Goal: Communication & Community: Answer question/provide support

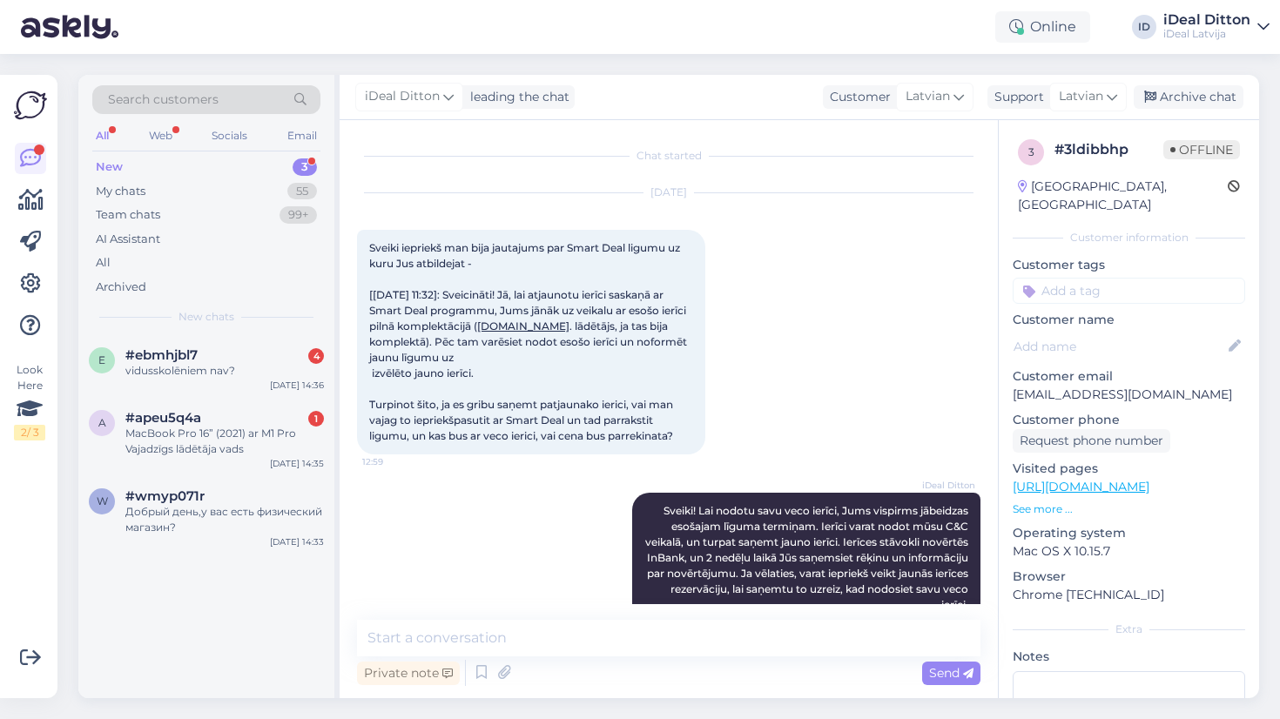
scroll to position [413, 0]
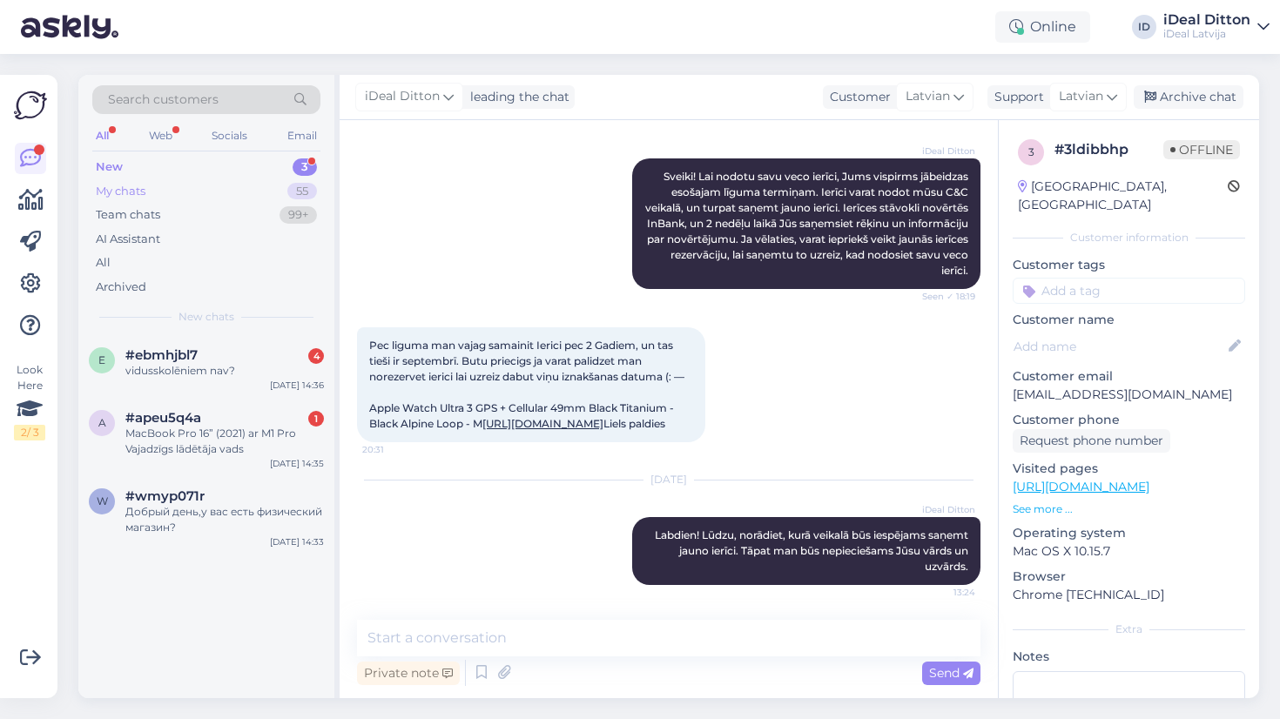
click at [155, 193] on div "My chats 55" at bounding box center [206, 191] width 228 height 24
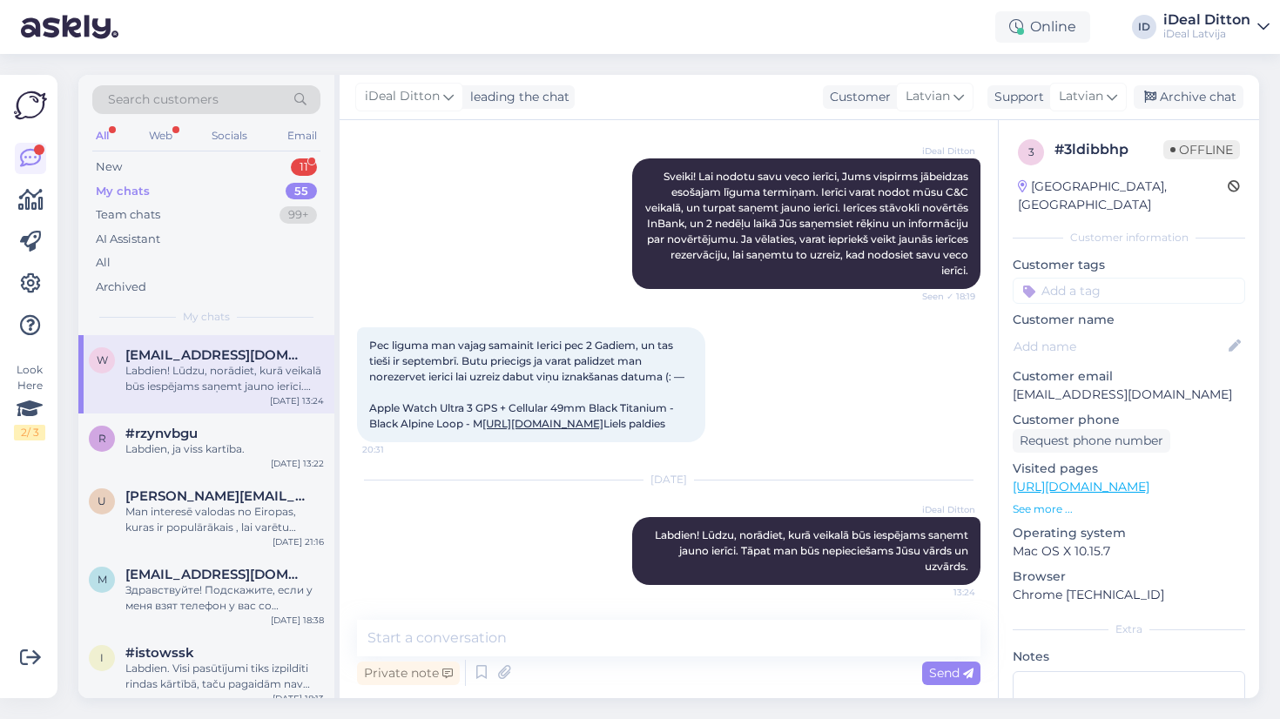
click at [220, 408] on div "w [EMAIL_ADDRESS][DOMAIN_NAME] Labdien! Lūdzu, norādiet, kurā veikalā būs iespē…" at bounding box center [206, 374] width 256 height 78
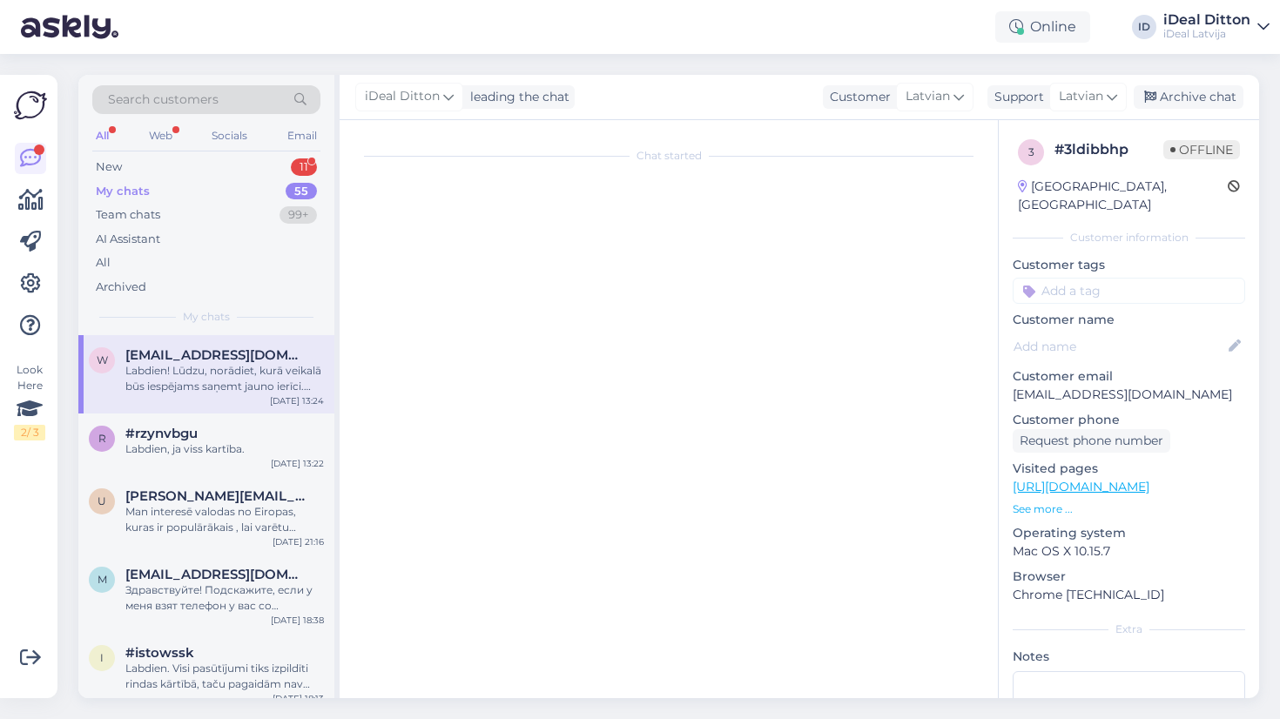
scroll to position [0, 0]
click at [106, 161] on div "New" at bounding box center [109, 167] width 26 height 17
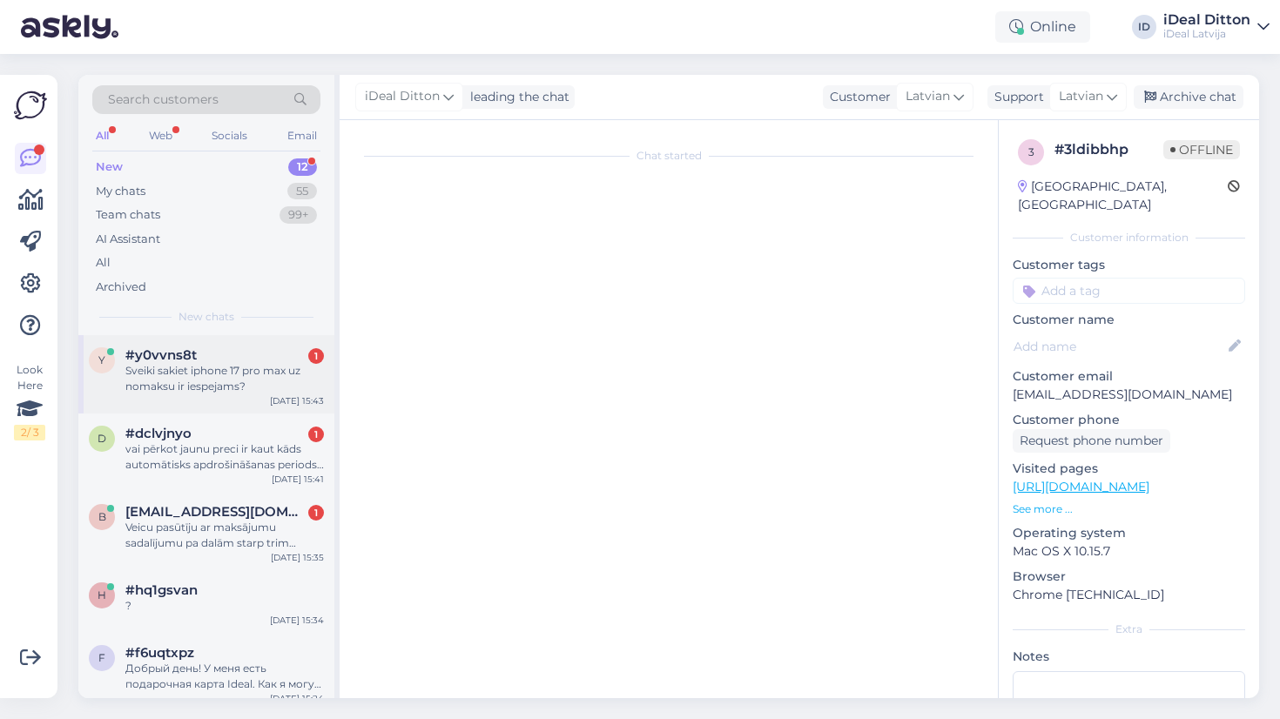
click at [220, 375] on div "Sveiki sakiet iphone 17 pro max uz nomaksu ir iespejams?" at bounding box center [224, 378] width 199 height 31
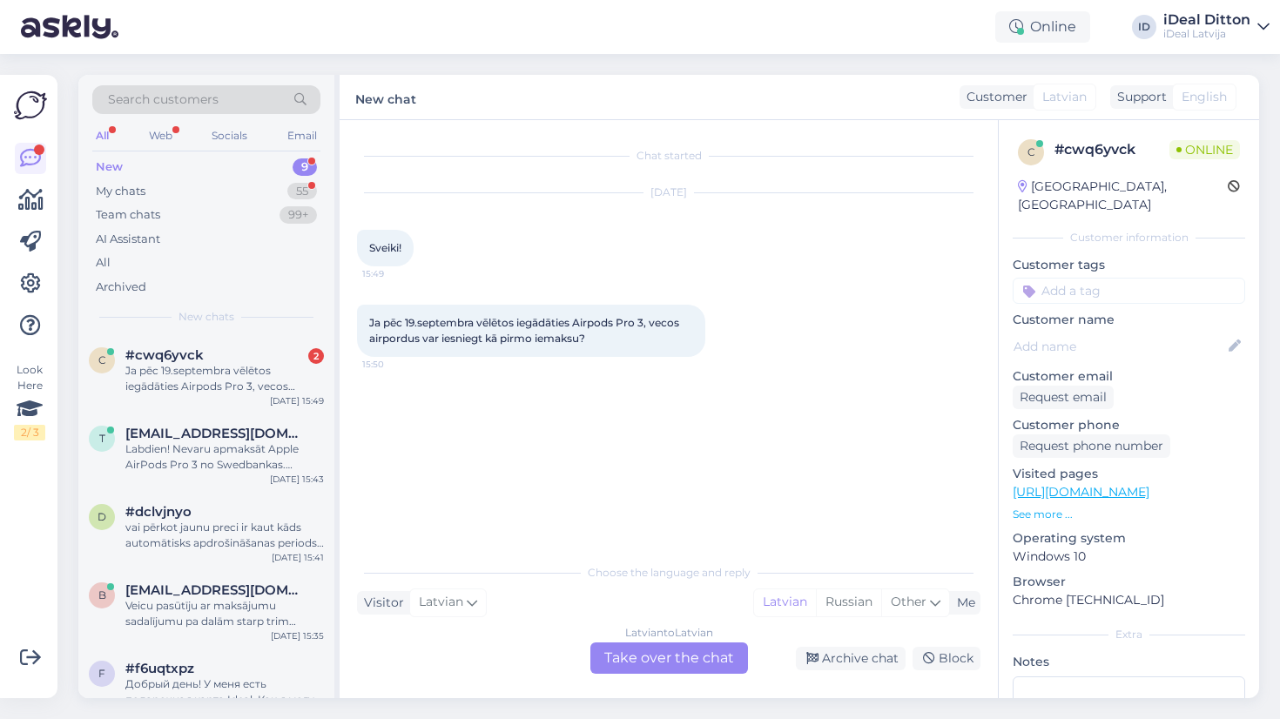
click at [654, 667] on div "Latvian to Latvian Take over the chat" at bounding box center [670, 658] width 158 height 31
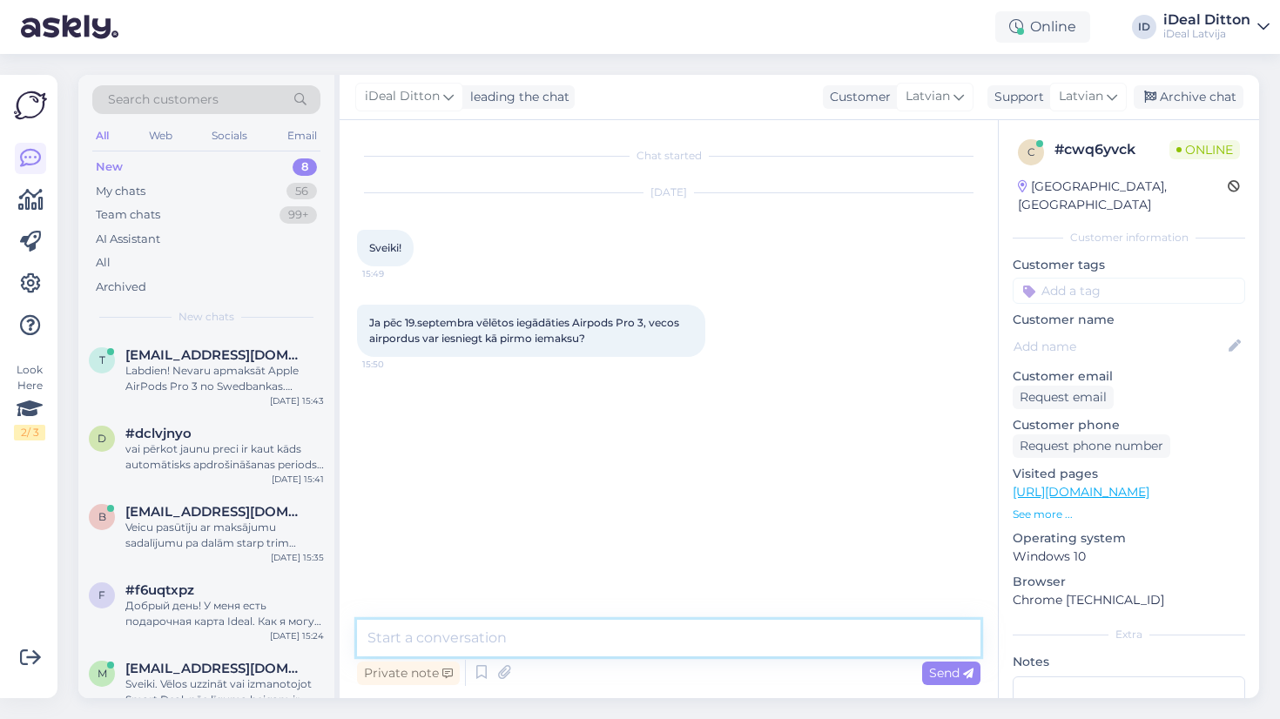
click at [638, 638] on textarea at bounding box center [669, 638] width 624 height 37
type textarea "J"
drag, startPoint x: 638, startPoint y: 638, endPoint x: 335, endPoint y: 617, distance: 303.9
click at [335, 617] on div "Search customers All Web Socials Email New 8 My chats 56 Team chats 99+ AI Assi…" at bounding box center [668, 387] width 1181 height 624
paste textarea "āda iespēja ir, vai varētu rezervēt AirPods Pro 3?""
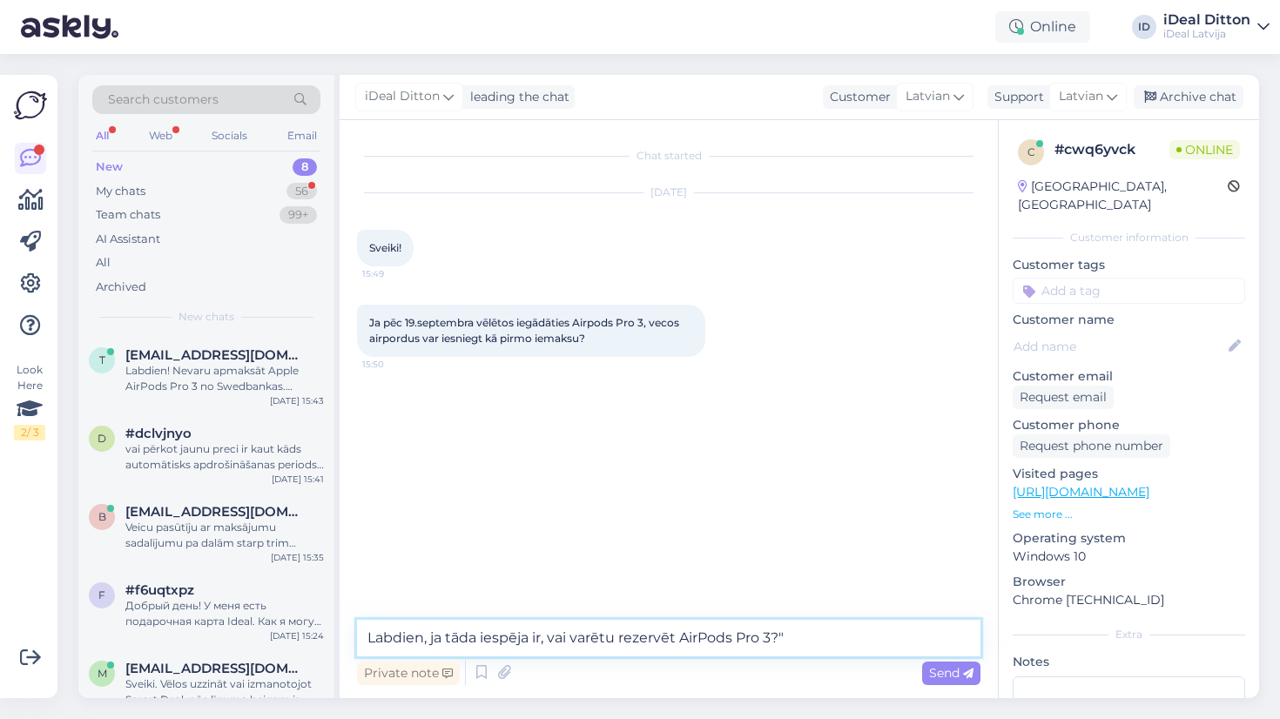
drag, startPoint x: 618, startPoint y: 638, endPoint x: 578, endPoint y: 634, distance: 40.3
click at [577, 635] on textarea "Labdien, ja tāda iespēja ir, vai varētu rezervēt AirPods Pro 3?"" at bounding box center [669, 638] width 624 height 37
drag, startPoint x: 578, startPoint y: 634, endPoint x: 821, endPoint y: 639, distance: 243.1
click at [821, 639] on textarea "Labdien, ja tāda iespēja ir, vai gribat rezervēt AirPods Pro 3?"" at bounding box center [669, 638] width 624 height 37
click at [614, 635] on textarea "Labdien, ja tāda iespēja ir, vai grinta rezervēt AirPods Pro 3?"" at bounding box center [669, 638] width 624 height 37
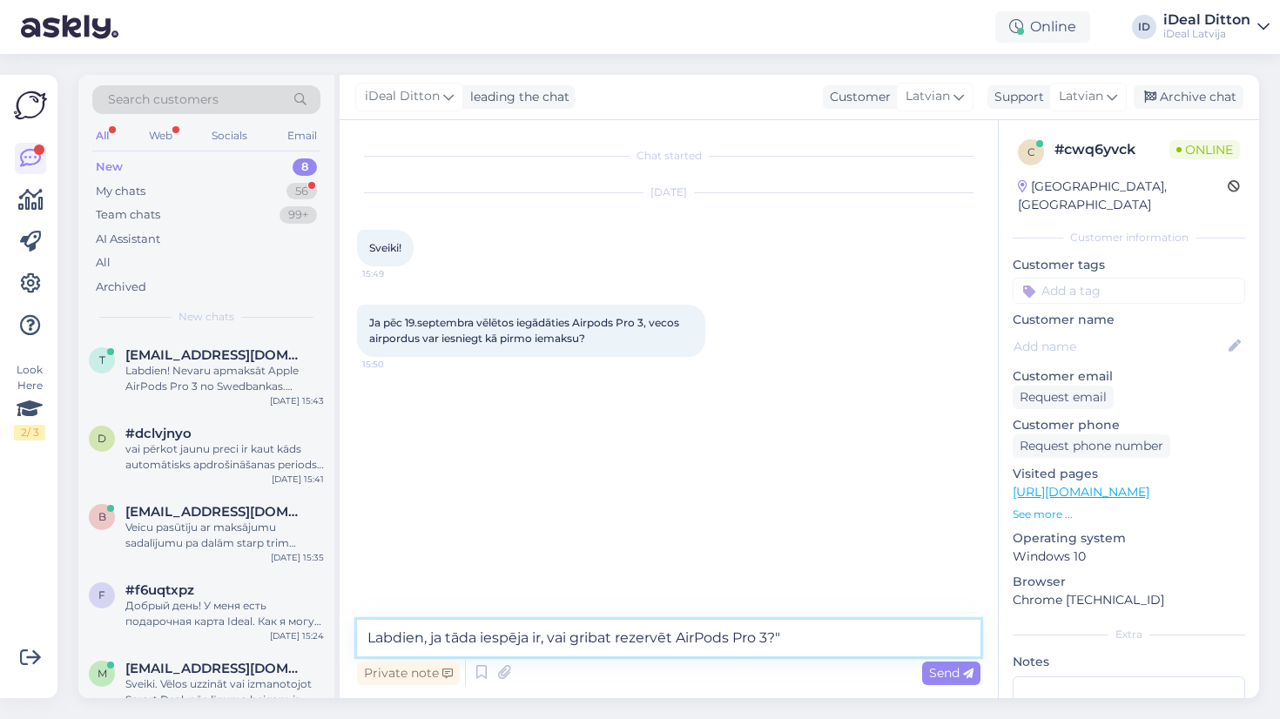
click at [802, 639] on textarea "Labdien, ja tāda iespēja ir, vai gribat rezervēt AirPods Pro 3?"" at bounding box center [669, 638] width 624 height 37
click at [574, 639] on textarea "Labdien, ja tāda iespēja ir, vai gribat rezervēt AirPods Pro 3?" at bounding box center [669, 638] width 624 height 37
click at [810, 638] on textarea "Labdien, ja tāda iespēja ir. Gribat rezervēt AirPods Pro 3?" at bounding box center [669, 638] width 624 height 37
type textarea "Labdien, ja tāda iespēja ir. Gribat rezervēt AirPods Pro 3?"
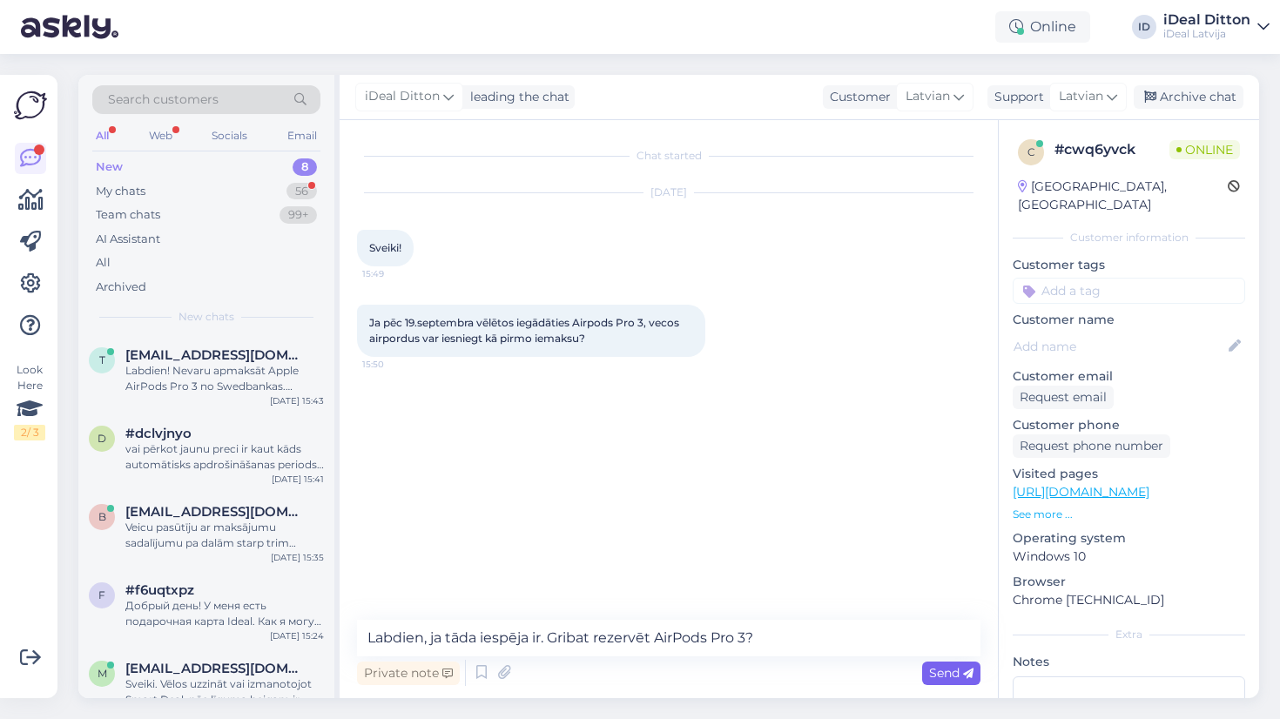
click at [938, 678] on span "Send" at bounding box center [951, 673] width 44 height 16
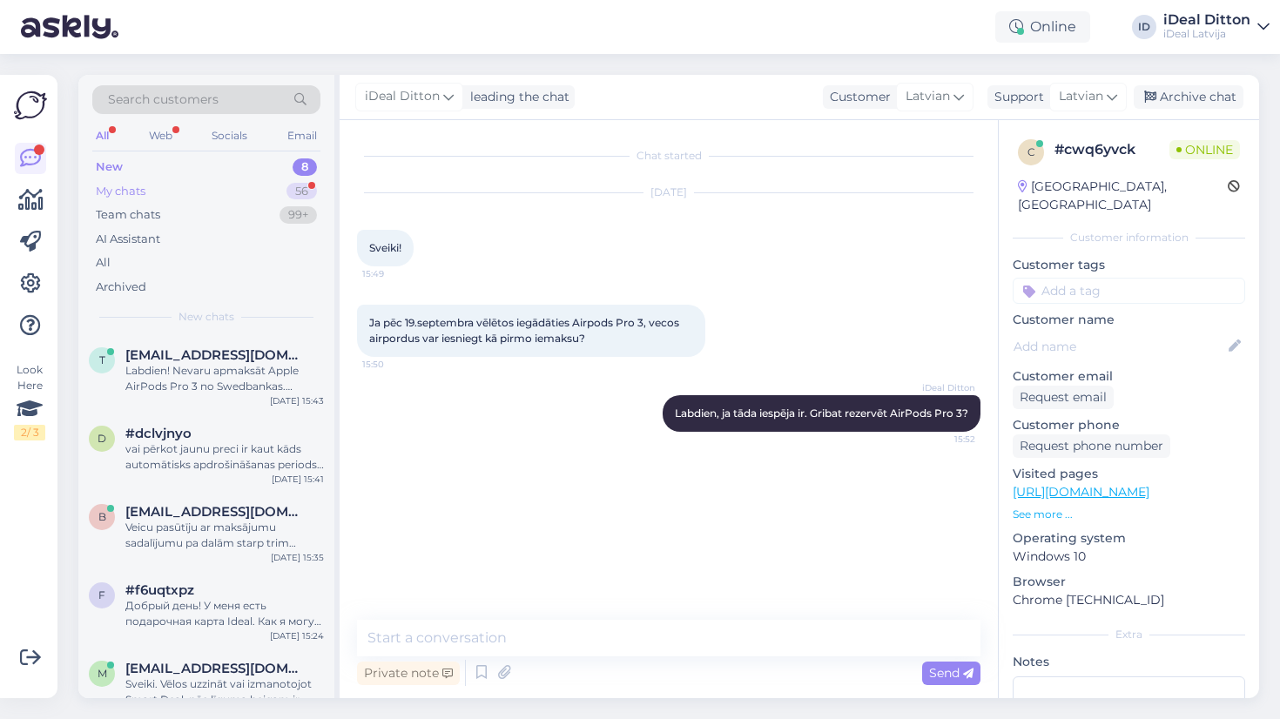
click at [136, 191] on div "My chats" at bounding box center [121, 191] width 50 height 17
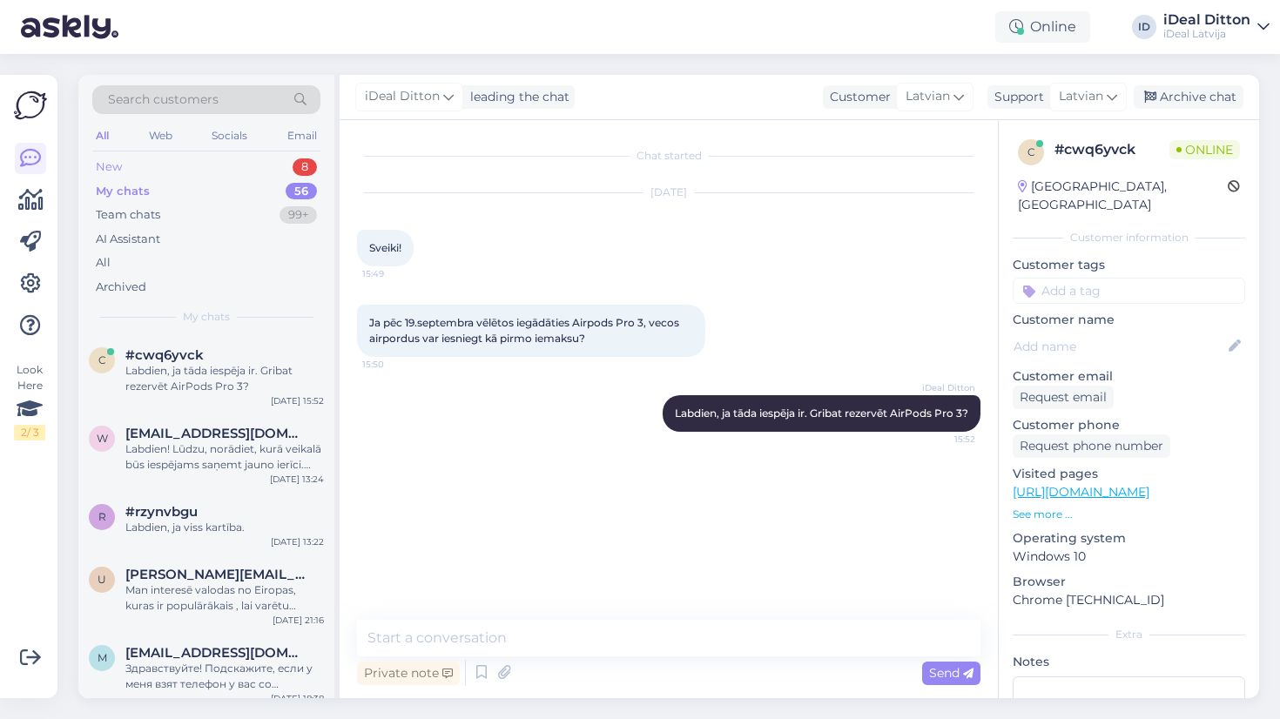
click at [123, 166] on div "New 8" at bounding box center [206, 167] width 228 height 24
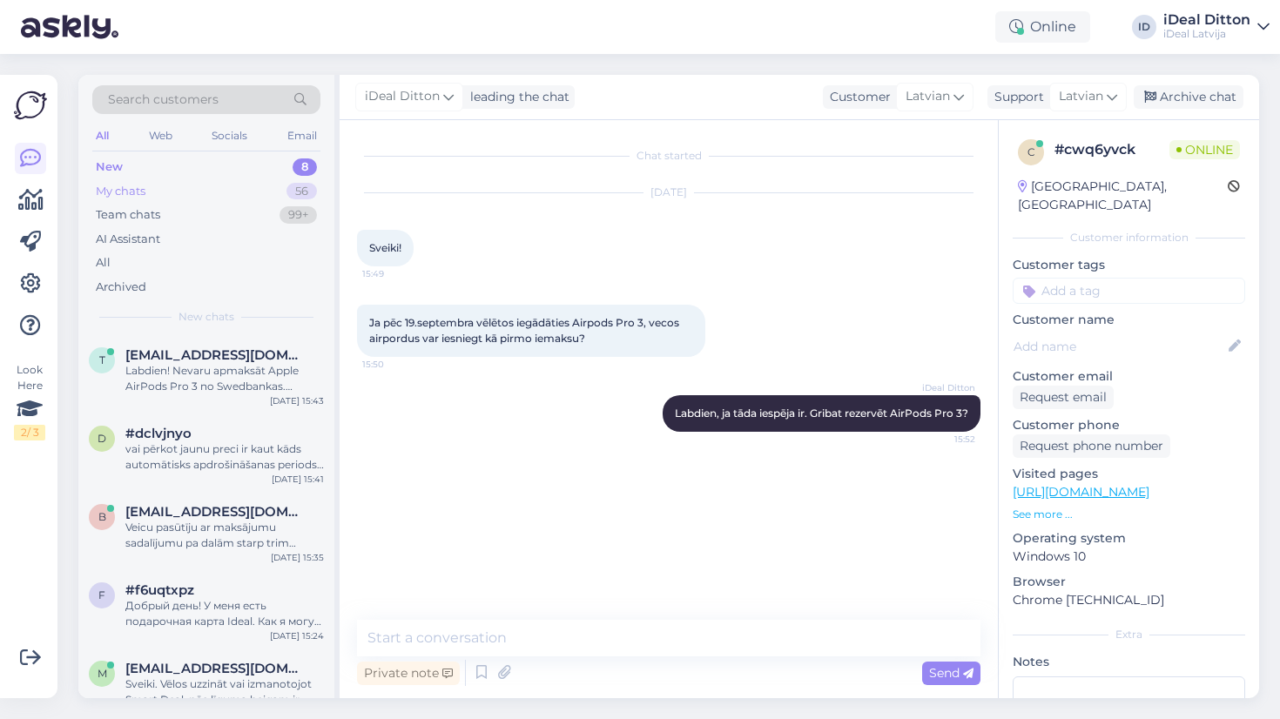
click at [125, 186] on div "My chats" at bounding box center [121, 191] width 50 height 17
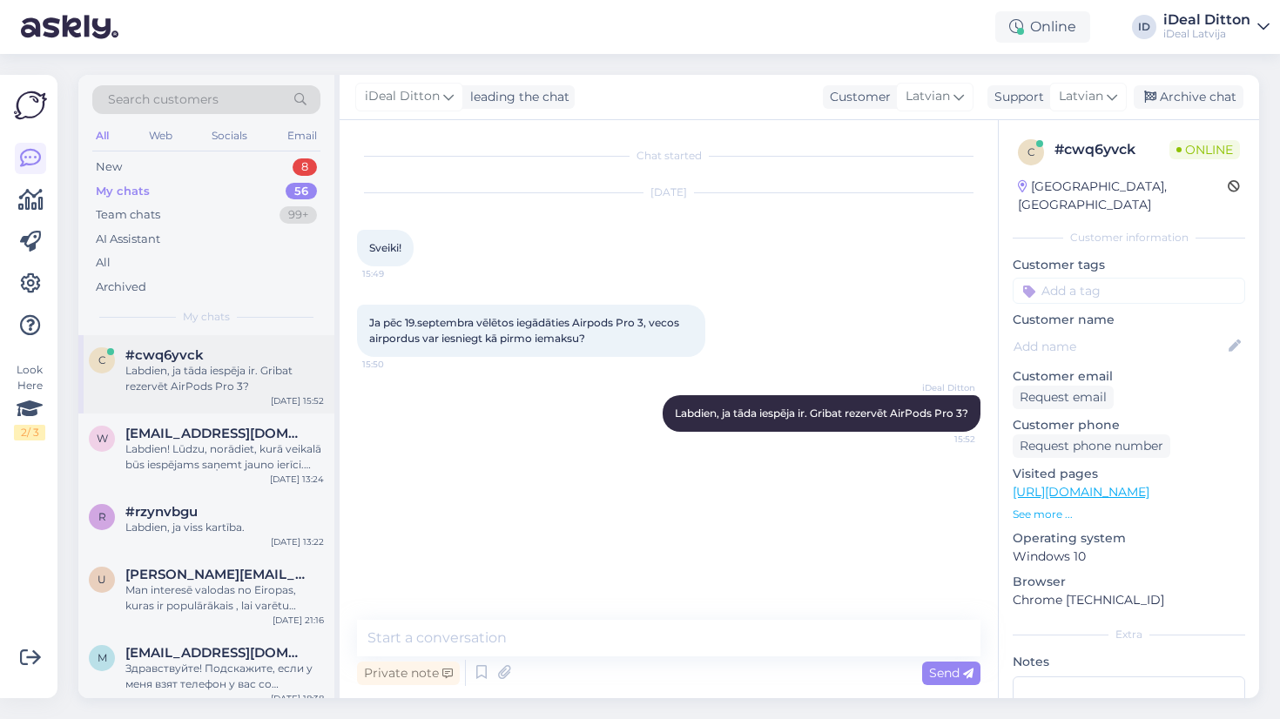
click at [182, 396] on div "c #cwq6yvck Labdien, ja tāda iespēja ir. Gribat rezervēt AirPods Pro 3? [DATE] …" at bounding box center [206, 374] width 256 height 78
click at [204, 456] on div "Labdien! Lūdzu, norādiet, kurā veikalā būs iespējams saņemt jauno ierīci. Tāpat…" at bounding box center [224, 457] width 199 height 31
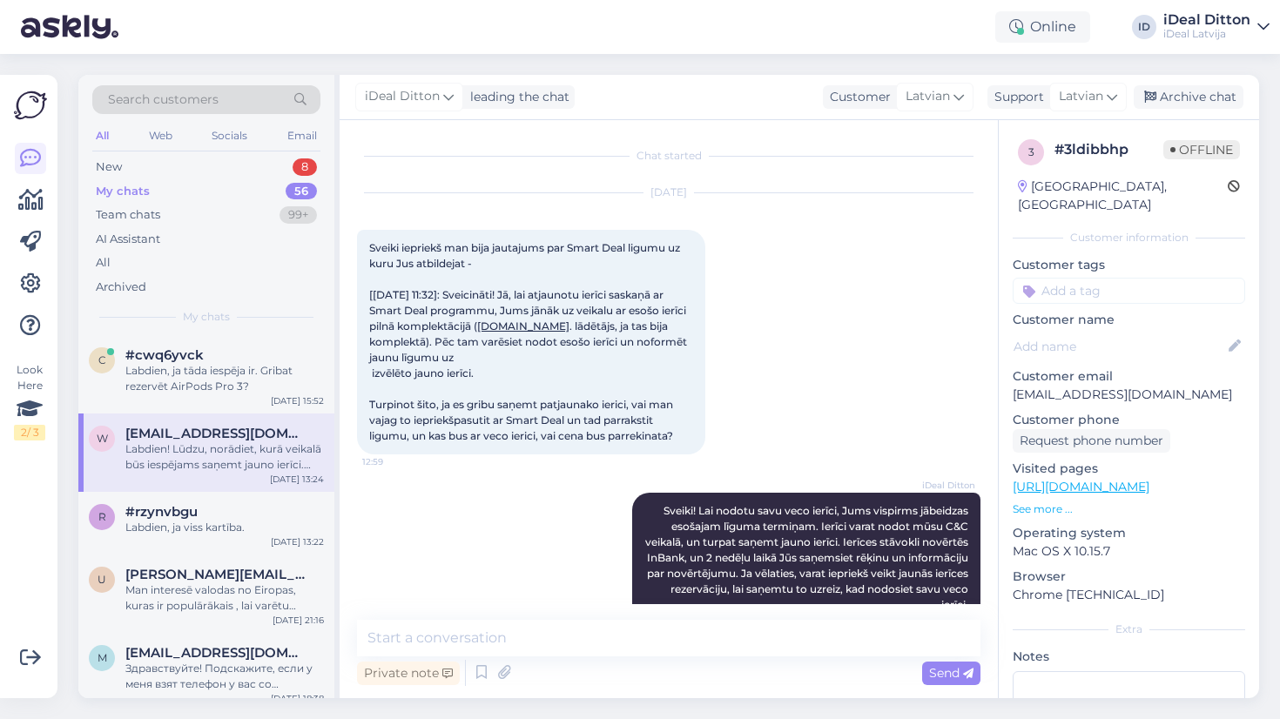
scroll to position [413, 0]
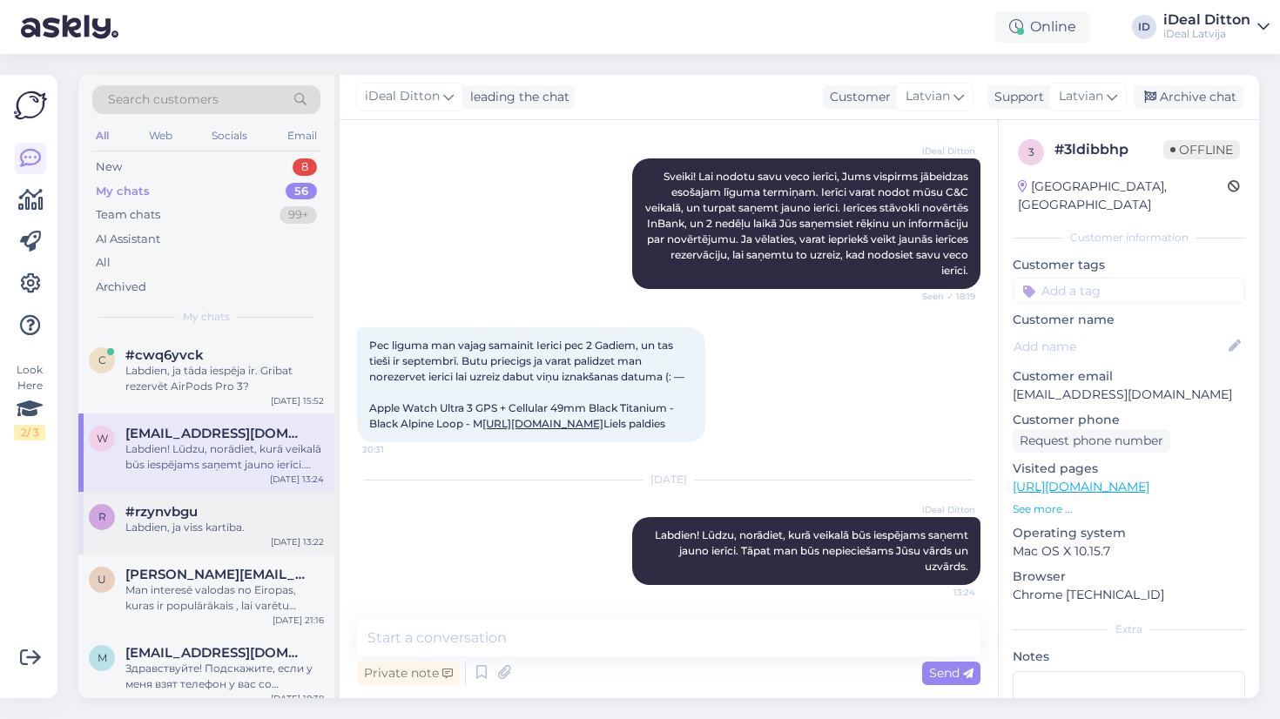
click at [177, 530] on div "Labdien, ja viss kartība." at bounding box center [224, 528] width 199 height 16
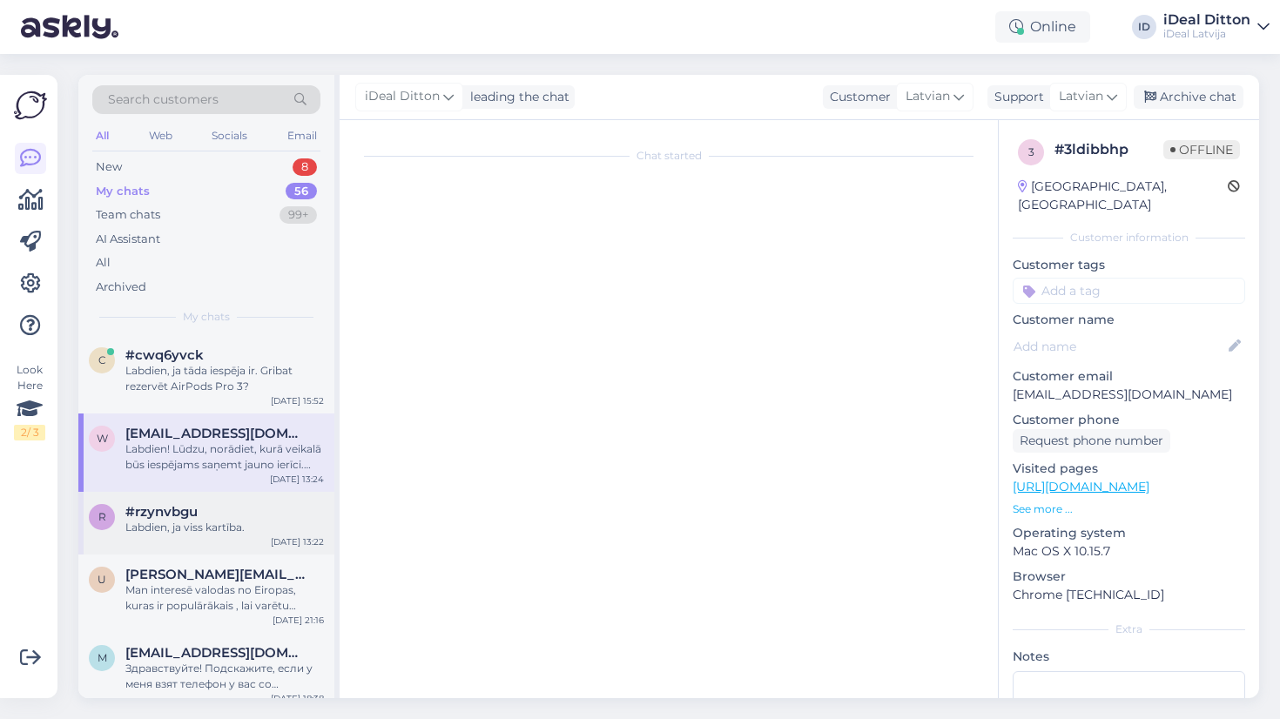
scroll to position [183, 0]
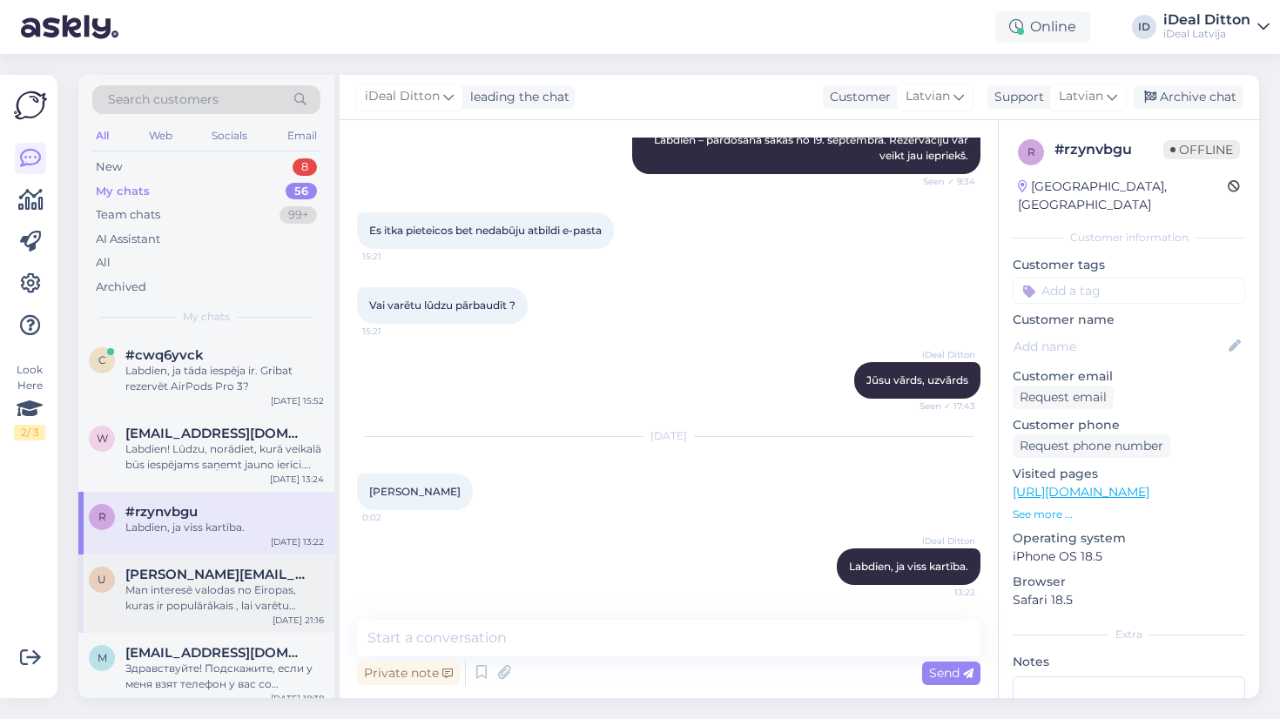
click at [179, 576] on span "[PERSON_NAME][EMAIL_ADDRESS][PERSON_NAME][DOMAIN_NAME]" at bounding box center [215, 575] width 181 height 16
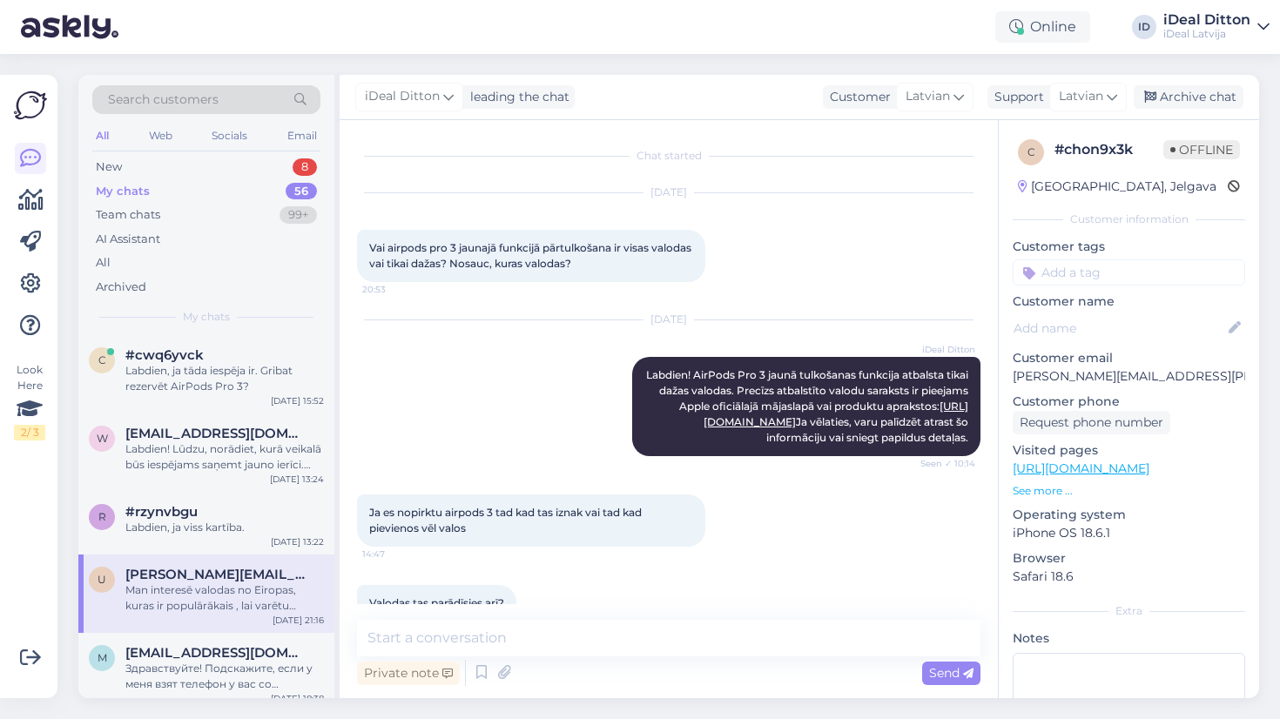
scroll to position [233, 0]
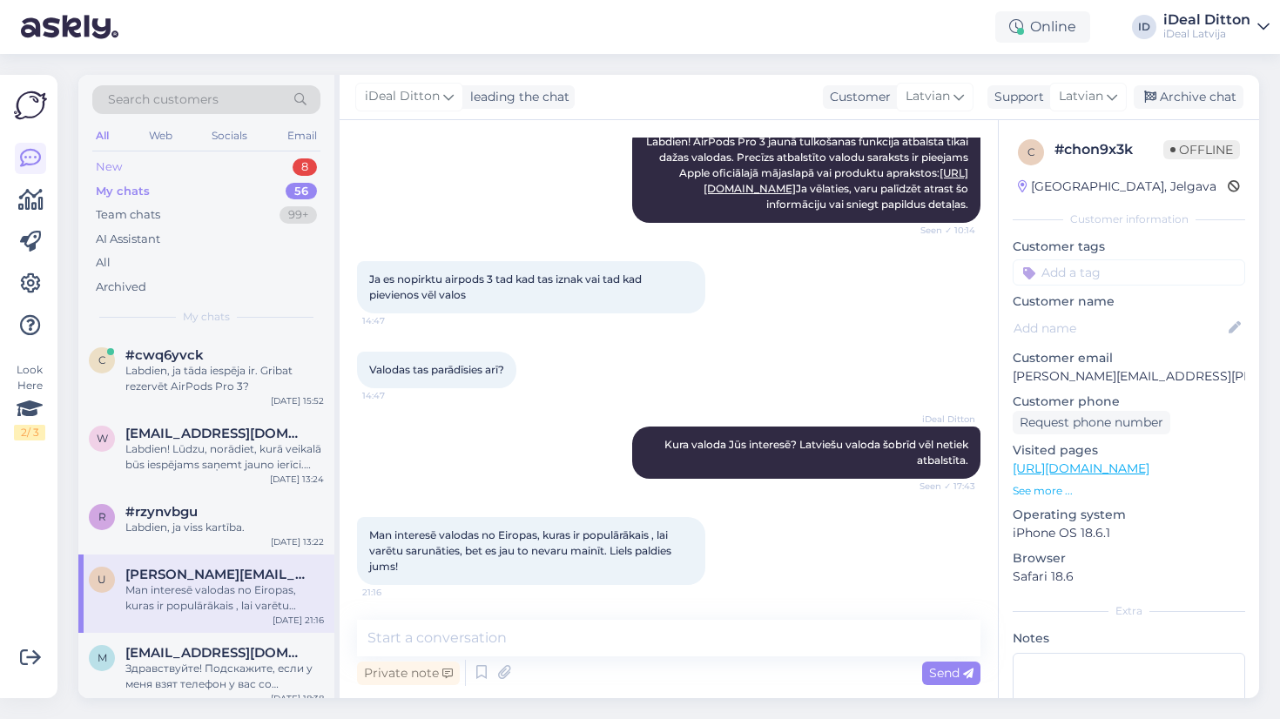
click at [145, 163] on div "New 8" at bounding box center [206, 167] width 228 height 24
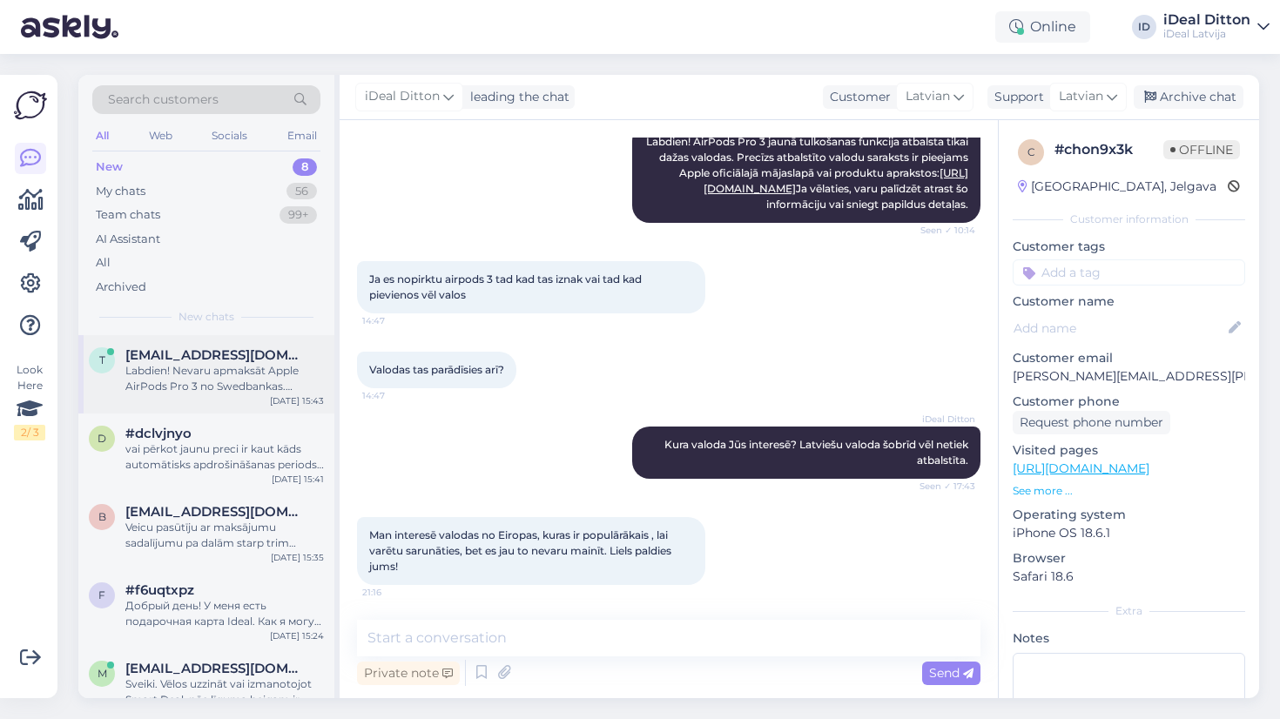
click at [233, 378] on div "Labdien! Nevaru apmaksāt Apple AirPods Pro 3 no Swedbankas. [PERSON_NAME], ka i…" at bounding box center [224, 378] width 199 height 31
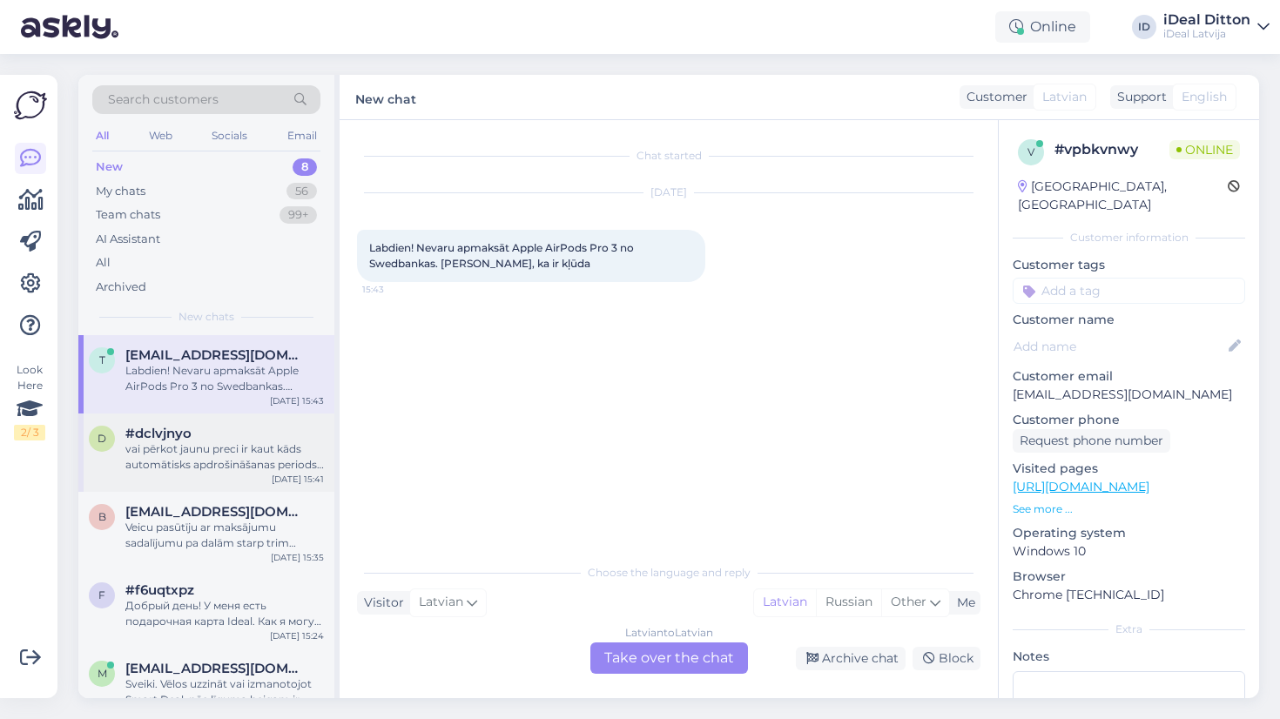
click at [201, 457] on div "vai pērkot jaunu preci ir kaut kāds automātisks apdrošināšanas periods, vai apd…" at bounding box center [224, 457] width 199 height 31
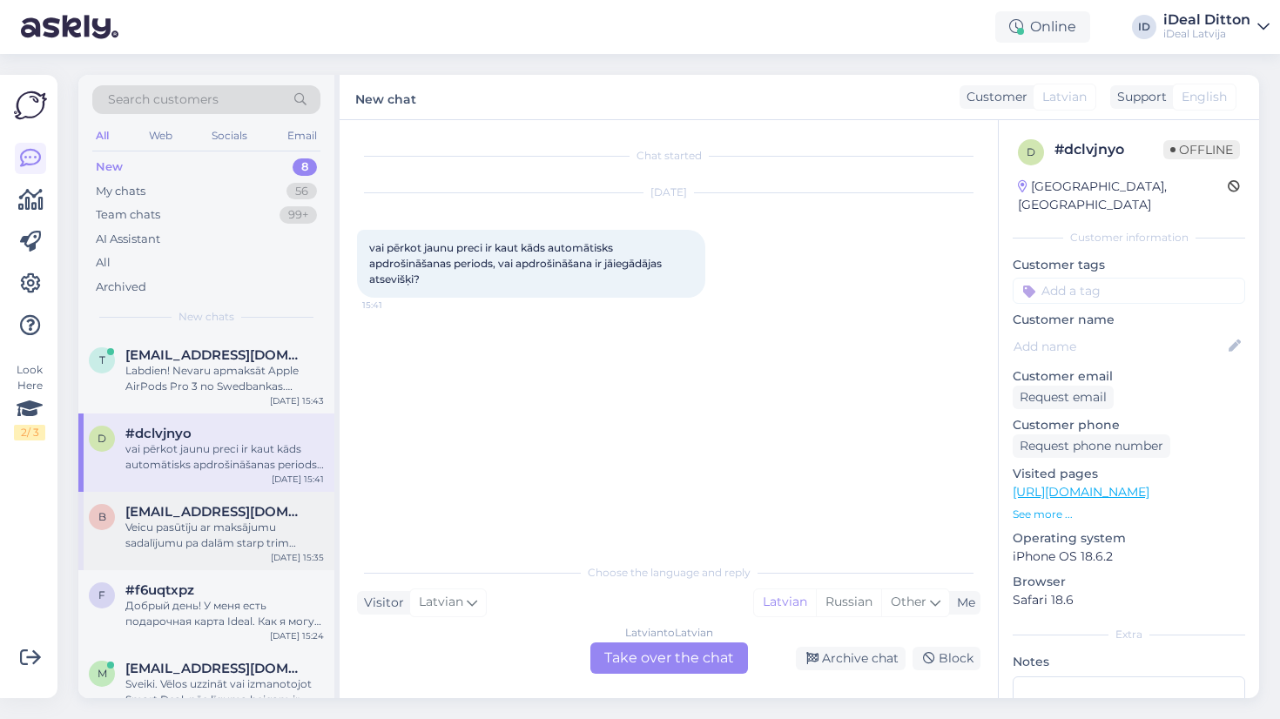
click at [152, 537] on div "Veicu pasūtīju ar maksājumu sadalījumu pa dalām starp trim mēnešiem, bet e-past…" at bounding box center [224, 535] width 199 height 31
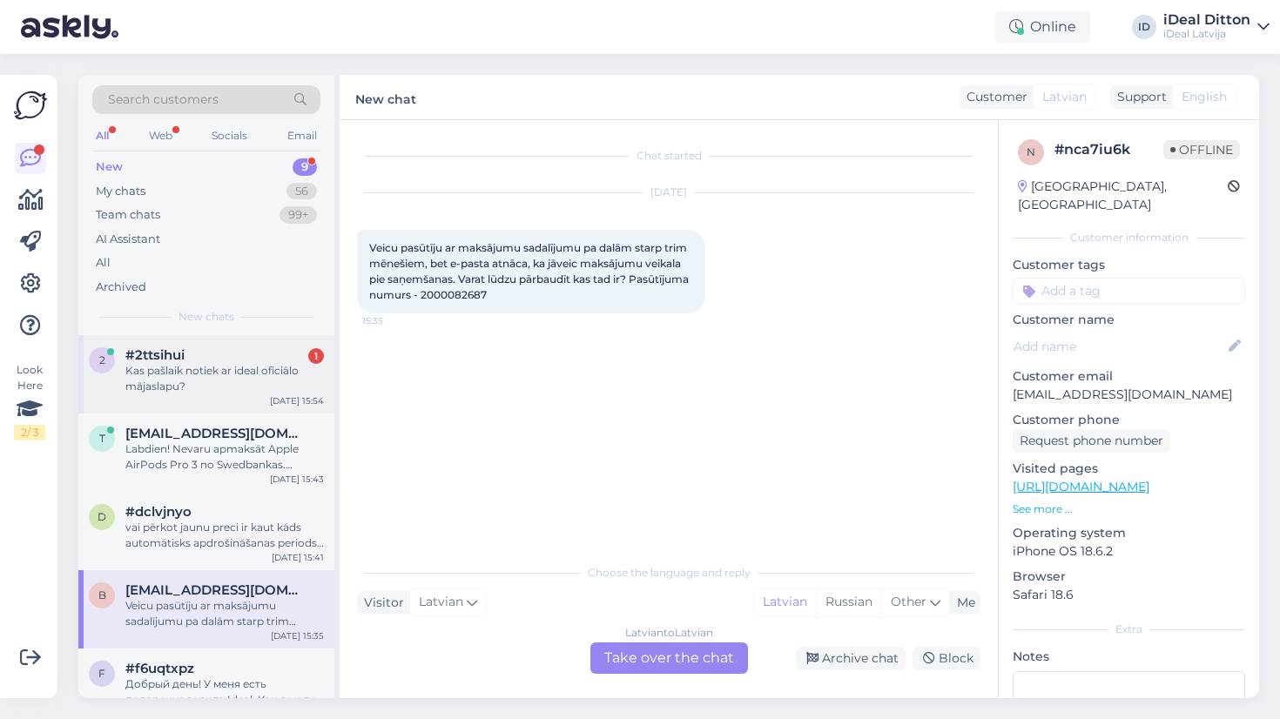
click at [193, 370] on div "Kas pašlaik notiek ar ideal oficiālo mājaslapu?" at bounding box center [224, 378] width 199 height 31
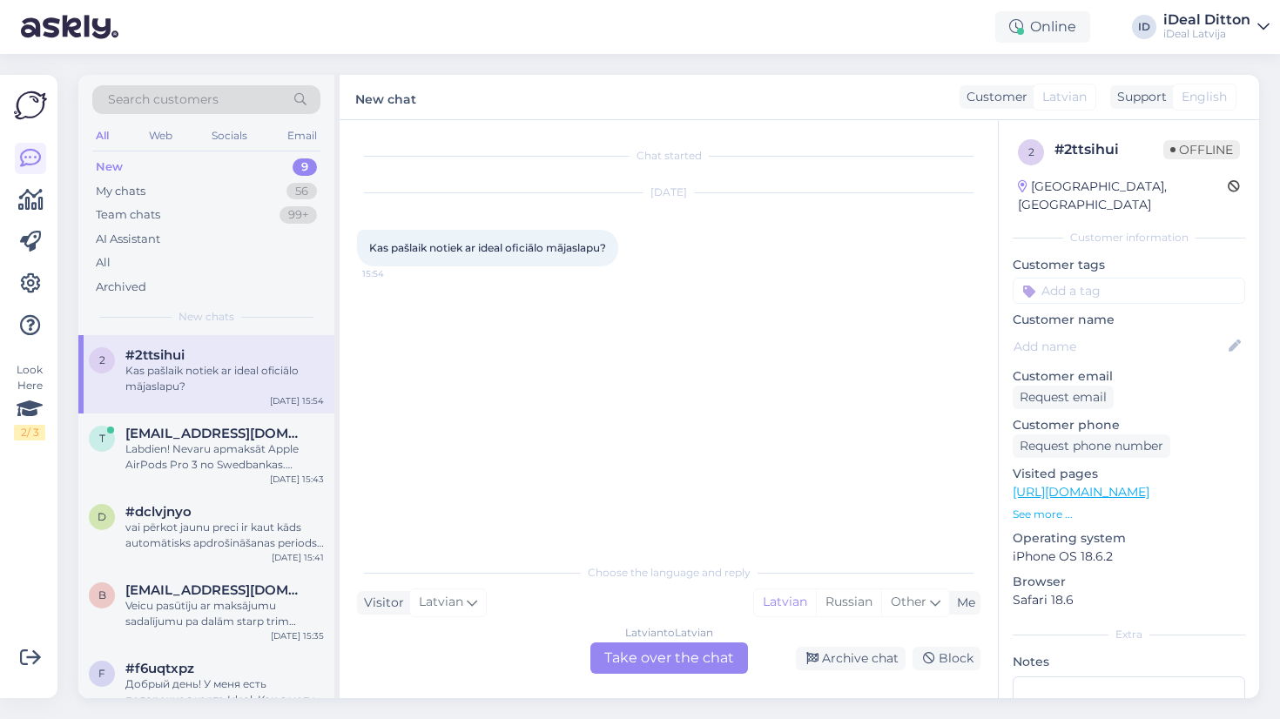
drag, startPoint x: 615, startPoint y: 249, endPoint x: 366, endPoint y: 240, distance: 249.3
click at [366, 240] on div "Kas pašlaik notiek ar ideal oficiālo mājaslapu? 15:54" at bounding box center [487, 248] width 261 height 37
copy span "Kas pašlaik notiek ar ideal oficiālo mājaslapu?"
click at [710, 653] on div "Latvian to Latvian Take over the chat" at bounding box center [670, 658] width 158 height 31
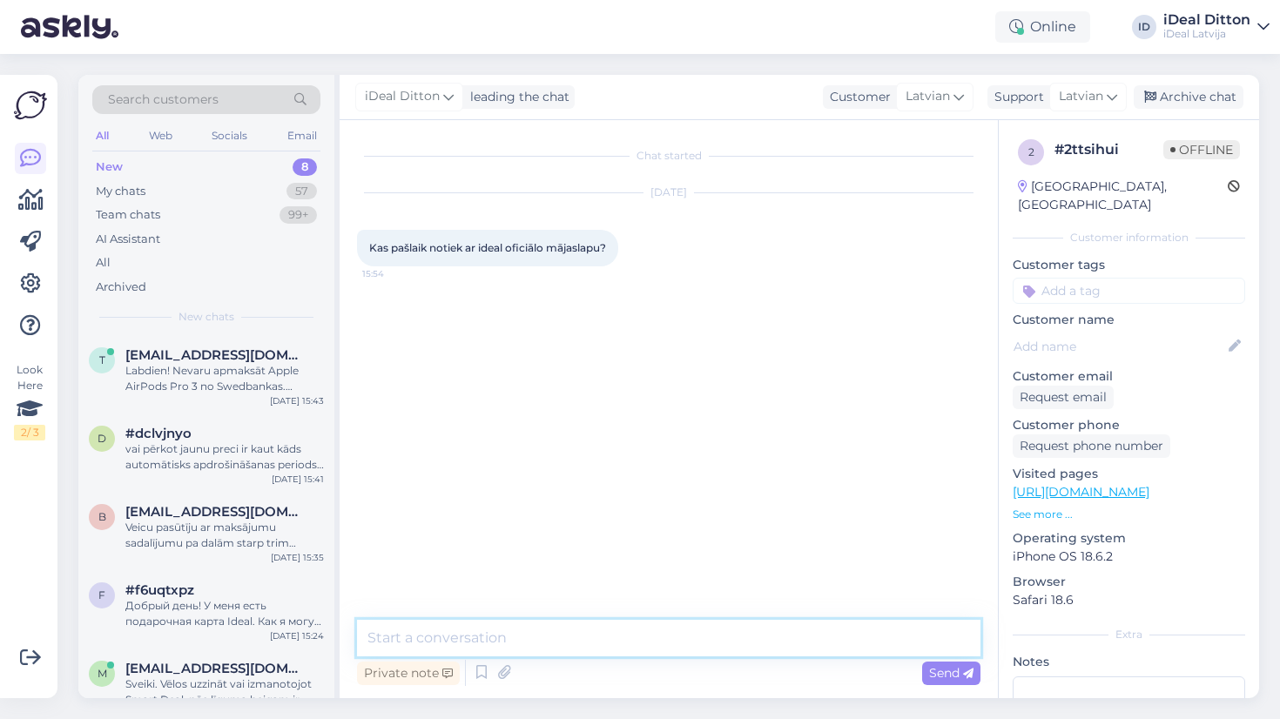
click at [605, 638] on textarea at bounding box center [669, 638] width 624 height 37
type textarea "Д"
paste textarea "Pašlaik mūsu oficiālā mājaslapa ir atjaunota, un tagad varat apmeklēt jauno vie…"
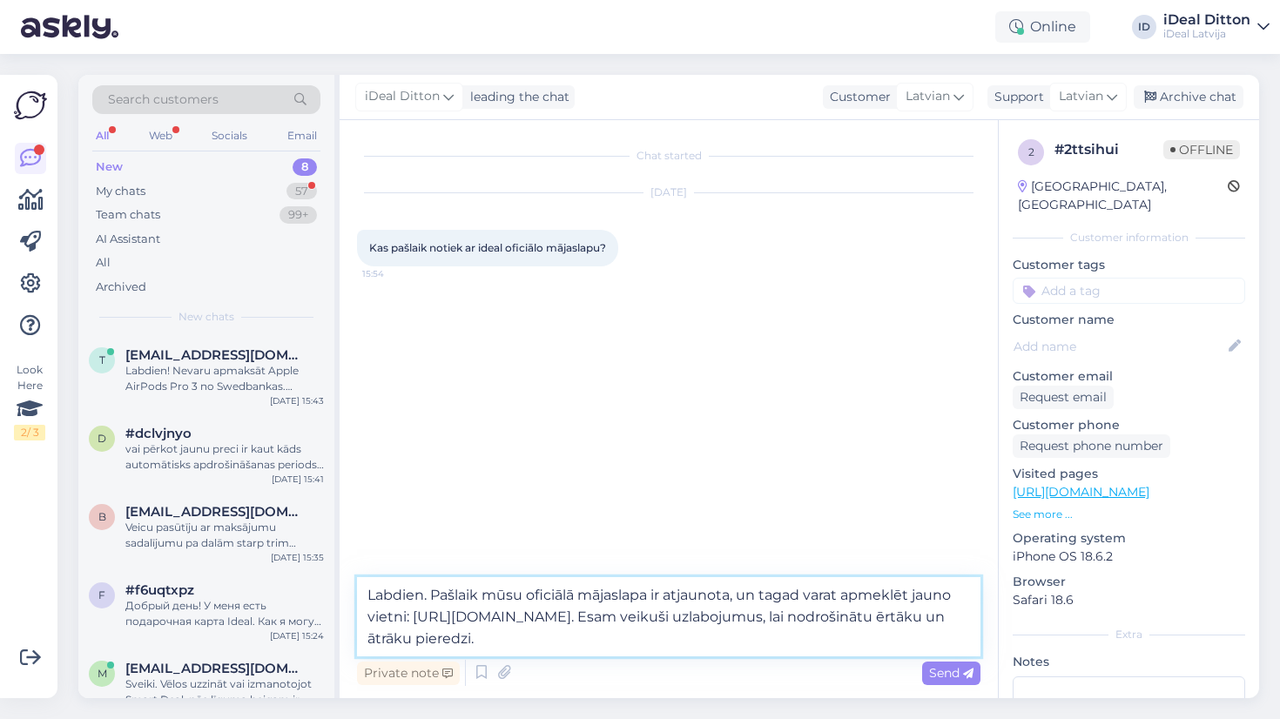
drag, startPoint x: 503, startPoint y: 618, endPoint x: 416, endPoint y: 614, distance: 86.3
click at [415, 614] on textarea "Labdien. Pašlaik mūsu oficiālā mājaslapa ir atjaunota, un tagad varat apmeklēt …" at bounding box center [669, 617] width 624 height 79
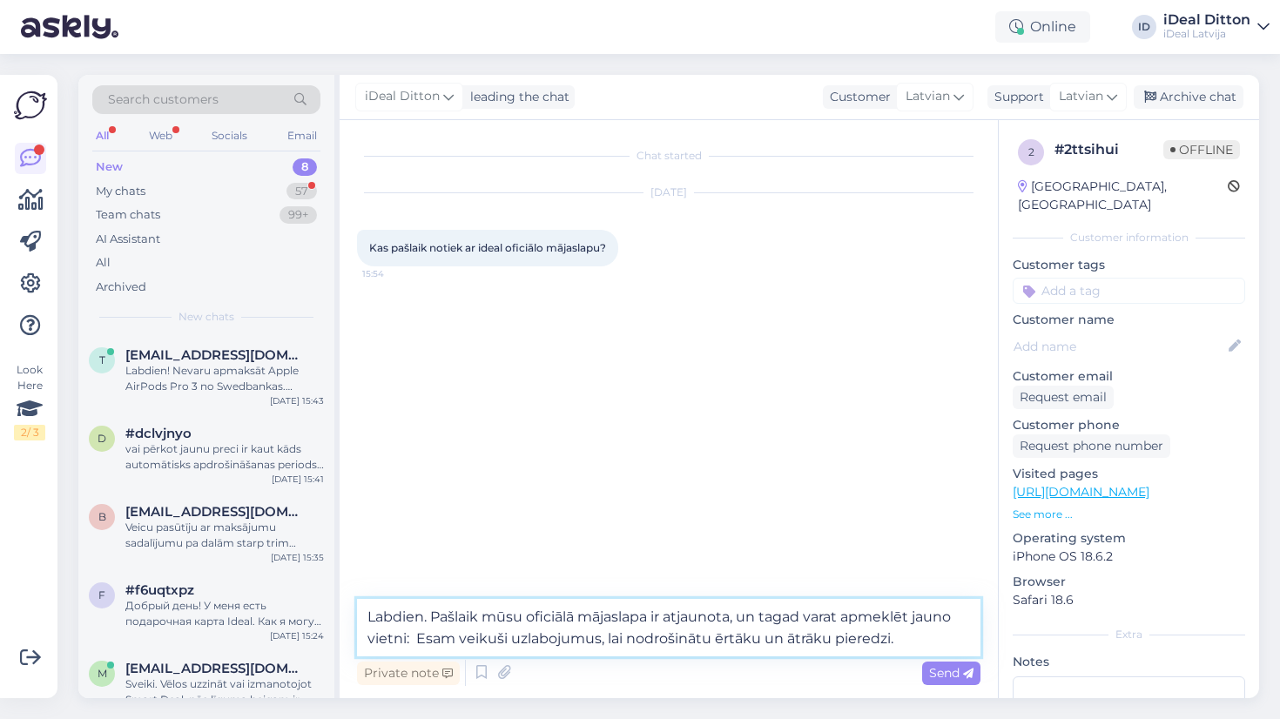
paste textarea "[URL][DOMAIN_NAME]"
type textarea "Labdien. Pašlaik mūsu oficiālā mājaslapa ir atjaunota, un tagad varat apmeklēt …"
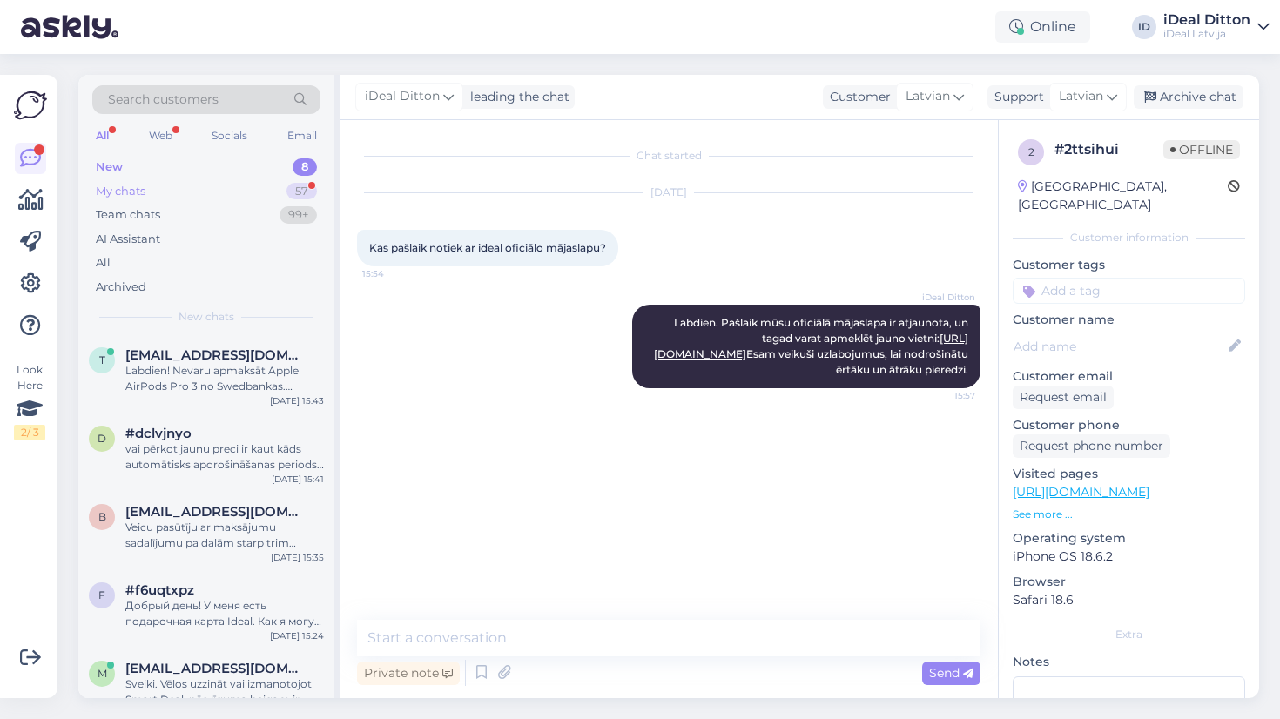
click at [127, 183] on div "My chats" at bounding box center [121, 191] width 50 height 17
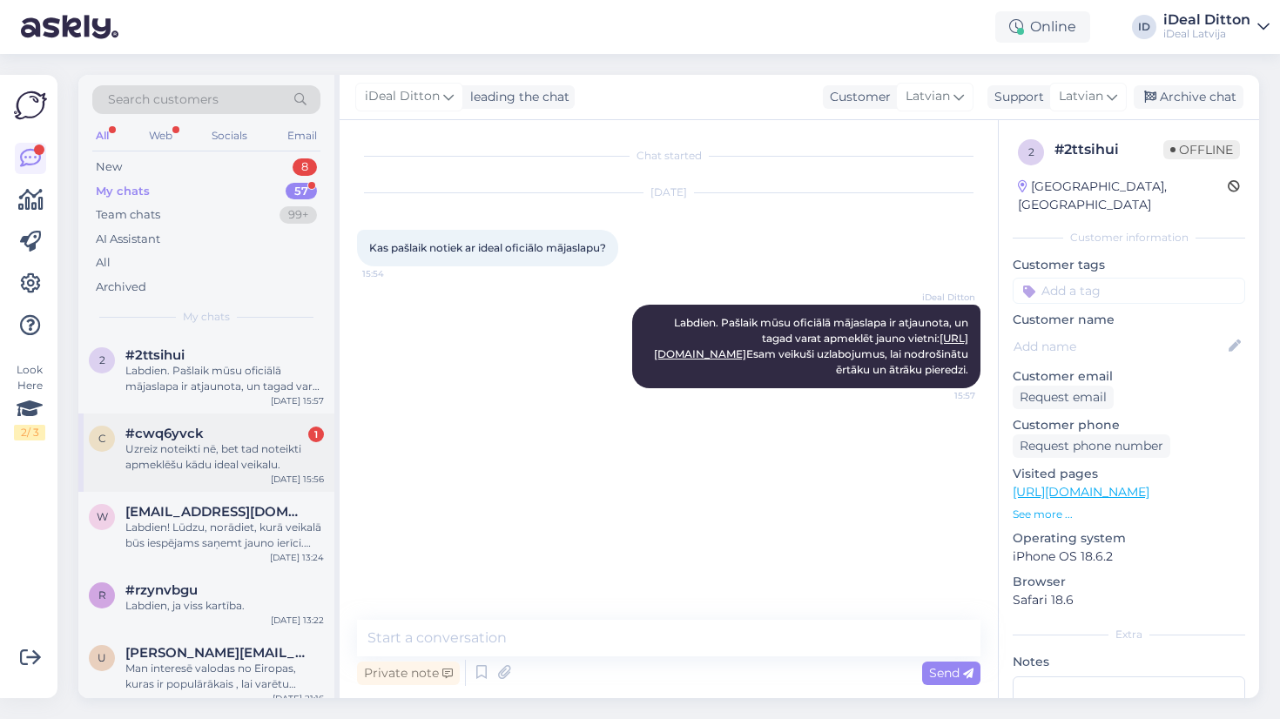
click at [194, 464] on div "Uzreiz noteikti nē, bet tad noteikti apmeklēšu kādu ideal veikalu." at bounding box center [224, 457] width 199 height 31
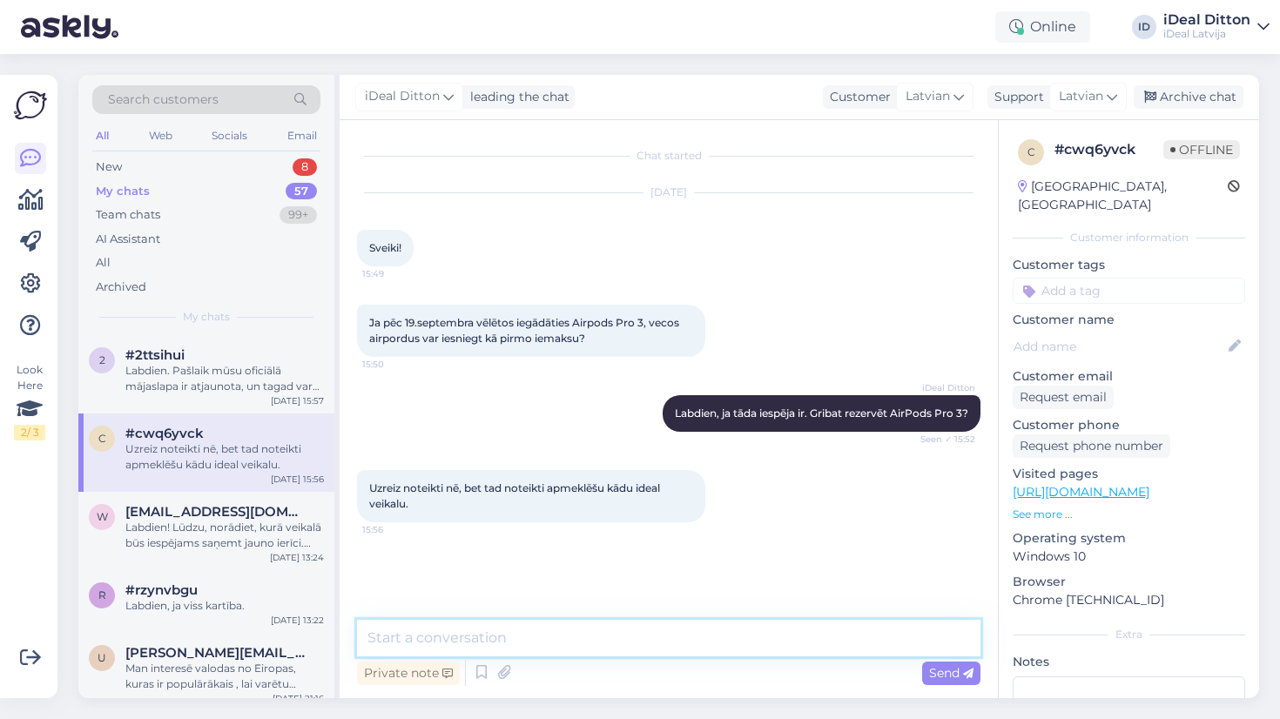
click at [440, 628] on textarea at bounding box center [669, 638] width 624 height 37
type textarea "Gaidam Jūs un jauku dienu!"
paste textarea "Gaidīsim Jūs un novēlam jauku dienu!"
type textarea "Gaidīsim Jūs un novēlam jauku dienu!"
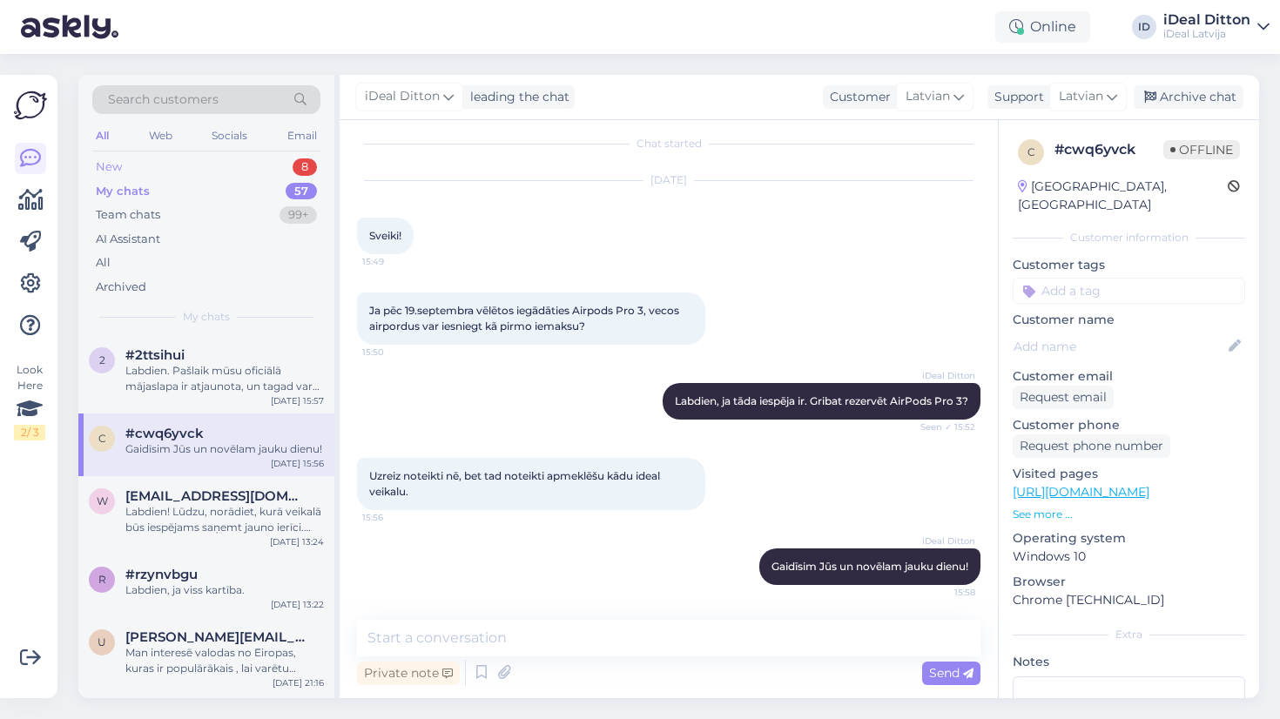
click at [130, 164] on div "New 8" at bounding box center [206, 167] width 228 height 24
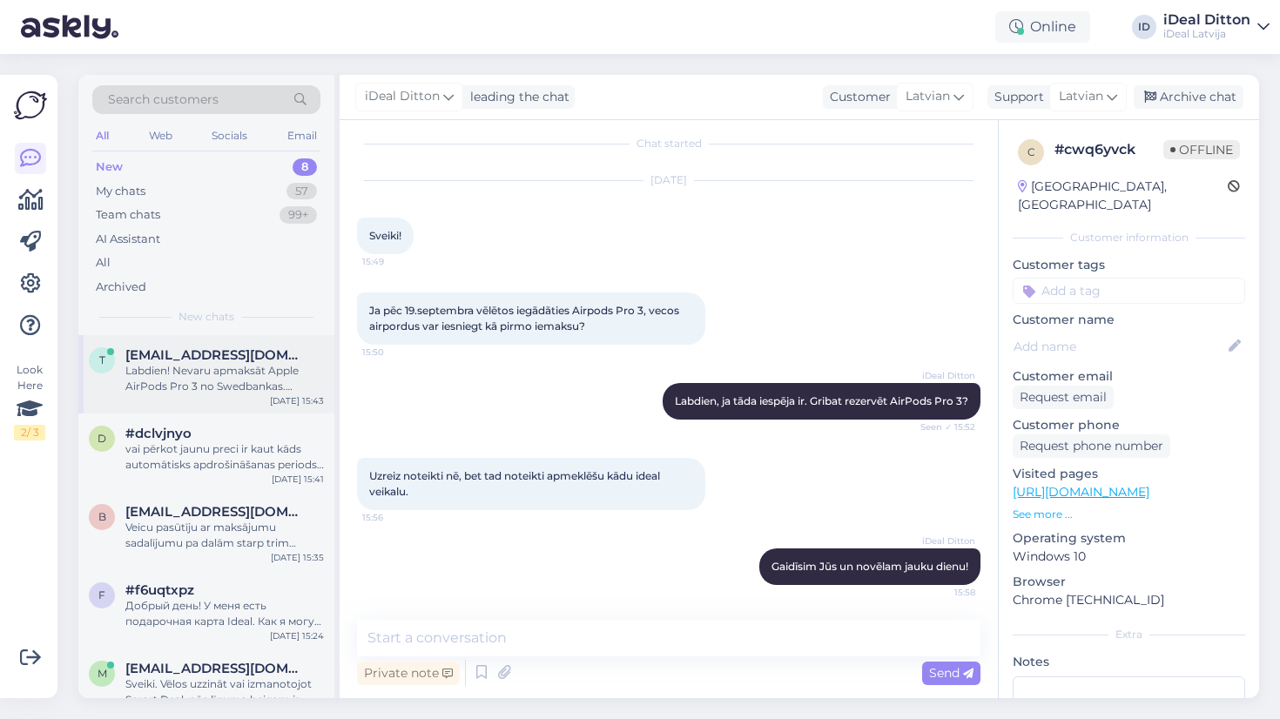
click at [242, 396] on div "t [EMAIL_ADDRESS][DOMAIN_NAME] Labdien! Nevaru apmaksāt Apple AirPods Pro 3 no …" at bounding box center [206, 374] width 256 height 78
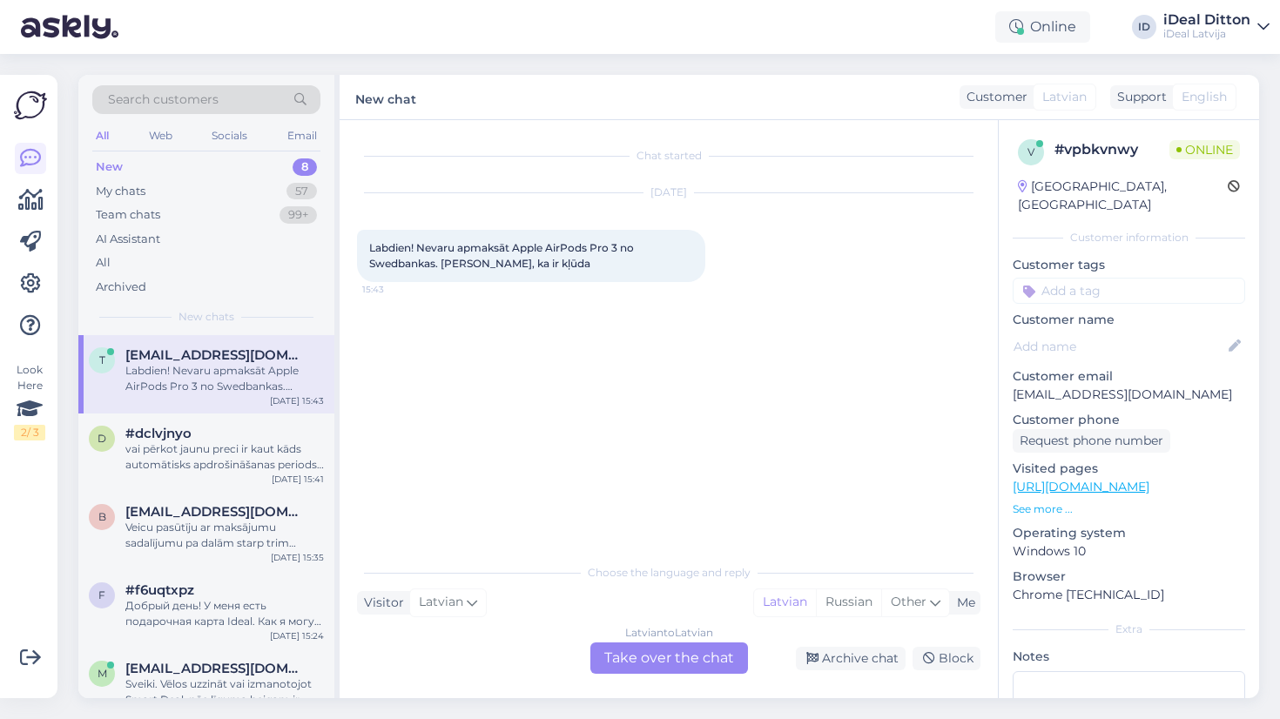
scroll to position [0, 0]
drag, startPoint x: 556, startPoint y: 270, endPoint x: 366, endPoint y: 246, distance: 191.4
click at [366, 246] on div "Labdien! Nevaru apmaksāt Apple AirPods Pro 3 no Swedbankas. [PERSON_NAME], ka i…" at bounding box center [531, 256] width 348 height 52
copy span "Labdien! Nevaru apmaksāt Apple AirPods Pro 3 no Swedbankas. [PERSON_NAME], ka i…"
click at [669, 665] on div "Latvian to Latvian Take over the chat" at bounding box center [670, 658] width 158 height 31
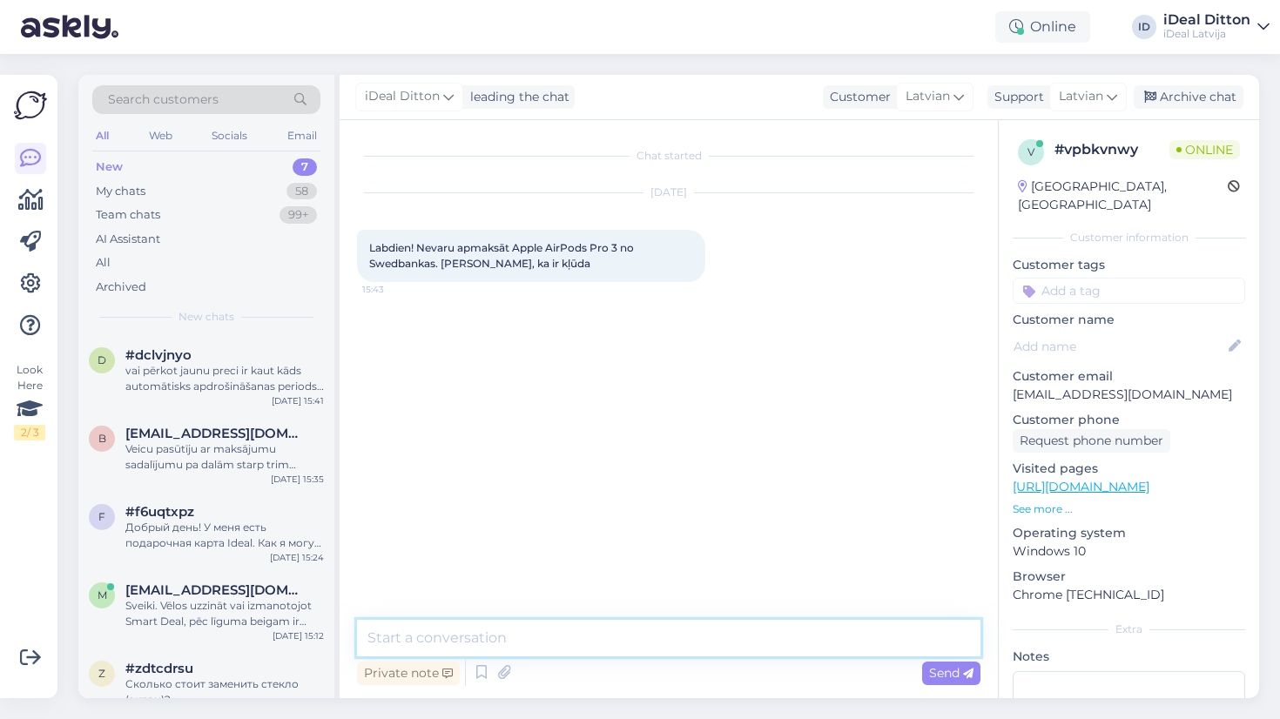
click at [556, 635] on textarea at bounding box center [669, 638] width 624 height 37
paste textarea "Labdien! Paldies, ka sazinājāties. Iespējams, ka problēma ir saistīta ar maksāj…"
type textarea "Labdien! Paldies, ka sazinājāties. Iespējams, ka problēma ir saistīta ar maksāj…"
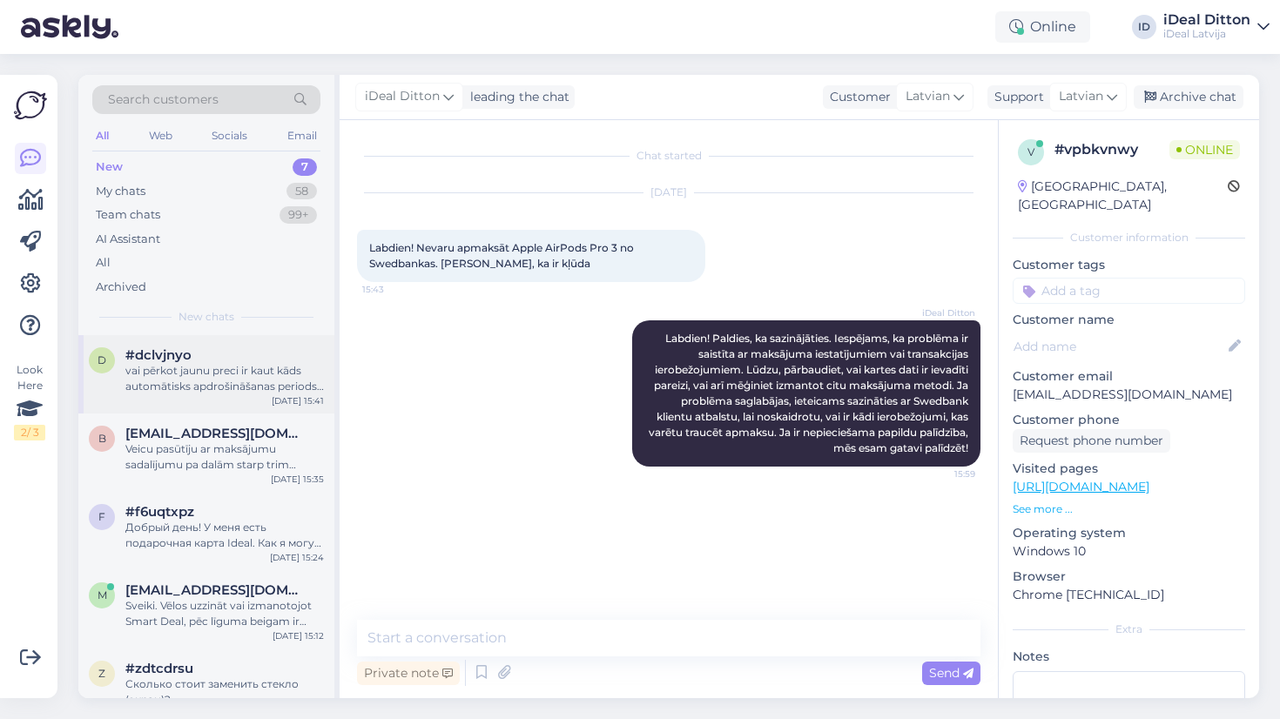
click at [226, 378] on div "vai pērkot jaunu preci ir kaut kāds automātisks apdrošināšanas periods, vai apd…" at bounding box center [224, 378] width 199 height 31
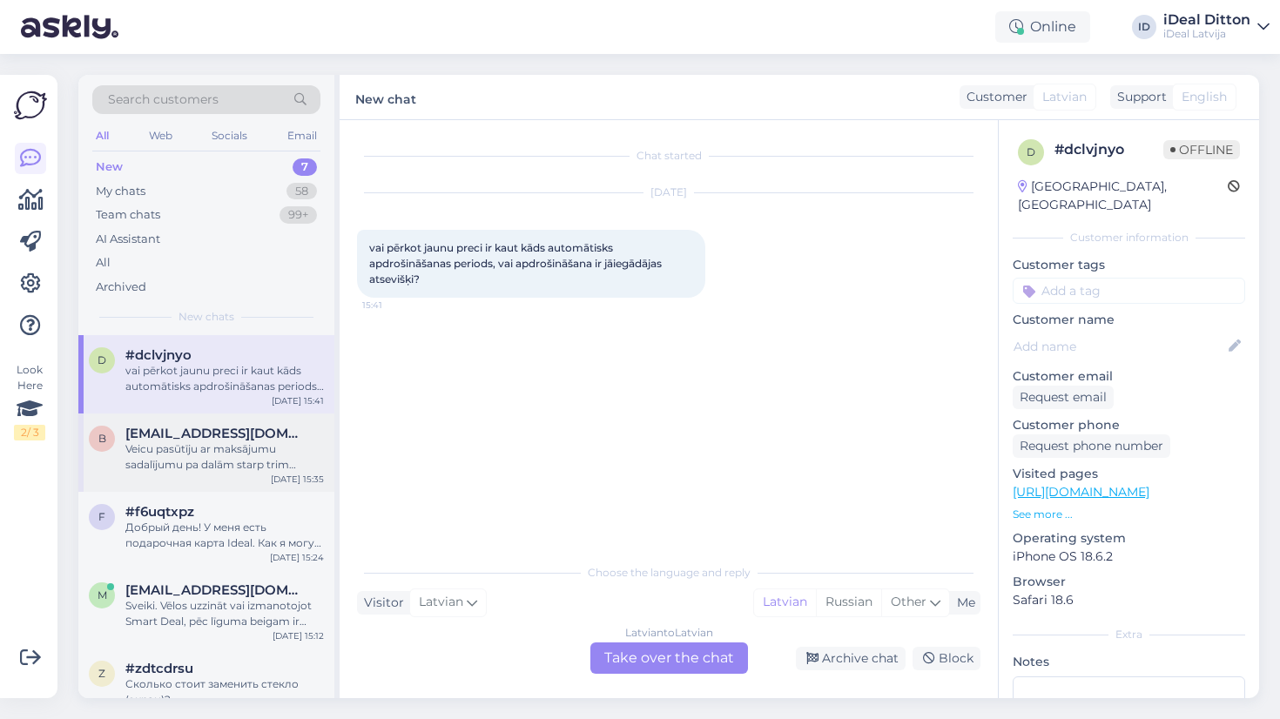
click at [200, 461] on div "Veicu pasūtīju ar maksājumu sadalījumu pa dalām starp trim mēnešiem, bet e-past…" at bounding box center [224, 457] width 199 height 31
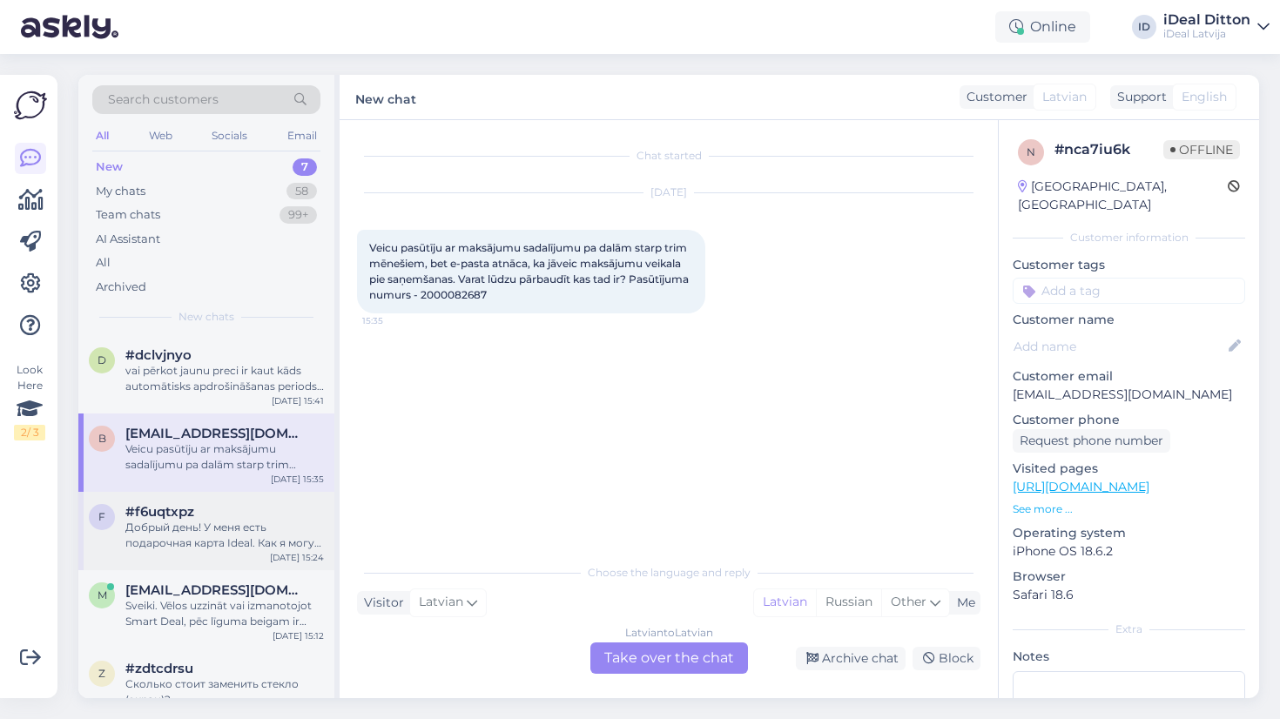
click at [175, 537] on div "Добрый день! У меня есть подарочная карта Ideal. Как я могу использовать ее для…" at bounding box center [224, 535] width 199 height 31
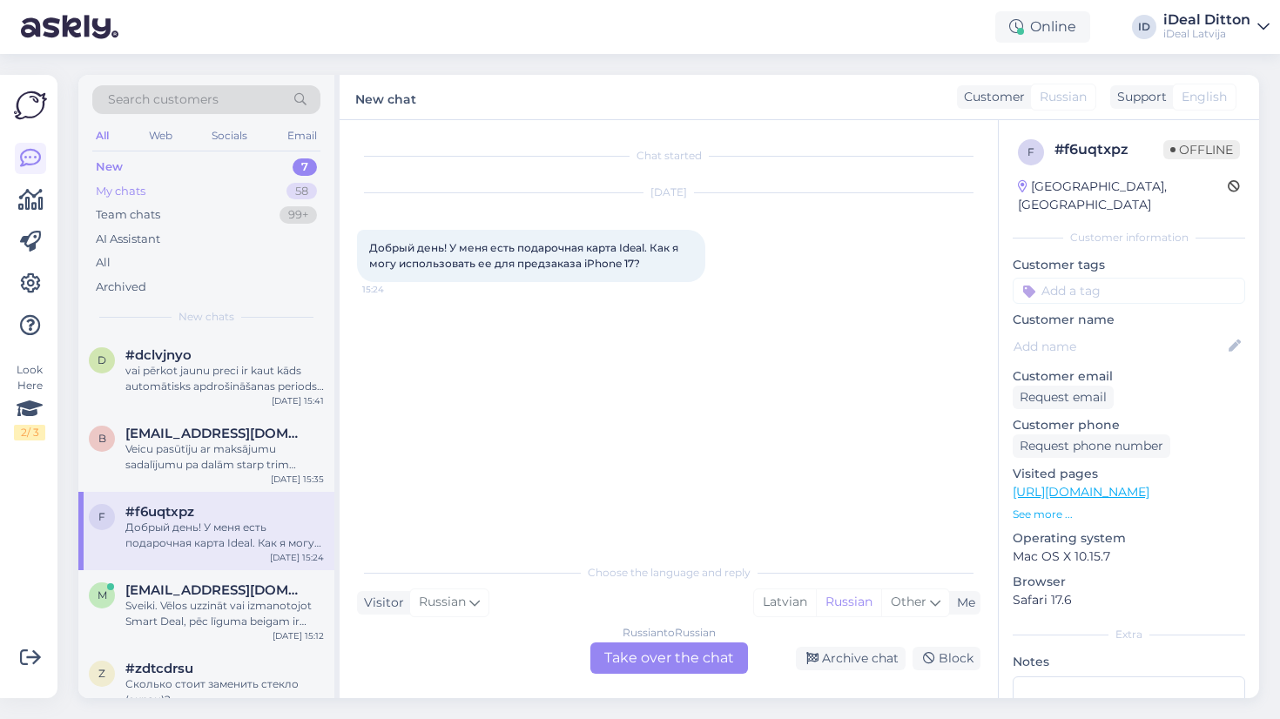
click at [164, 186] on div "My chats 58" at bounding box center [206, 191] width 228 height 24
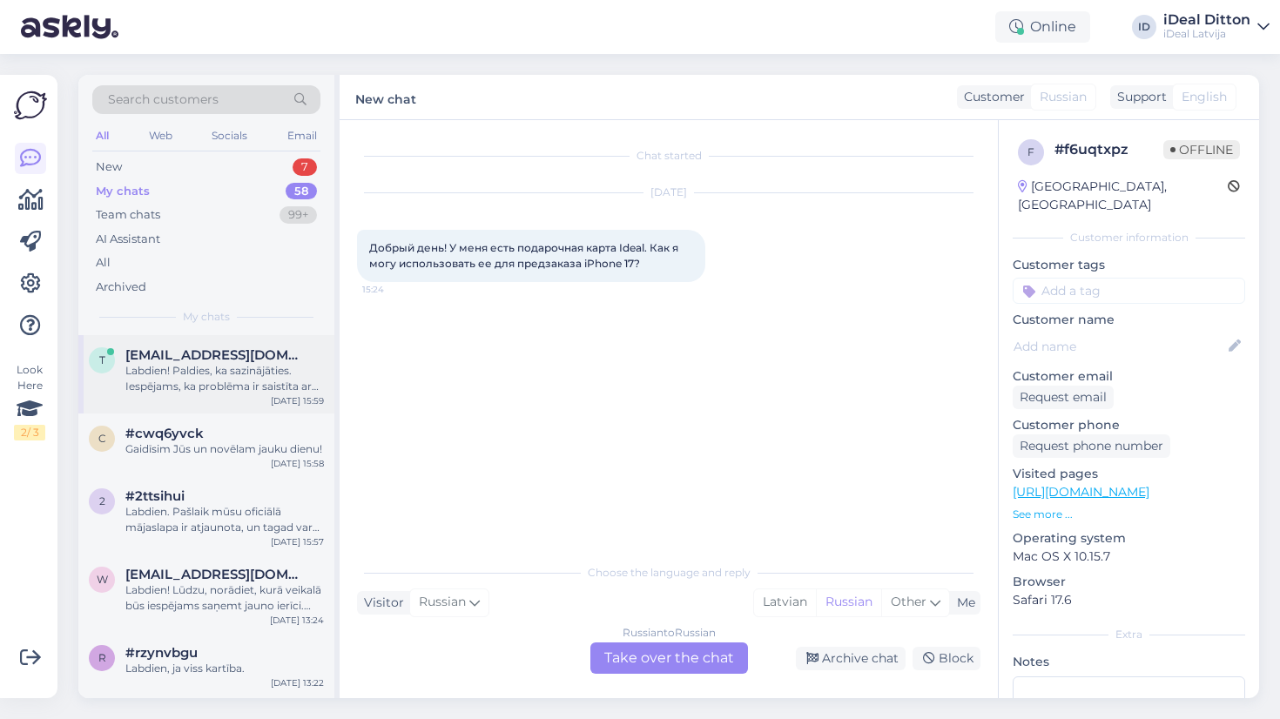
click at [209, 382] on div "Labdien! Paldies, ka sazinājāties. Iespējams, ka problēma ir saistīta ar maksāj…" at bounding box center [224, 378] width 199 height 31
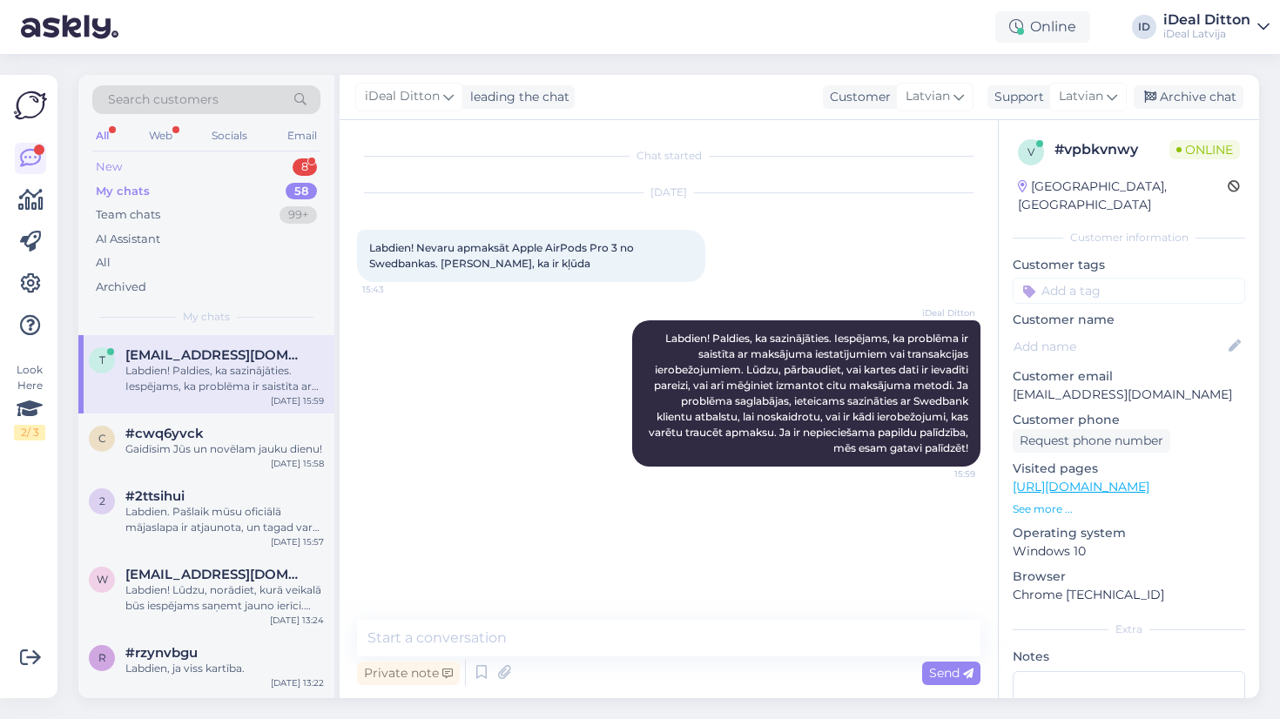
click at [121, 169] on div "New" at bounding box center [109, 167] width 26 height 17
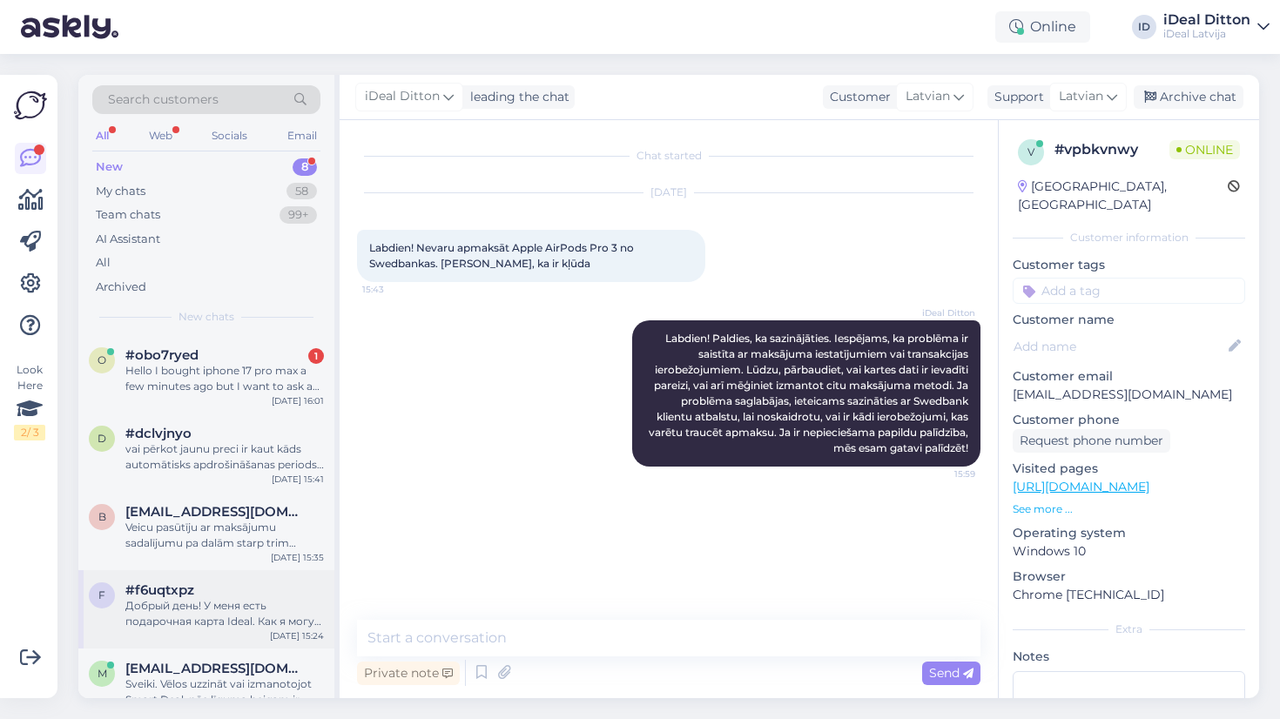
click at [213, 610] on div "Добрый день! У меня есть подарочная карта Ideal. Как я могу использовать ее для…" at bounding box center [224, 613] width 199 height 31
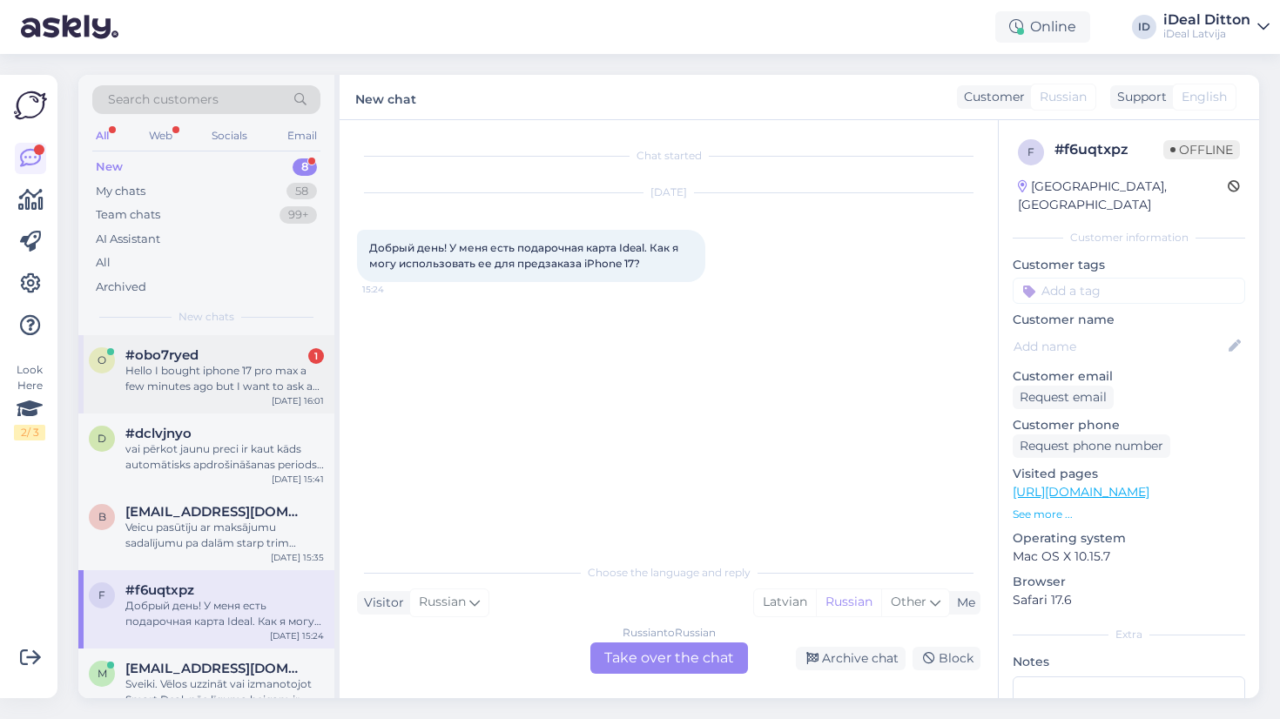
click at [232, 388] on div "Hello I bought iphone 17 pro max a few minutes ago but I want to ask a question…" at bounding box center [224, 378] width 199 height 31
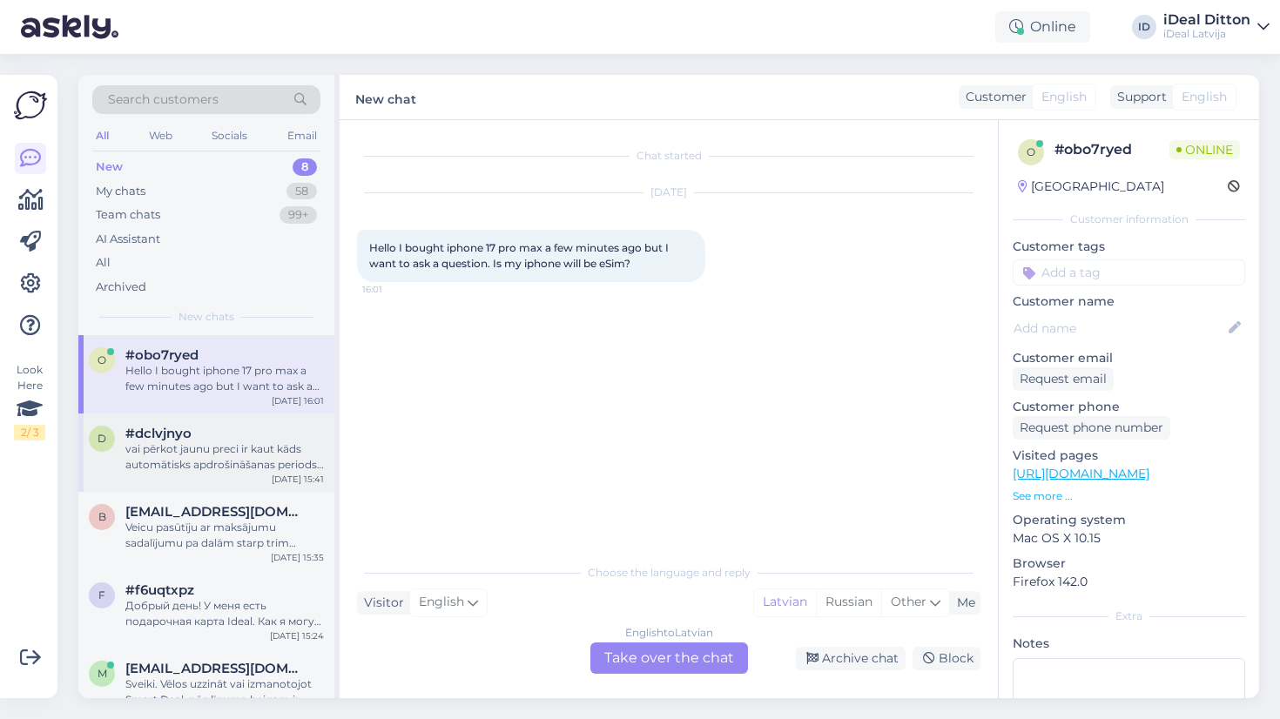
click at [314, 442] on div "vai pērkot jaunu preci ir kaut kāds automātisks apdrošināšanas periods, vai apd…" at bounding box center [224, 457] width 199 height 31
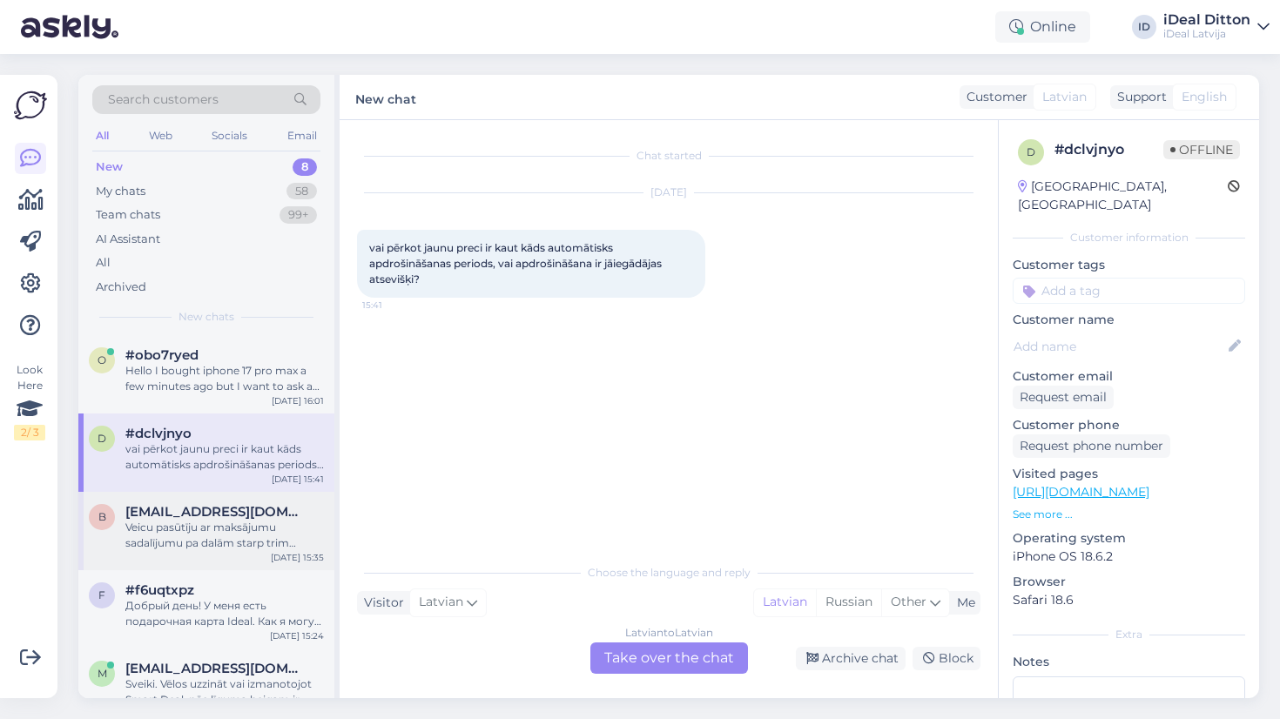
click at [297, 522] on div "Veicu pasūtīju ar maksājumu sadalījumu pa dalām starp trim mēnešiem, bet e-past…" at bounding box center [224, 535] width 199 height 31
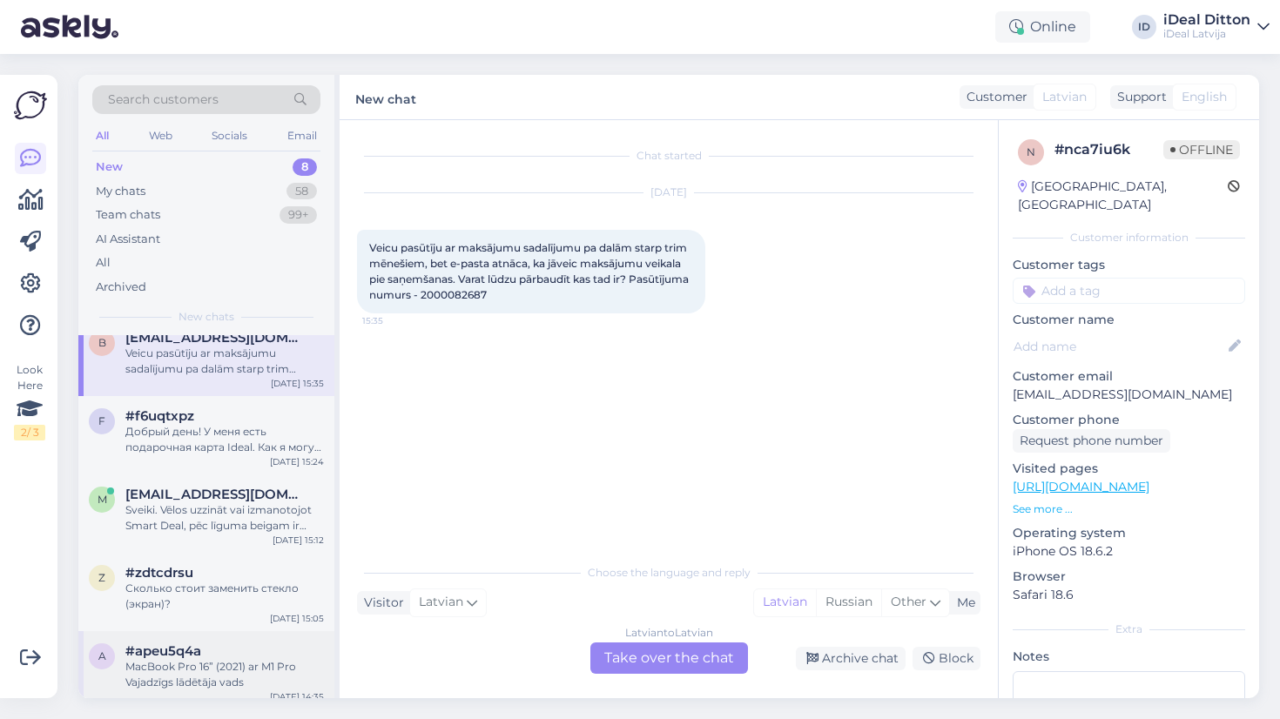
scroll to position [171, 0]
click at [213, 433] on div "Добрый день! У меня есть подарочная карта Ideal. Как я могу использовать ее для…" at bounding box center [224, 443] width 199 height 31
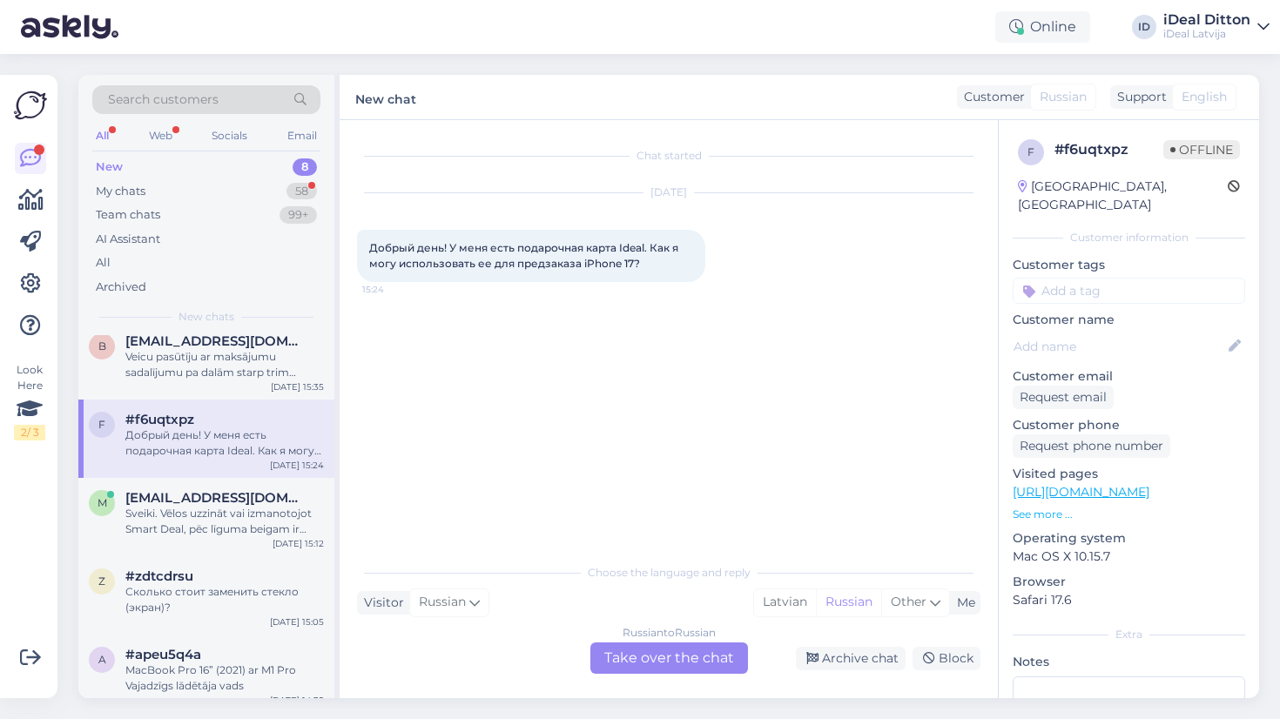
click at [668, 660] on div "Russian to Russian Take over the chat" at bounding box center [670, 658] width 158 height 31
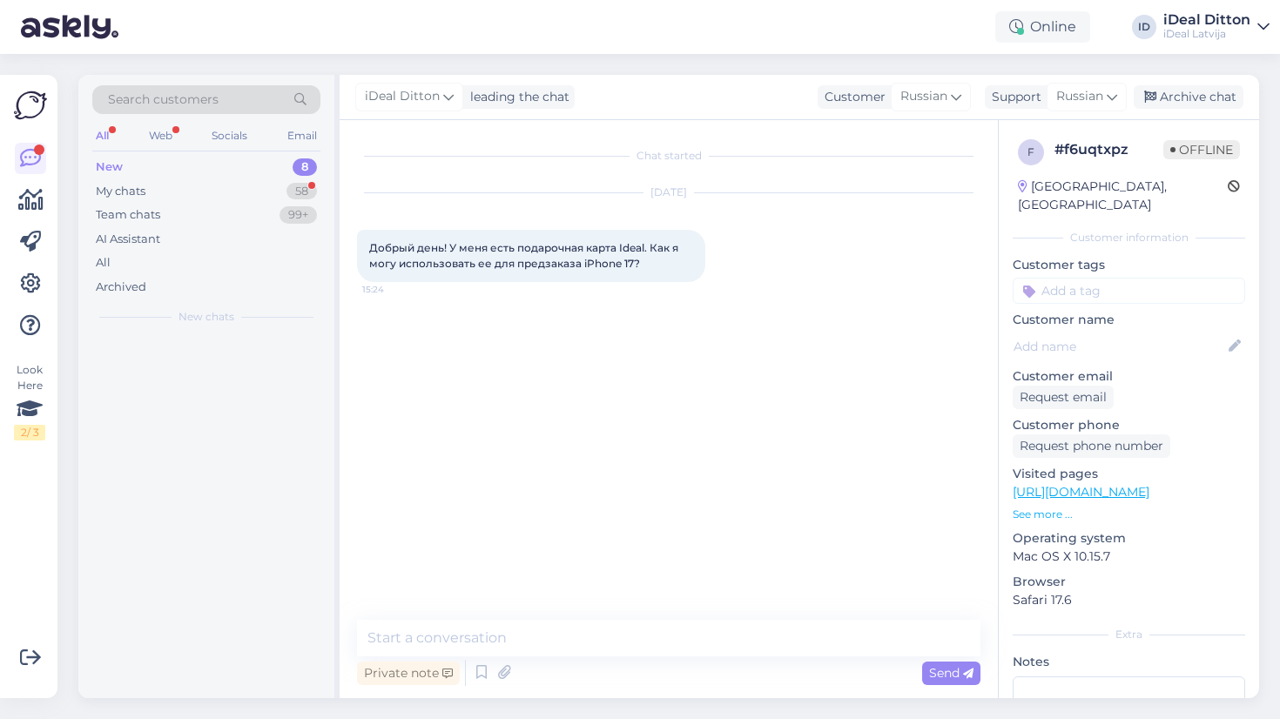
scroll to position [0, 0]
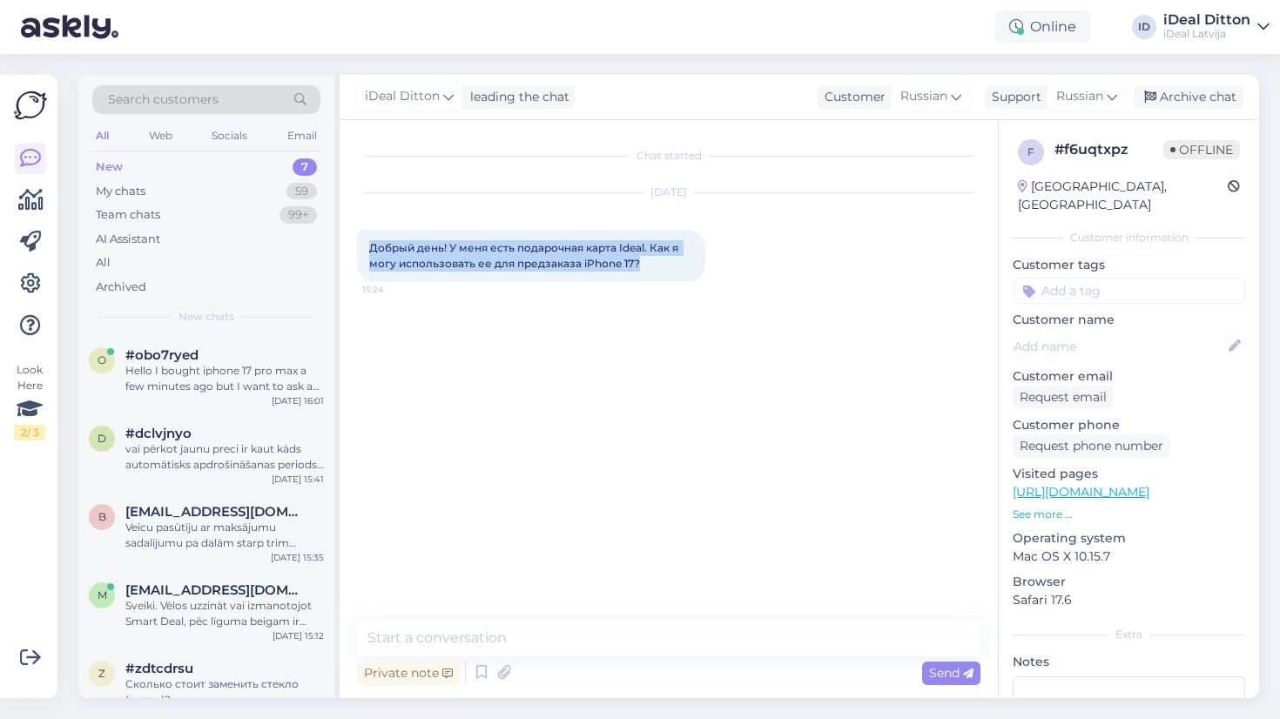
drag, startPoint x: 652, startPoint y: 268, endPoint x: 360, endPoint y: 236, distance: 294.4
click at [360, 236] on div "Добрый день! У меня есть подарочная карта Ideal. Как я могу использовать ее для…" at bounding box center [531, 256] width 348 height 52
copy span "Добрый день! У меня есть подарочная карта Ideal. Как я могу использовать ее для…"
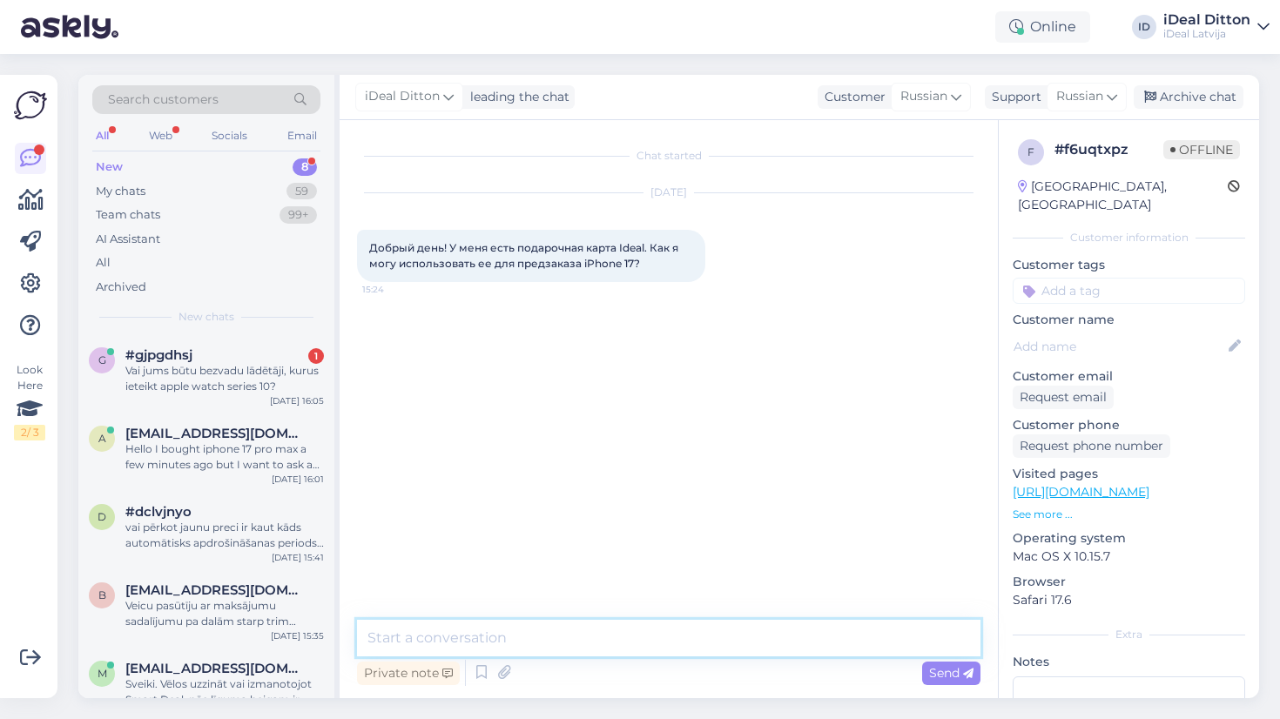
click at [641, 646] on textarea at bounding box center [669, 638] width 624 height 37
paste textarea "Labdien! Jā, jūs varat izmantot dāvanu karti, kad ieradīsieties saņemt savu pas…"
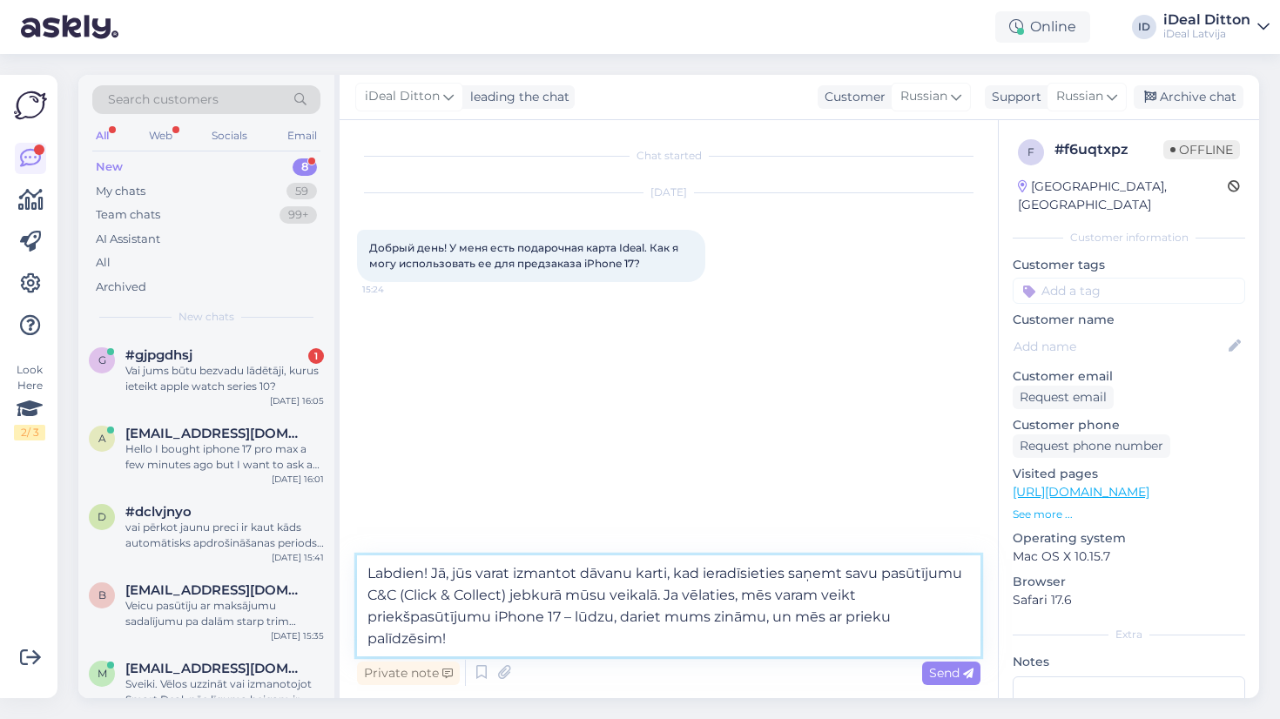
click at [432, 571] on textarea "Labdien! Jā, jūs varat izmantot dāvanu karti, kad ieradīsieties saņemt savu pas…" at bounding box center [669, 606] width 624 height 101
drag, startPoint x: 512, startPoint y: 594, endPoint x: 402, endPoint y: 596, distance: 110.6
click at [402, 596] on textarea "Labdien. Jā, jūs varat izmantot dāvanu karti, kad ieradīsieties saņemt savu pas…" at bounding box center [669, 606] width 624 height 101
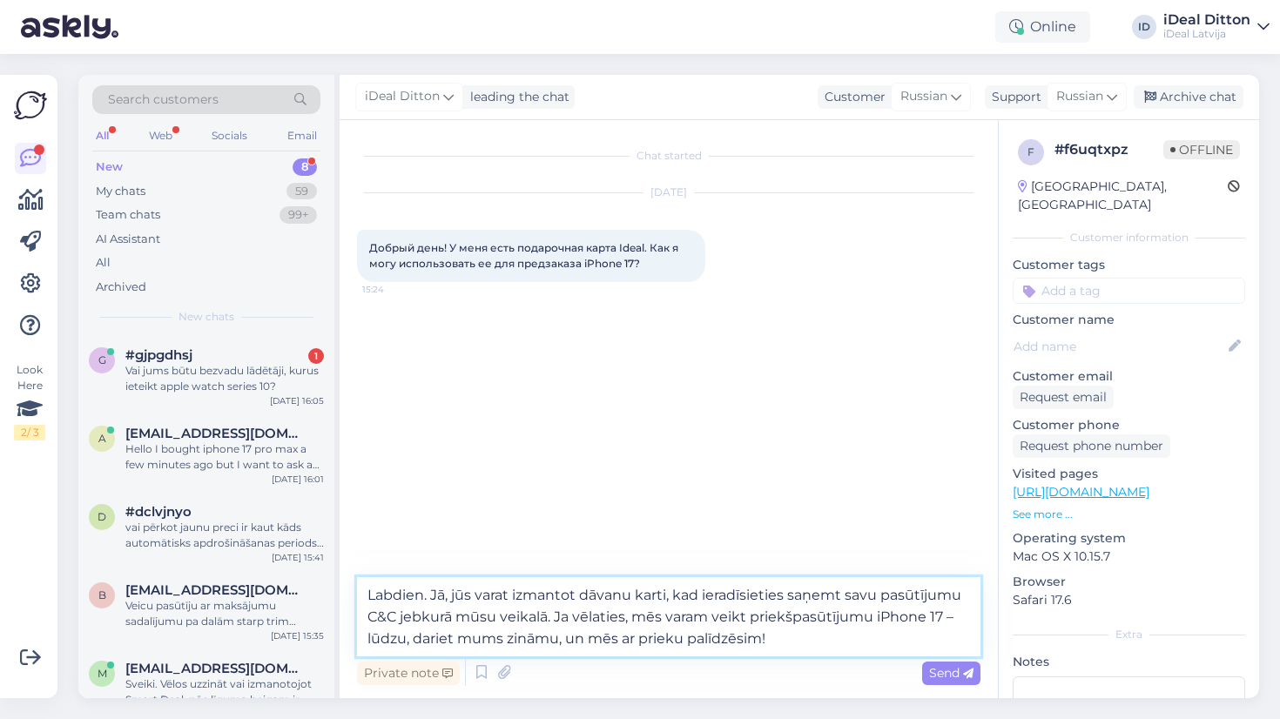
drag, startPoint x: 796, startPoint y: 640, endPoint x: 786, endPoint y: 639, distance: 10.5
click at [786, 639] on textarea "Labdien. Jā, jūs varat izmantot dāvanu karti, kad ieradīsieties saņemt savu pas…" at bounding box center [669, 617] width 624 height 79
drag, startPoint x: 945, startPoint y: 612, endPoint x: 963, endPoint y: 634, distance: 28.4
click at [963, 634] on textarea "Labdien. Jā, jūs varat izmantot dāvanu karti, kad ieradīsieties saņemt savu pas…" at bounding box center [669, 617] width 624 height 79
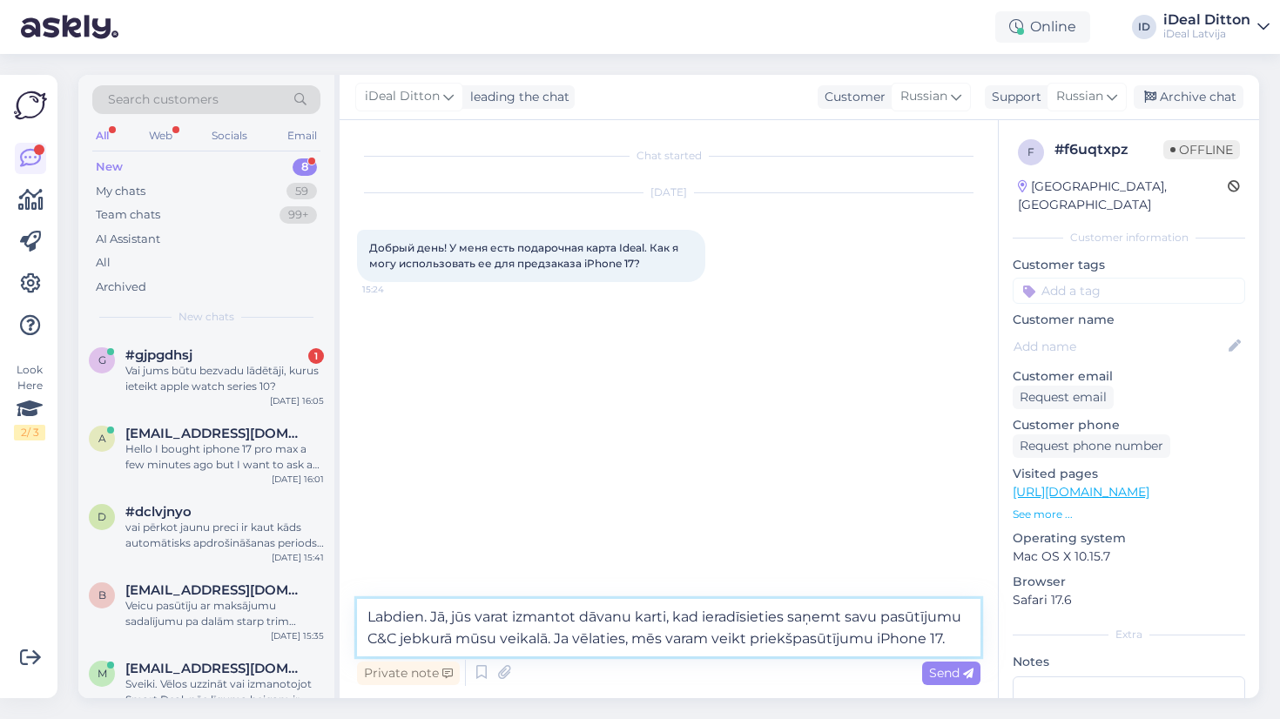
type textarea "Labdien. Jā, jūs varat izmantot dāvanu karti, kad ieradīsieties saņemt savu pas…"
drag, startPoint x: 956, startPoint y: 641, endPoint x: 347, endPoint y: 613, distance: 609.5
click at [347, 613] on div "Chat started [DATE] Добрый день! У меня есть подарочная карта Ideal. Как я могу…" at bounding box center [669, 409] width 659 height 578
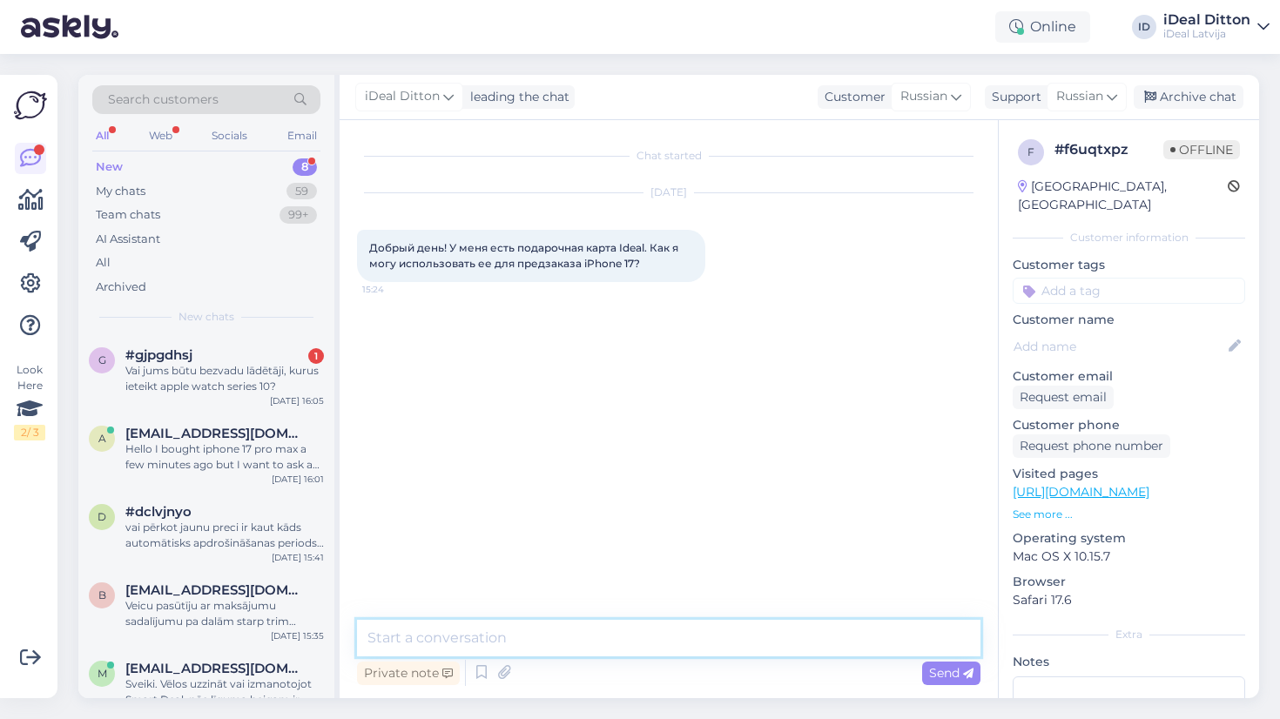
click at [516, 642] on textarea at bounding box center [669, 638] width 624 height 37
paste textarea "Добрый день! Да, вы можете использовать подарочную карту, когда придёте забират…"
type textarea "Добрый день! Да, вы можете использовать подарочную карту, когда придёте забират…"
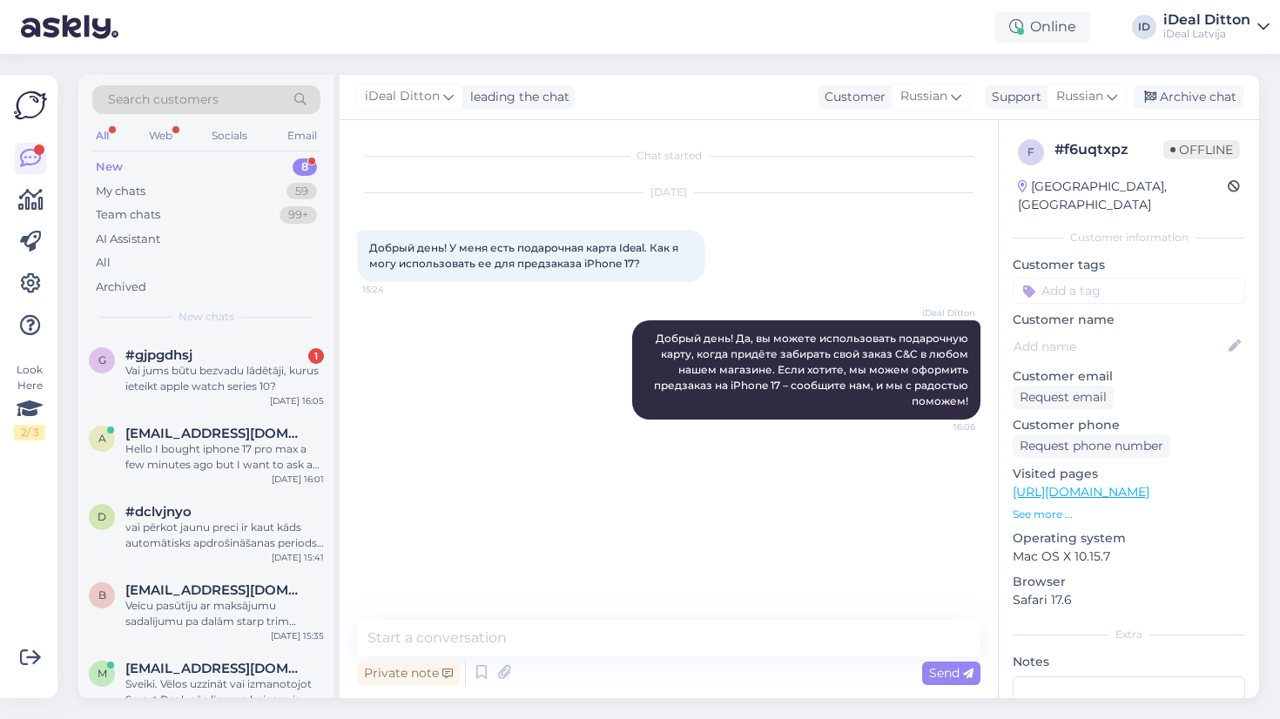
click at [156, 159] on div "New 8" at bounding box center [206, 167] width 228 height 24
click at [125, 173] on div "New 8" at bounding box center [206, 167] width 228 height 24
click at [200, 394] on div "g #gjpgdhsj 1 Vai jums būtu bezvadu lādētāji, kurus ieteikt apple watch series …" at bounding box center [206, 374] width 256 height 78
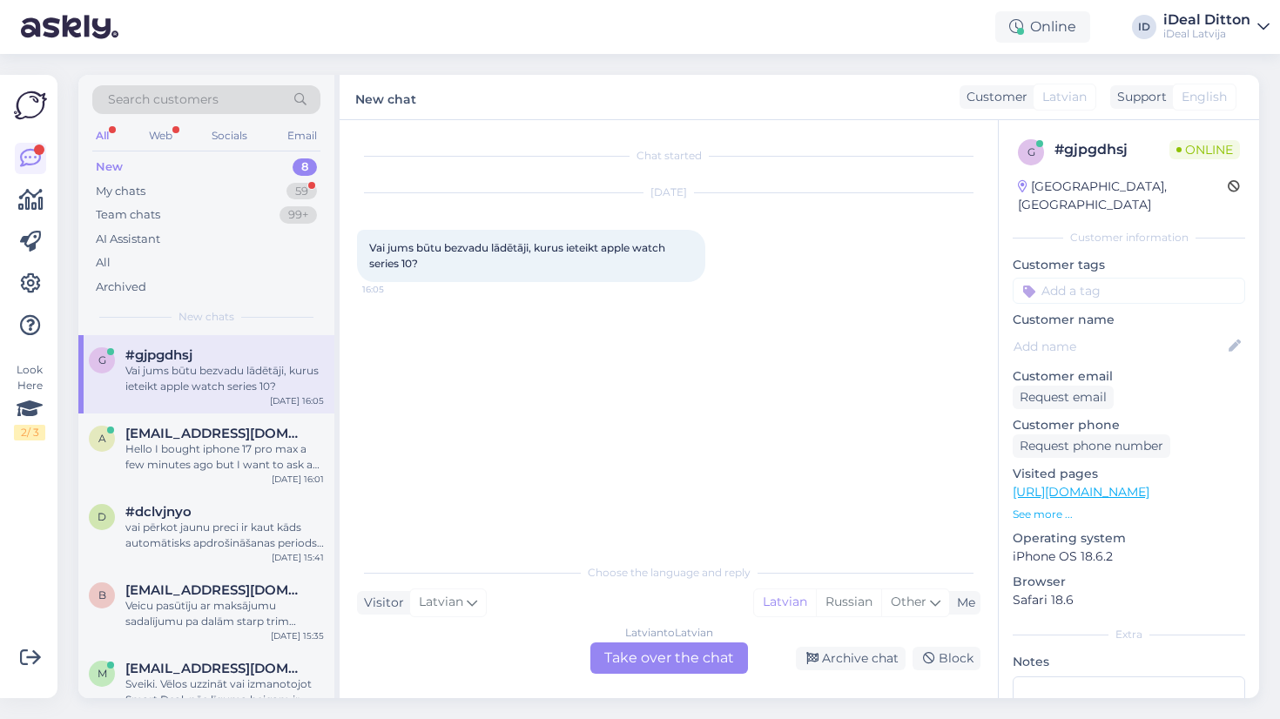
click at [659, 658] on div "Latvian to Latvian Take over the chat" at bounding box center [670, 658] width 158 height 31
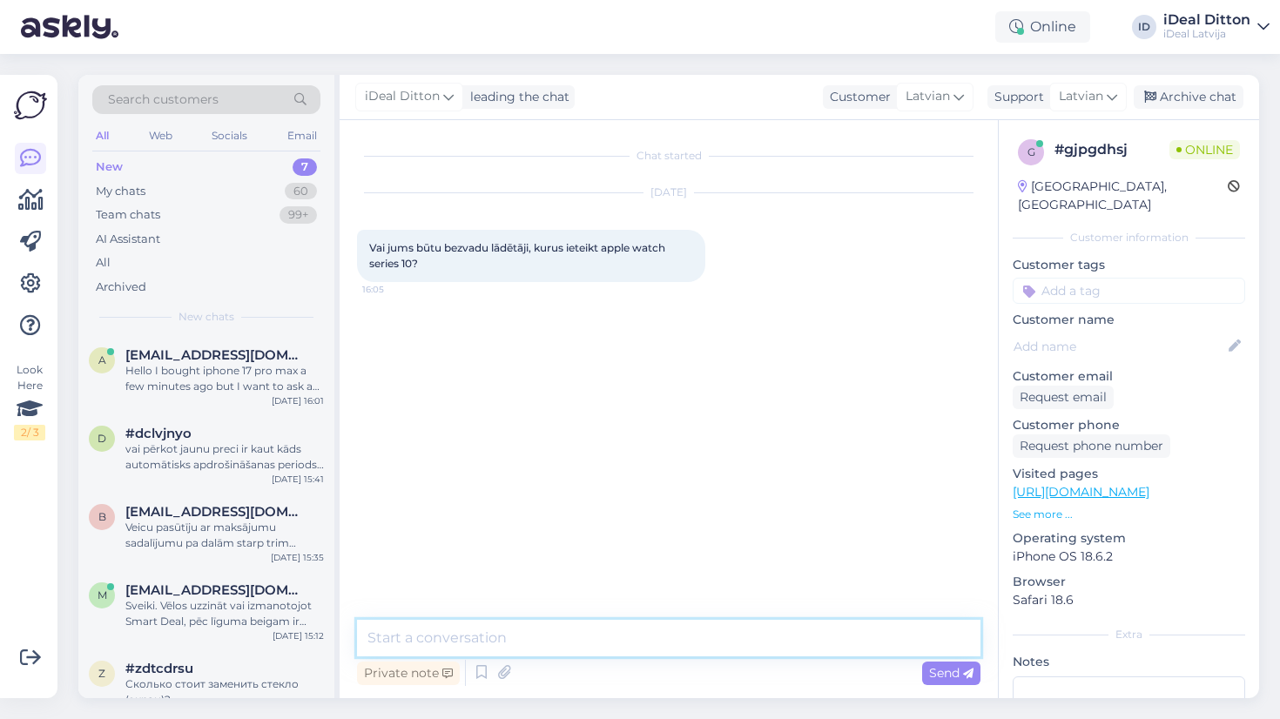
click at [619, 642] on textarea at bounding box center [669, 638] width 624 height 37
type textarea "Д"
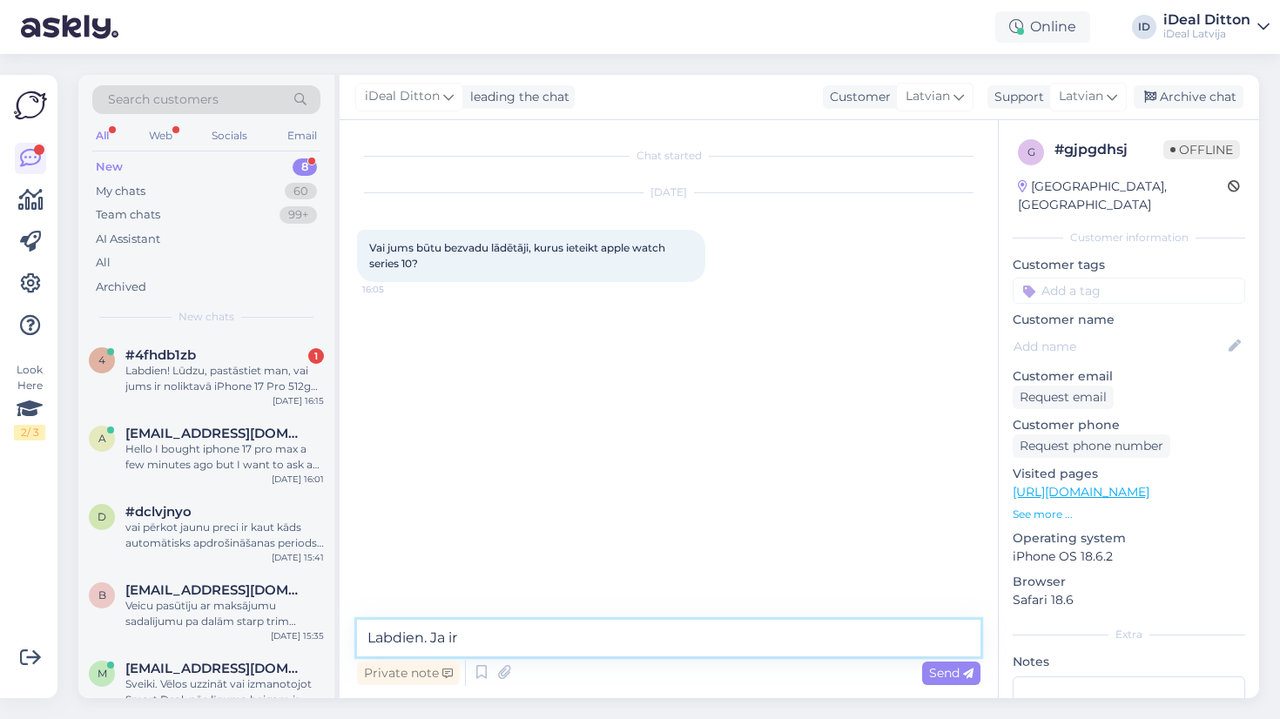
paste textarea "[URL][DOMAIN_NAME]"
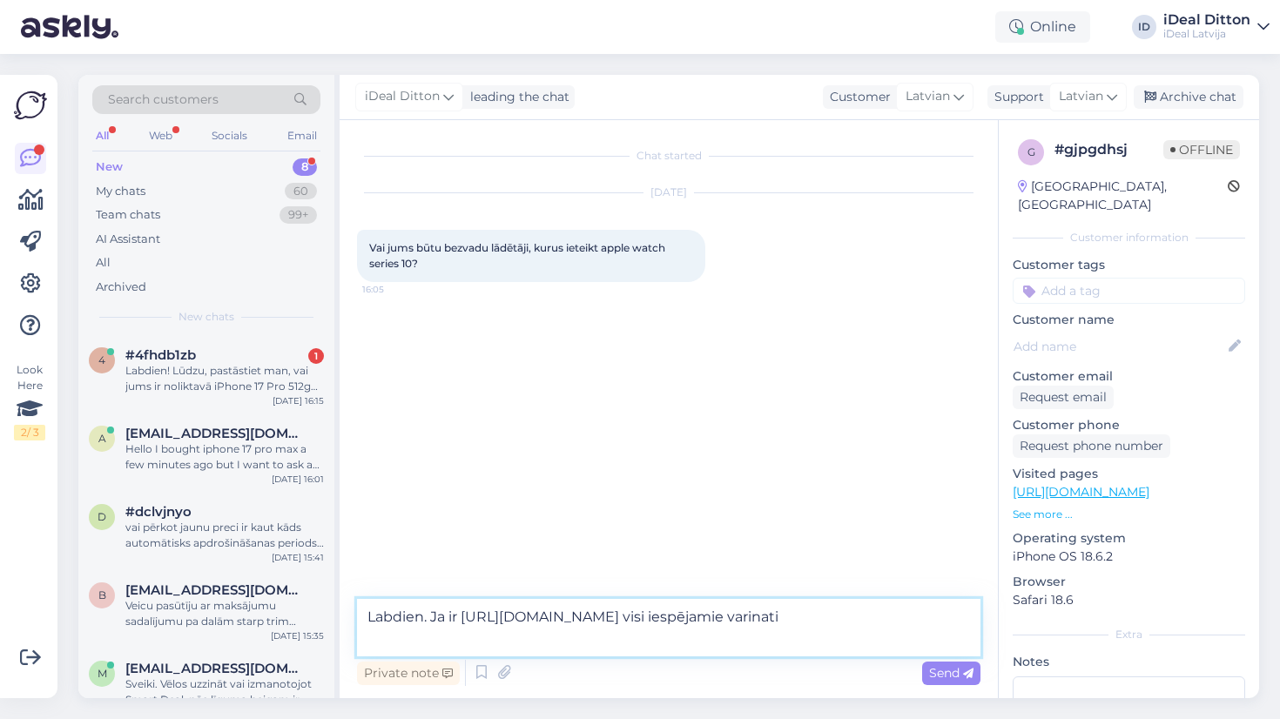
type textarea "Labdien. Ja ir [URL][DOMAIN_NAME] visi iespējamie varianti"
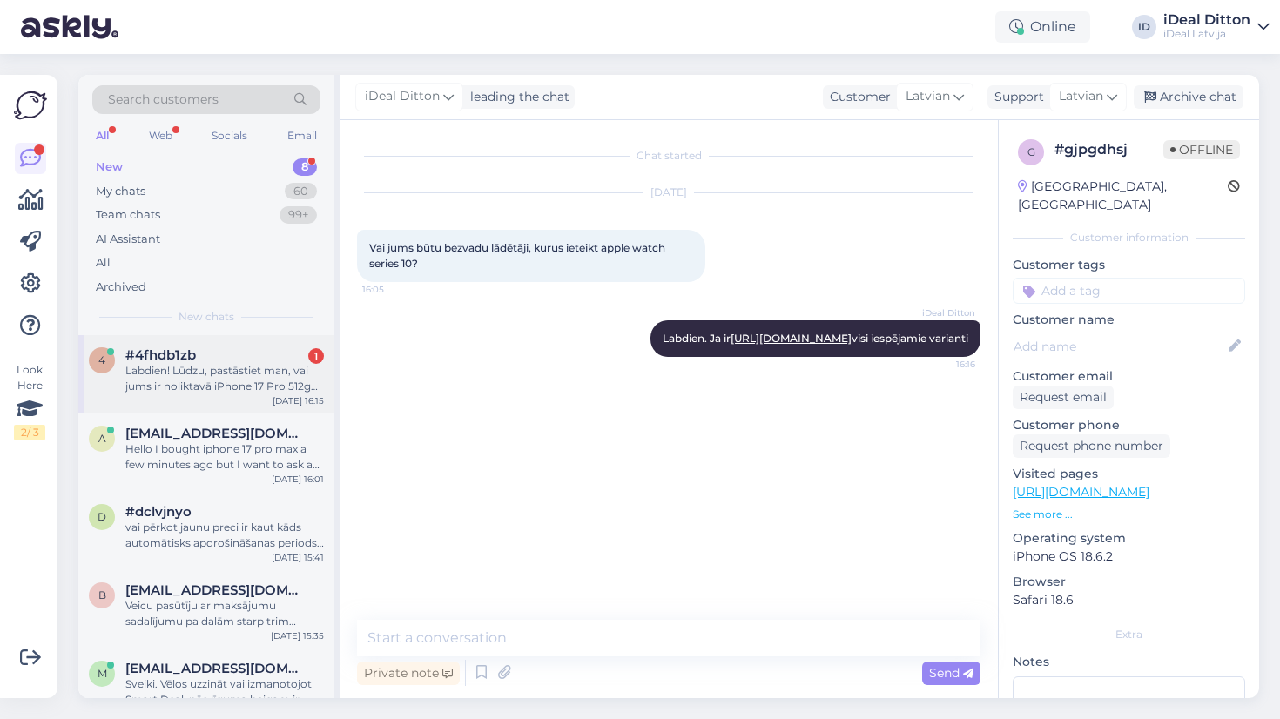
click at [219, 374] on div "Labdien! Lūdzu, pastāstiet man, vai jums ir noliktavā iPhone 17 Pro 512gb Orang…" at bounding box center [224, 378] width 199 height 31
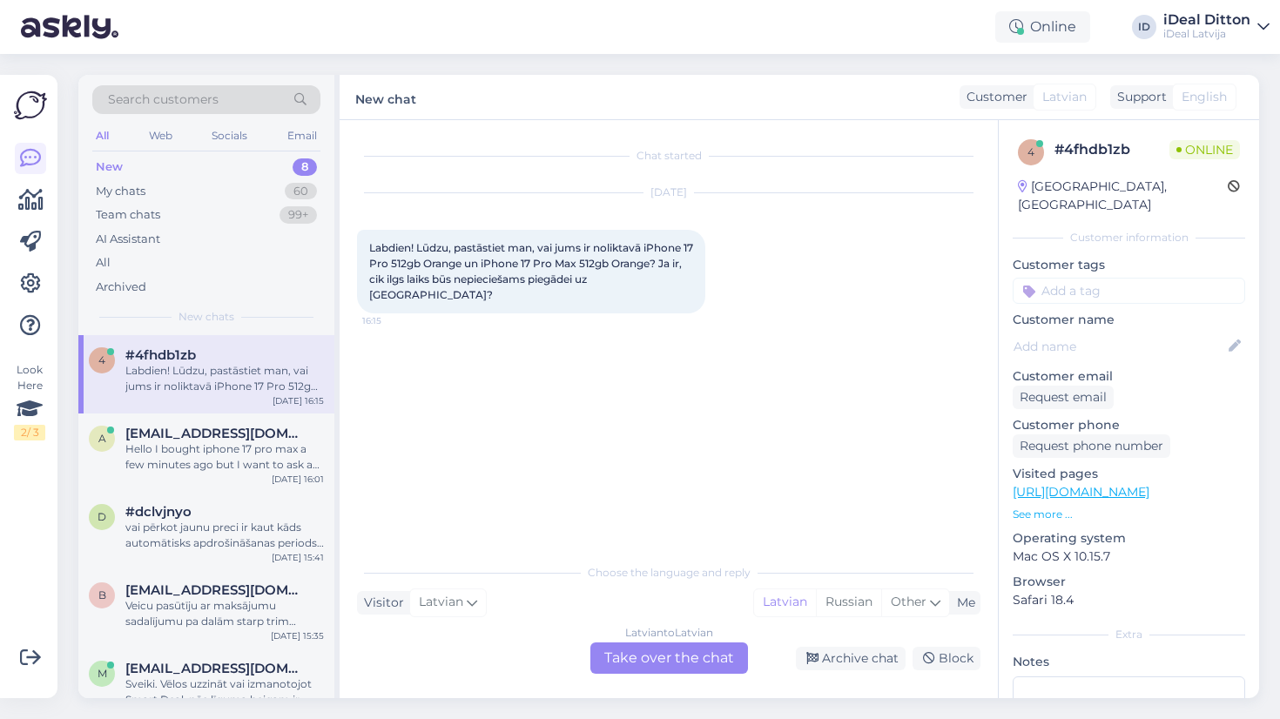
click at [689, 661] on div "Latvian to Latvian Take over the chat" at bounding box center [670, 658] width 158 height 31
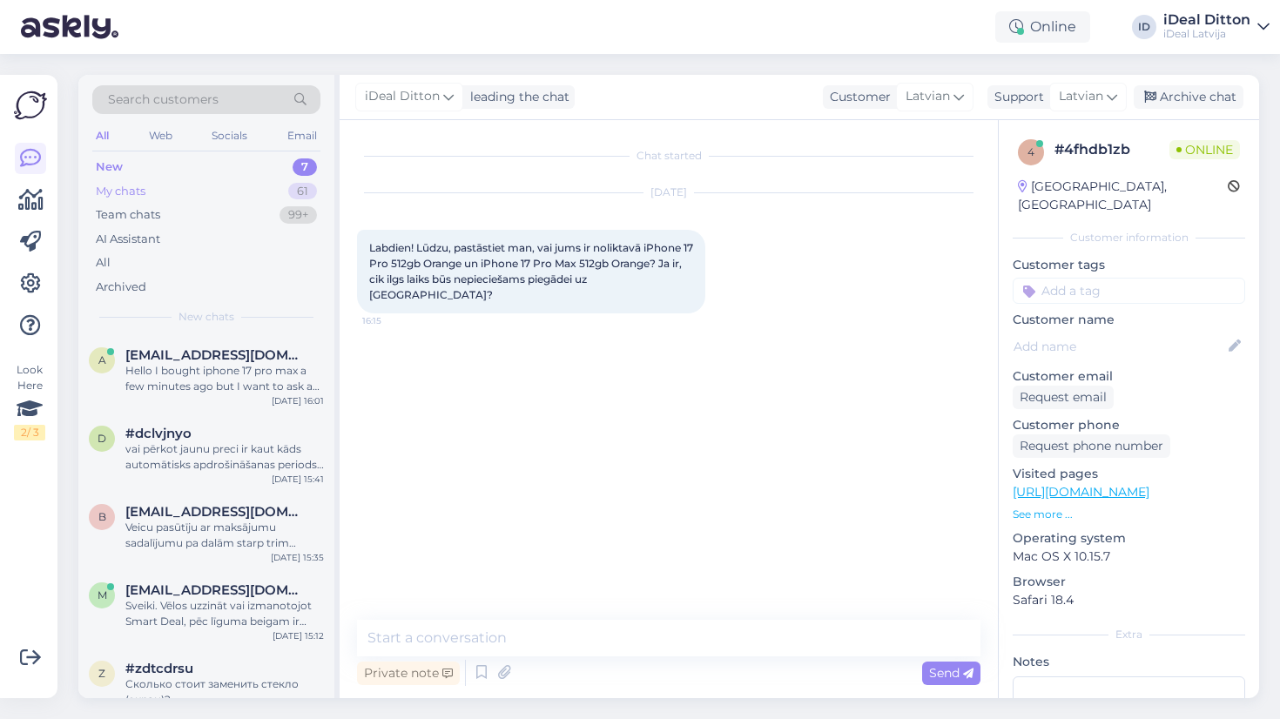
click at [131, 191] on div "My chats" at bounding box center [121, 191] width 50 height 17
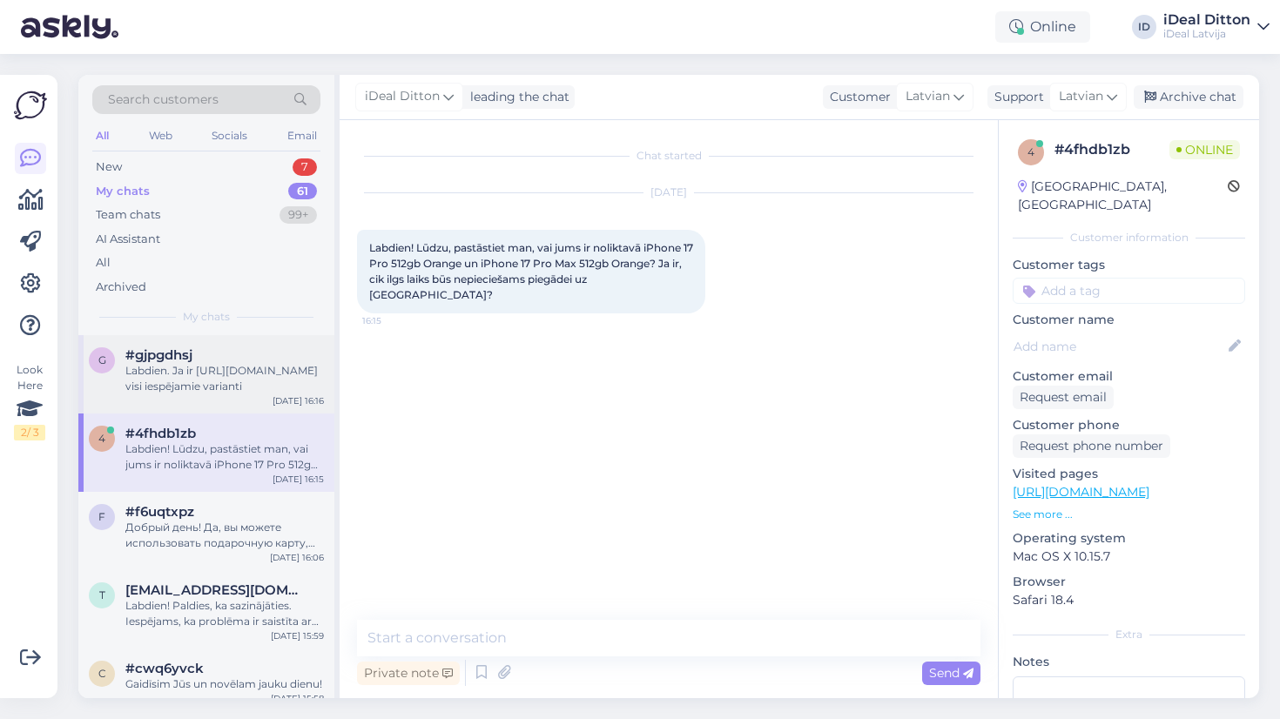
click at [257, 391] on div "Labdien. Ja ir [URL][DOMAIN_NAME] visi iespējamie varianti" at bounding box center [224, 378] width 199 height 31
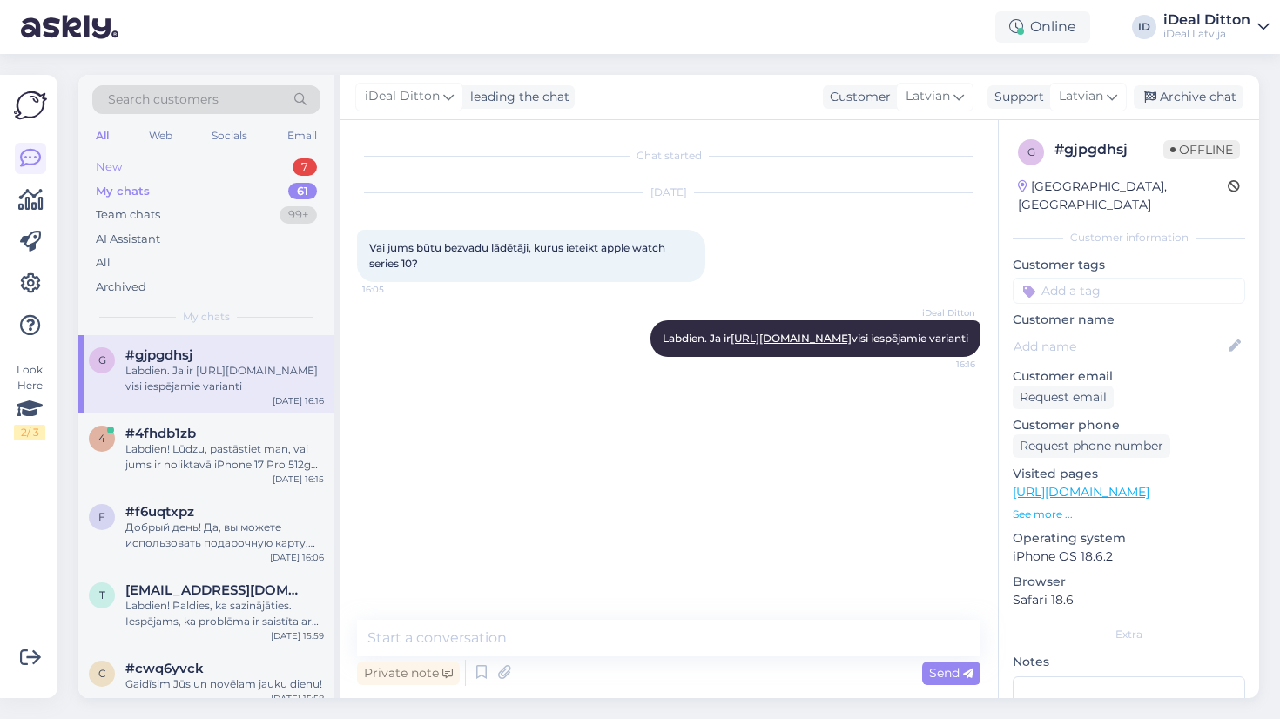
click at [119, 172] on div "New" at bounding box center [109, 167] width 26 height 17
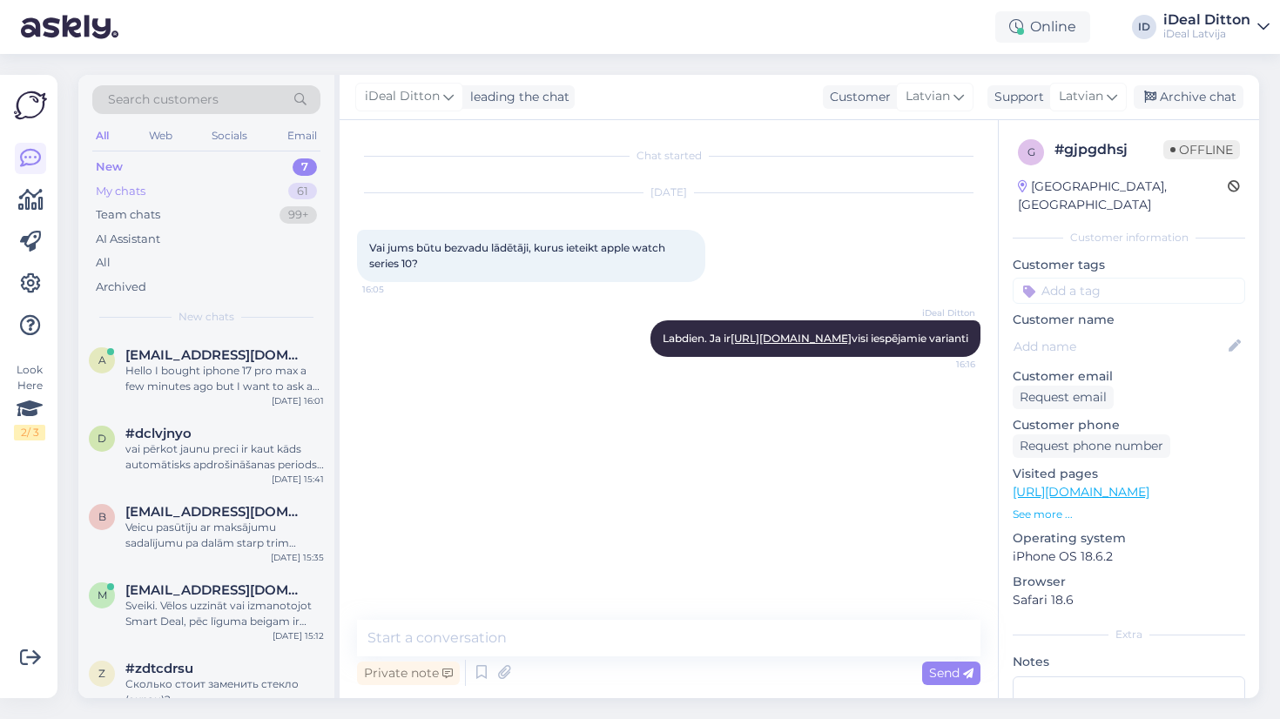
click at [137, 186] on div "My chats" at bounding box center [121, 191] width 50 height 17
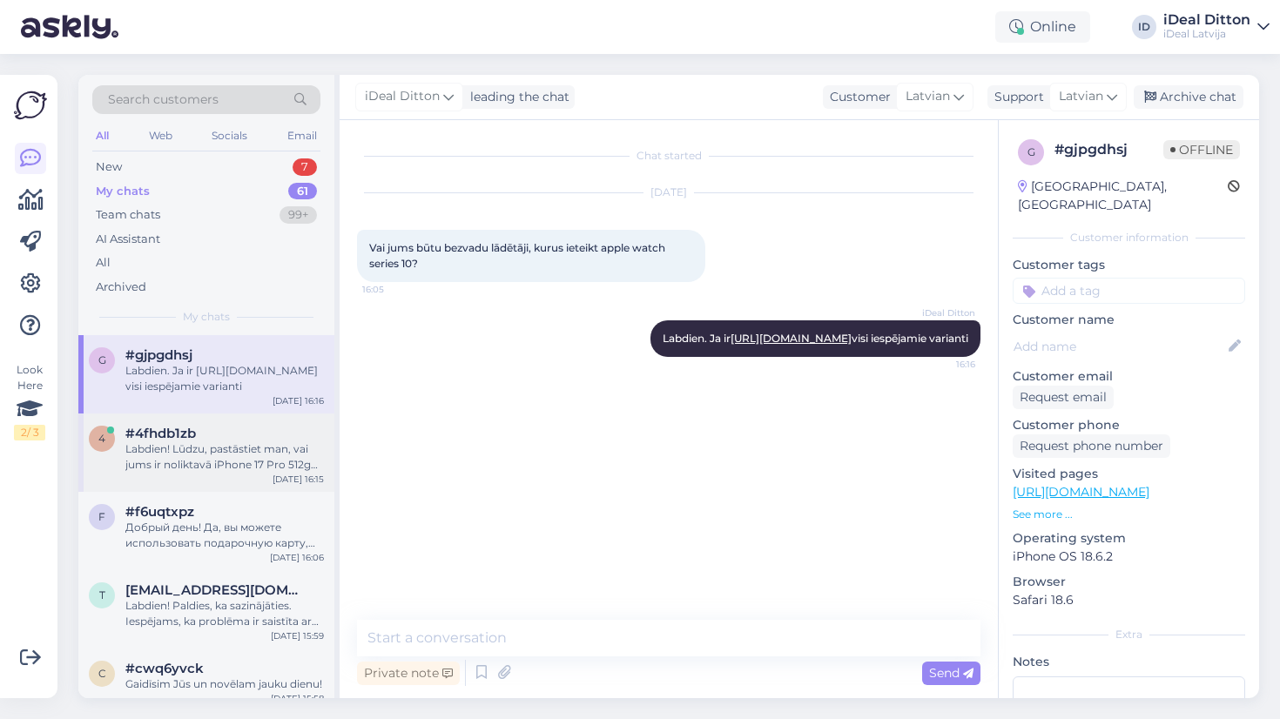
click at [205, 457] on div "Labdien! Lūdzu, pastāstiet man, vai jums ir noliktavā iPhone 17 Pro 512gb Orang…" at bounding box center [224, 457] width 199 height 31
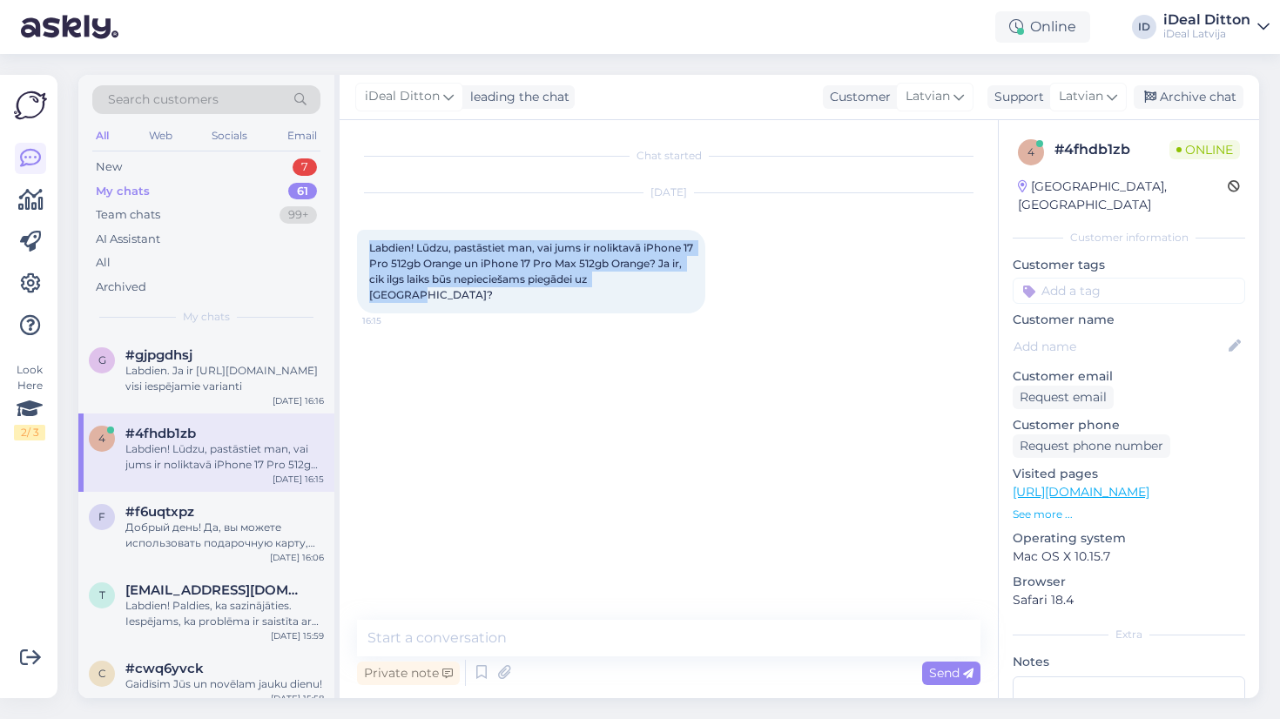
drag, startPoint x: 671, startPoint y: 287, endPoint x: 365, endPoint y: 245, distance: 308.6
click at [365, 245] on div "Labdien! Lūdzu, pastāstiet man, vai jums ir noliktavā iPhone 17 Pro 512gb Orang…" at bounding box center [531, 272] width 348 height 84
copy span "Labdien! Lūdzu, pastāstiet man, vai jums ir noliktavā iPhone 17 Pro 512gb Orang…"
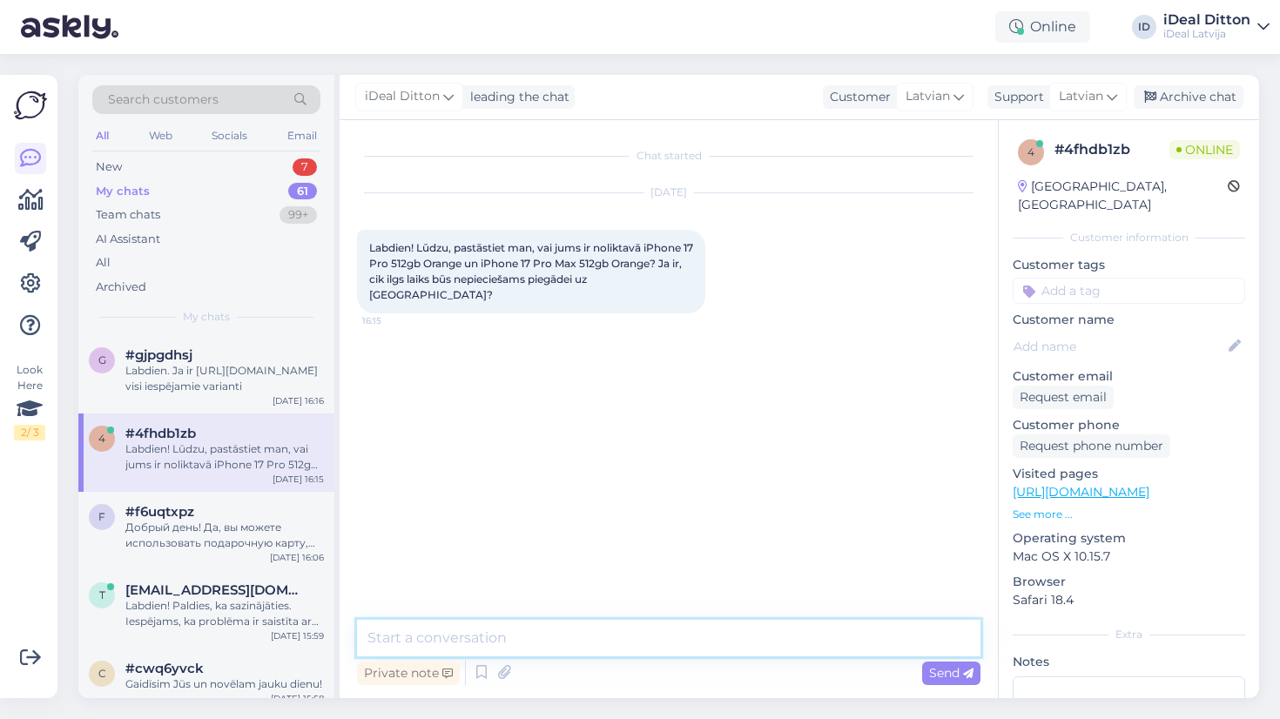
click at [463, 634] on textarea at bounding box center [669, 638] width 624 height 37
paste textarea "Labdien! Šodien sākām pieņemt priekšpasūtījumus, un iPhone 17 Pro 512GB Orange …"
type textarea "Labdien! Šodien sākām pieņemt priekšpasūtījumus, un iPhone 17 Pro 512GB Orange …"
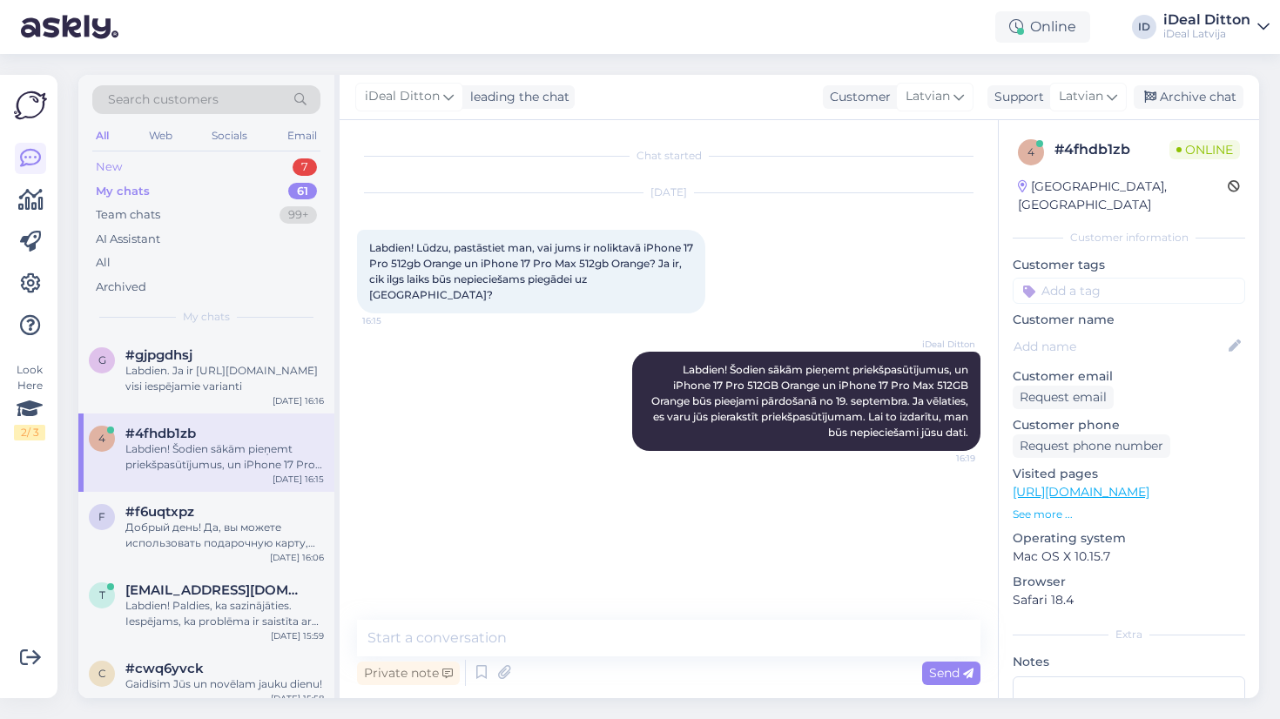
click at [128, 164] on div "New 7" at bounding box center [206, 167] width 228 height 24
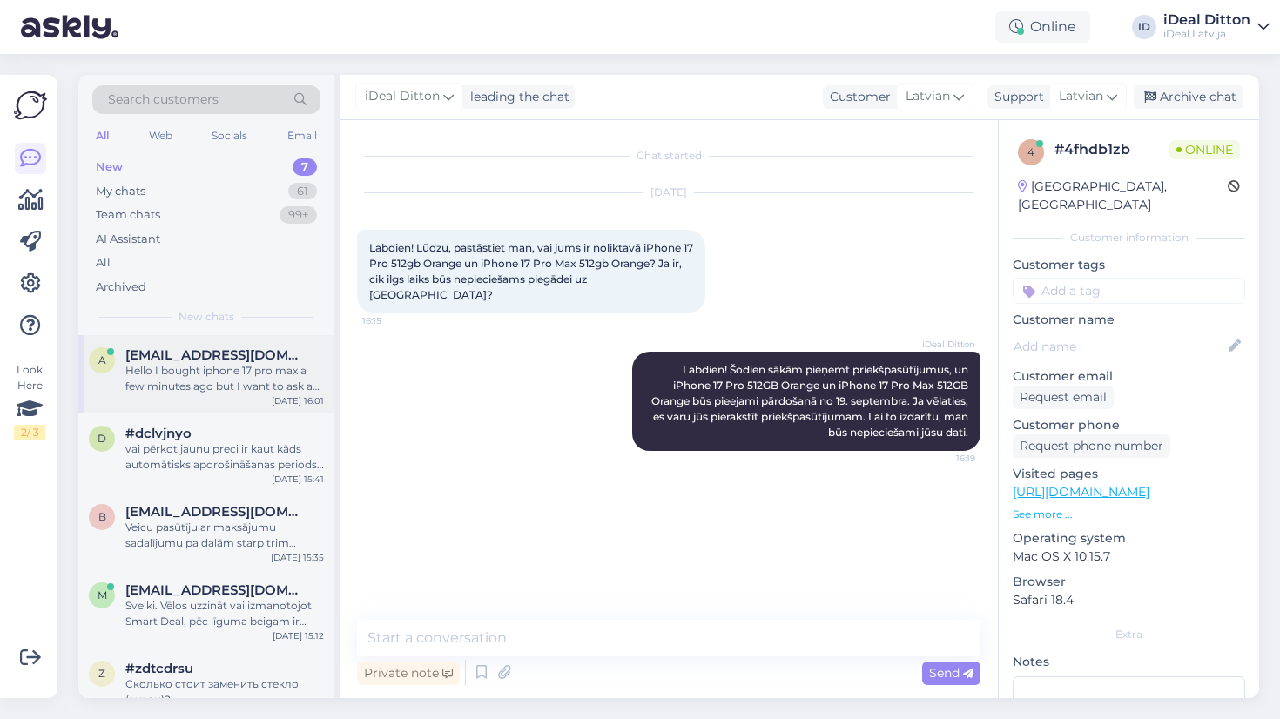
click at [245, 375] on div "Hello I bought iphone 17 pro max a few minutes ago but I want to ask a question…" at bounding box center [224, 378] width 199 height 31
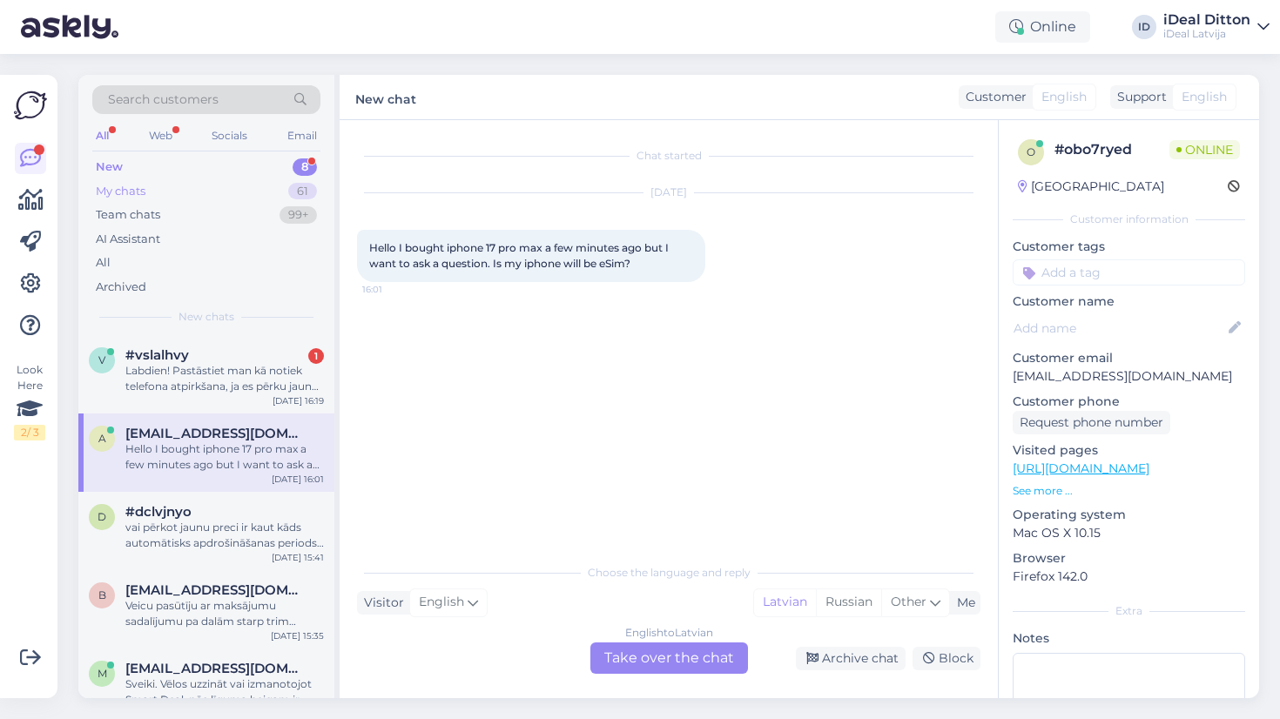
click at [129, 193] on div "My chats" at bounding box center [121, 191] width 50 height 17
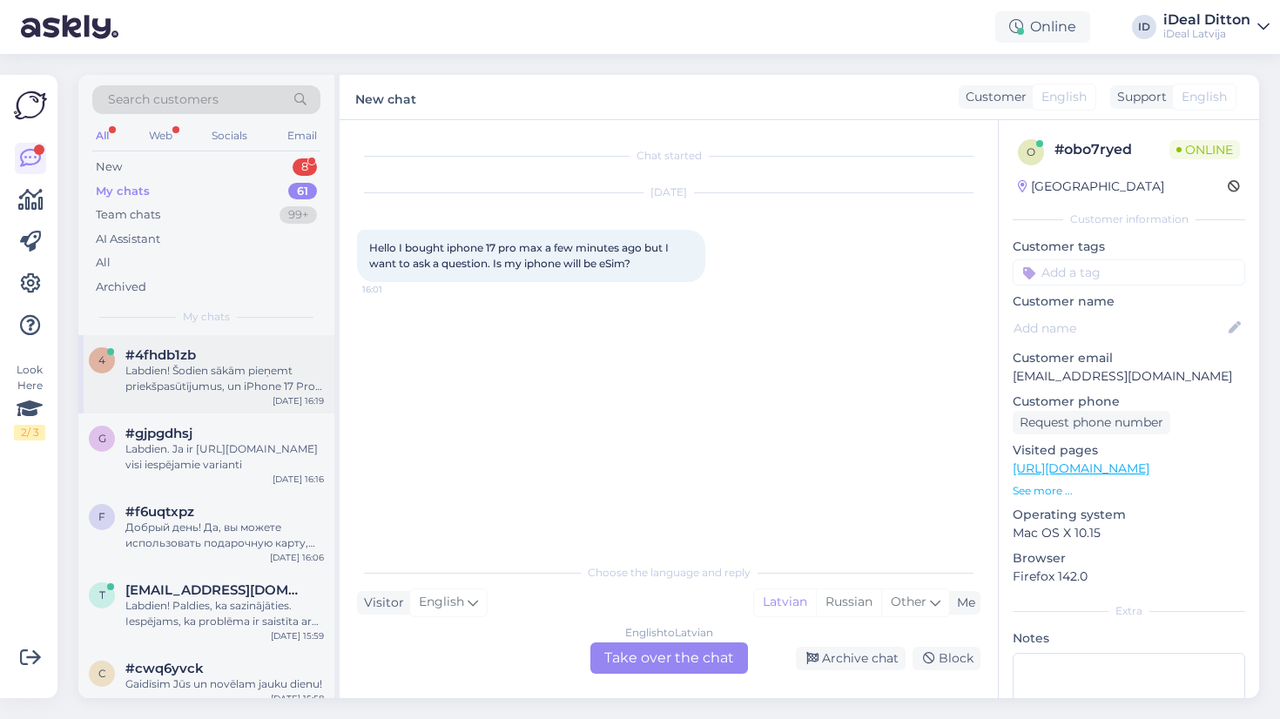
click at [152, 392] on div "4 #4fhdb1zb Labdien! Šodien sākām pieņemt priekšpasūtījumus, un iPhone 17 Pro 5…" at bounding box center [206, 374] width 256 height 78
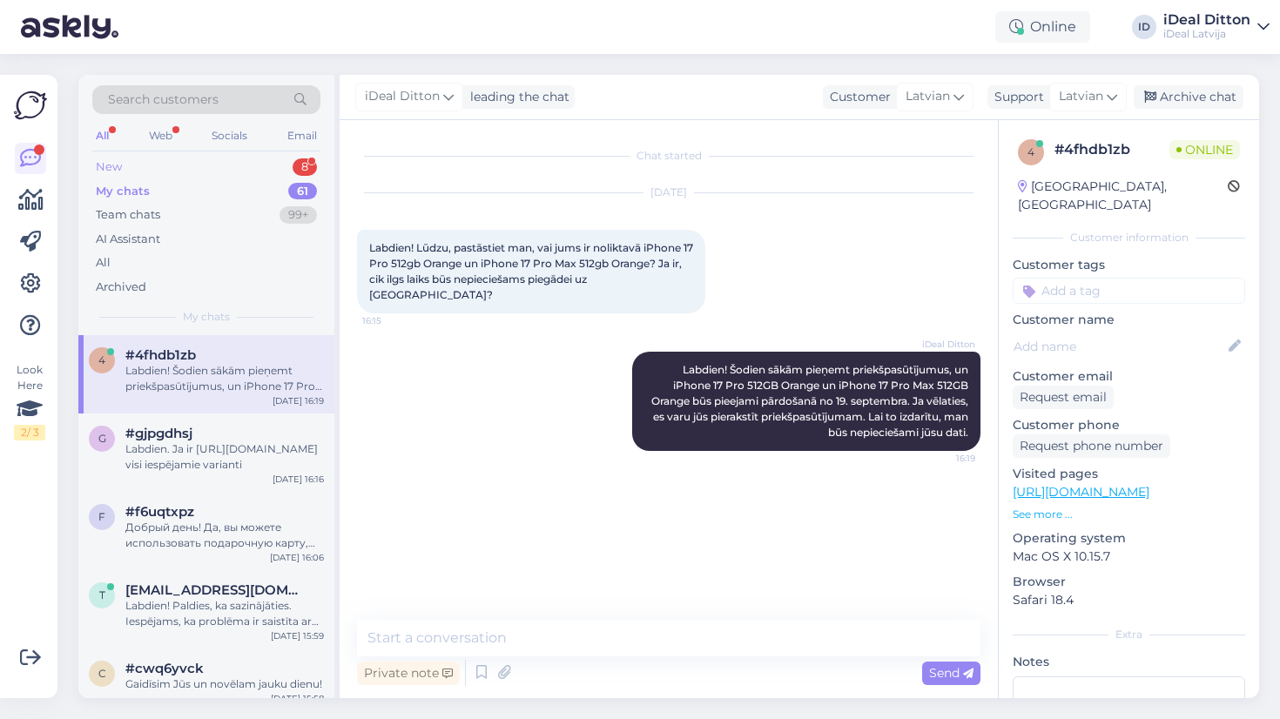
click at [113, 161] on div "New" at bounding box center [109, 167] width 26 height 17
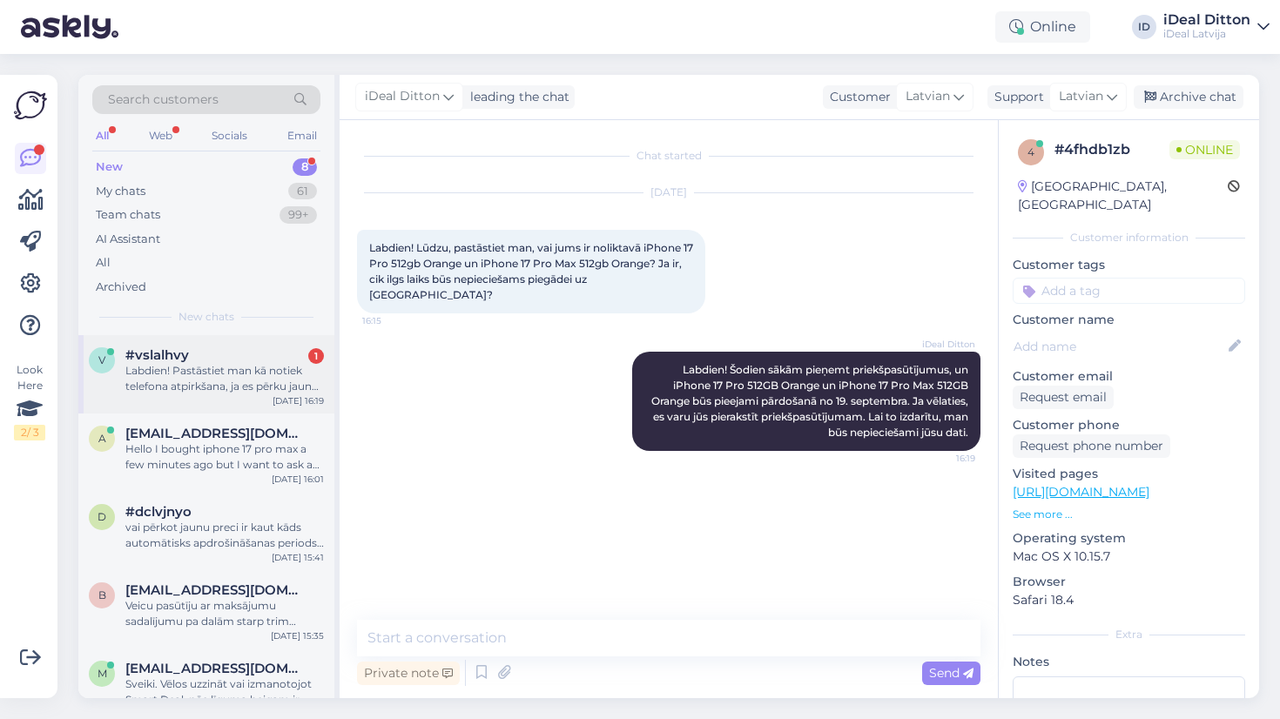
click at [183, 389] on div "Labdien! Pastāstiet man kā notiek telefona atpirkšana, ja es pērku jaunu. [PERS…" at bounding box center [224, 378] width 199 height 31
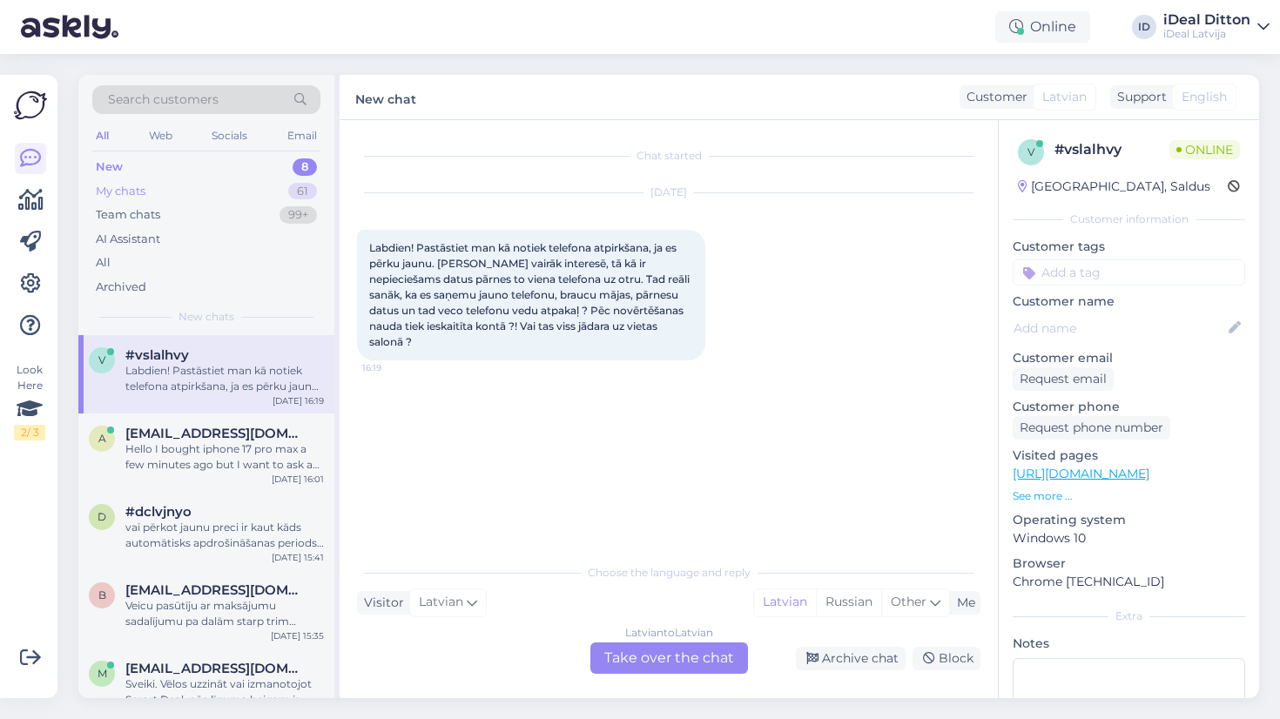
click at [126, 186] on div "My chats" at bounding box center [121, 191] width 50 height 17
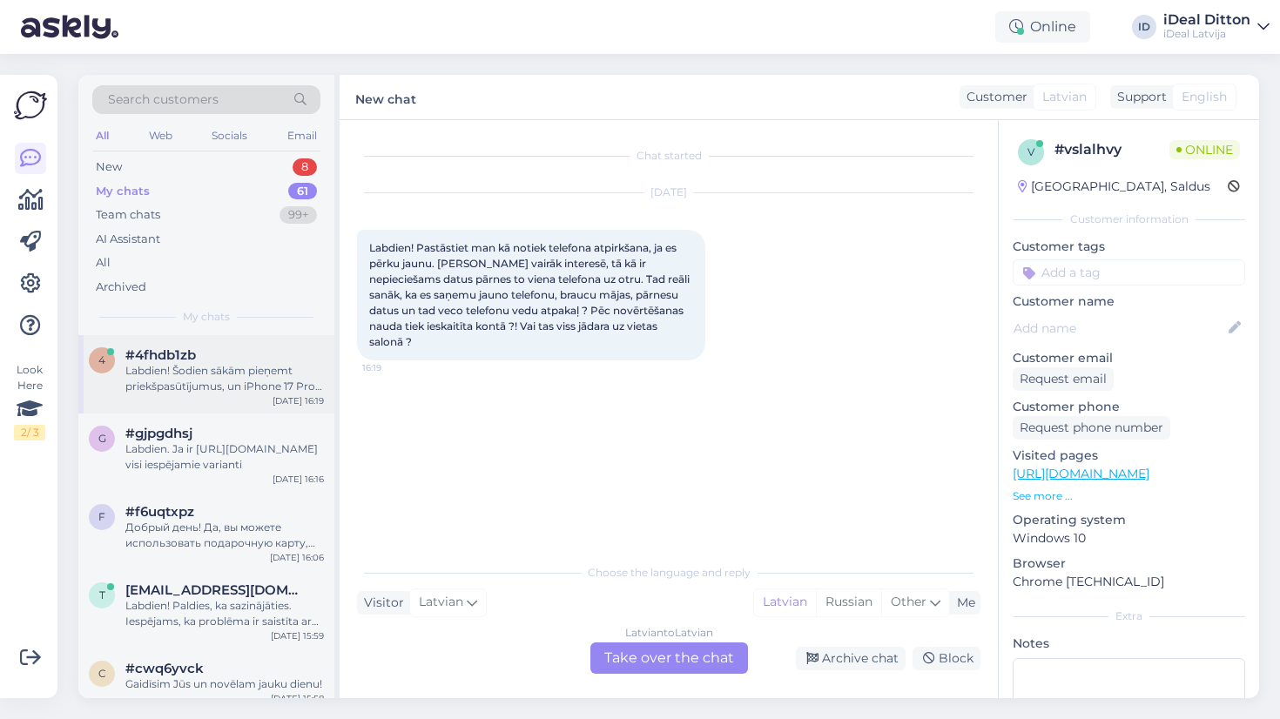
click at [221, 363] on div "Labdien! Šodien sākām pieņemt priekšpasūtījumus, un iPhone 17 Pro 512GB Orange …" at bounding box center [224, 378] width 199 height 31
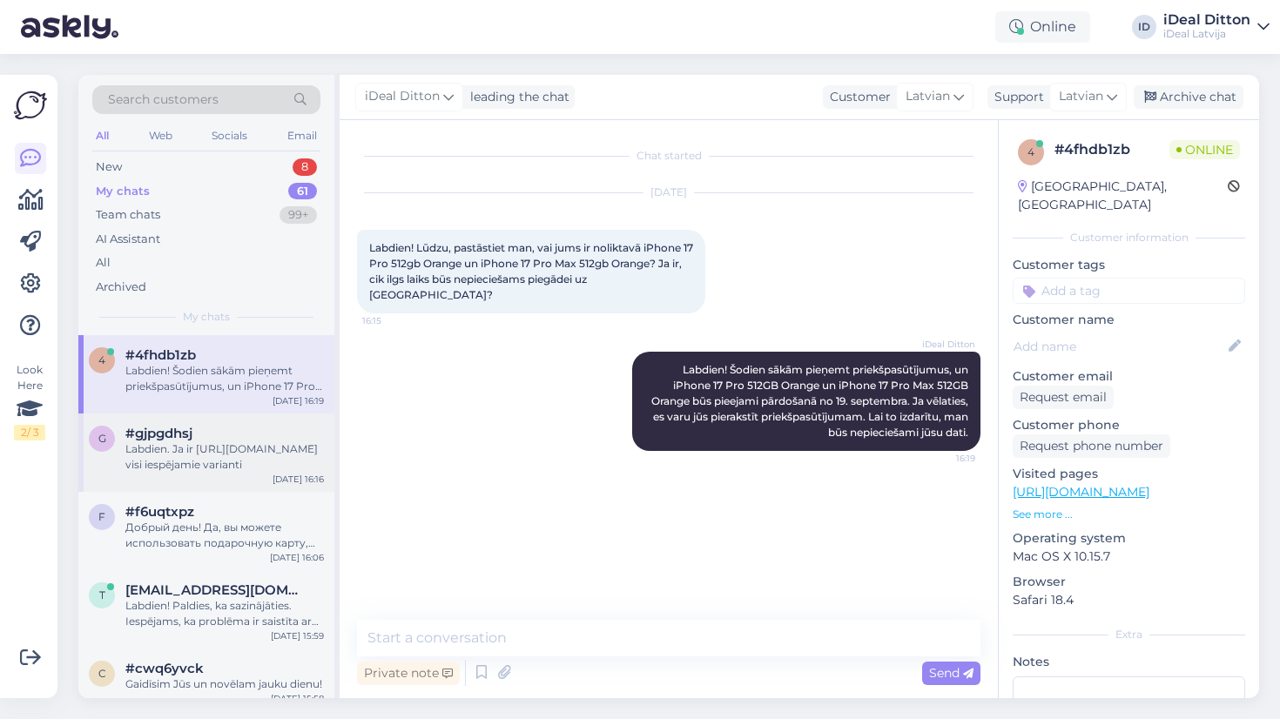
click at [235, 442] on div "Labdien. Ja ir [URL][DOMAIN_NAME] visi iespējamie varianti" at bounding box center [224, 457] width 199 height 31
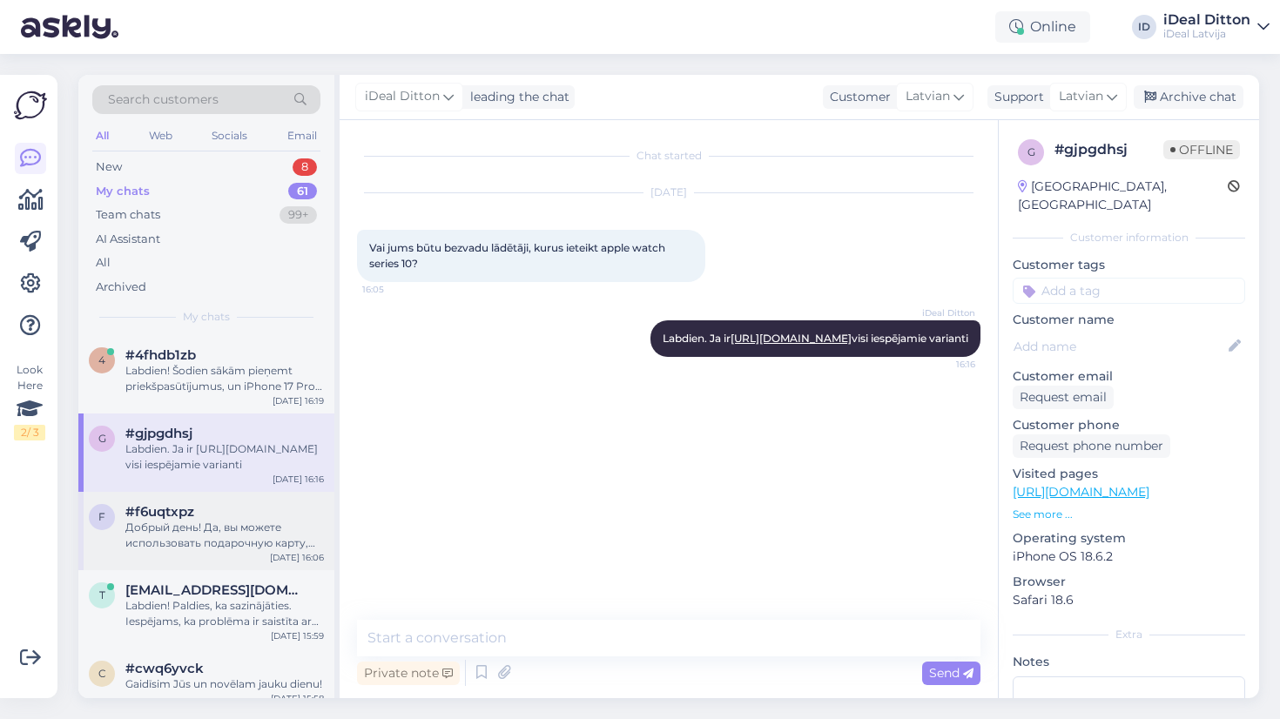
click at [136, 523] on div "Добрый день! Да, вы можете использовать подарочную карту, когда придёте забират…" at bounding box center [224, 535] width 199 height 31
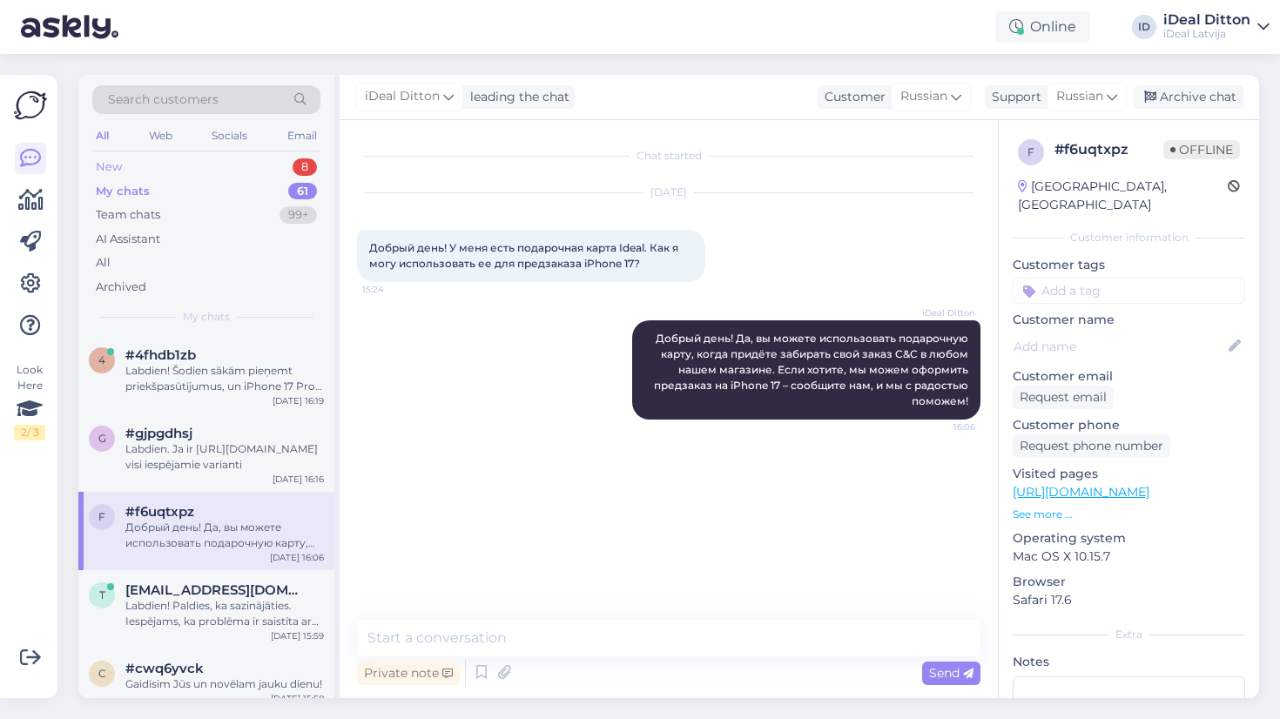
click at [109, 166] on div "New" at bounding box center [109, 167] width 26 height 17
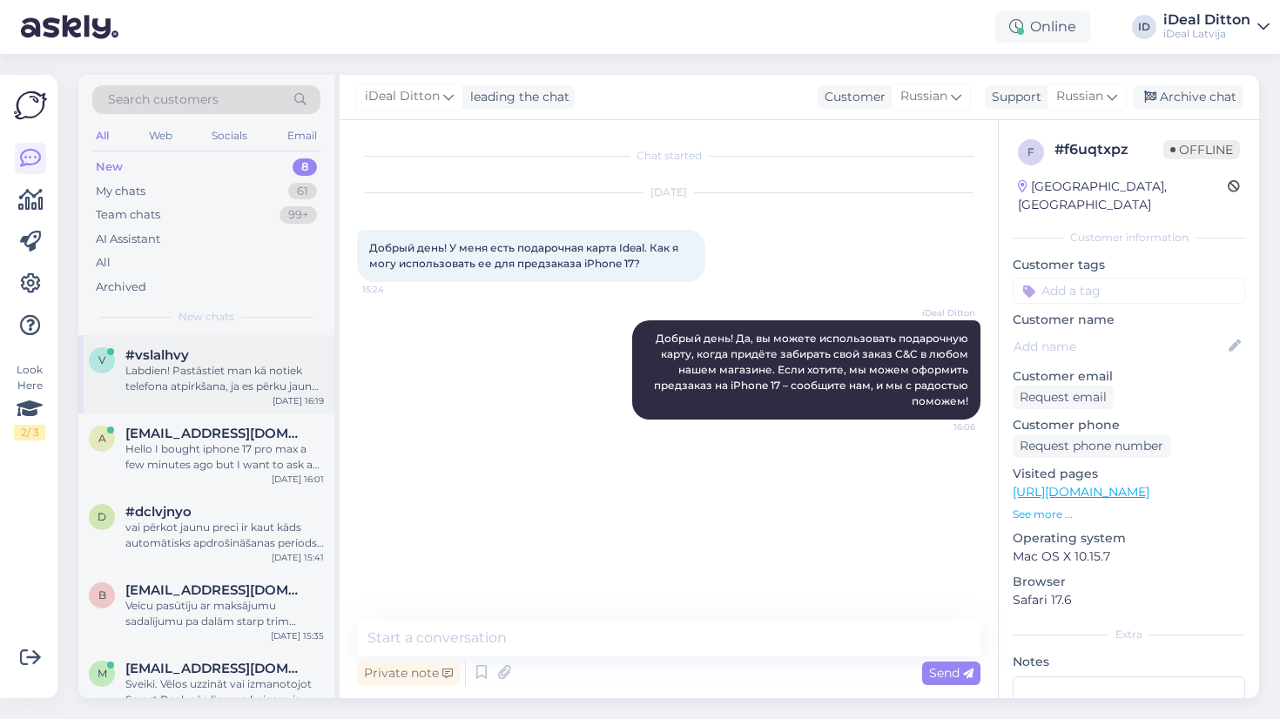
click at [210, 369] on div "Labdien! Pastāstiet man kā notiek telefona atpirkšana, ja es pērku jaunu. [PERS…" at bounding box center [224, 378] width 199 height 31
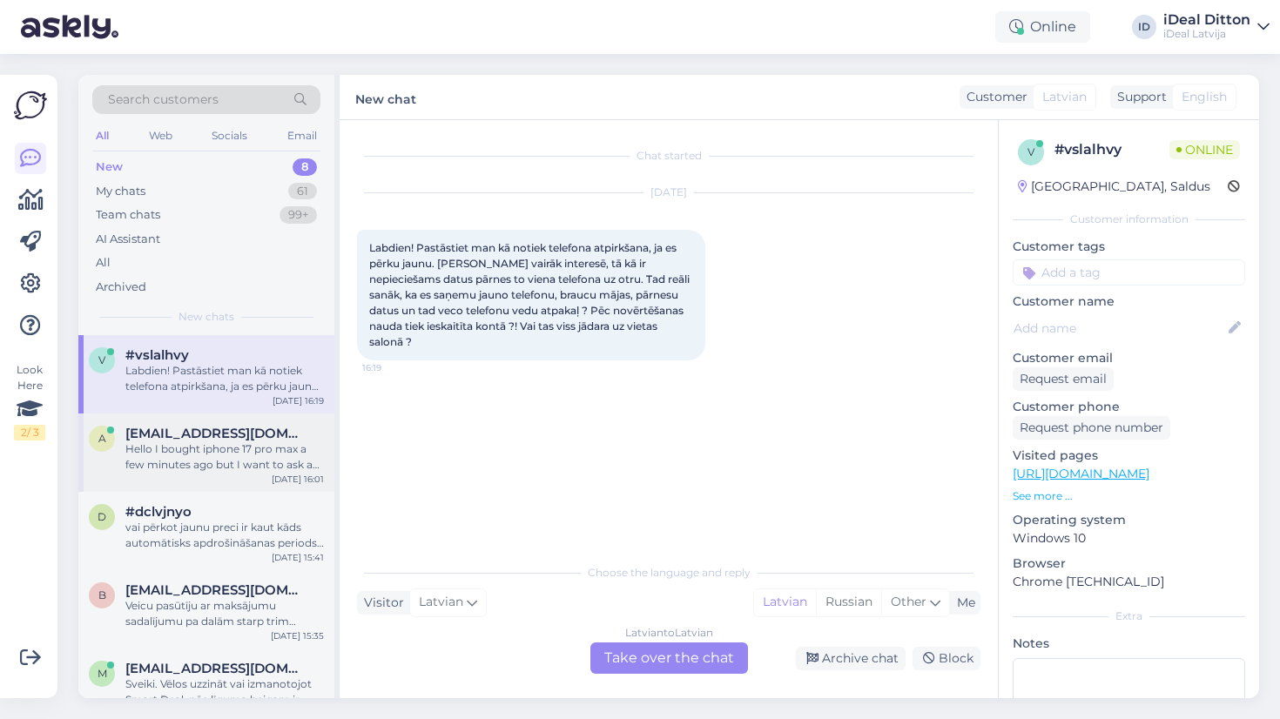
click at [209, 448] on div "Hello I bought iphone 17 pro max a few minutes ago but I want to ask a question…" at bounding box center [224, 457] width 199 height 31
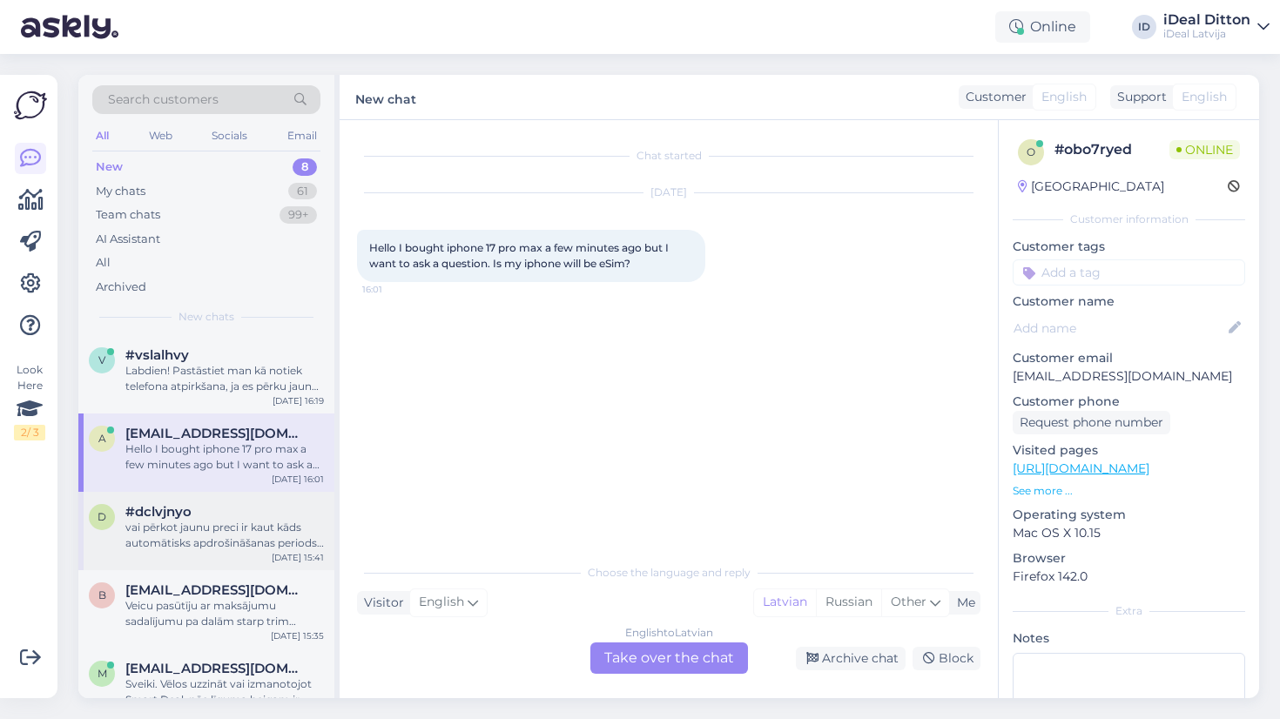
click at [204, 548] on div "vai pērkot jaunu preci ir kaut kāds automātisks apdrošināšanas periods, vai apd…" at bounding box center [224, 535] width 199 height 31
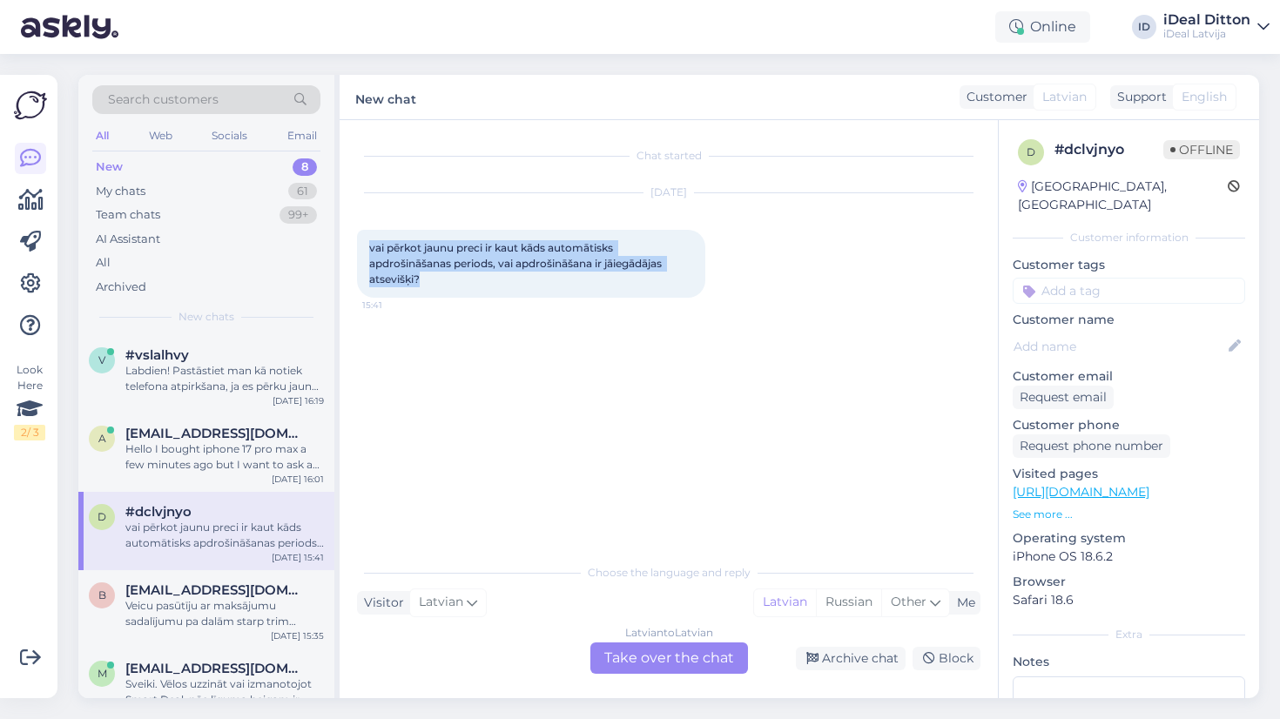
drag, startPoint x: 422, startPoint y: 276, endPoint x: 355, endPoint y: 239, distance: 76.8
click at [355, 239] on div "Chat started [DATE] vai pērkot jaunu preci ir kaut kāds automātisks apdrošināša…" at bounding box center [669, 409] width 659 height 578
copy span "vai pērkot jaunu preci ir kaut kāds automātisks apdrošināšanas periods, vai apd…"
click at [693, 661] on div "Latvian to Latvian Take over the chat" at bounding box center [670, 658] width 158 height 31
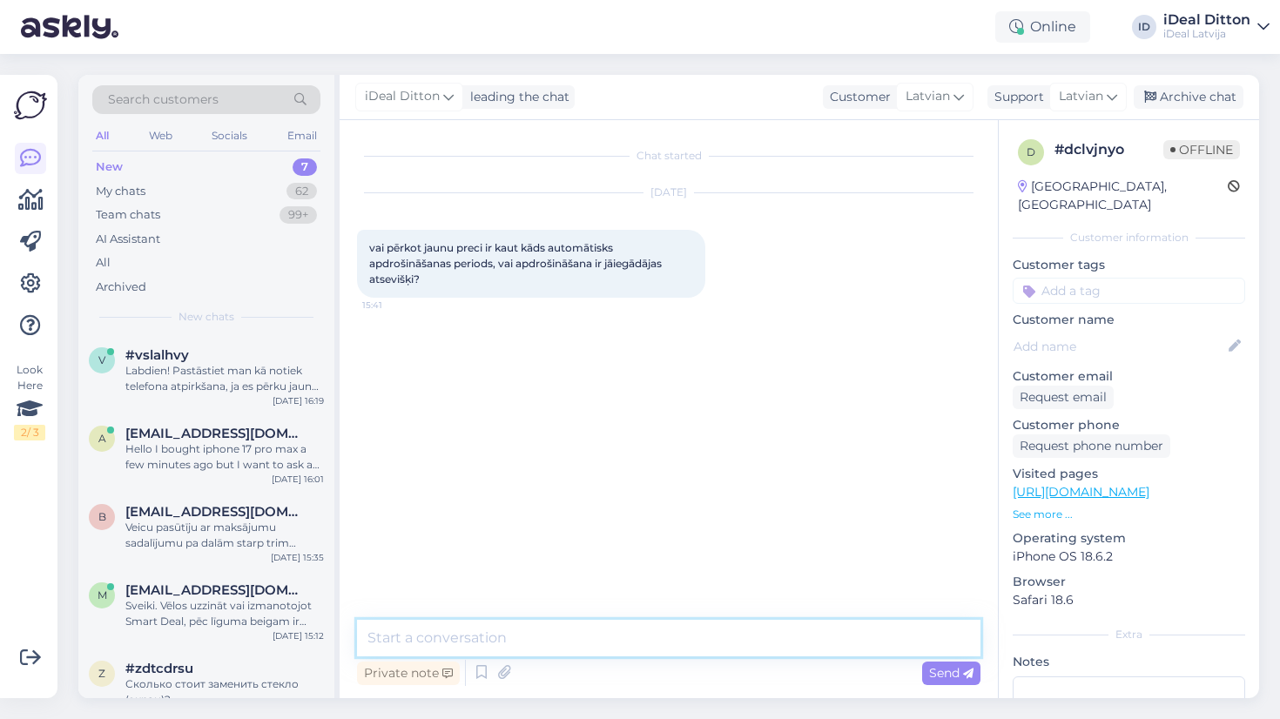
click at [586, 630] on textarea at bounding box center [669, 638] width 624 height 37
paste textarea "Labdien! Diemžēl automātiska apdrošināšana netiek piedāvāta, bet jūs varat to i…"
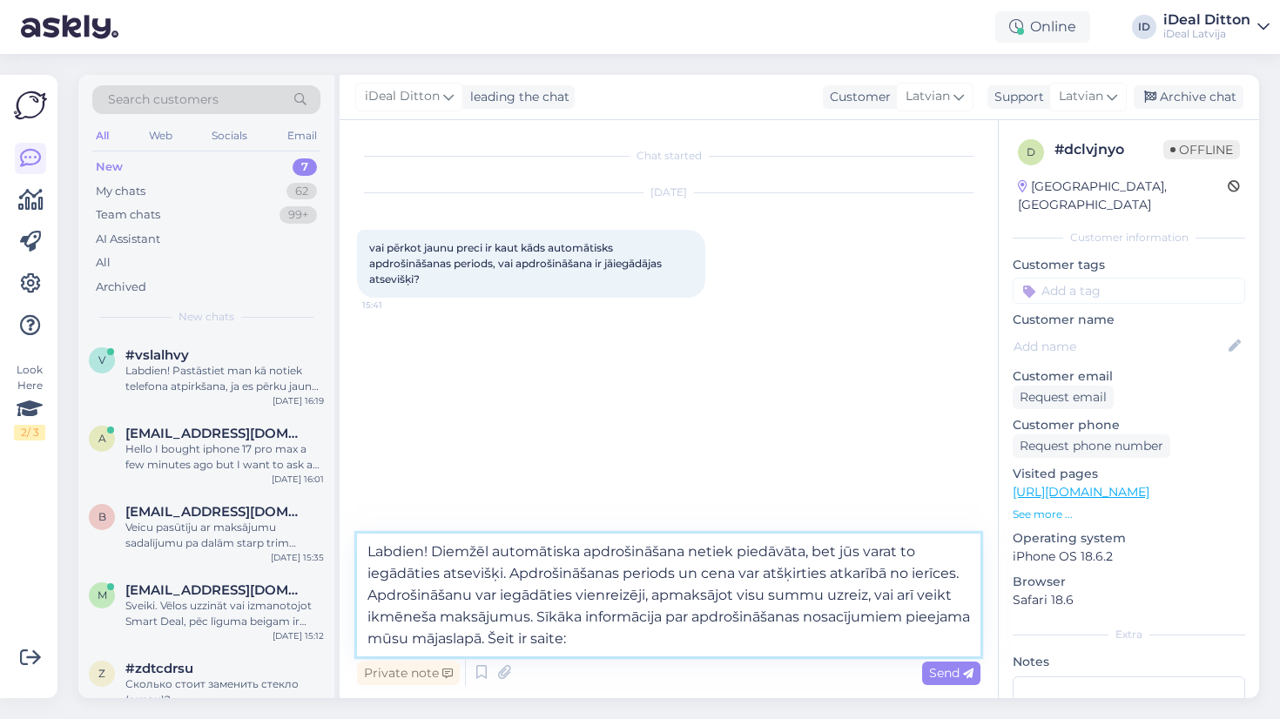
paste textarea "[URL][DOMAIN_NAME]"
type textarea "Labdien! Diemžēl automātiska apdrošināšana netiek piedāvāta, bet jūs varat to i…"
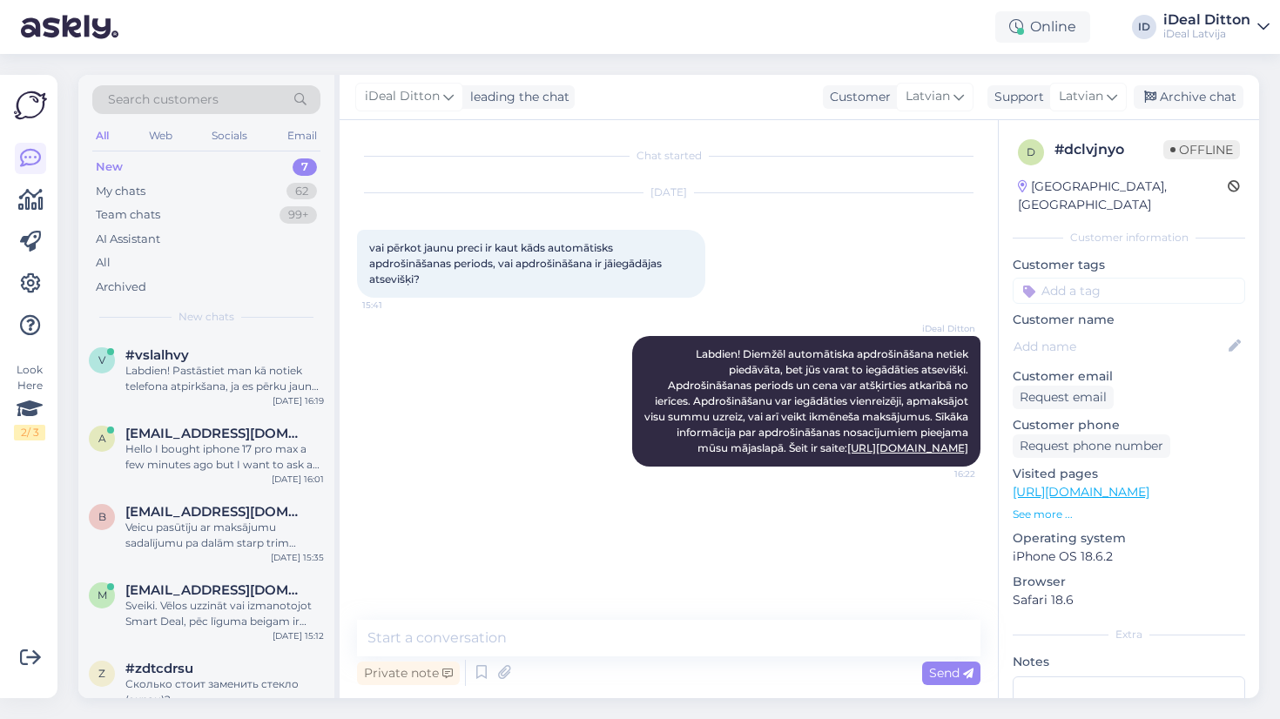
click at [118, 166] on div "New" at bounding box center [109, 167] width 27 height 17
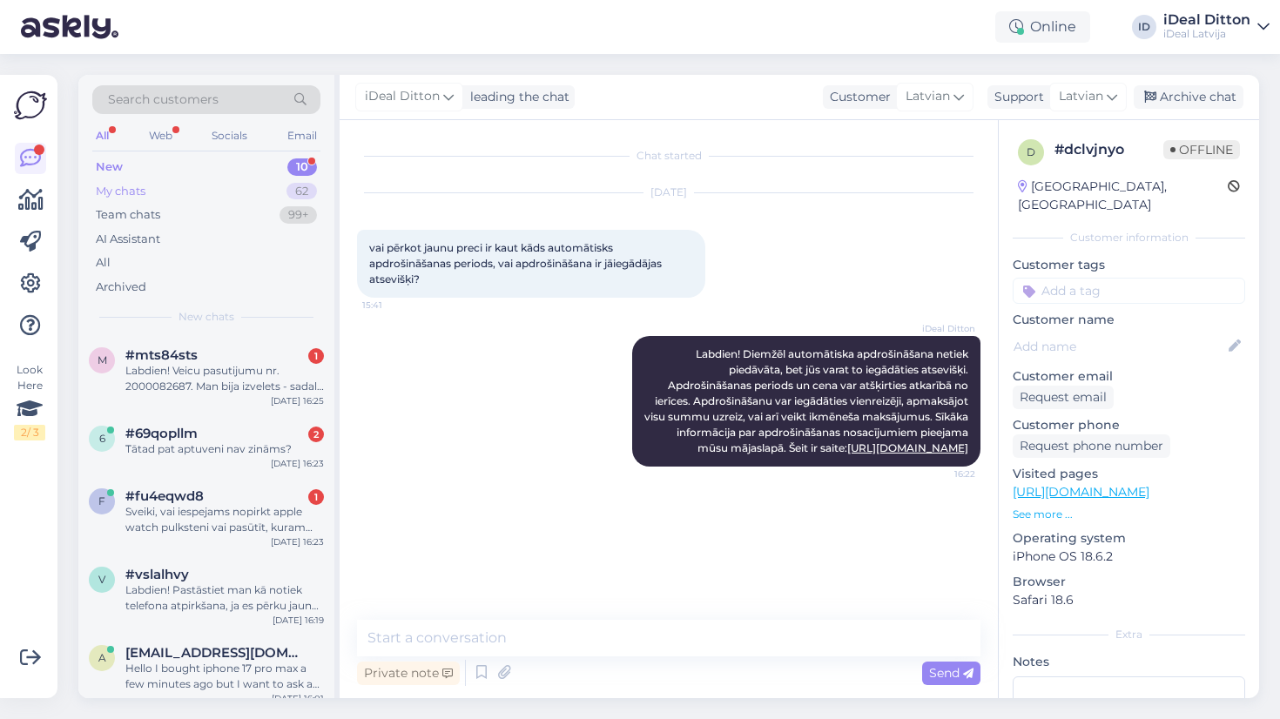
click at [137, 190] on div "My chats" at bounding box center [121, 191] width 50 height 17
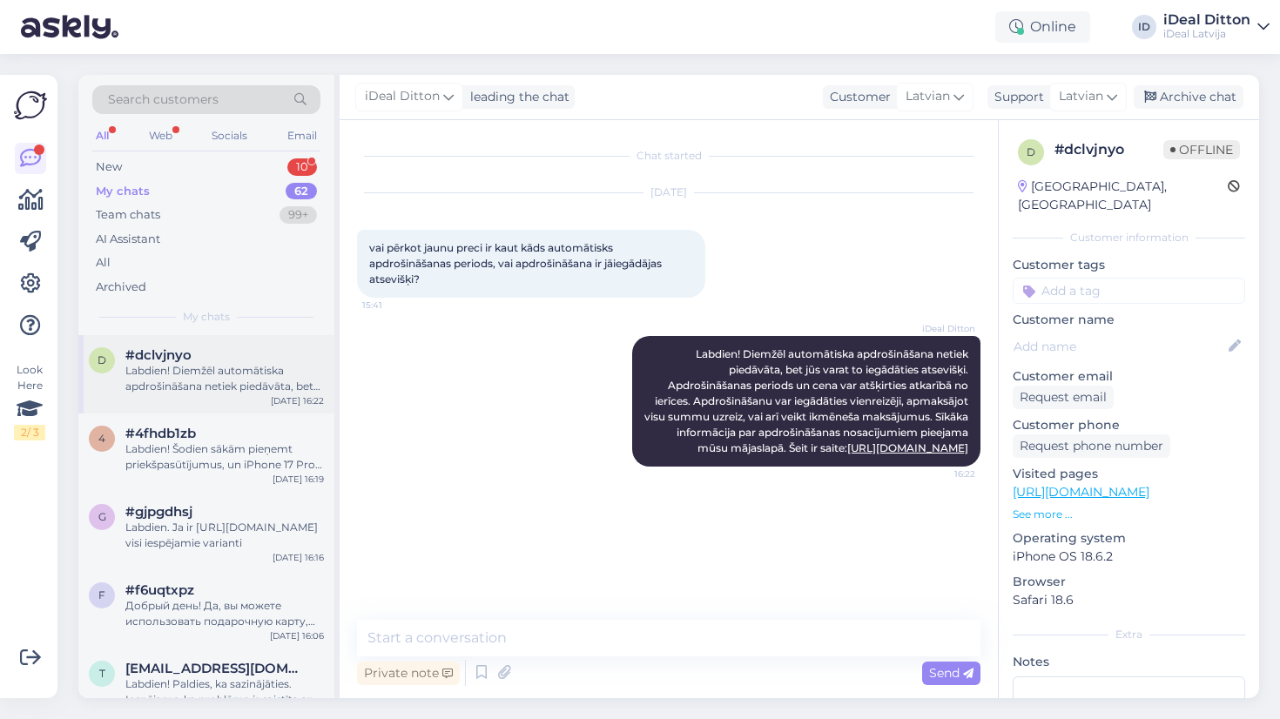
click at [169, 367] on div "Labdien! Diemžēl automātiska apdrošināšana netiek piedāvāta, bet jūs varat to i…" at bounding box center [224, 378] width 199 height 31
click at [112, 166] on div "New" at bounding box center [109, 167] width 26 height 17
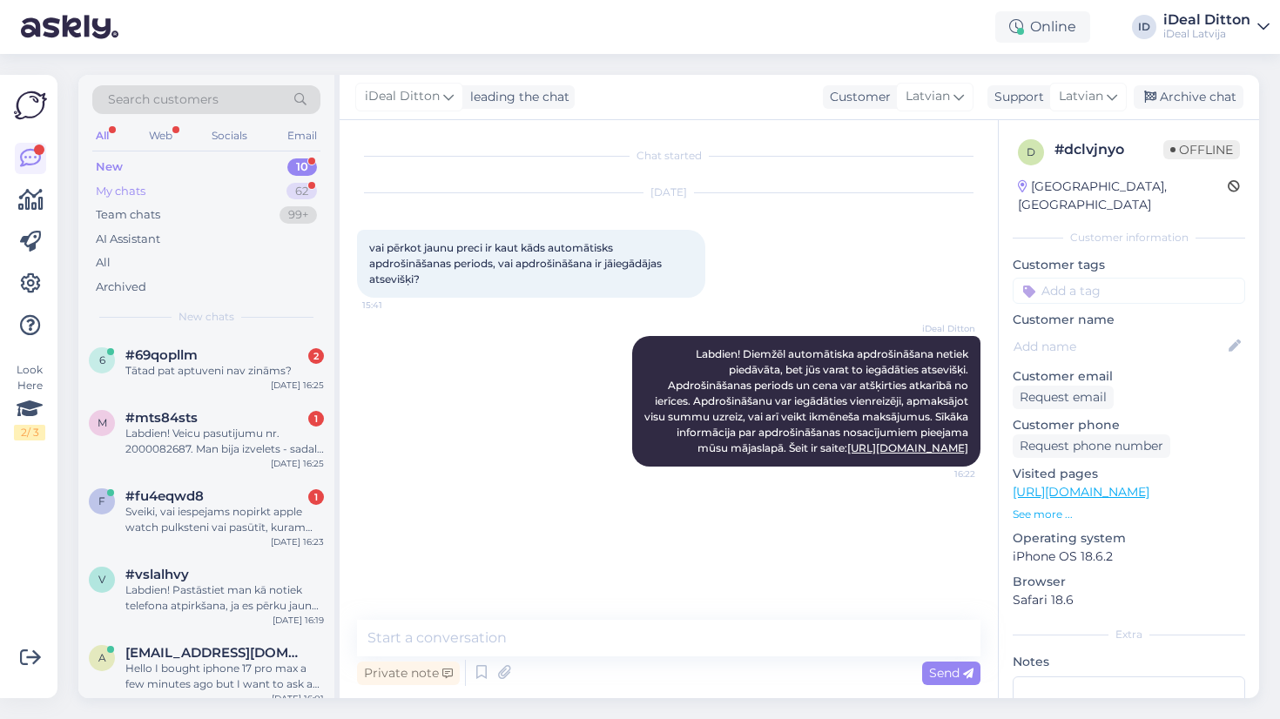
click at [145, 187] on div "My chats" at bounding box center [121, 191] width 50 height 17
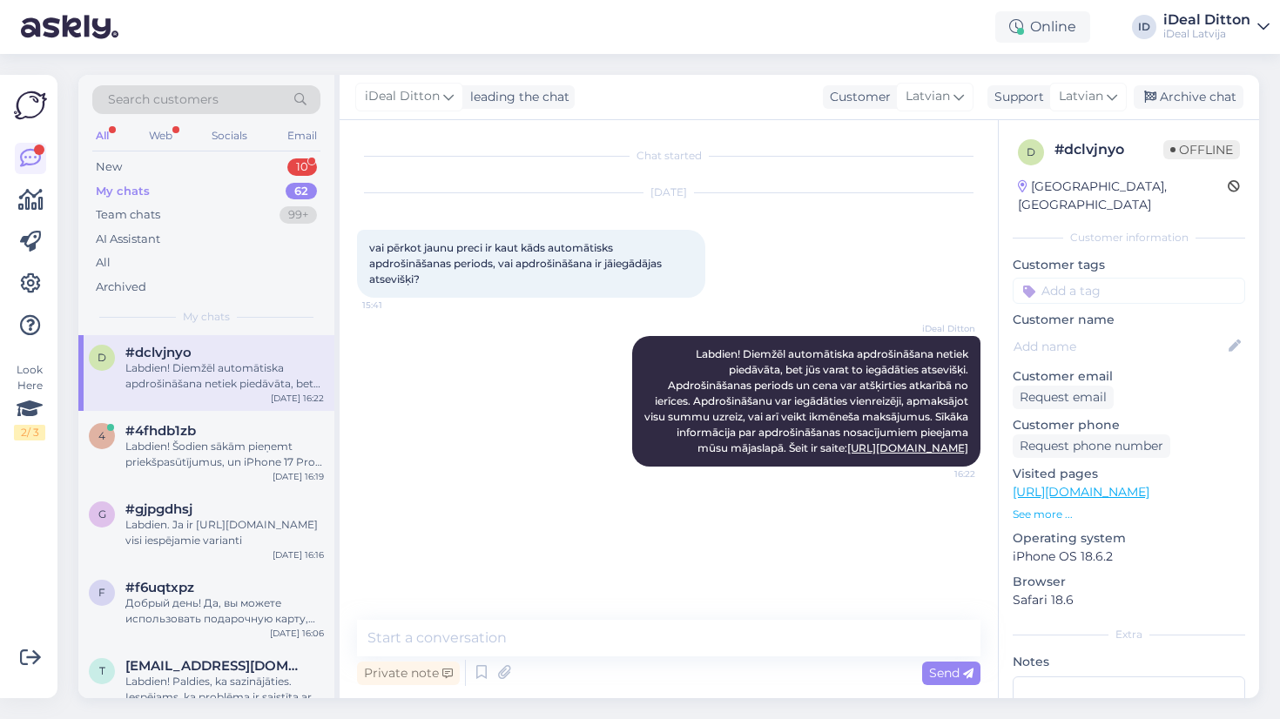
scroll to position [5, 0]
click at [199, 461] on div "Labdien! Šodien sākām pieņemt priekšpasūtījumus, un iPhone 17 Pro 512GB Orange …" at bounding box center [224, 451] width 199 height 31
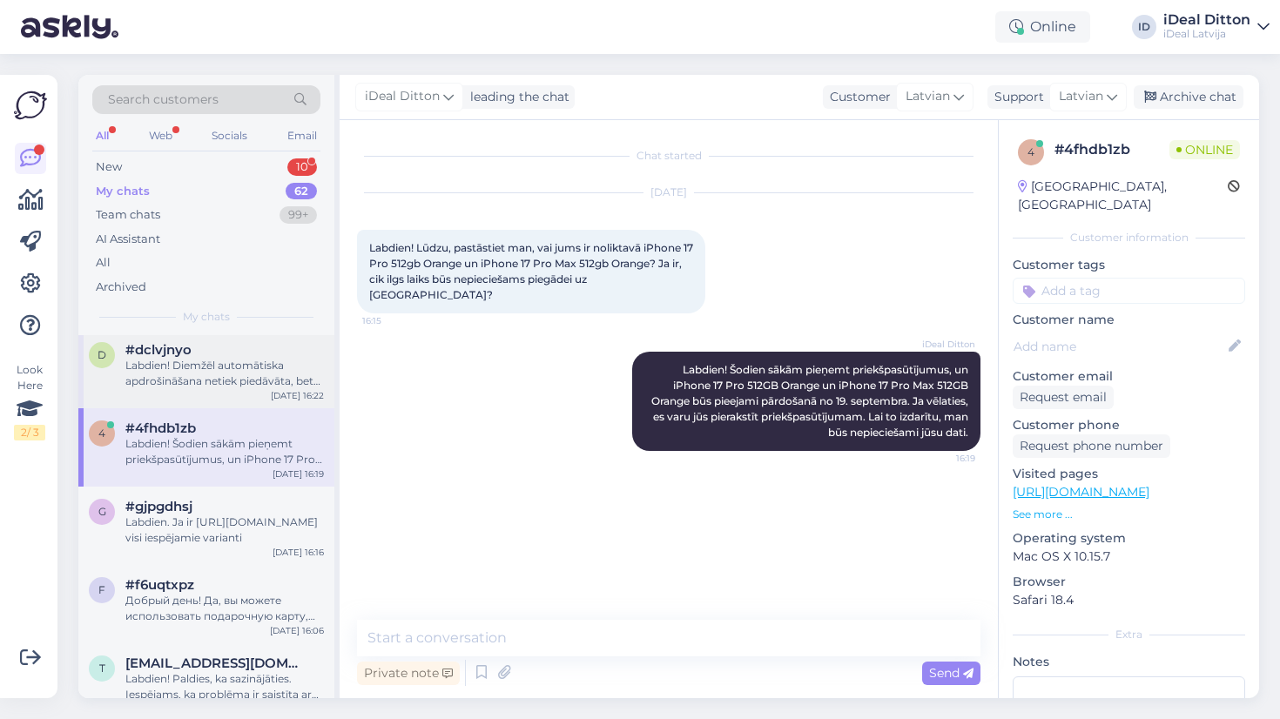
click at [189, 358] on div "Labdien! Diemžēl automātiska apdrošināšana netiek piedāvāta, bet jūs varat to i…" at bounding box center [224, 373] width 199 height 31
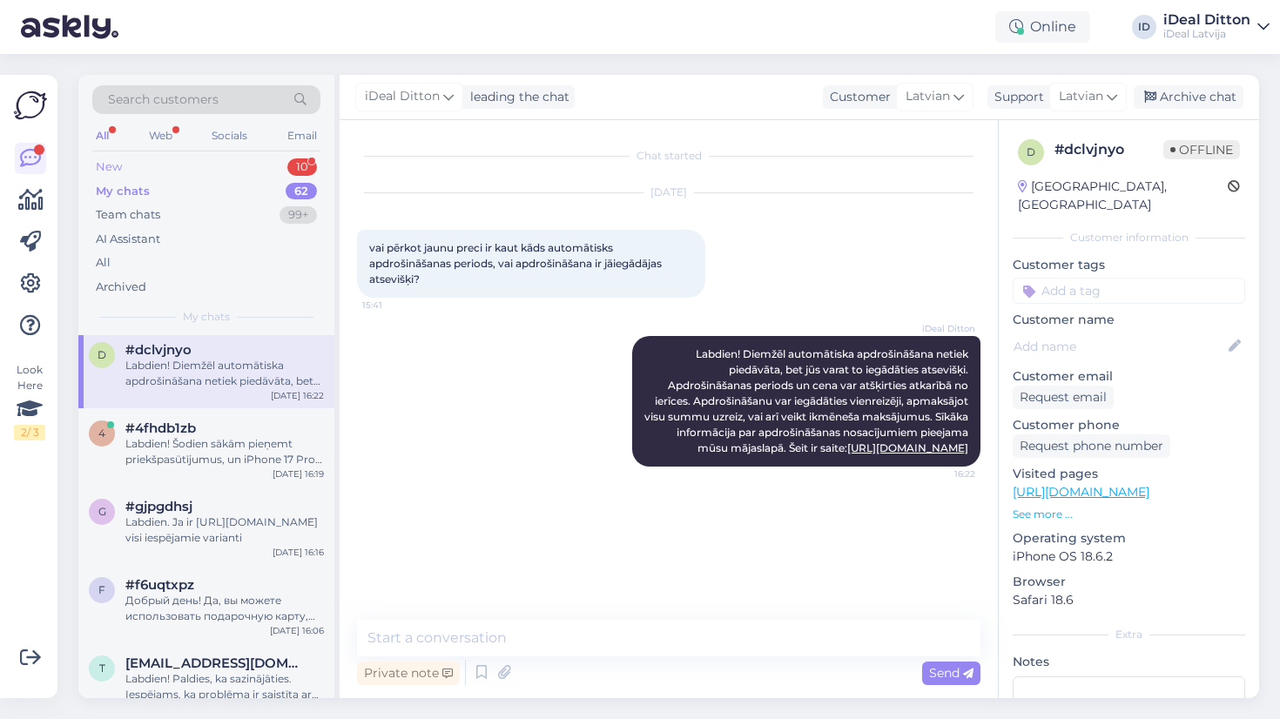
click at [118, 166] on div "New" at bounding box center [109, 167] width 26 height 17
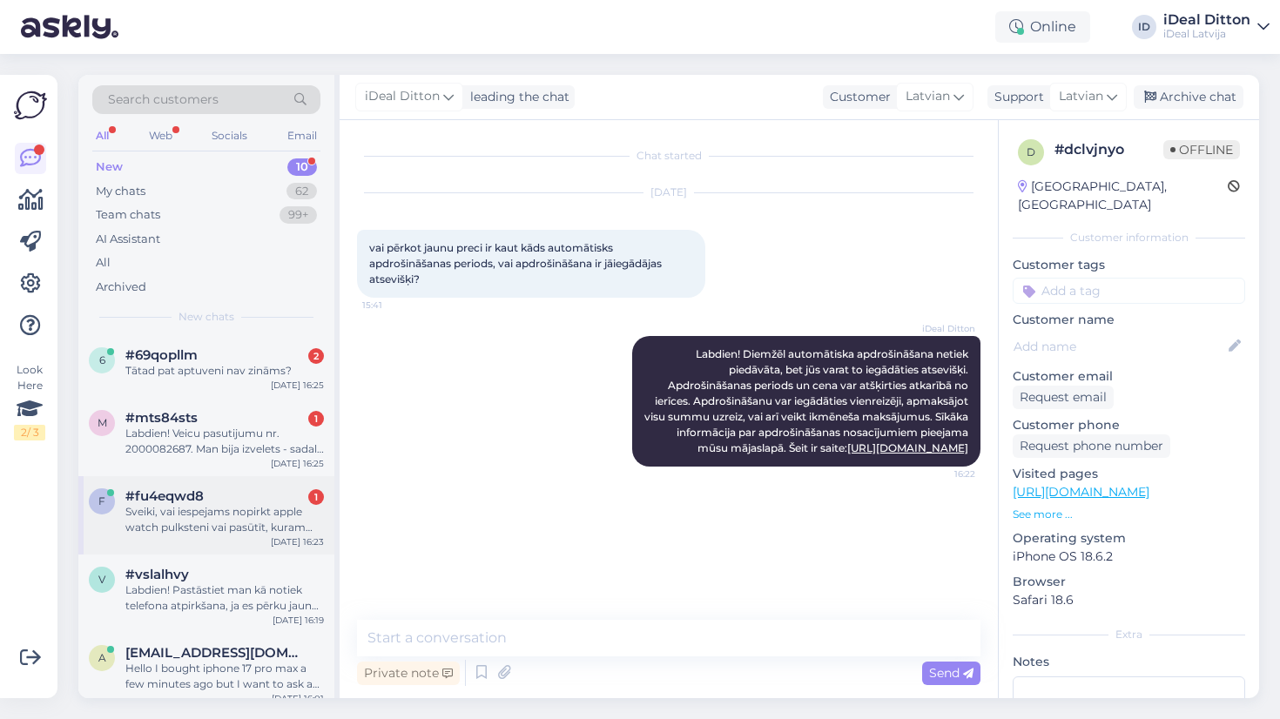
click at [171, 524] on div "Sveiki, vai iespejams nopirkt apple watch pulksteni vai pasūtīt, kuram komplekt…" at bounding box center [224, 519] width 199 height 31
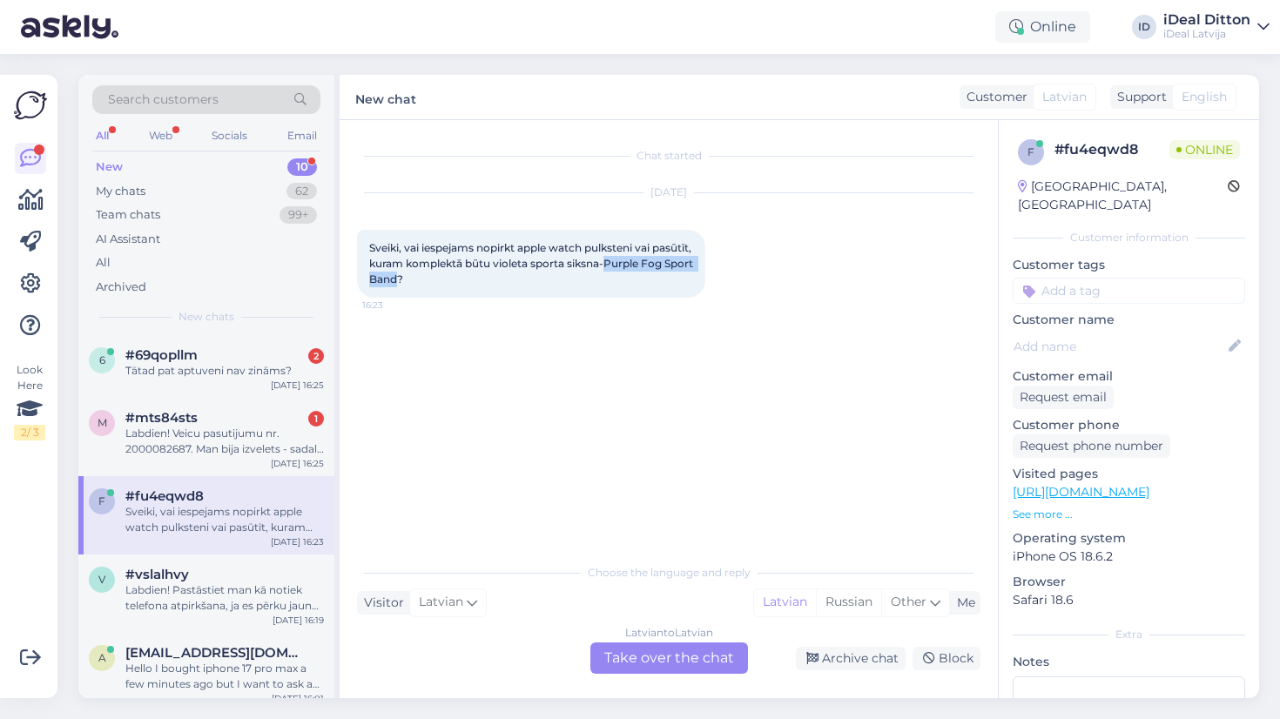
drag, startPoint x: 652, startPoint y: 260, endPoint x: 454, endPoint y: 277, distance: 198.5
click at [454, 277] on span "Sveiki, vai iespejams nopirkt apple watch pulksteni vai pasūtīt, kuram komplekt…" at bounding box center [532, 263] width 327 height 44
copy span "Purple Fog Sport Band"
click at [686, 668] on div "Latvian to Latvian Take over the chat" at bounding box center [670, 658] width 158 height 31
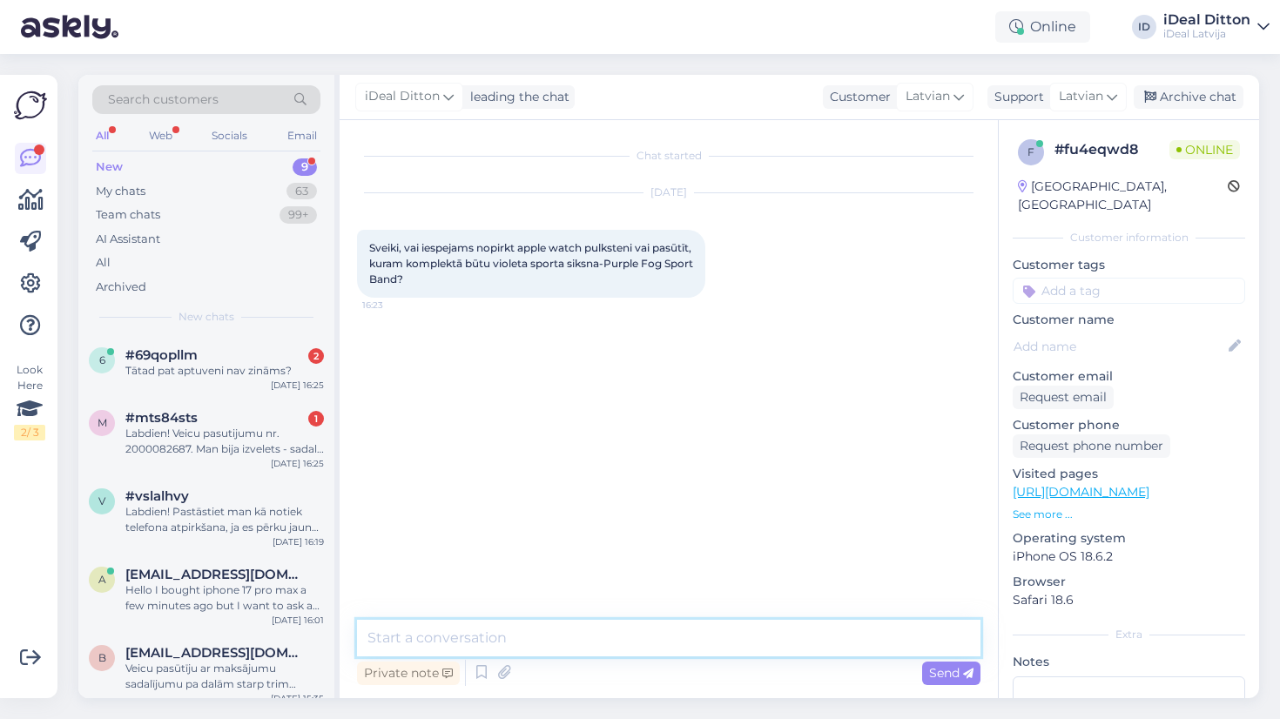
click at [605, 633] on textarea at bounding box center [669, 638] width 624 height 37
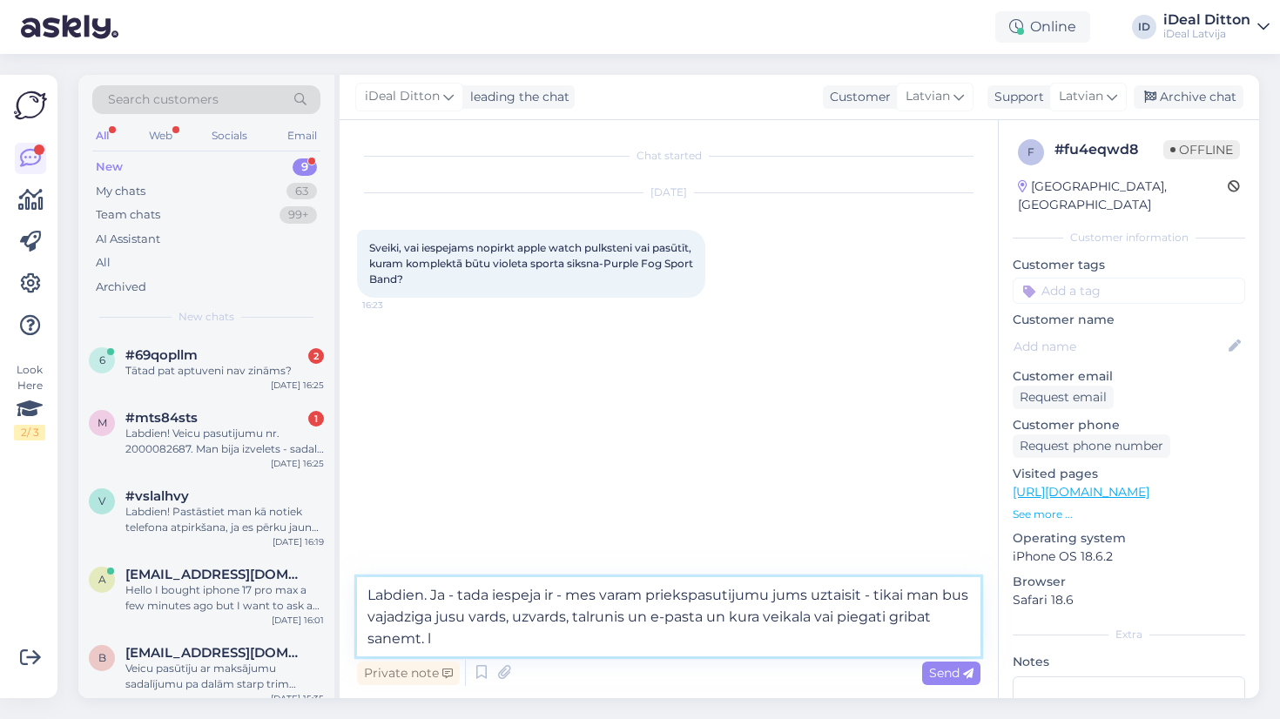
type textarea "Labdien. Ja - tada iespeja ir - mes varam priekspasutijumu jums uztaisit - tika…"
drag, startPoint x: 420, startPoint y: 634, endPoint x: 349, endPoint y: 592, distance: 82.0
click at [349, 592] on div "Chat started [DATE] Sveiki, vai iespejams nopirkt apple watch pulksteni vai pas…" at bounding box center [669, 409] width 659 height 578
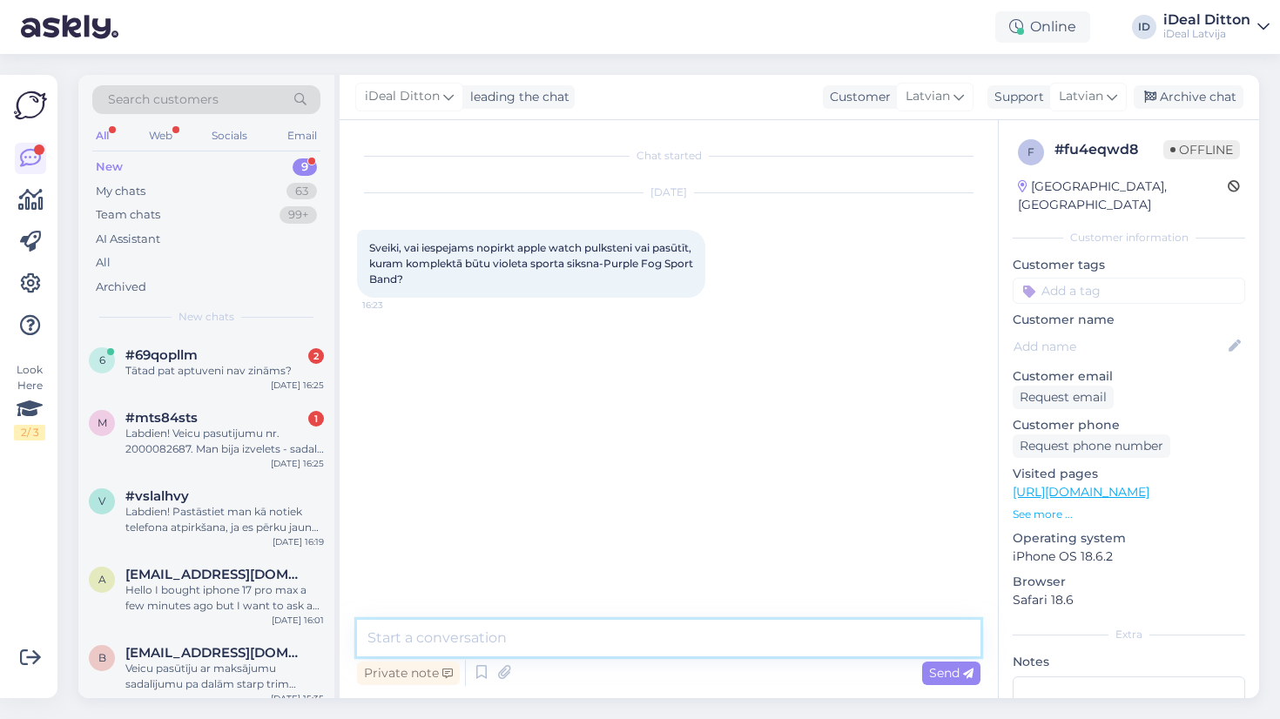
paste textarea "Labdien! Jā, tāda iespēja ir – mēs varam veikt priekšpasūtījumu jums. Tikai man…"
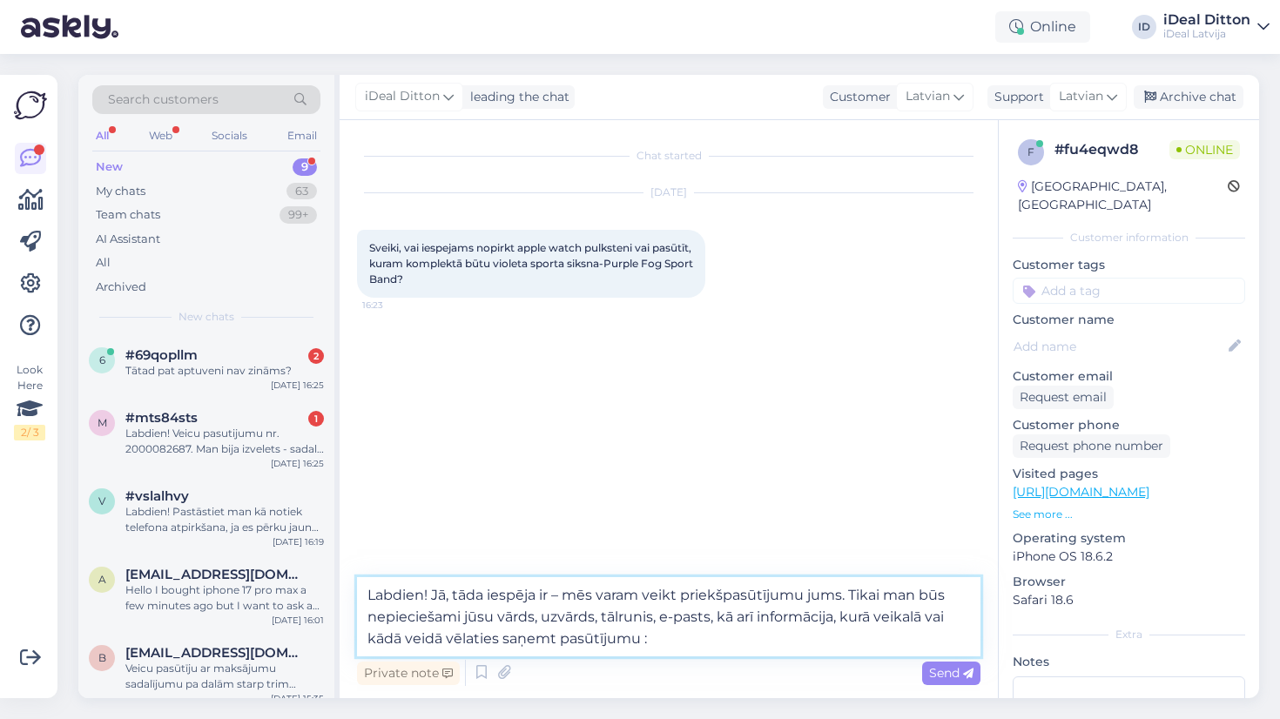
paste textarea "[URL][DOMAIN_NAME]"
type textarea "Labdien! Jā, tāda iespēja ir – mēs varam veikt priekšpasūtījumu jums. Tikai man…"
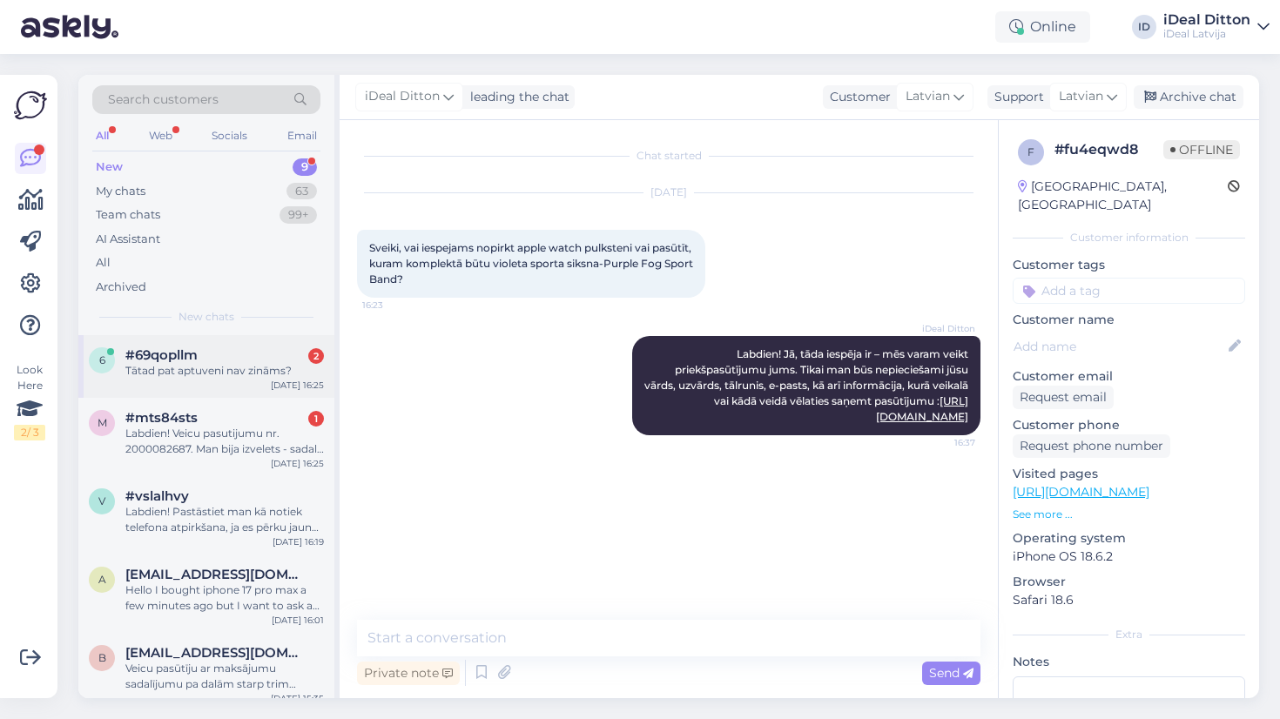
click at [218, 370] on div "Tātad pat aptuveni nav zināms?" at bounding box center [224, 371] width 199 height 16
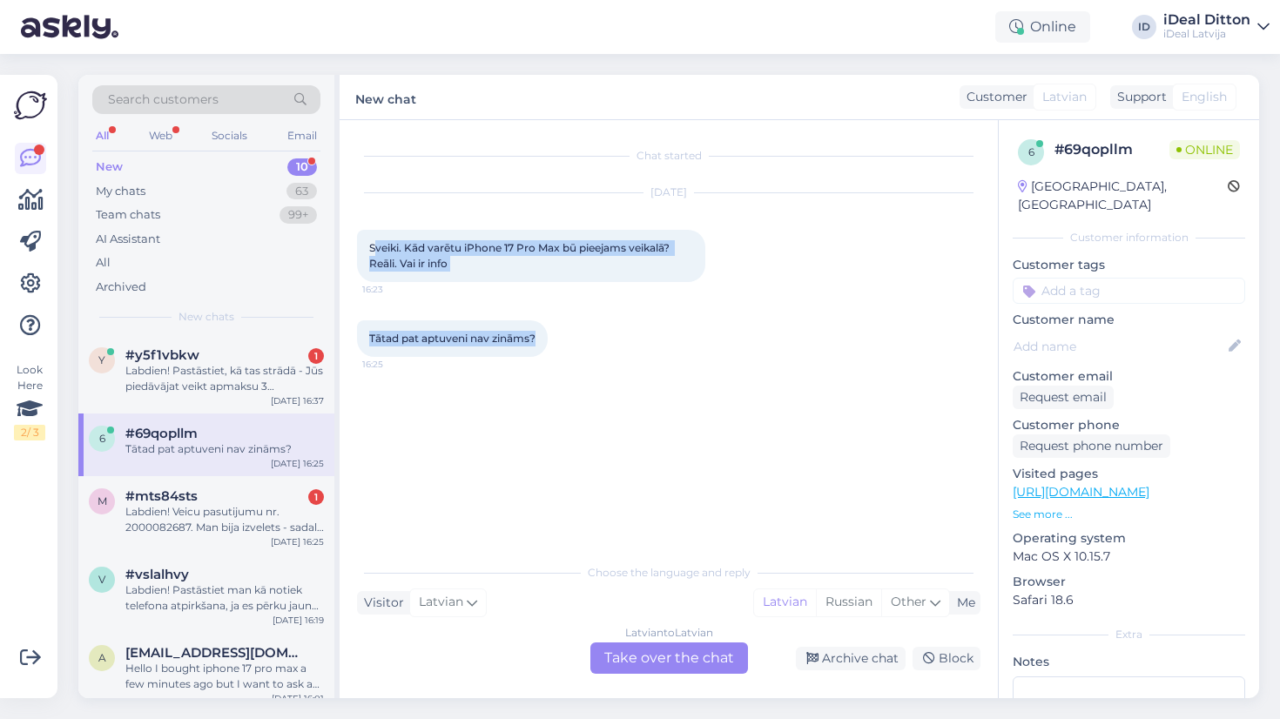
drag, startPoint x: 374, startPoint y: 243, endPoint x: 530, endPoint y: 350, distance: 189.9
click at [548, 354] on div "Tātad pat aptuveni nav zināms? 16:25" at bounding box center [452, 339] width 191 height 37
drag, startPoint x: 539, startPoint y: 337, endPoint x: 364, endPoint y: 227, distance: 206.6
click at [364, 227] on div "Chat started [DATE] Sveiki. Kād varētu iPhone 17 Pro Max bū pieejams veikalā? R…" at bounding box center [676, 339] width 639 height 402
copy div "Sveiki. Kād varētu iPhone 17 Pro Max bū pieejams veikalā? Reāli. Vai ir info 16…"
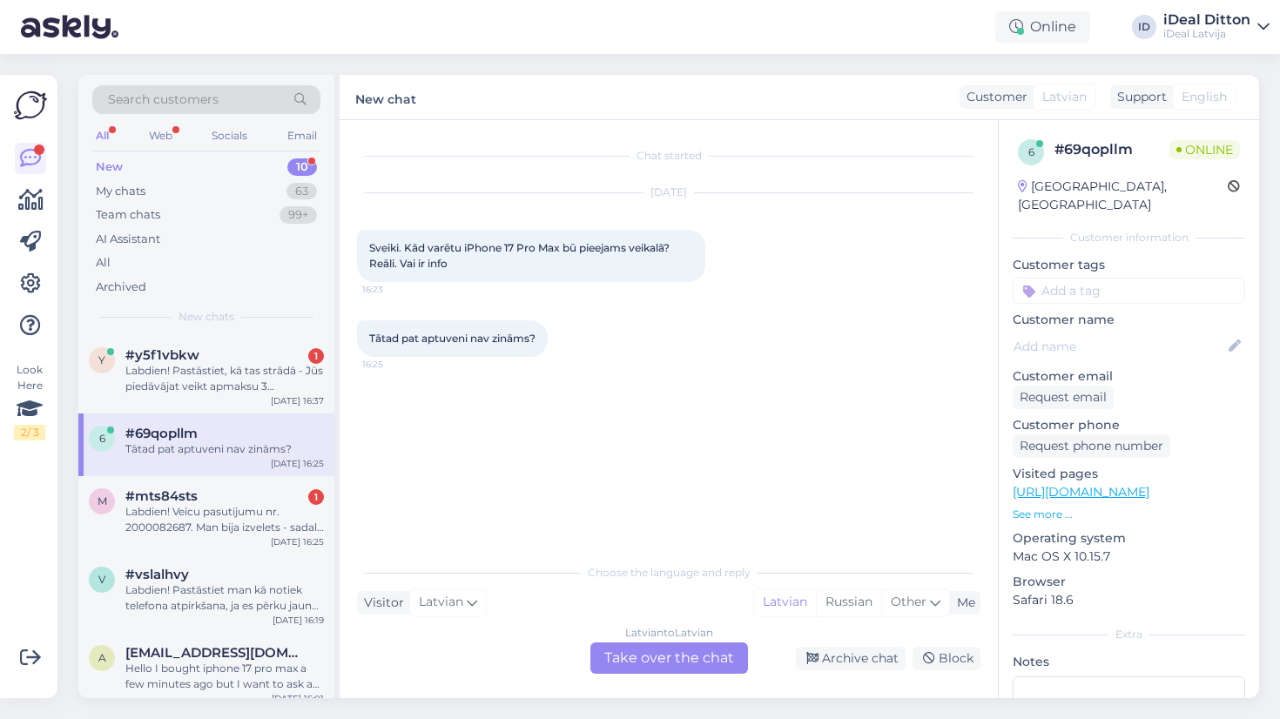
click at [659, 647] on div "Latvian to Latvian Take over the chat" at bounding box center [670, 658] width 158 height 31
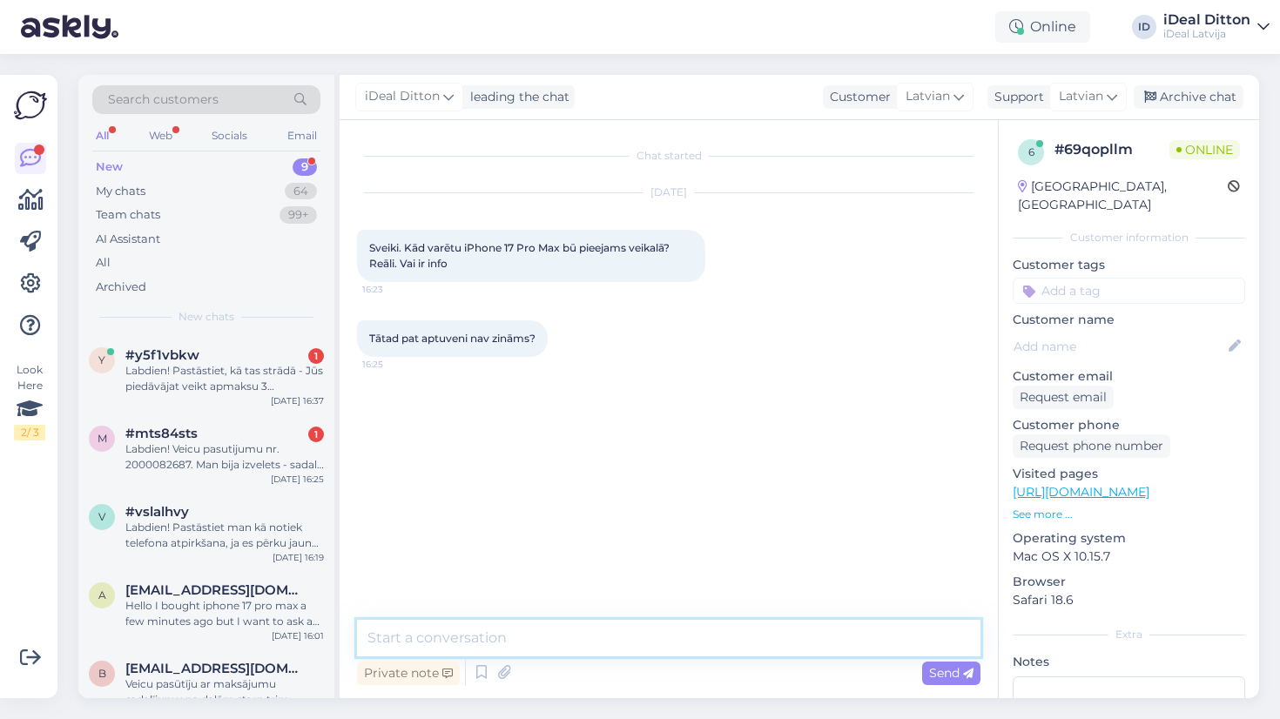
click at [524, 650] on textarea at bounding box center [669, 638] width 624 height 37
paste textarea "Sveiki! iPhone 17 Pro Max būs pieejams veikalos pēc 19. septembra, kad sāksies …"
type textarea "Sveiki! iPhone 17 Pro Max būs pieejams veikalos pēc 19. septembra, kad sāksies …"
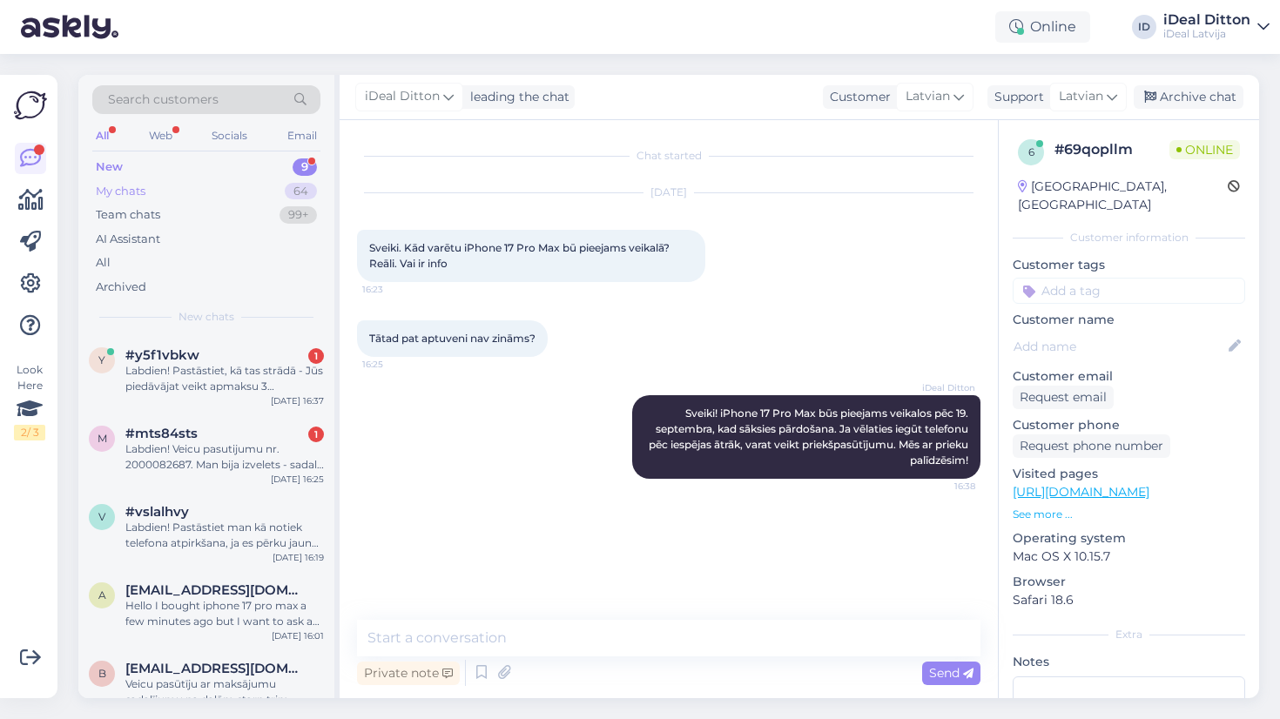
click at [120, 191] on div "My chats" at bounding box center [121, 191] width 50 height 17
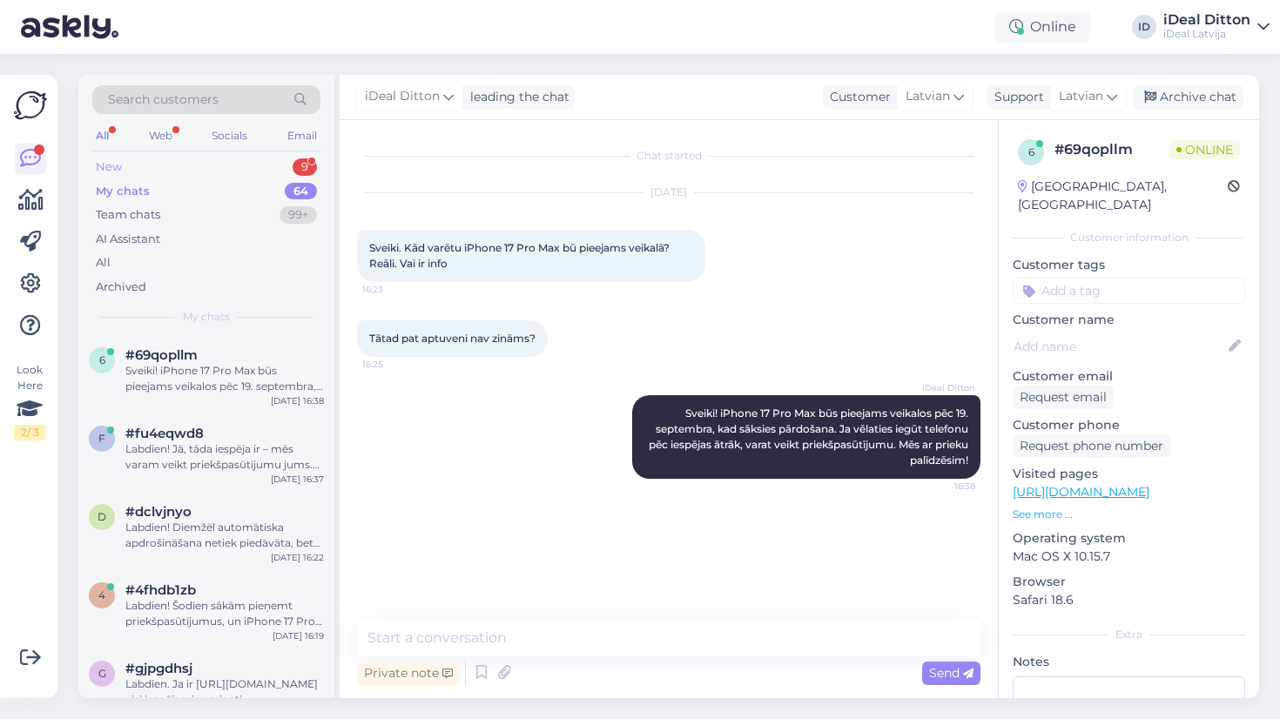
click at [109, 163] on div "New" at bounding box center [109, 167] width 26 height 17
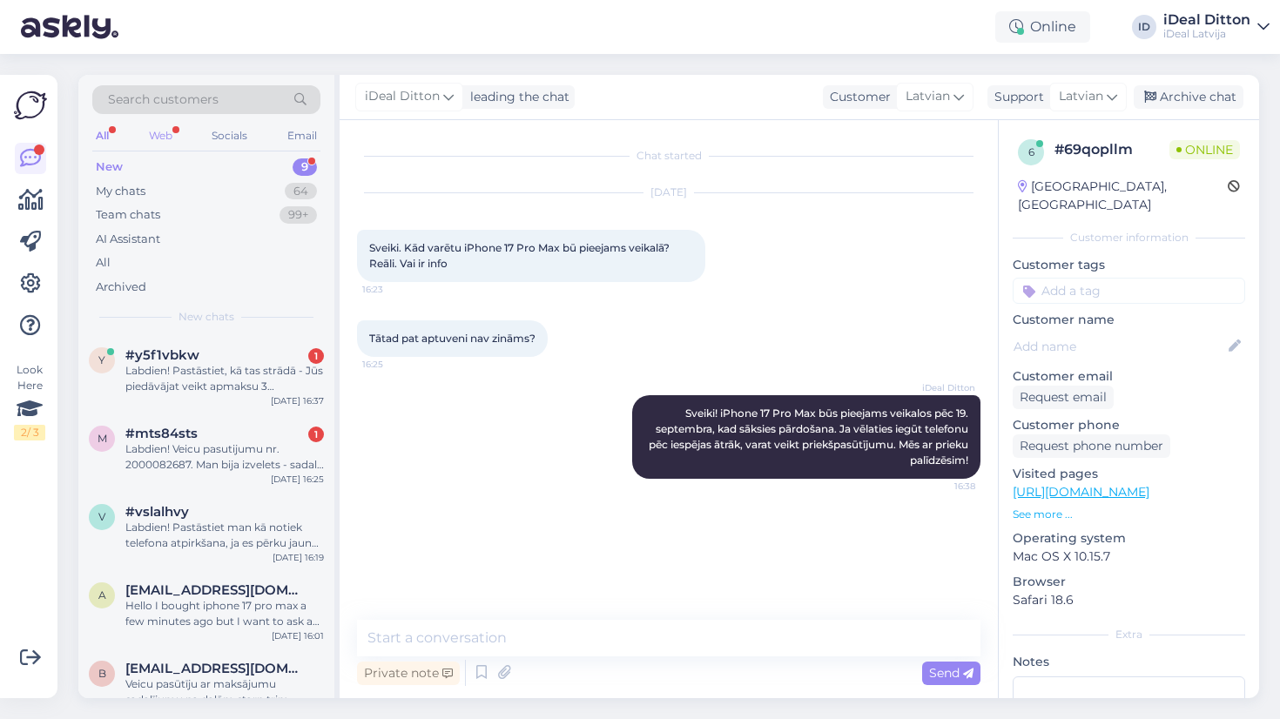
click at [153, 139] on div "Web" at bounding box center [160, 136] width 30 height 23
click at [104, 131] on div "All" at bounding box center [102, 136] width 20 height 23
click at [159, 545] on div "Labdien! Pastāstiet man kā notiek telefona atpirkšana, ja es pērku jaunu. [PERS…" at bounding box center [224, 535] width 199 height 31
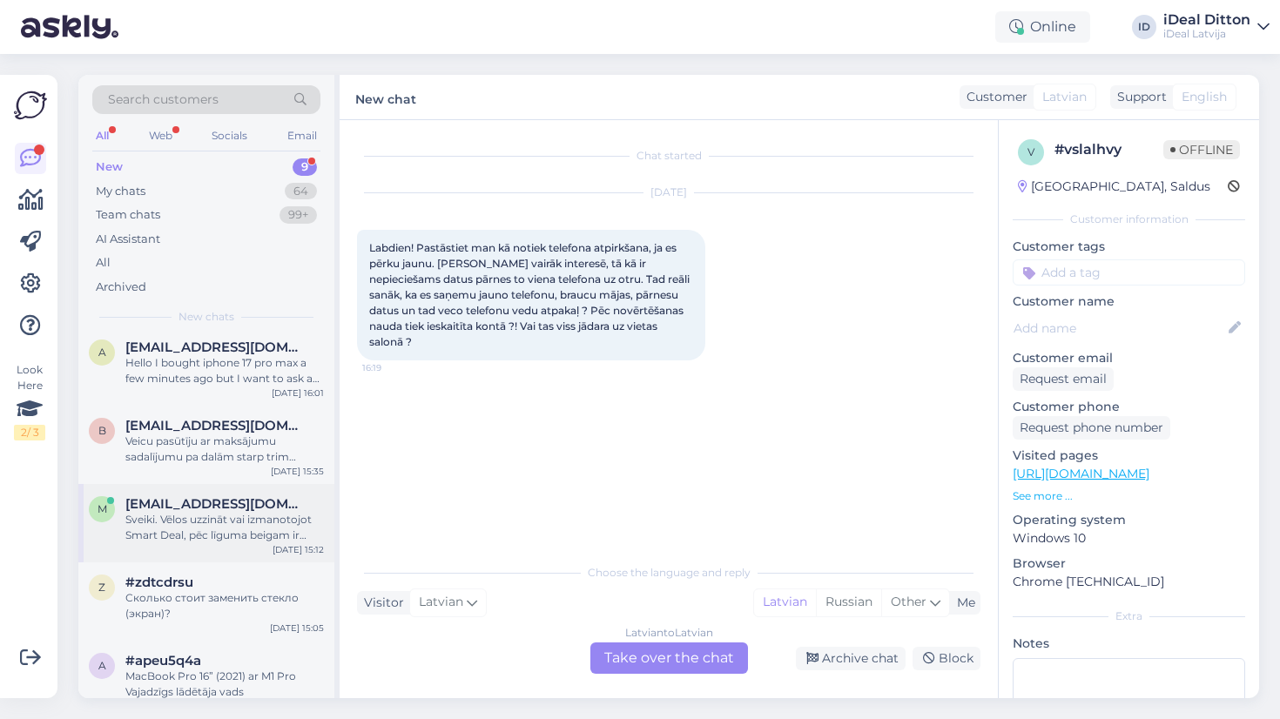
scroll to position [265, 0]
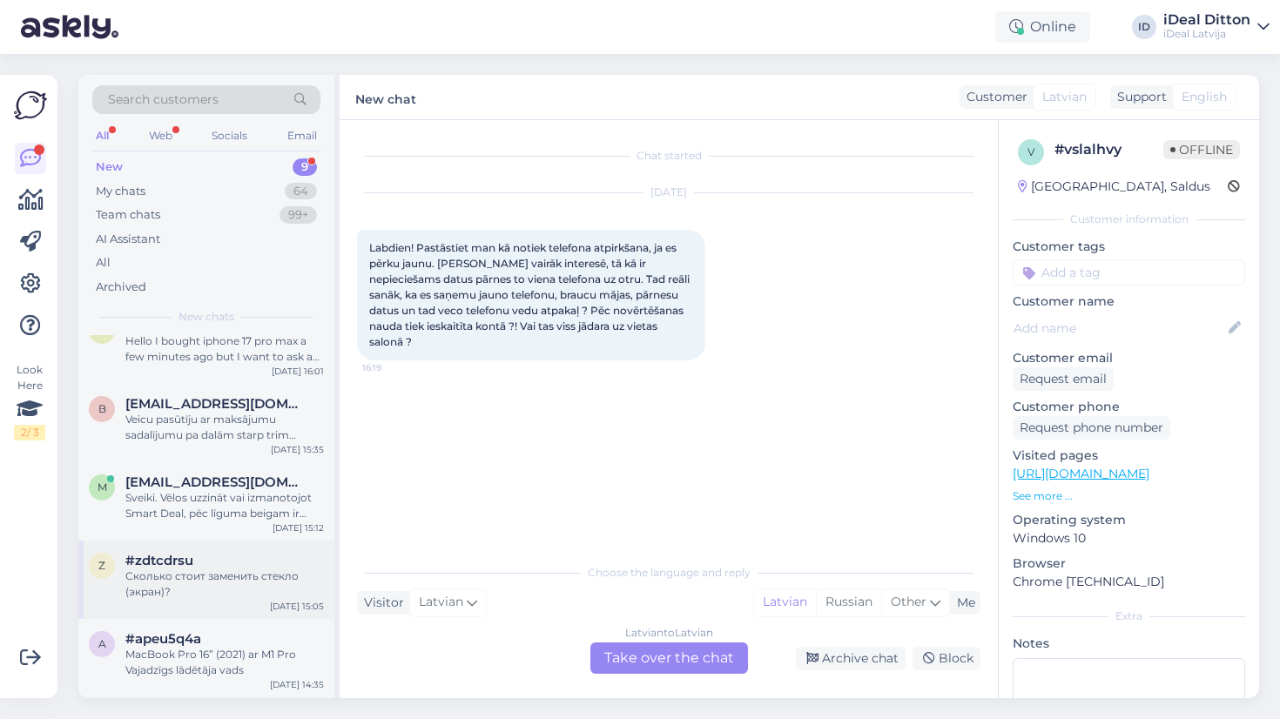
click at [173, 596] on div "Сколько стоит заменить стекло (экран)?" at bounding box center [224, 584] width 199 height 31
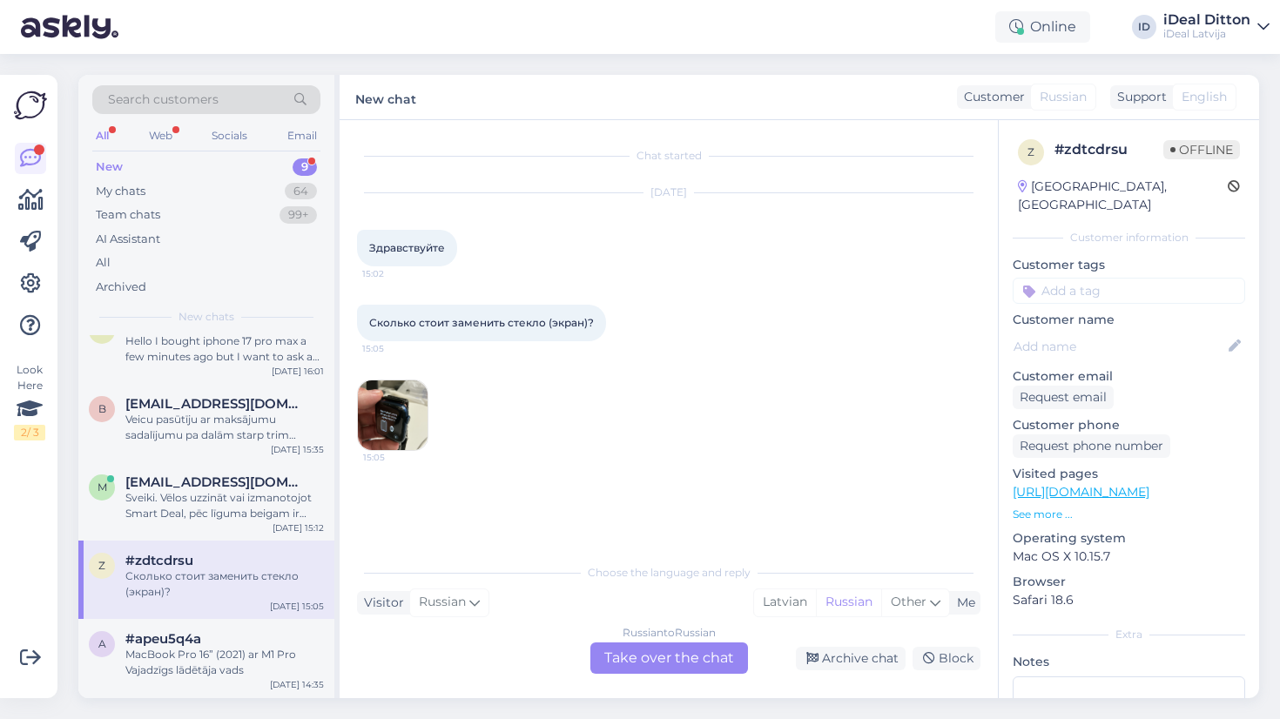
click at [415, 415] on img at bounding box center [393, 416] width 70 height 70
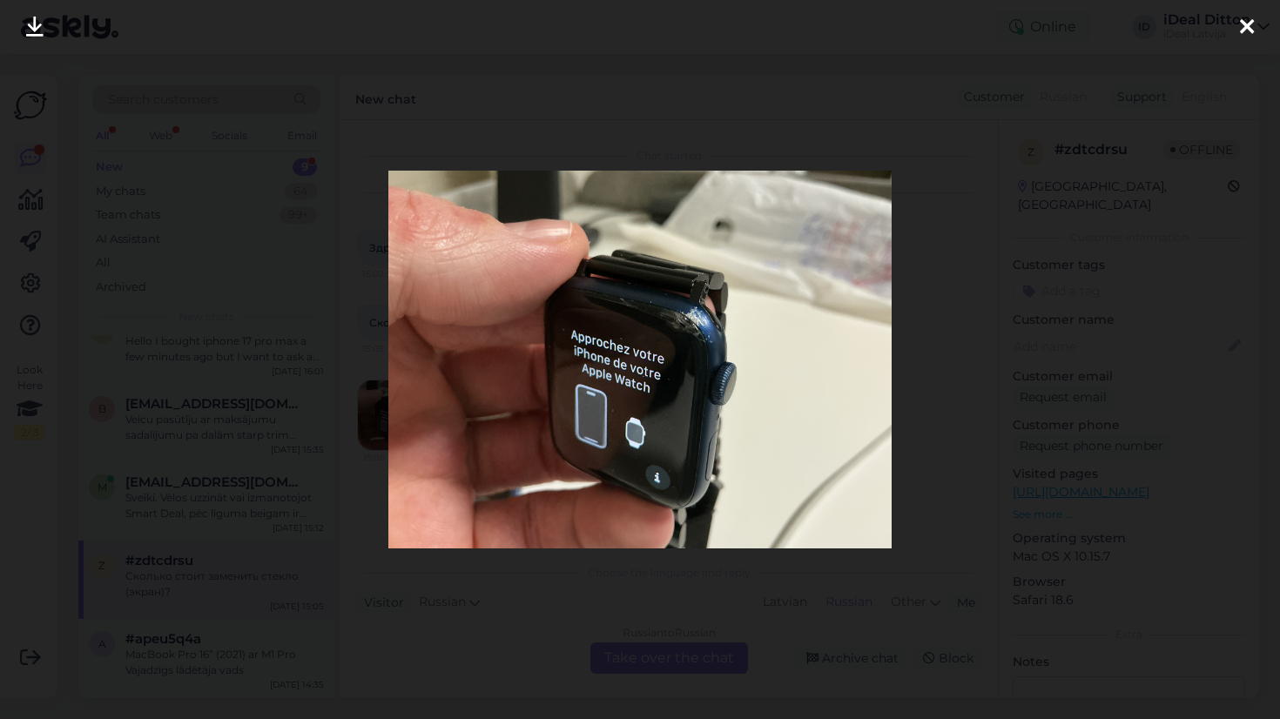
click at [1242, 24] on icon at bounding box center [1247, 28] width 14 height 23
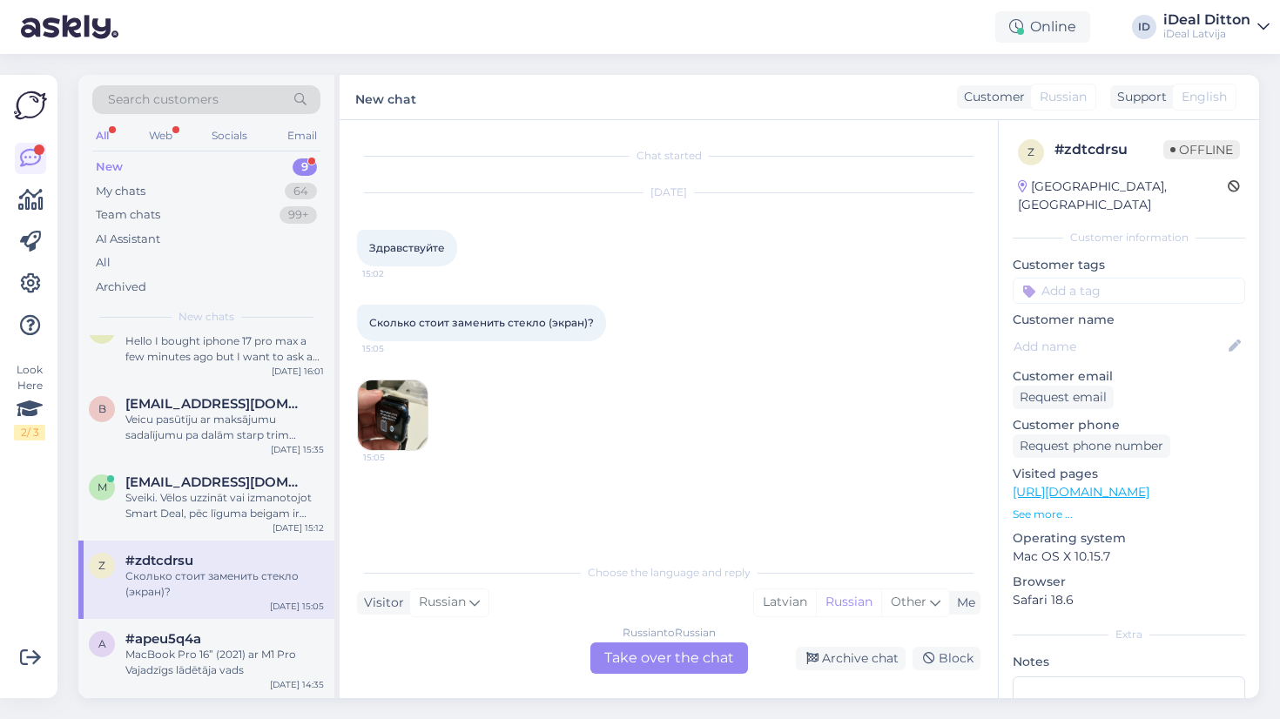
click at [634, 663] on div "Russian to Russian Take over the chat" at bounding box center [670, 658] width 158 height 31
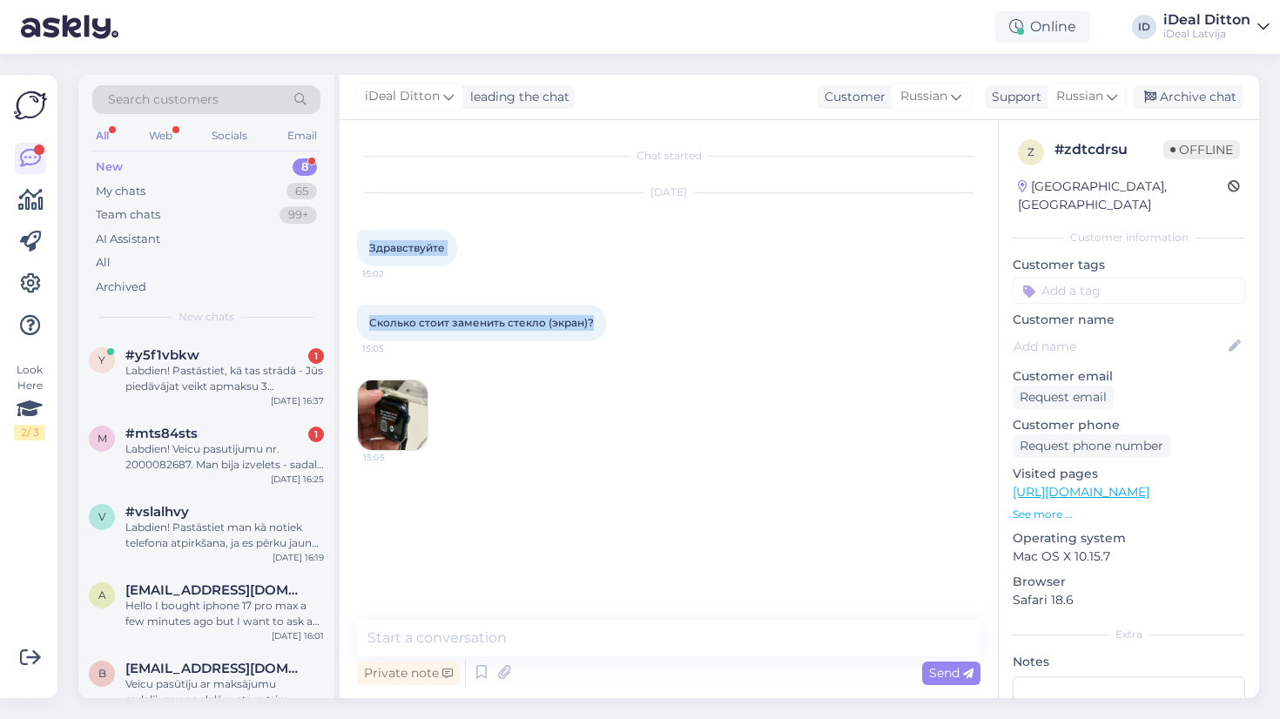
drag, startPoint x: 368, startPoint y: 242, endPoint x: 620, endPoint y: 330, distance: 266.7
click at [620, 330] on div "Chat started [DATE] Здравствуйте 15:02 Сколько стоит заменить стекло (экран)? 1…" at bounding box center [676, 371] width 639 height 467
copy div "Здравствуйте 15:02 Сколько стоит заменить стекло (экран)?"
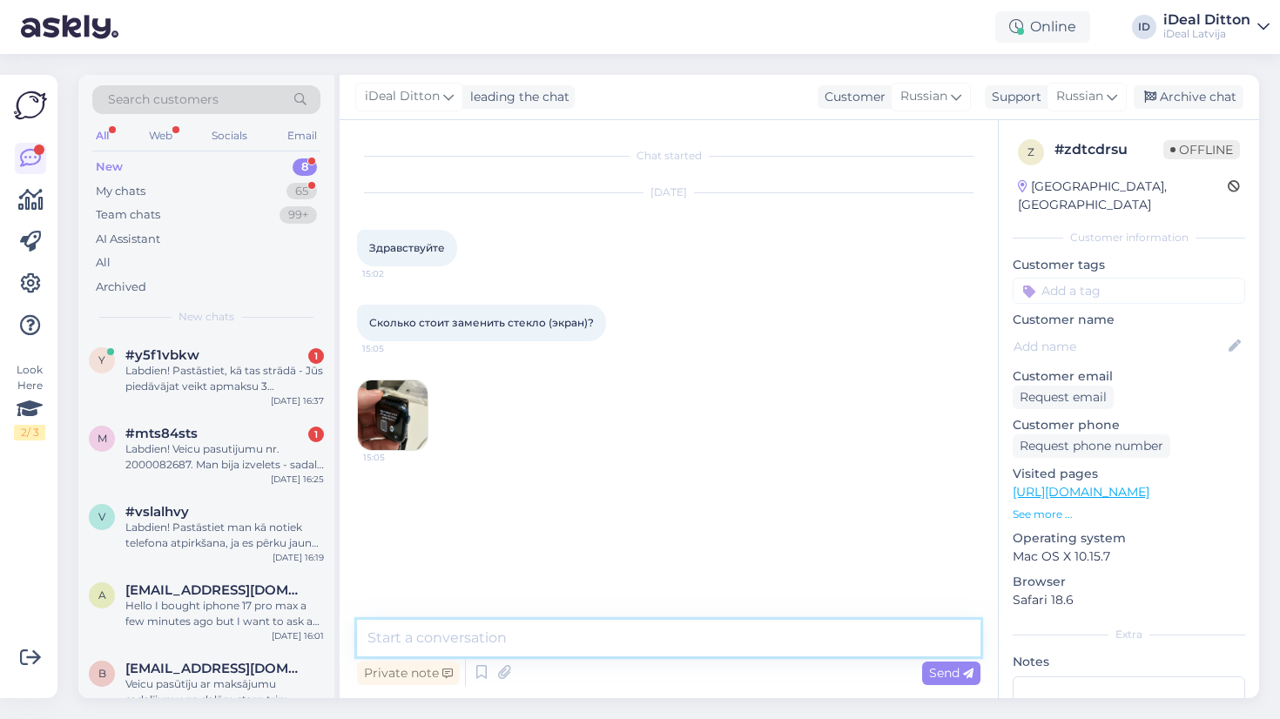
click at [550, 645] on textarea at bounding box center [669, 638] width 624 height 37
paste textarea "Здравствуйте! На Apple Watch нет возможности заменить только экран. В случае по…"
type textarea "Здравствуйте! На Apple Watch нет возможности заменить только экран. В случае по…"
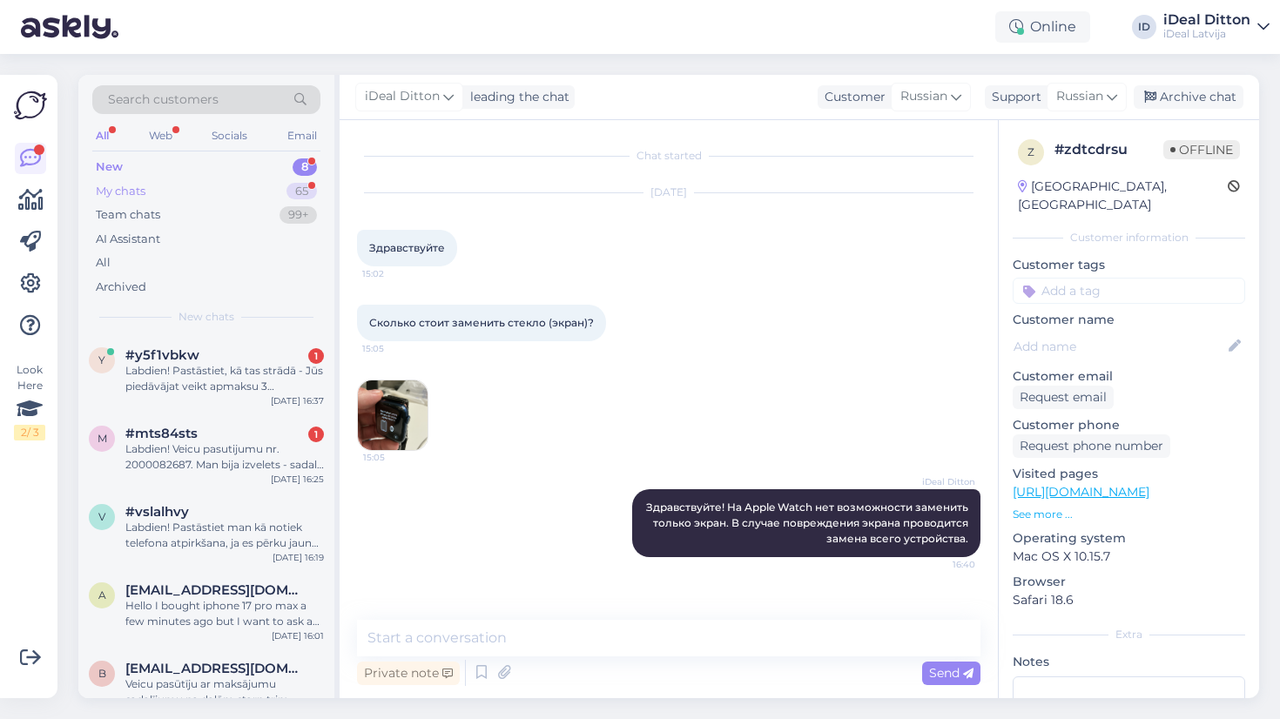
click at [120, 189] on div "My chats" at bounding box center [121, 191] width 50 height 17
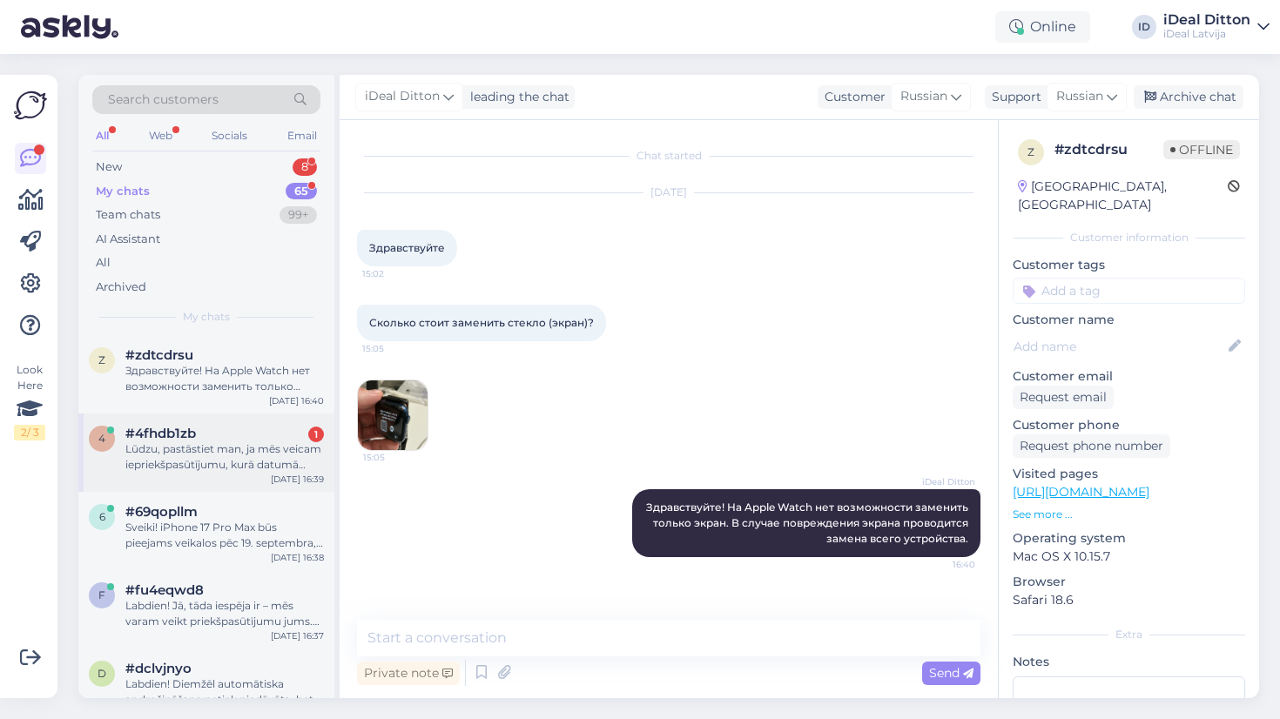
click at [155, 451] on div "Lūdzu, pastāstiet man, ja mēs veicam iepriekšpasūtījumu, kurā datumā telefonus …" at bounding box center [224, 457] width 199 height 31
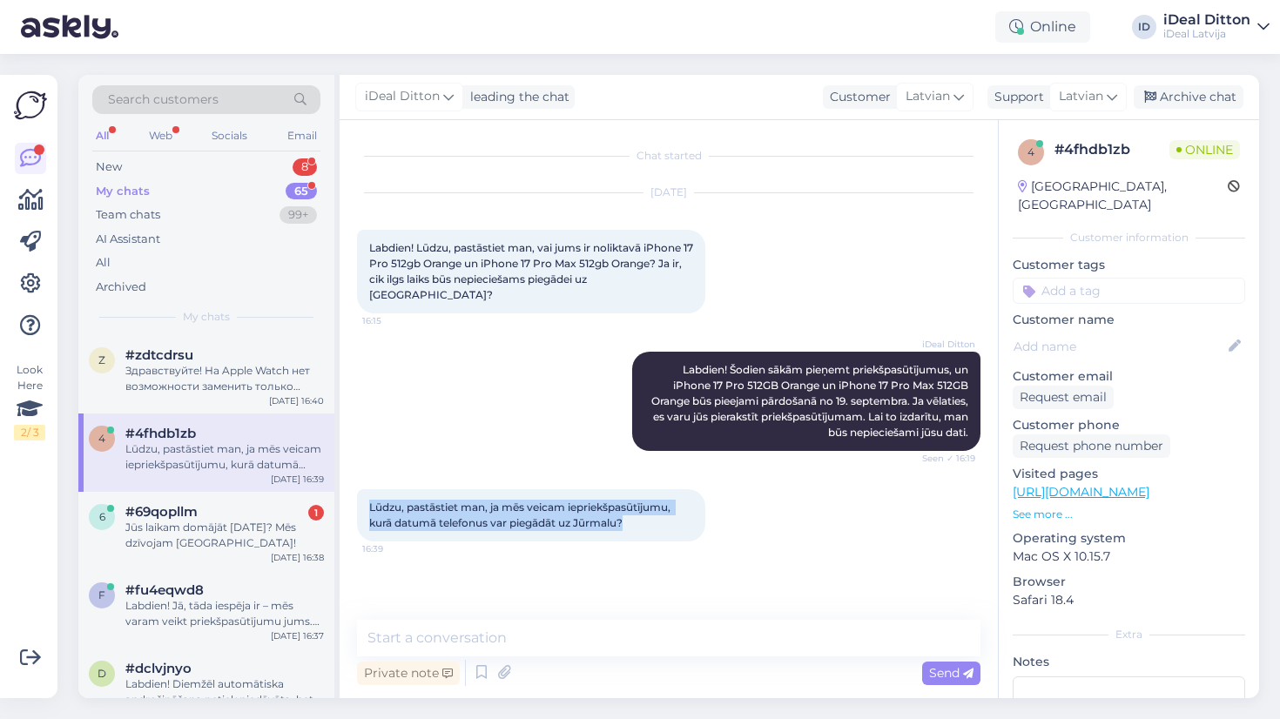
drag, startPoint x: 652, startPoint y: 503, endPoint x: 363, endPoint y: 486, distance: 289.7
click at [363, 490] on div "Lūdzu, pastāstiet man, ja mēs veicam iepriekšpasūtījumu, kurā datumā telefonus …" at bounding box center [531, 516] width 348 height 52
copy span "Lūdzu, pastāstiet man, ja mēs veicam iepriekšpasūtījumu, kurā datumā telefonus …"
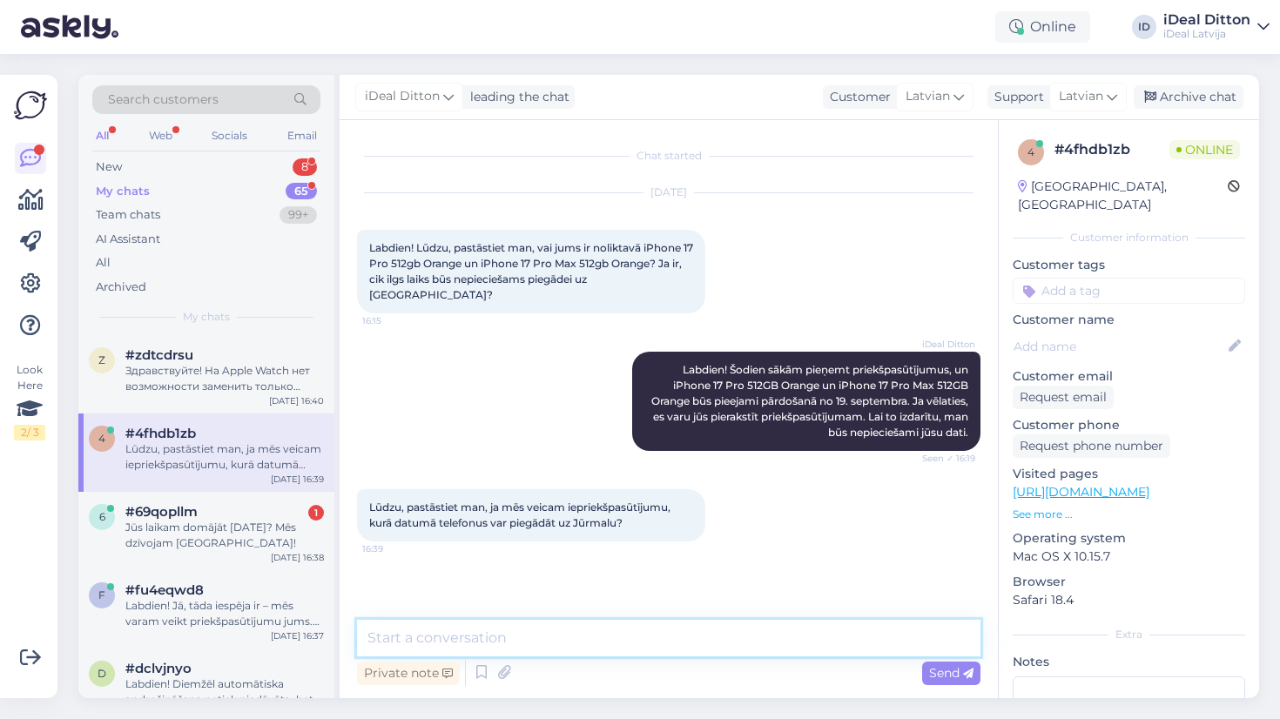
click at [603, 645] on textarea at bounding box center [669, 638] width 624 height 37
paste textarea "Jā, mēs pieņemam priekšpasūtījumus, un, lai to veiktu, nav nepieciešams veikt n…"
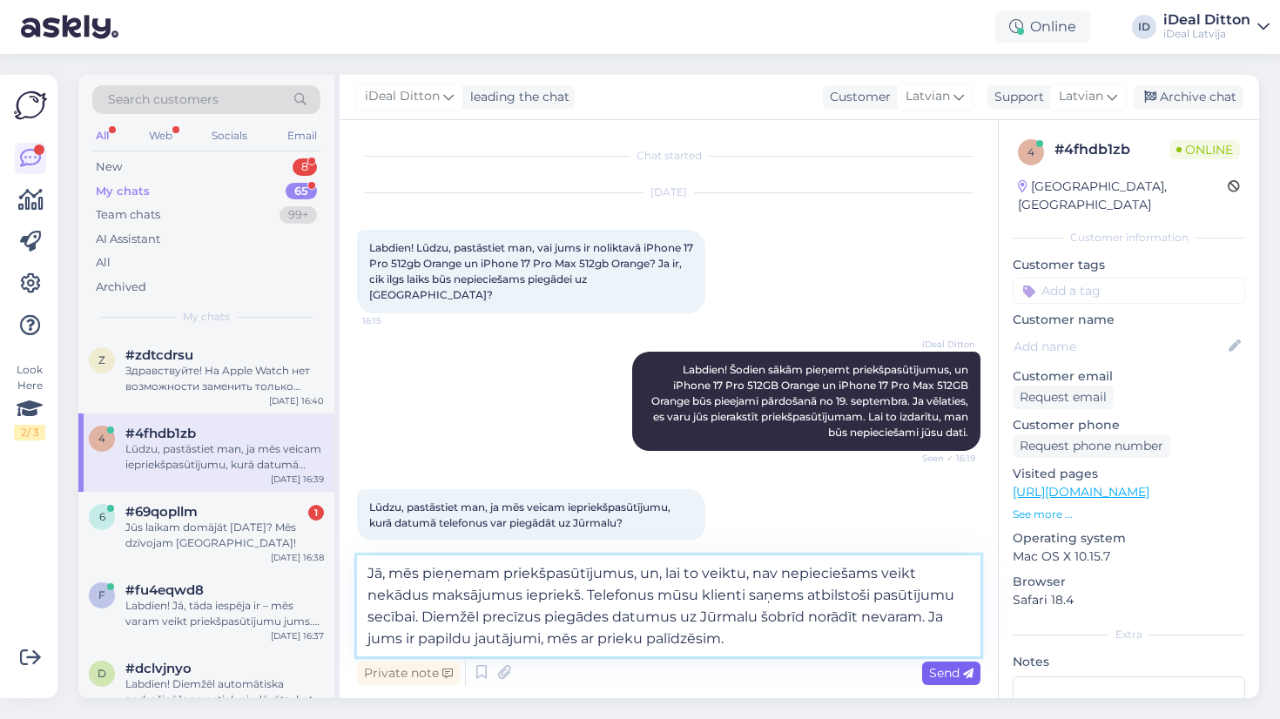
type textarea "Jā, mēs pieņemam priekšpasūtījumus, un, lai to veiktu, nav nepieciešams veikt n…"
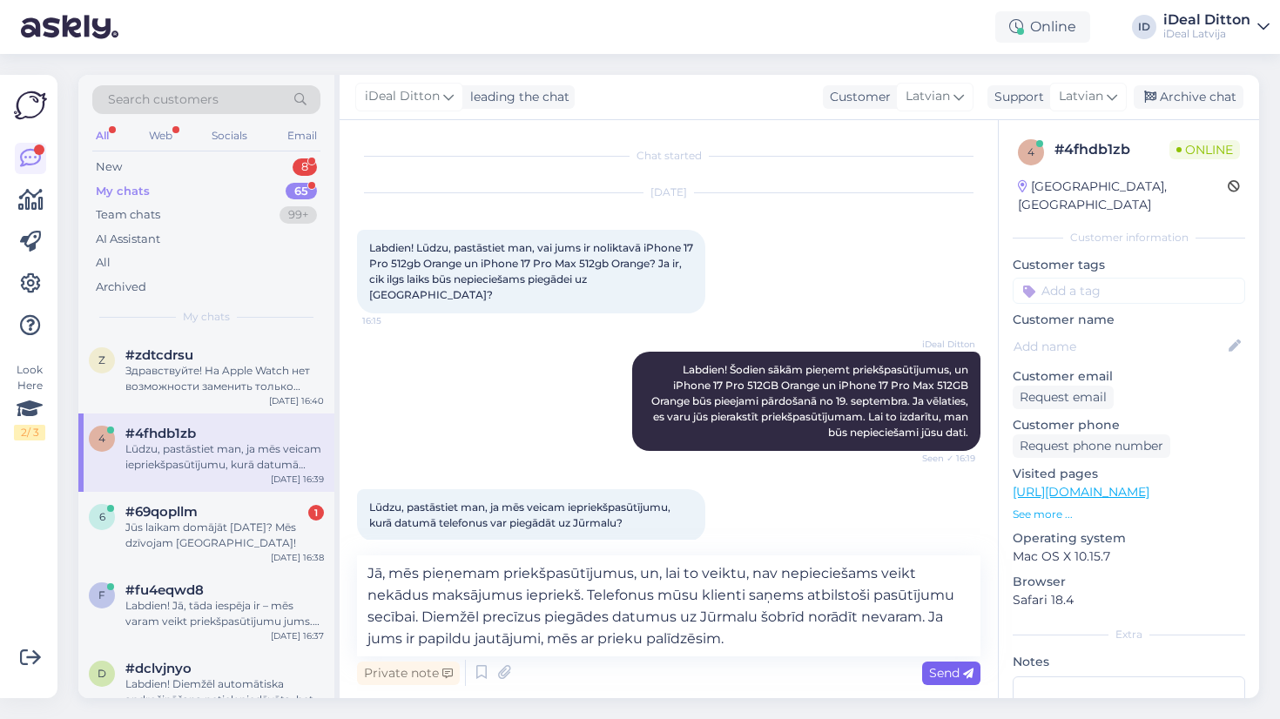
click at [939, 676] on span "Send" at bounding box center [951, 673] width 44 height 16
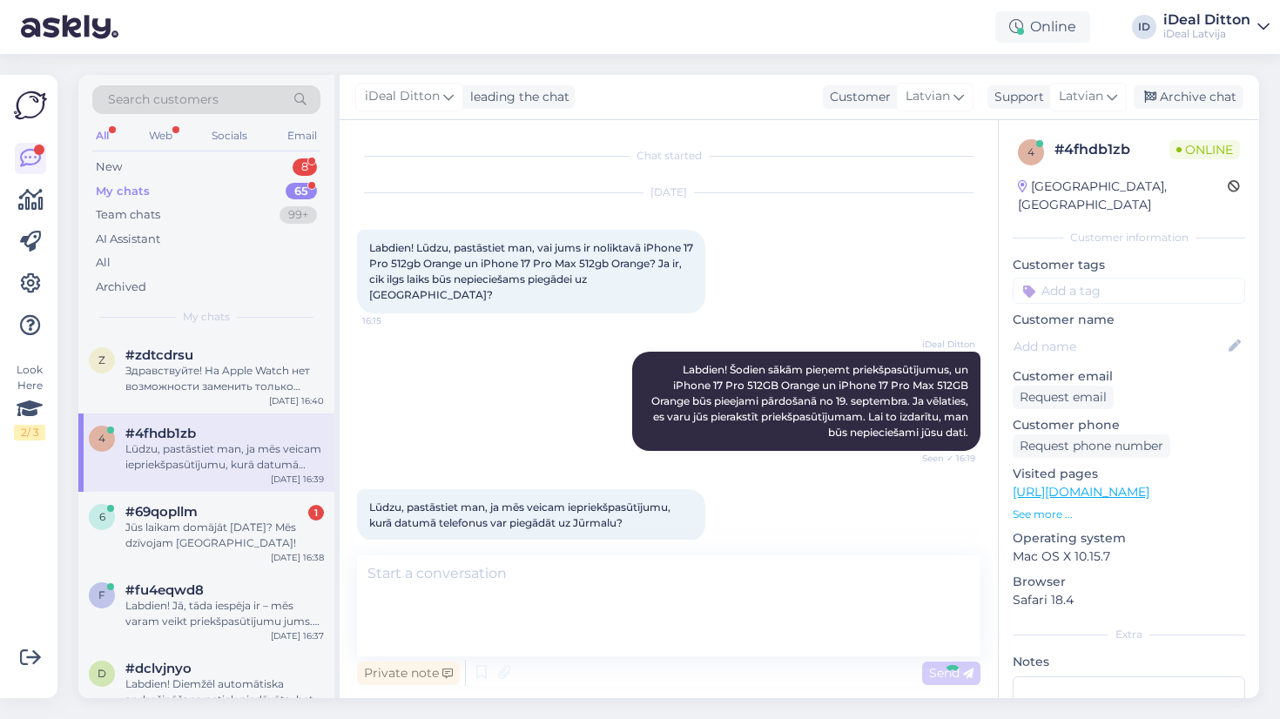
scroll to position [94, 0]
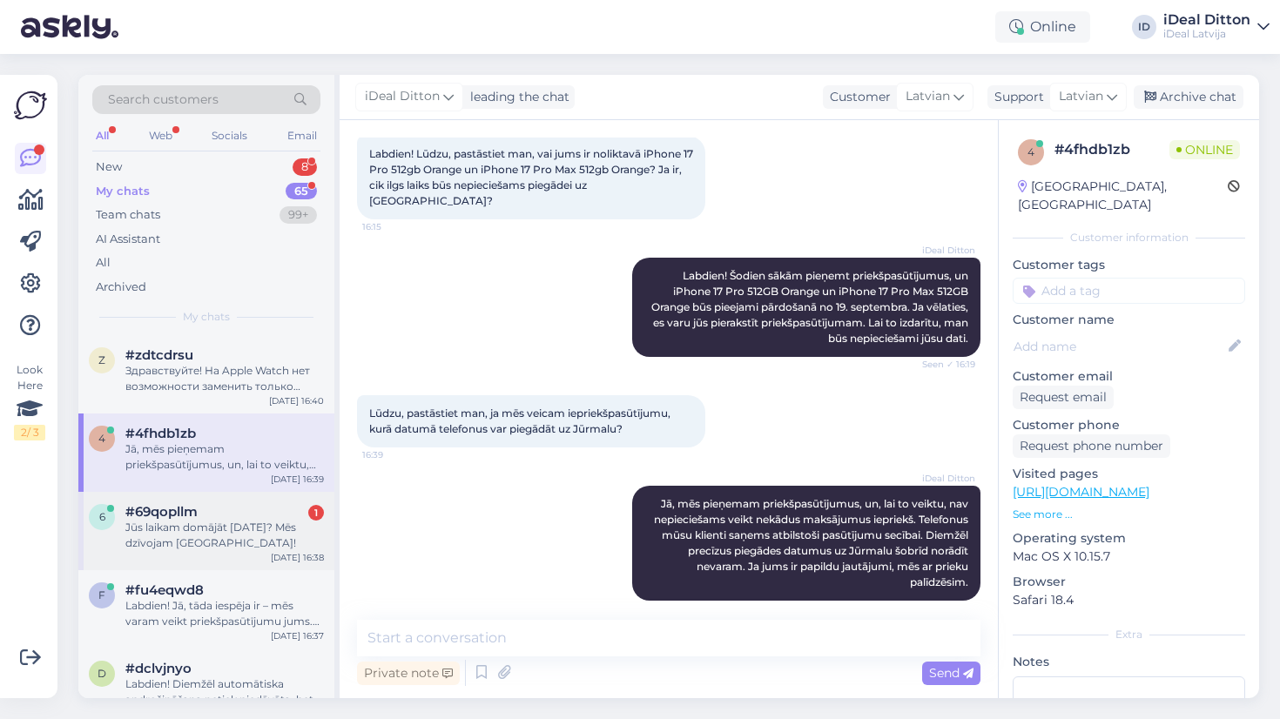
click at [208, 520] on div "Jūs laikam domājāt [DATE]? Mēs dzīvojam [GEOGRAPHIC_DATA]!" at bounding box center [224, 535] width 199 height 31
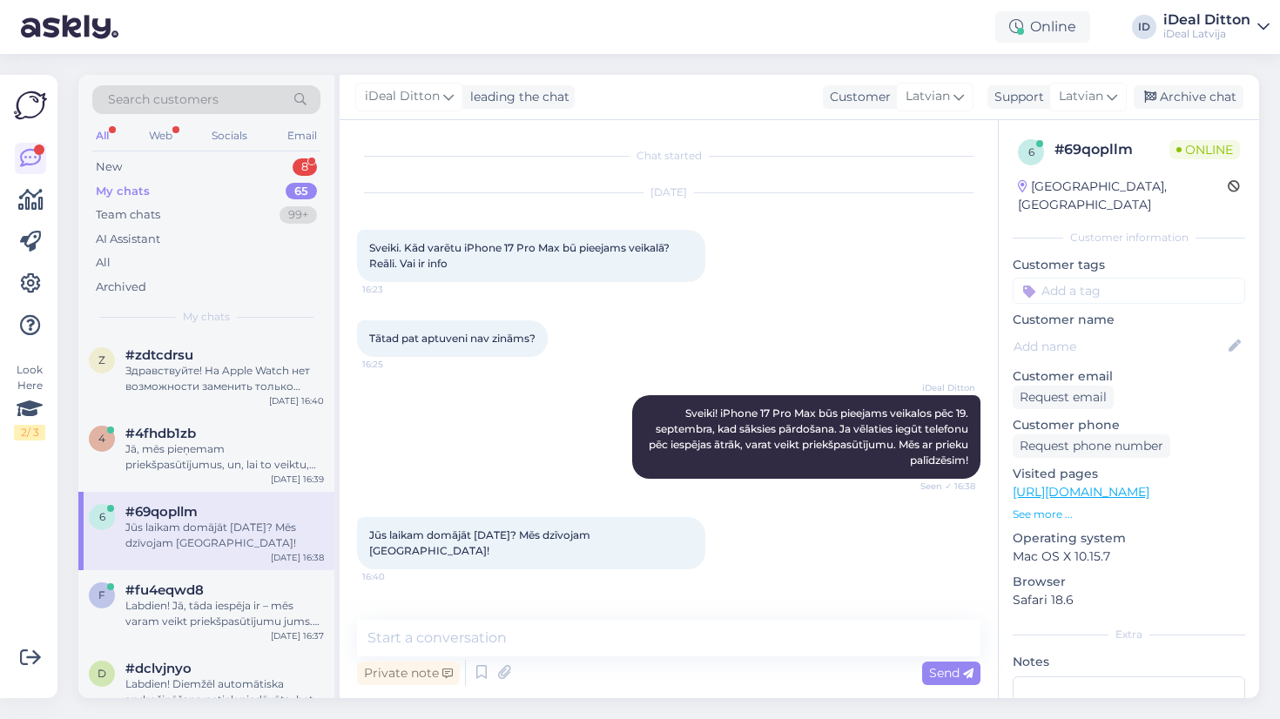
scroll to position [0, 0]
drag, startPoint x: 1092, startPoint y: 14, endPoint x: 929, endPoint y: 23, distance: 164.0
click at [929, 23] on div "Online ID iDeal Ditton iDeal [GEOGRAPHIC_DATA]" at bounding box center [640, 27] width 1280 height 54
drag, startPoint x: 656, startPoint y: 538, endPoint x: 356, endPoint y: 531, distance: 299.7
click at [356, 531] on div "Chat started [DATE] Sveiki. Kād varētu iPhone 17 Pro Max bū pieejams veikalā? R…" at bounding box center [669, 409] width 659 height 578
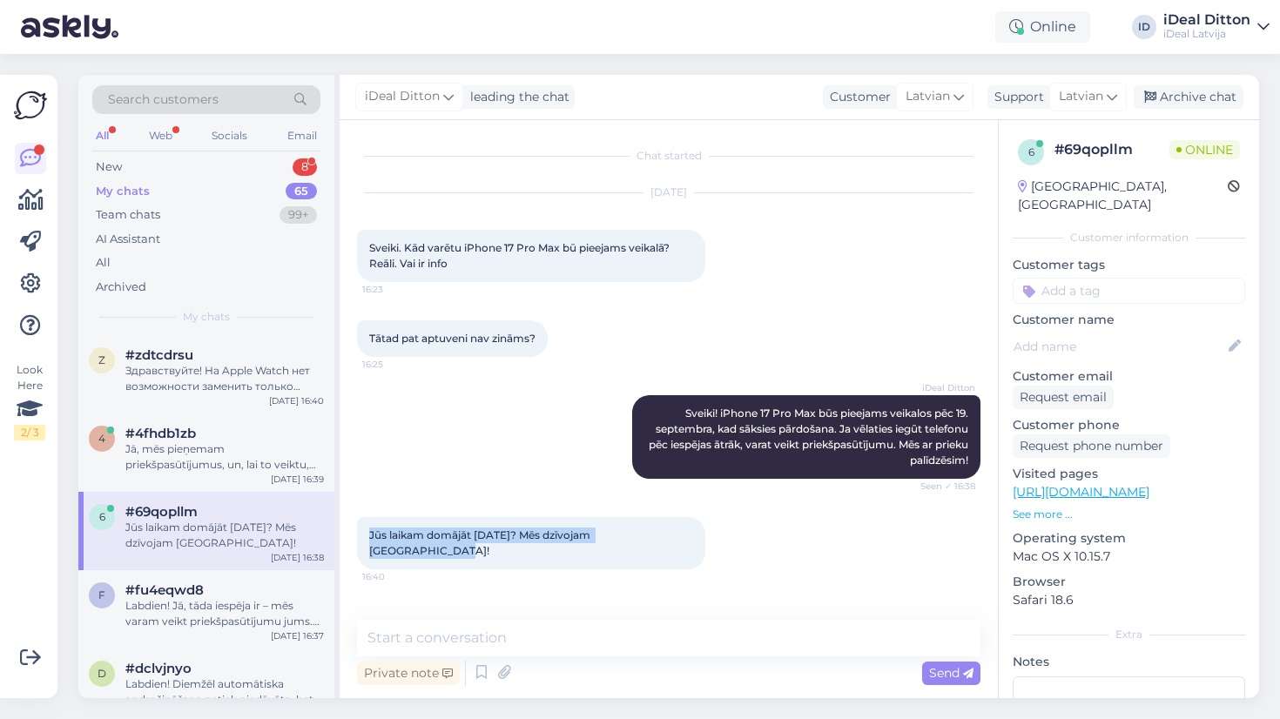
copy span "Jūs laikam domājāt [DATE]? Mēs dzīvojam [GEOGRAPHIC_DATA]!"
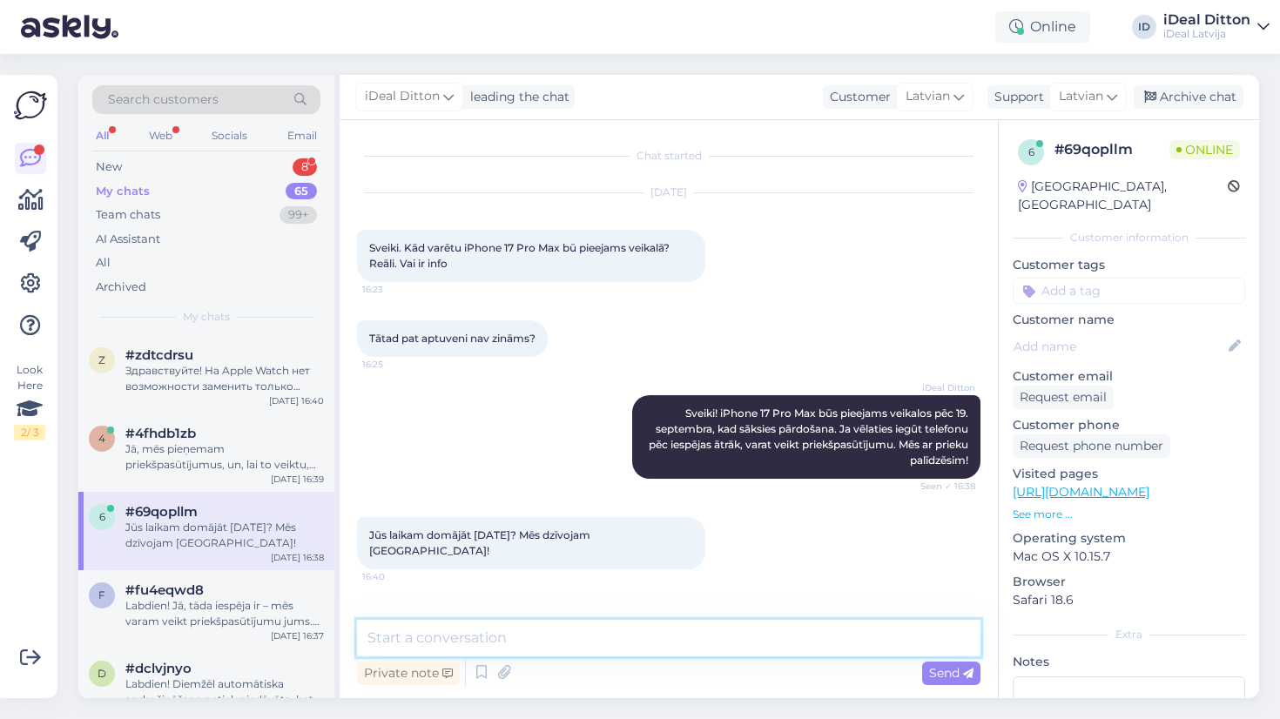
click at [655, 639] on textarea at bounding box center [669, 638] width 624 height 37
paste textarea "Paldies par precizējumu! Jā, pārdošana sākas [DATE], nevis janvārī. Atvainojami…"
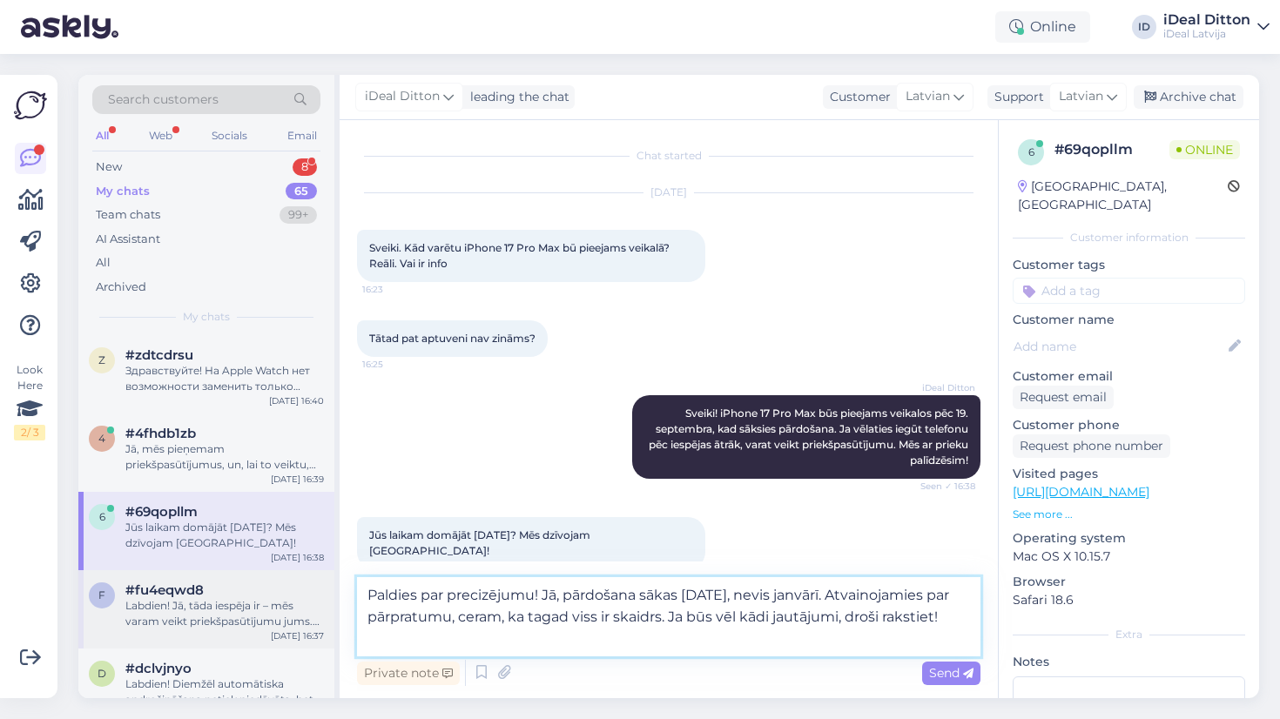
drag, startPoint x: 545, startPoint y: 592, endPoint x: 315, endPoint y: 584, distance: 230.1
click at [315, 584] on div "Search customers All Web Socials Email New 8 My chats 65 Team chats 99+ AI Assi…" at bounding box center [668, 387] width 1181 height 624
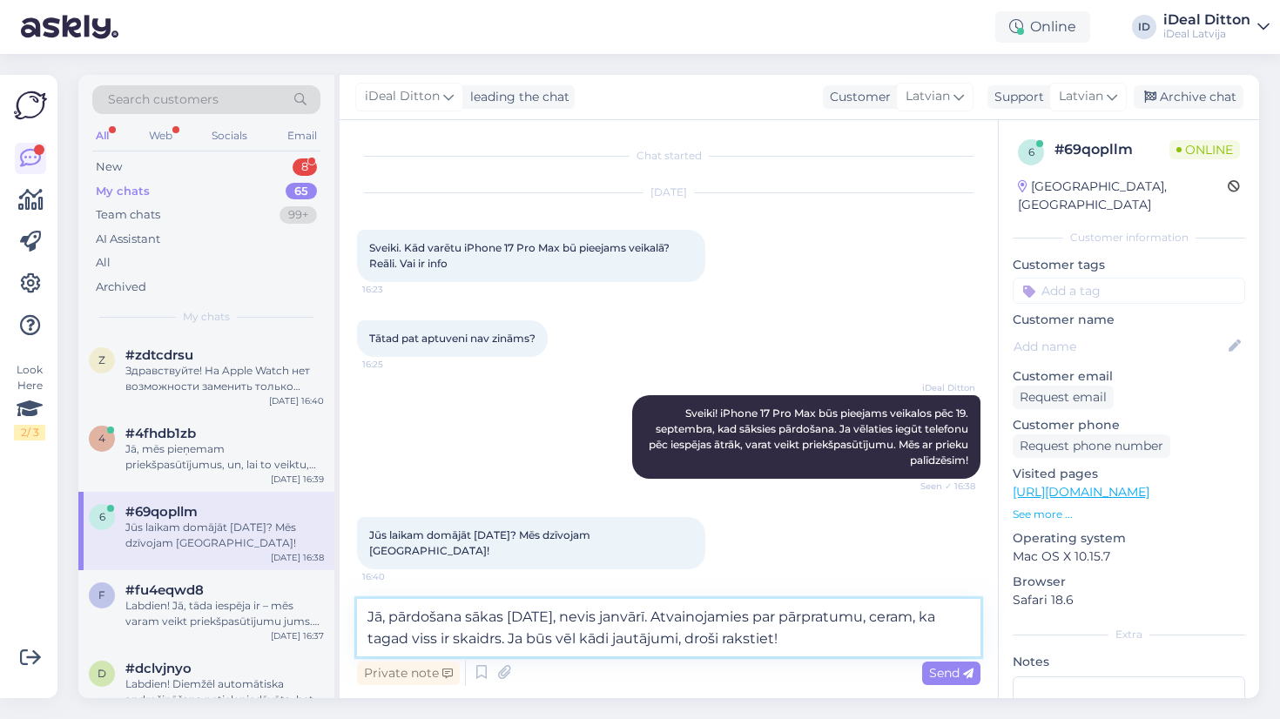
click at [841, 644] on textarea "Jā, pārdošana sākas [DATE], nevis janvārī. Atvainojamies par pārpratumu, ceram,…" at bounding box center [669, 627] width 624 height 57
drag, startPoint x: 528, startPoint y: 640, endPoint x: 919, endPoint y: 612, distance: 392.1
click at [919, 612] on textarea "Jā, pārdošana sākas [DATE], nevis janvārī. Atvainojamies par pārpratumu, ceram,…" at bounding box center [669, 627] width 624 height 57
type textarea "Jā, pārdošana sākas [DATE], nevis janvārī. Atvainojamies par pārpratumu. Ja būs…"
click at [620, 644] on textarea "Jā, pārdošana sākas [DATE], nevis janvārī. Atvainojamies par pārpratumu. Ja būs…" at bounding box center [669, 627] width 624 height 57
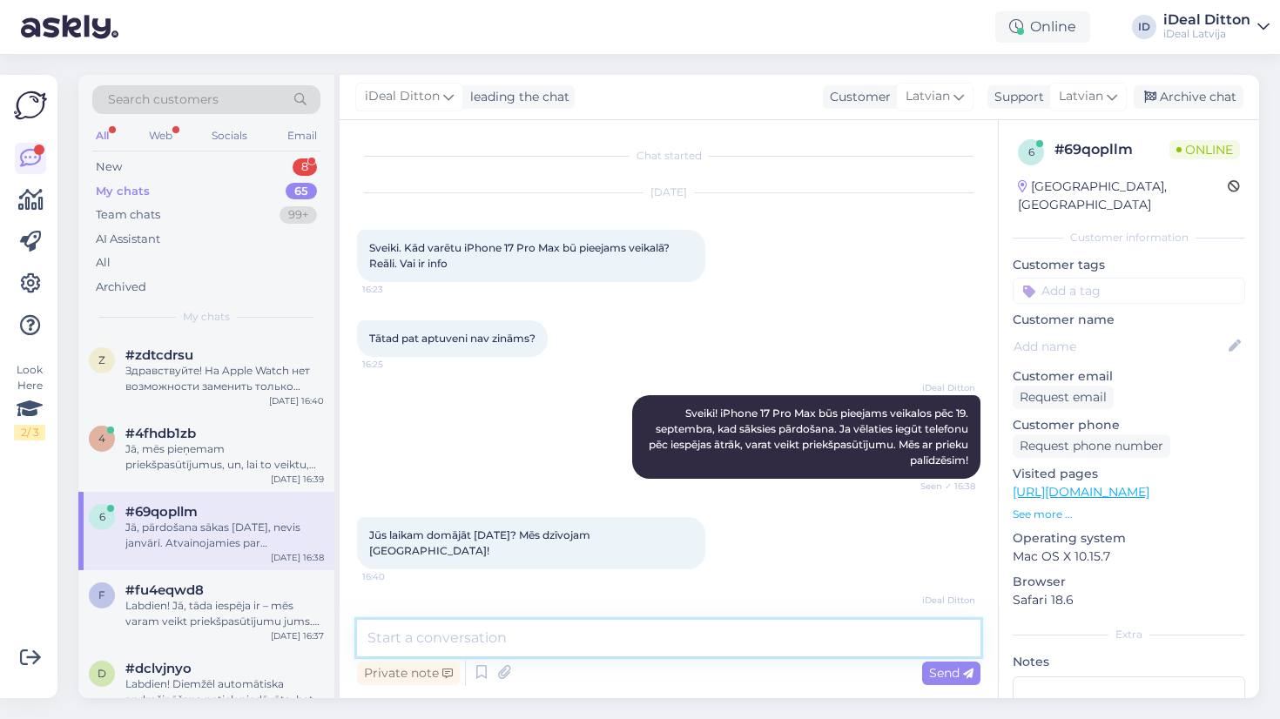
scroll to position [75, 0]
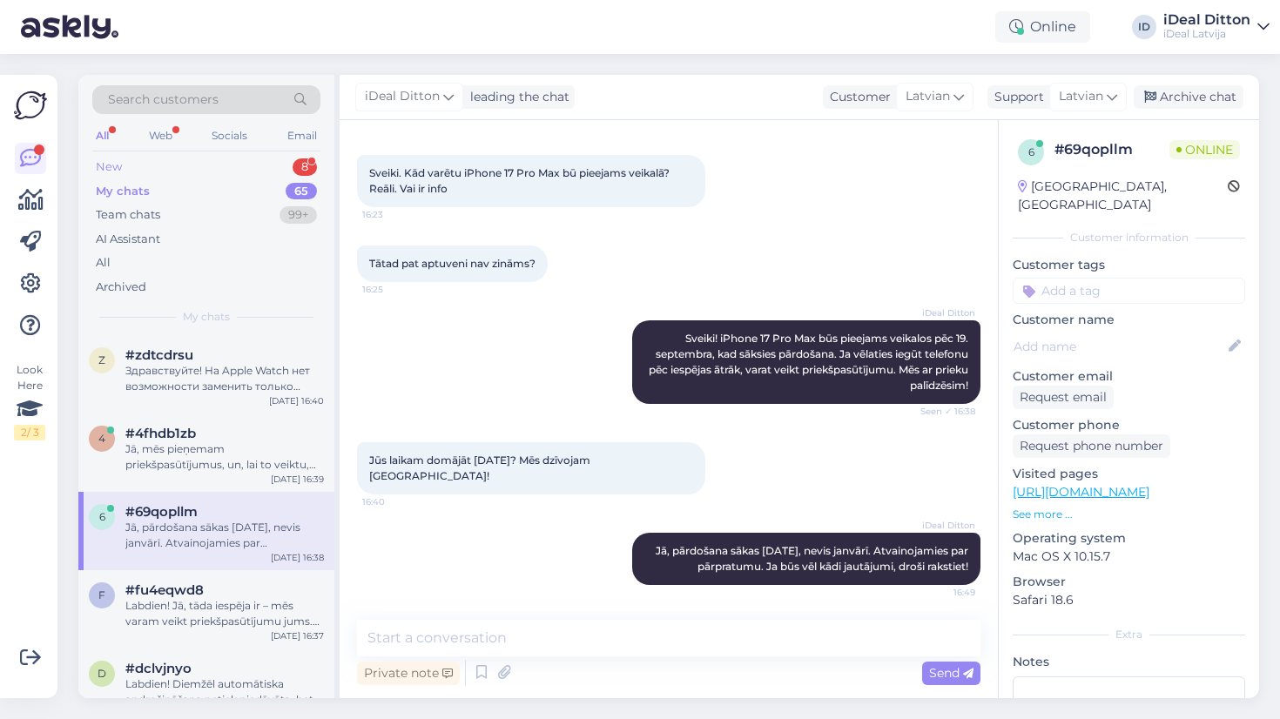
click at [123, 167] on div "New 8" at bounding box center [206, 167] width 228 height 24
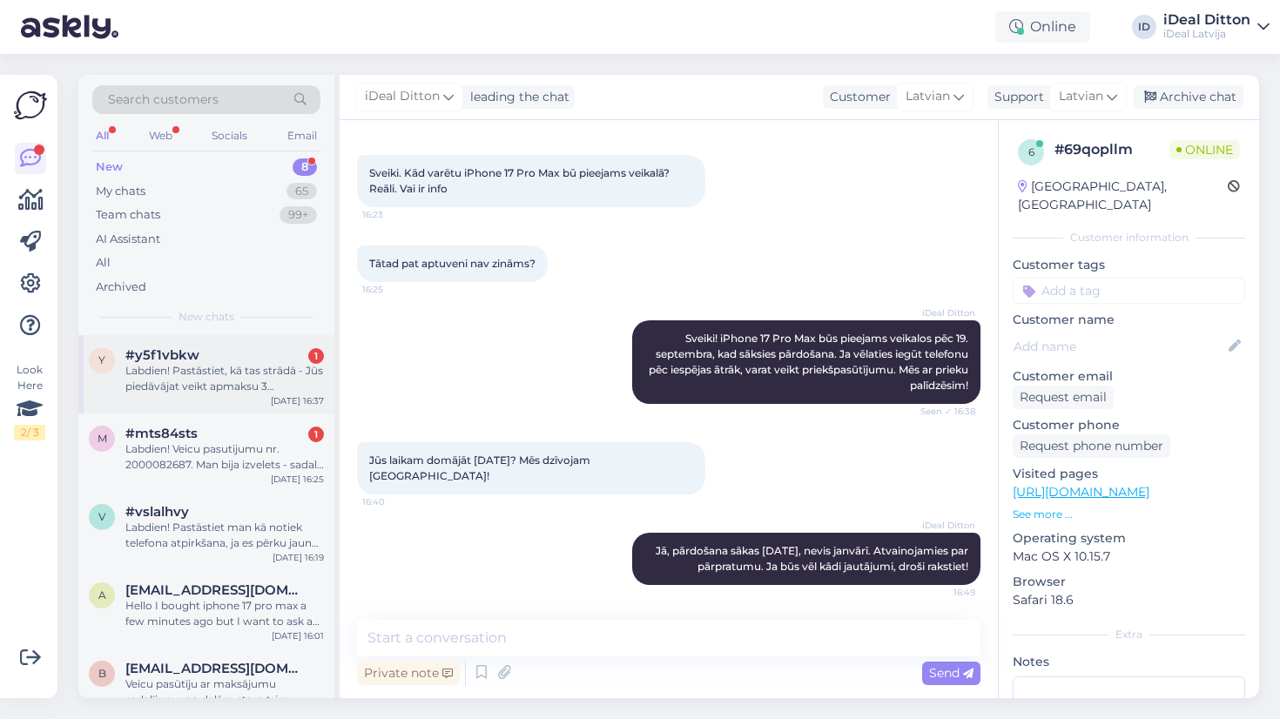
click at [177, 372] on div "Labdien! Pastāstiet, kā tas strādā - Jūs piedāvājat veikt apmaksu 3 maksājumos …" at bounding box center [224, 378] width 199 height 31
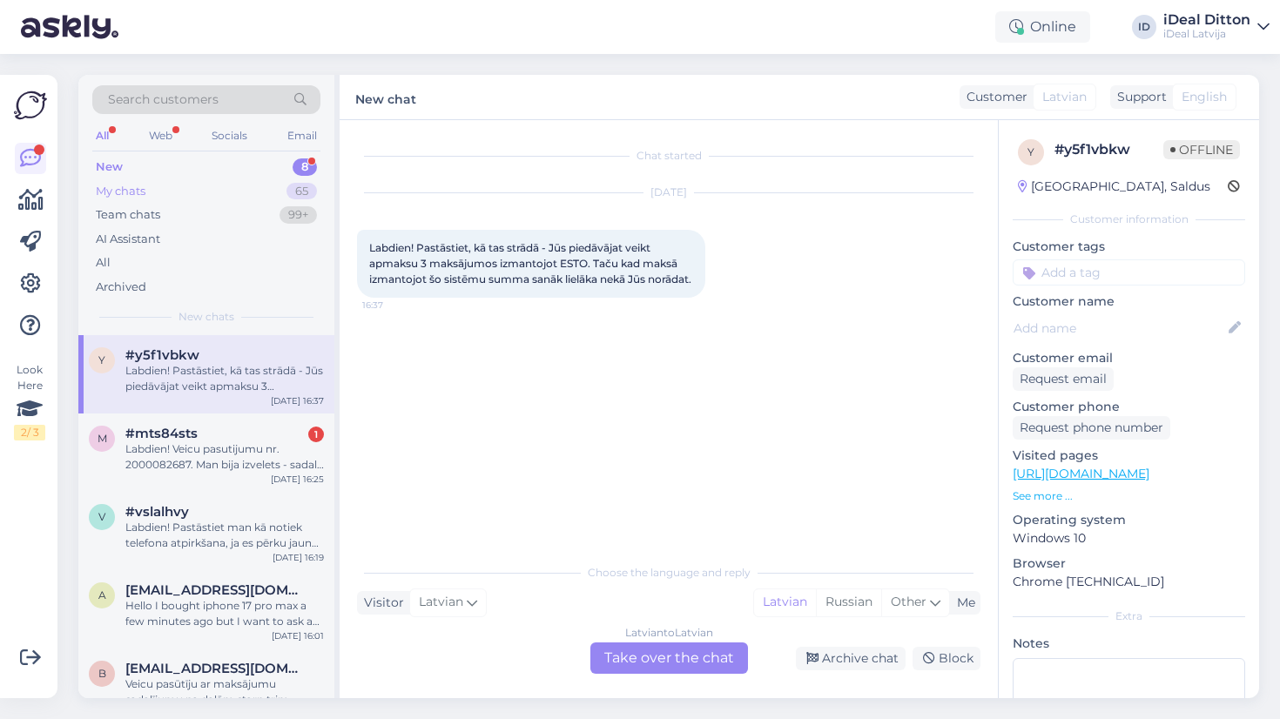
click at [134, 193] on div "My chats" at bounding box center [121, 191] width 50 height 17
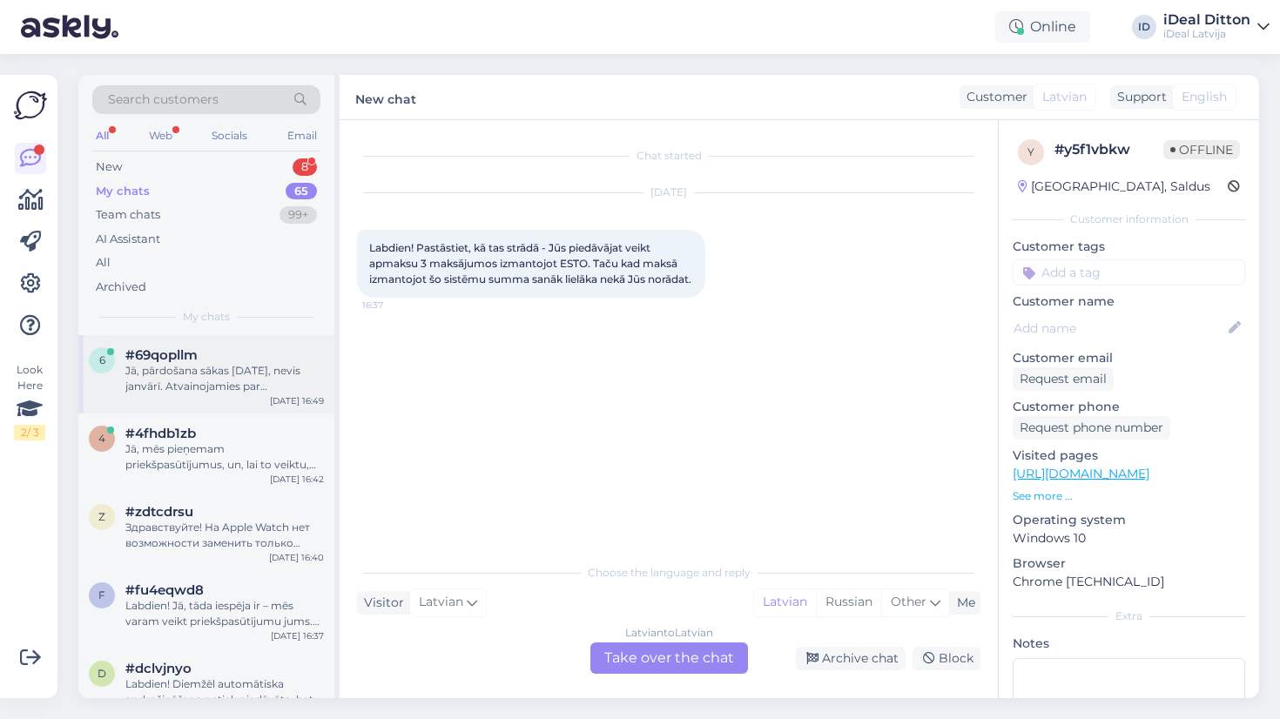
click at [185, 384] on div "Jā, pārdošana sākas [DATE], nevis janvārī. Atvainojamies par pārpratumu. Ja būs…" at bounding box center [224, 378] width 199 height 31
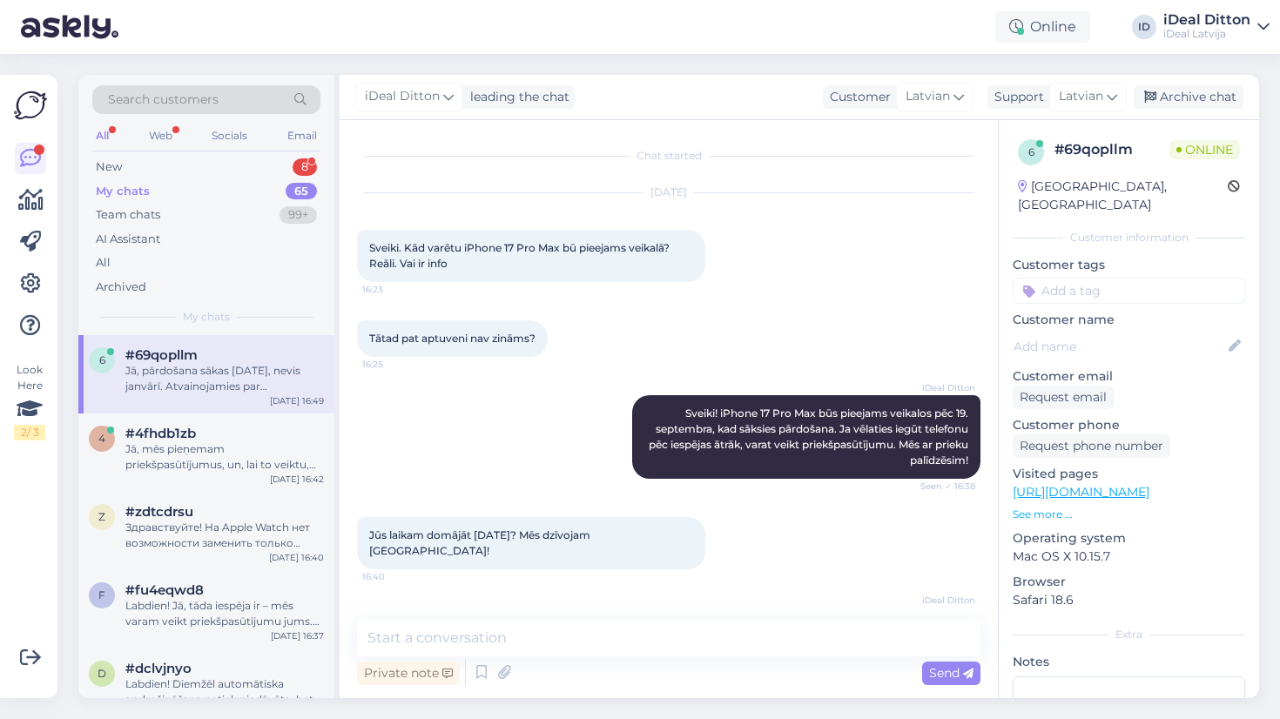
scroll to position [75, 0]
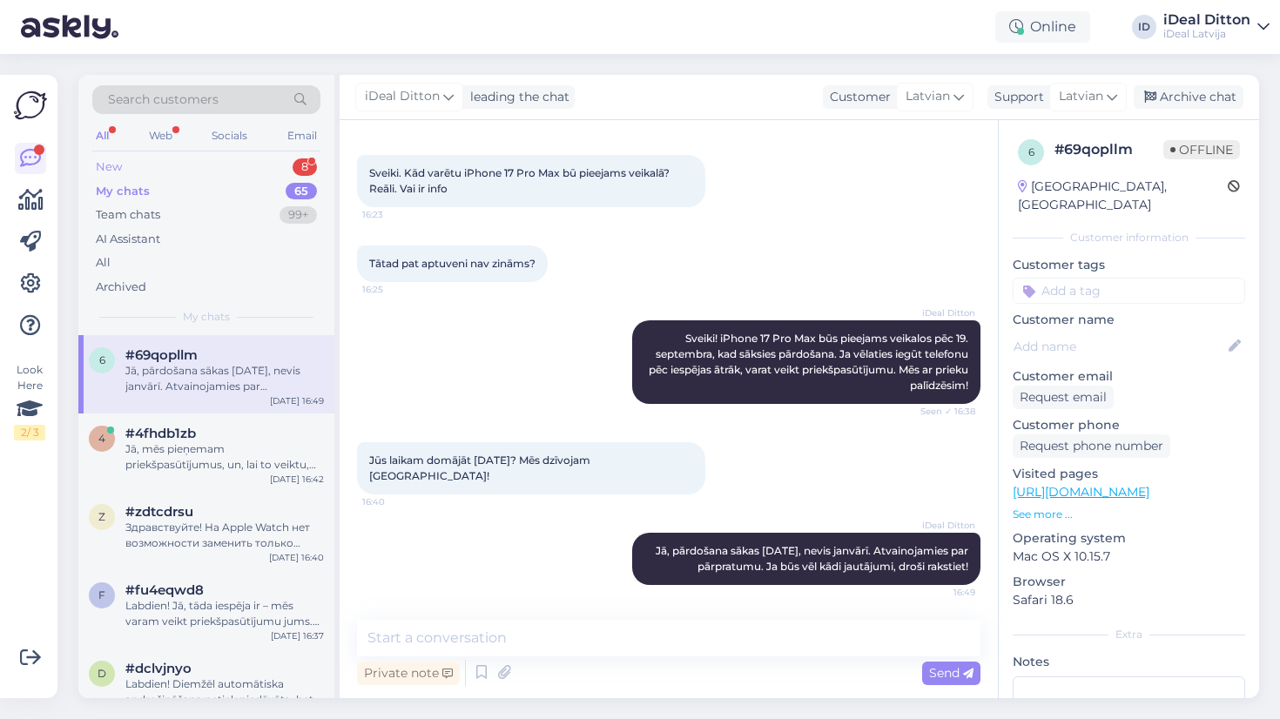
click at [106, 166] on div "New" at bounding box center [109, 167] width 26 height 17
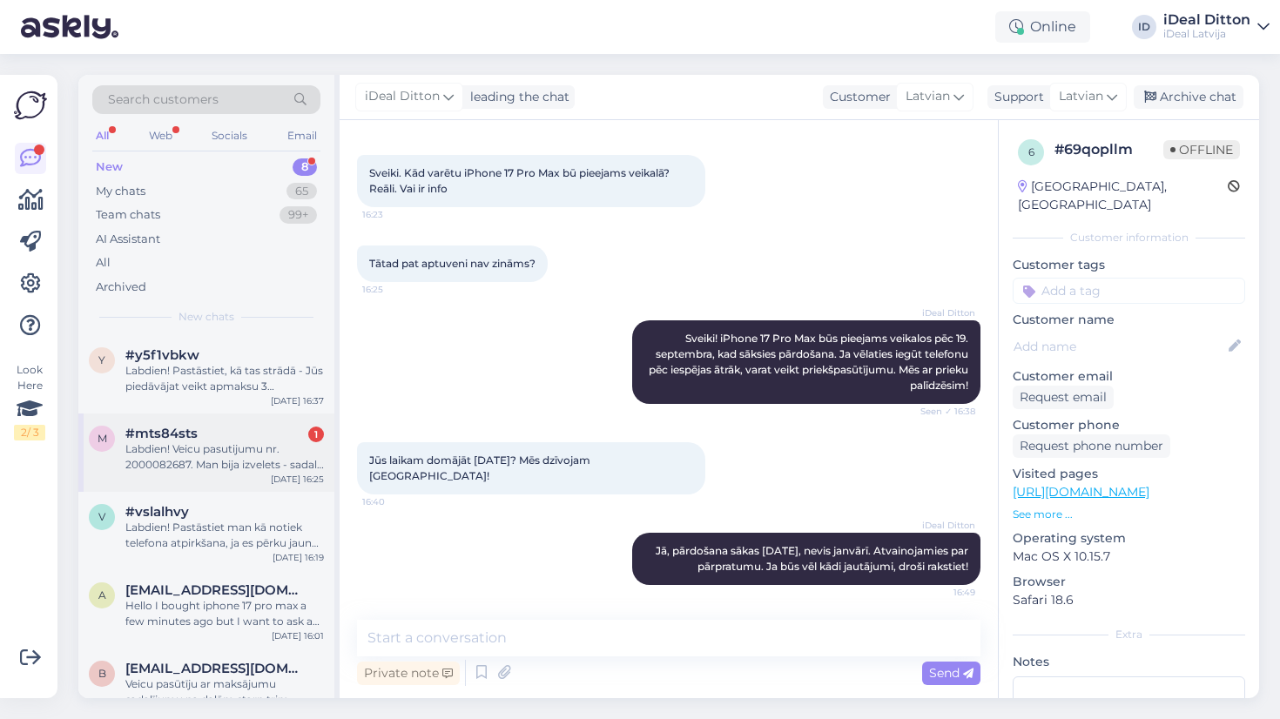
click at [192, 469] on div "Labdien! Veicu pasutijumu nr. 2000082687. Man bija izvelets - sadalit 3 maksaju…" at bounding box center [224, 457] width 199 height 31
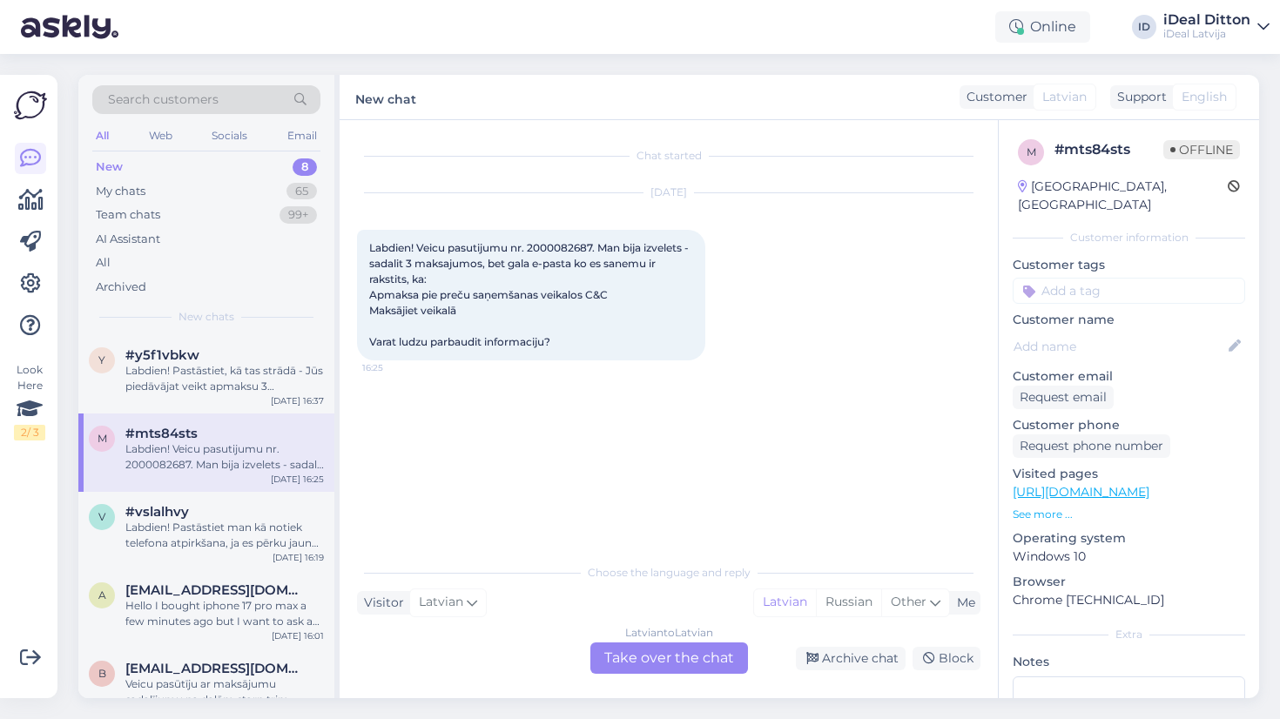
scroll to position [0, 0]
click at [186, 548] on div "Labdien! Pastāstiet man kā notiek telefona atpirkšana, ja es pērku jaunu. [PERS…" at bounding box center [224, 535] width 199 height 31
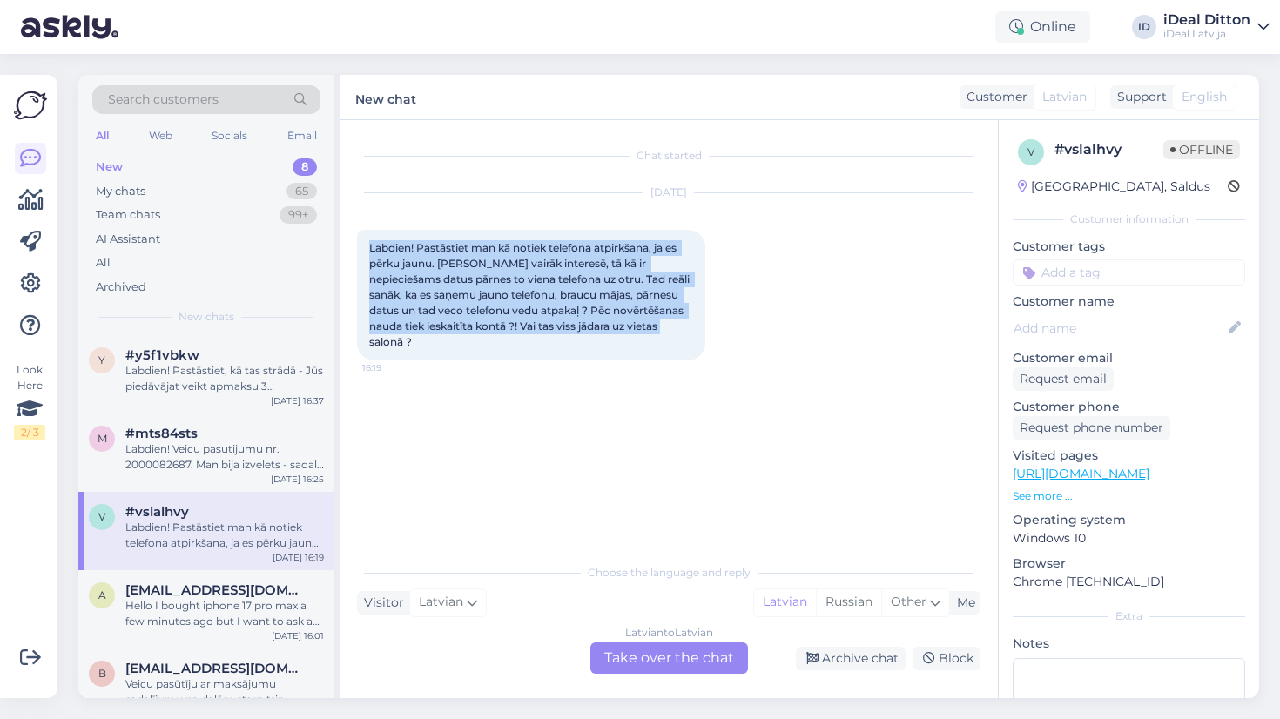
drag, startPoint x: 659, startPoint y: 328, endPoint x: 364, endPoint y: 245, distance: 306.1
click at [364, 245] on div "Labdien! Pastāstiet man kā notiek telefona atpirkšana, ja es pērku jaunu. [PERS…" at bounding box center [531, 295] width 348 height 131
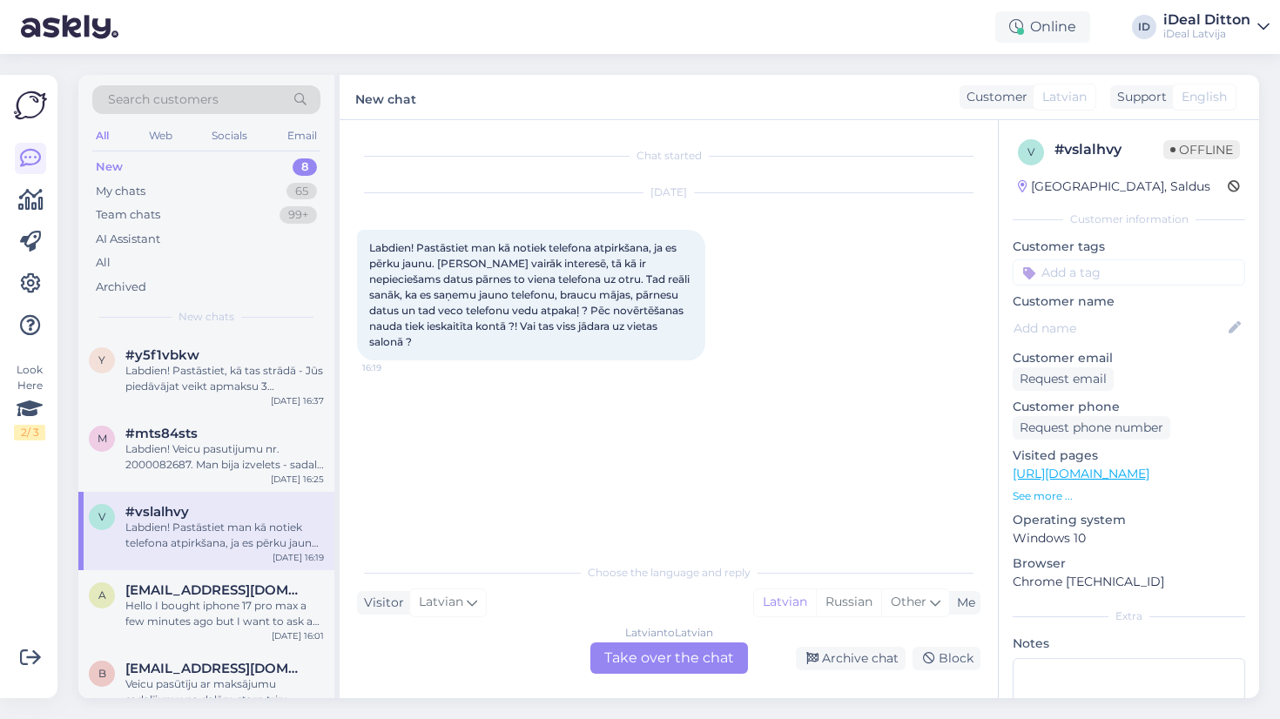
click at [660, 660] on div "Latvian to Latvian Take over the chat" at bounding box center [670, 658] width 158 height 31
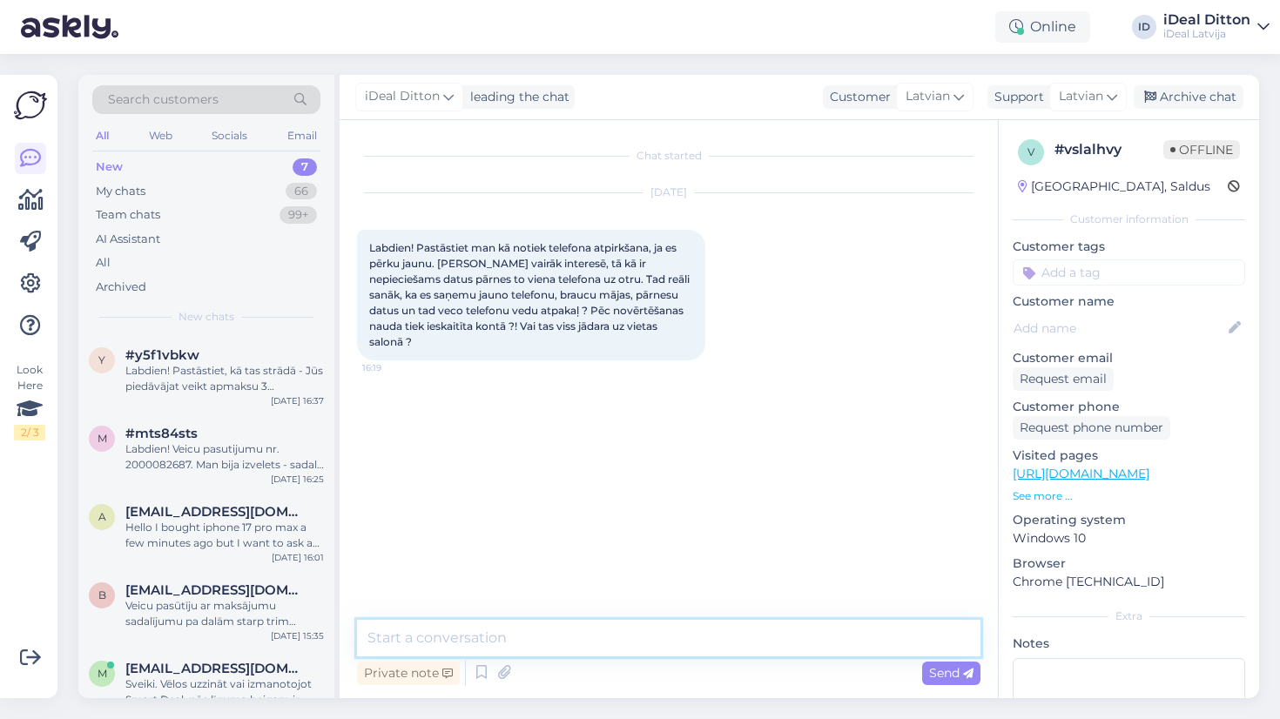
click at [451, 645] on textarea at bounding box center [669, 638] width 624 height 37
paste textarea "Labdien! Jā, jūs nākat pie mums, mēs novērtējam jūsu veco ierīci un piešķiram a…"
type textarea "Labdien! Jā, jūs nākat pie mums, mēs novērtējam jūsu veco ierīci un piešķiram a…"
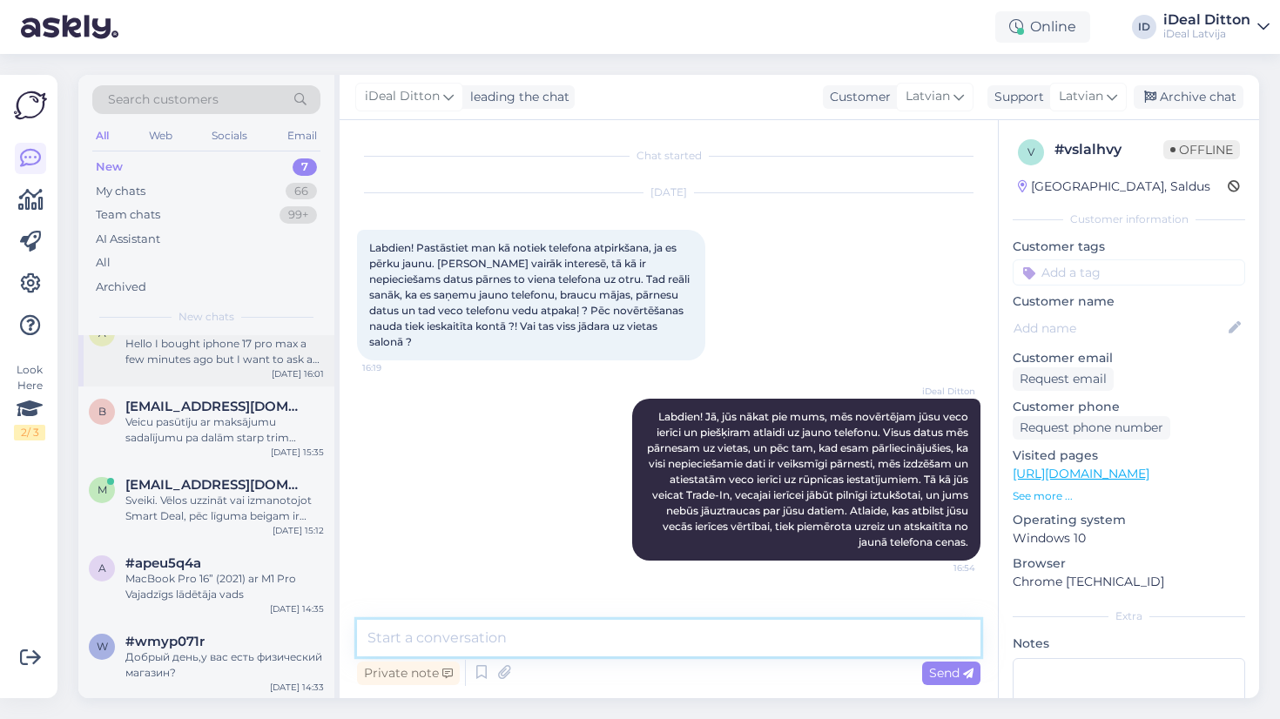
scroll to position [183, 0]
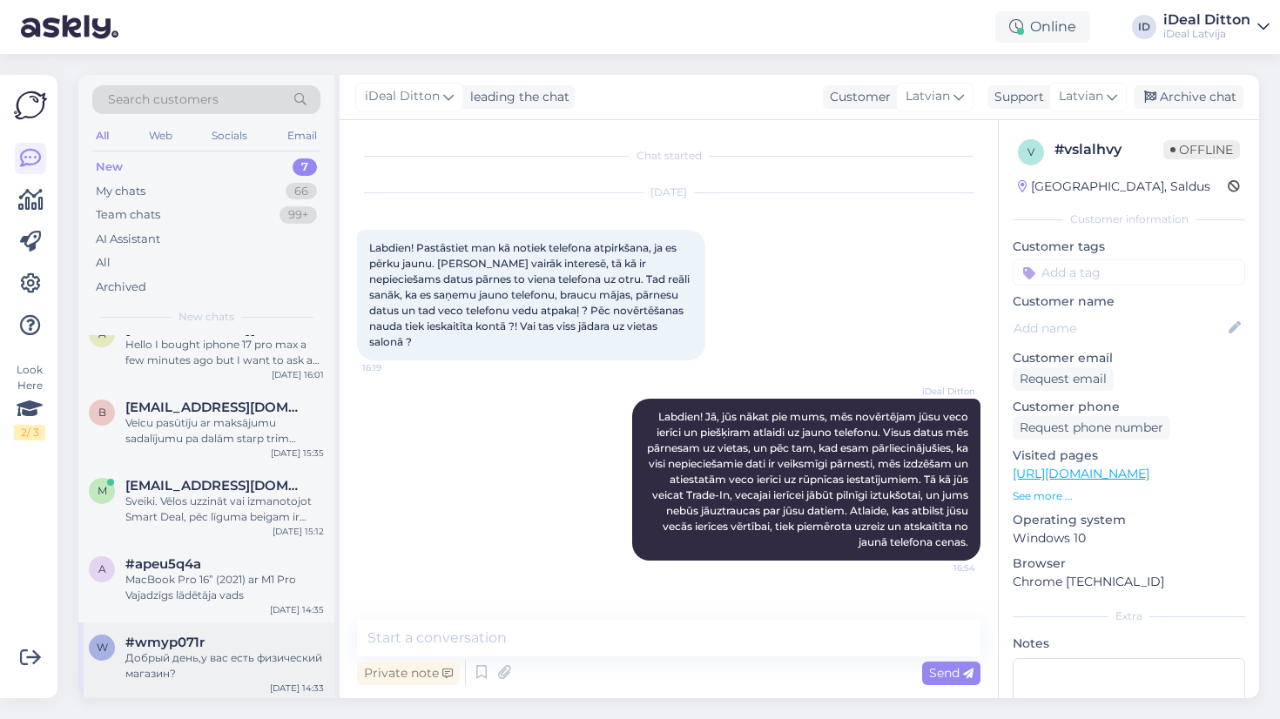
click at [151, 663] on div "Добрый день,у вас есть физический магазин?" at bounding box center [224, 666] width 199 height 31
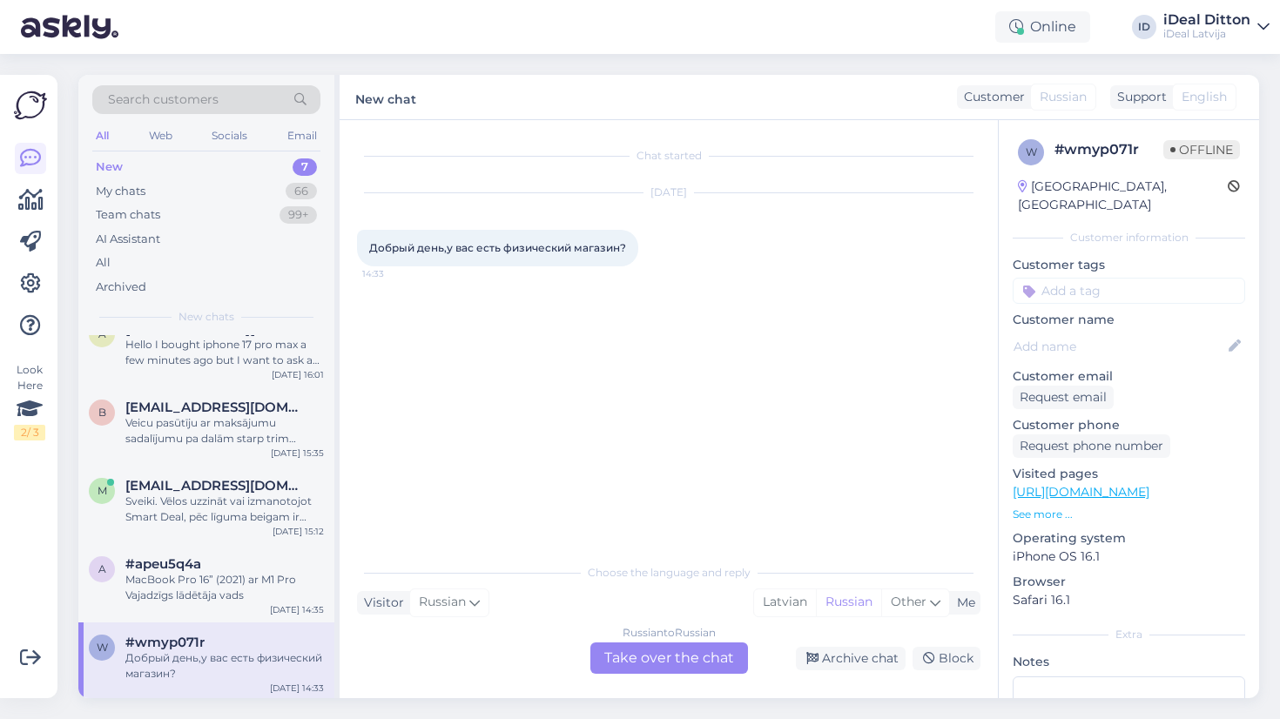
click at [627, 660] on div "Russian to Russian Take over the chat" at bounding box center [670, 658] width 158 height 31
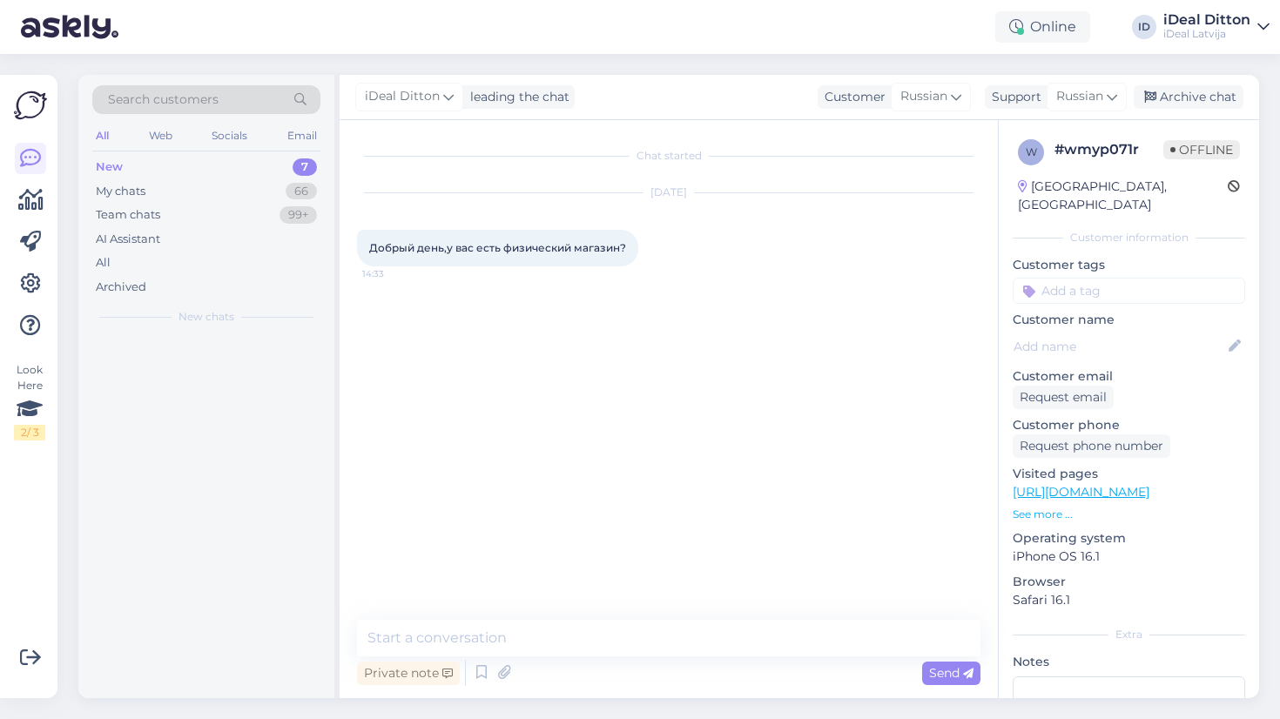
scroll to position [0, 0]
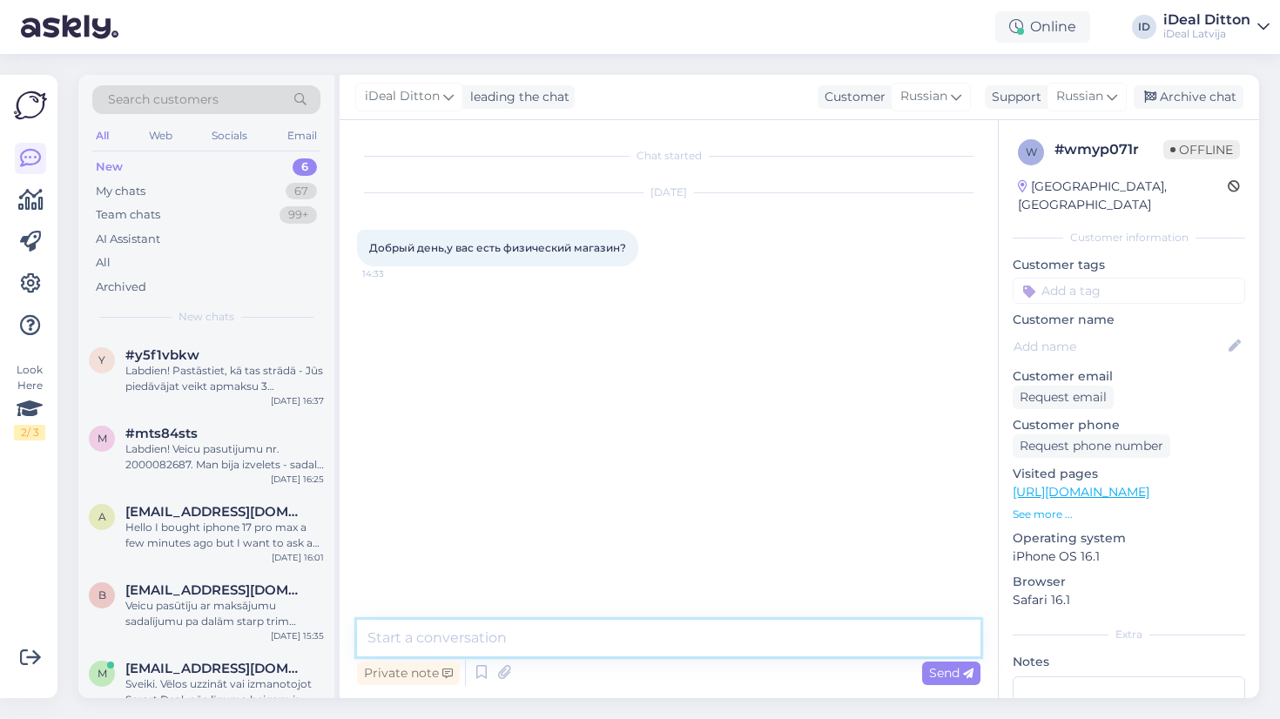
click at [539, 634] on textarea at bounding box center [669, 638] width 624 height 37
paste textarea "[URL][DOMAIN_NAME]"
type textarea "Добрый день, да конечно. Вот ссылка на все наши магазины : [URL][DOMAIN_NAME]"
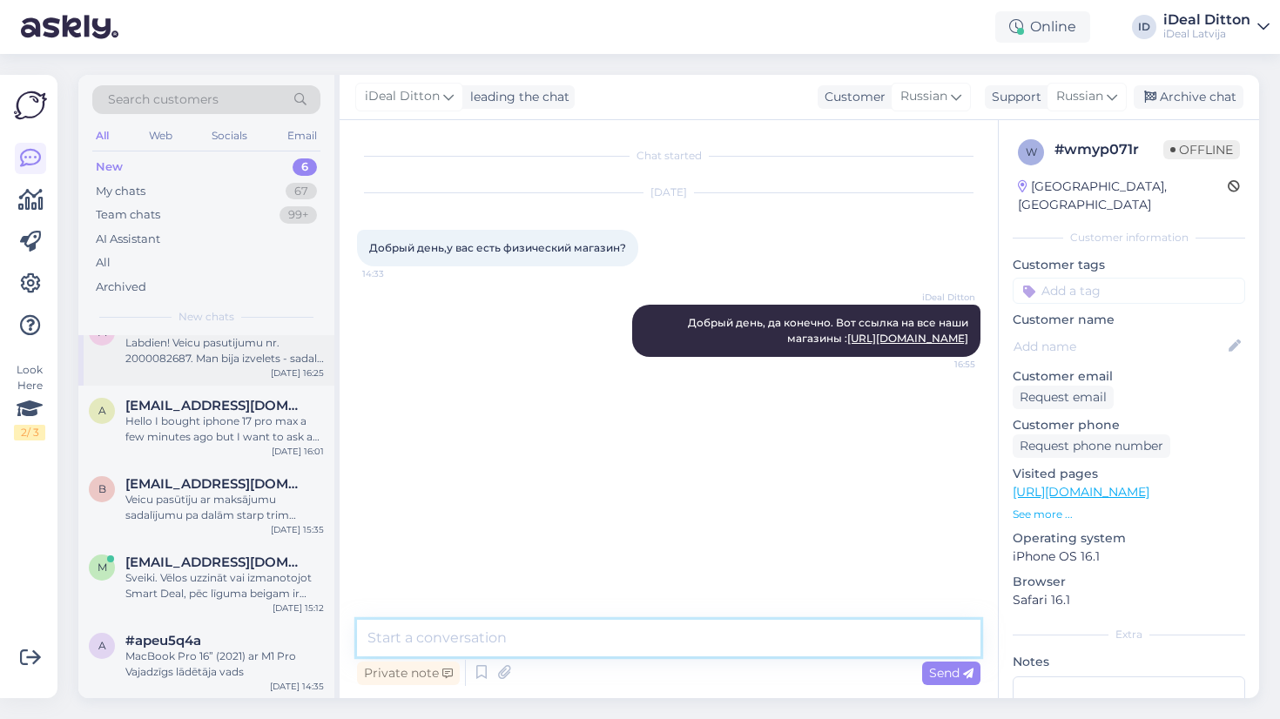
scroll to position [105, 0]
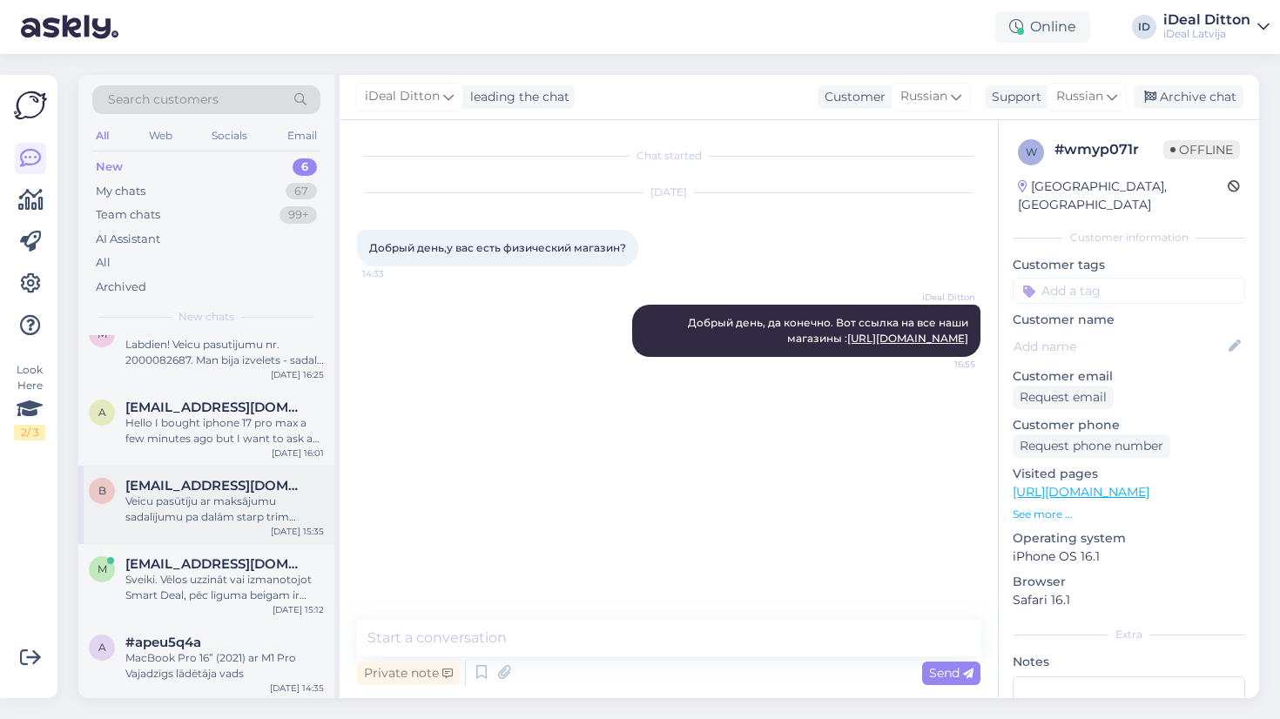
click at [186, 517] on div "Veicu pasūtīju ar maksājumu sadalījumu pa dalām starp trim mēnešiem, bet e-past…" at bounding box center [224, 509] width 199 height 31
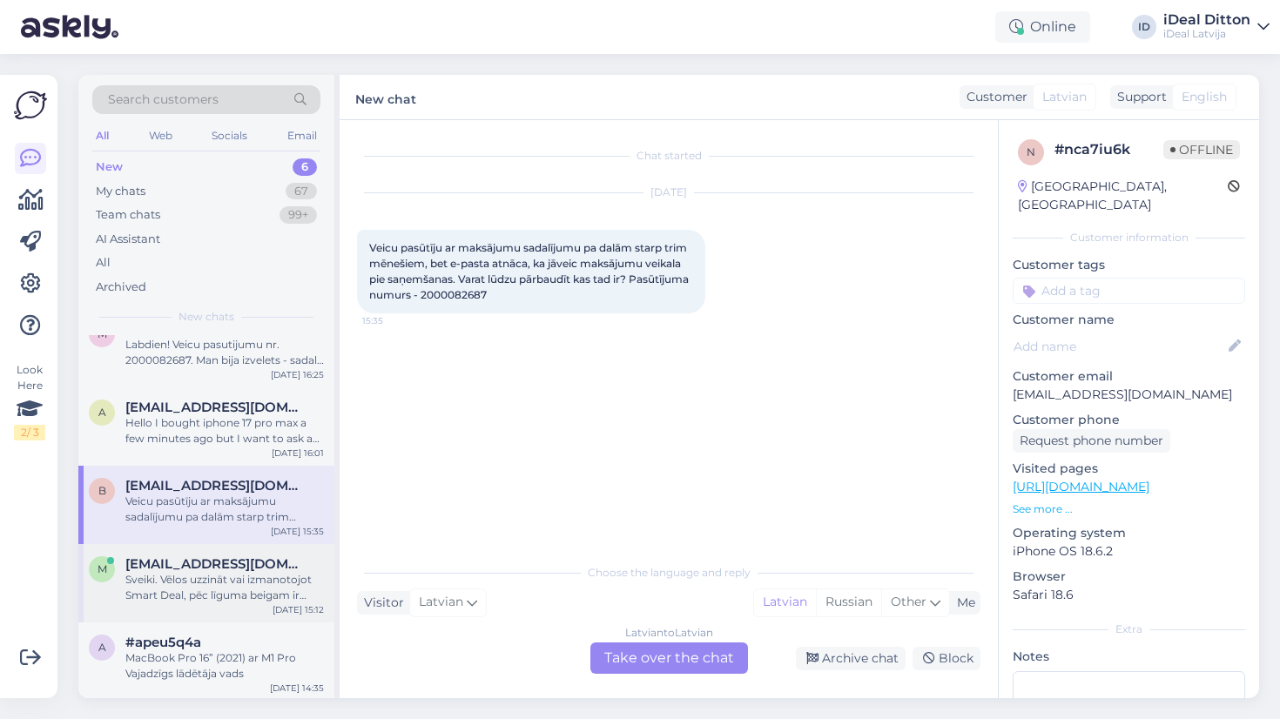
click at [167, 557] on span "[EMAIL_ADDRESS][DOMAIN_NAME]" at bounding box center [215, 565] width 181 height 16
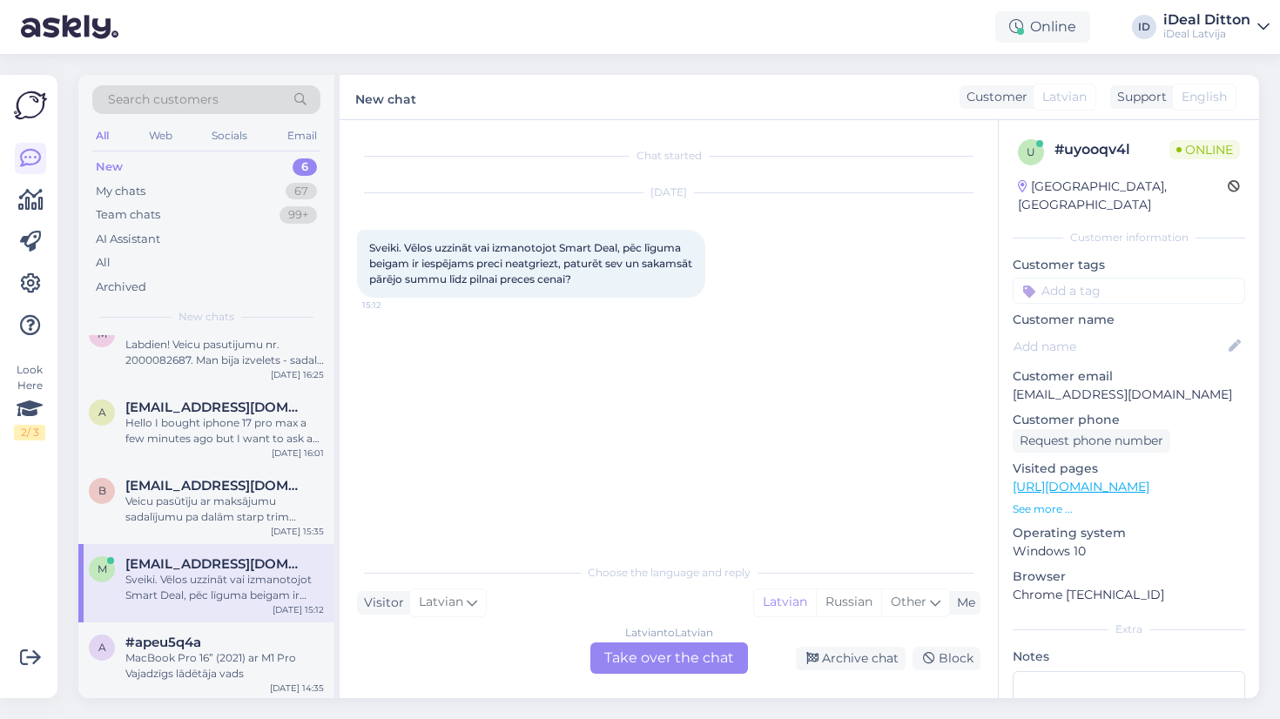
click at [611, 661] on div "Latvian to Latvian Take over the chat" at bounding box center [670, 658] width 158 height 31
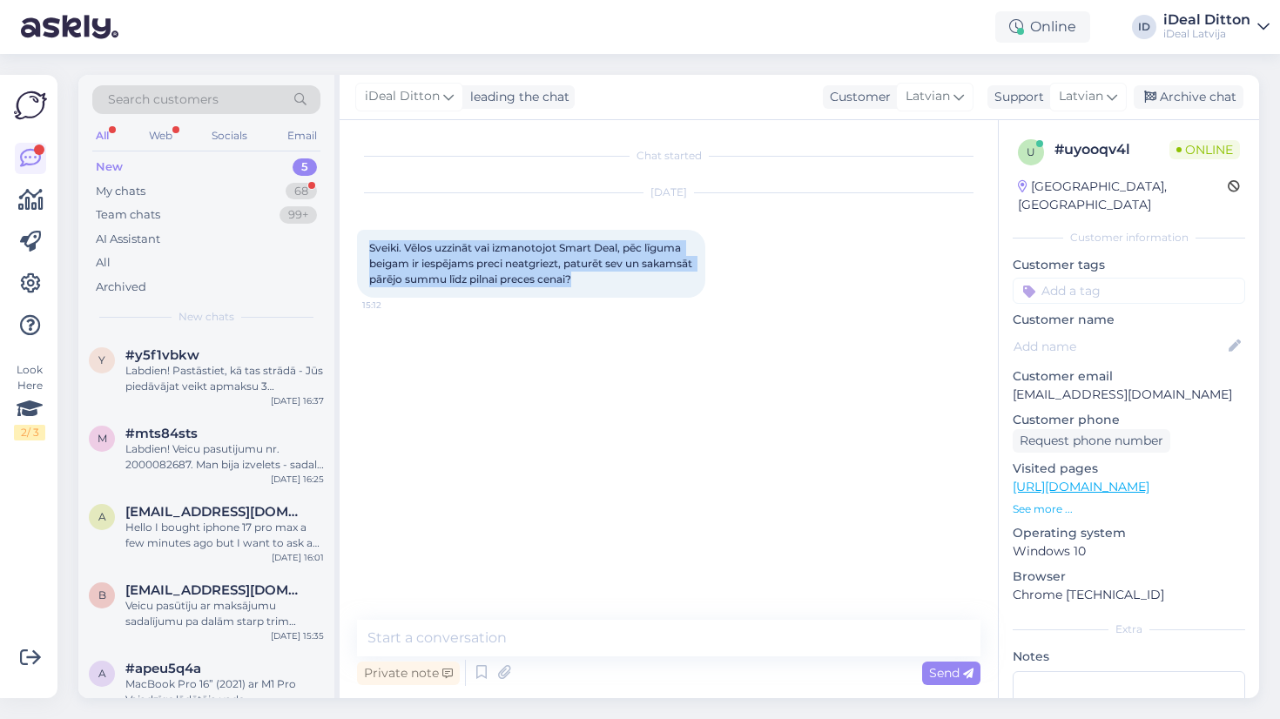
drag, startPoint x: 637, startPoint y: 280, endPoint x: 356, endPoint y: 243, distance: 283.0
click at [356, 243] on div "Chat started [DATE] Sveiki. Vēlos uzzināt vai izmanotojot Smart Deal, pēc līgum…" at bounding box center [669, 409] width 659 height 578
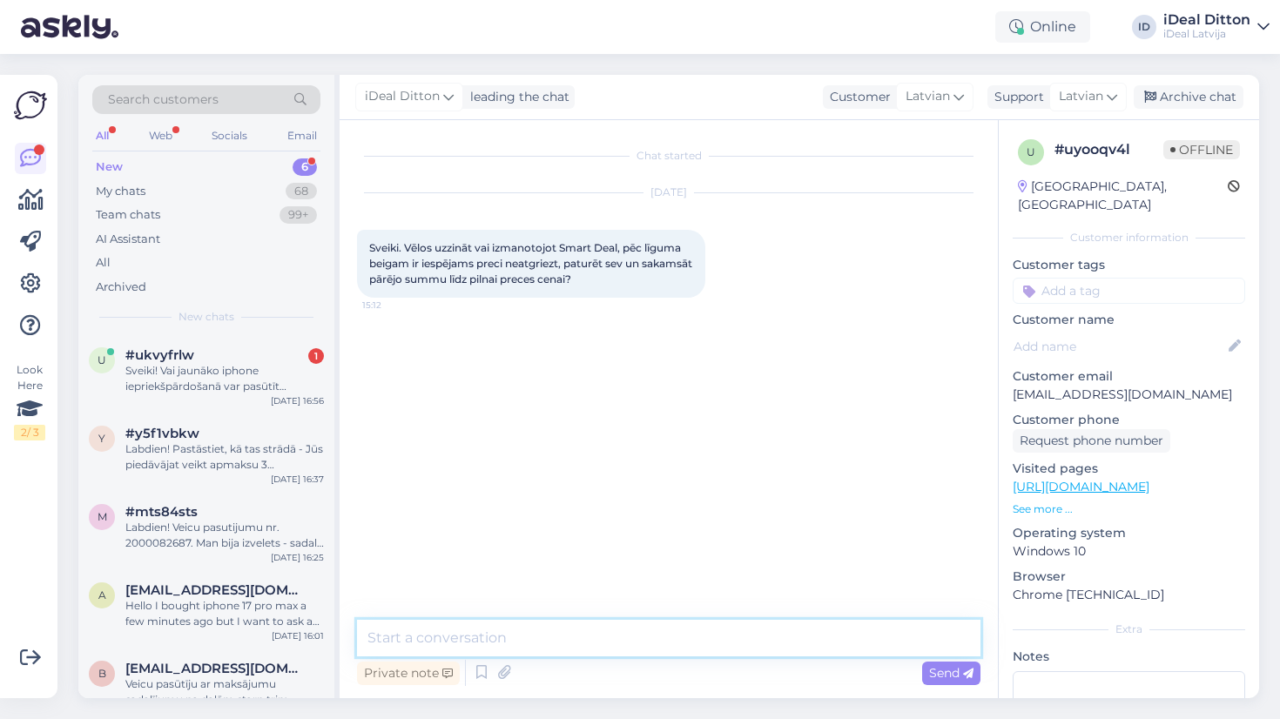
click at [579, 621] on textarea at bounding box center [669, 638] width 624 height 37
paste textarea "Sveiki! Diemžēl šāda iespēja, paturēt preci pēc līguma beigām un norēķināt pārē…"
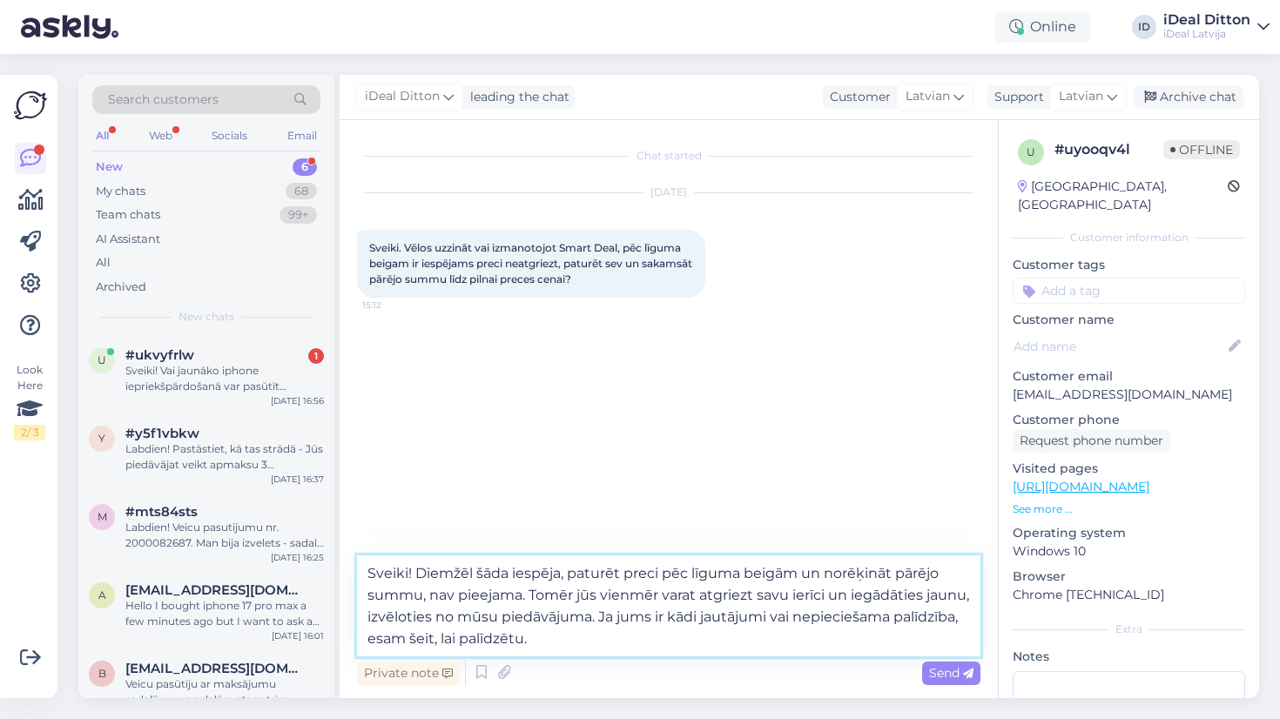
type textarea "Sveiki! Diemžēl šāda iespēja, paturēt preci pēc līguma beigām un norēķināt pārē…"
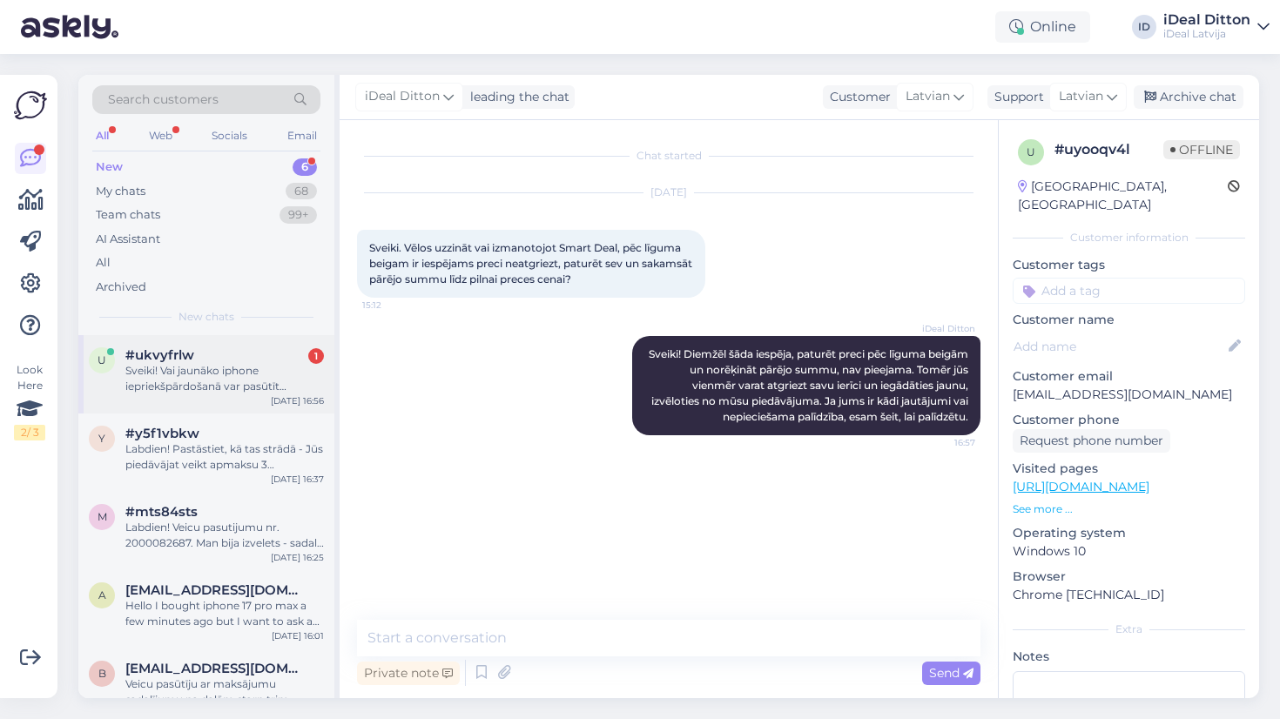
click at [189, 378] on div "Sveiki! Vai jaunāko iphone iepriekšpārdošanā var pasūtīt uzņēmumam bez pvn?" at bounding box center [224, 378] width 199 height 31
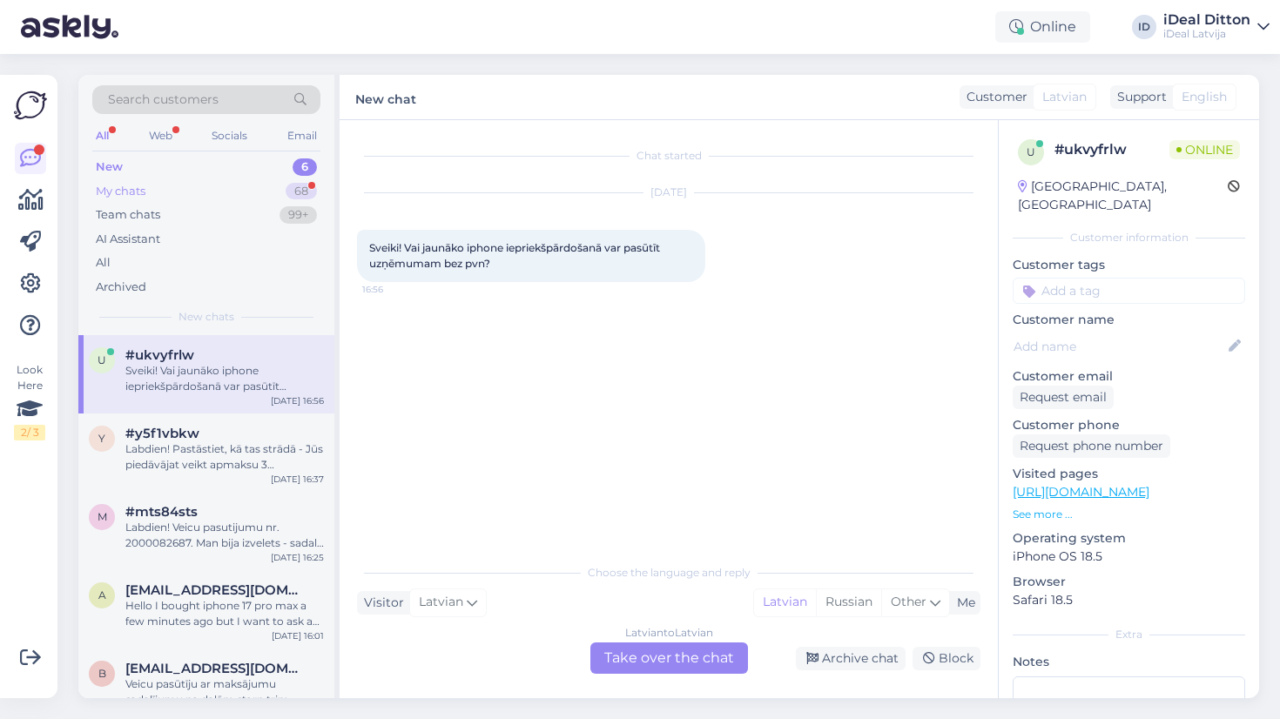
click at [125, 183] on div "My chats" at bounding box center [121, 191] width 50 height 17
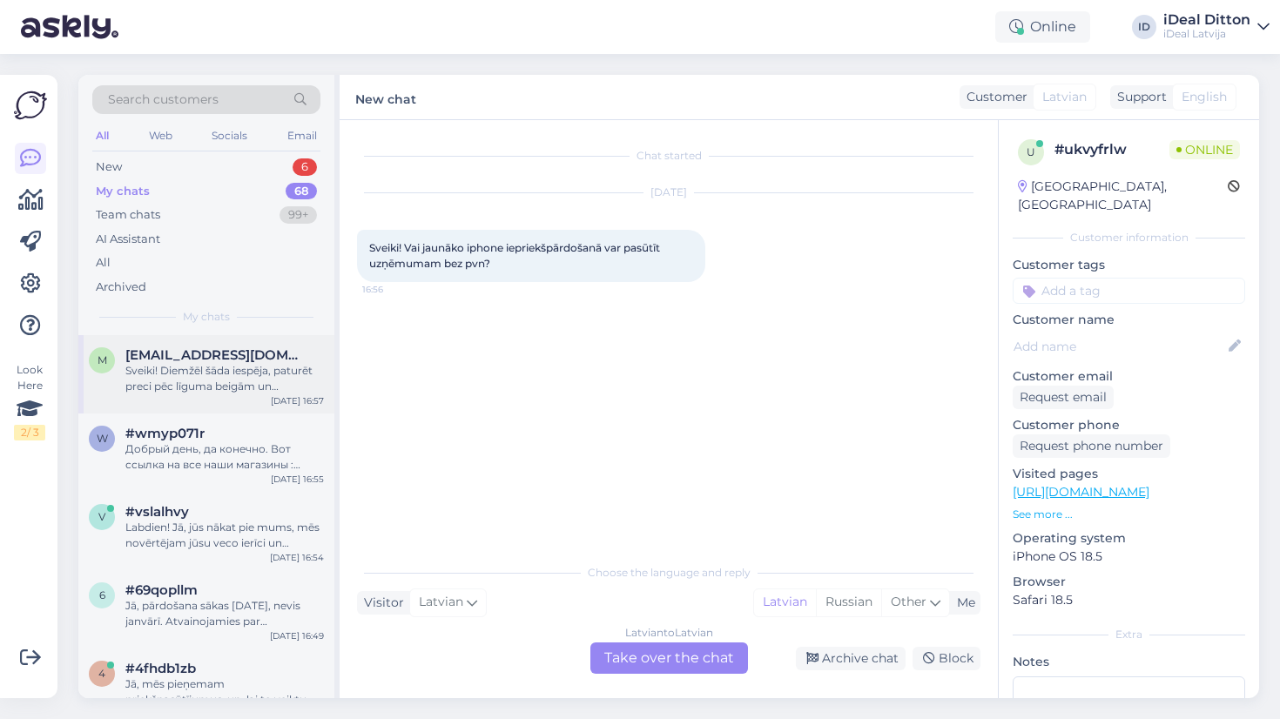
click at [199, 382] on div "Sveiki! Diemžēl šāda iespēja, paturēt preci pēc līguma beigām un norēķināt pārē…" at bounding box center [224, 378] width 199 height 31
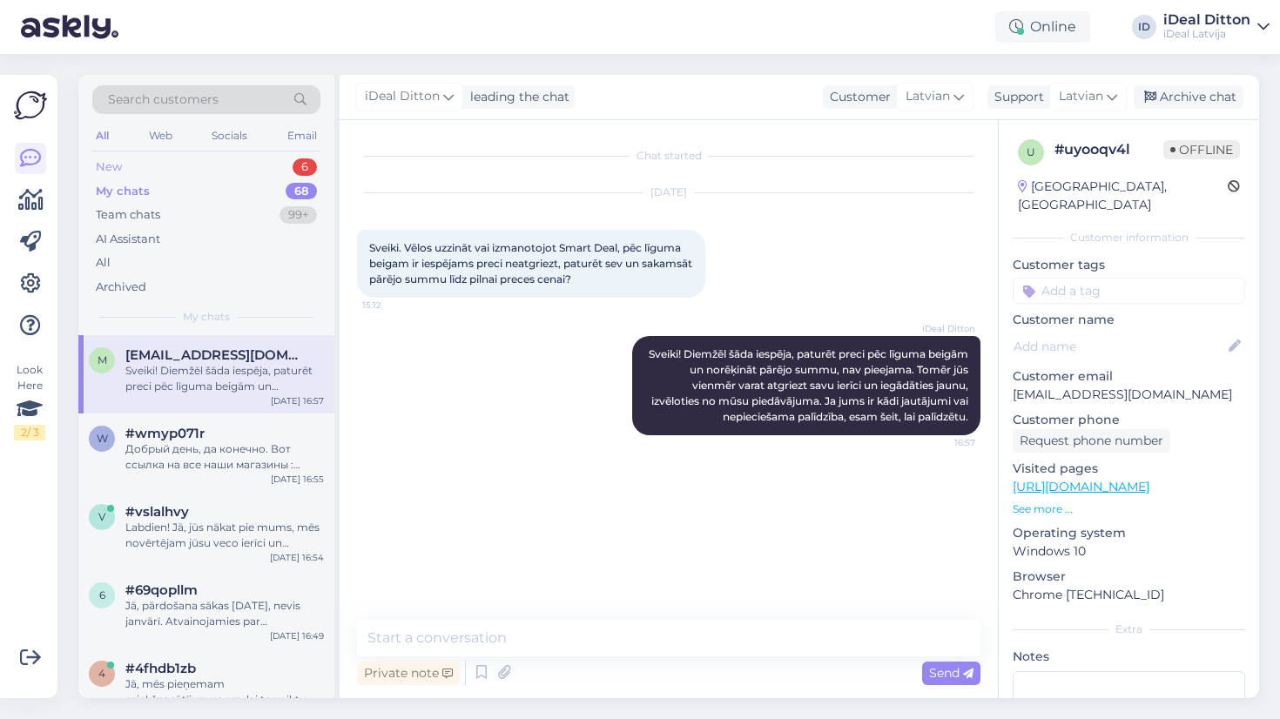
click at [122, 166] on div "New 6" at bounding box center [206, 167] width 228 height 24
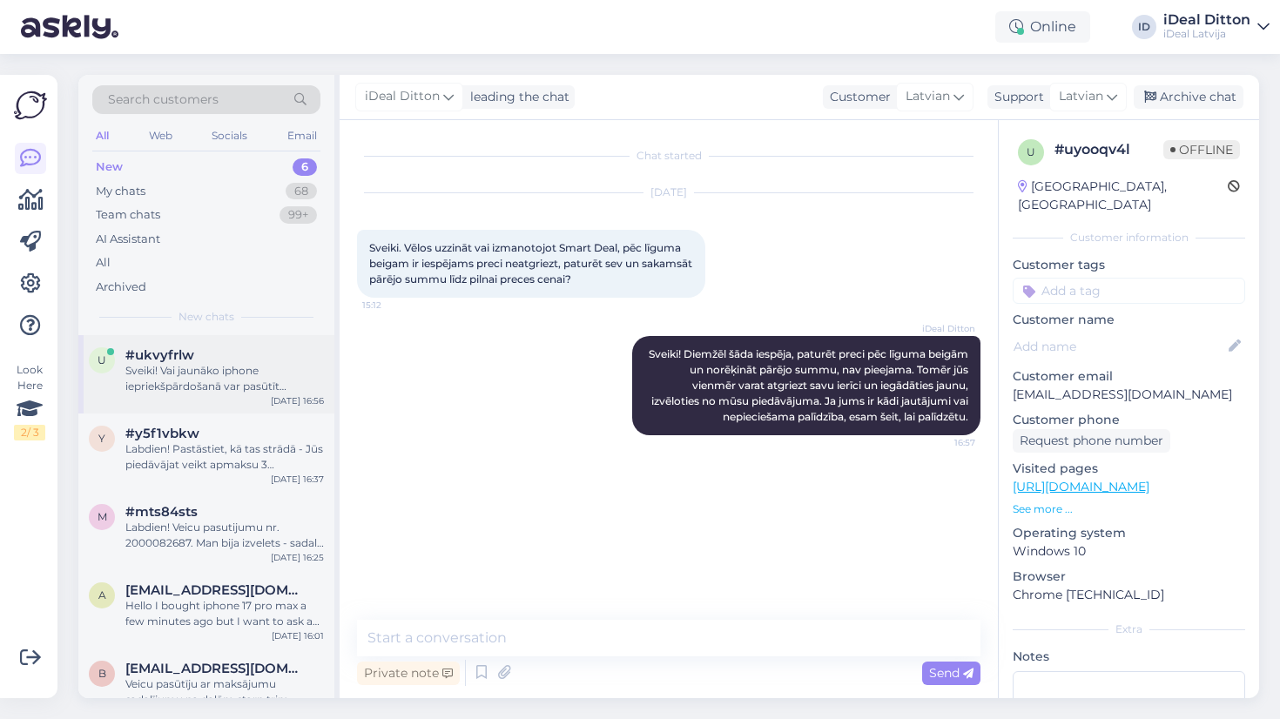
click at [173, 386] on div "Sveiki! Vai jaunāko iphone iepriekšpārdošanā var pasūtīt uzņēmumam bez pvn?" at bounding box center [224, 378] width 199 height 31
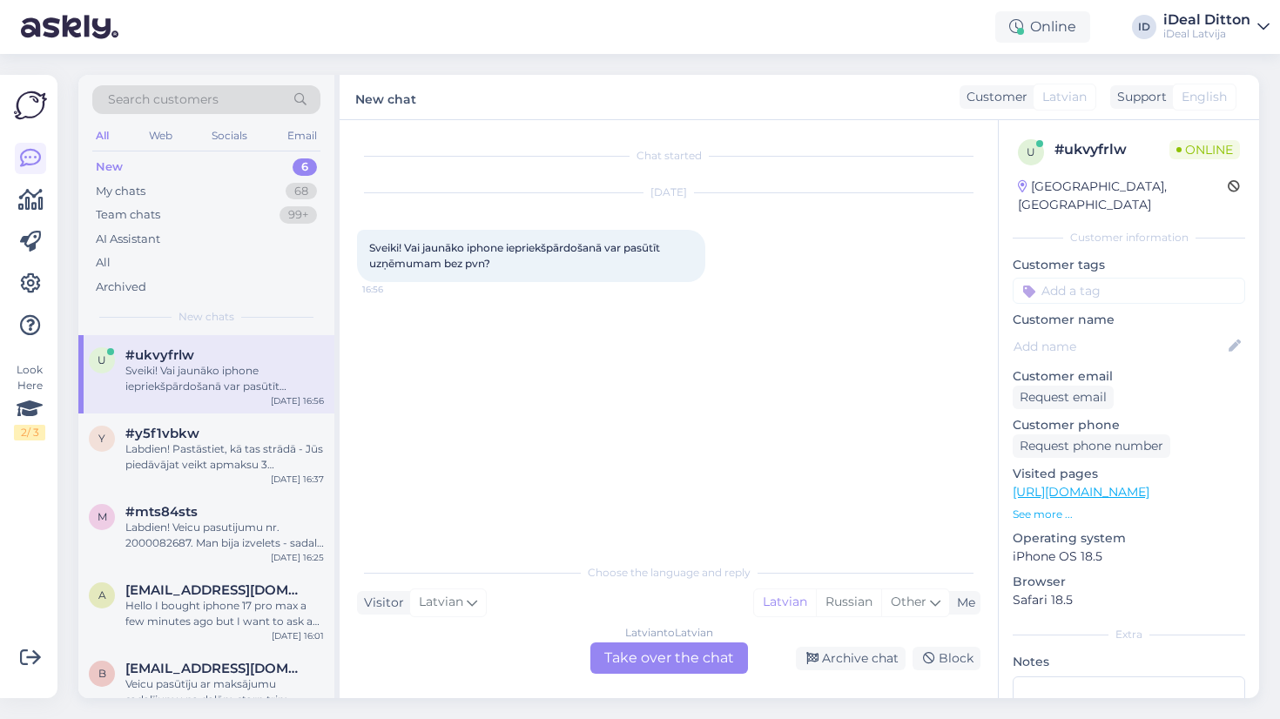
click at [665, 653] on div "Latvian to Latvian Take over the chat" at bounding box center [670, 658] width 158 height 31
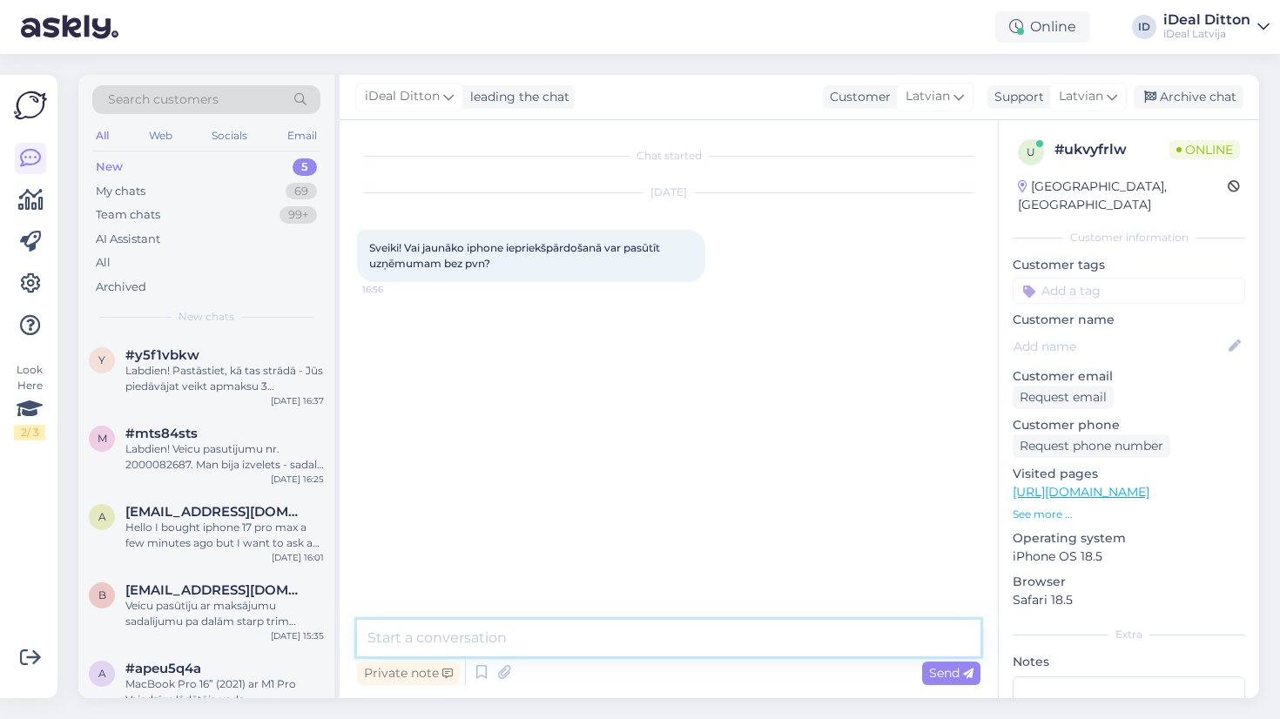
click at [641, 638] on textarea at bounding box center [669, 638] width 624 height 37
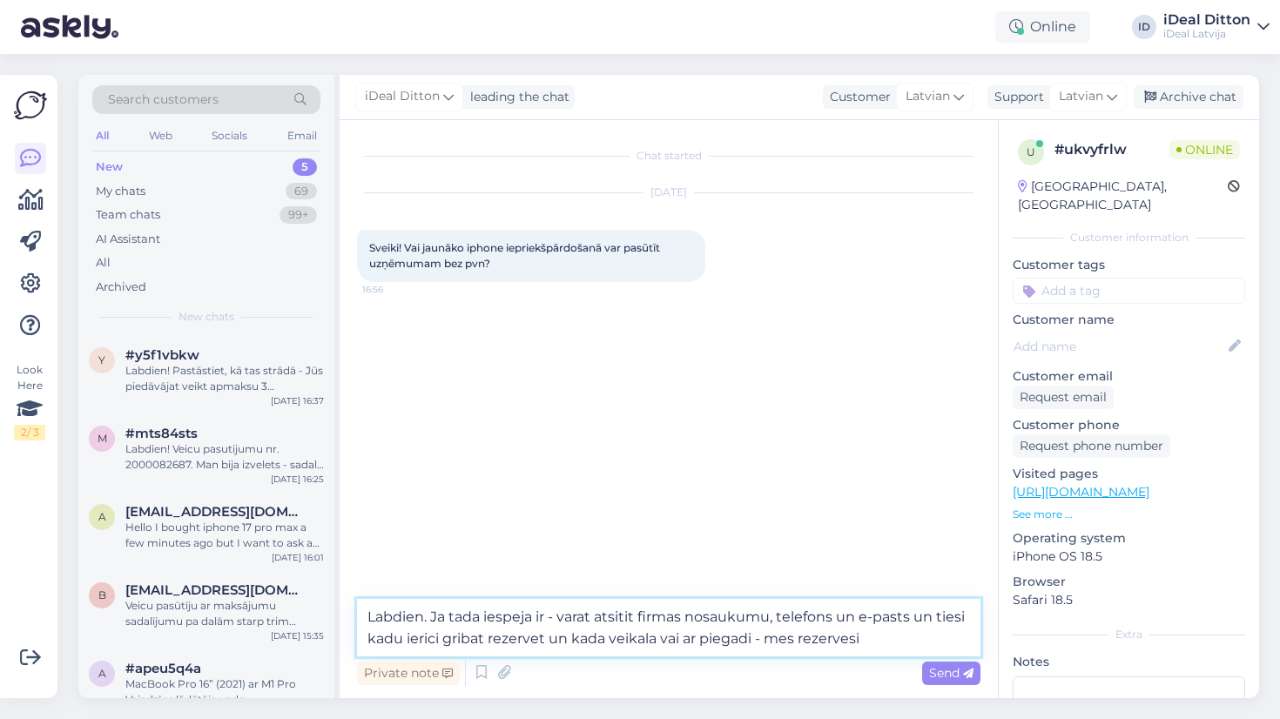
type textarea "Labdien. Ja tada iespeja ir - varat atsitit firmas nosaukumu, telefons un e-pas…"
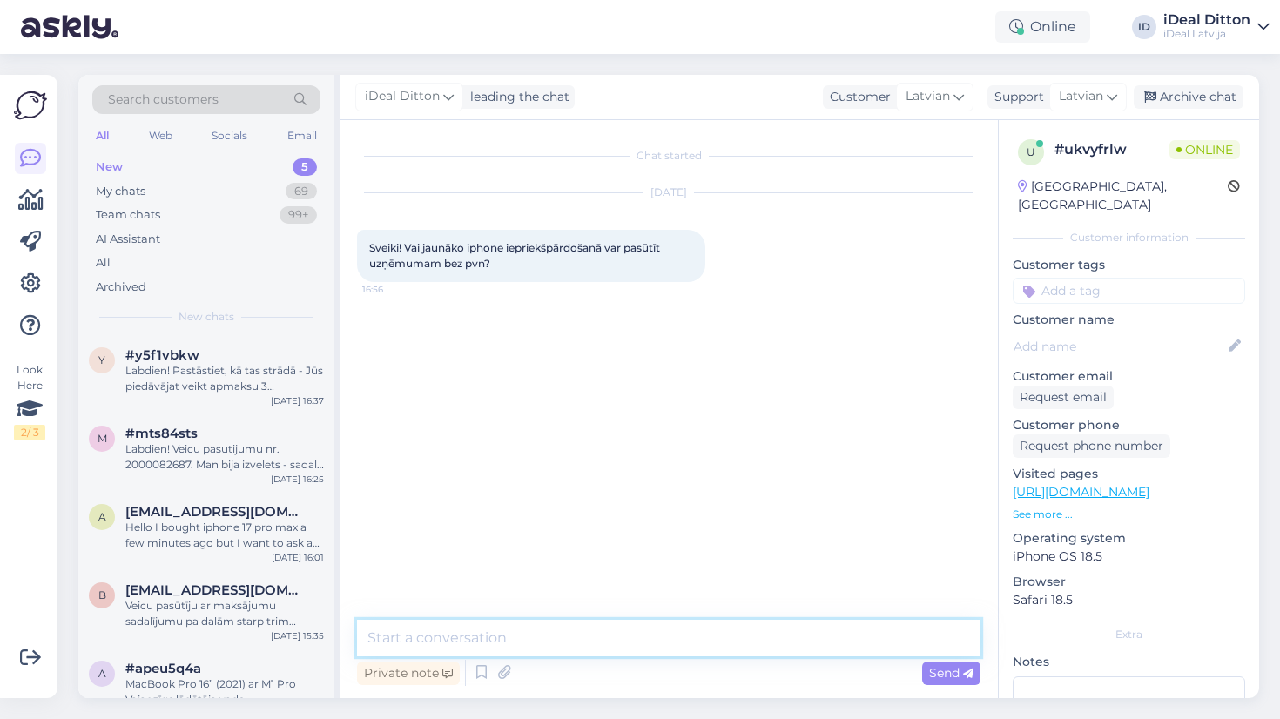
paste textarea "Labdien! Jā, tāda iespēja ir. Lūdzu, atsūtiet uzņēmuma nosaukumu, tālruņa numur…"
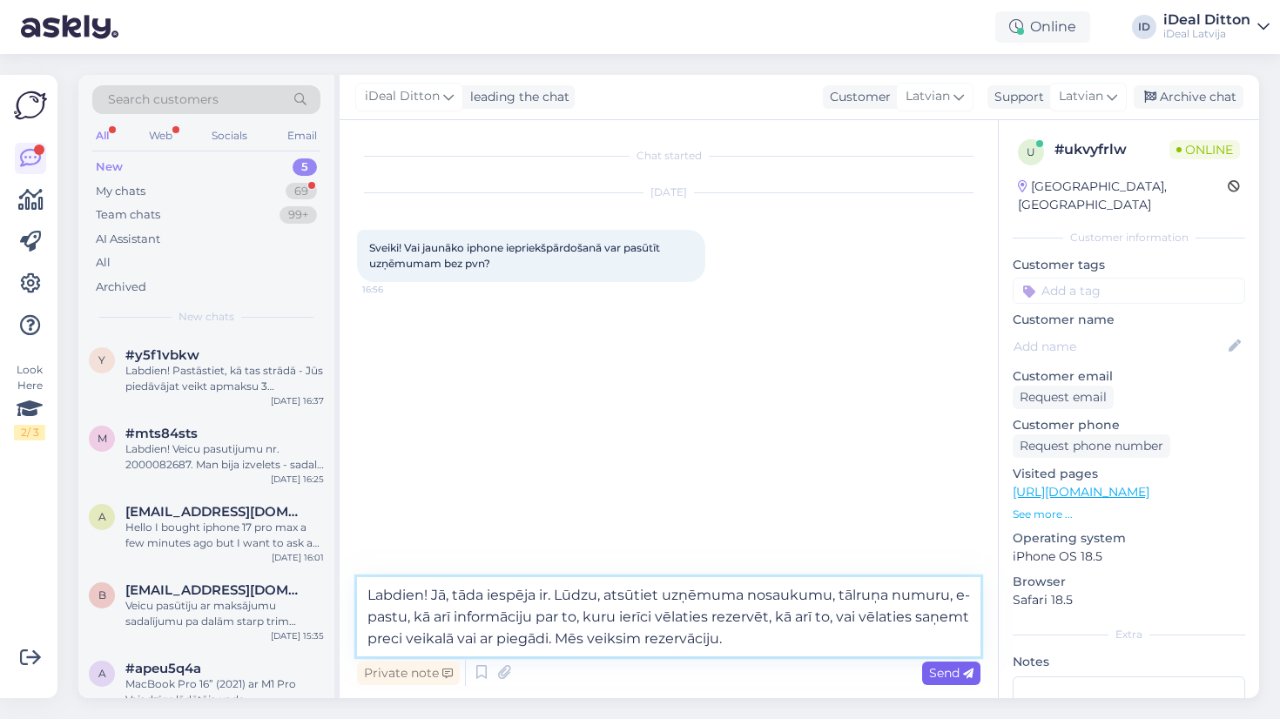
type textarea "Labdien! Jā, tāda iespēja ir. Lūdzu, atsūtiet uzņēmuma nosaukumu, tālruņa numur…"
click at [943, 673] on span "Send" at bounding box center [951, 673] width 44 height 16
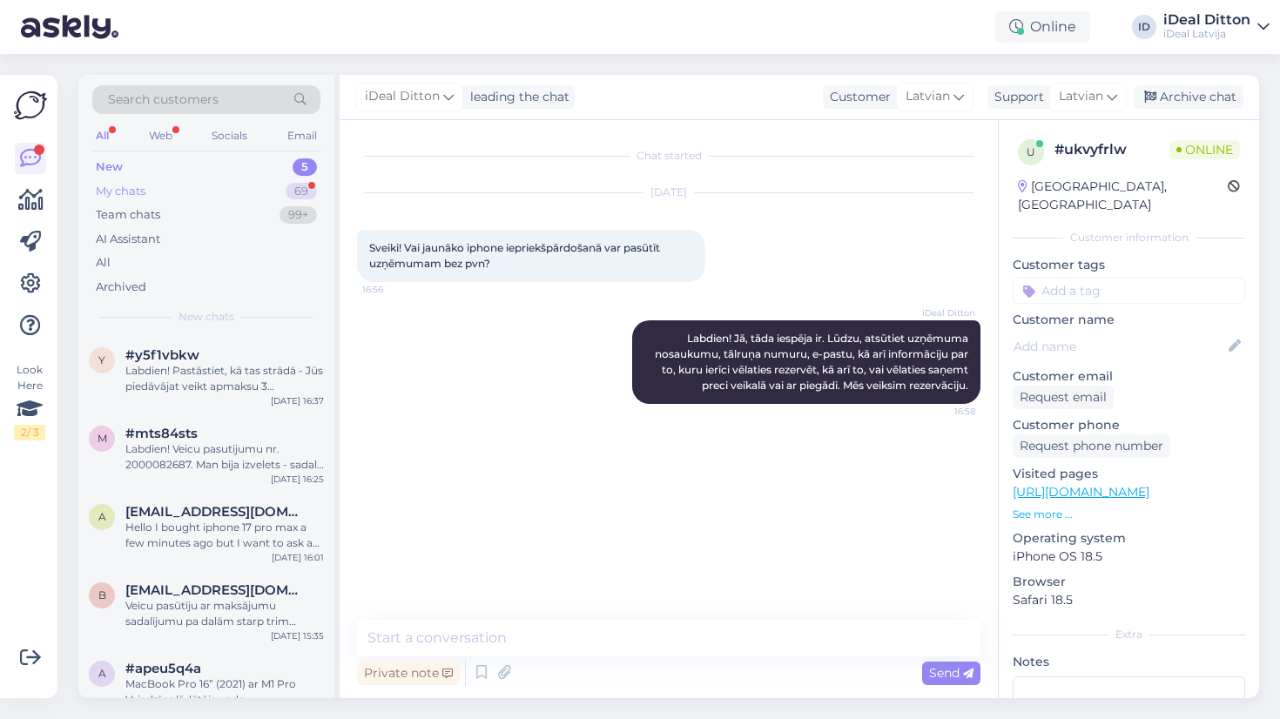
click at [138, 180] on div "My chats 69" at bounding box center [206, 191] width 228 height 24
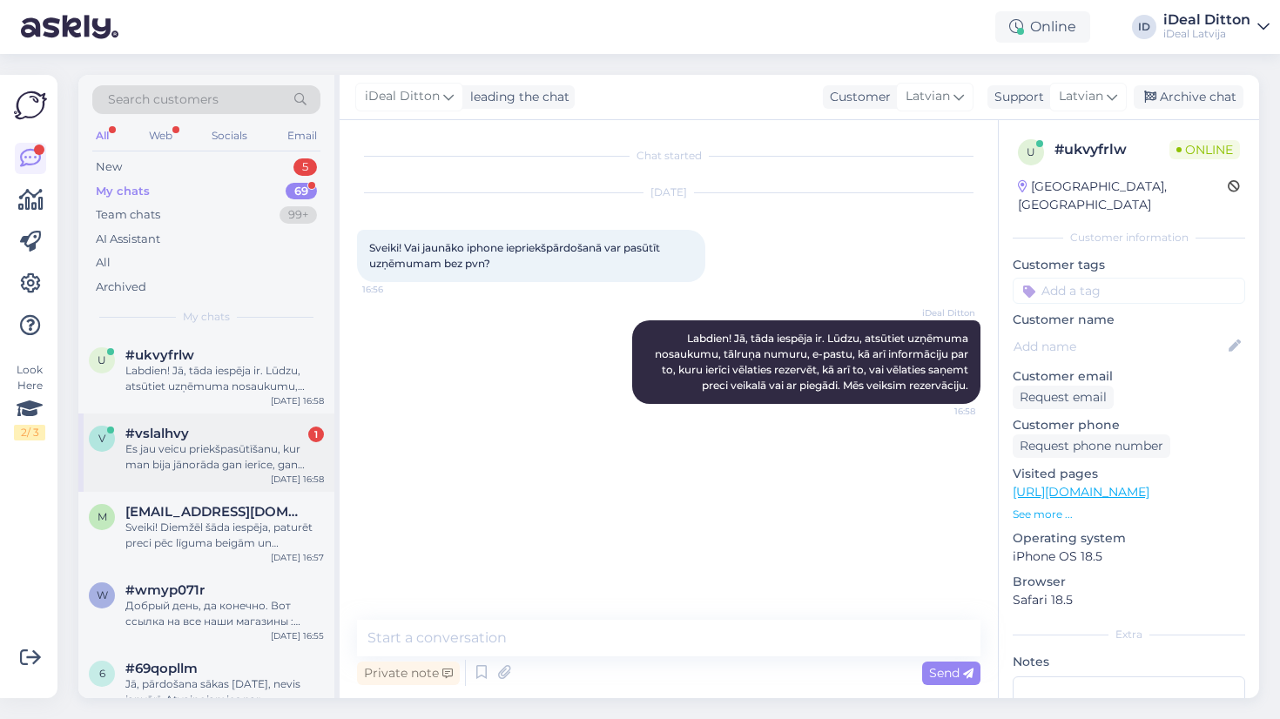
click at [187, 447] on div "Es jau veicu priekšpasūtīšanu, kur man bija jānorāda gan ierīce, gan bankas kon…" at bounding box center [224, 457] width 199 height 31
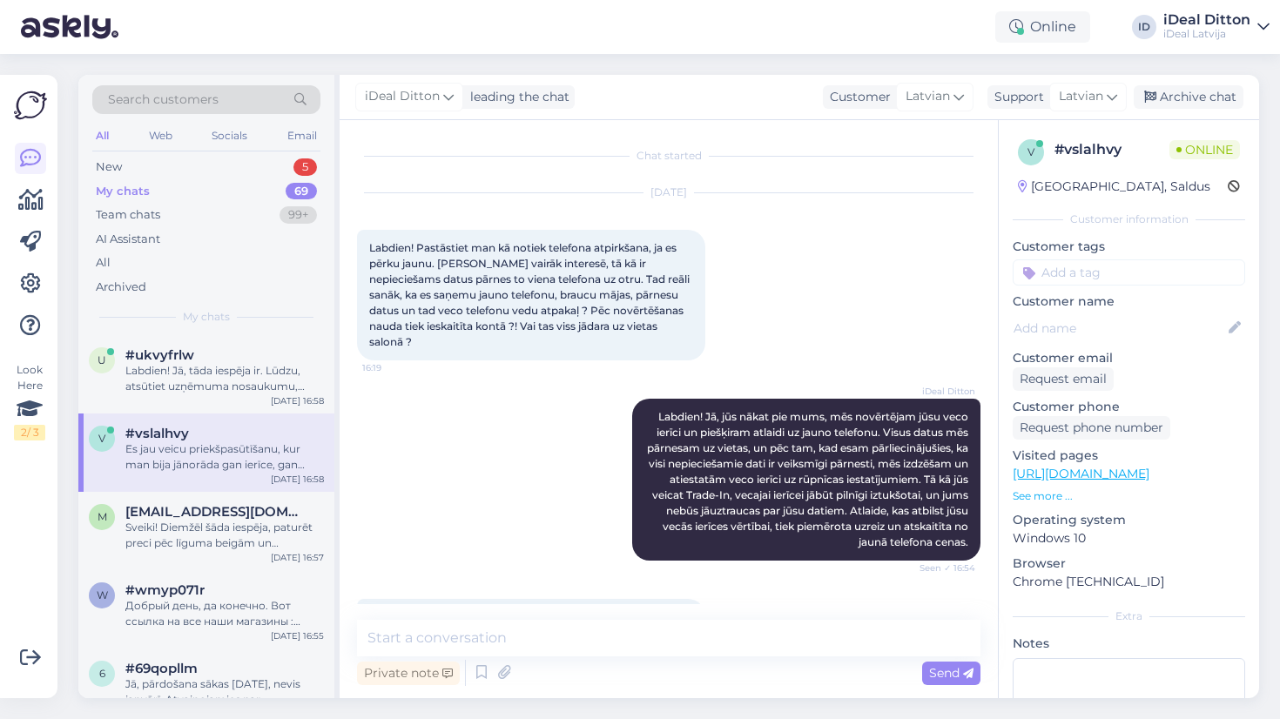
scroll to position [51, 0]
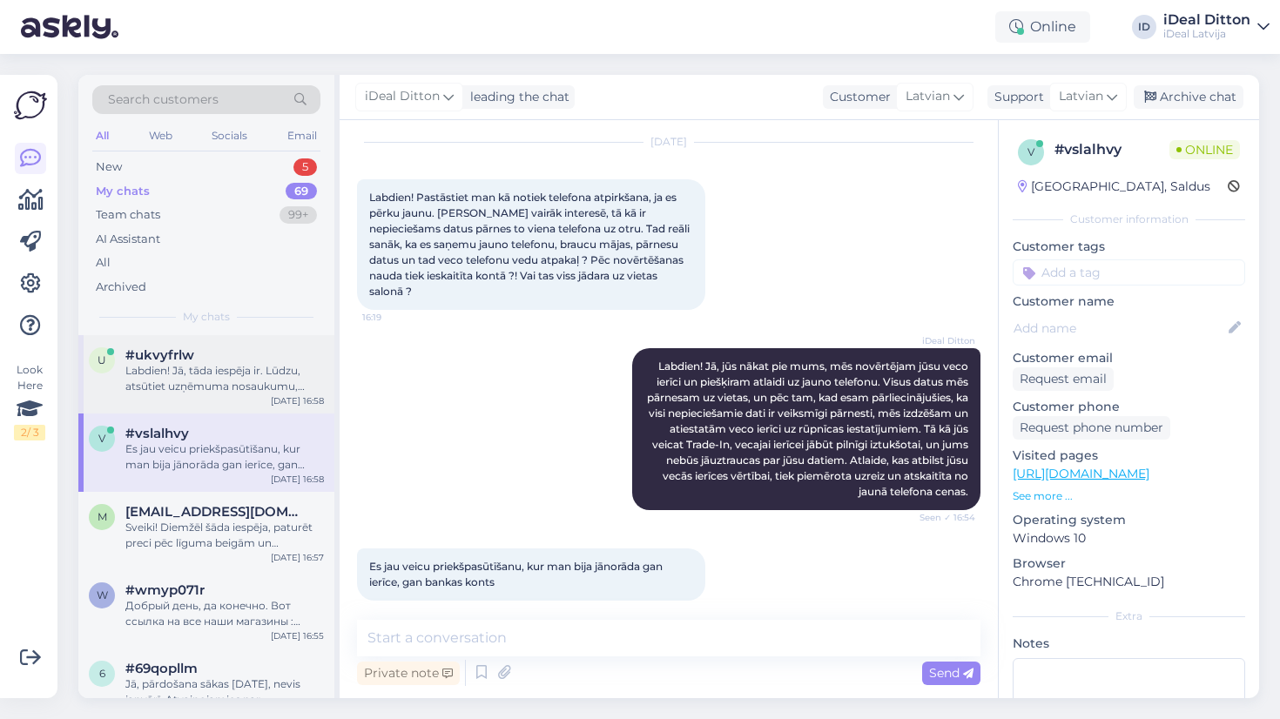
click at [167, 363] on div "Labdien! Jā, tāda iespēja ir. Lūdzu, atsūtiet uzņēmuma nosaukumu, tālruņa numur…" at bounding box center [224, 378] width 199 height 31
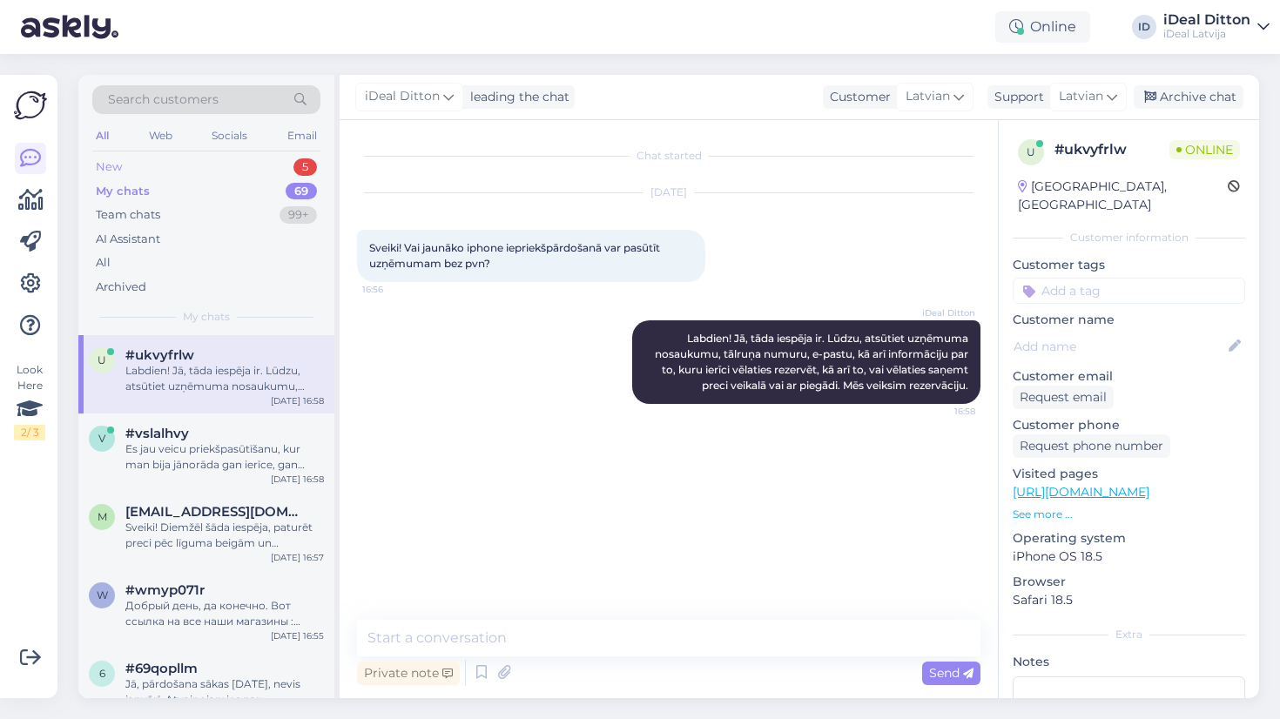
click at [118, 168] on div "New" at bounding box center [109, 167] width 26 height 17
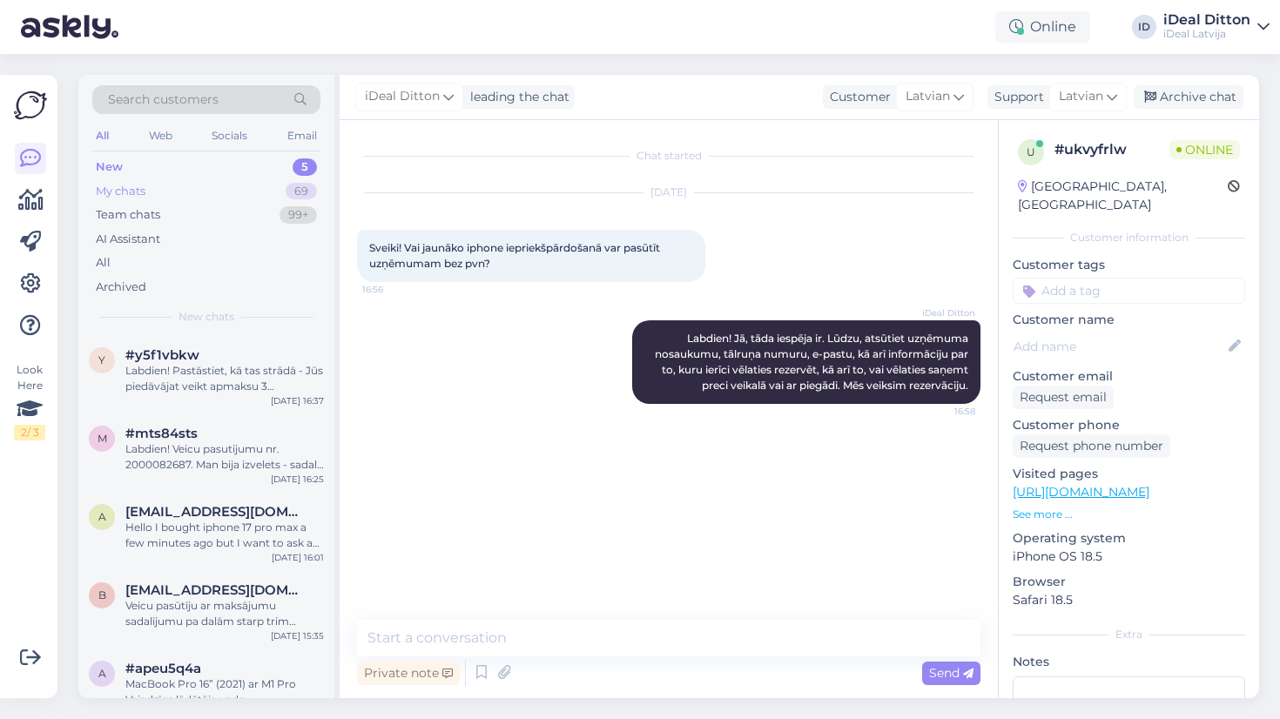
click at [138, 189] on div "My chats" at bounding box center [121, 191] width 50 height 17
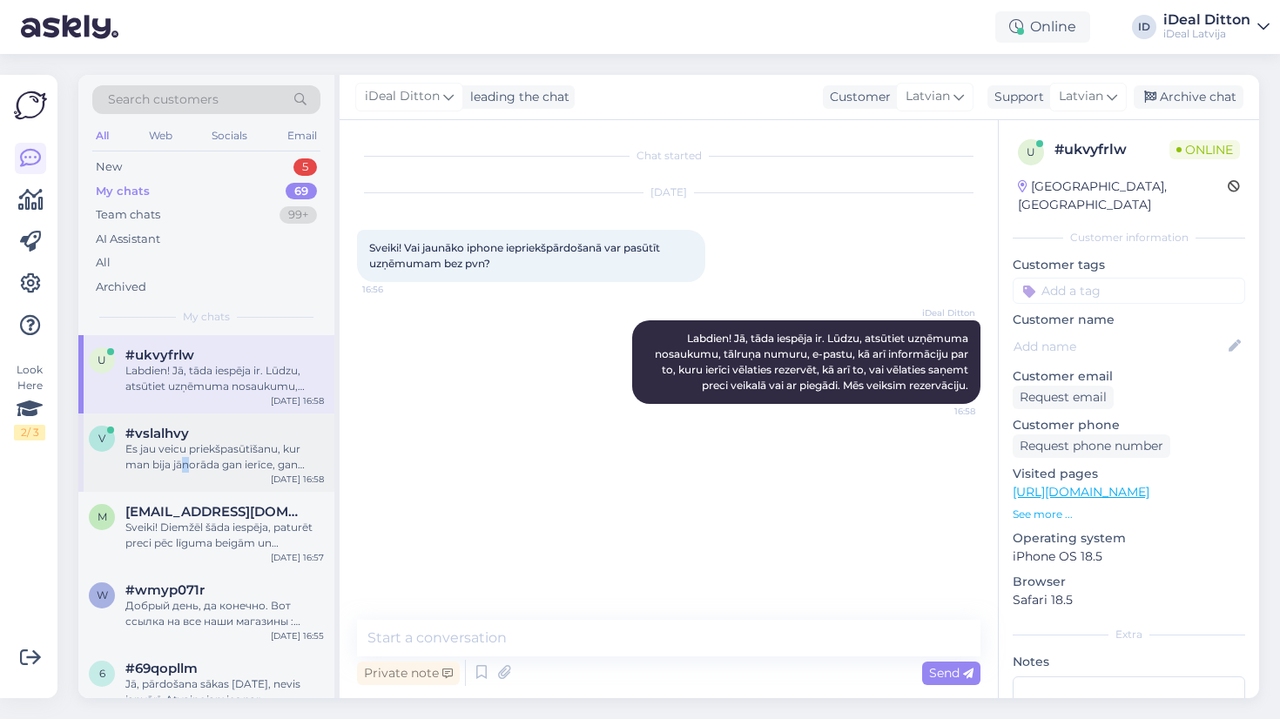
click at [187, 461] on div "Es jau veicu priekšpasūtīšanu, kur man bija jānorāda gan ierīce, gan bankas kon…" at bounding box center [224, 457] width 199 height 31
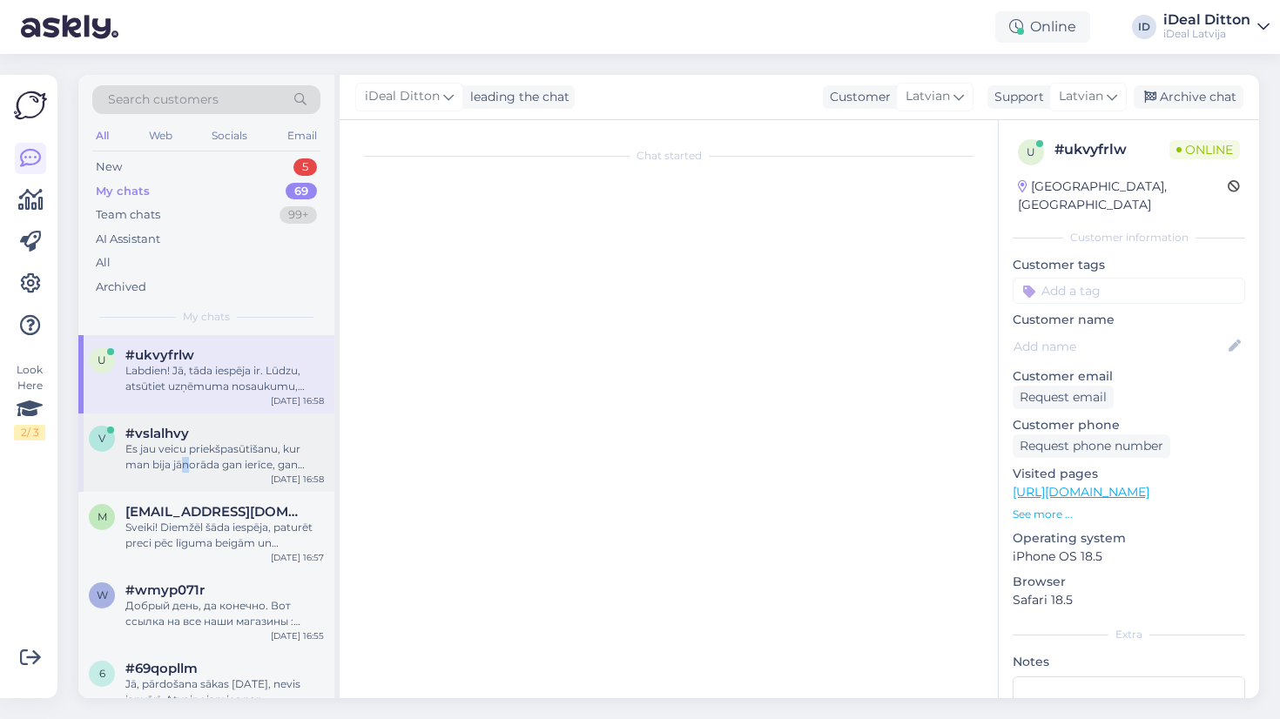
scroll to position [51, 0]
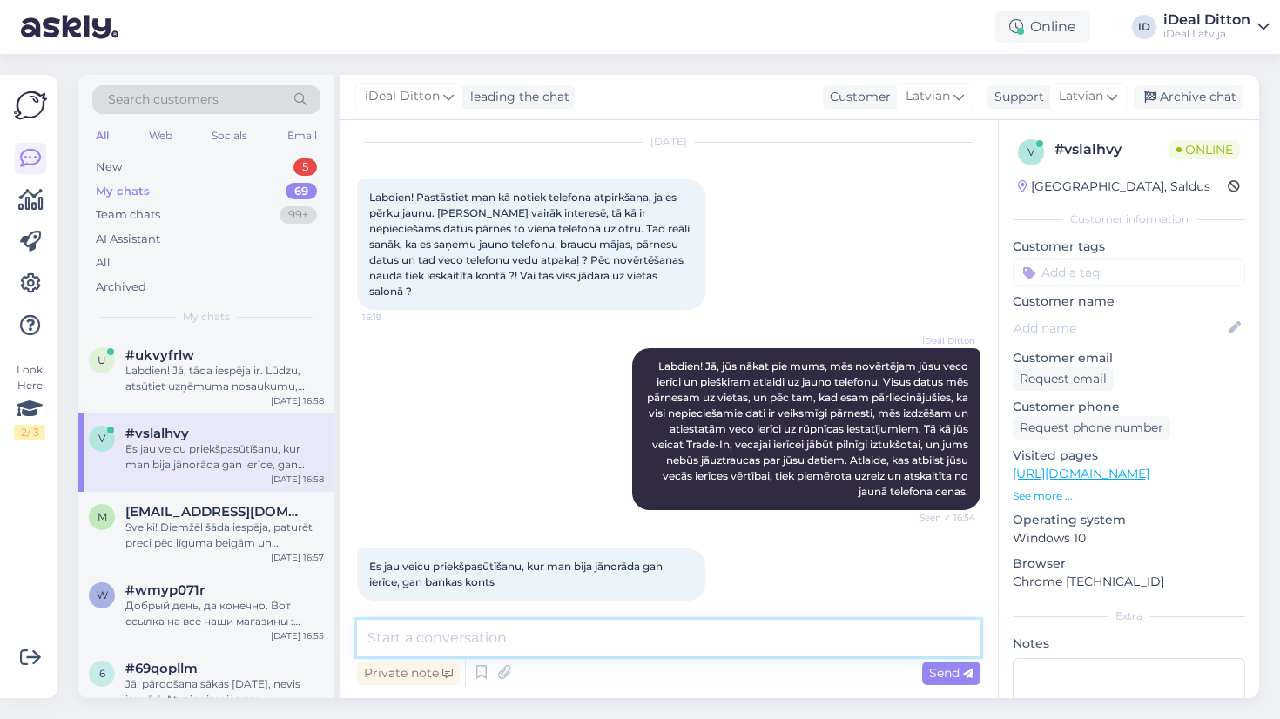
click at [485, 638] on textarea at bounding box center [669, 638] width 624 height 37
type textarea "R"
type textarea "Y"
type textarea "TradeIn jus varijat musu veikala lai caur saiti?"
paste textarea "Trade-In var veikt mūsu veikalā vai caur mūsu mājaslapu."
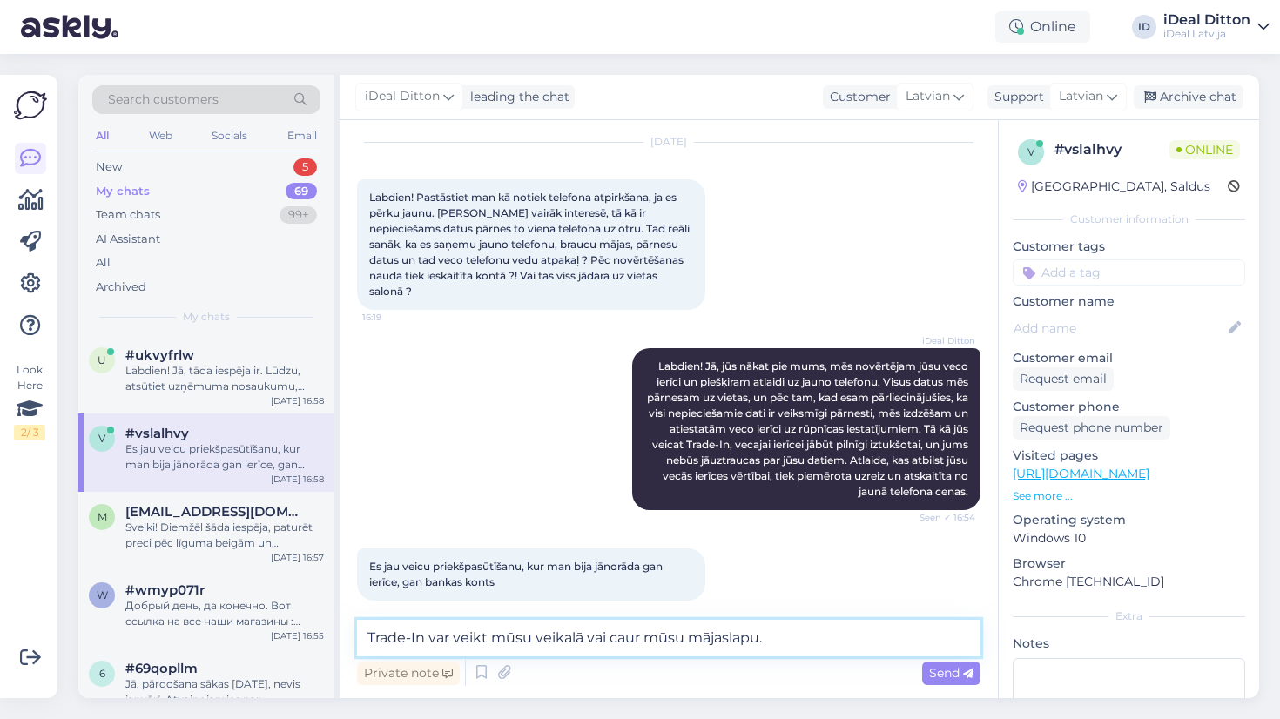
drag, startPoint x: 488, startPoint y: 638, endPoint x: 431, endPoint y: 632, distance: 56.9
click at [430, 632] on textarea "Trade-In var veikt mūsu veikalā vai caur mūsu mājaslapu." at bounding box center [669, 638] width 624 height 37
click at [738, 638] on textarea "Trade-In bija mūsu veikalā vai caur mūsu mājaslapu." at bounding box center [669, 638] width 624 height 37
type textarea "Trade-In bija mūsu veikalā vai caur mūsu mājaslapu?"
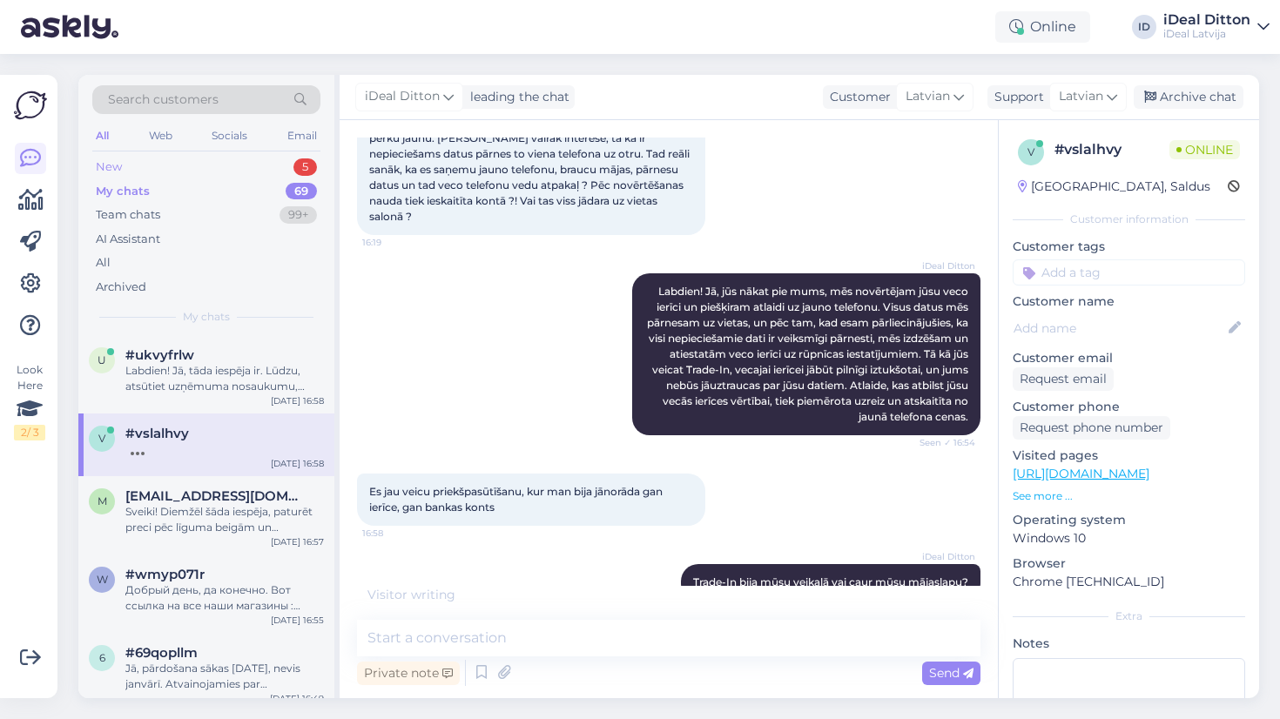
click at [124, 163] on div "New 5" at bounding box center [206, 167] width 228 height 24
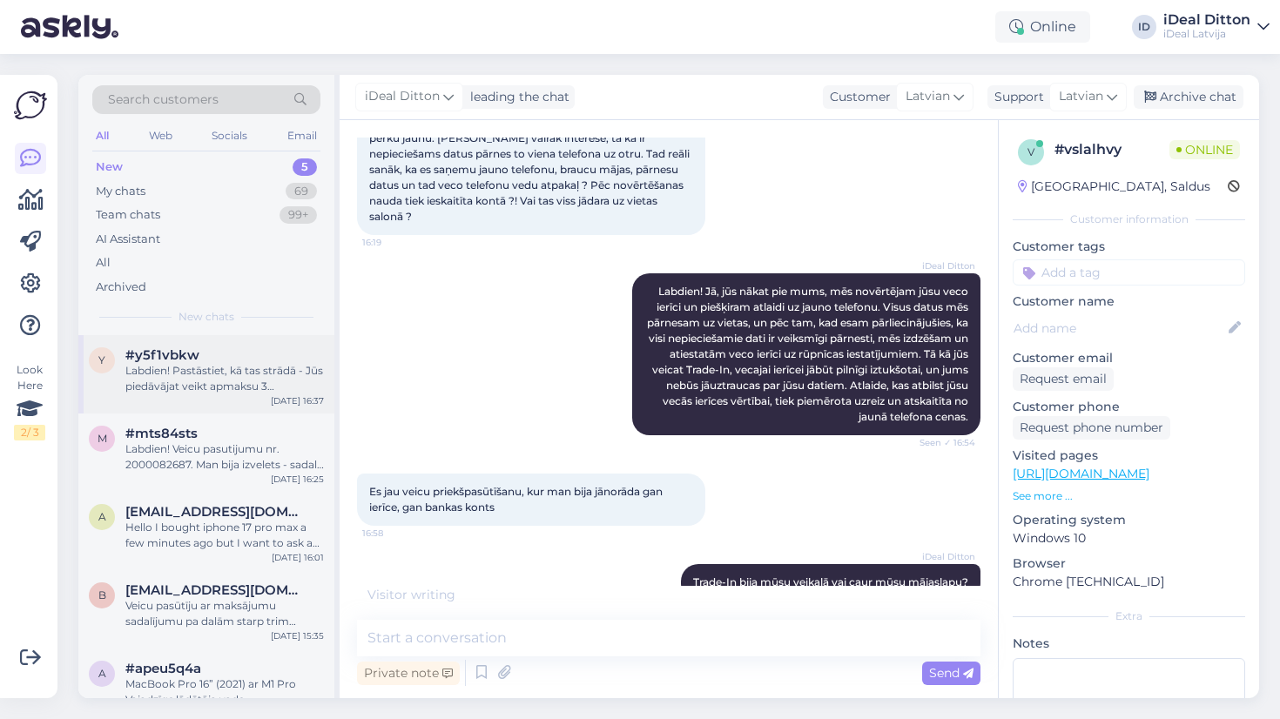
click at [207, 372] on div "Labdien! Pastāstiet, kā tas strādā - Jūs piedāvājat veikt apmaksu 3 maksājumos …" at bounding box center [224, 378] width 199 height 31
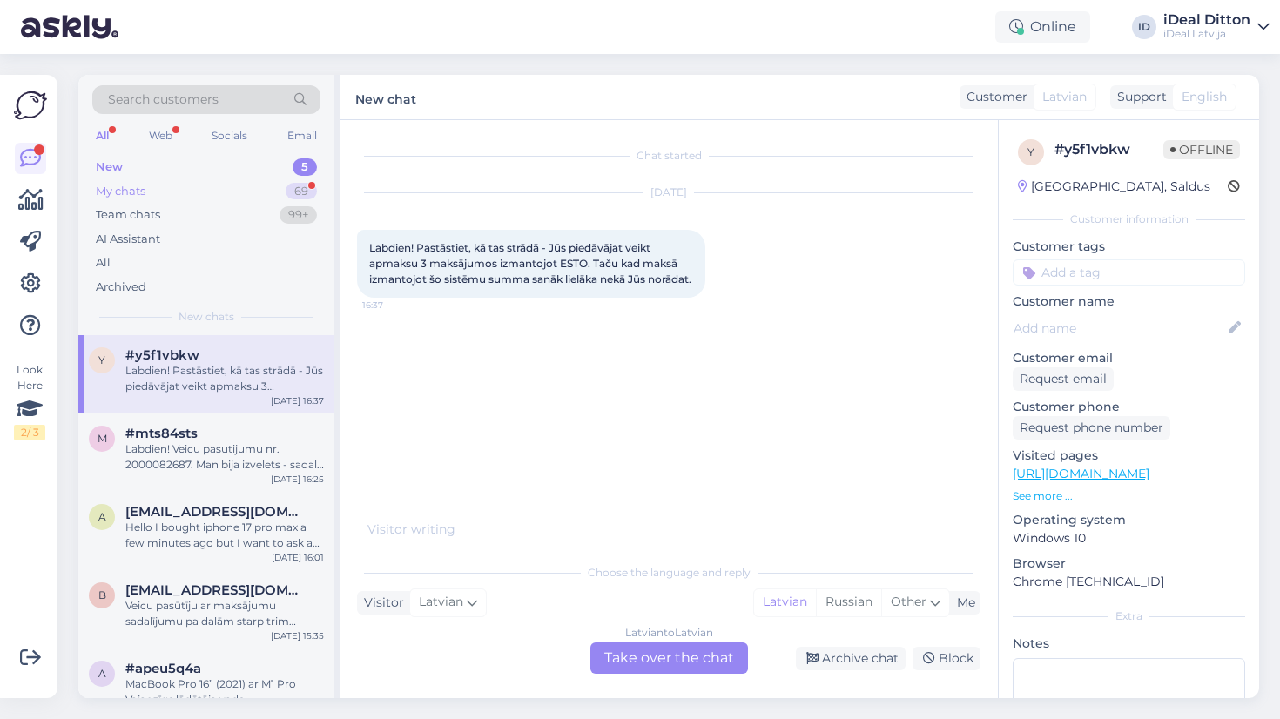
click at [150, 183] on div "My chats 69" at bounding box center [206, 191] width 228 height 24
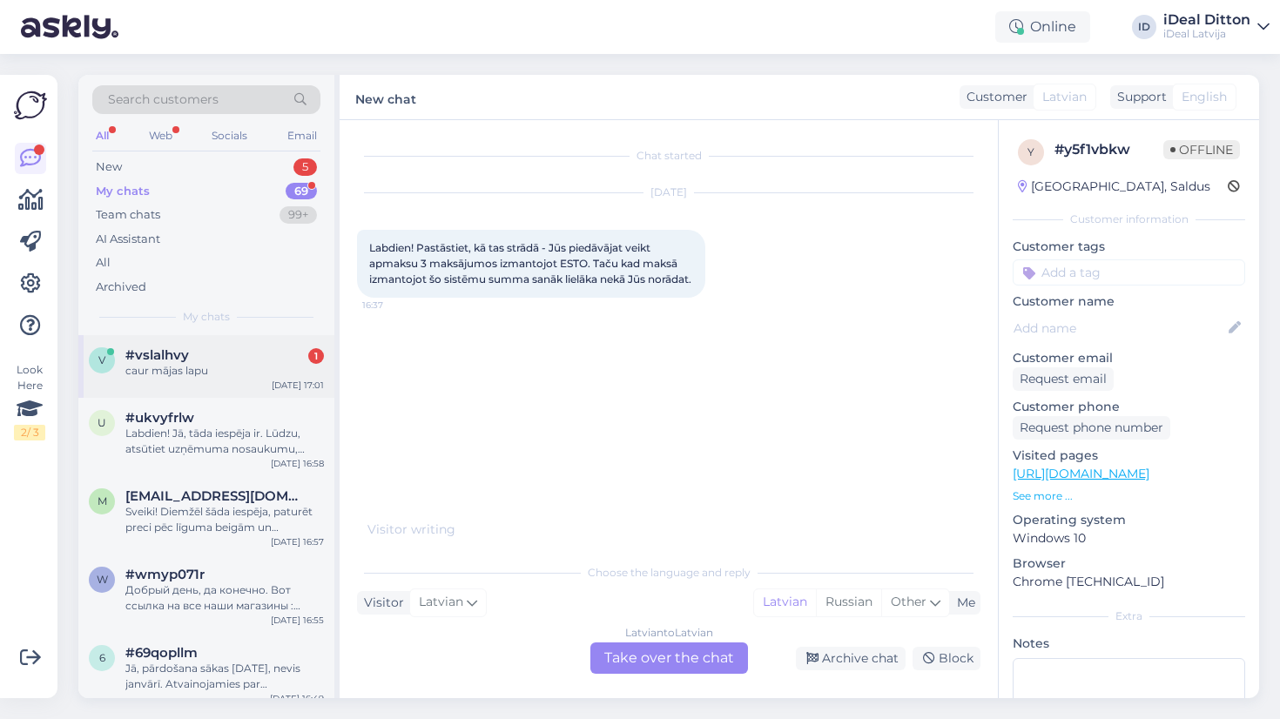
click at [207, 349] on div "#vslalhvy 1" at bounding box center [224, 356] width 199 height 16
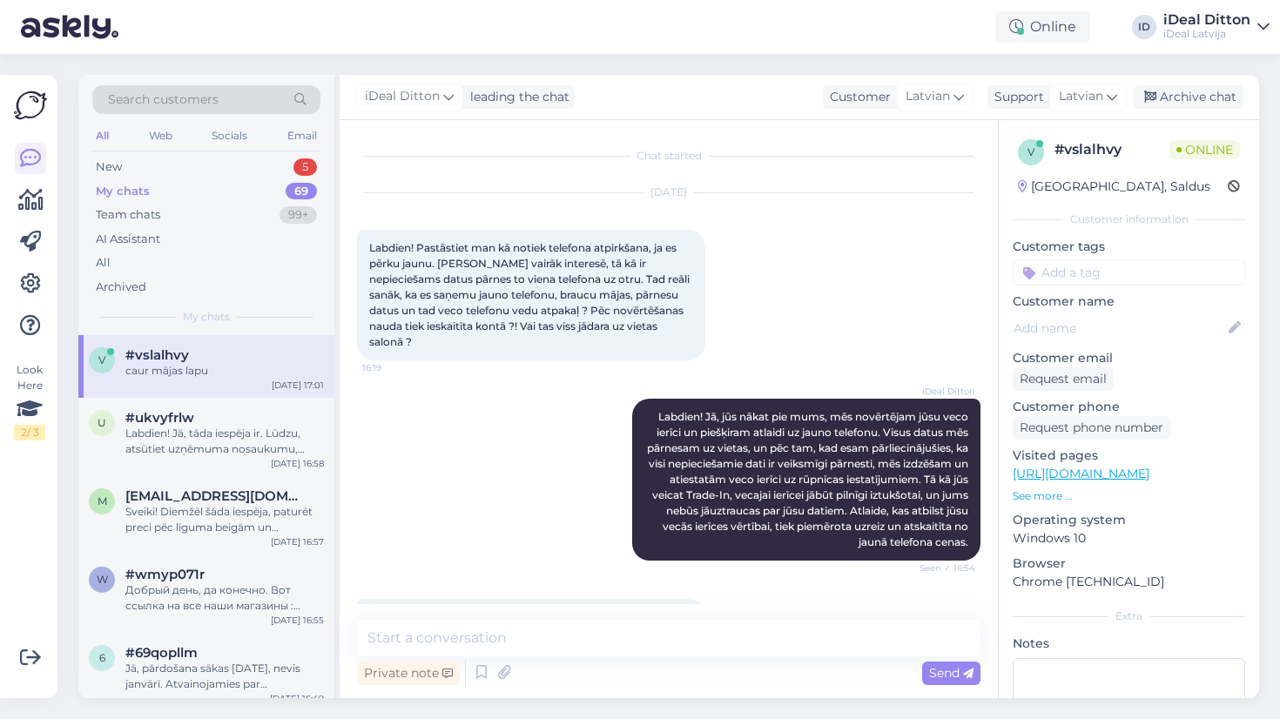
scroll to position [200, 0]
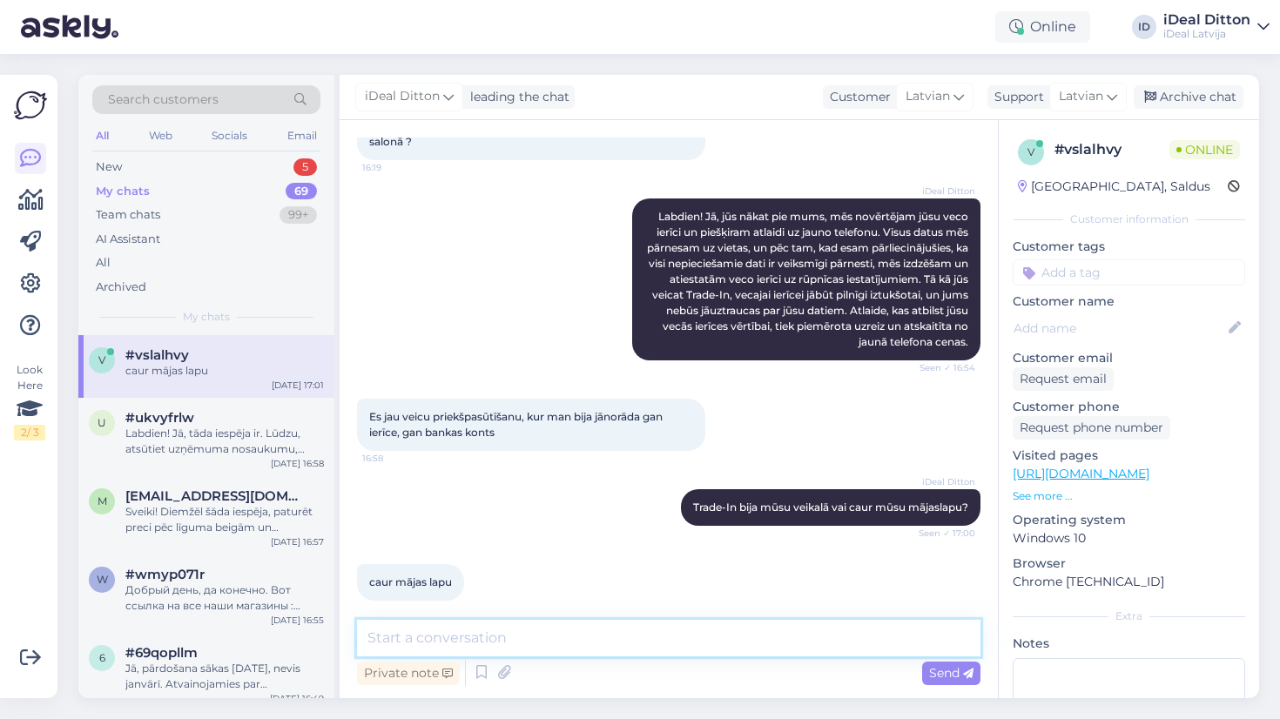
click at [538, 636] on textarea at bounding box center [669, 638] width 624 height 37
type textarea "[PERSON_NAME]"
type textarea "t"
paste textarea "ad gaidiet visu informāciju uz e-pastu – jūs saņemsiet instrukciju."
type textarea "Tad gaidiet visu informāciju uz e-pastu – jūs saņemsiet instrukciju."
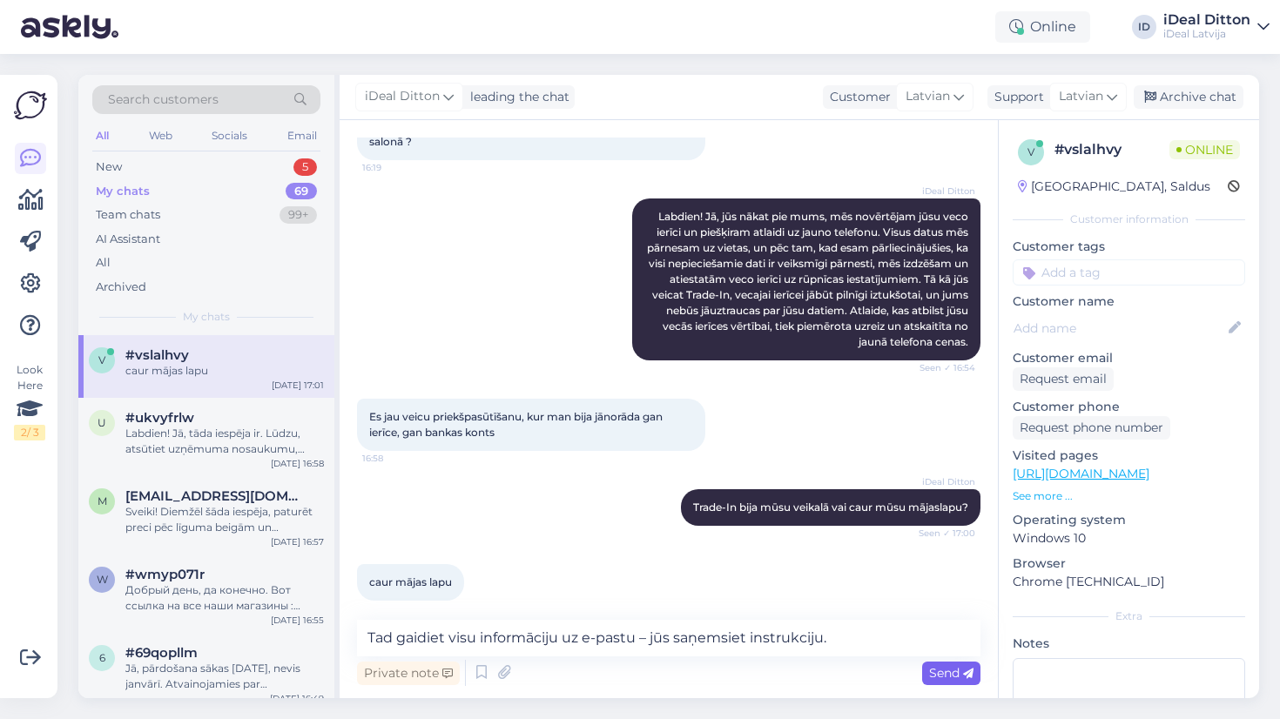
click at [938, 675] on span "Send" at bounding box center [951, 673] width 44 height 16
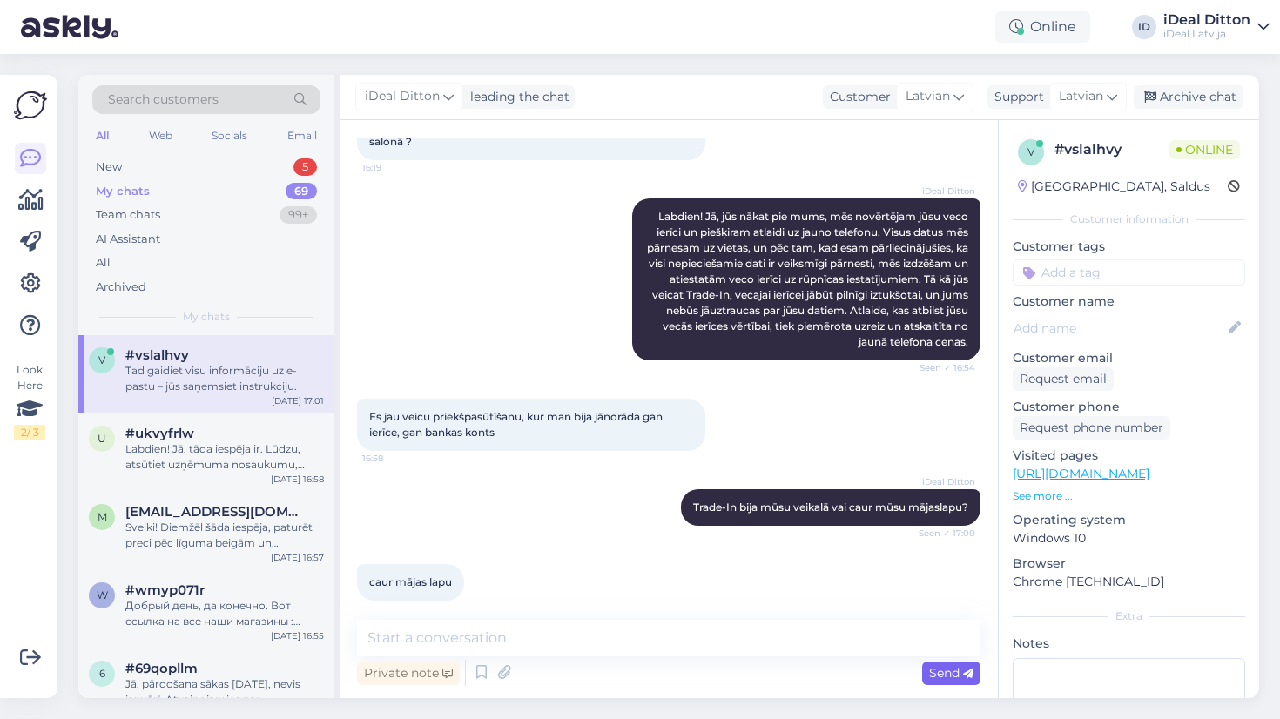
scroll to position [291, 0]
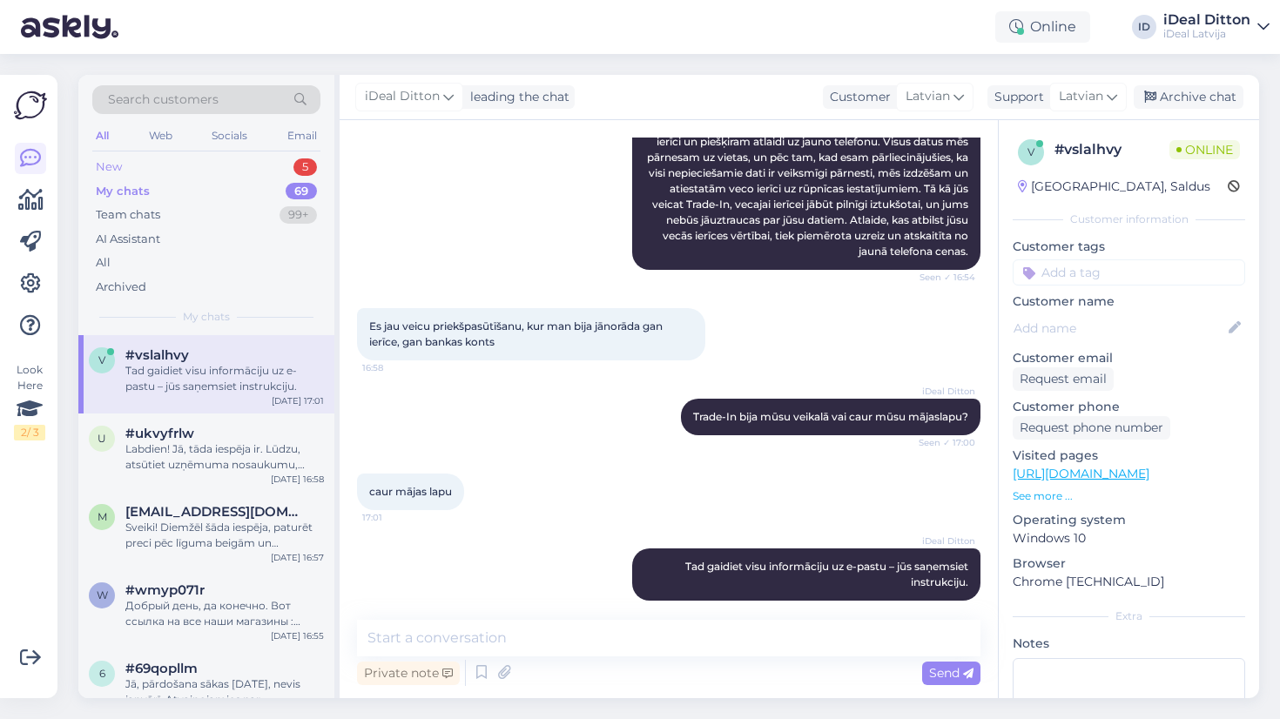
click at [125, 157] on div "New 5" at bounding box center [206, 167] width 228 height 24
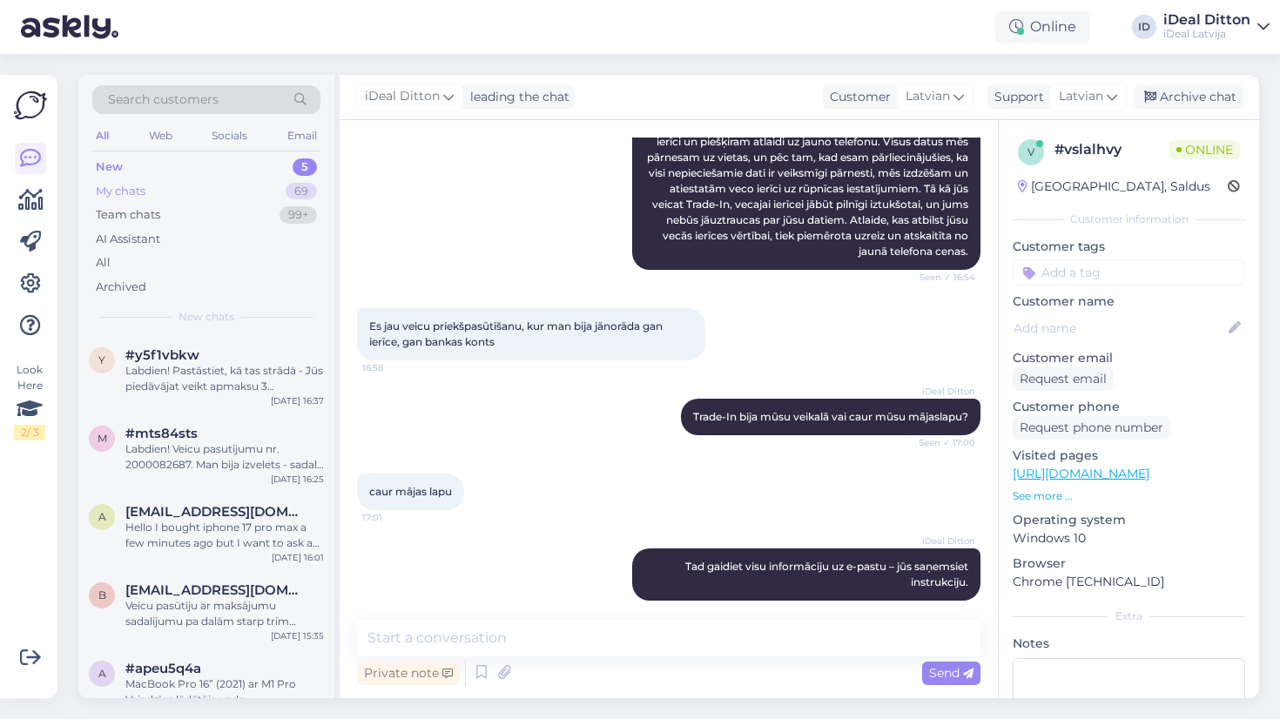
click at [122, 187] on div "My chats" at bounding box center [121, 191] width 50 height 17
click at [115, 164] on div "New" at bounding box center [109, 167] width 26 height 17
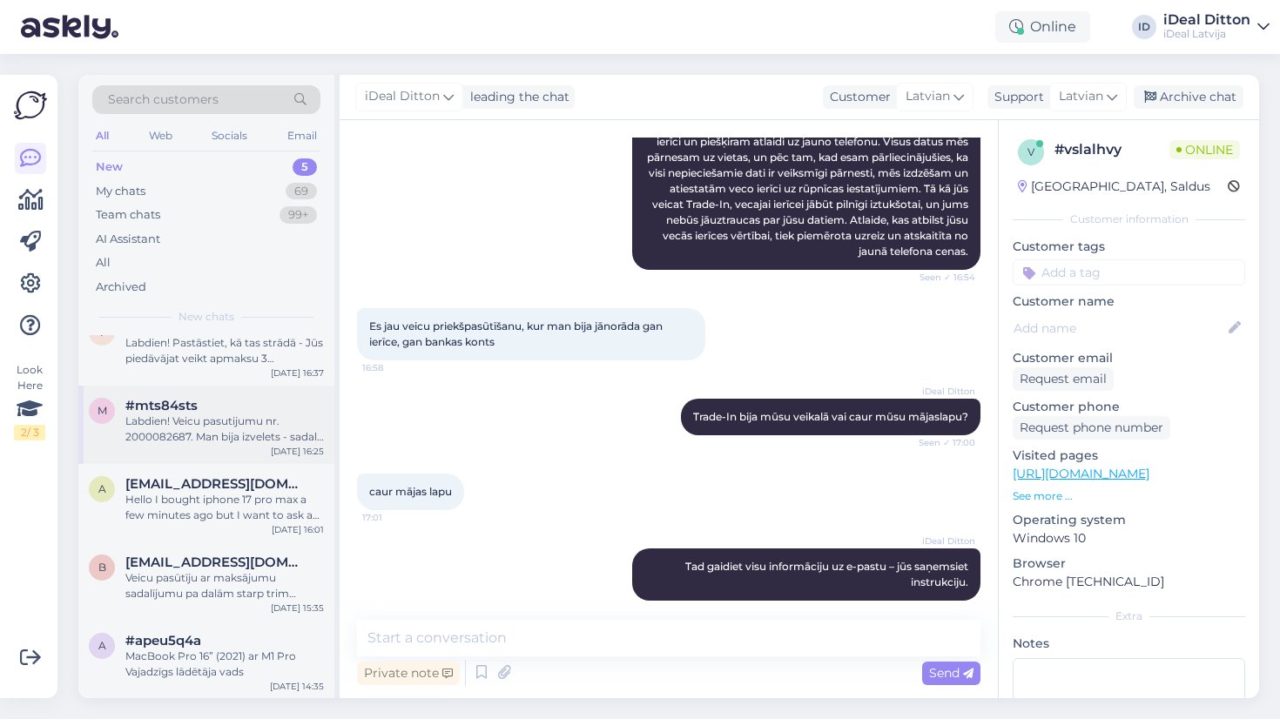
scroll to position [26, 0]
click at [189, 451] on div "m #mts84sts Labdien! Veicu pasutijumu nr. 2000082687. Man bija izvelets - sadal…" at bounding box center [206, 427] width 256 height 78
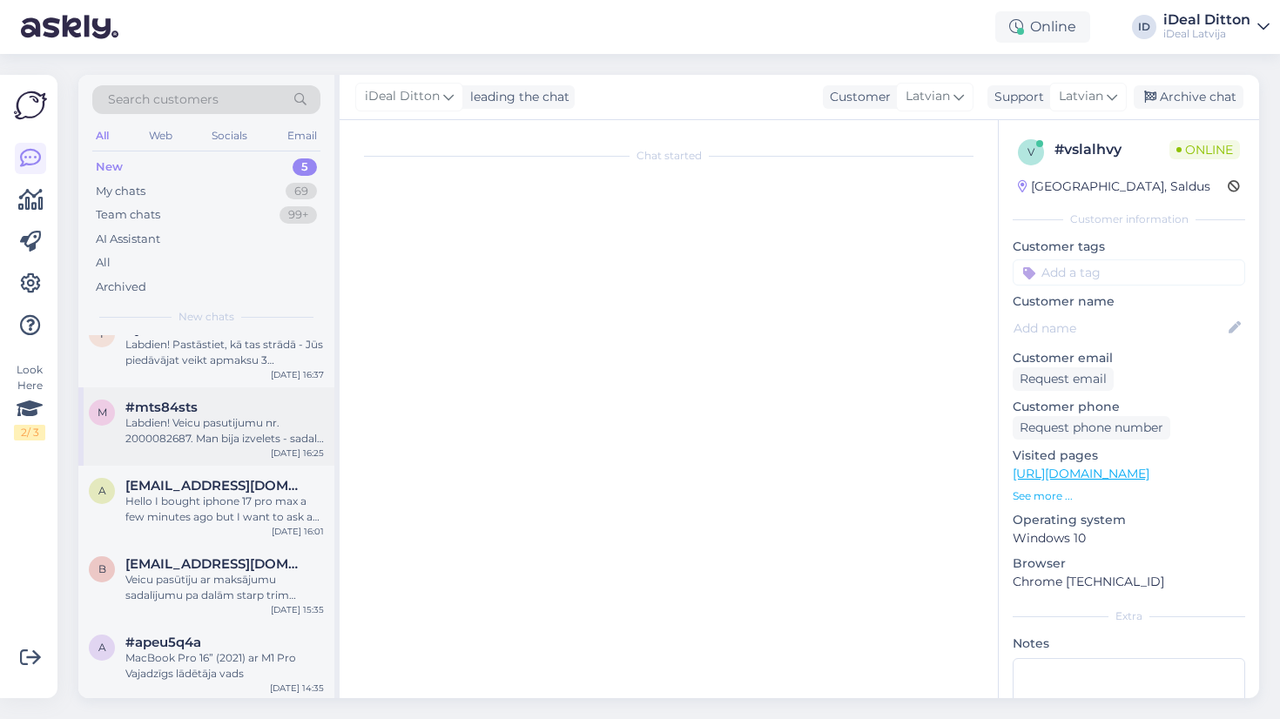
scroll to position [0, 0]
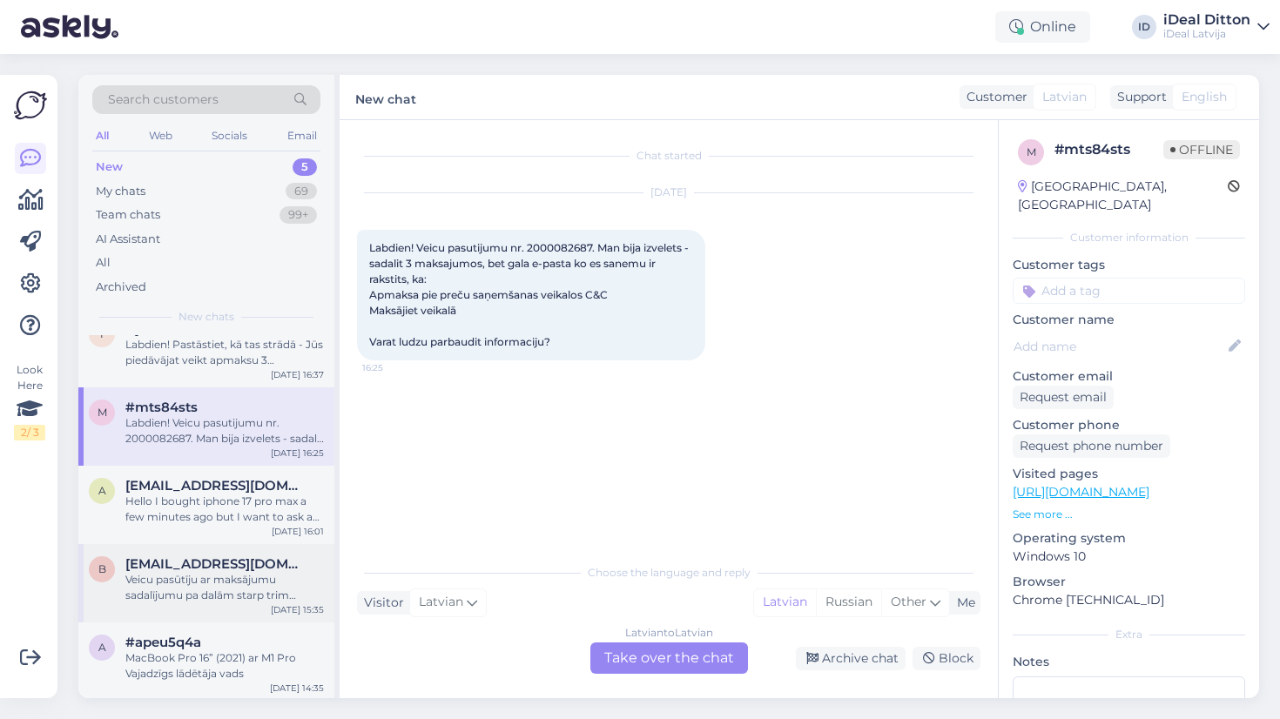
click at [179, 582] on div "Veicu pasūtīju ar maksājumu sadalījumu pa dalām starp trim mēnešiem, bet e-past…" at bounding box center [224, 587] width 199 height 31
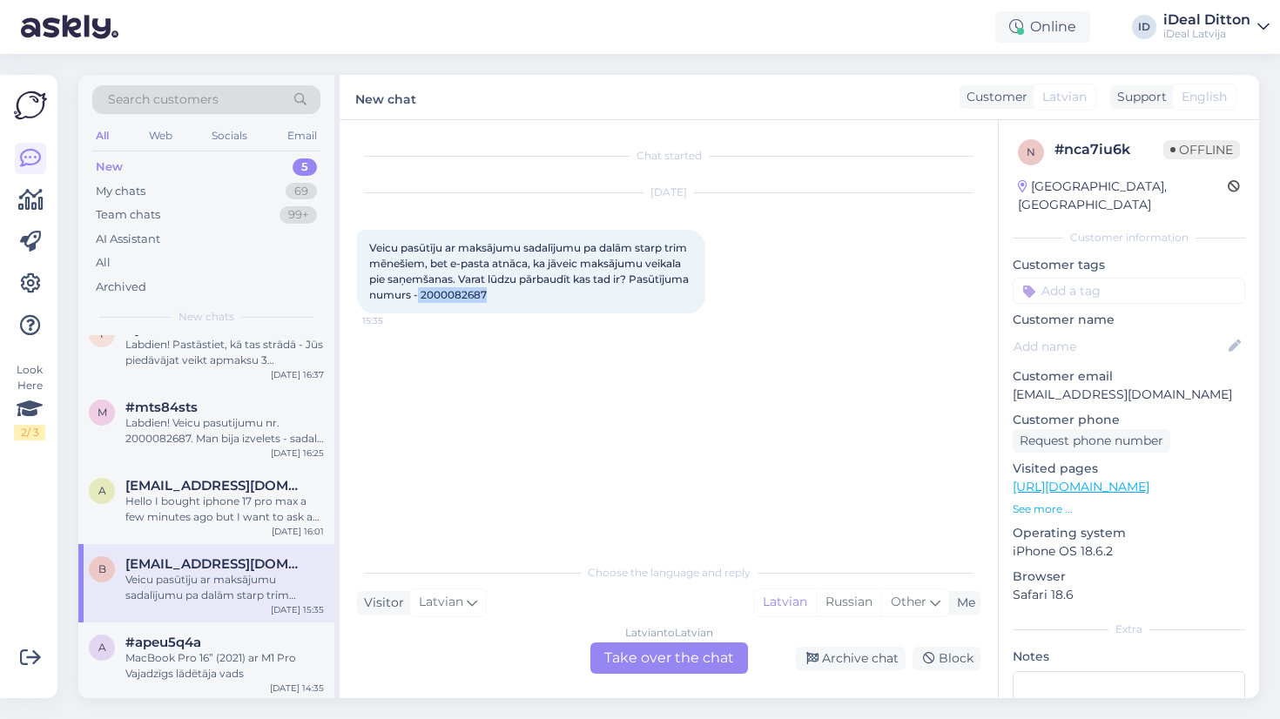
drag, startPoint x: 550, startPoint y: 297, endPoint x: 483, endPoint y: 292, distance: 67.3
click at [690, 666] on div "Latvian to Latvian Take over the chat" at bounding box center [670, 658] width 158 height 31
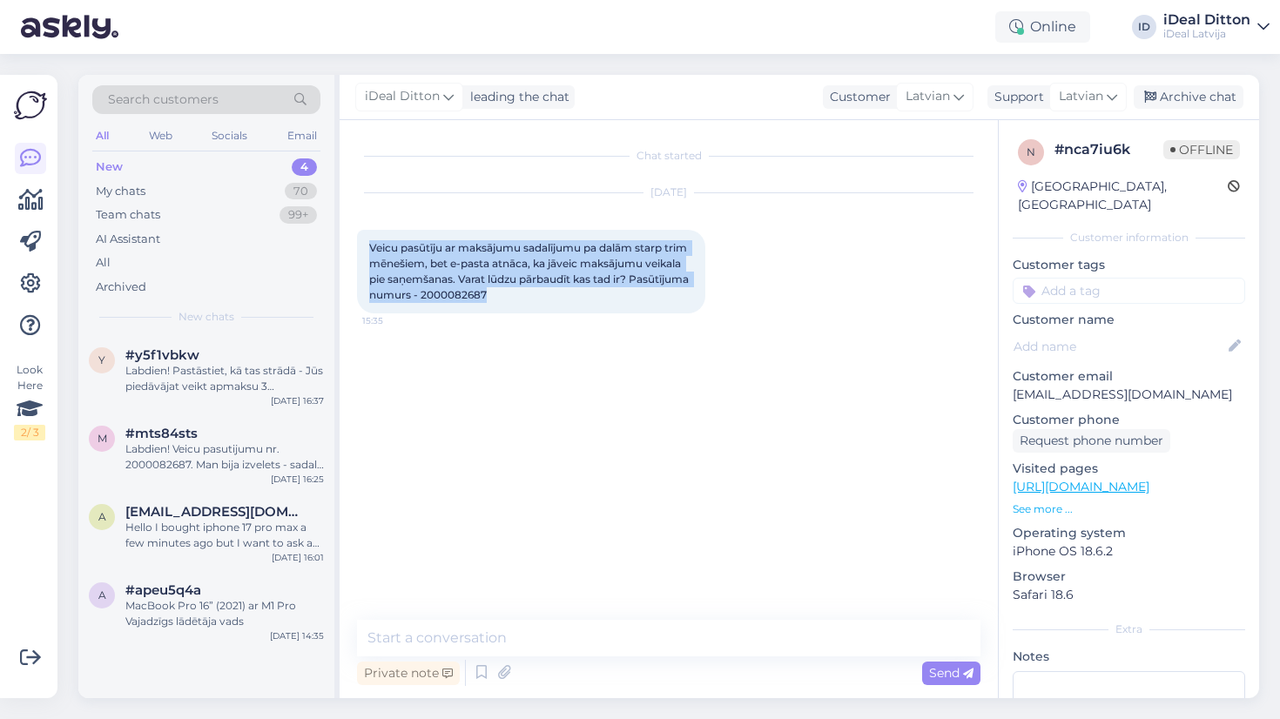
drag, startPoint x: 556, startPoint y: 294, endPoint x: 347, endPoint y: 245, distance: 214.7
click at [347, 245] on div "Chat started [DATE] Veicu pasūtīju ar maksājumu sadalījumu pa dalām starp trim …" at bounding box center [669, 409] width 659 height 578
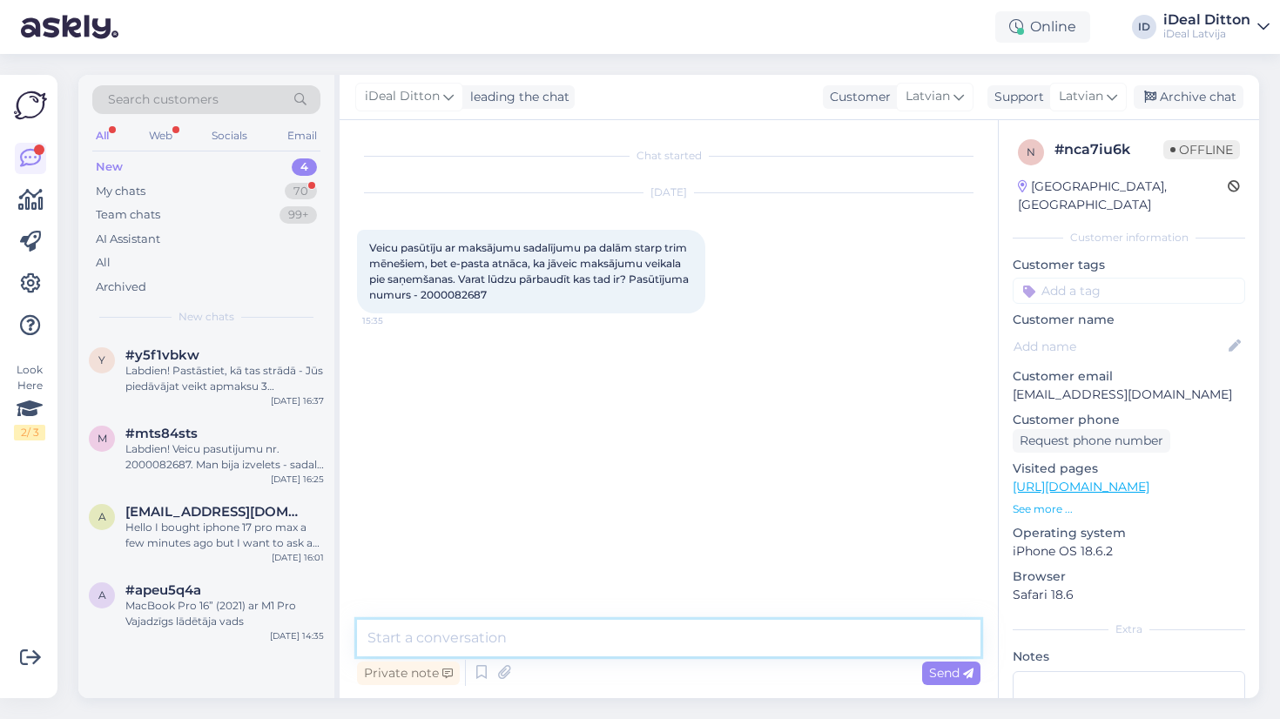
click at [396, 632] on textarea at bounding box center [669, 638] width 624 height 37
paste textarea "Sveiki! Diemžēl, jūsu pasūtījumam ir norādīta pilna summa, nevis maksājums pa d…"
type textarea "Sveiki! Diemžēl, jūsu pasūtījumam ir norādīta pilna summa, nevis maksājums pa d…"
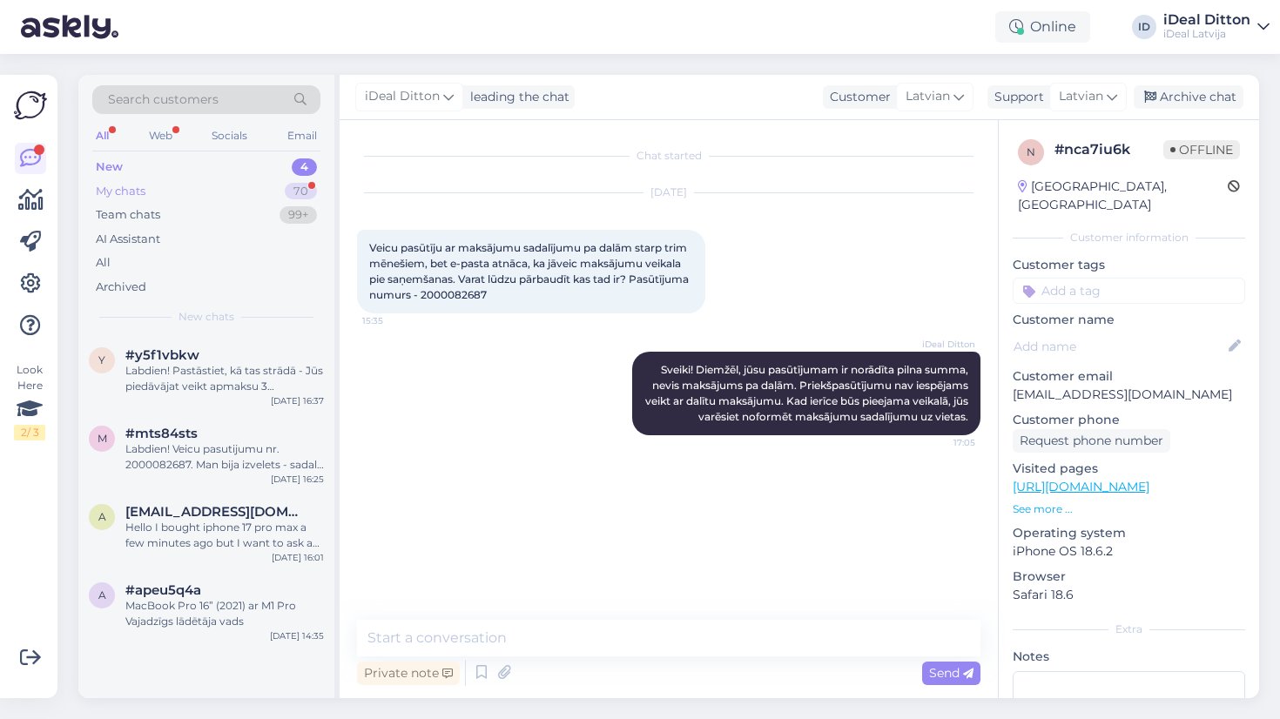
click at [128, 191] on div "My chats" at bounding box center [121, 191] width 50 height 17
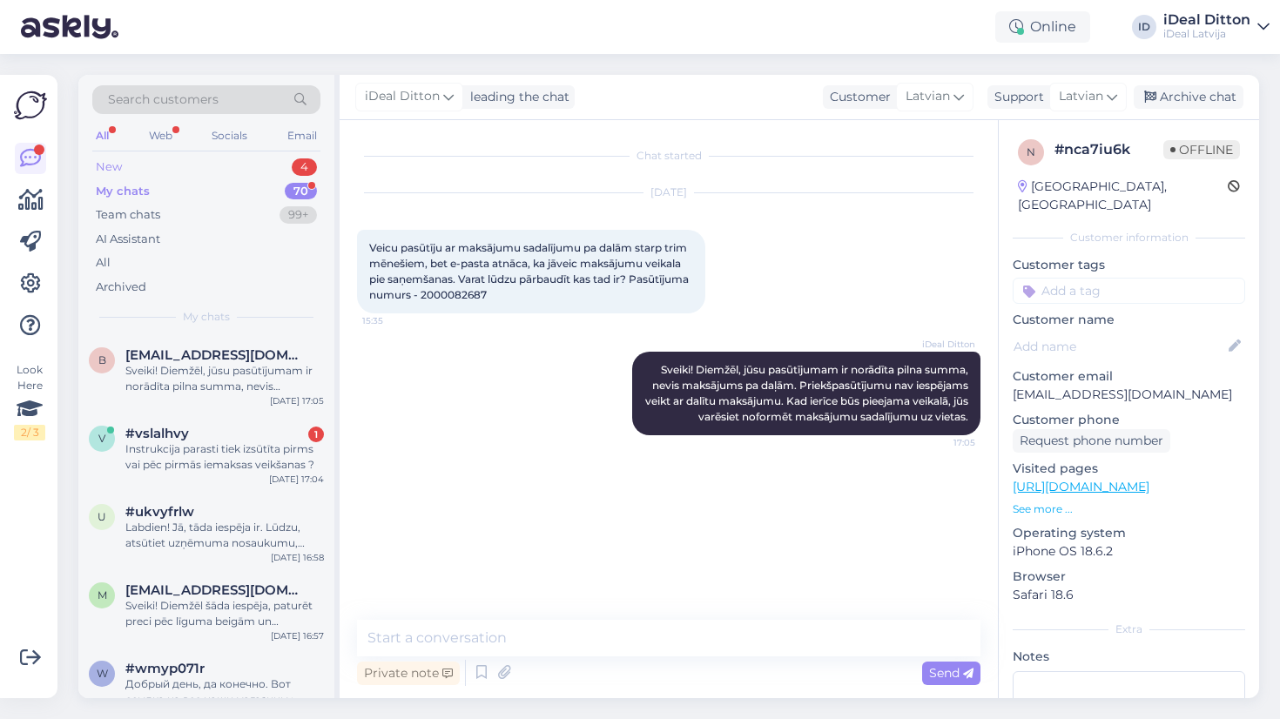
click at [125, 170] on div "New 4" at bounding box center [206, 167] width 228 height 24
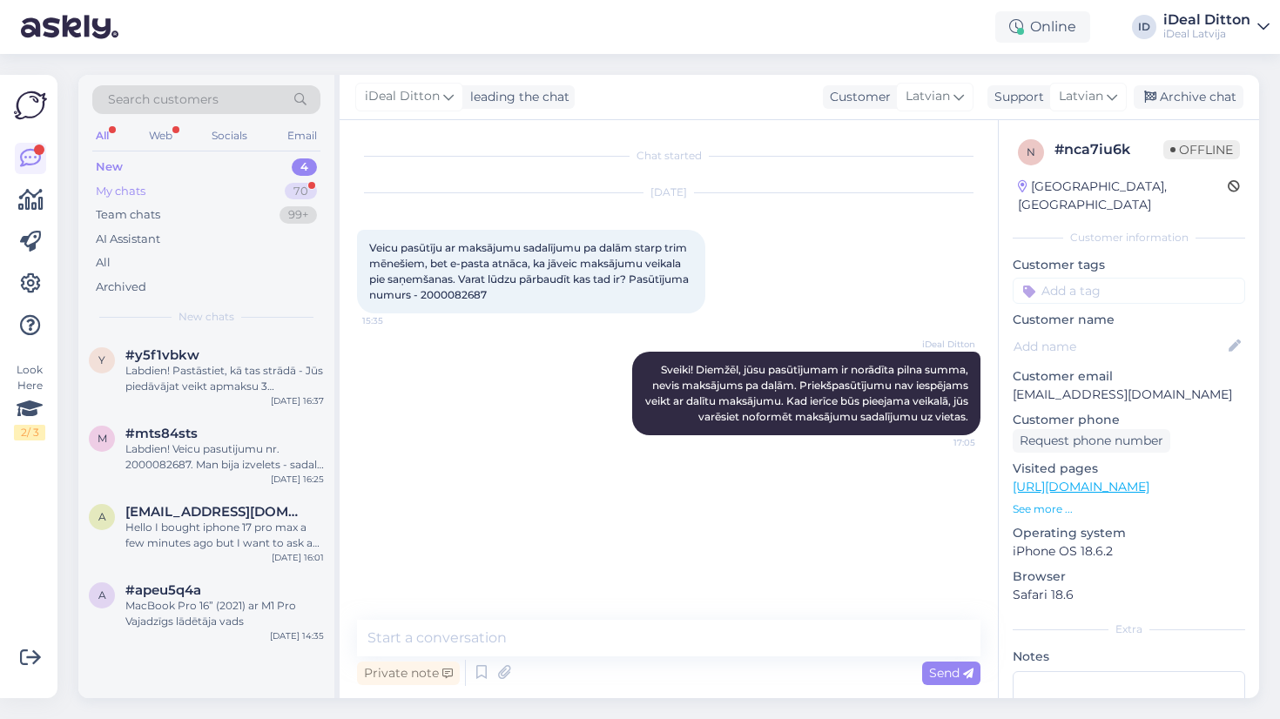
click at [116, 188] on div "My chats" at bounding box center [121, 191] width 50 height 17
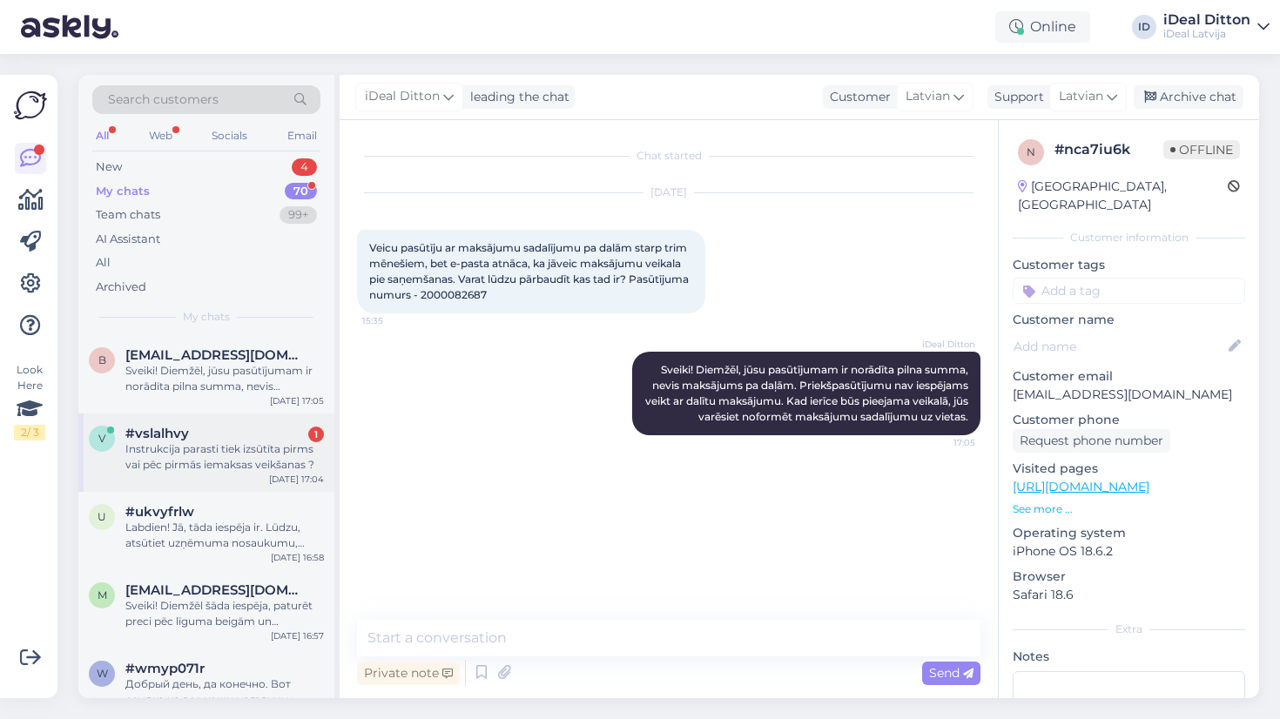
click at [164, 458] on div "Instrukcija parasti tiek izsūtīta pirms vai pēc pirmās iemaksas veikšanas ?" at bounding box center [224, 457] width 199 height 31
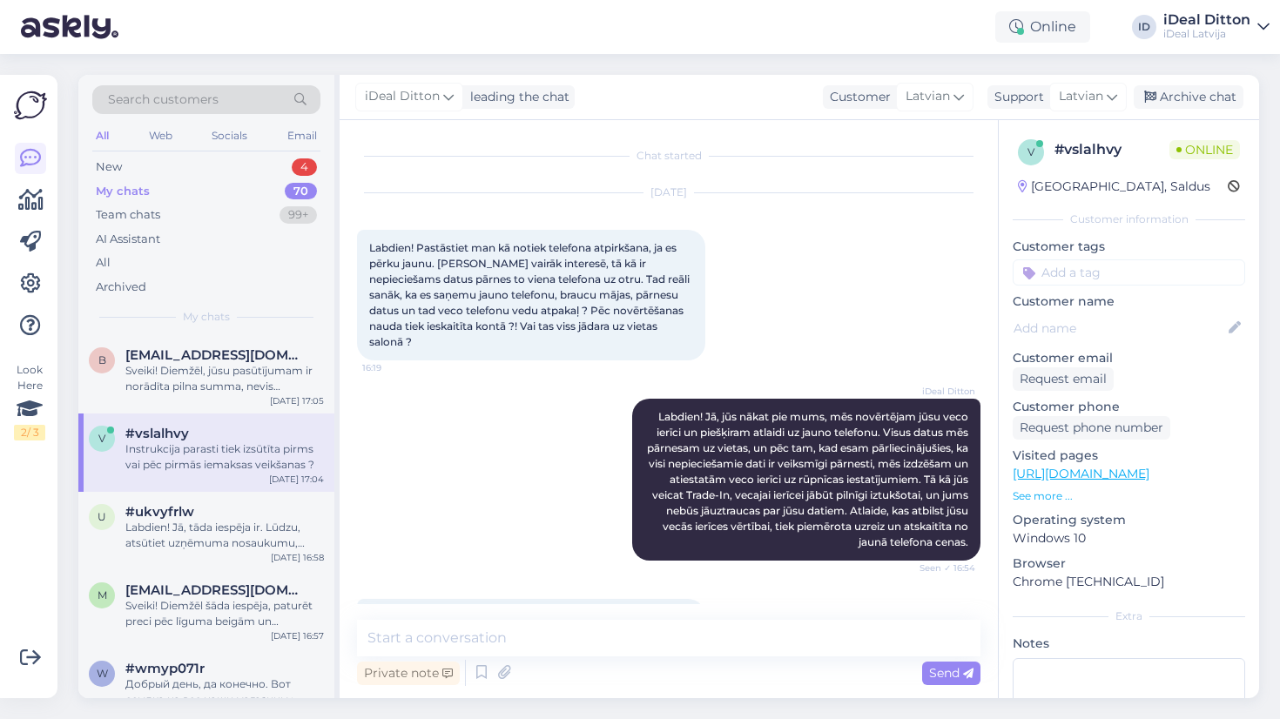
scroll to position [382, 0]
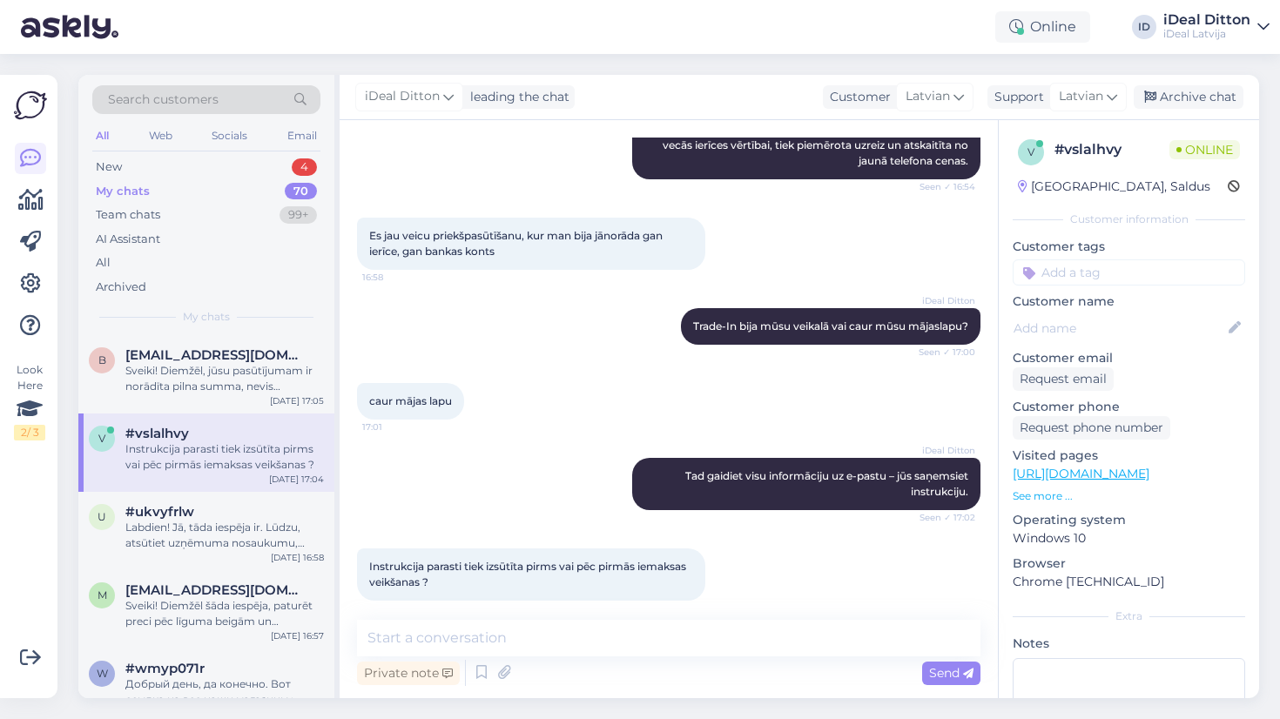
drag, startPoint x: 449, startPoint y: 570, endPoint x: 366, endPoint y: 546, distance: 86.9
click at [366, 549] on div "Instrukcija parasti tiek izsūtīta pirms vai pēc pirmās iemaksas veikšanas ? 17:…" at bounding box center [531, 575] width 348 height 52
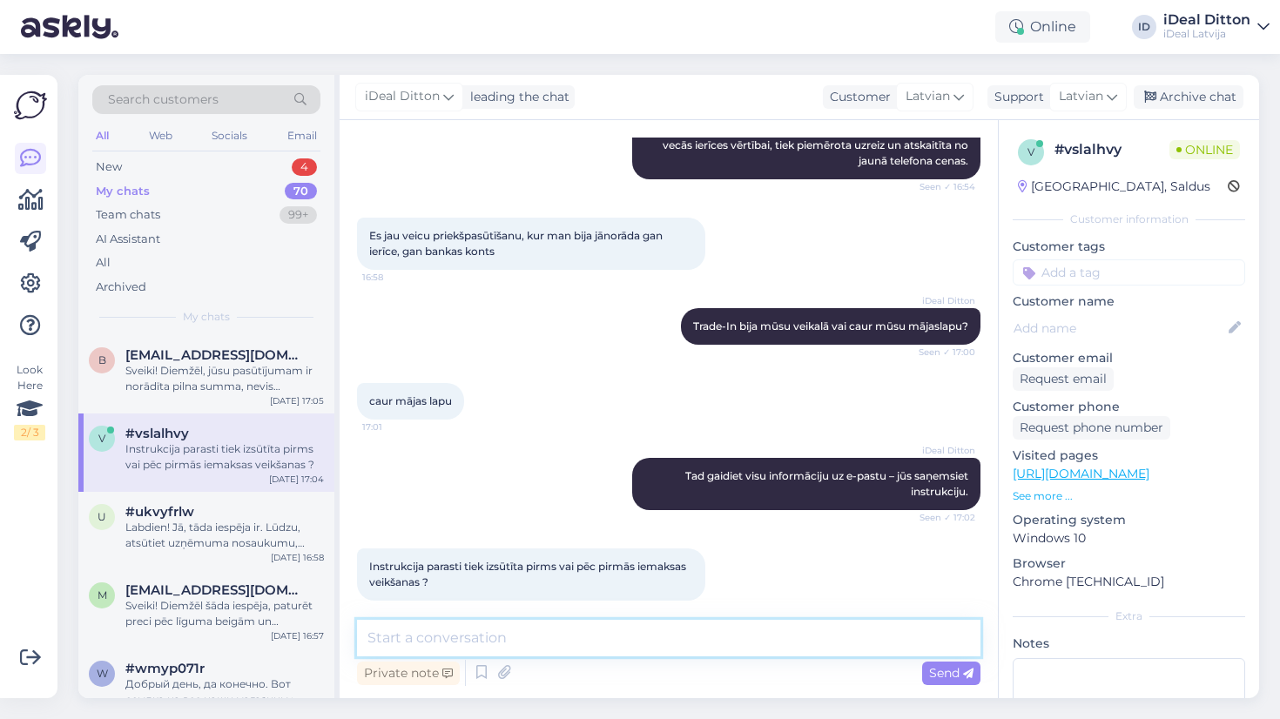
click at [402, 643] on textarea at bounding box center [669, 638] width 624 height 37
paste textarea "Parasti instrukcija tiek izsūtīta pēc pirmās iemaksas veikšanas, lai nodrošināt…"
type textarea "Parasti instrukcija tiek izsūtīta pēc pirmās iemaksas veikšanas, lai nodrošināt…"
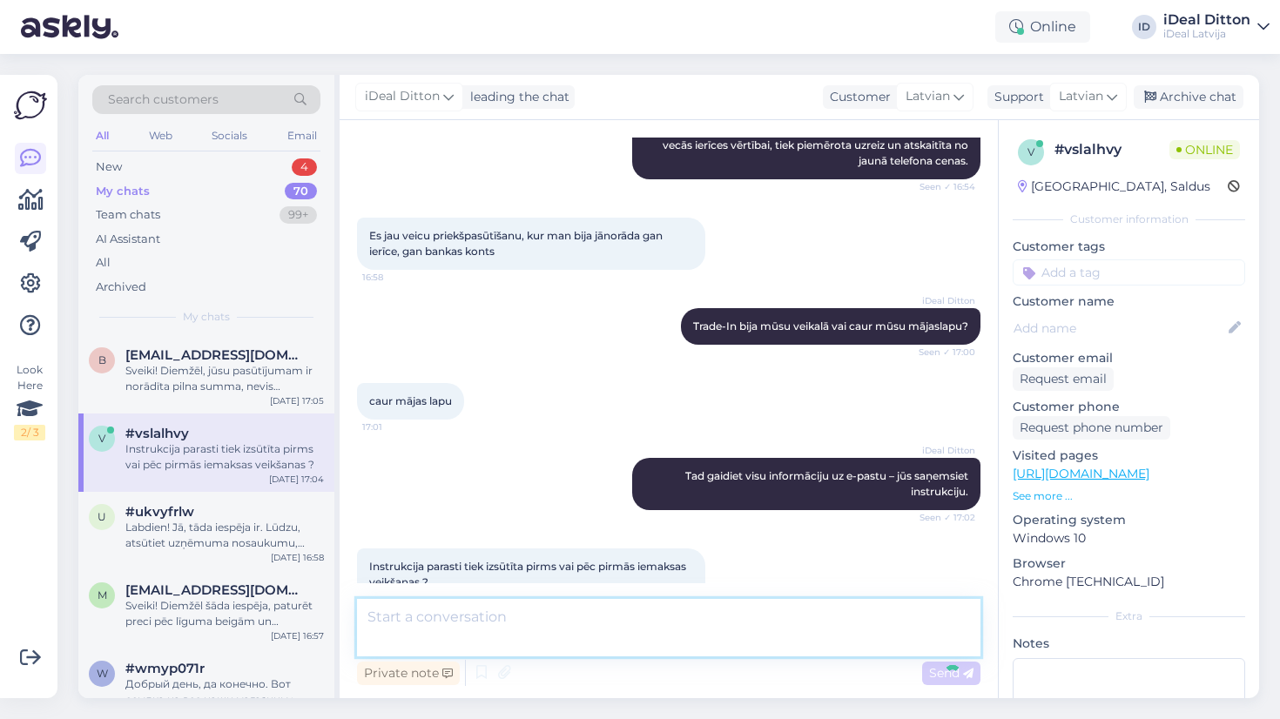
scroll to position [472, 0]
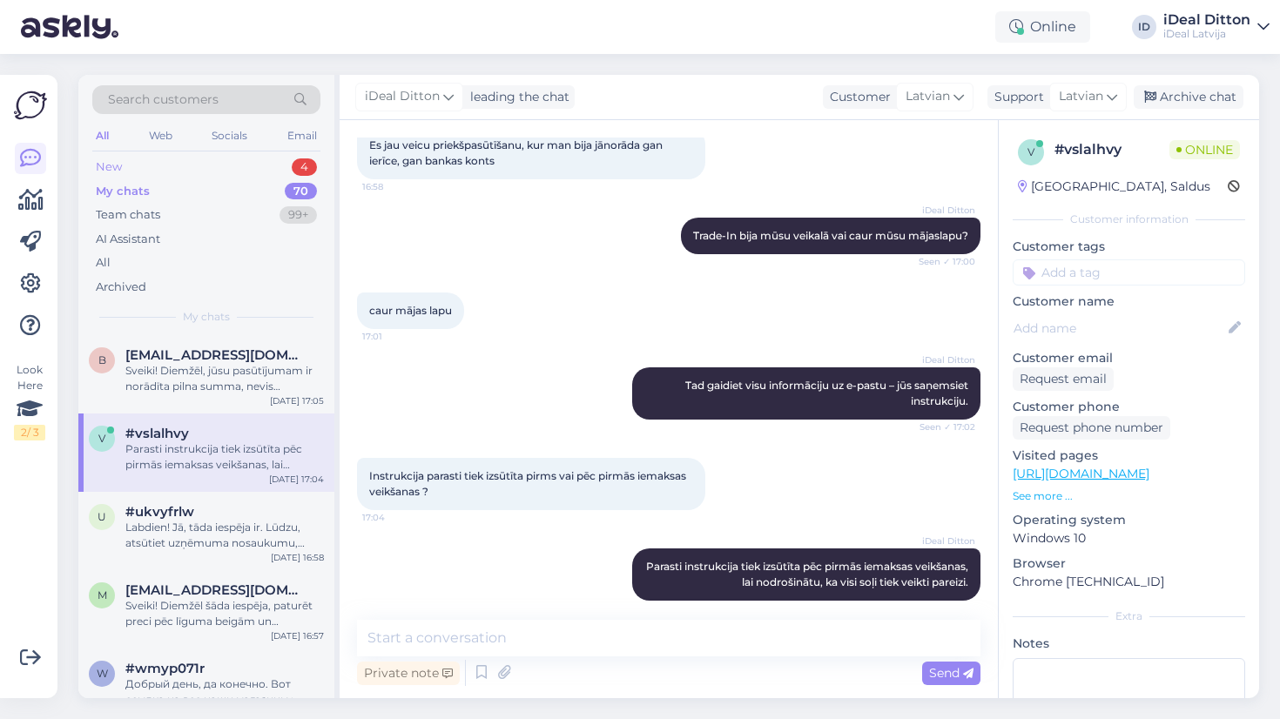
click at [121, 170] on div "New" at bounding box center [109, 167] width 26 height 17
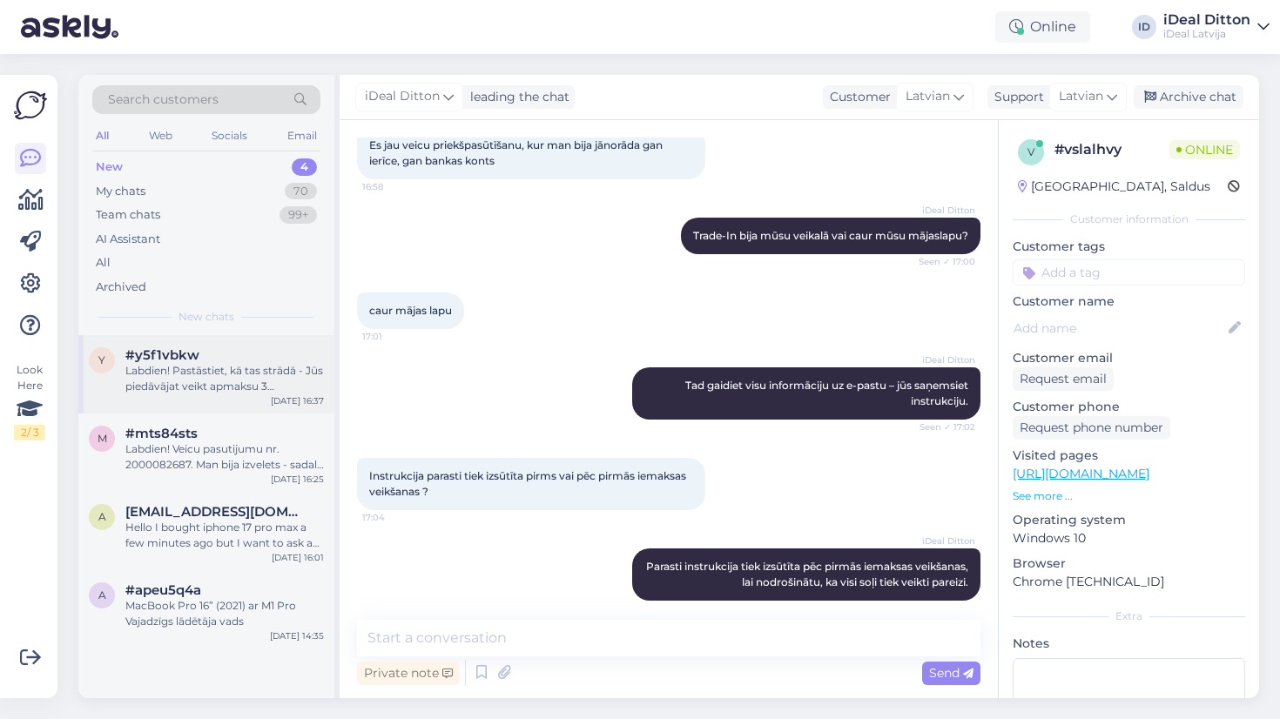
click at [197, 386] on div "Labdien! Pastāstiet, kā tas strādā - Jūs piedāvājat veikt apmaksu 3 maksājumos …" at bounding box center [224, 378] width 199 height 31
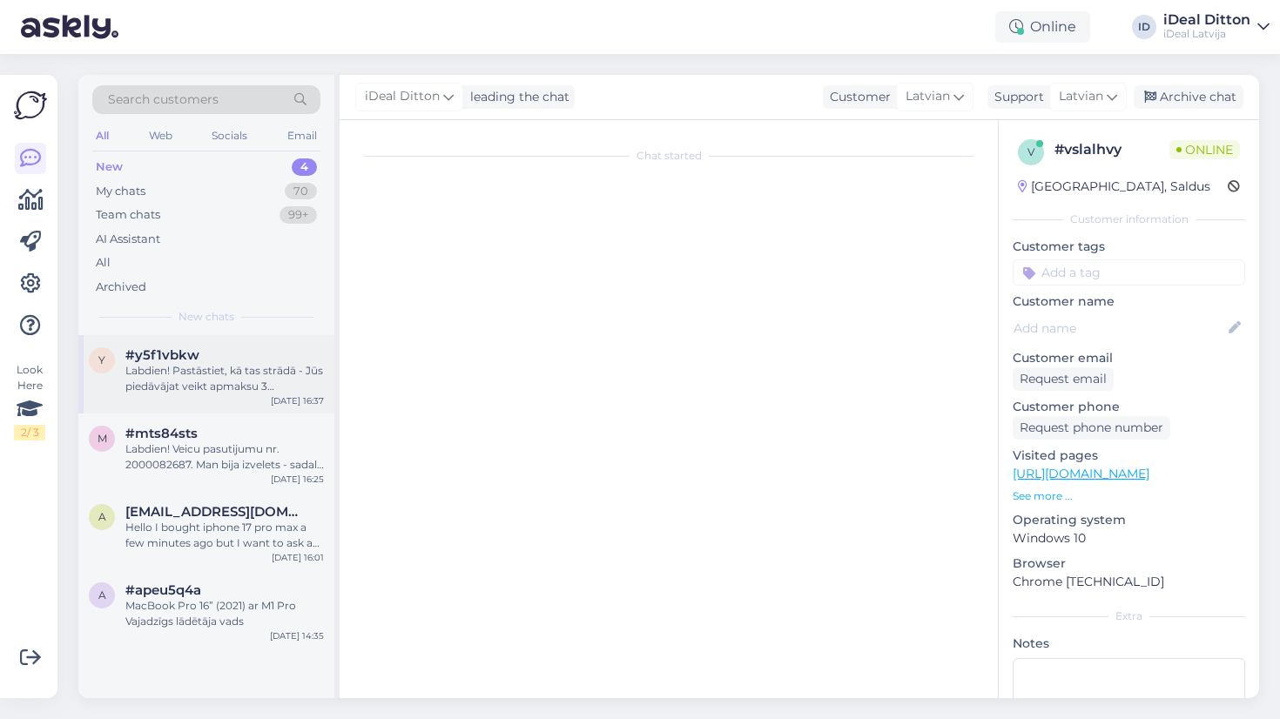
scroll to position [0, 0]
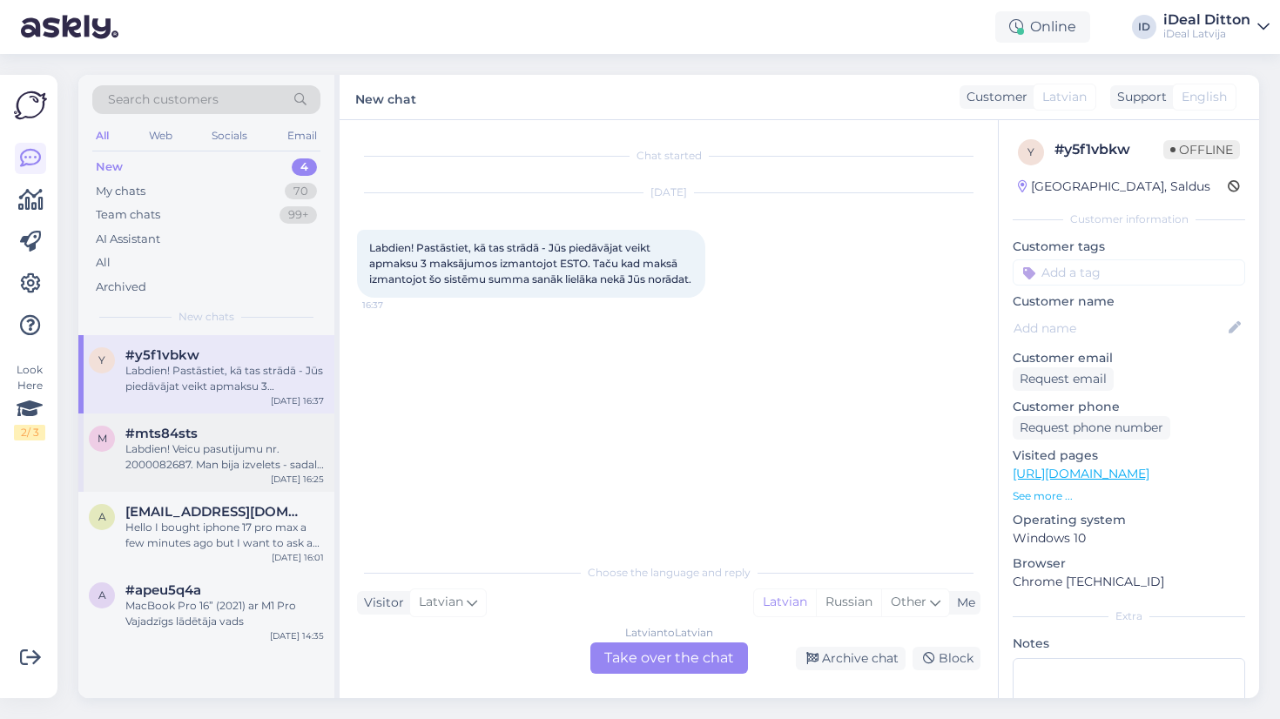
click at [179, 452] on div "Labdien! Veicu pasutijumu nr. 2000082687. Man bija izvelets - sadalit 3 maksaju…" at bounding box center [224, 457] width 199 height 31
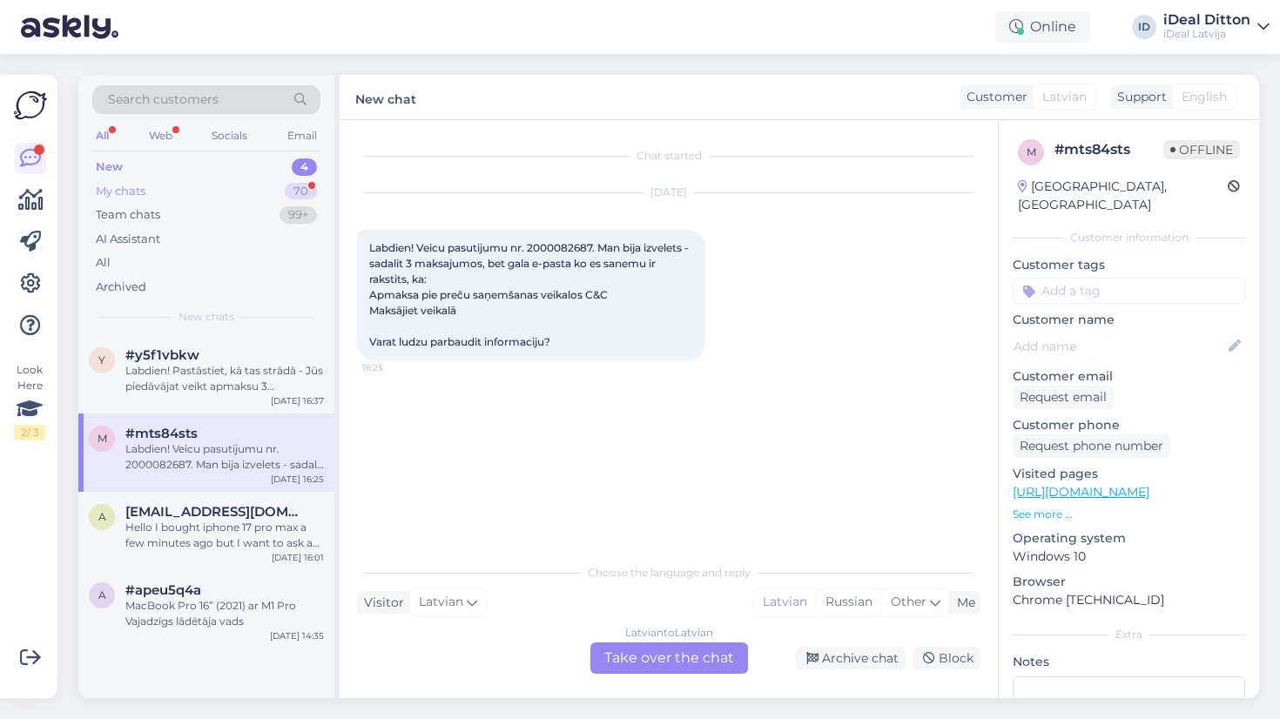
click at [145, 186] on div "My chats" at bounding box center [121, 191] width 50 height 17
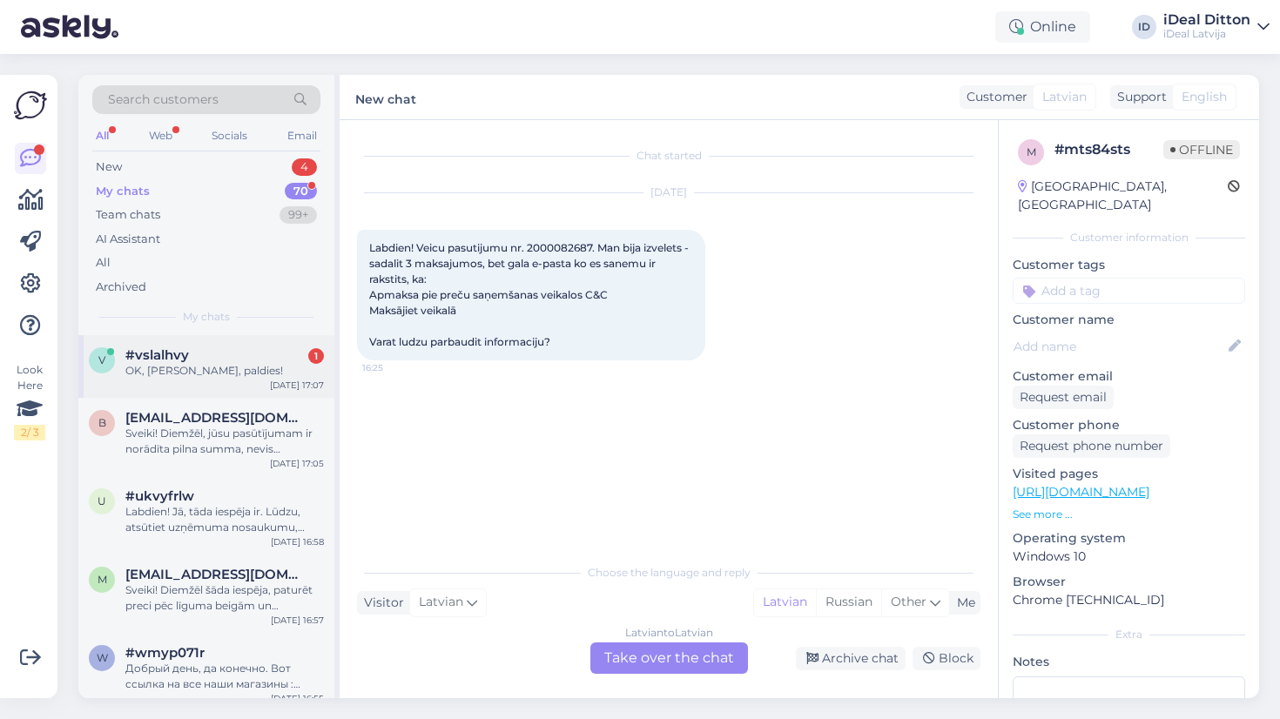
click at [132, 350] on span "#vslalhvy" at bounding box center [157, 356] width 64 height 16
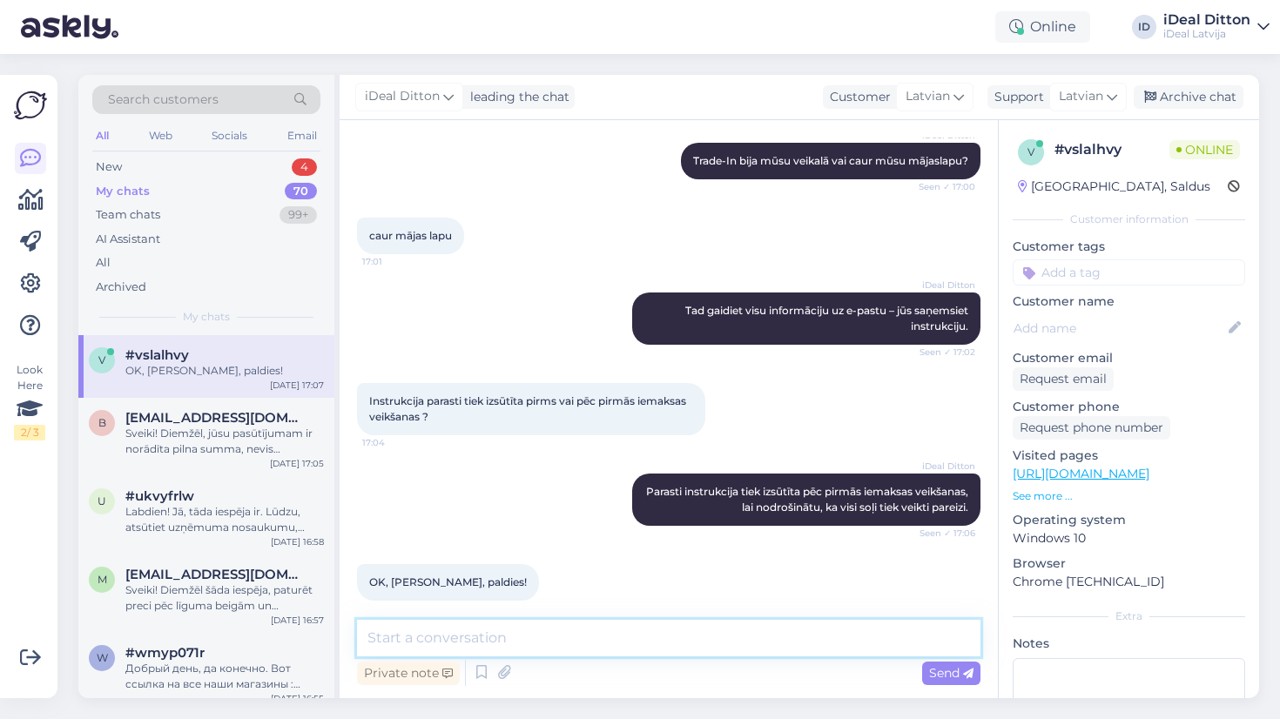
click at [429, 645] on textarea at bounding box center [669, 638] width 624 height 37
type textarea "Д"
type textarea "l"
type textarea "Lūdzu, jauku dienu."
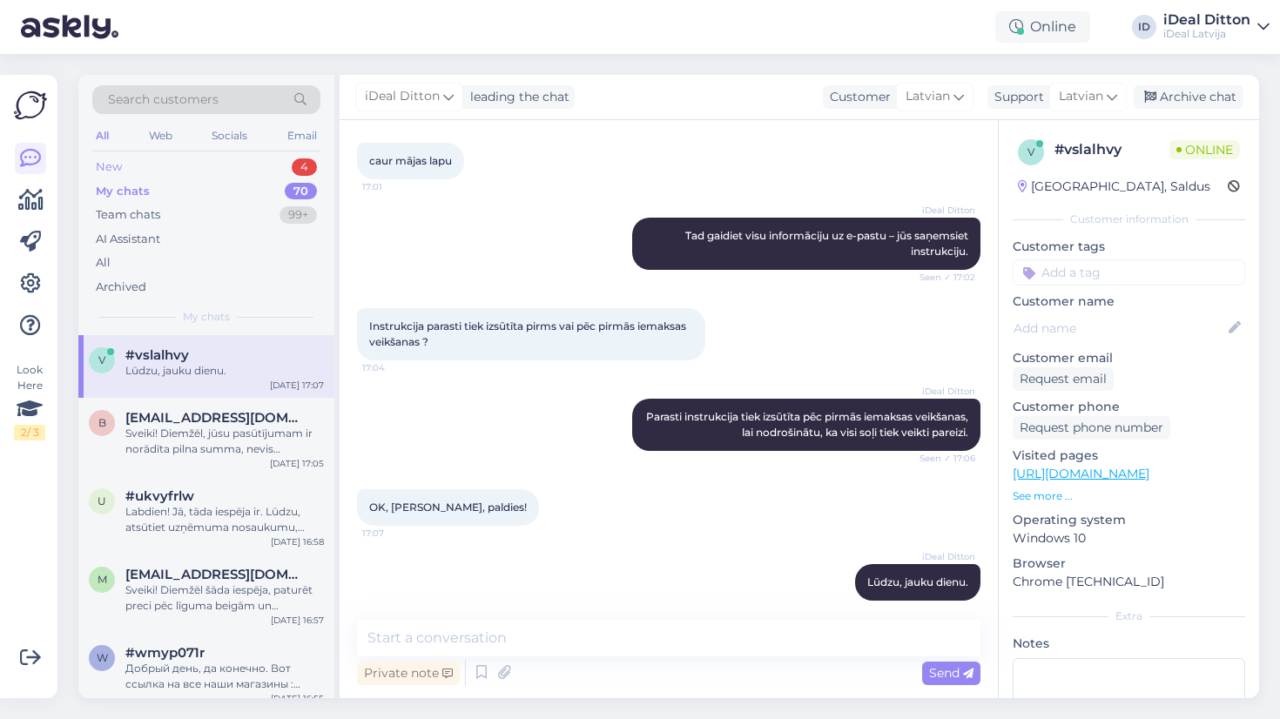
click at [127, 171] on div "New 4" at bounding box center [206, 167] width 228 height 24
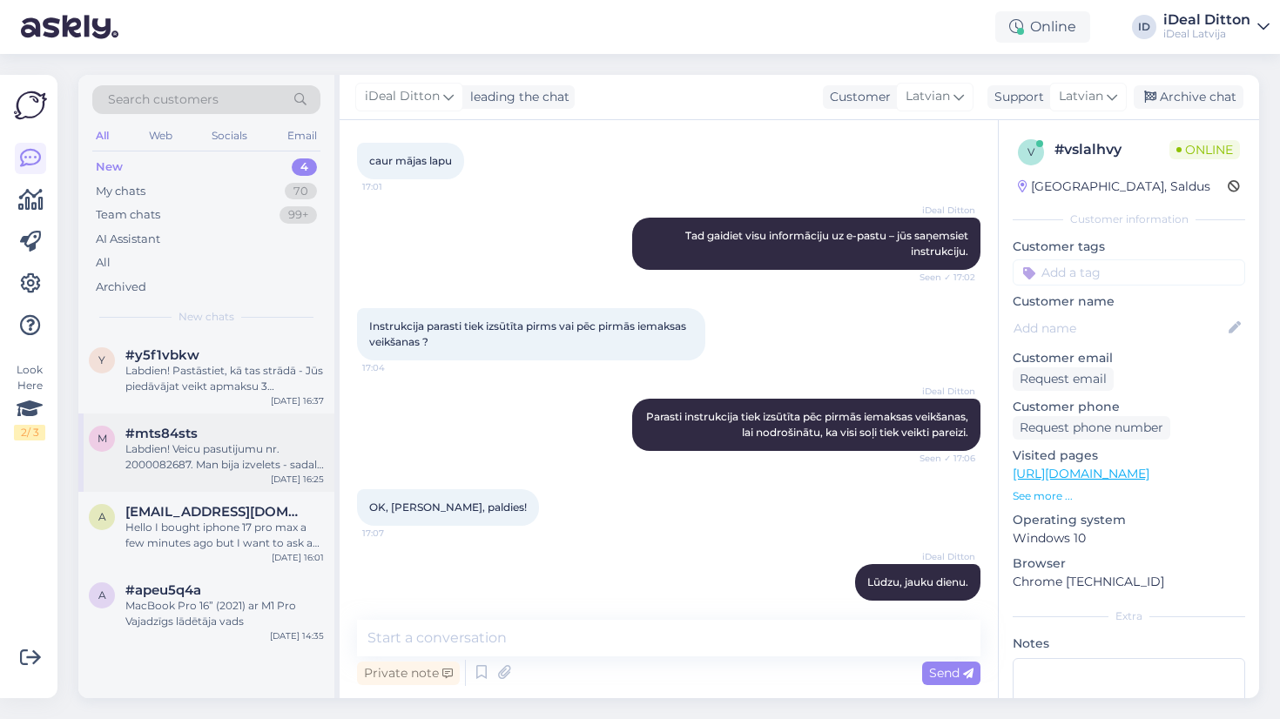
click at [179, 452] on div "Labdien! Veicu pasutijumu nr. 2000082687. Man bija izvelets - sadalit 3 maksaju…" at bounding box center [224, 457] width 199 height 31
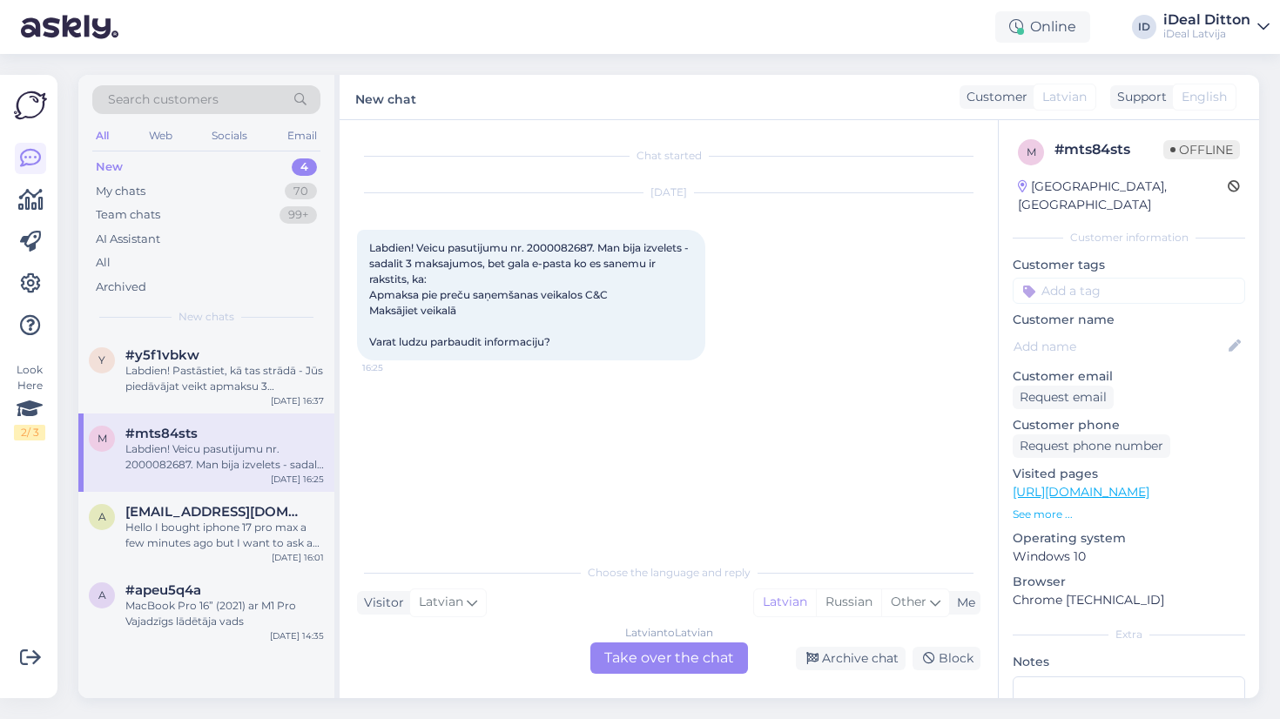
click at [537, 247] on span "Labdien! Veicu pasutijumu nr. 2000082687. Man bija izvelets - sadalit 3 maksaju…" at bounding box center [530, 294] width 322 height 107
drag, startPoint x: 538, startPoint y: 247, endPoint x: 567, endPoint y: 244, distance: 28.9
click at [557, 245] on span "Labdien! Veicu pasutijumu nr. 2000082687. Man bija izvelets - sadalit 3 maksaju…" at bounding box center [530, 294] width 322 height 107
click at [530, 247] on span "Labdien! Veicu pasutijumu nr. 2000082687. Man bija izvelets - sadalit 3 maksaju…" at bounding box center [530, 294] width 322 height 107
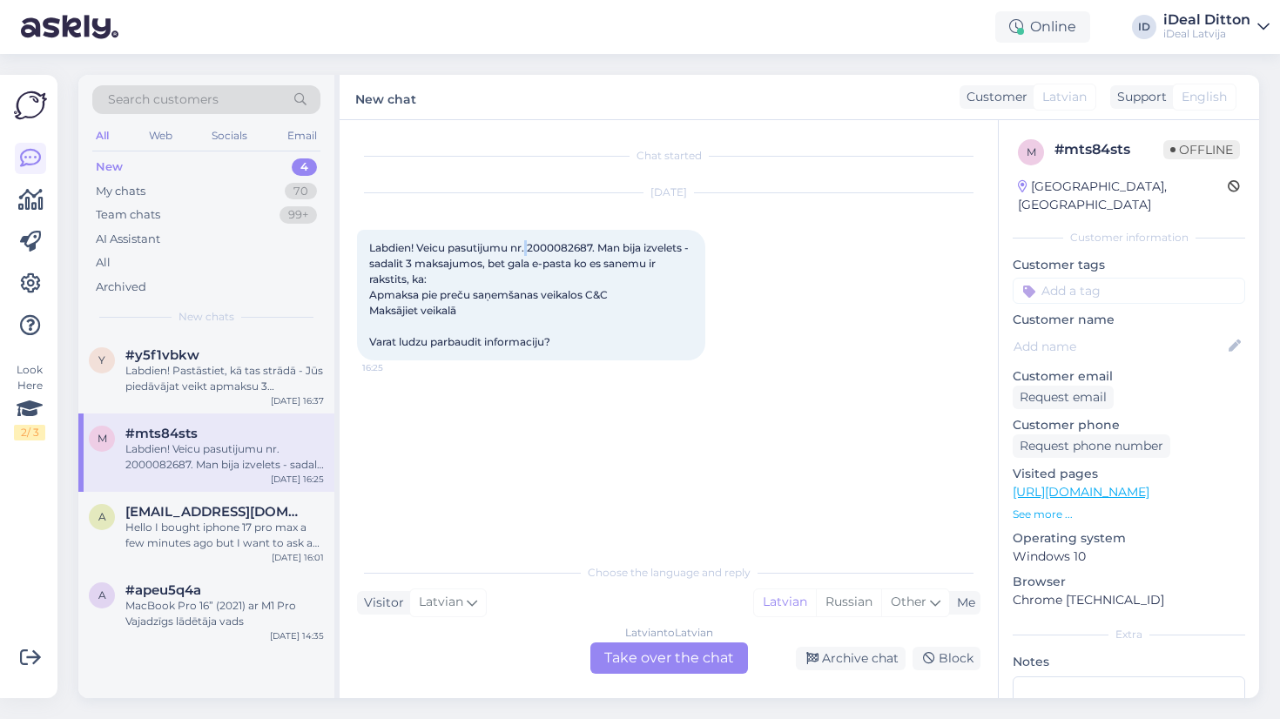
click at [570, 245] on span "Labdien! Veicu pasutijumu nr. 2000082687. Man bija izvelets - sadalit 3 maksaju…" at bounding box center [530, 294] width 322 height 107
click at [138, 192] on div "My chats" at bounding box center [121, 191] width 50 height 17
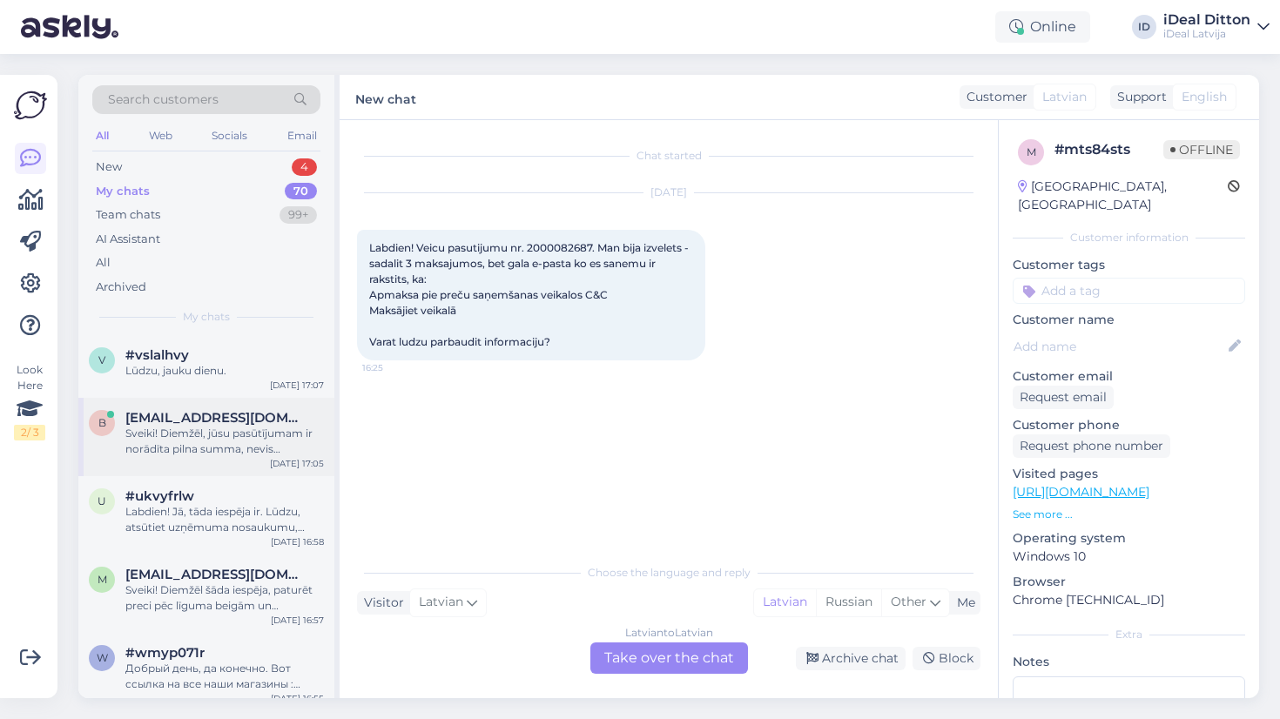
click at [186, 451] on div "Sveiki! Diemžēl, jūsu pasūtījumam ir norādīta pilna summa, nevis maksājums pa d…" at bounding box center [224, 441] width 199 height 31
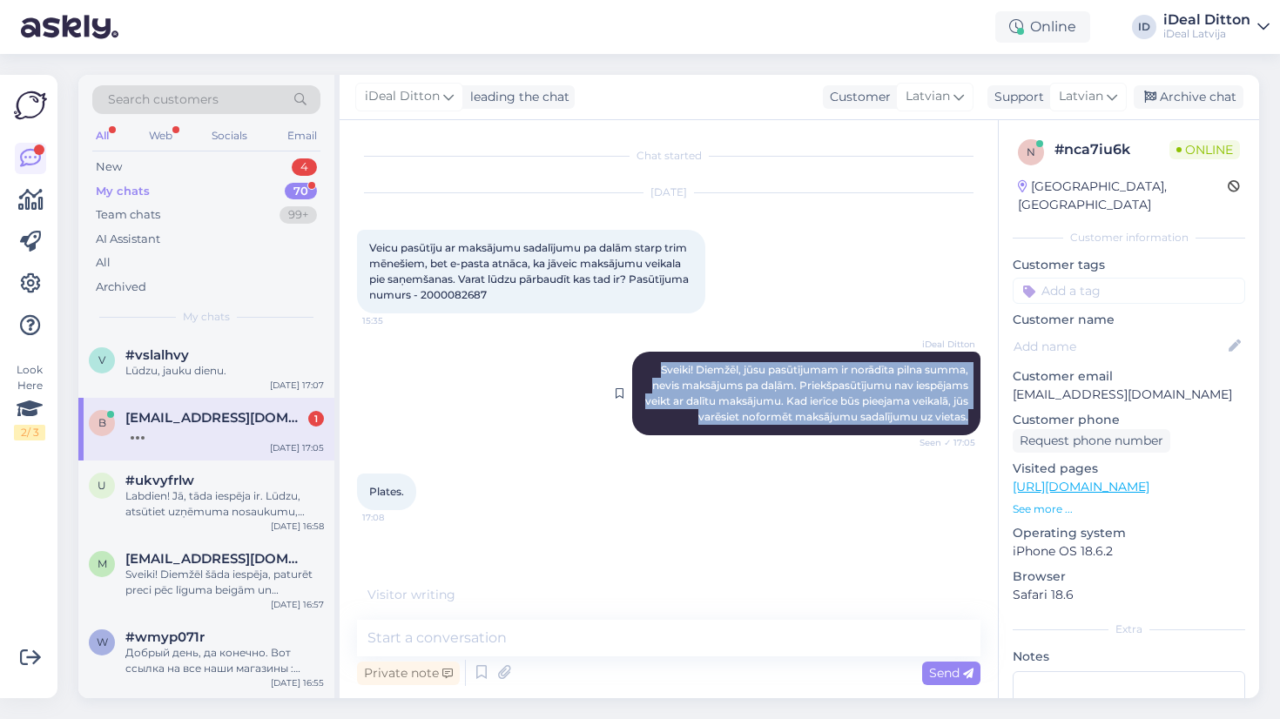
drag, startPoint x: 650, startPoint y: 366, endPoint x: 976, endPoint y: 411, distance: 328.9
click at [976, 411] on div "iDeal [PERSON_NAME]! Diemžēl, jūsu pasūtījumam ir norādīta pilna summa, nevis m…" at bounding box center [806, 394] width 348 height 84
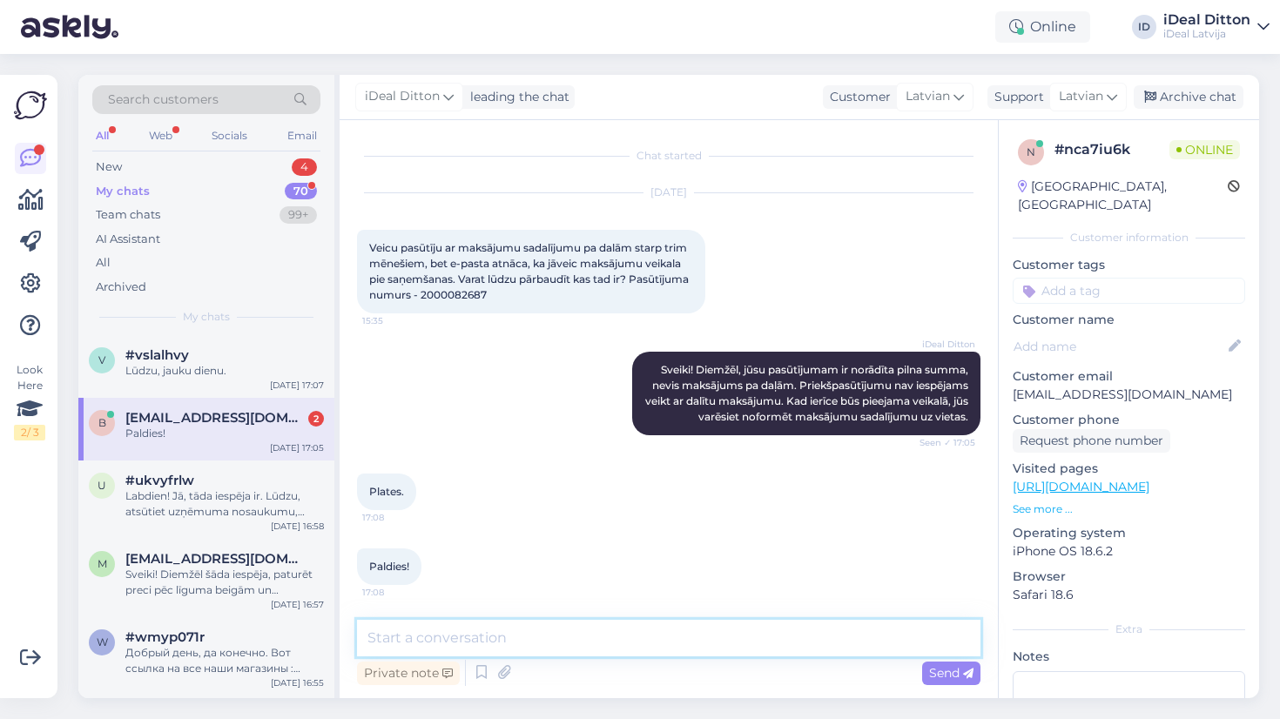
click at [444, 637] on textarea at bounding box center [669, 638] width 624 height 37
type textarea "l"
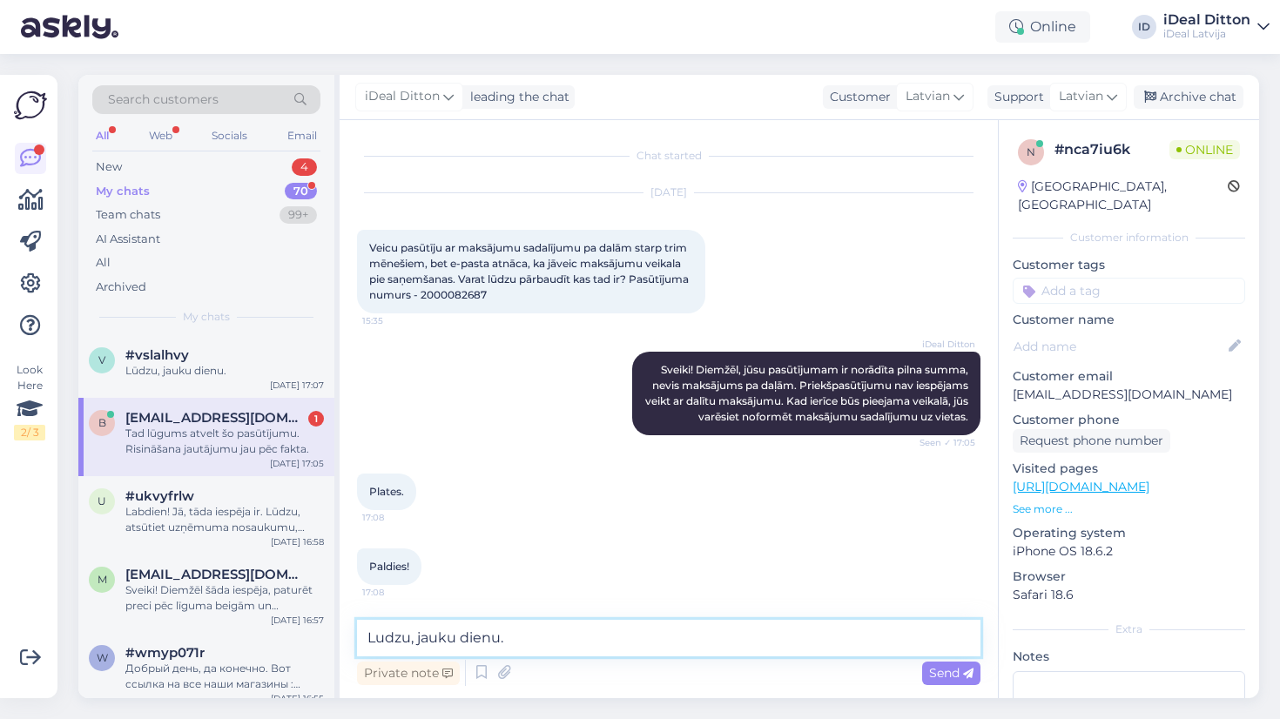
scroll to position [91, 0]
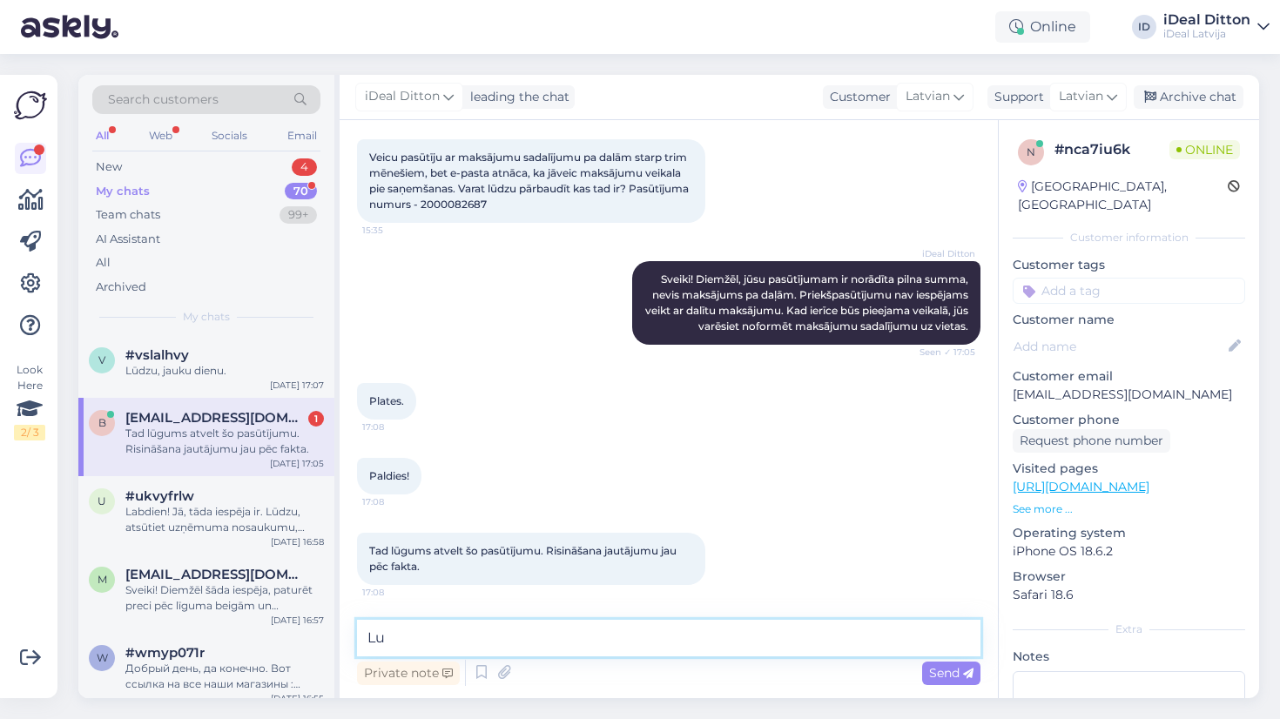
type textarea "L"
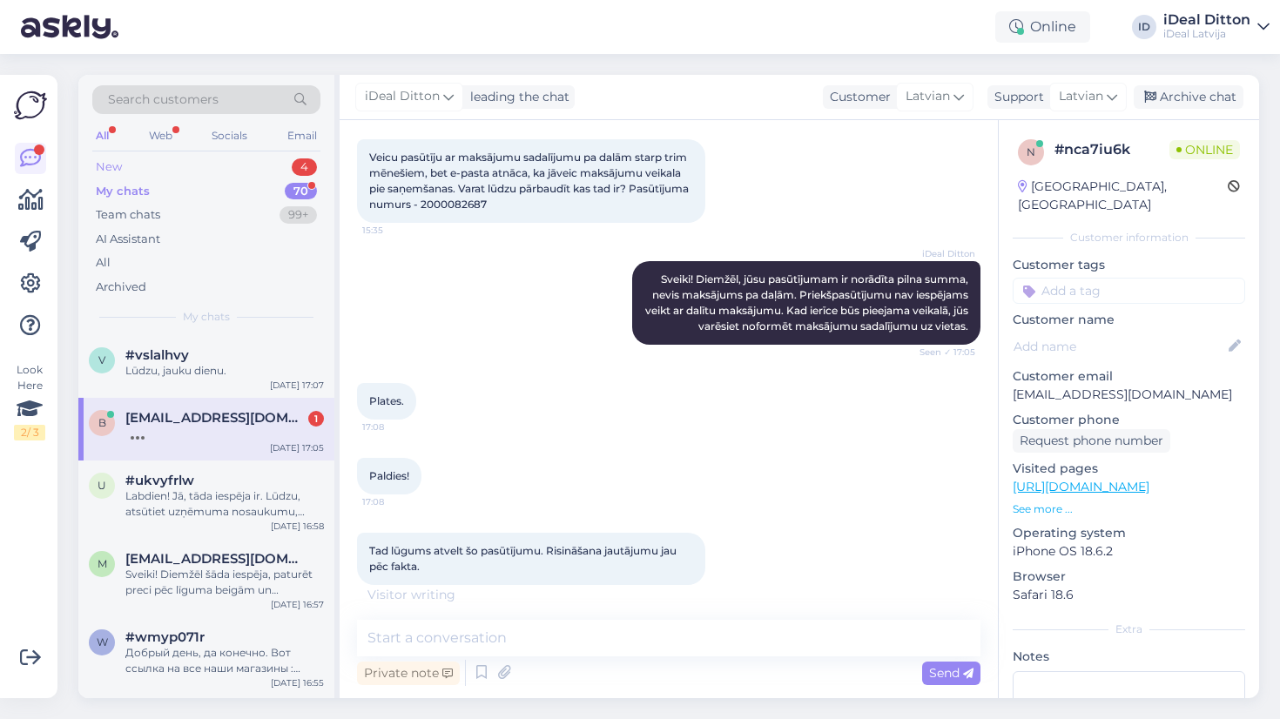
click at [120, 161] on div "New" at bounding box center [109, 167] width 26 height 17
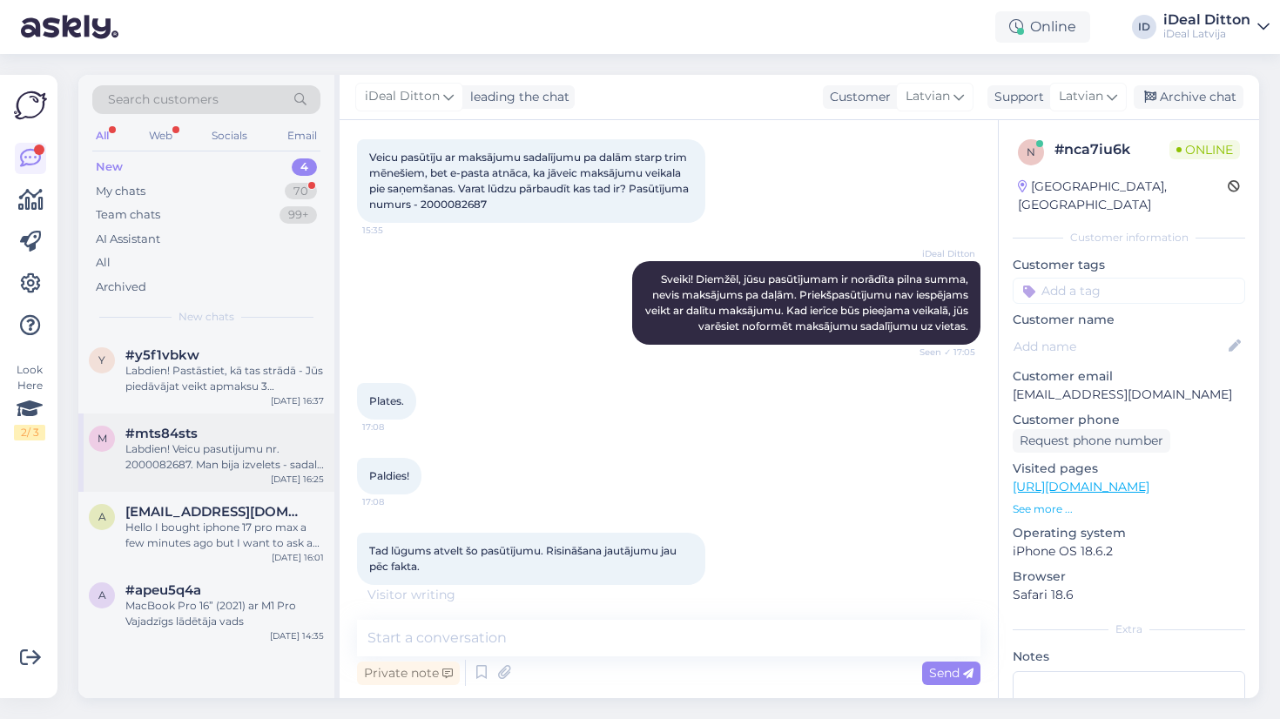
click at [159, 443] on div "Labdien! Veicu pasutijumu nr. 2000082687. Man bija izvelets - sadalit 3 maksaju…" at bounding box center [224, 457] width 199 height 31
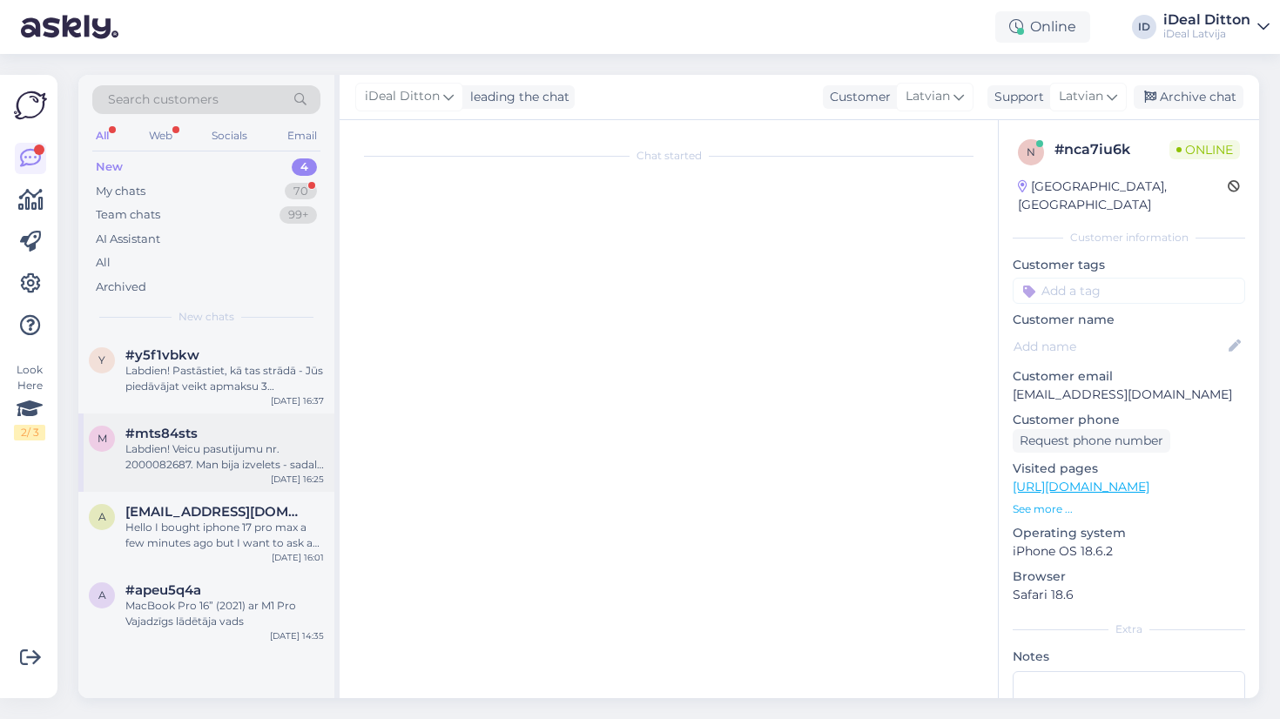
scroll to position [0, 0]
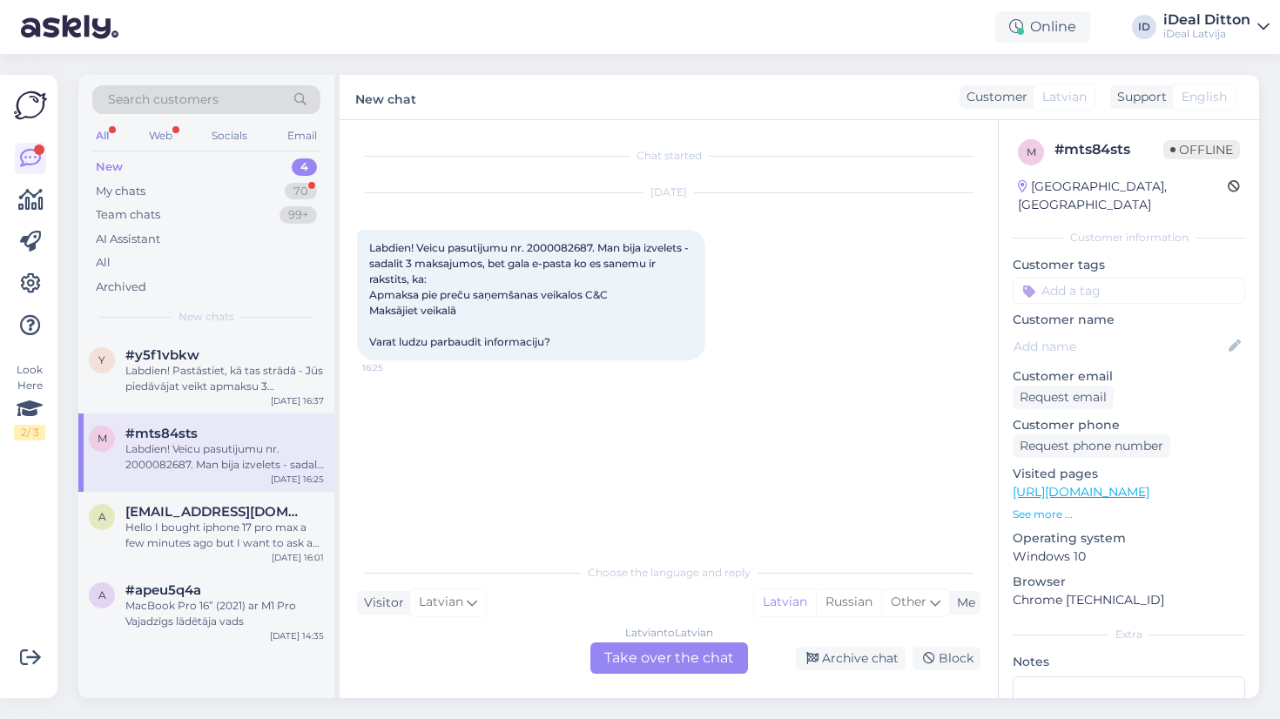
click at [629, 651] on div "Latvian to Latvian Take over the chat" at bounding box center [670, 658] width 158 height 31
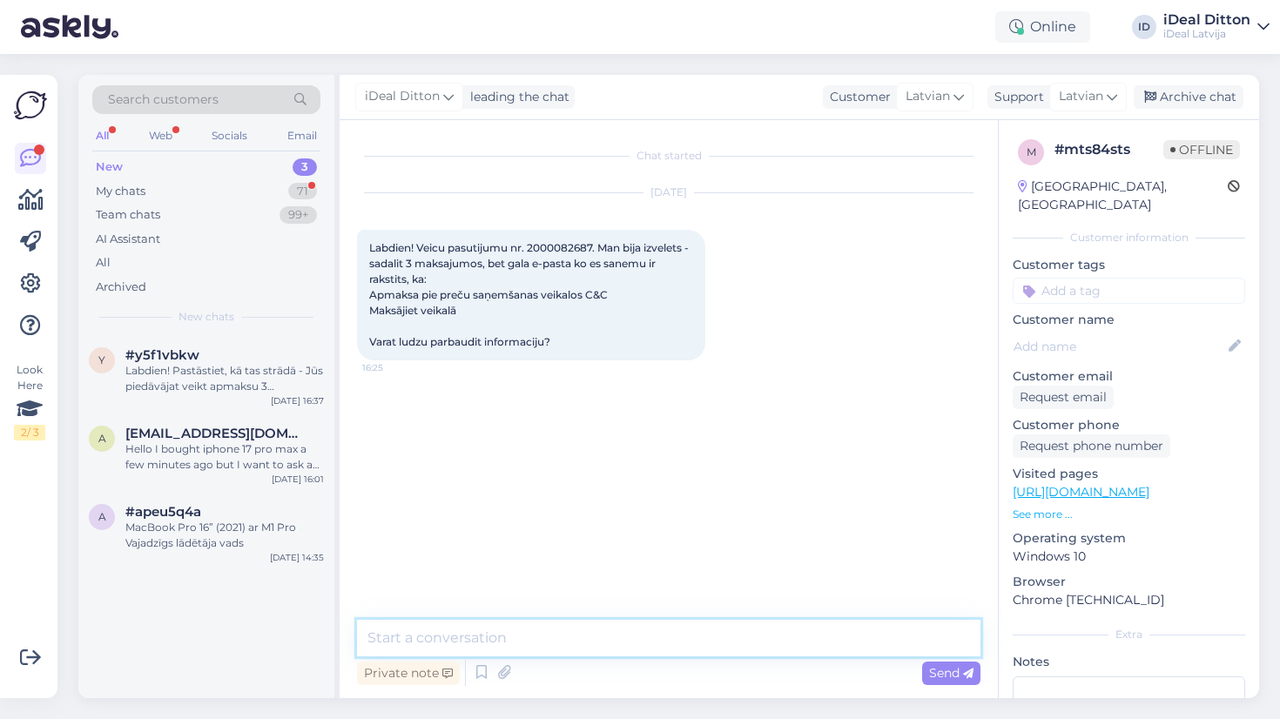
click at [539, 638] on textarea at bounding box center [669, 638] width 624 height 37
paste textarea "Sveiki! Diemžēl, jūsu pasūtījumam ir norādīta pilna summa, nevis maksājums pa d…"
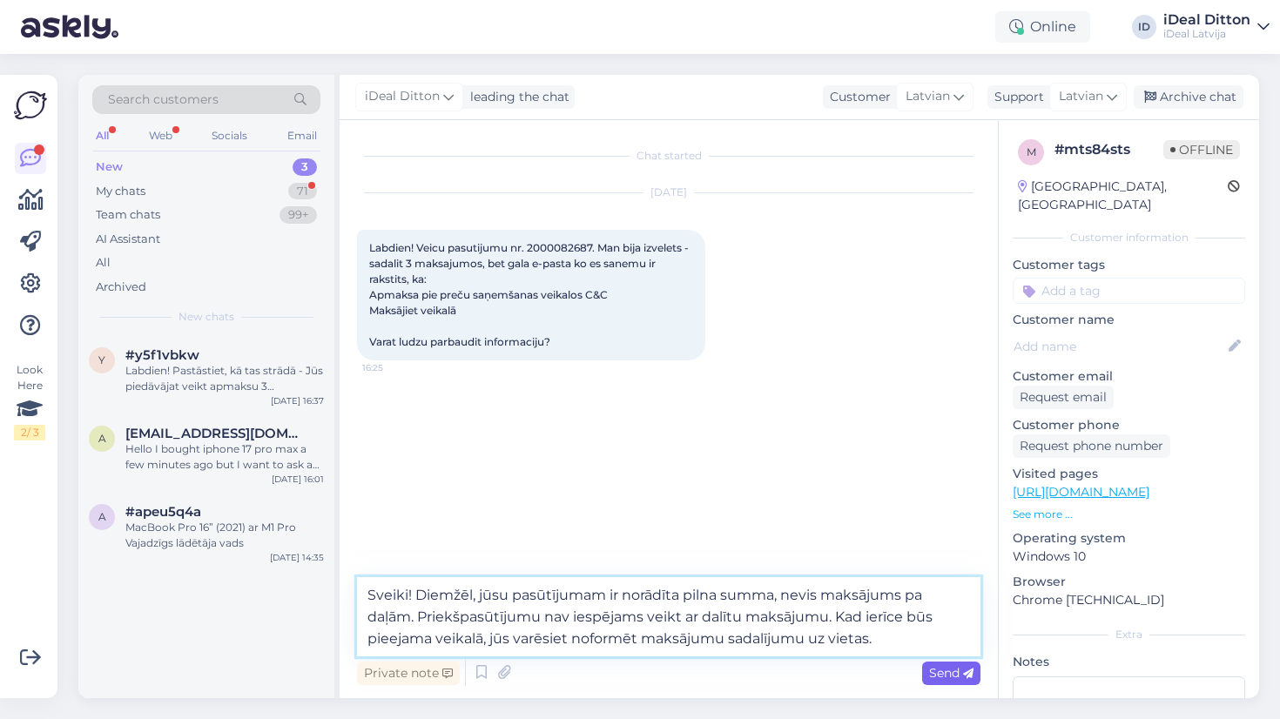
type textarea "Sveiki! Diemžēl, jūsu pasūtījumam ir norādīta pilna summa, nevis maksājums pa d…"
click at [954, 675] on span "Send" at bounding box center [951, 673] width 44 height 16
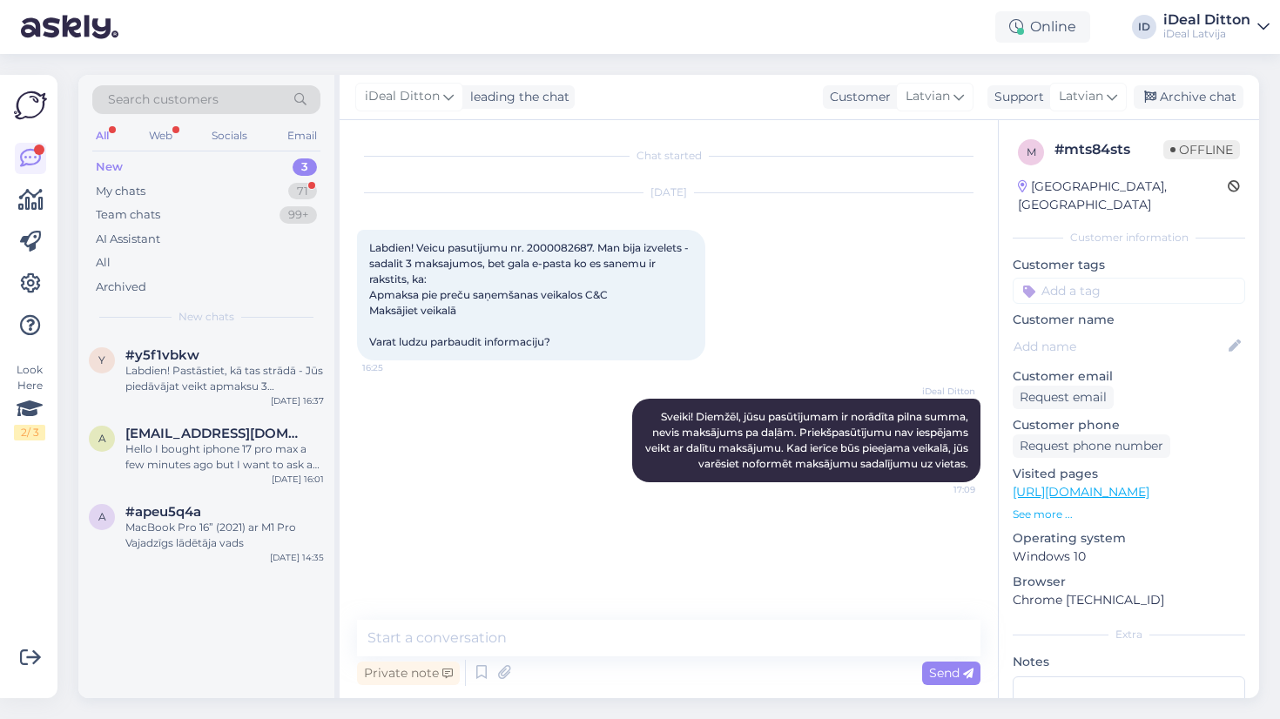
click at [108, 164] on div "New" at bounding box center [109, 167] width 27 height 17
click at [121, 193] on div "My chats" at bounding box center [121, 191] width 50 height 17
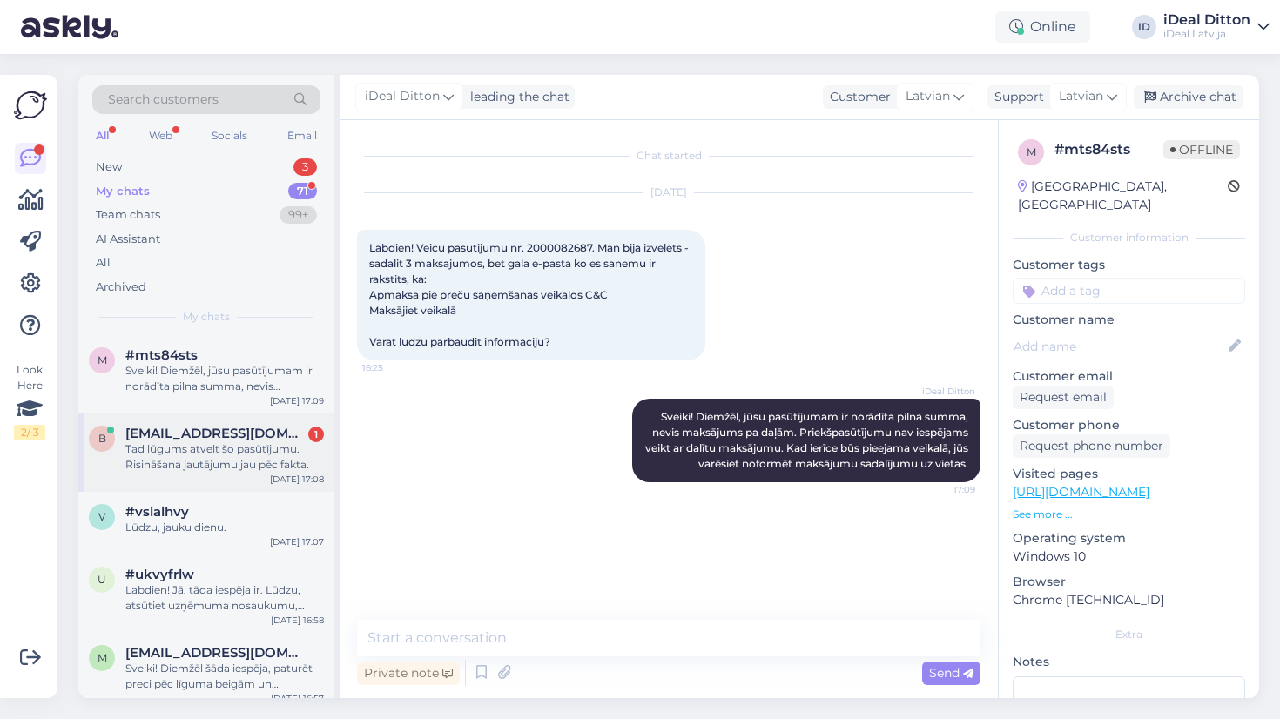
click at [170, 475] on div "b [EMAIL_ADDRESS][DOMAIN_NAME] 1 Tad lūgums atvelt šo pasūtījumu. Risināšana ja…" at bounding box center [206, 453] width 256 height 78
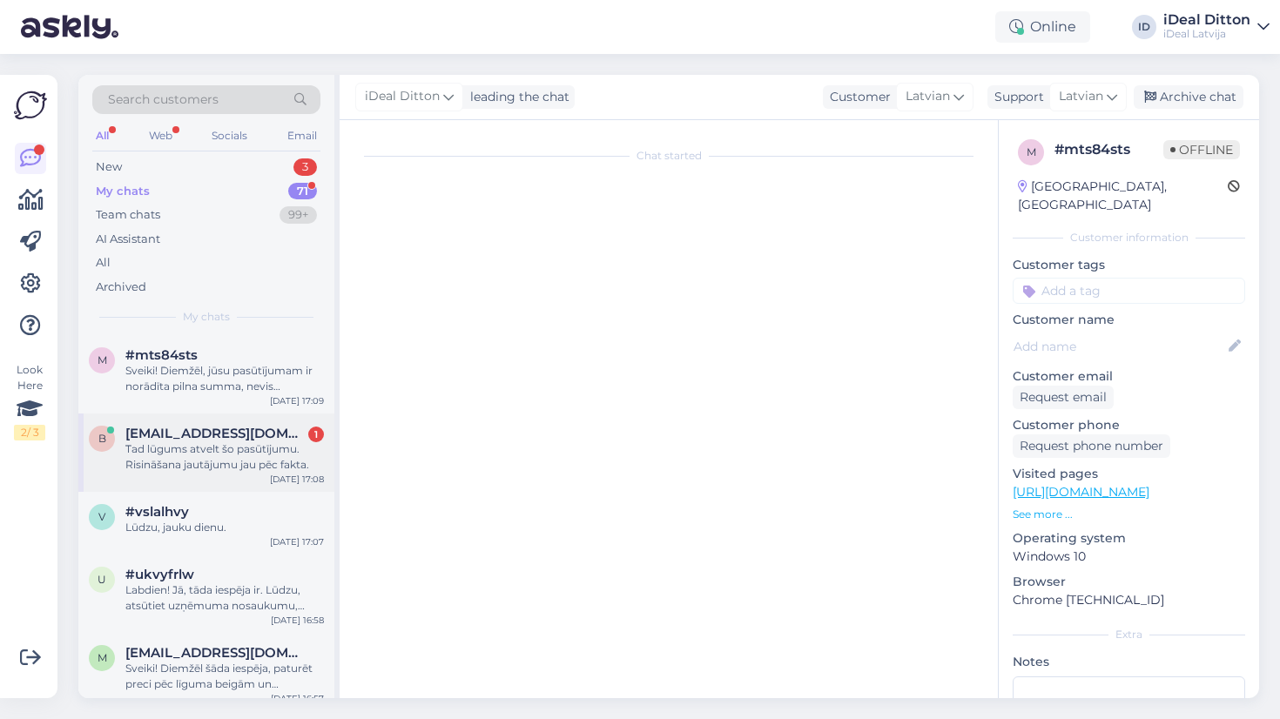
scroll to position [91, 0]
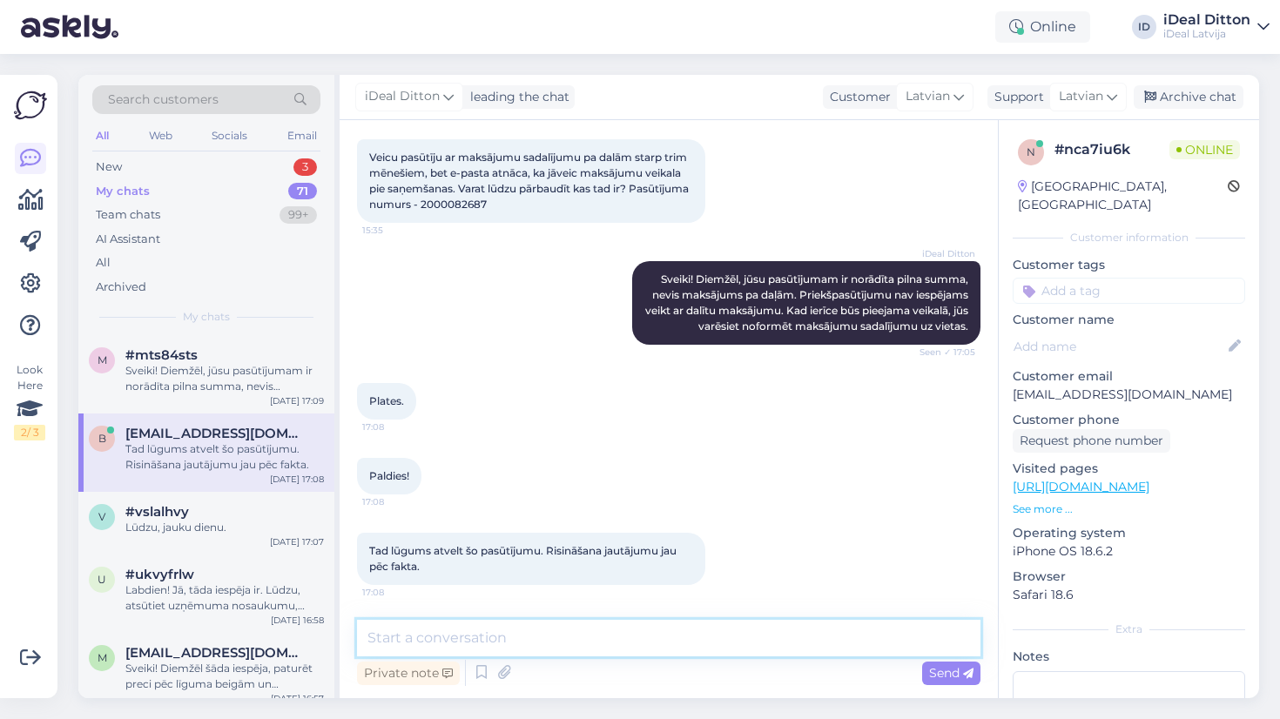
click at [408, 632] on textarea at bounding box center [669, 638] width 624 height 37
type textarea "l"
type textarea "Labi. Paldies par pasūtījumu - jauku dienu"
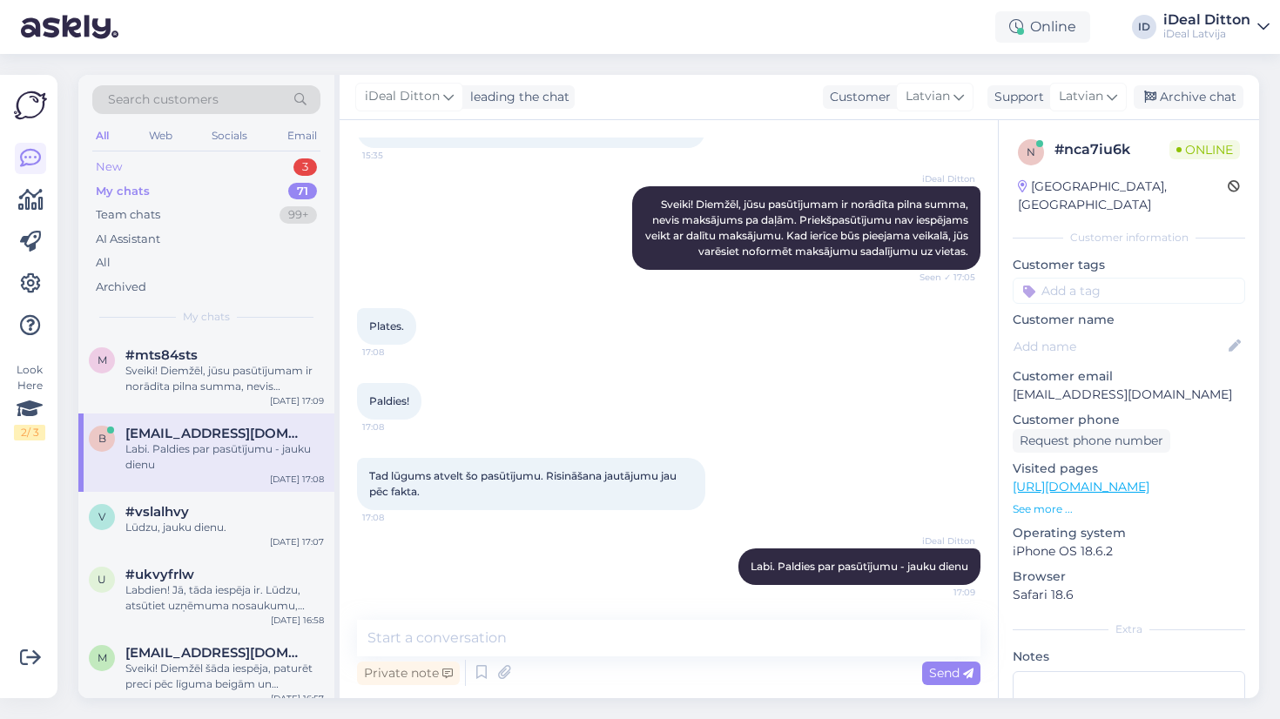
click at [115, 171] on div "New" at bounding box center [109, 167] width 26 height 17
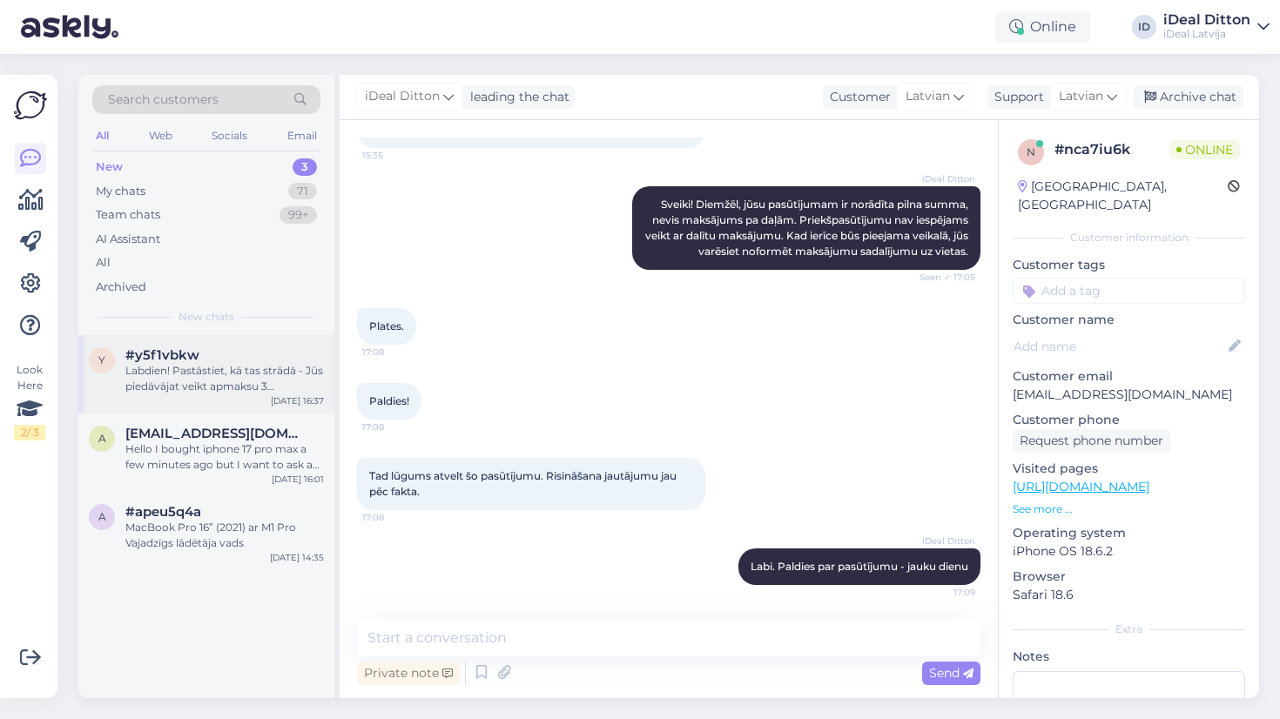
click at [160, 382] on div "Labdien! Pastāstiet, kā tas strādā - Jūs piedāvājat veikt apmaksu 3 maksājumos …" at bounding box center [224, 378] width 199 height 31
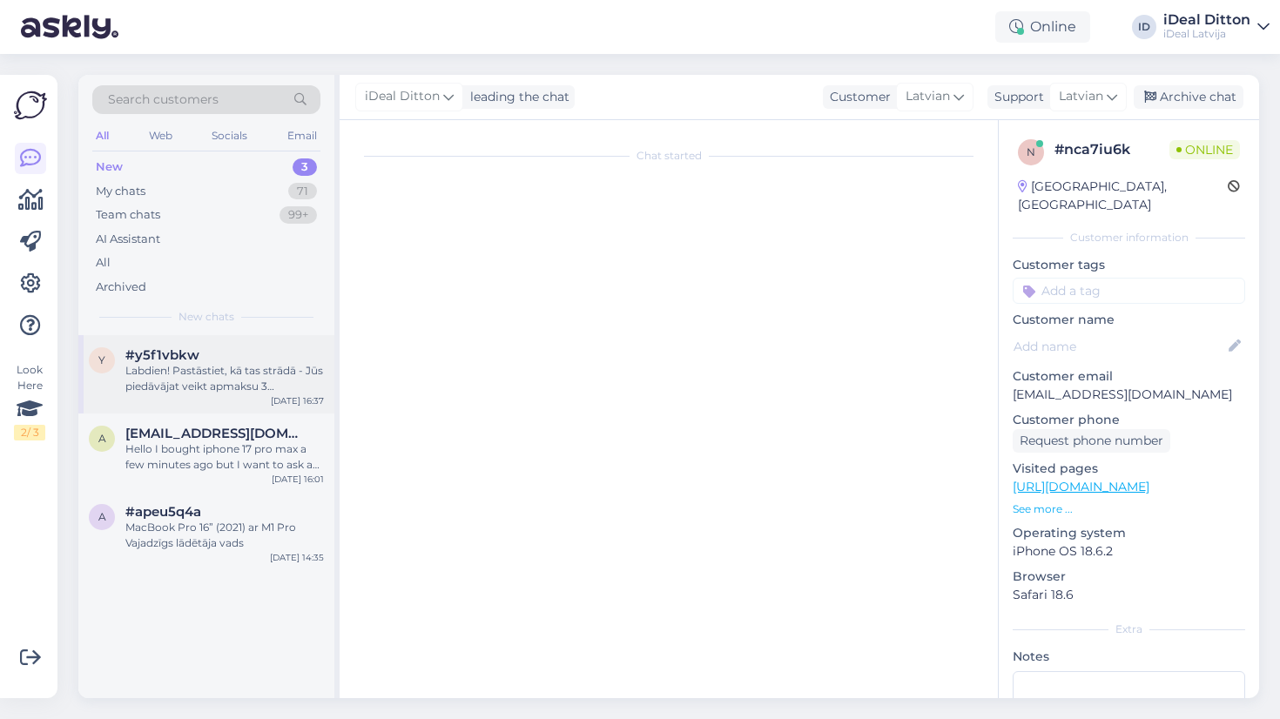
scroll to position [0, 0]
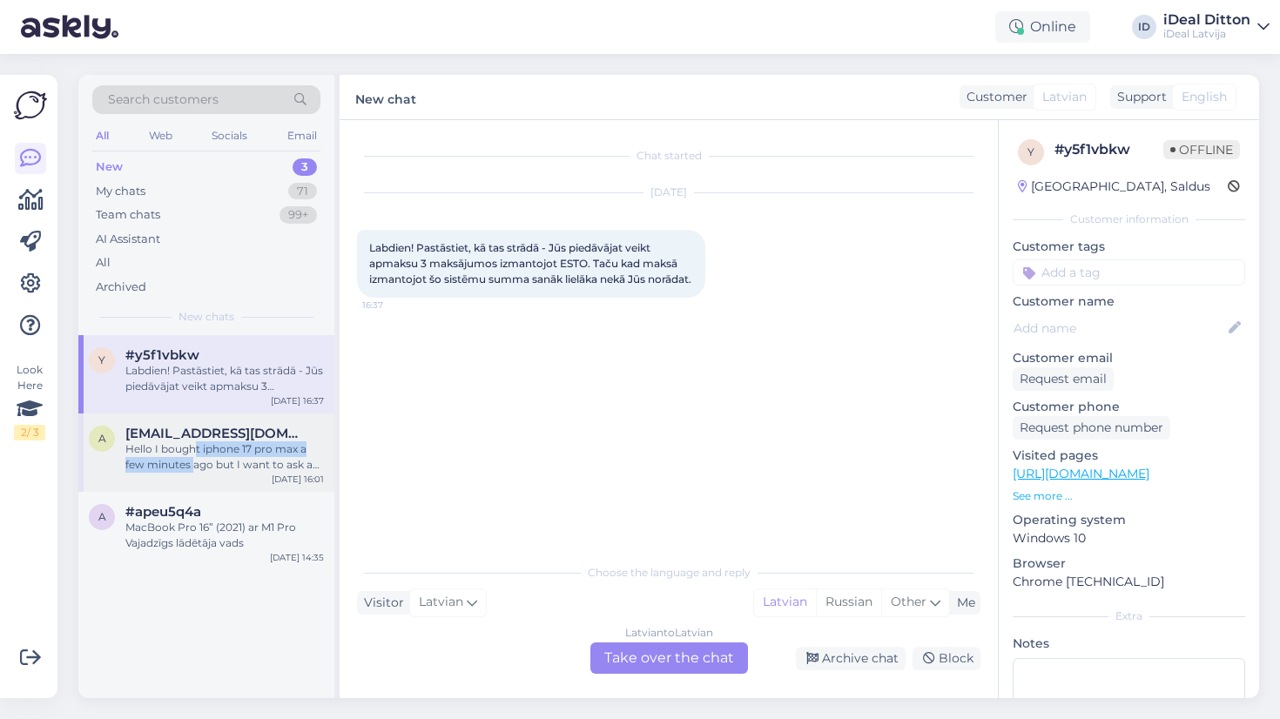
click at [193, 453] on div "Hello I bought iphone 17 pro max a few minutes ago but I want to ask a question…" at bounding box center [224, 457] width 199 height 31
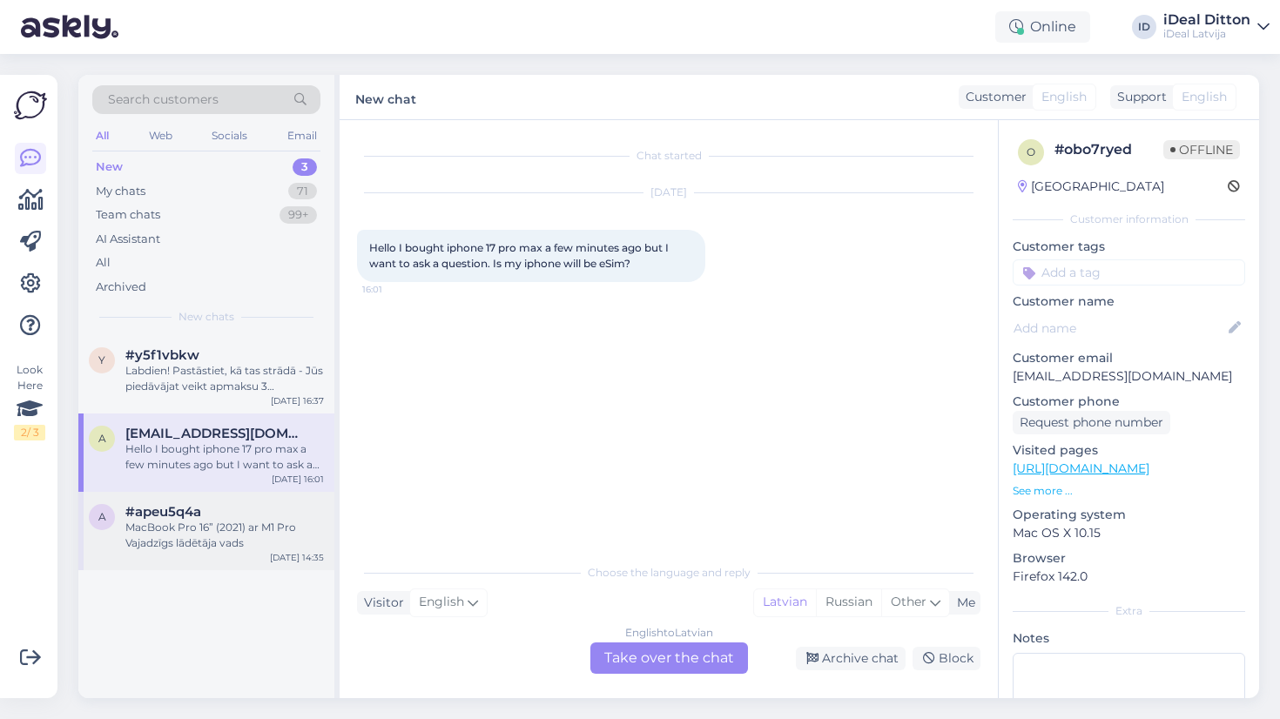
click at [180, 526] on div "MacBook Pro 16” (2021) ar M1 Pro Vajadzīgs lādētāja vads" at bounding box center [224, 535] width 199 height 31
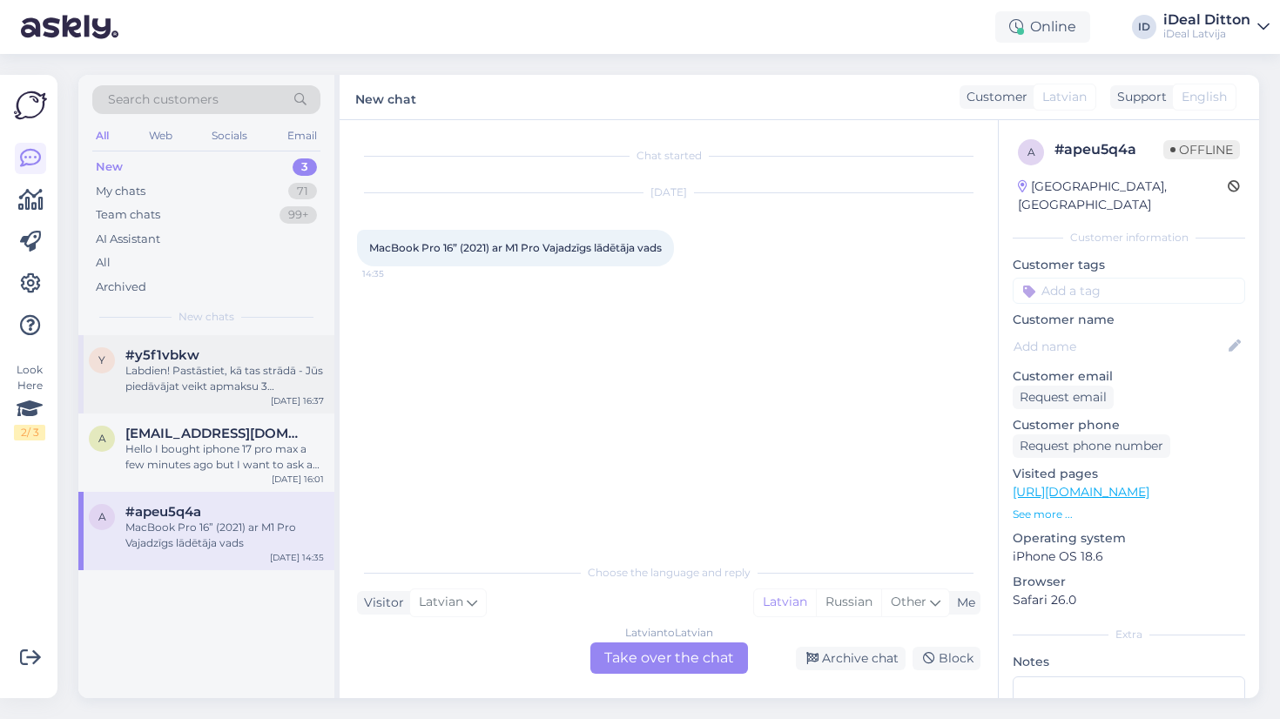
click at [207, 378] on div "Labdien! Pastāstiet, kā tas strādā - Jūs piedāvājat veikt apmaksu 3 maksājumos …" at bounding box center [224, 378] width 199 height 31
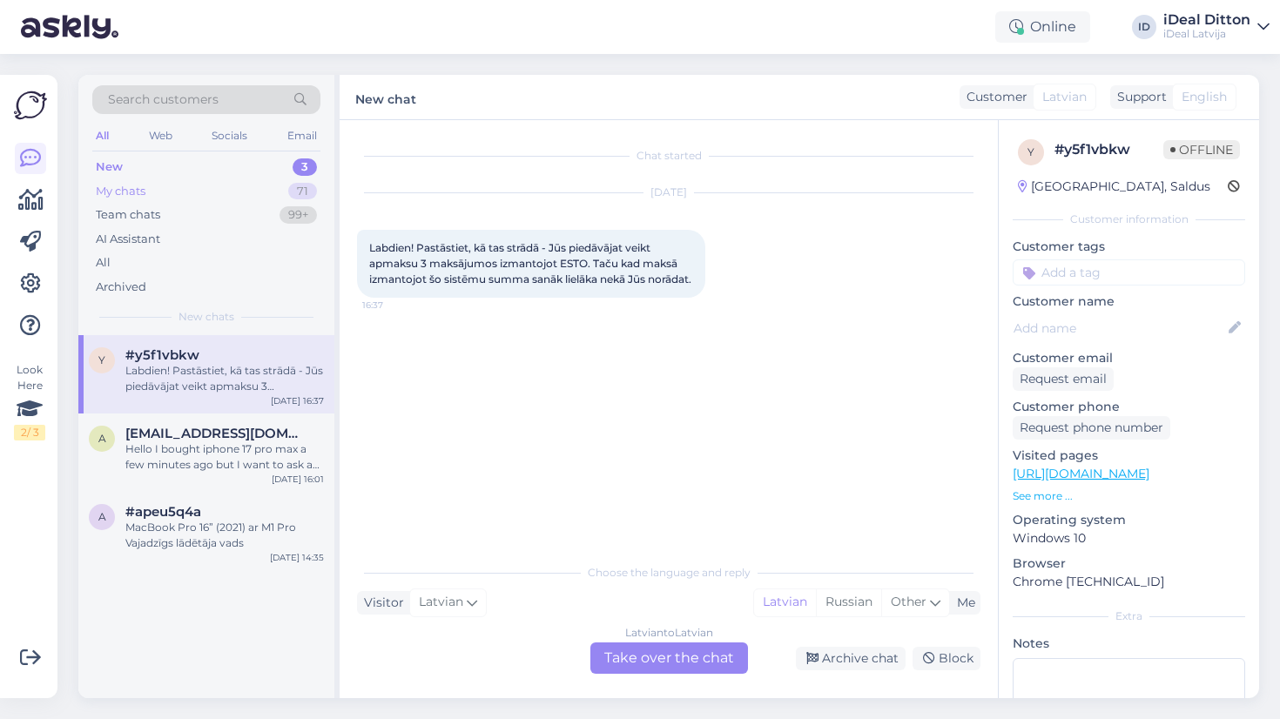
click at [140, 189] on div "My chats" at bounding box center [121, 191] width 50 height 17
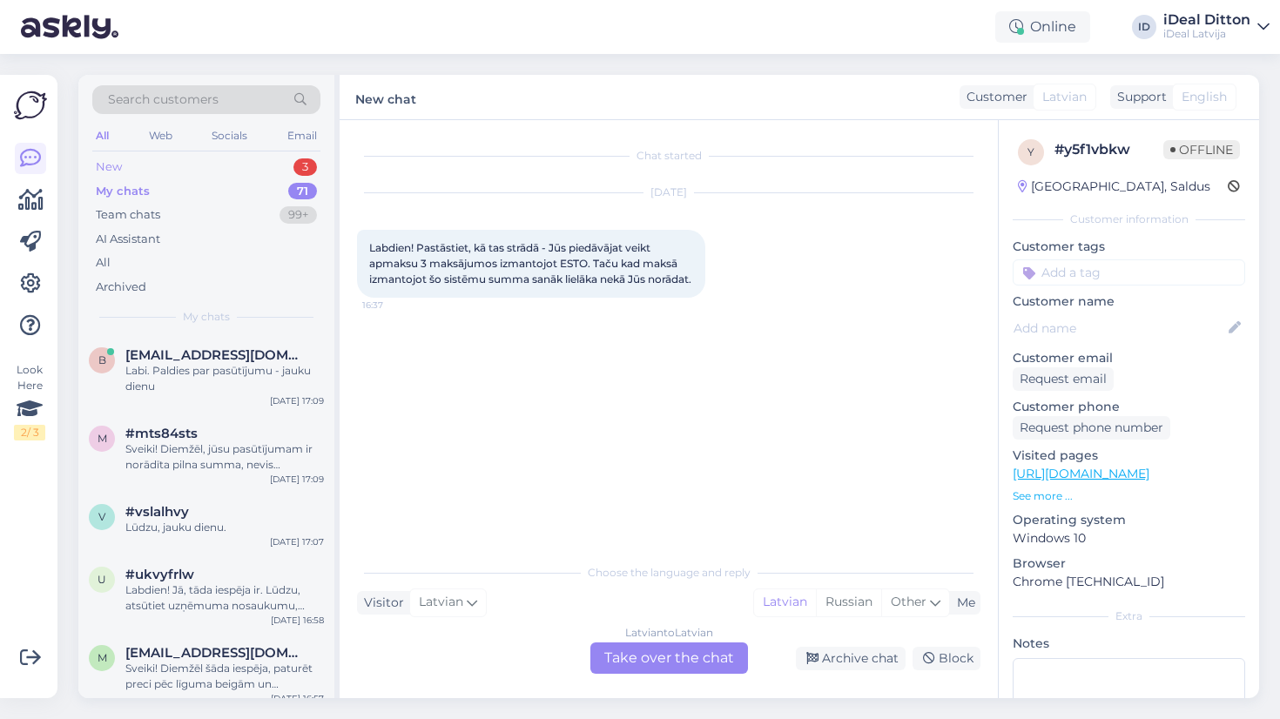
click at [115, 164] on div "New" at bounding box center [109, 167] width 26 height 17
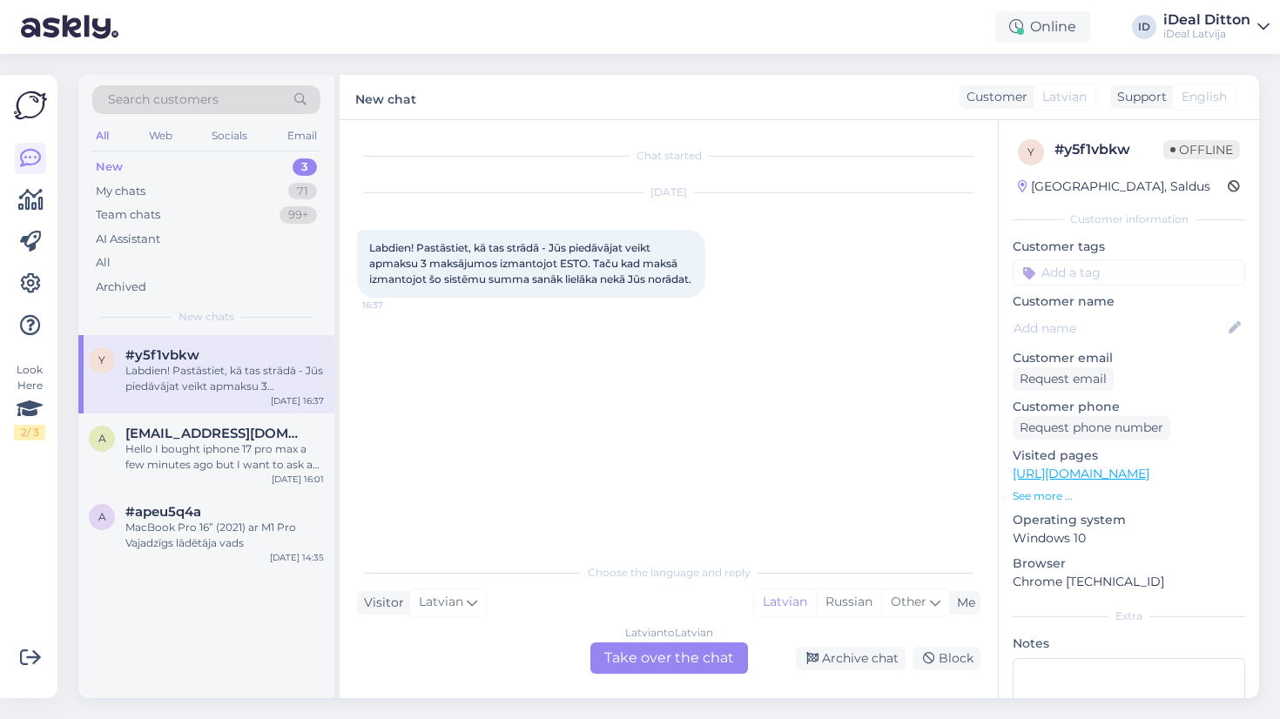
drag, startPoint x: 422, startPoint y: 295, endPoint x: 361, endPoint y: 246, distance: 78.0
click at [361, 246] on div "Labdien! Pastāstiet, kā tas strādā - Jūs piedāvājat veikt apmaksu 3 maksājumos …" at bounding box center [531, 264] width 348 height 68
click at [132, 186] on div "My chats" at bounding box center [121, 191] width 50 height 17
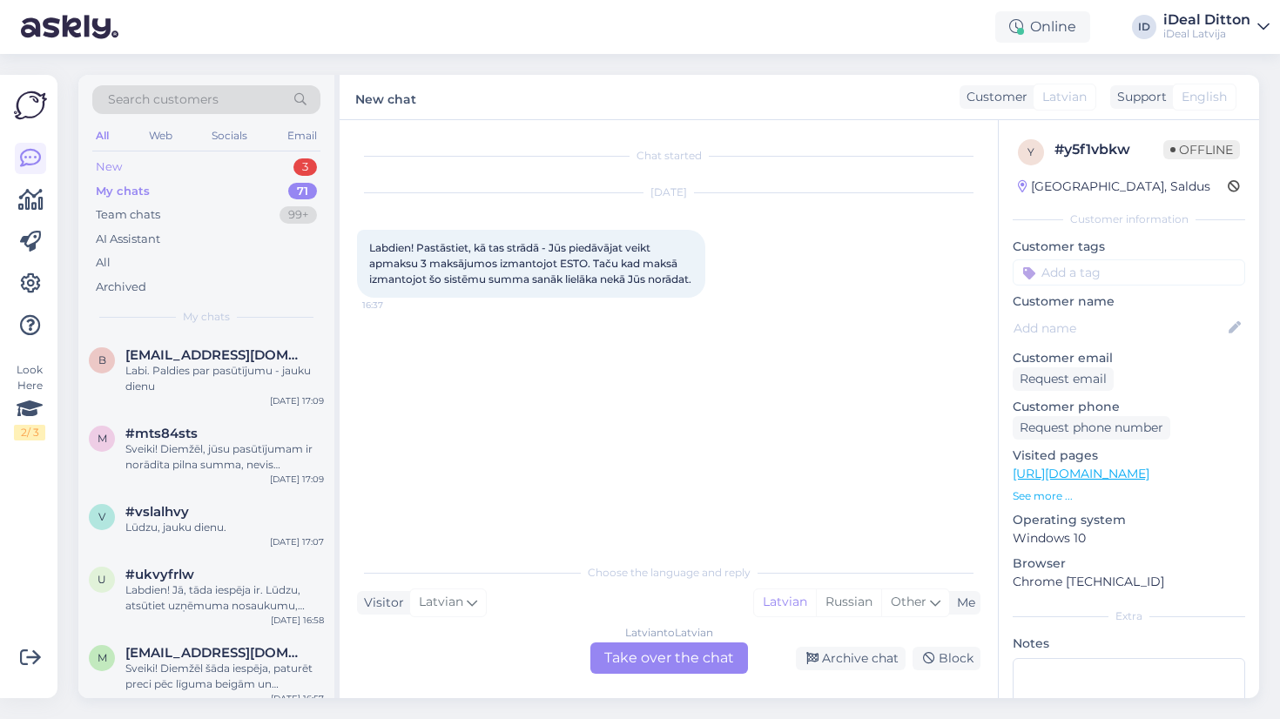
click at [111, 166] on div "New" at bounding box center [109, 167] width 26 height 17
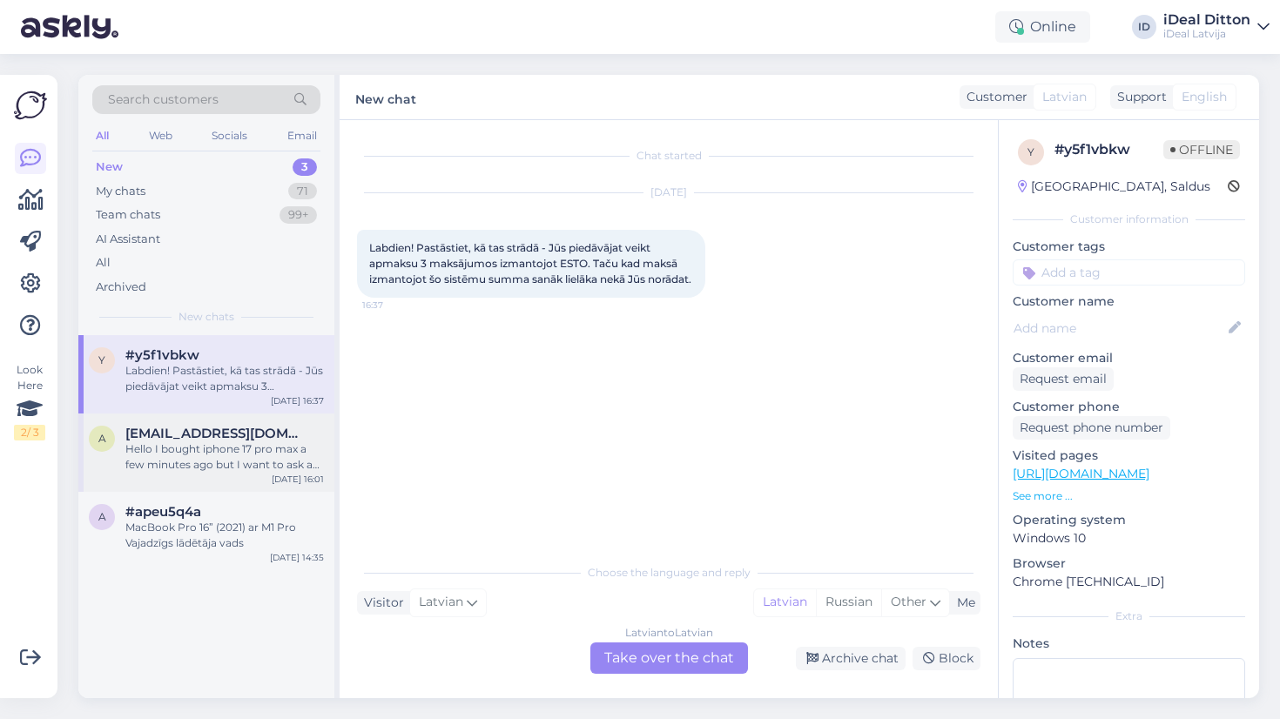
click at [171, 449] on div "Hello I bought iphone 17 pro max a few minutes ago but I want to ask a question…" at bounding box center [224, 457] width 199 height 31
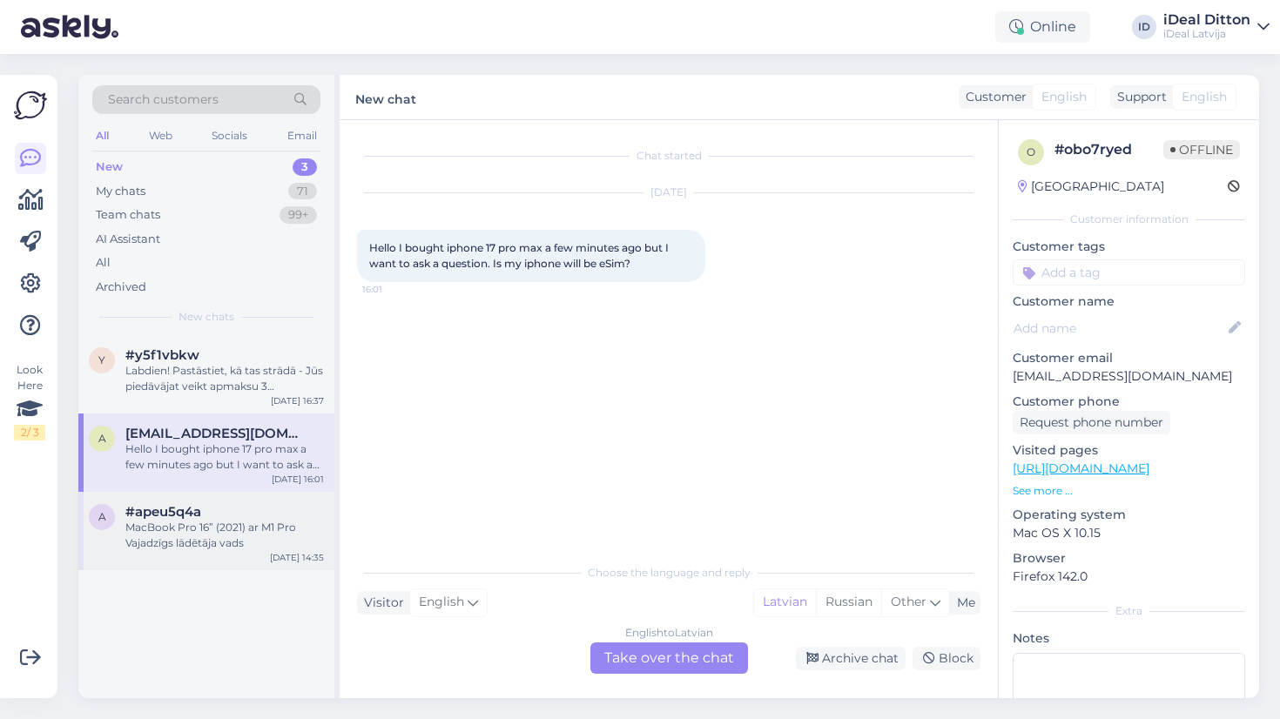
click at [172, 541] on div "MacBook Pro 16” (2021) ar M1 Pro Vajadzīgs lādētāja vads" at bounding box center [224, 535] width 199 height 31
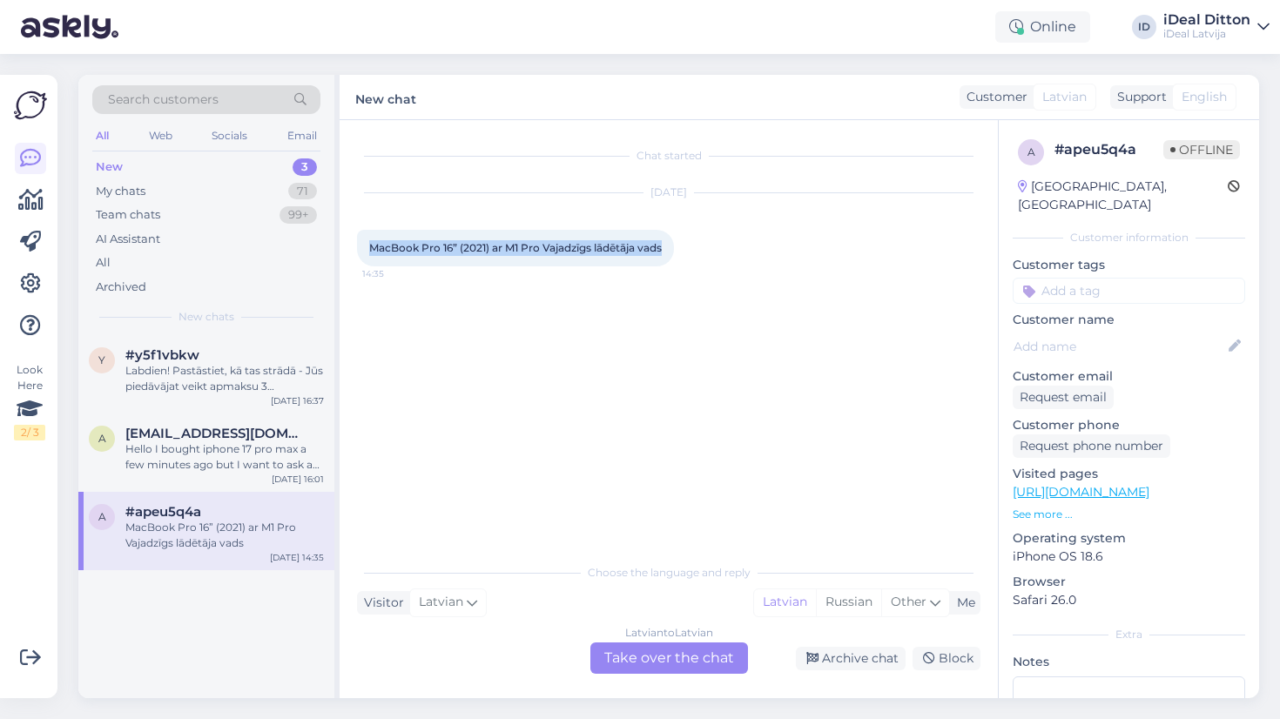
drag, startPoint x: 666, startPoint y: 247, endPoint x: 367, endPoint y: 247, distance: 299.6
click at [367, 247] on div "MacBook Pro 16” (2021) ar M1 Pro Vajadzīgs lādētāja vads 14:35" at bounding box center [515, 248] width 317 height 37
click at [641, 659] on div "Latvian to Latvian Take over the chat" at bounding box center [670, 658] width 158 height 31
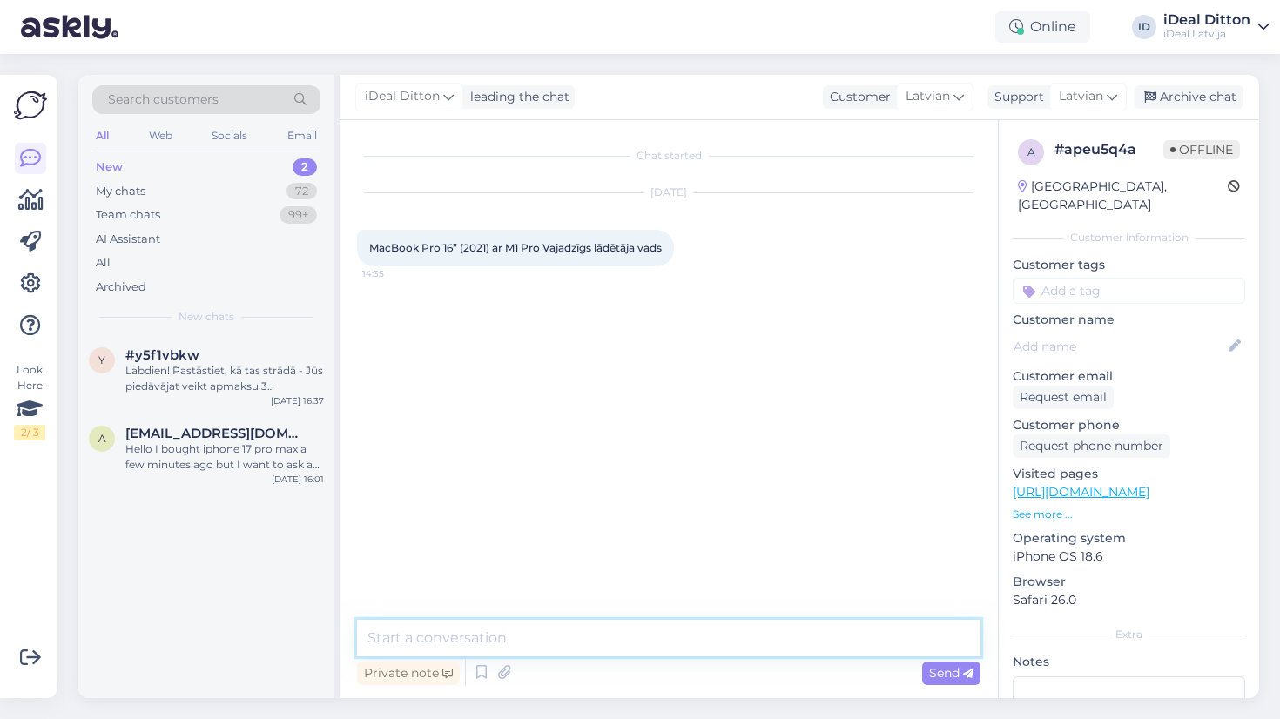
click at [618, 629] on textarea at bounding box center [669, 638] width 624 height 37
type textarea "Д"
paste textarea "[URL][DOMAIN_NAME]"
type textarea "Labdien. Šis deres : [URL][DOMAIN_NAME]"
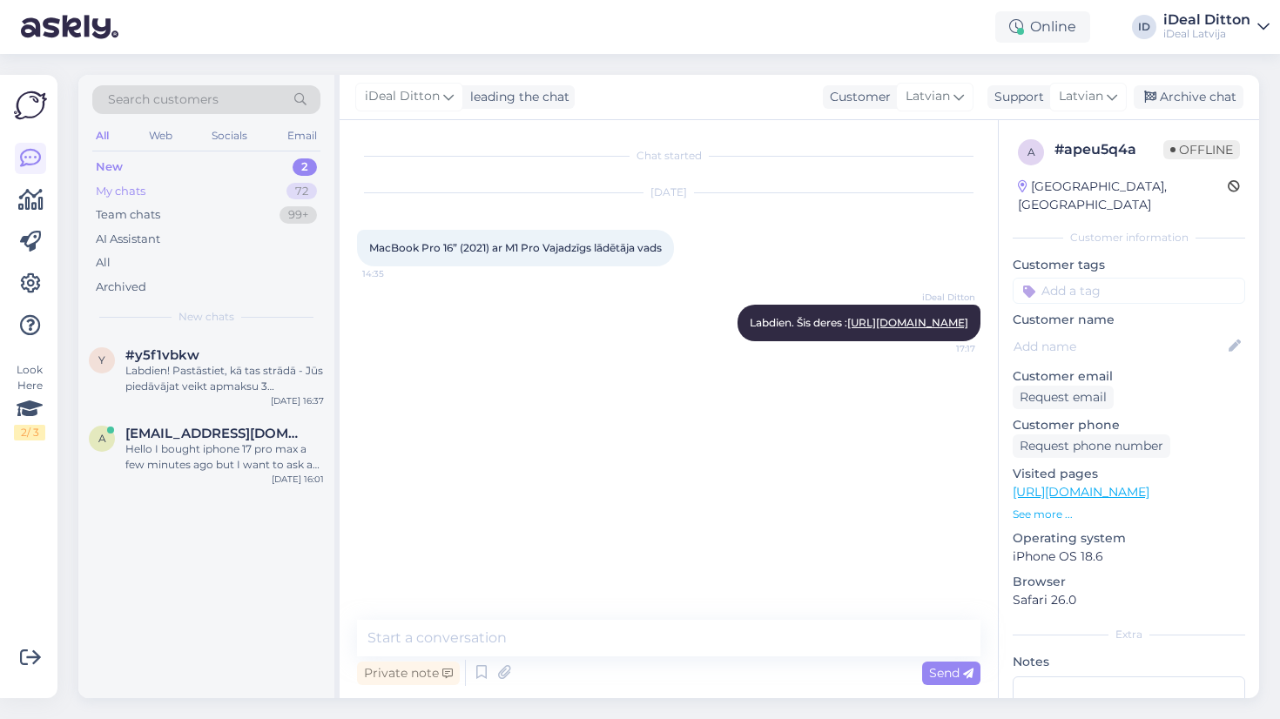
click at [138, 190] on div "My chats" at bounding box center [121, 191] width 50 height 17
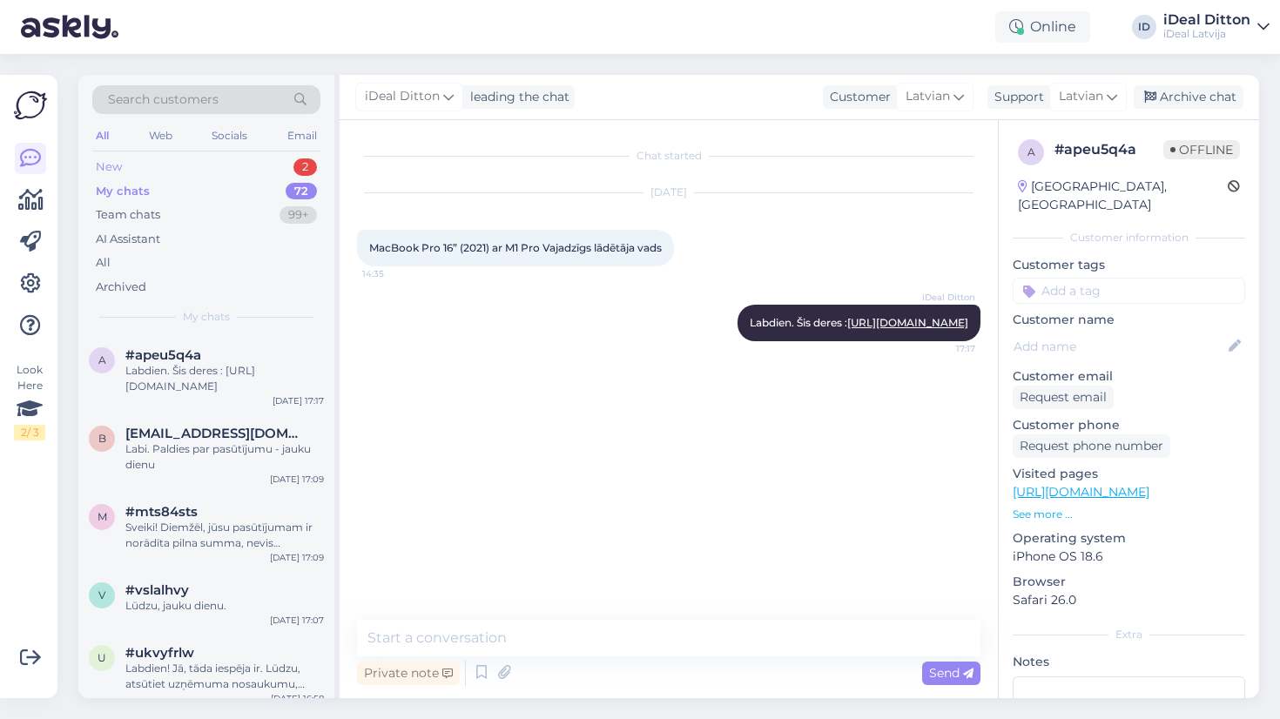
click at [129, 169] on div "New 2" at bounding box center [206, 167] width 228 height 24
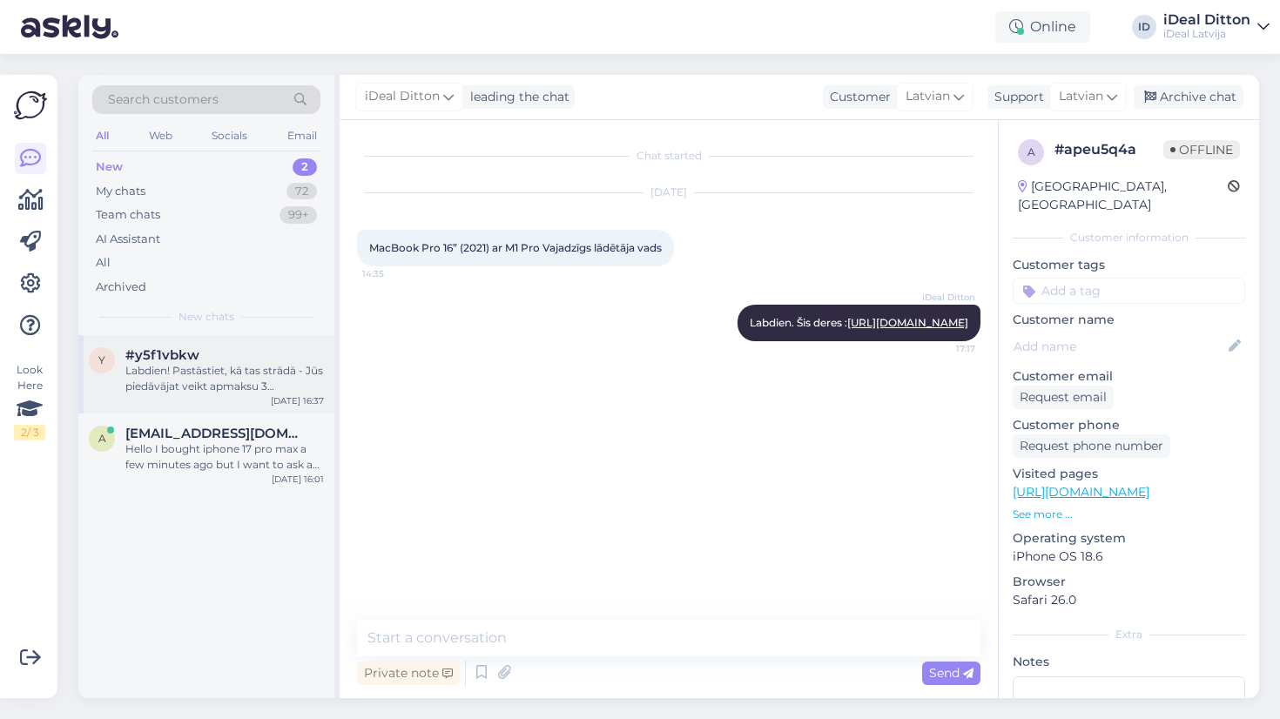
click at [199, 390] on div "Labdien! Pastāstiet, kā tas strādā - Jūs piedāvājat veikt apmaksu 3 maksājumos …" at bounding box center [224, 378] width 199 height 31
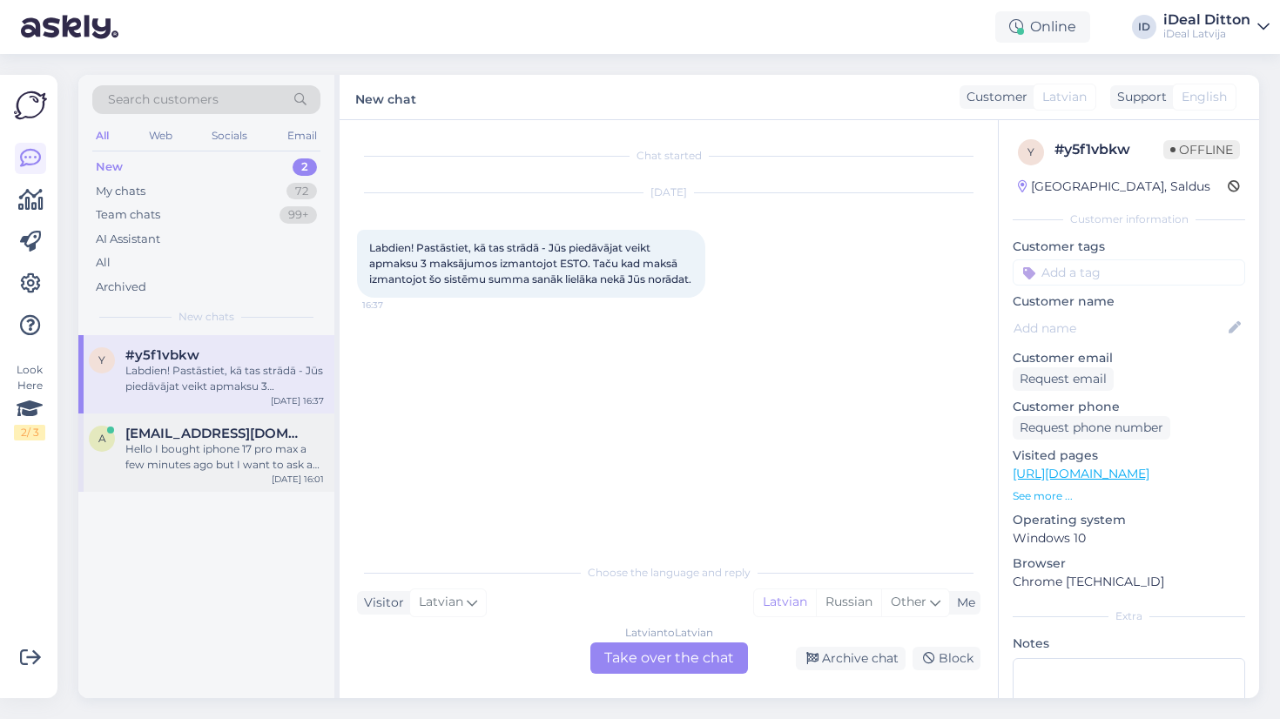
click at [186, 466] on div "Hello I bought iphone 17 pro max a few minutes ago but I want to ask a question…" at bounding box center [224, 457] width 199 height 31
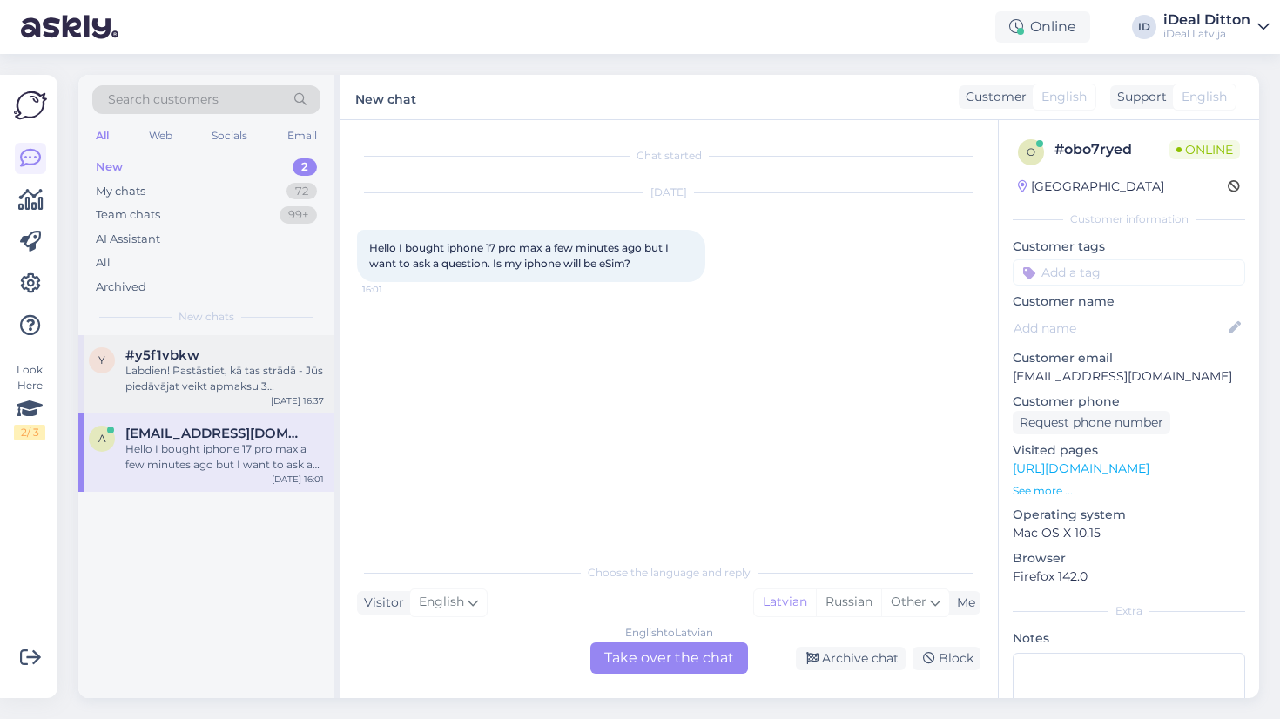
click at [172, 366] on div "Labdien! Pastāstiet, kā tas strādā - Jūs piedāvājat veikt apmaksu 3 maksājumos …" at bounding box center [224, 378] width 199 height 31
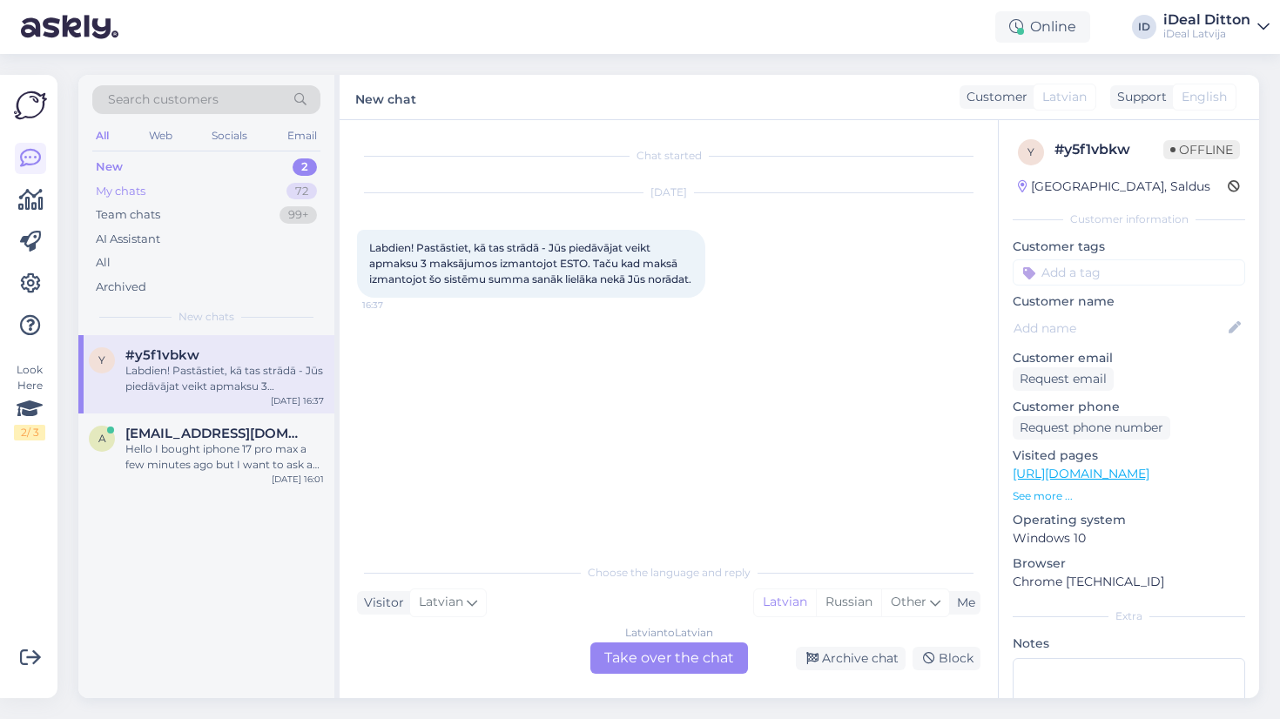
click at [125, 186] on div "My chats" at bounding box center [121, 191] width 50 height 17
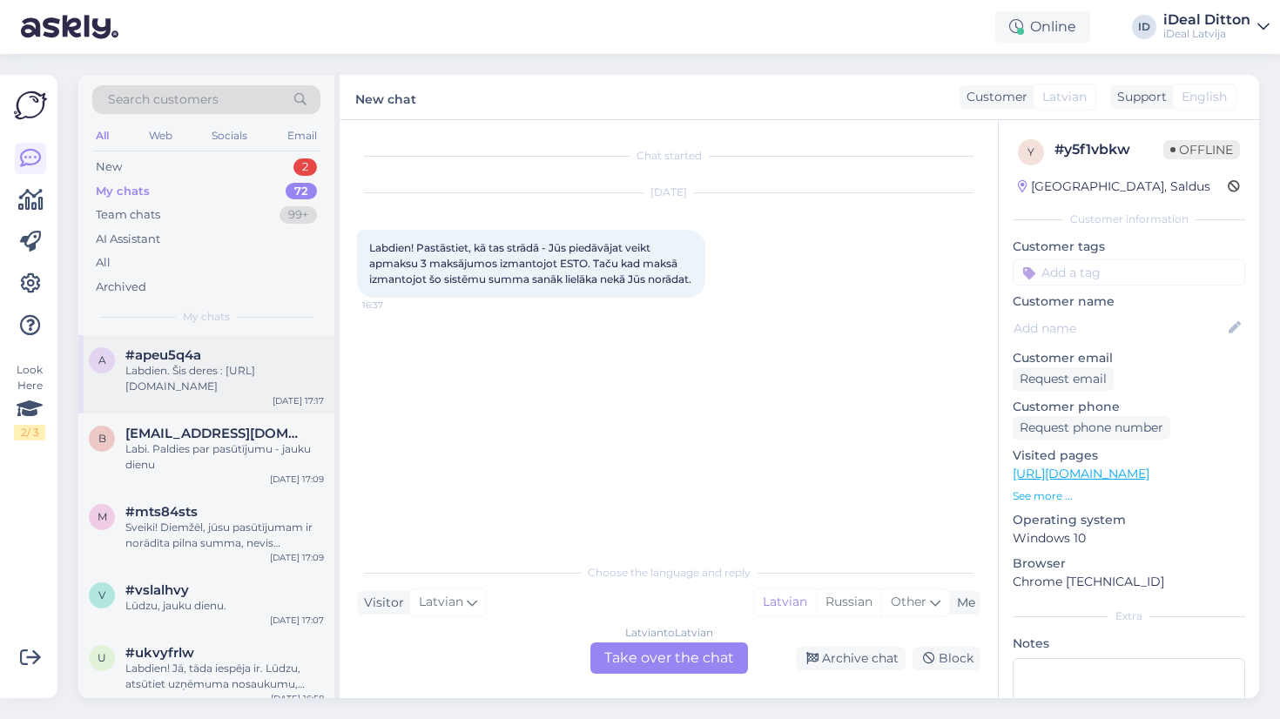
click at [227, 400] on div "a #apeu5q4a Labdien. Šis deres : [URL][DOMAIN_NAME] [DATE] 17:17" at bounding box center [206, 374] width 256 height 78
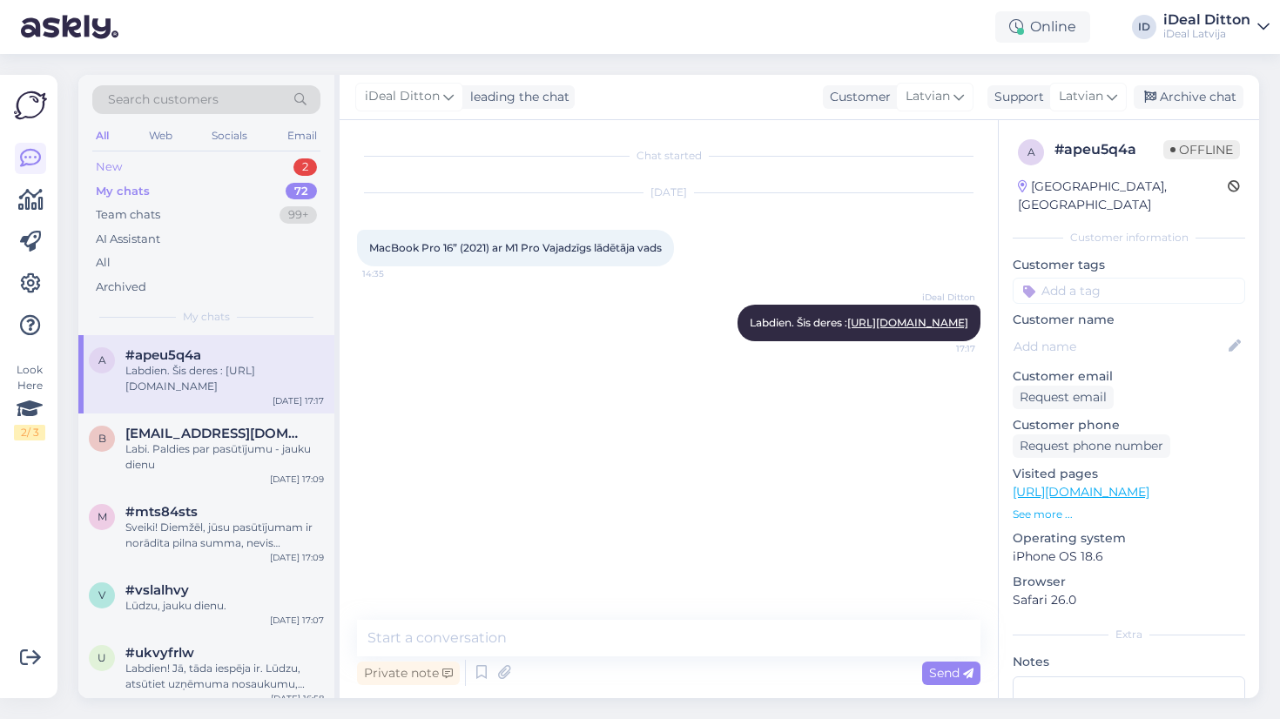
click at [111, 172] on div "New" at bounding box center [109, 167] width 26 height 17
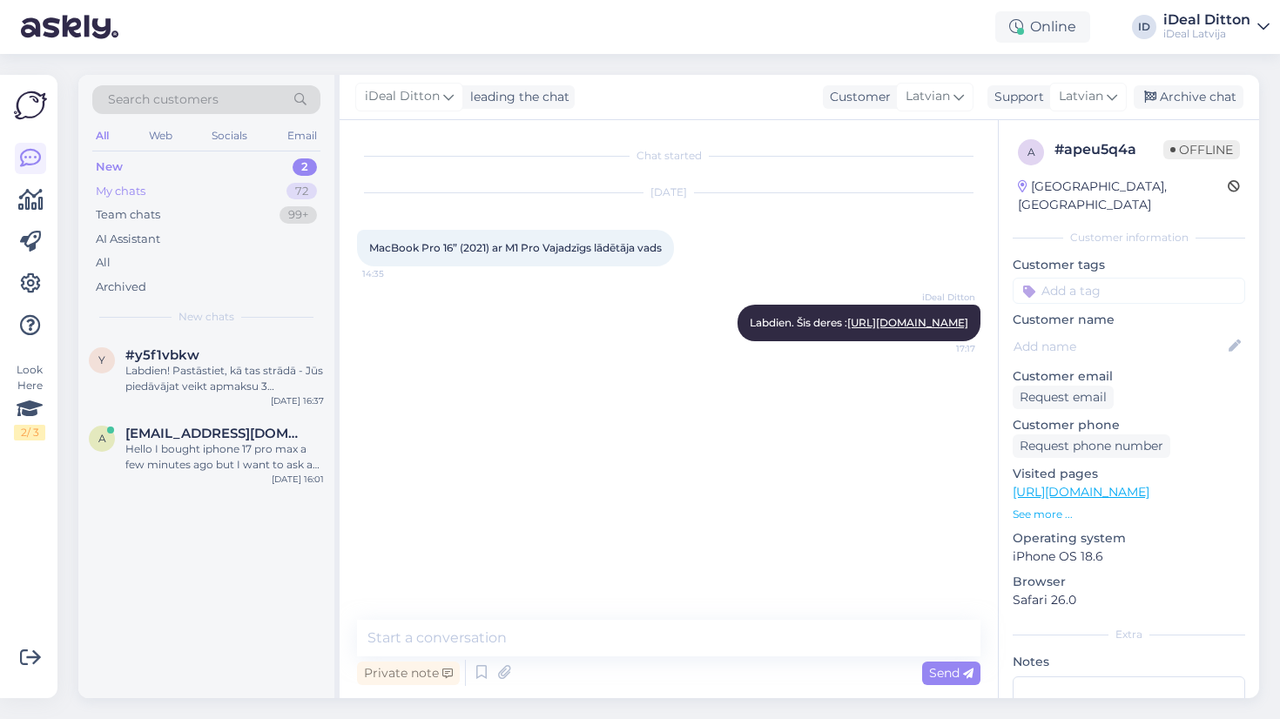
click at [125, 187] on div "My chats" at bounding box center [121, 191] width 50 height 17
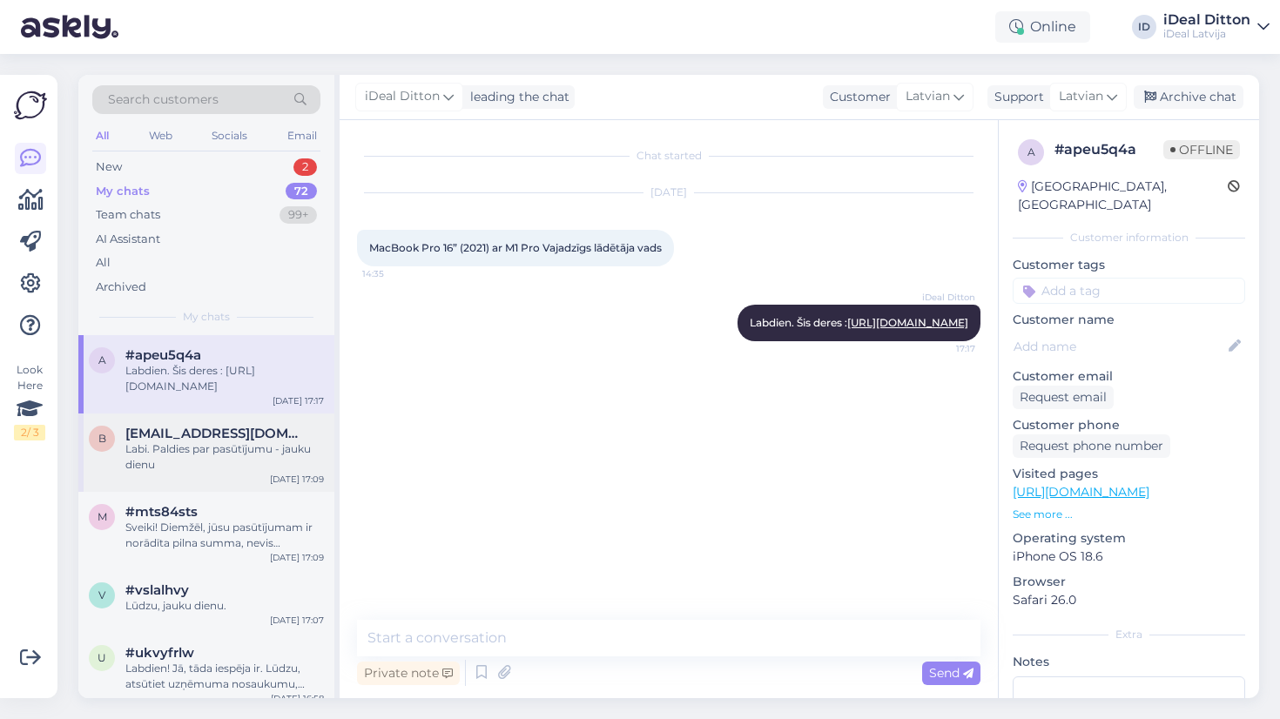
click at [181, 438] on span "[EMAIL_ADDRESS][DOMAIN_NAME]" at bounding box center [215, 434] width 181 height 16
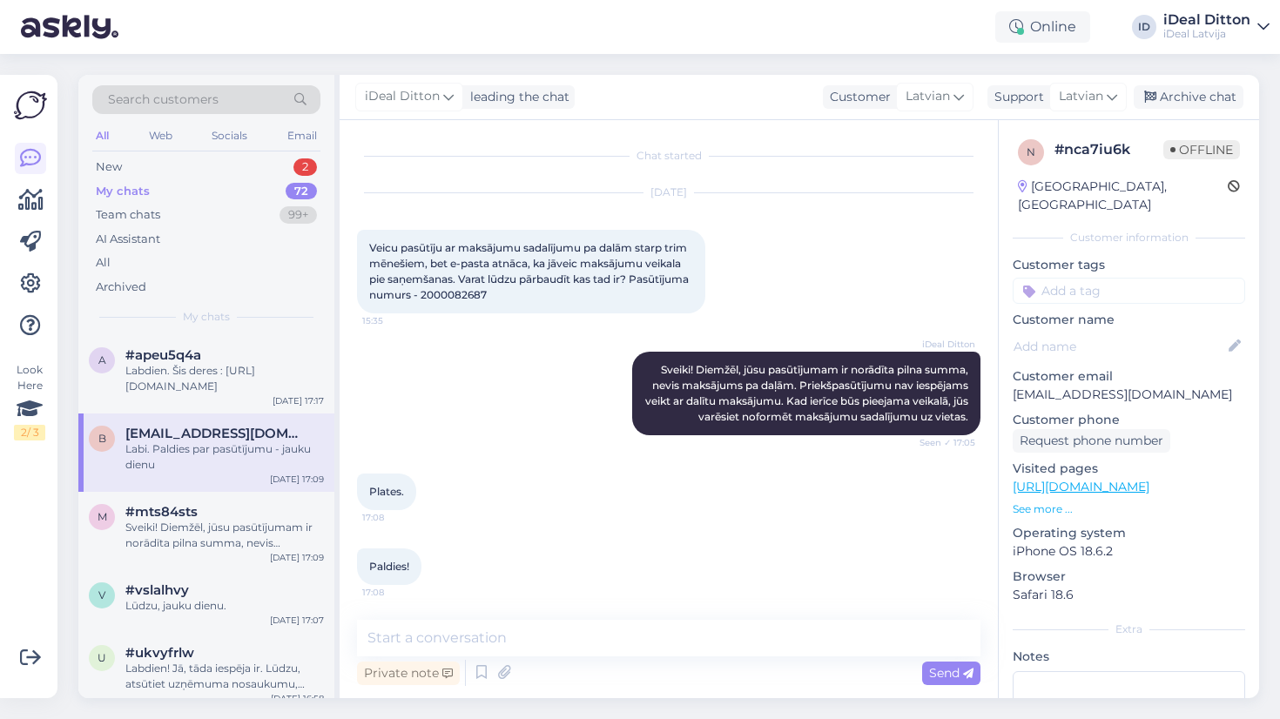
scroll to position [166, 0]
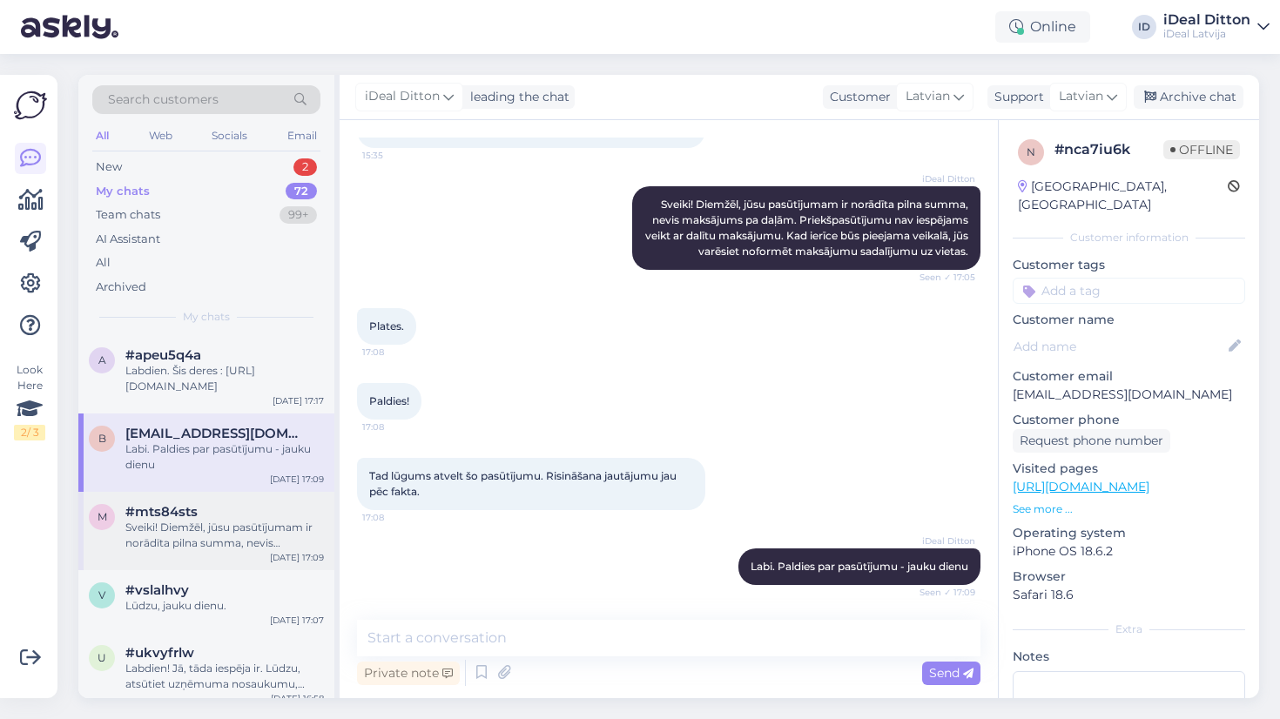
click at [172, 516] on span "#mts84sts" at bounding box center [161, 512] width 72 height 16
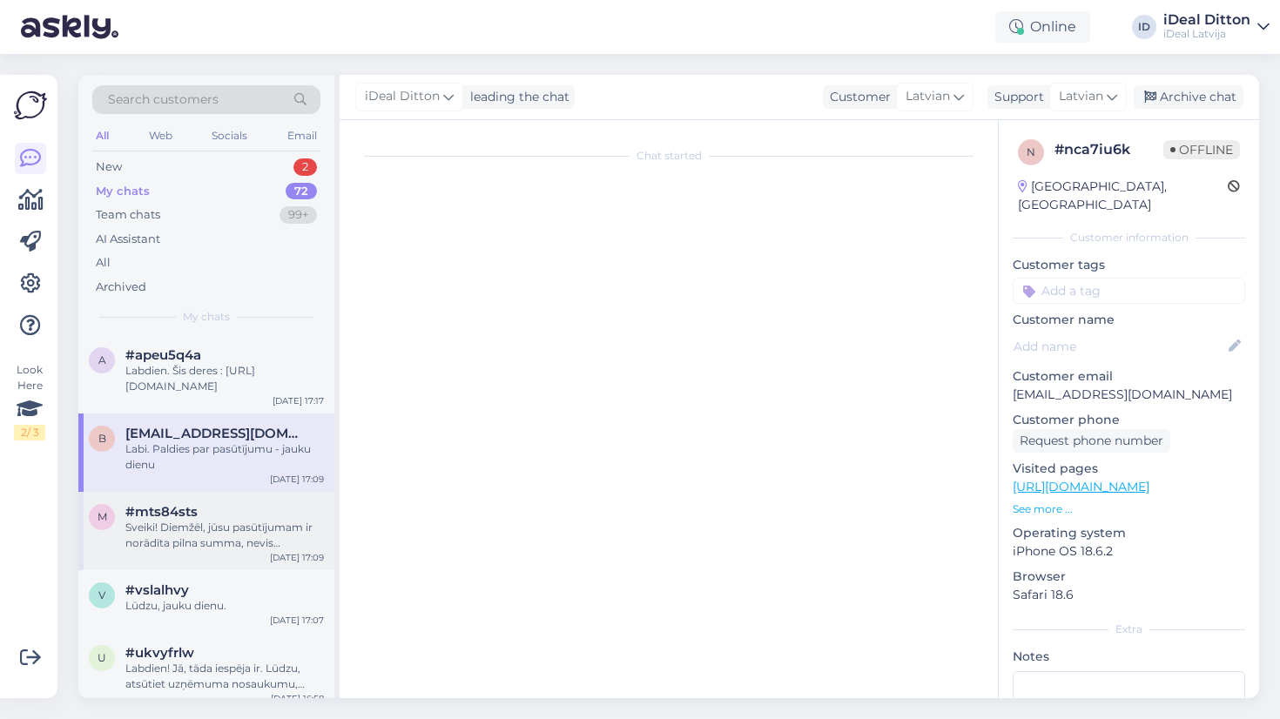
scroll to position [0, 0]
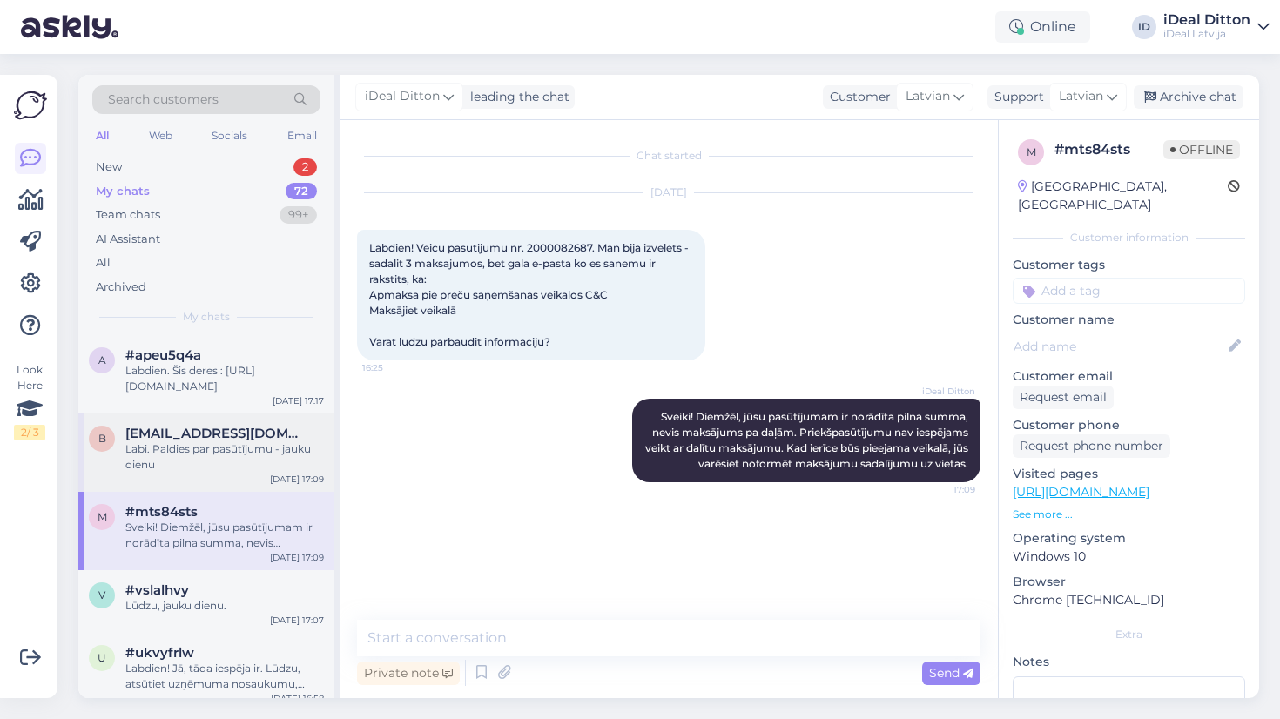
click at [159, 453] on div "Labi. Paldies par pasūtījumu - jauku dienu" at bounding box center [224, 457] width 199 height 31
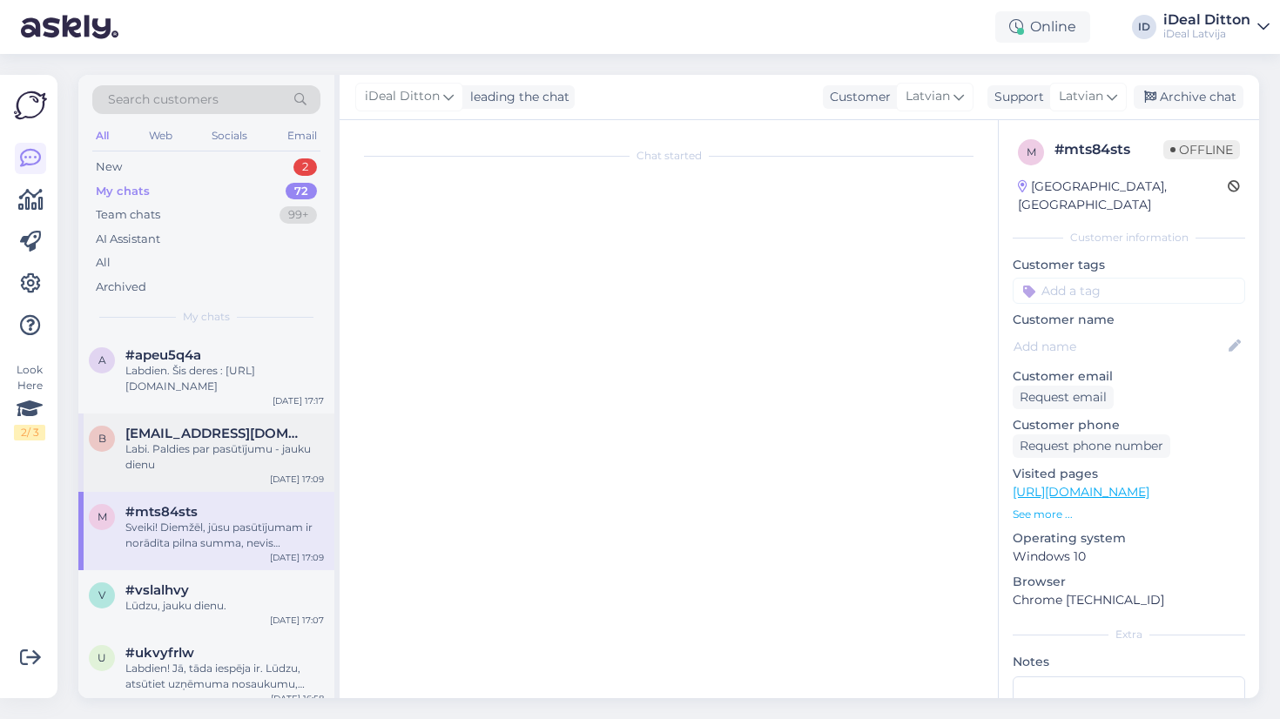
scroll to position [166, 0]
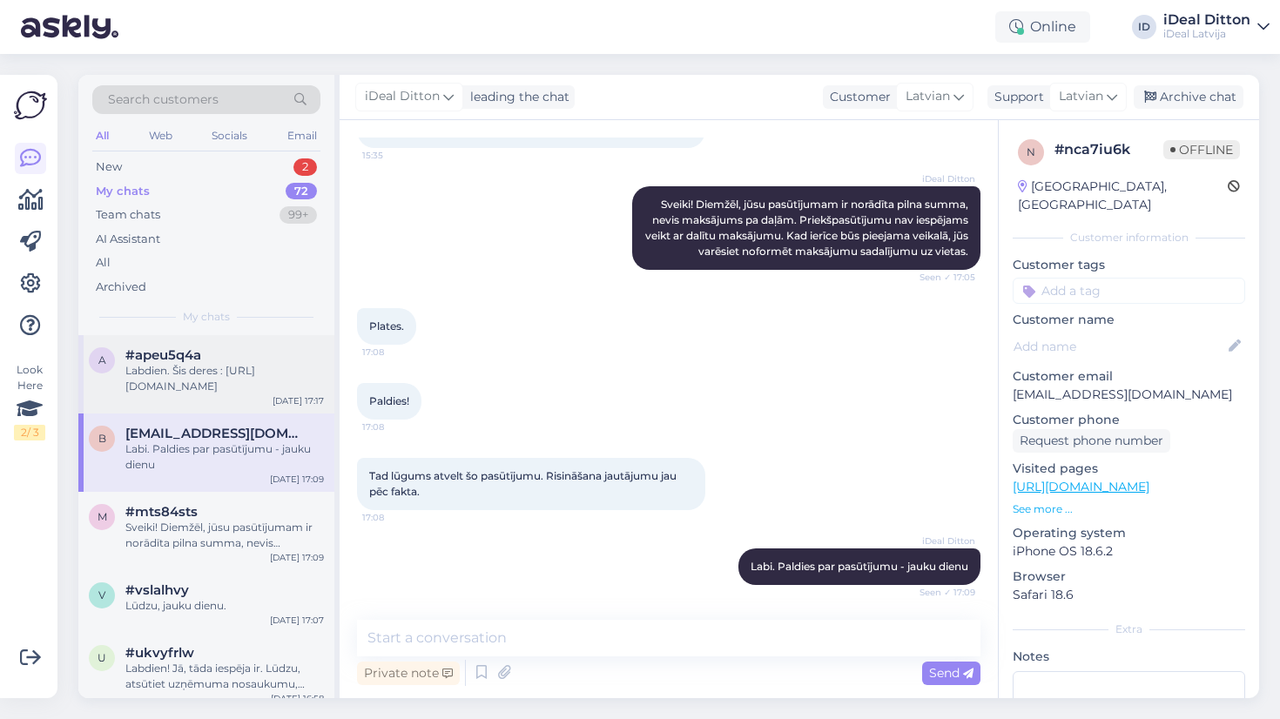
click at [172, 385] on div "Labdien. Šis deres : [URL][DOMAIN_NAME]" at bounding box center [224, 378] width 199 height 31
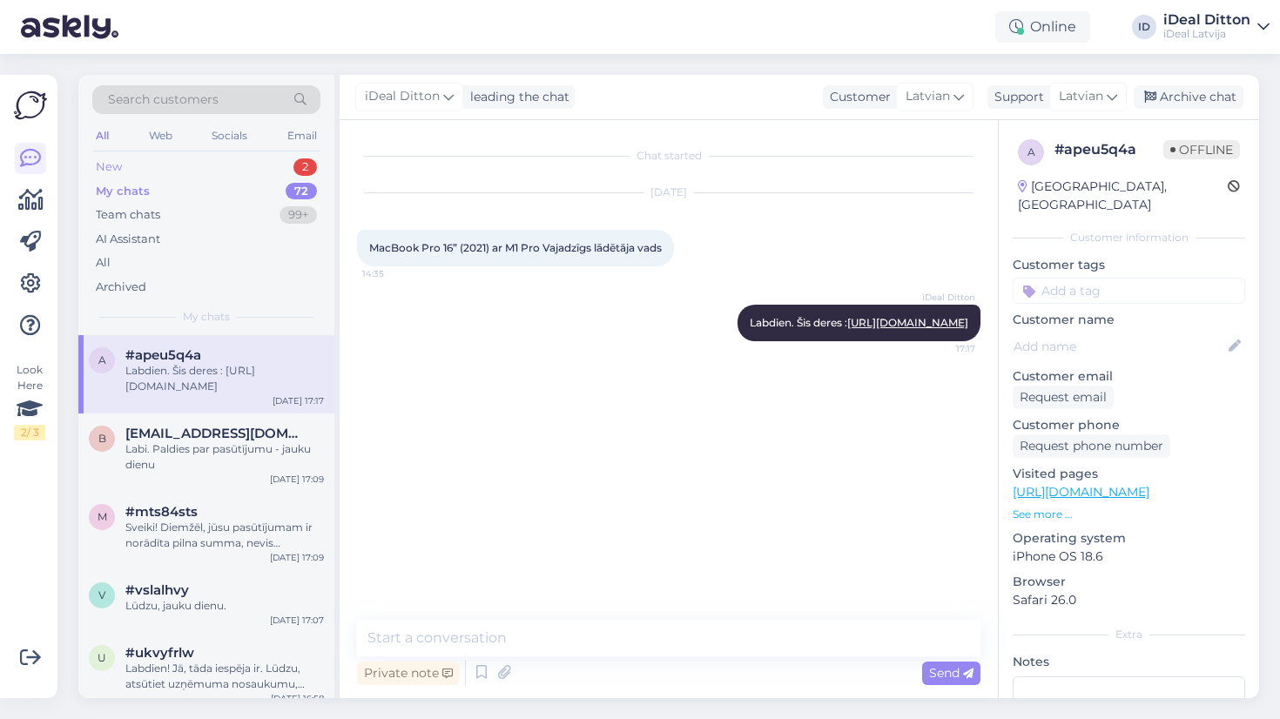
click at [130, 156] on div "New 2" at bounding box center [206, 167] width 228 height 24
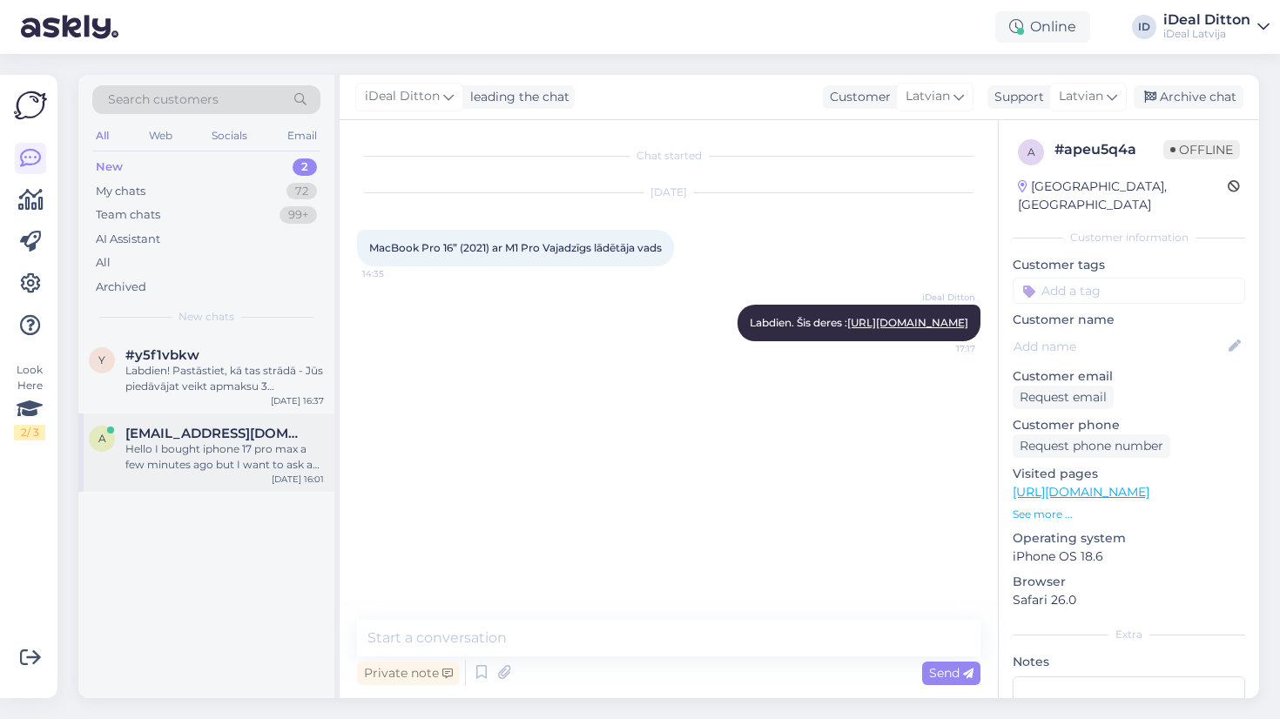
click at [152, 460] on div "Hello I bought iphone 17 pro max a few minutes ago but I want to ask a question…" at bounding box center [224, 457] width 199 height 31
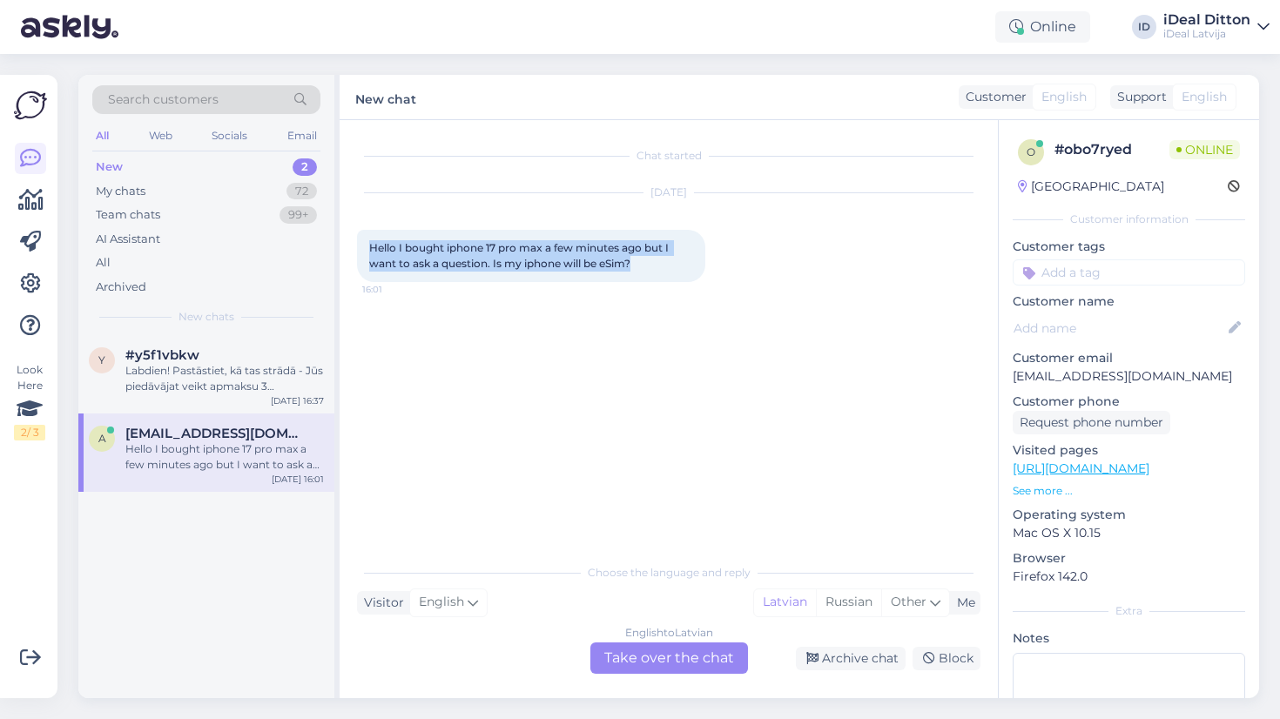
drag, startPoint x: 644, startPoint y: 266, endPoint x: 359, endPoint y: 247, distance: 285.5
click at [359, 247] on div "Hello I bought iphone 17 pro max a few minutes ago but I want to ask a question…" at bounding box center [531, 256] width 348 height 52
click at [527, 530] on div "Chat started [DATE] Hello I bought iphone 17 pro max a few minutes ago but I wa…" at bounding box center [676, 339] width 639 height 402
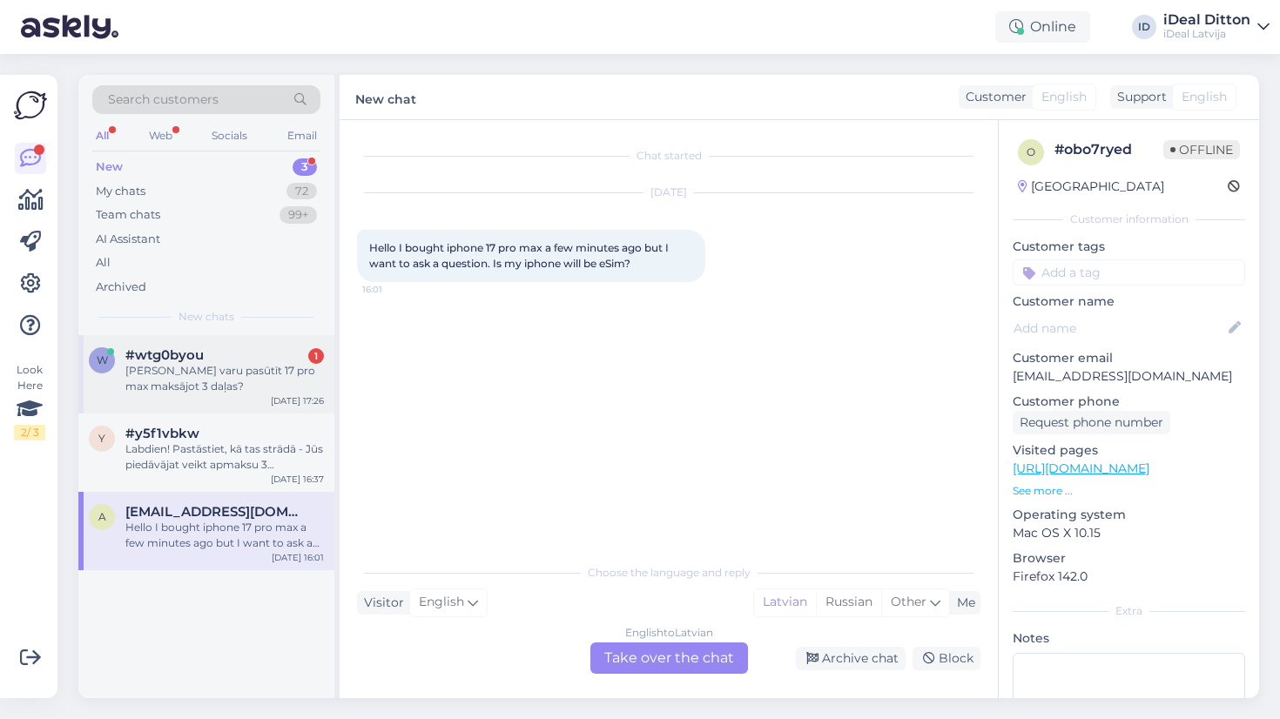
click at [159, 356] on span "#wtg0byou" at bounding box center [164, 356] width 78 height 16
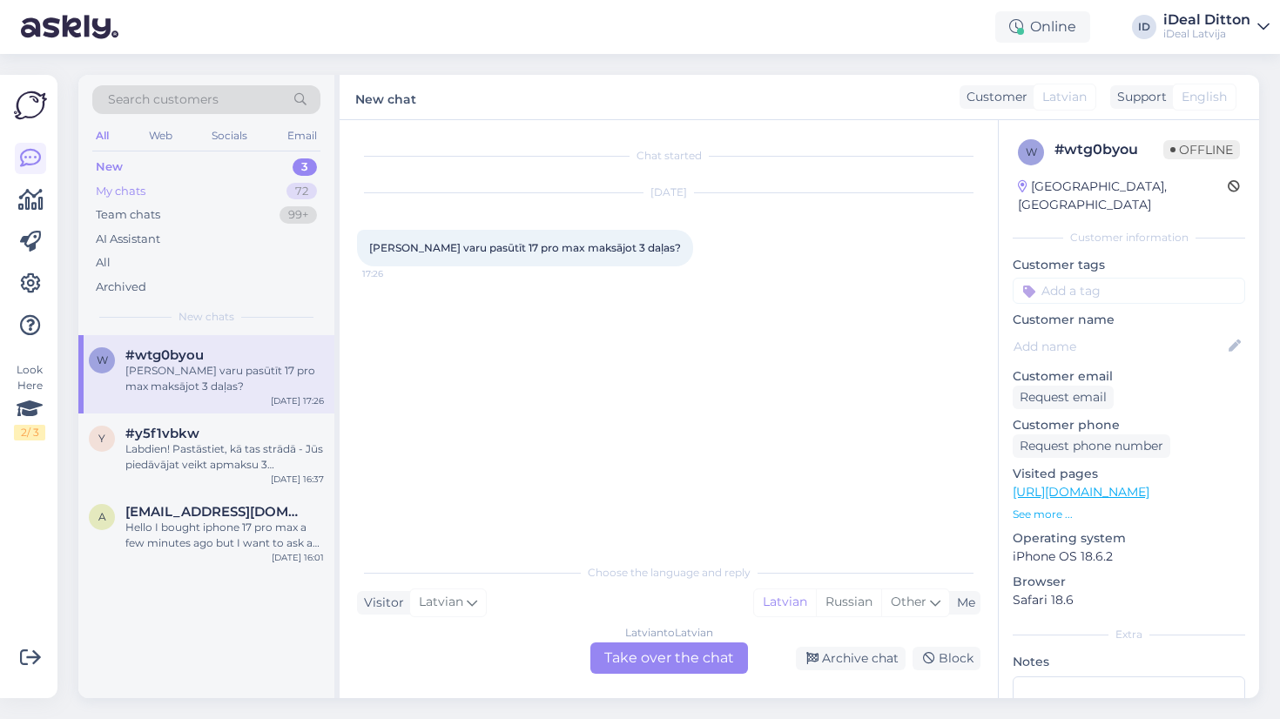
click at [117, 194] on div "My chats" at bounding box center [121, 191] width 50 height 17
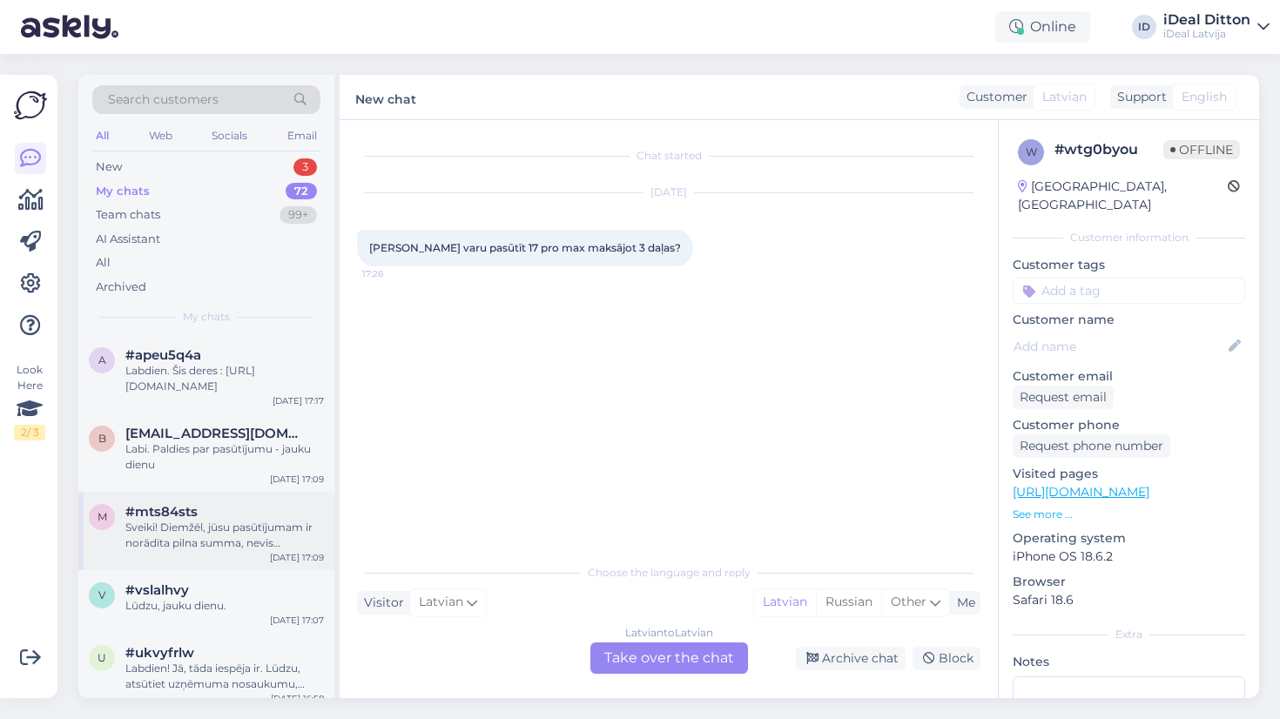
click at [187, 532] on div "Sveiki! Diemžēl, jūsu pasūtījumam ir norādīta pilna summa, nevis maksājums pa d…" at bounding box center [224, 535] width 199 height 31
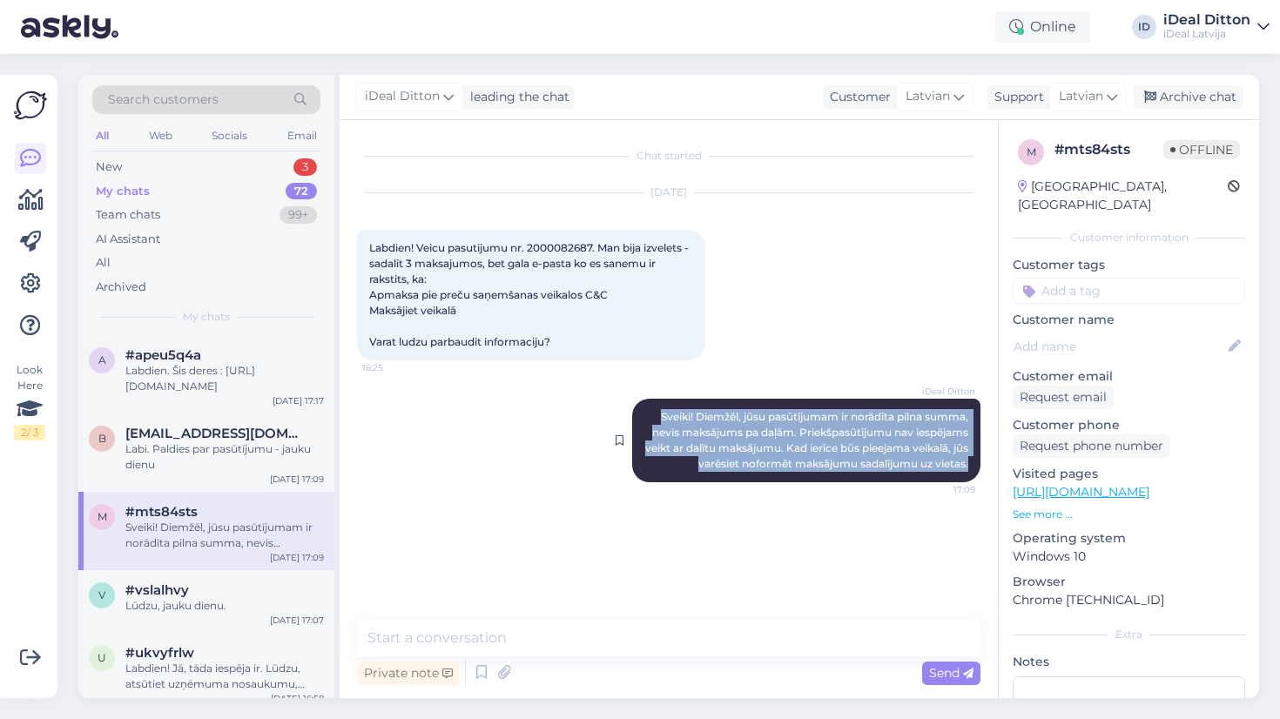
drag, startPoint x: 655, startPoint y: 415, endPoint x: 975, endPoint y: 463, distance: 323.4
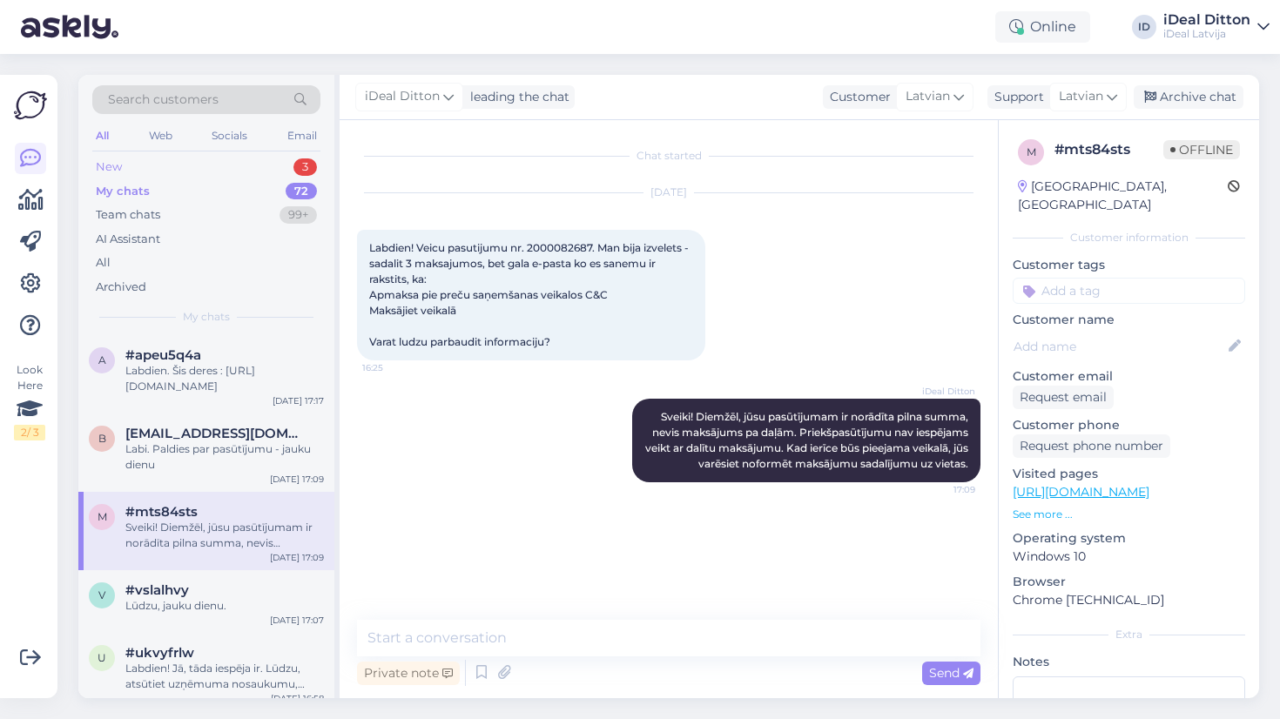
click at [166, 159] on div "New 3" at bounding box center [206, 167] width 228 height 24
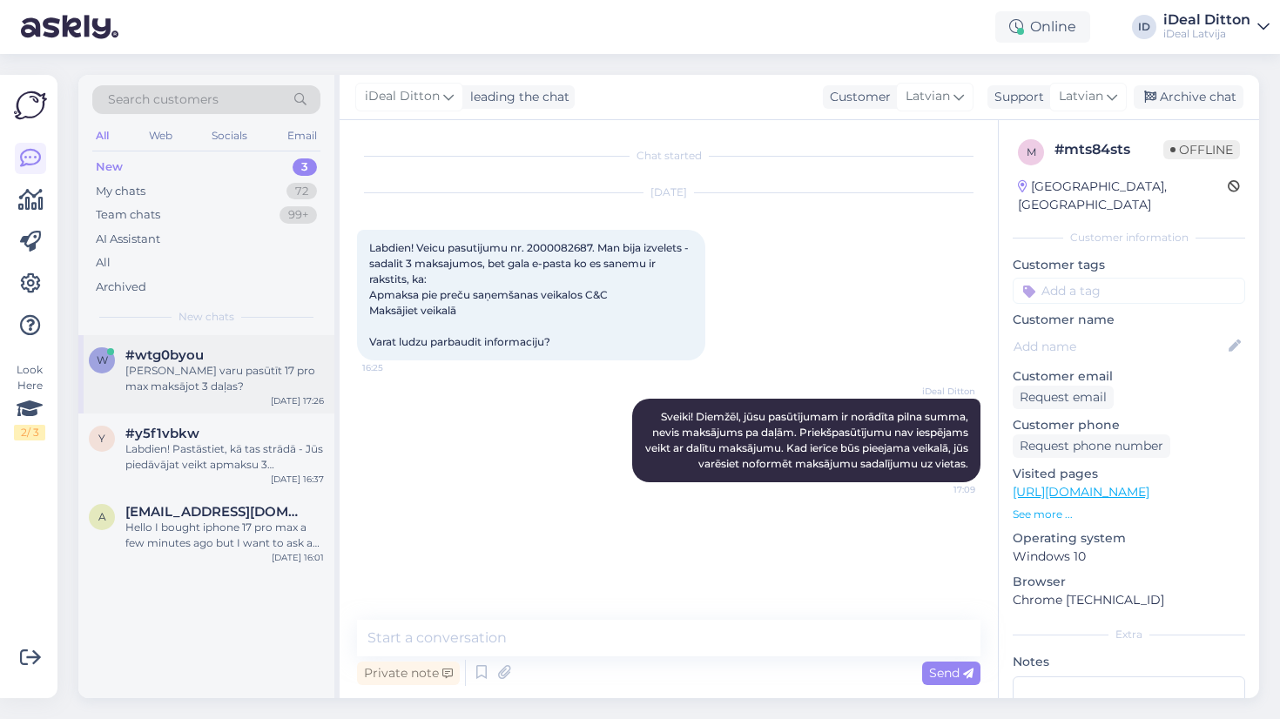
click at [179, 378] on div "[PERSON_NAME] varu pasūtīt 17 pro max maksājot 3 daļas?" at bounding box center [224, 378] width 199 height 31
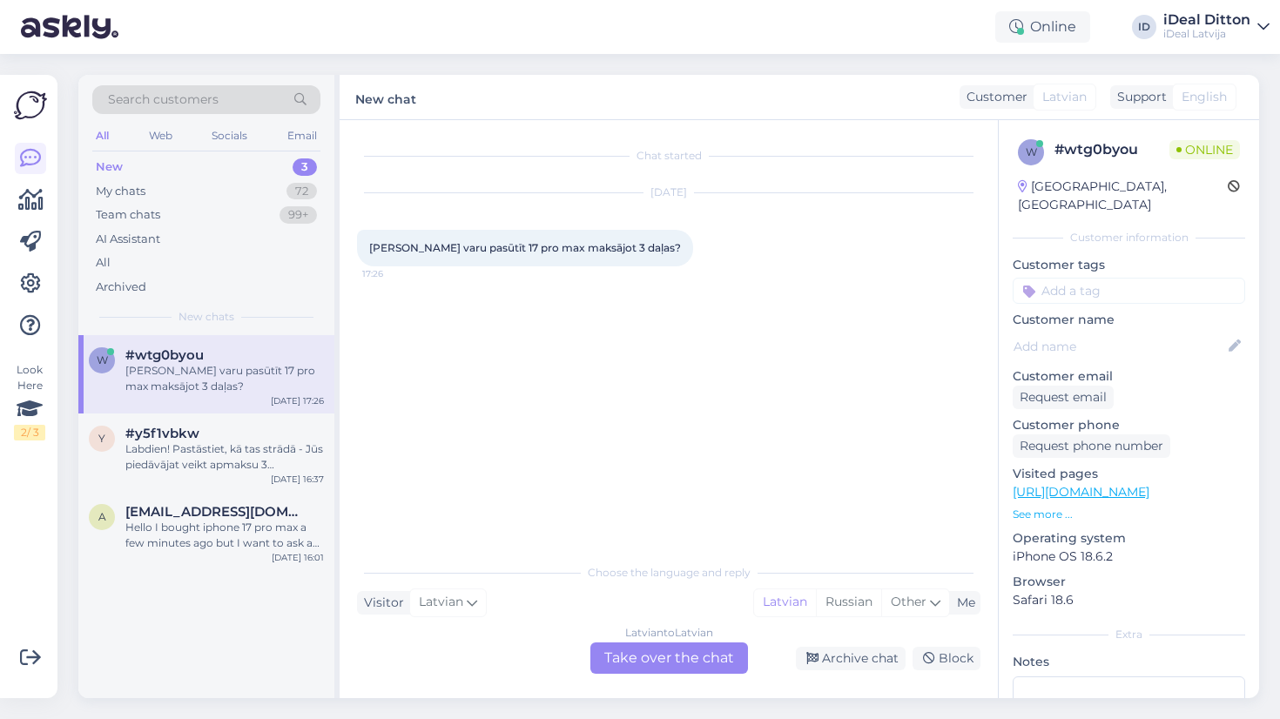
click at [637, 665] on div "Latvian to Latvian Take over the chat" at bounding box center [670, 658] width 158 height 31
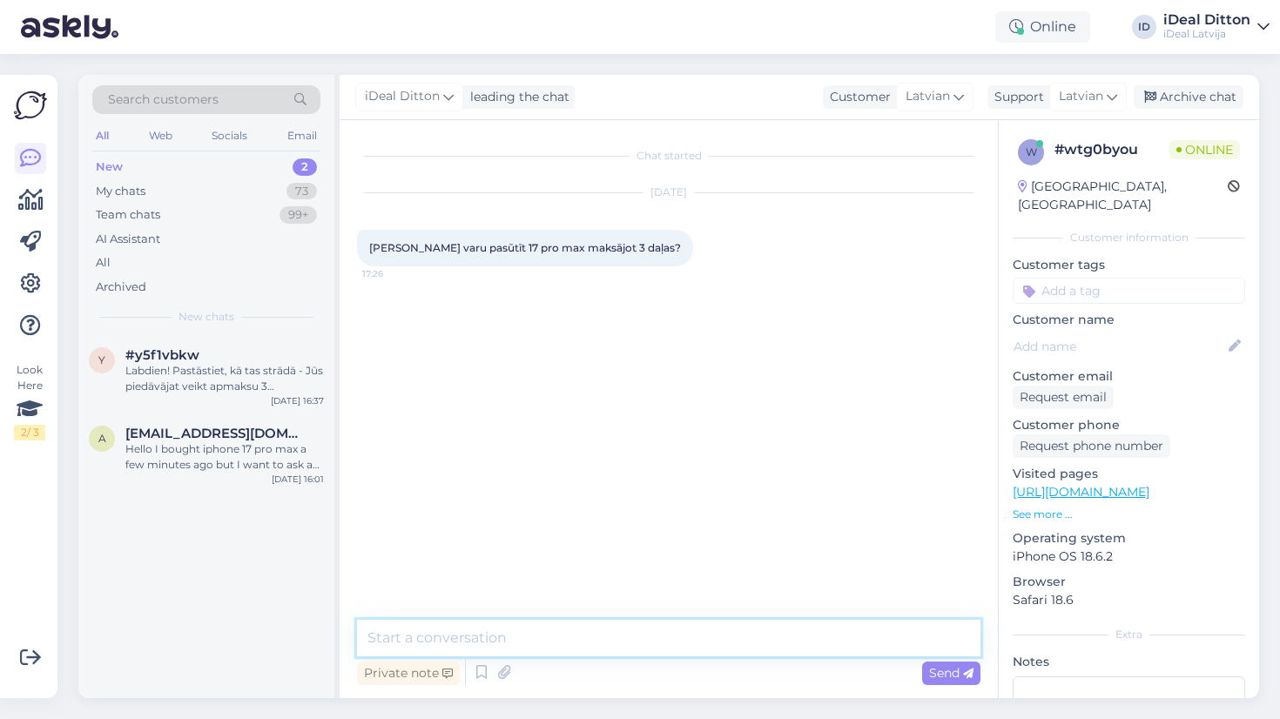
click at [544, 636] on textarea at bounding box center [669, 638] width 624 height 37
paste textarea "Sveiki! Diemžēl, jūsu pasūtījumam ir norādīta pilna summa, nevis maksājums pa d…"
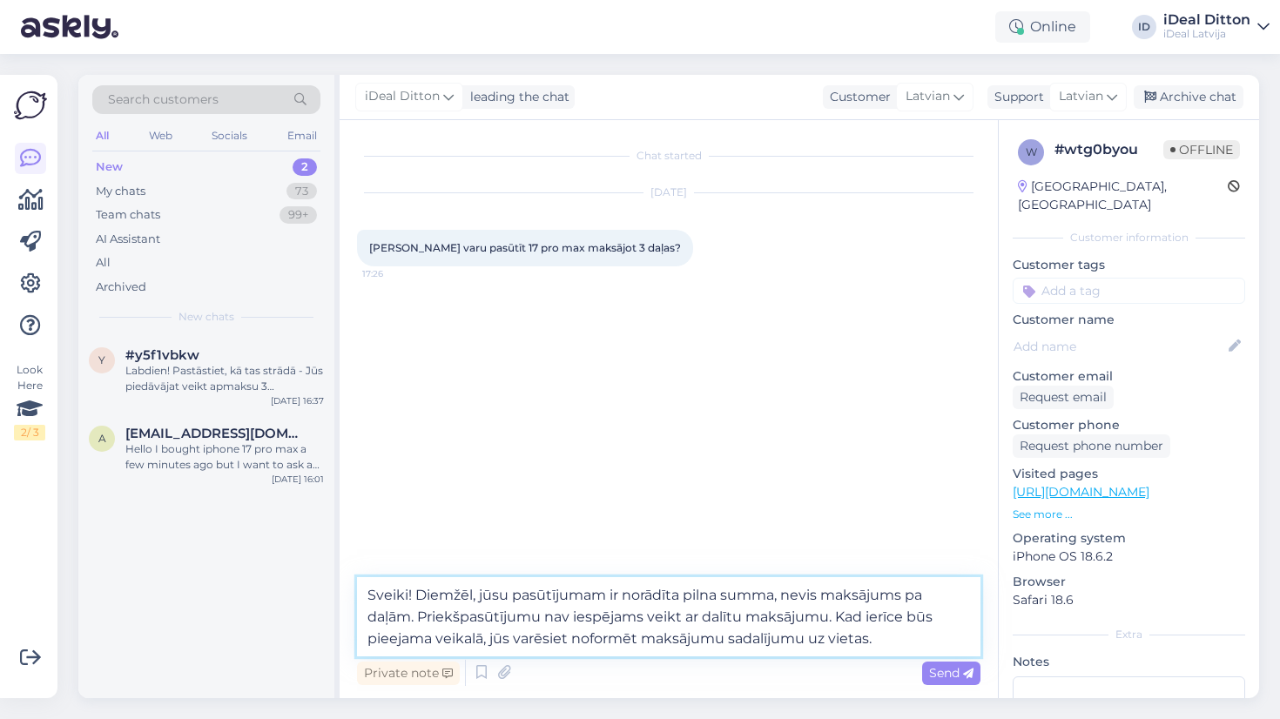
drag, startPoint x: 611, startPoint y: 595, endPoint x: 620, endPoint y: 596, distance: 9.6
click at [620, 596] on textarea "Sveiki! Diemžēl, jūsu pasūtījumam ir norādīta pilna summa, nevis maksājums pa d…" at bounding box center [669, 617] width 624 height 79
type textarea "Sveiki! Diemžēl, jūsu pasūtījumam būs norādīta pilna summa, nevis maksājums pa …"
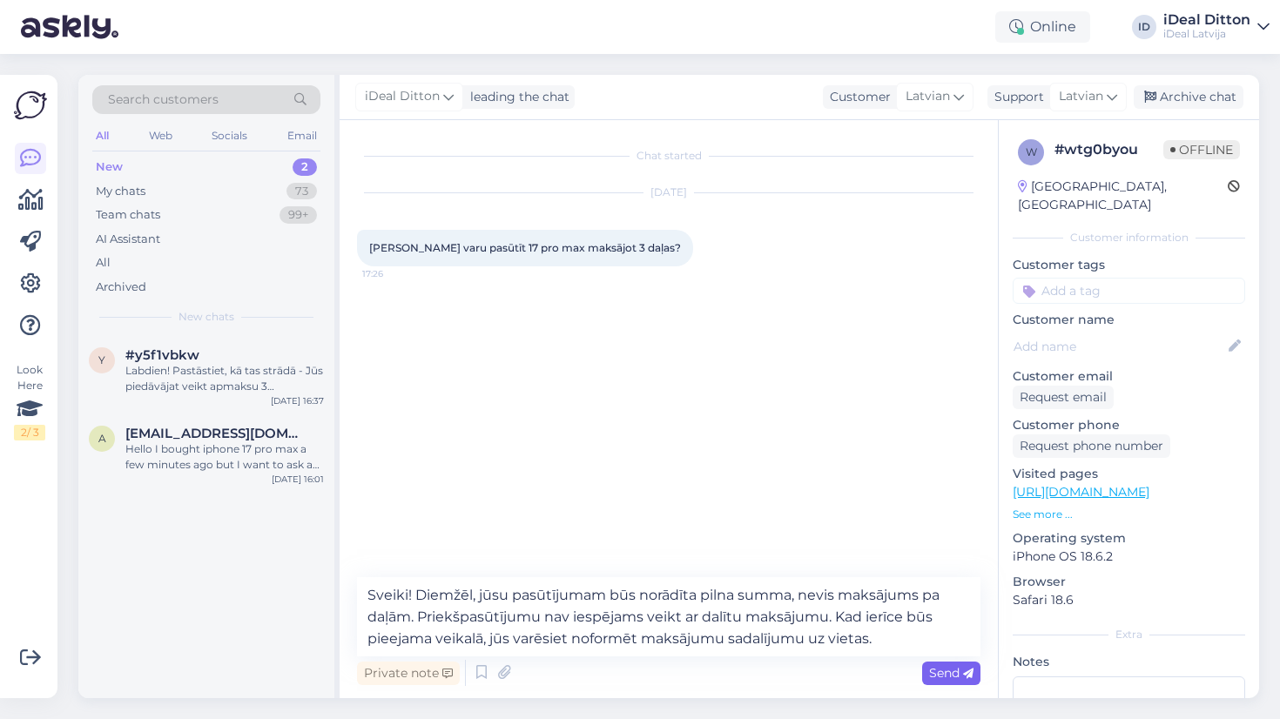
click at [942, 674] on span "Send" at bounding box center [951, 673] width 44 height 16
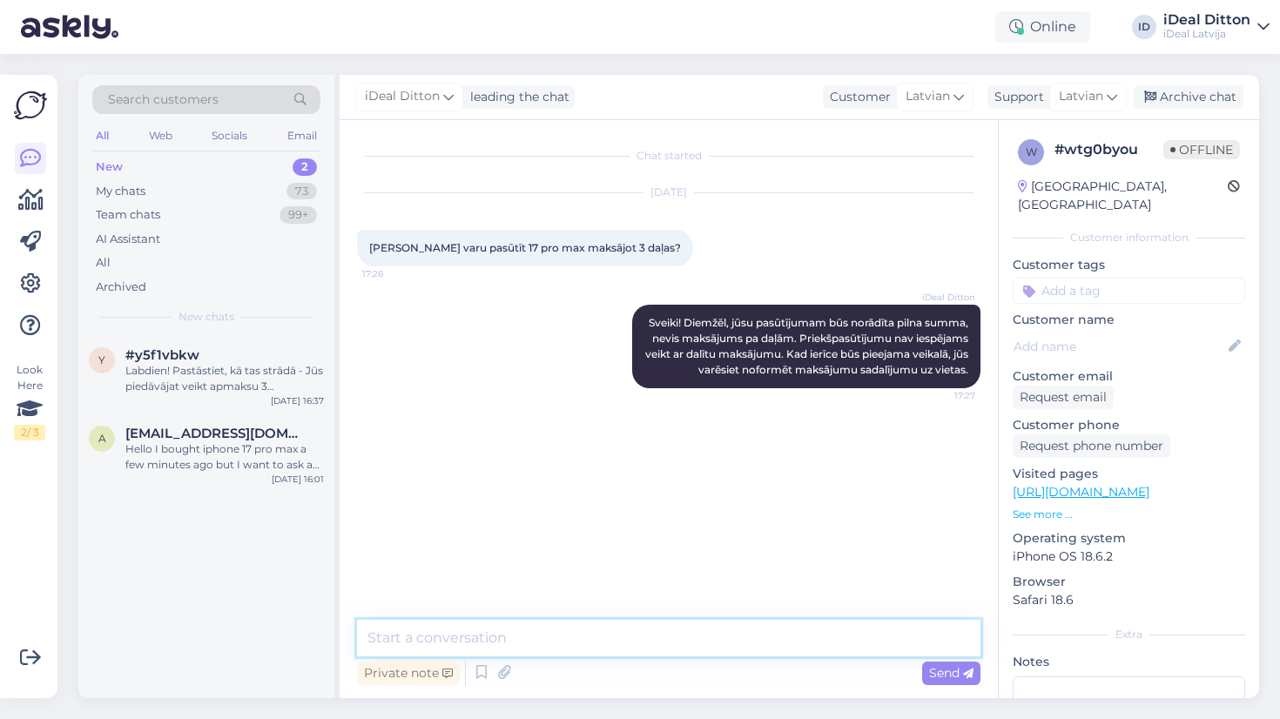
click at [587, 627] on textarea at bounding box center [669, 638] width 624 height 37
paste textarea "Tā kā jūs šobrīd veicat priekšpasūtījumu, ierīces tiks pieejamas pārdošanā no 1…"
type textarea "Tā kā jūs šobrīd veicat priekšpasūtījumu, ierīces tiks pieejamas pārdošanā no 1…"
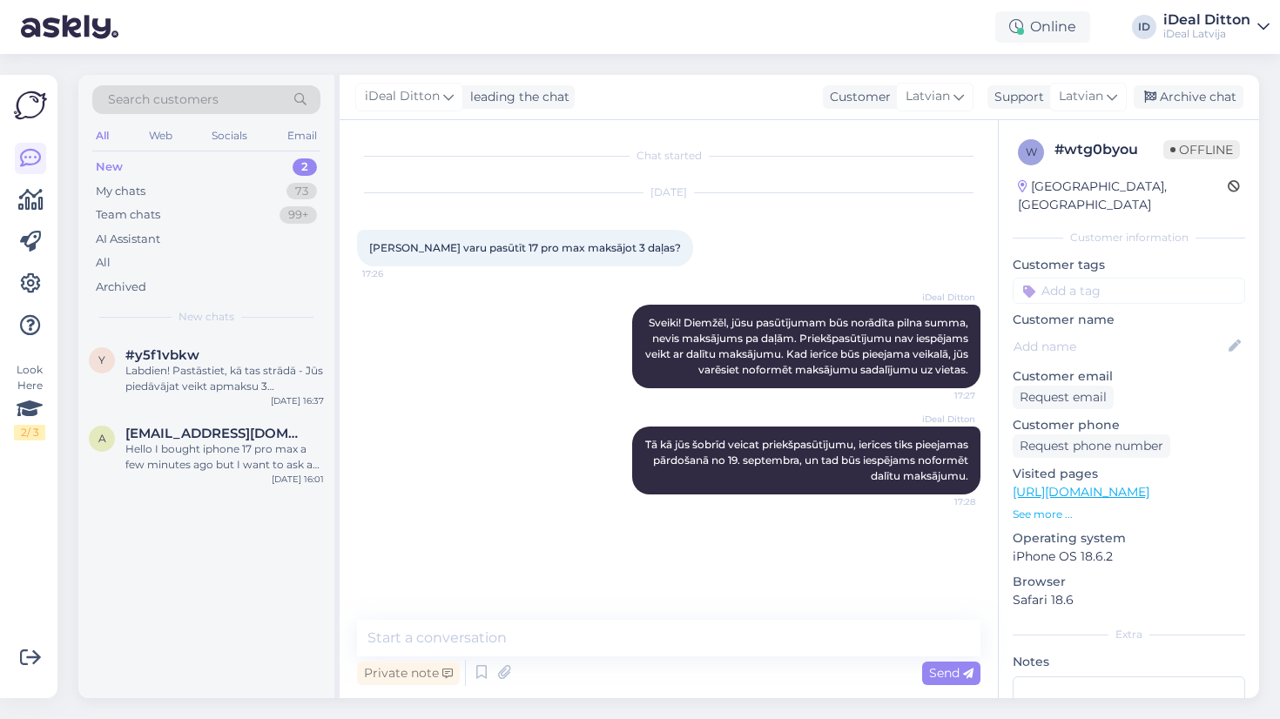
click at [193, 561] on div "y #y5f1vbkw Labdien! Pastāstiet, kā tas strādā - Jūs piedāvājat veikt apmaksu 3…" at bounding box center [206, 516] width 256 height 363
click at [170, 409] on div "y #y5f1vbkw Labdien! Pastāstiet, kā tas strādā - Jūs piedāvājat veikt apmaksu 3…" at bounding box center [206, 374] width 256 height 78
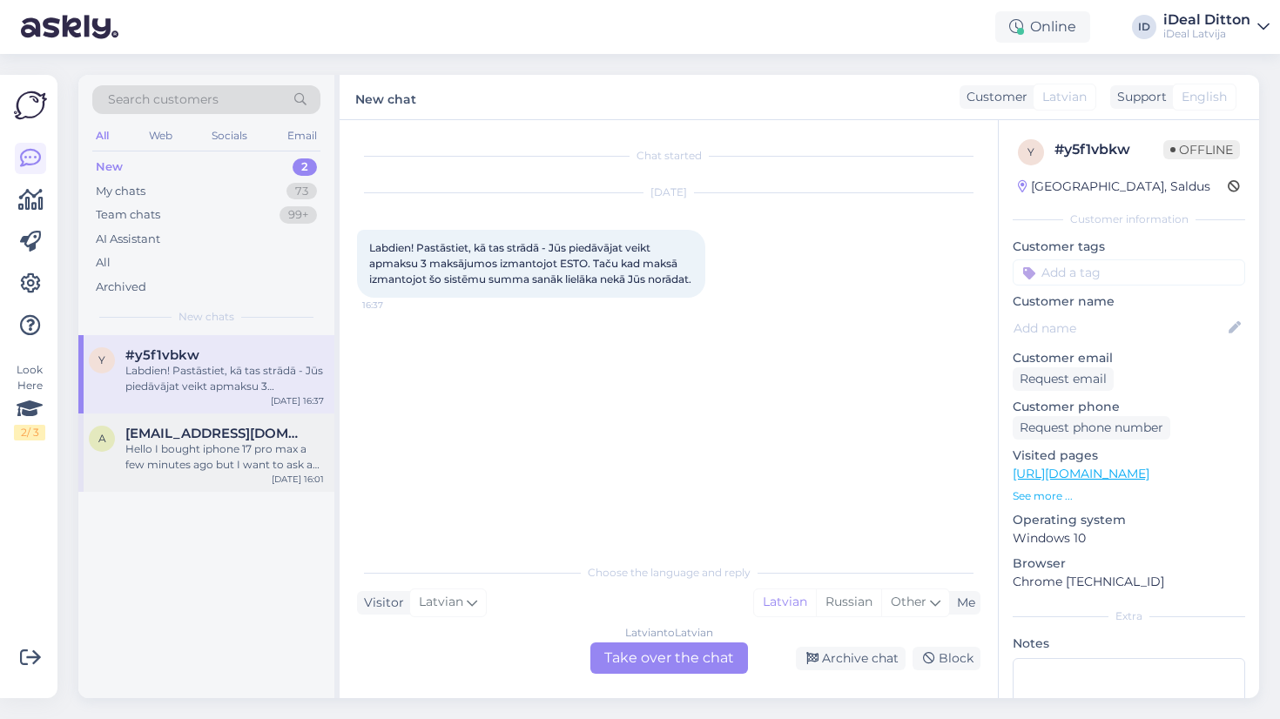
click at [173, 449] on div "Hello I bought iphone 17 pro max a few minutes ago but I want to ask a question…" at bounding box center [224, 457] width 199 height 31
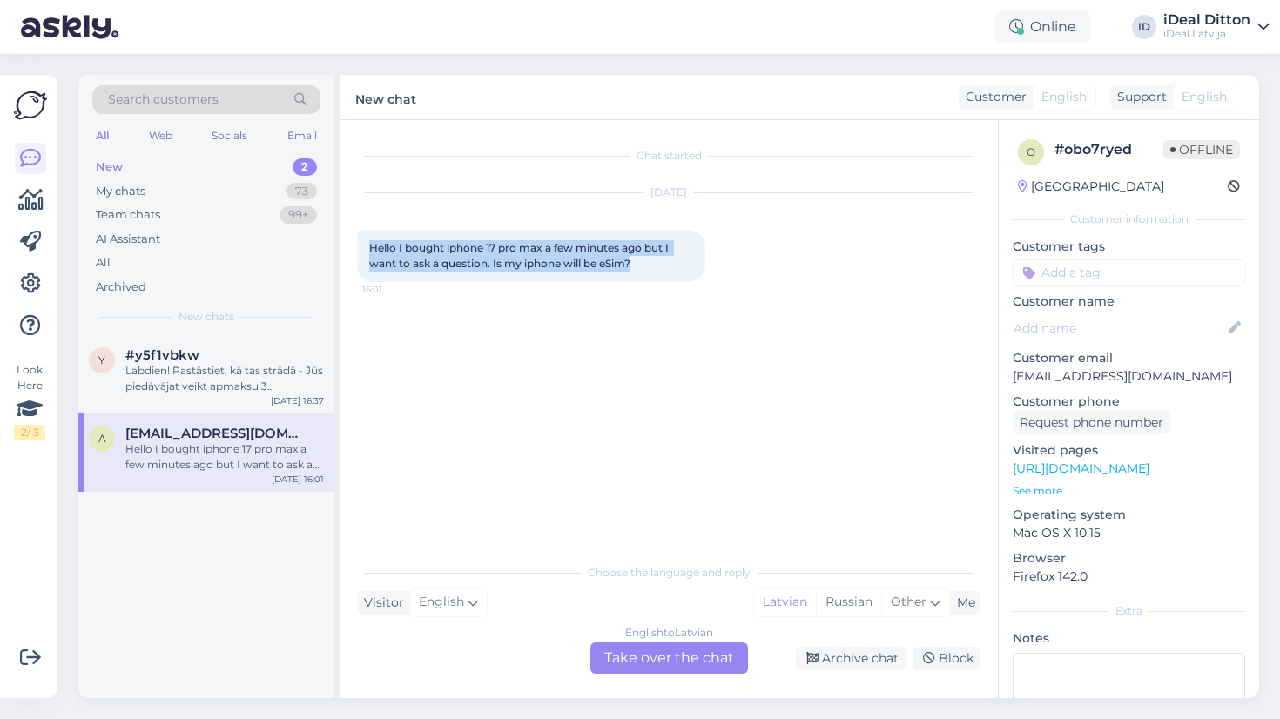
drag, startPoint x: 641, startPoint y: 267, endPoint x: 369, endPoint y: 248, distance: 272.4
click at [369, 248] on div "Hello I bought iphone 17 pro max a few minutes ago but I want to ask a question…" at bounding box center [531, 256] width 348 height 52
click at [676, 659] on div "English to Latvian Take over the chat" at bounding box center [670, 658] width 158 height 31
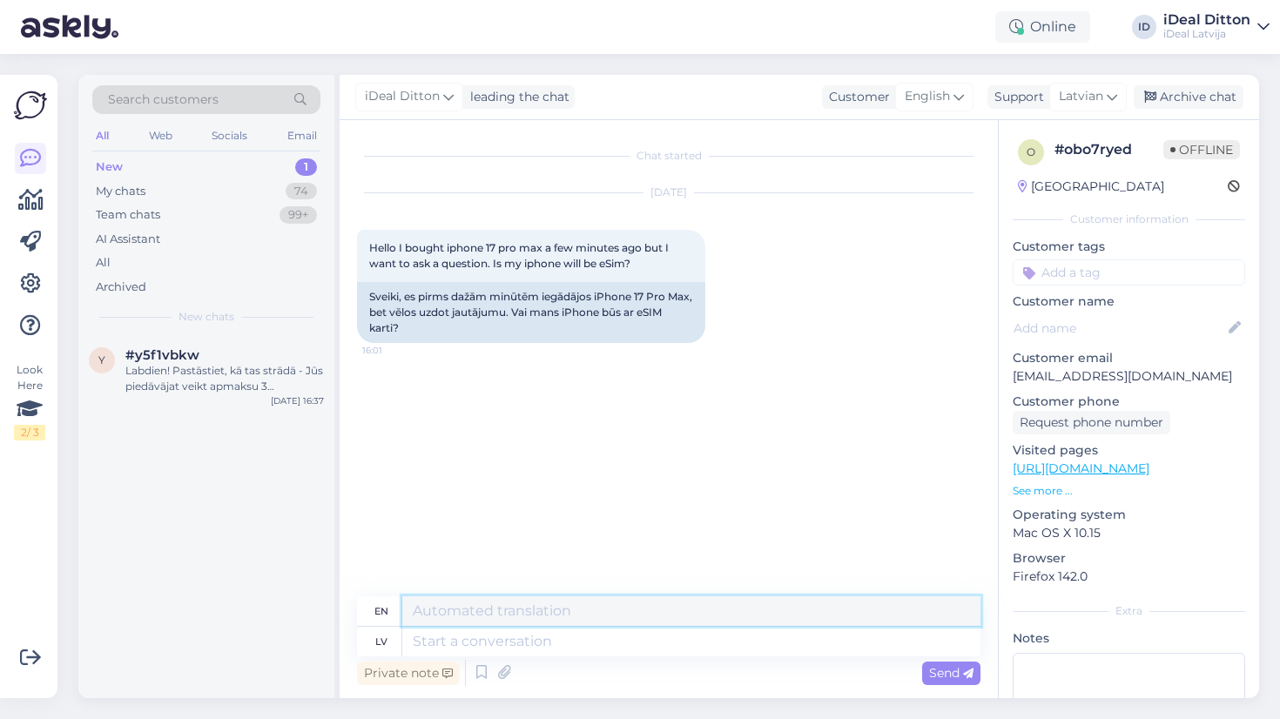
click at [567, 609] on textarea at bounding box center [691, 612] width 578 height 30
paste textarea "Hello! Yes, the iPhone 17 Pro Max supports eSIM. It can work with an eSIM, whic…"
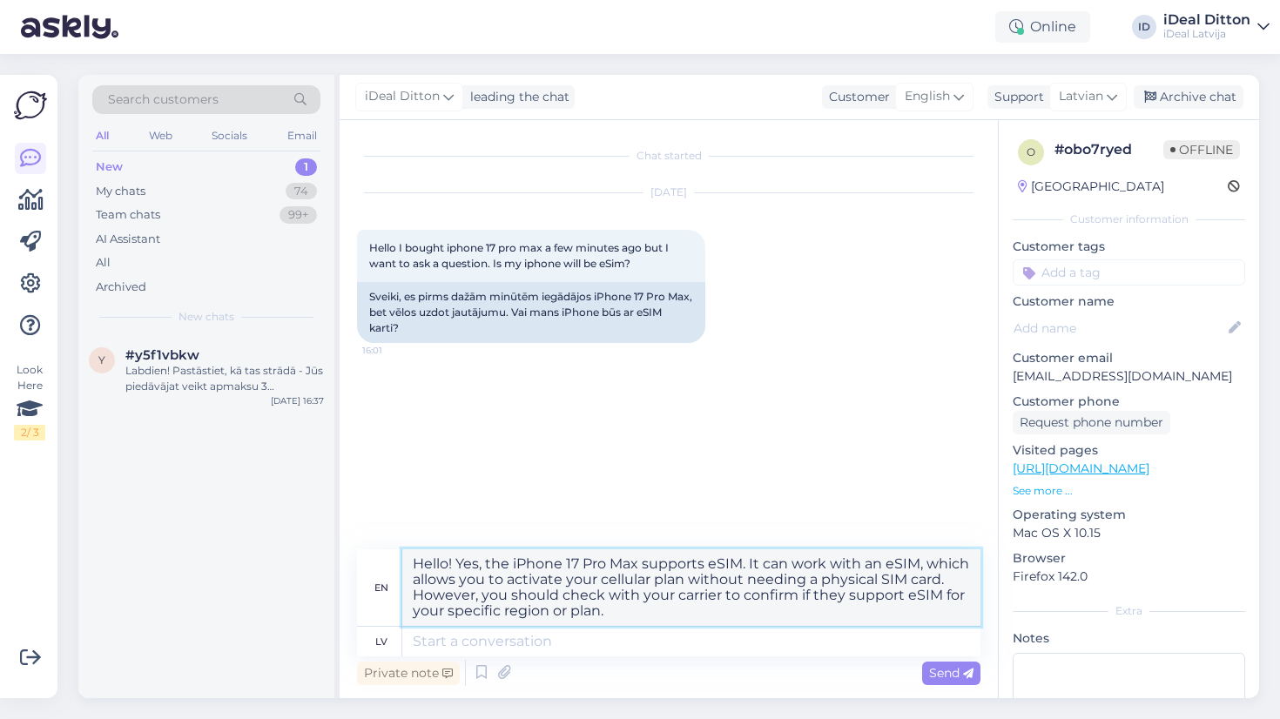
type textarea "Hello! Yes, the iPhone 17 Pro Max supports eSIM. It can work with an eSIM, whic…"
click at [547, 645] on textarea at bounding box center [691, 642] width 578 height 30
click at [938, 671] on span "Send" at bounding box center [951, 673] width 44 height 16
click at [956, 668] on span "Send" at bounding box center [951, 673] width 44 height 16
drag, startPoint x: 683, startPoint y: 612, endPoint x: 400, endPoint y: 551, distance: 289.8
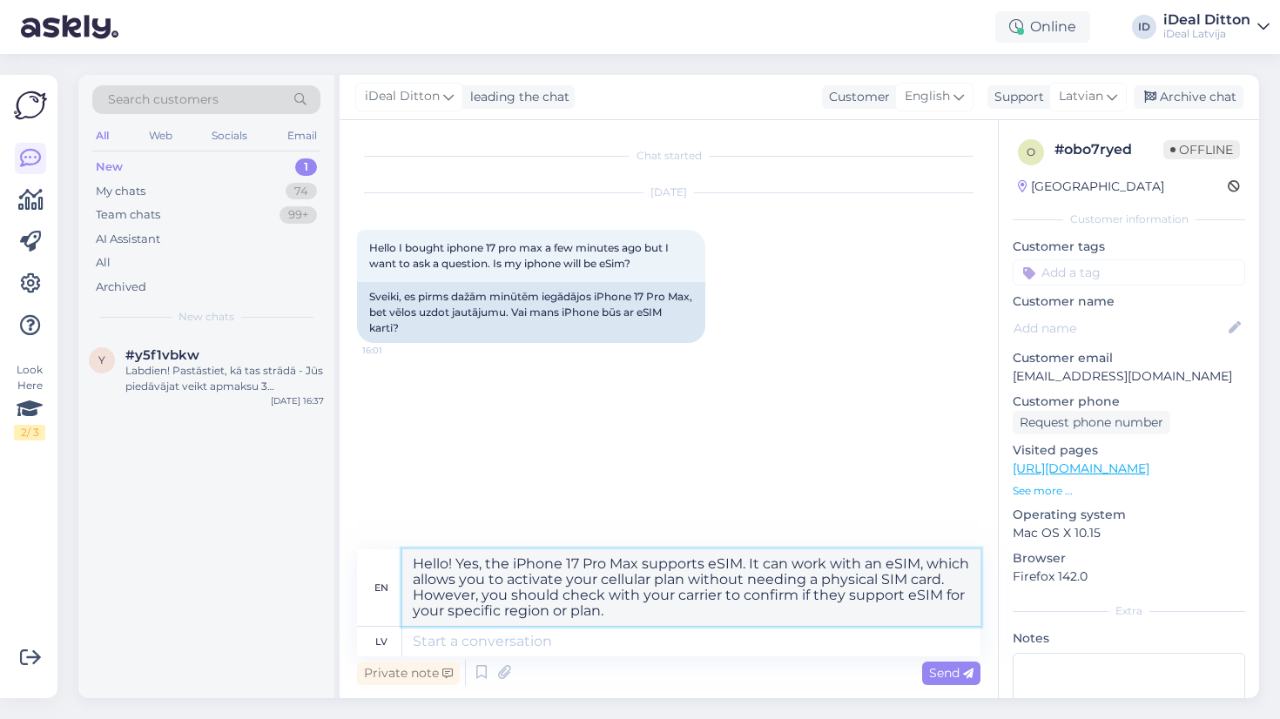
click at [400, 551] on div "en Hello! Yes, the iPhone 17 Pro Max supports eSIM. It can work with an eSIM, w…" at bounding box center [669, 589] width 624 height 78
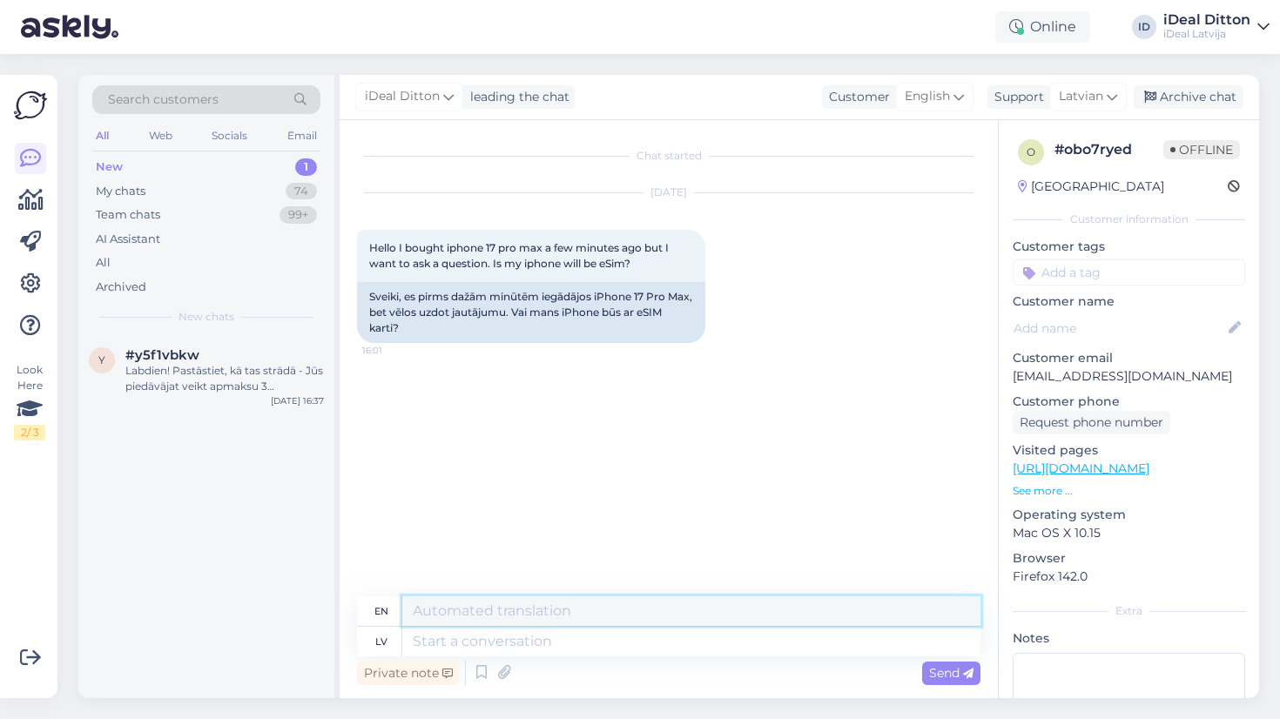
click at [571, 619] on textarea at bounding box center [691, 612] width 578 height 30
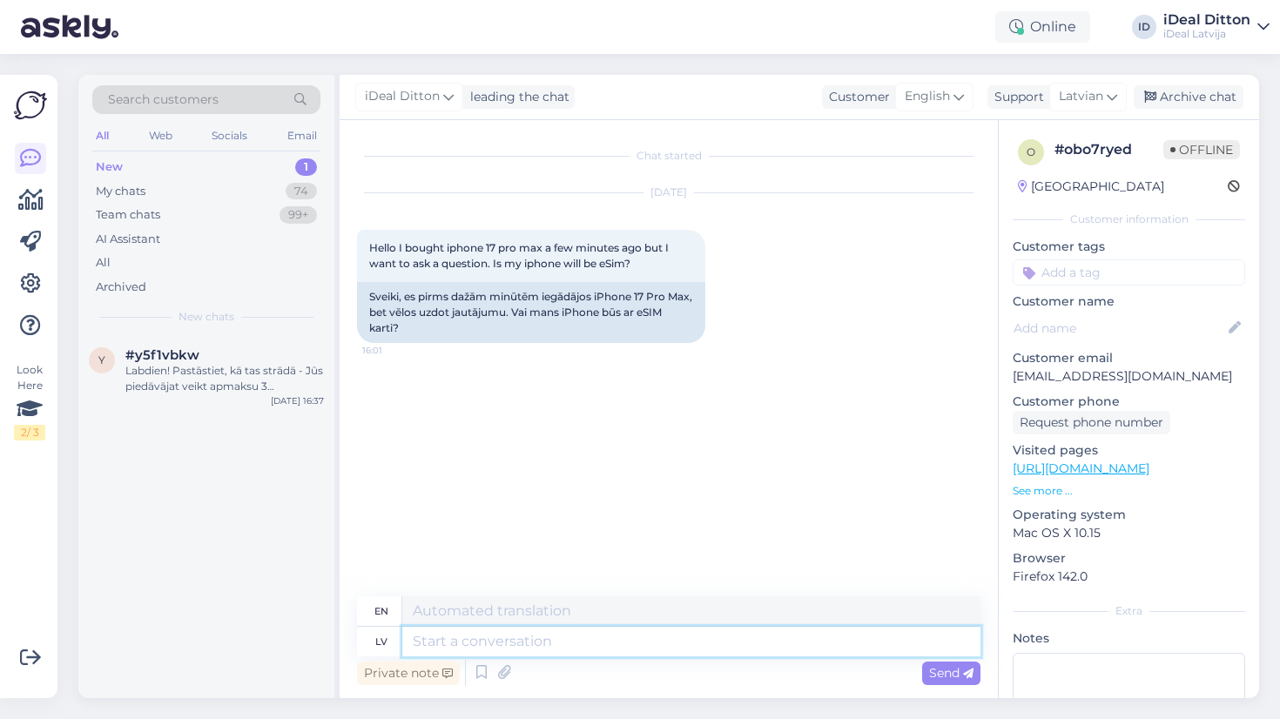
click at [551, 634] on textarea at bounding box center [691, 642] width 578 height 30
paste textarea "Hallo! Jā, iPhone 17 Pro Max atbalsta eSIM. Tas var darboties ar eSIM, kas ļauj…"
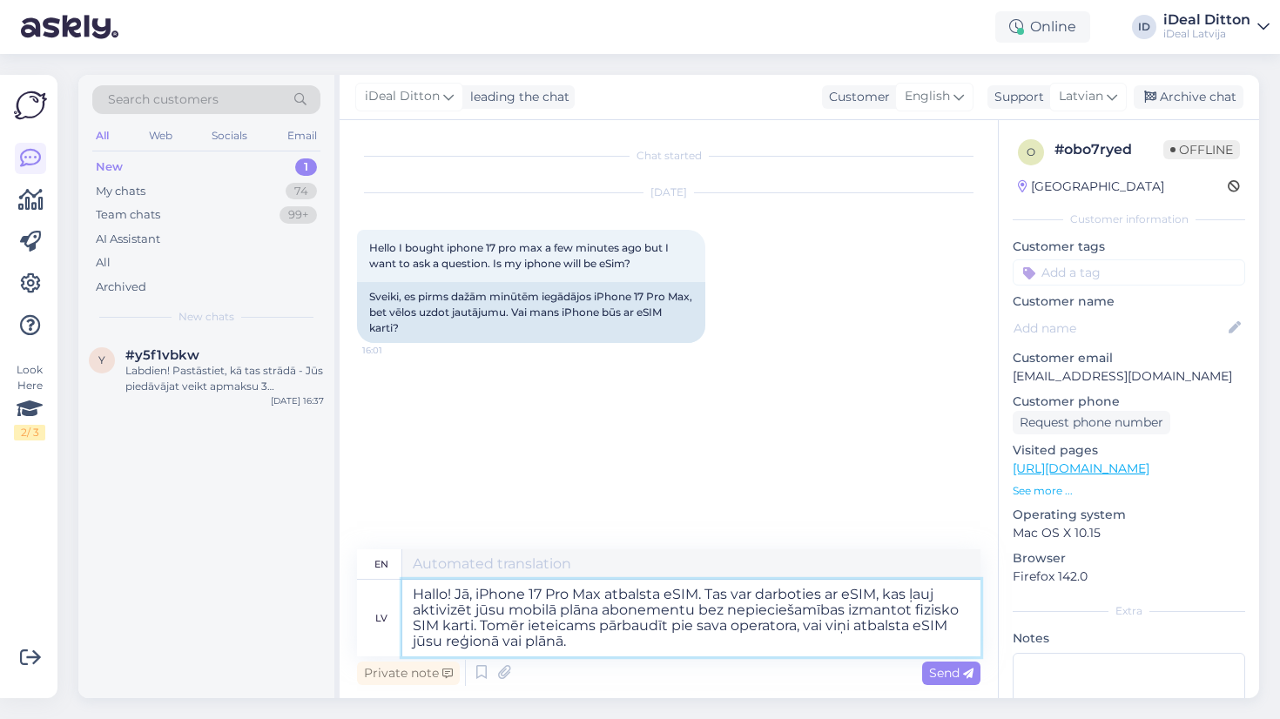
type textarea "Hallo! Jā, iPhone 17 Pro Max atbalsta eSIM. Tas var darboties ar eSIM, kas ļauj…"
type textarea "Hello! Yes, the iPhone 17 Pro Max supports eSIM. It can work with eSIM, which a…"
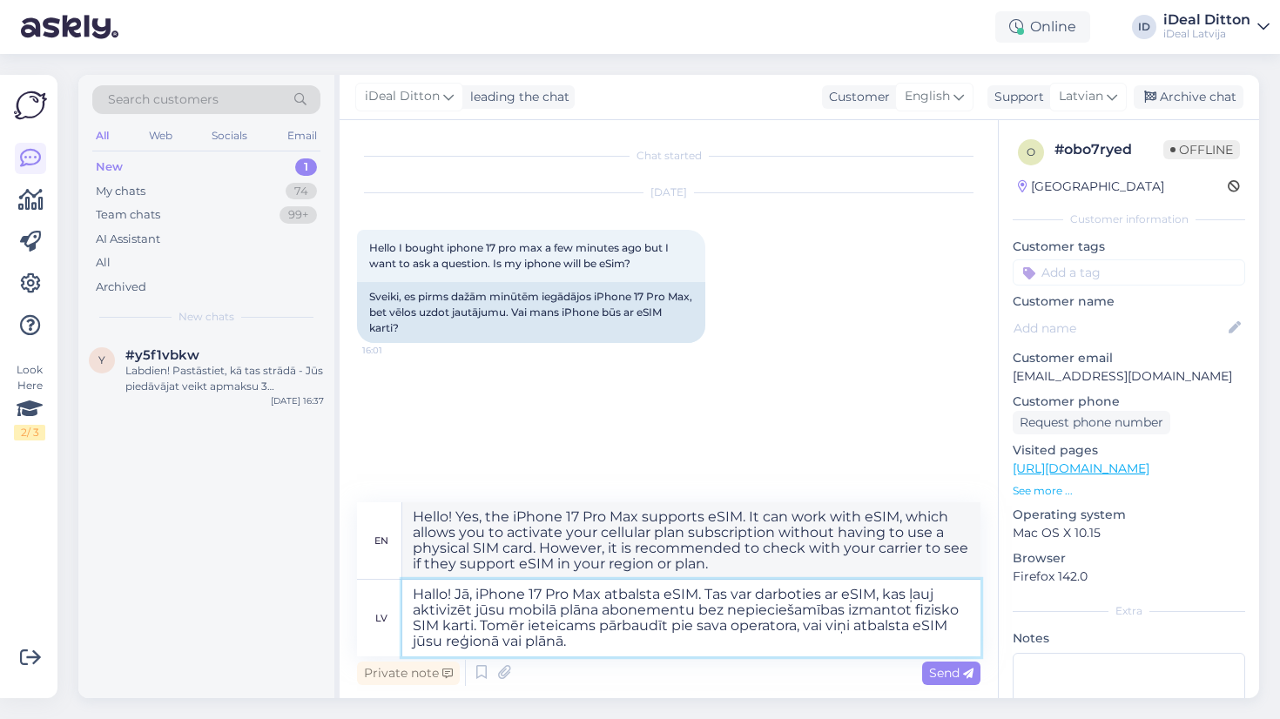
click at [448, 595] on textarea "Hallo! Jā, iPhone 17 Pro Max atbalsta eSIM. Tas var darboties ar eSIM, kas ļauj…" at bounding box center [691, 618] width 578 height 77
type textarea "S! Jā, iPhone 17 Pro Max atbalsta eSIM. Tas var darboties ar eSIM, kas ļauj akt…"
type textarea "! Yes, the iPhone 17 Pro Max supports eSIM. It can work with an eSIM, which all…"
type textarea "Sveiki! Jā, iPhone 17 Pro Max atbalsta eSIM. Tas var darboties ar eSIM, kas ļau…"
type textarea "Hello! Yes, the iPhone 17 Pro Max supports eSIM. It can work with an eSIM, whic…"
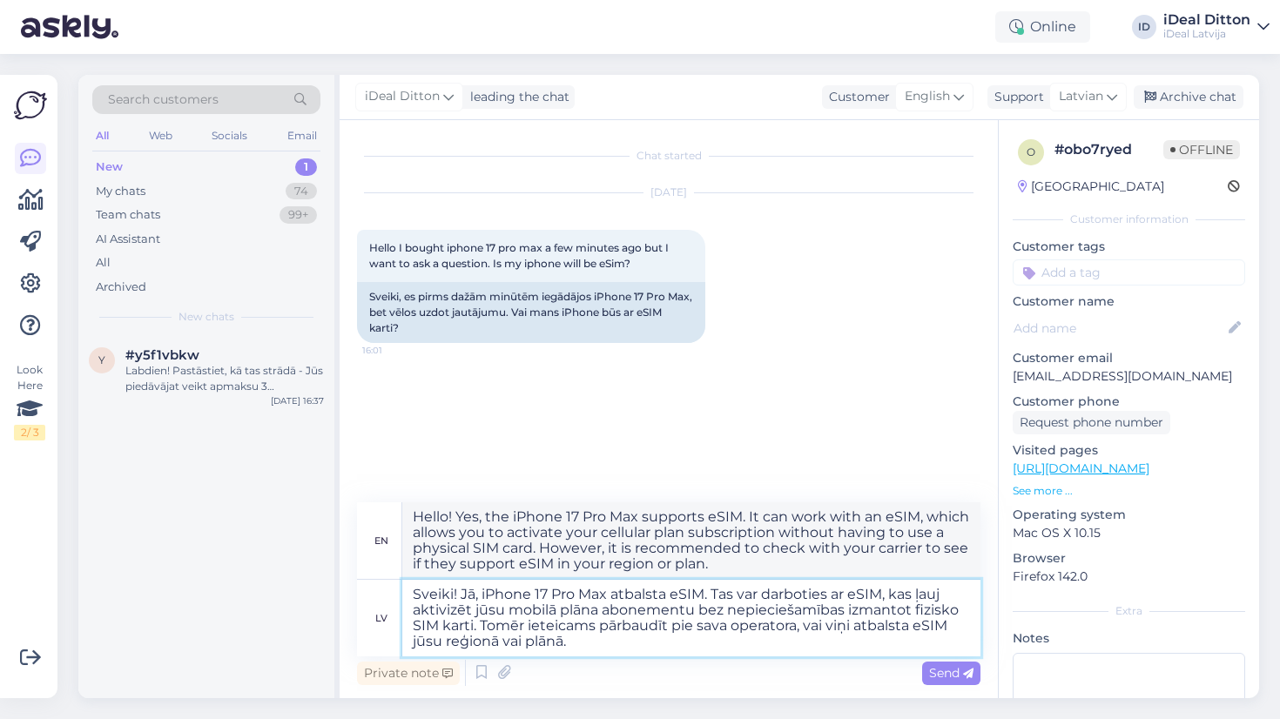
type textarea "Sveiki! Jā, iPhone 17 Pro Max atbalsta eSIM. Tas var darboties ar eSIM, kas ļau…"
click at [679, 661] on div "Private note Send" at bounding box center [669, 673] width 624 height 33
click at [961, 678] on span "Send" at bounding box center [951, 673] width 44 height 16
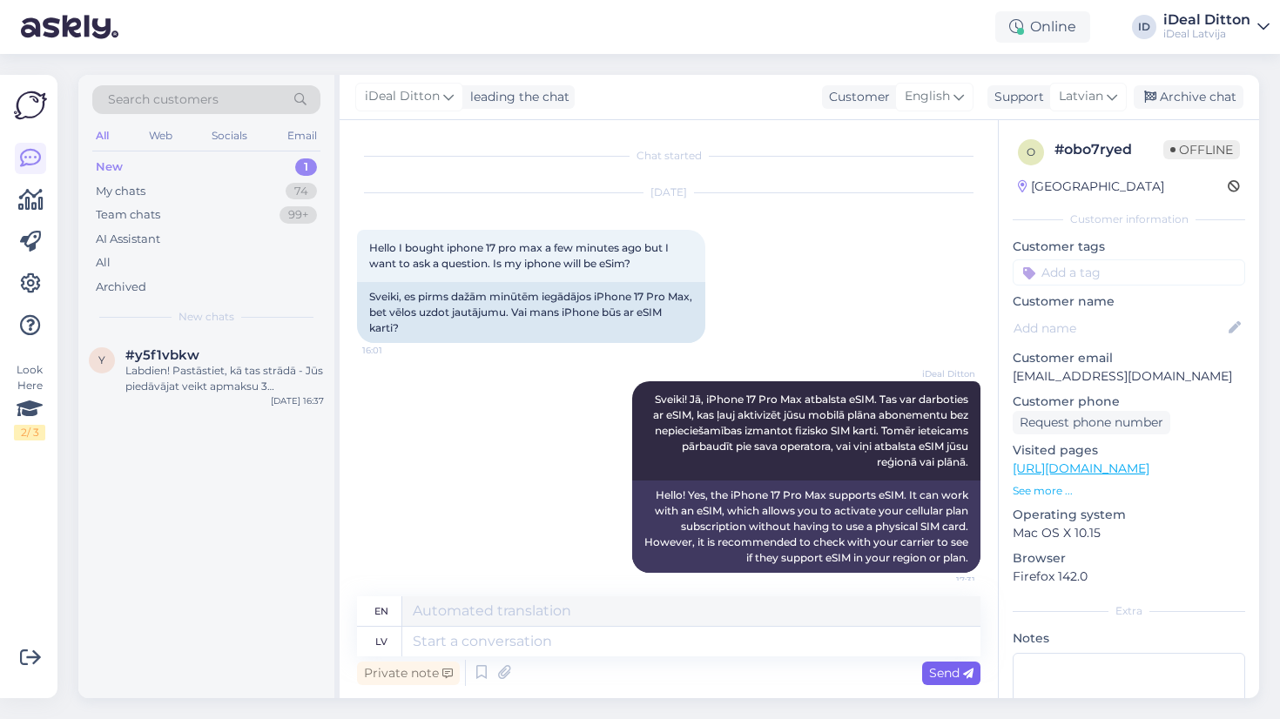
scroll to position [11, 0]
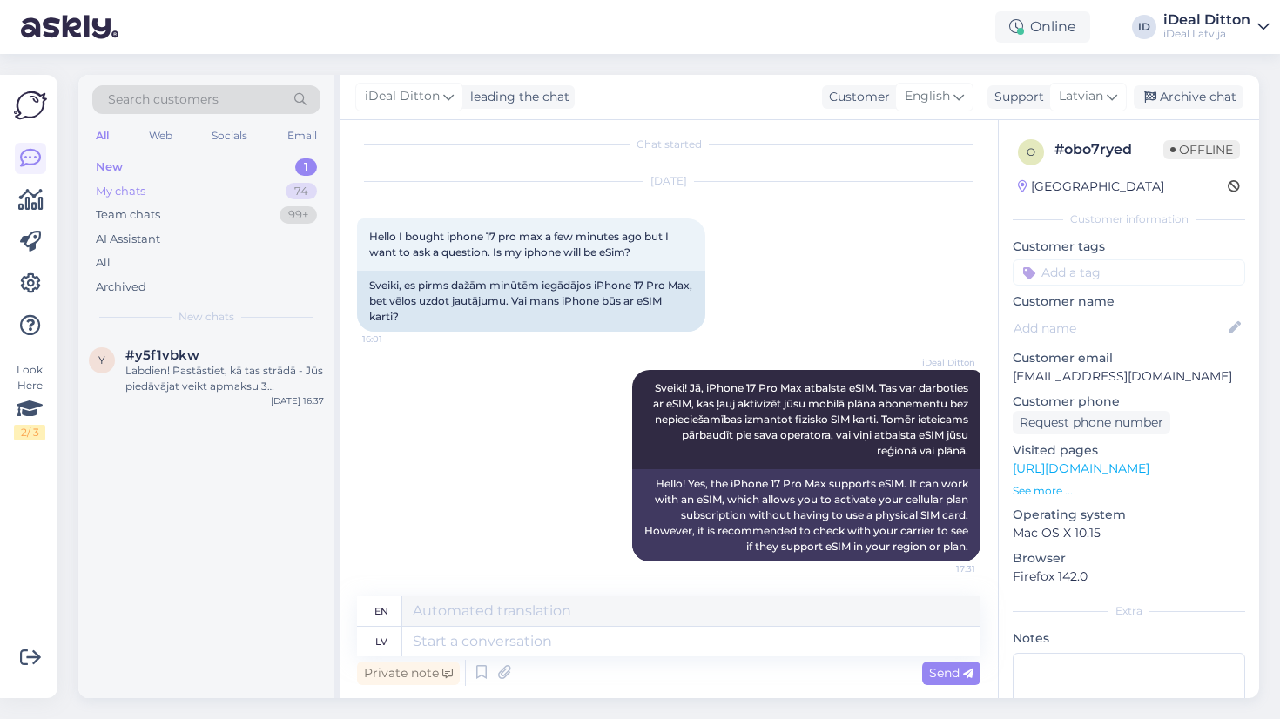
click at [132, 185] on div "My chats" at bounding box center [121, 191] width 50 height 17
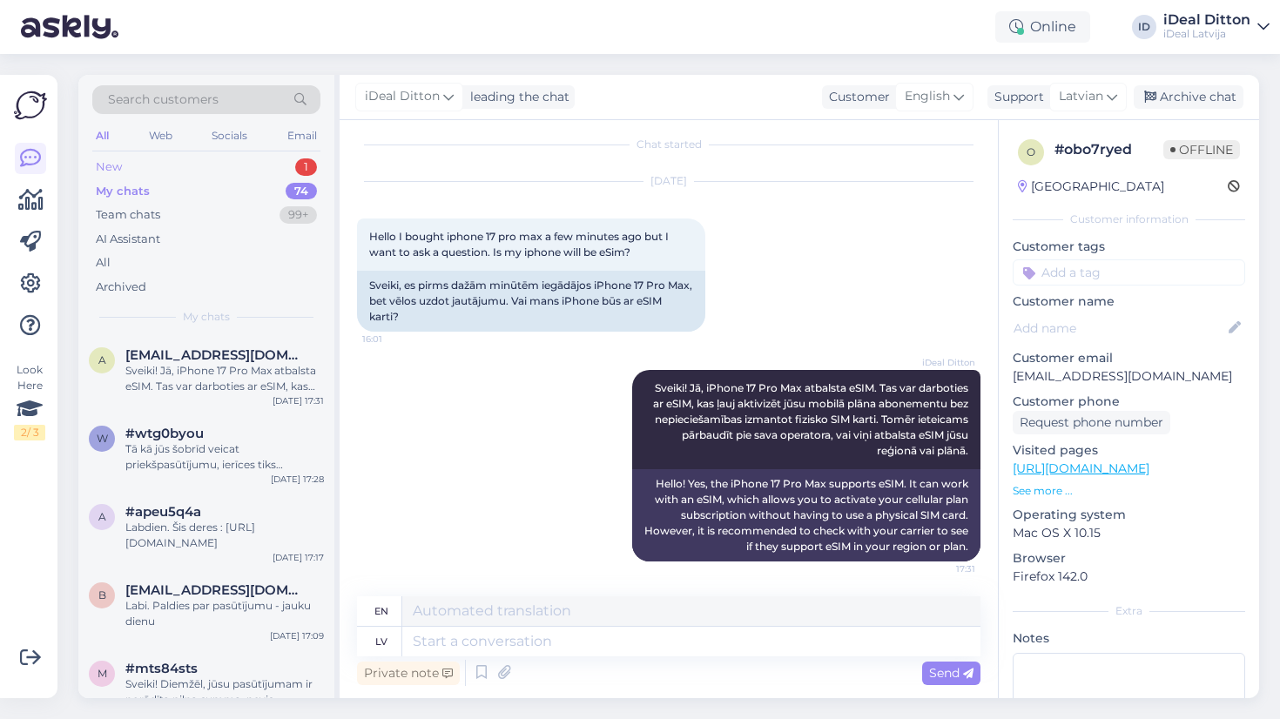
click at [103, 159] on div "New" at bounding box center [109, 167] width 26 height 17
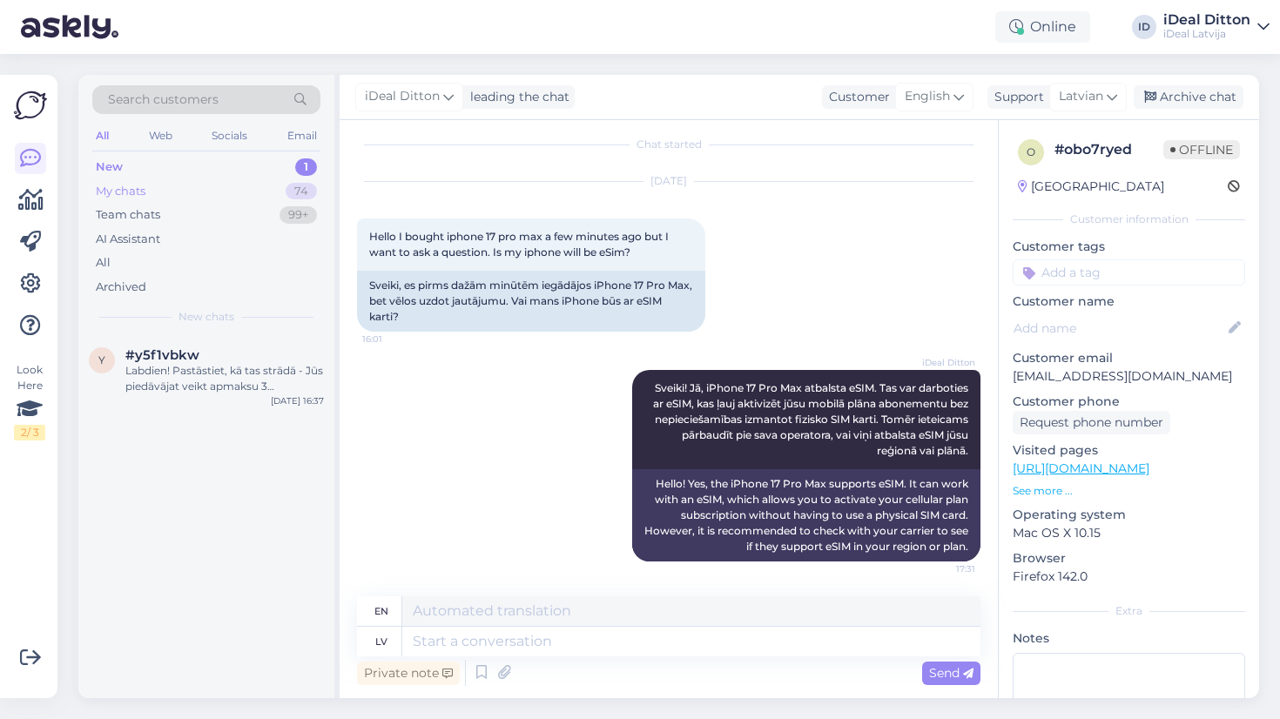
click at [113, 194] on div "My chats" at bounding box center [121, 191] width 50 height 17
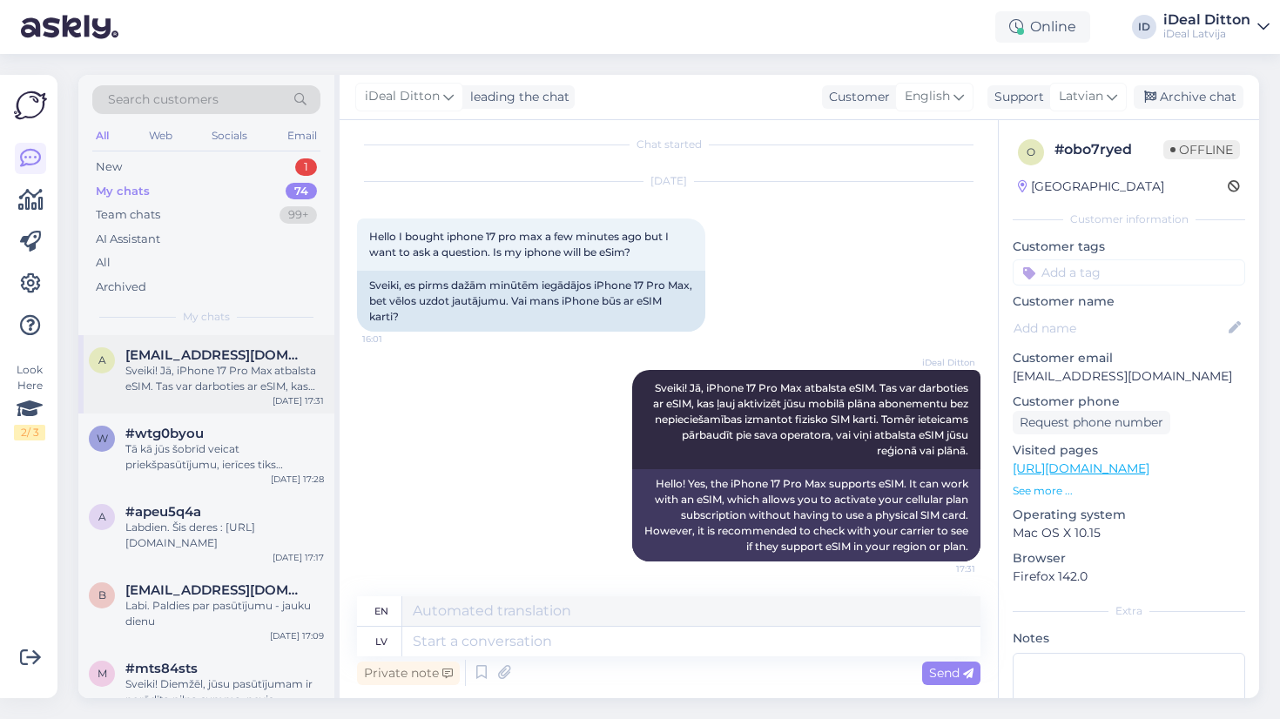
click at [226, 376] on div "Sveiki! Jā, iPhone 17 Pro Max atbalsta eSIM. Tas var darboties ar eSIM, kas ļau…" at bounding box center [224, 378] width 199 height 31
click at [214, 414] on div "w #wtg0byou Tā kā jūs šobrīd veicat priekšpasūtījumu, ierīces tiks pieejamas pā…" at bounding box center [206, 453] width 256 height 78
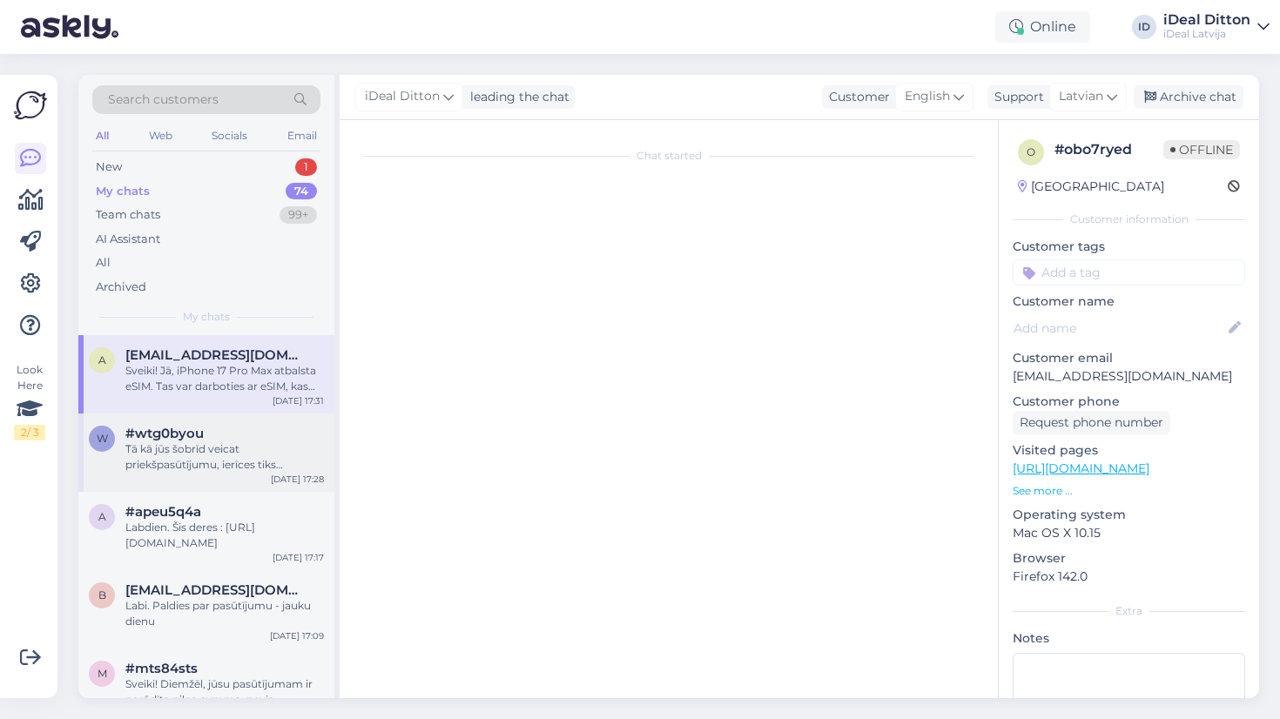
scroll to position [0, 0]
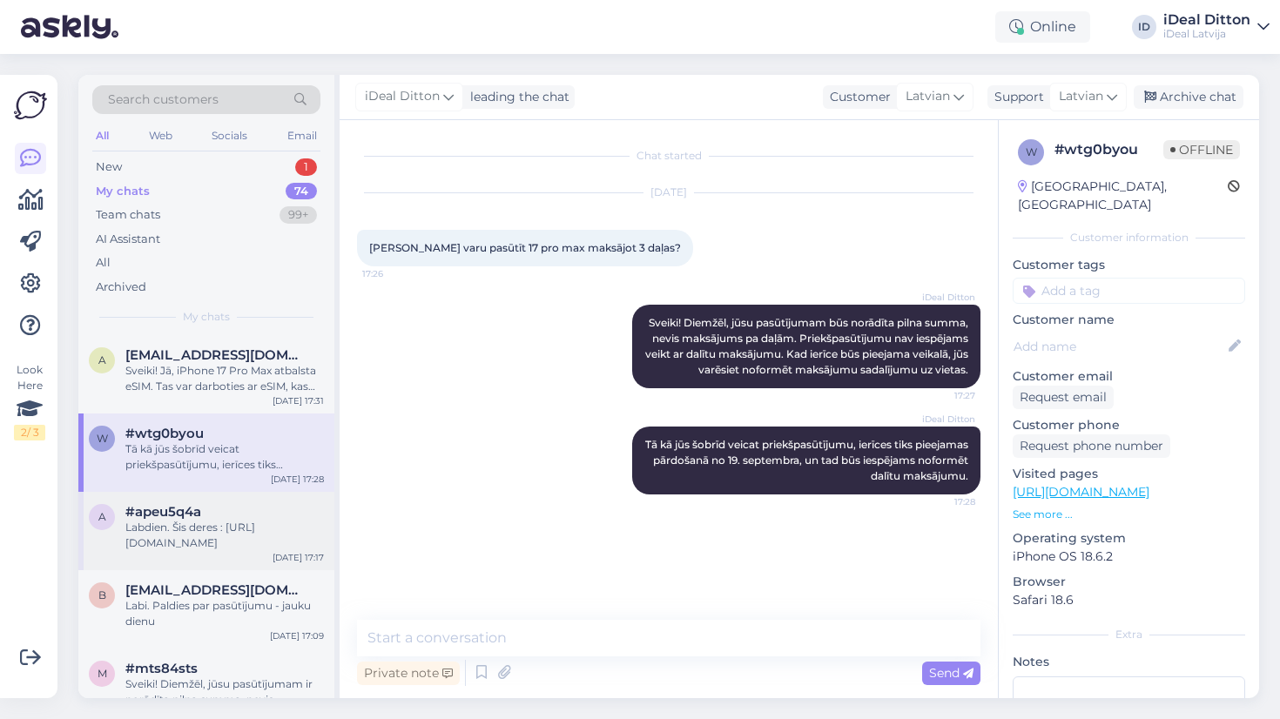
click at [186, 492] on div "a #apeu5q4a Labdien. Šis deres : [URL][DOMAIN_NAME] [DATE] 17:17" at bounding box center [206, 531] width 256 height 78
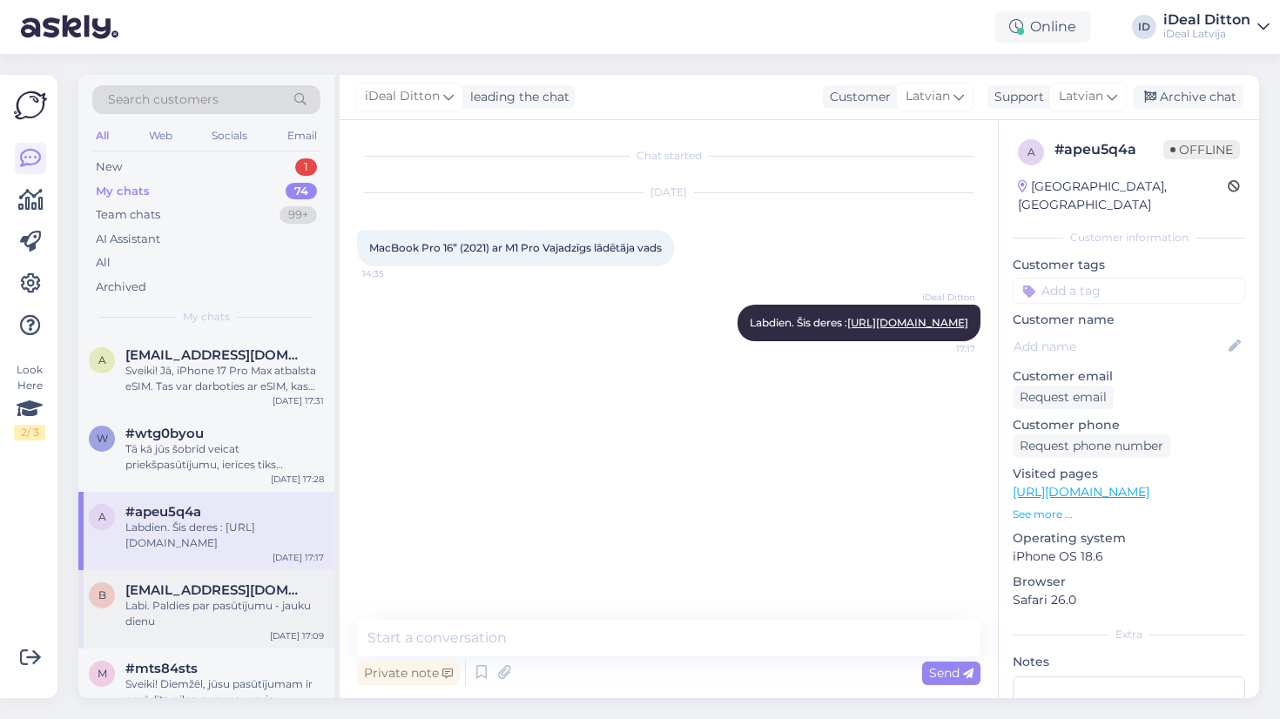
click at [171, 614] on div "Labi. Paldies par pasūtījumu - jauku dienu" at bounding box center [224, 613] width 199 height 31
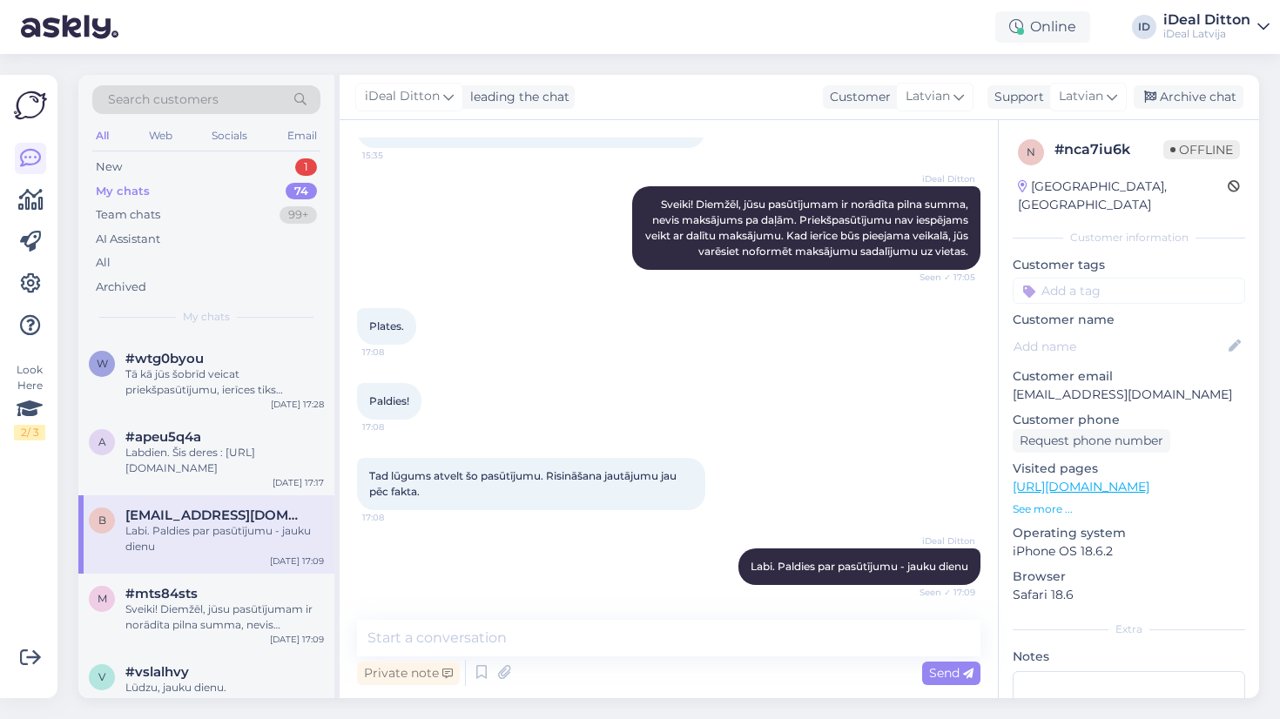
scroll to position [78, 0]
click at [171, 614] on div "Sveiki! Diemžēl, jūsu pasūtījumam ir norādīta pilna summa, nevis maksājums pa d…" at bounding box center [224, 614] width 199 height 31
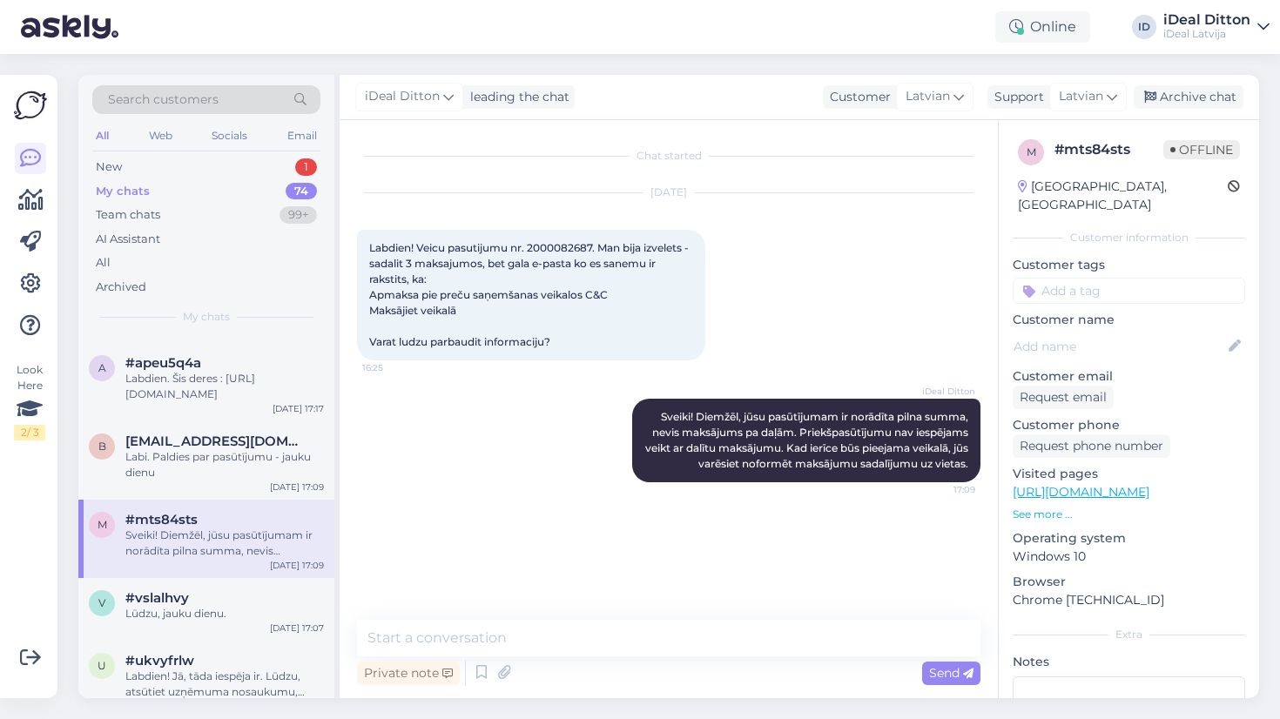
scroll to position [152, 0]
click at [170, 613] on div "Lūdzu, jauku dienu." at bounding box center [224, 611] width 199 height 16
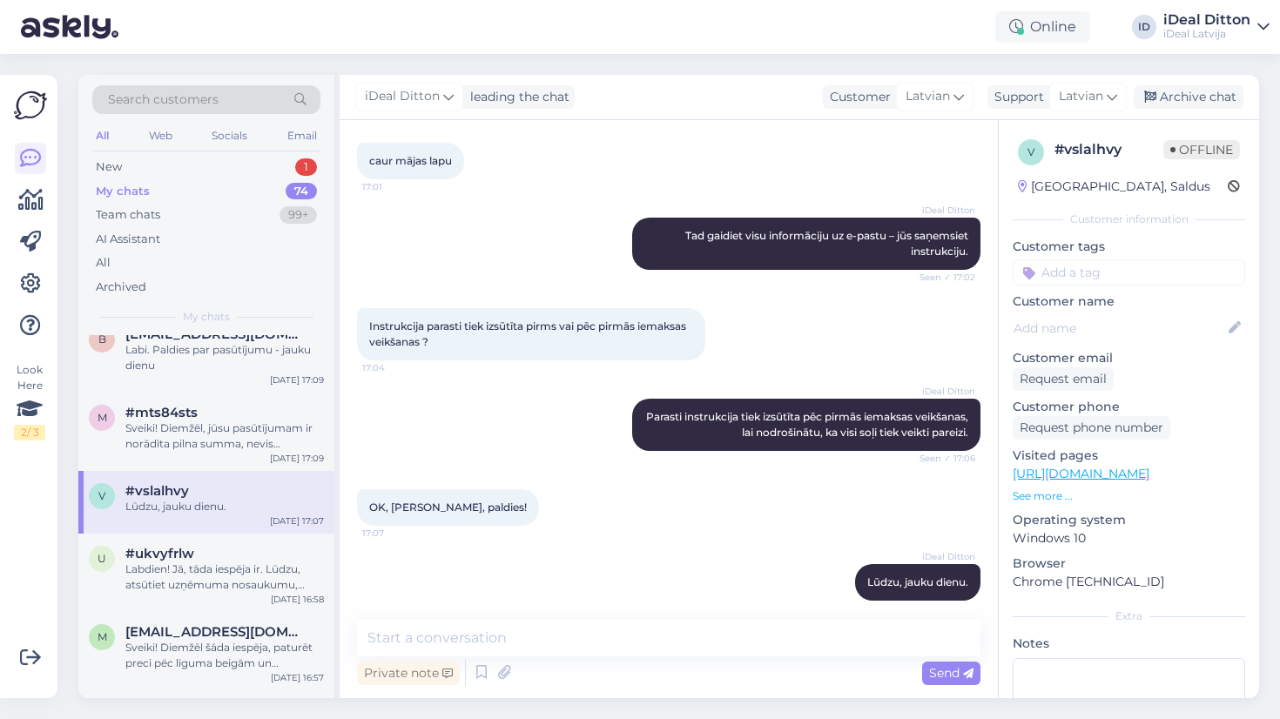
scroll to position [271, 0]
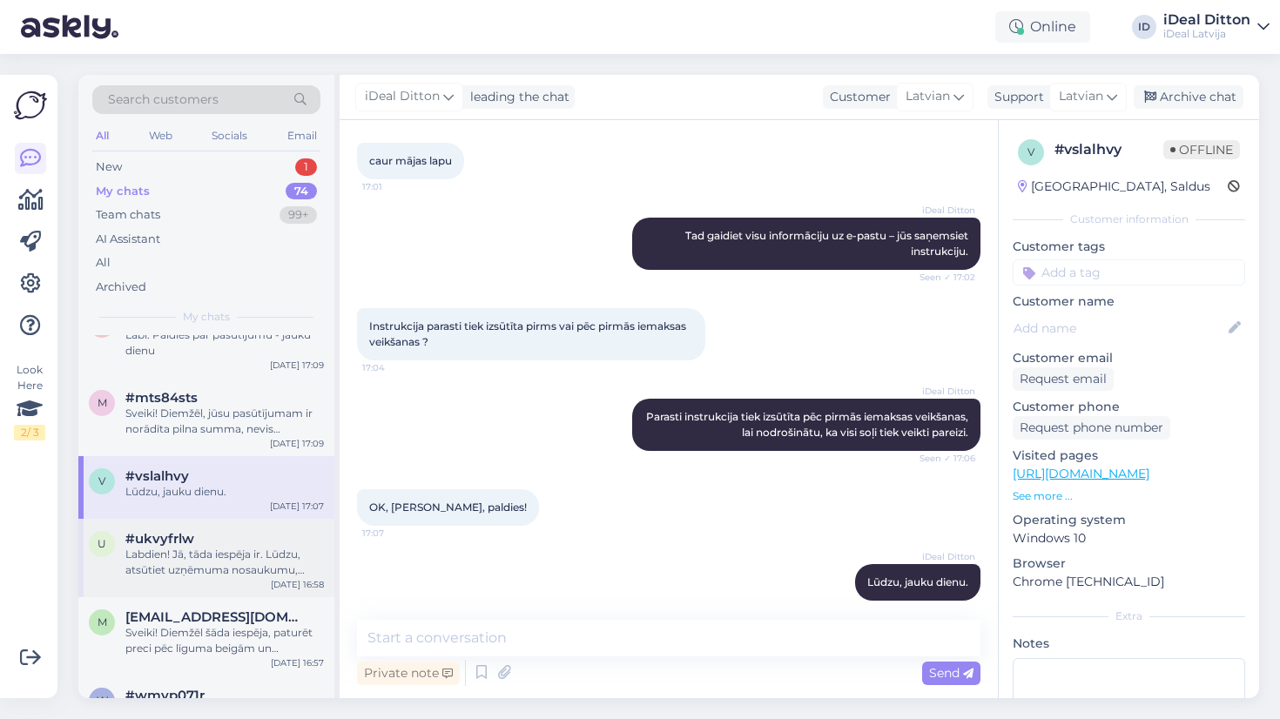
click at [179, 558] on div "Labdien! Jā, tāda iespēja ir. Lūdzu, atsūtiet uzņēmuma nosaukumu, tālruņa numur…" at bounding box center [224, 562] width 199 height 31
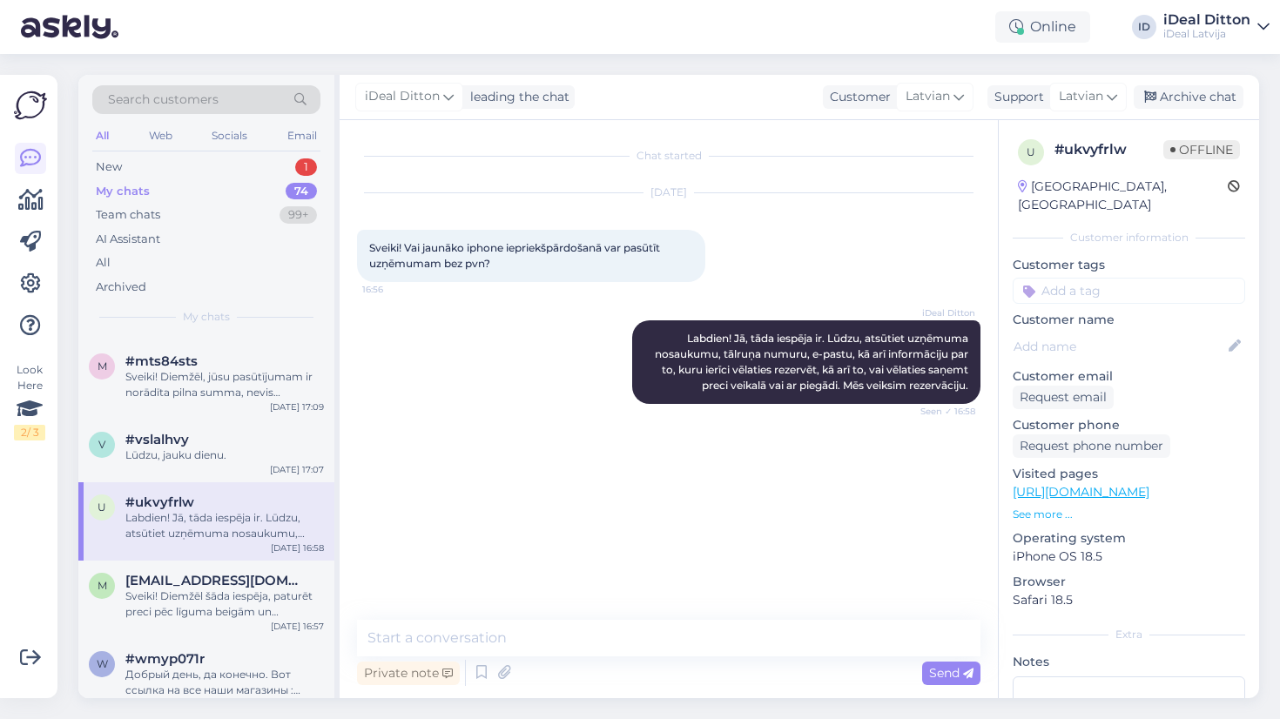
scroll to position [310, 0]
click at [172, 590] on div "Sveiki! Diemžēl šāda iespēja, paturēt preci pēc līguma beigām un norēķināt pārē…" at bounding box center [224, 601] width 199 height 31
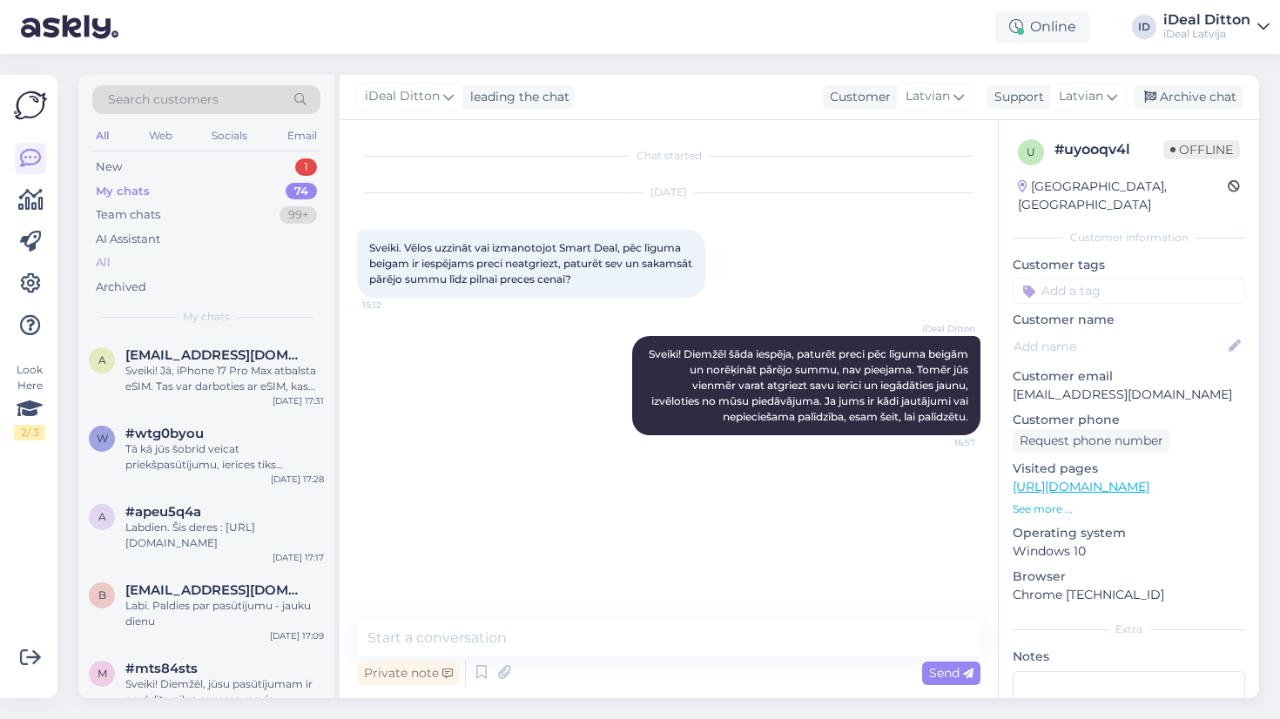
scroll to position [0, 0]
click at [113, 171] on div "New" at bounding box center [109, 167] width 26 height 17
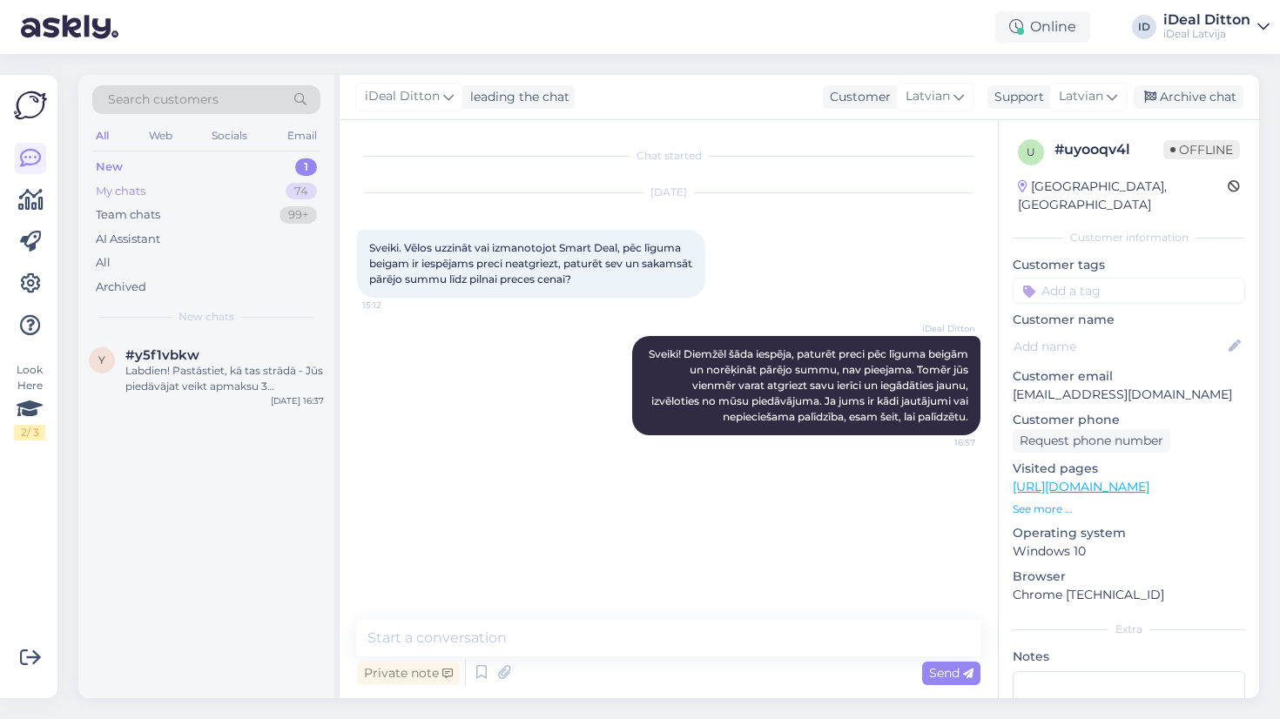
click at [117, 188] on div "My chats" at bounding box center [121, 191] width 50 height 17
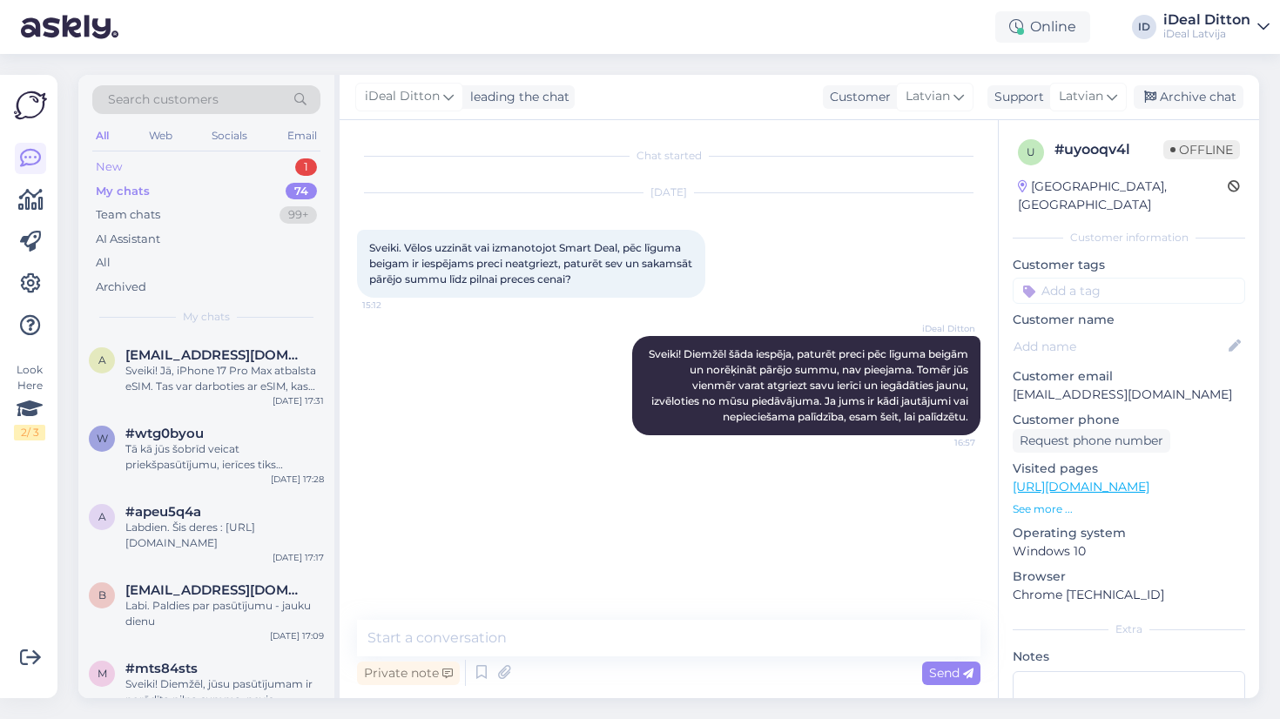
click at [114, 161] on div "New" at bounding box center [109, 167] width 26 height 17
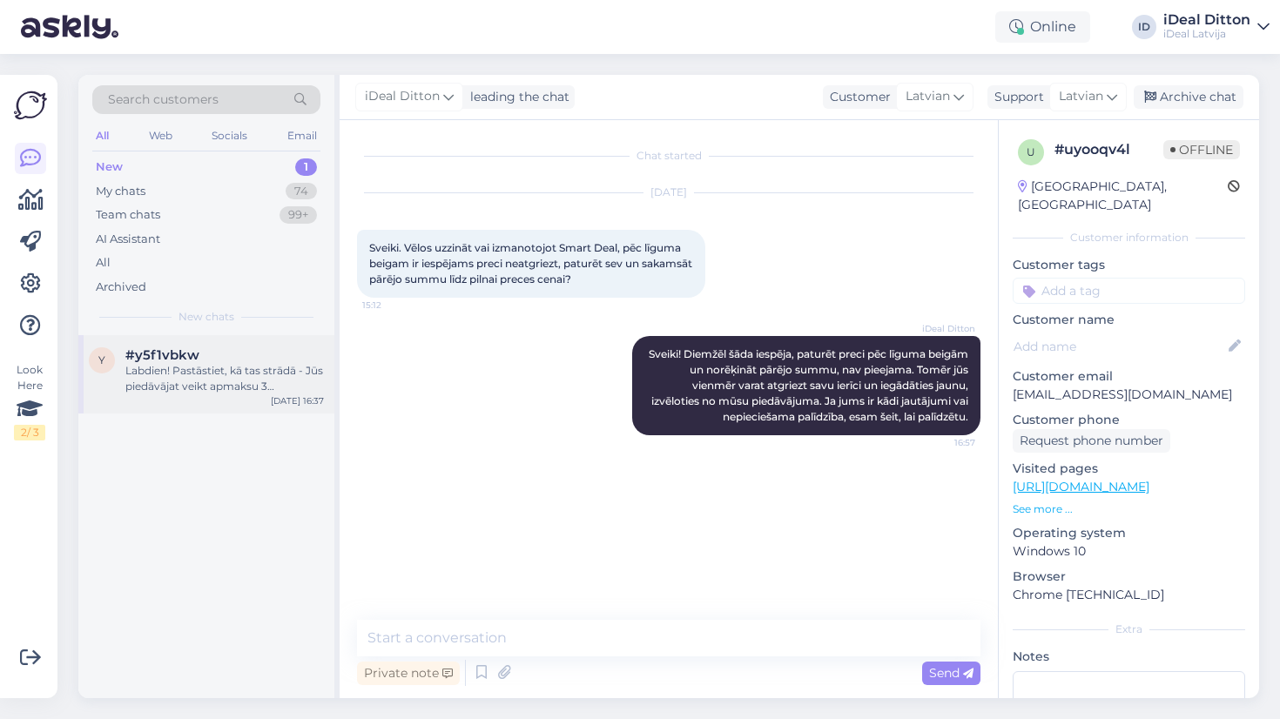
click at [153, 386] on div "Labdien! Pastāstiet, kā tas strādā - Jūs piedāvājat veikt apmaksu 3 maksājumos …" at bounding box center [224, 378] width 199 height 31
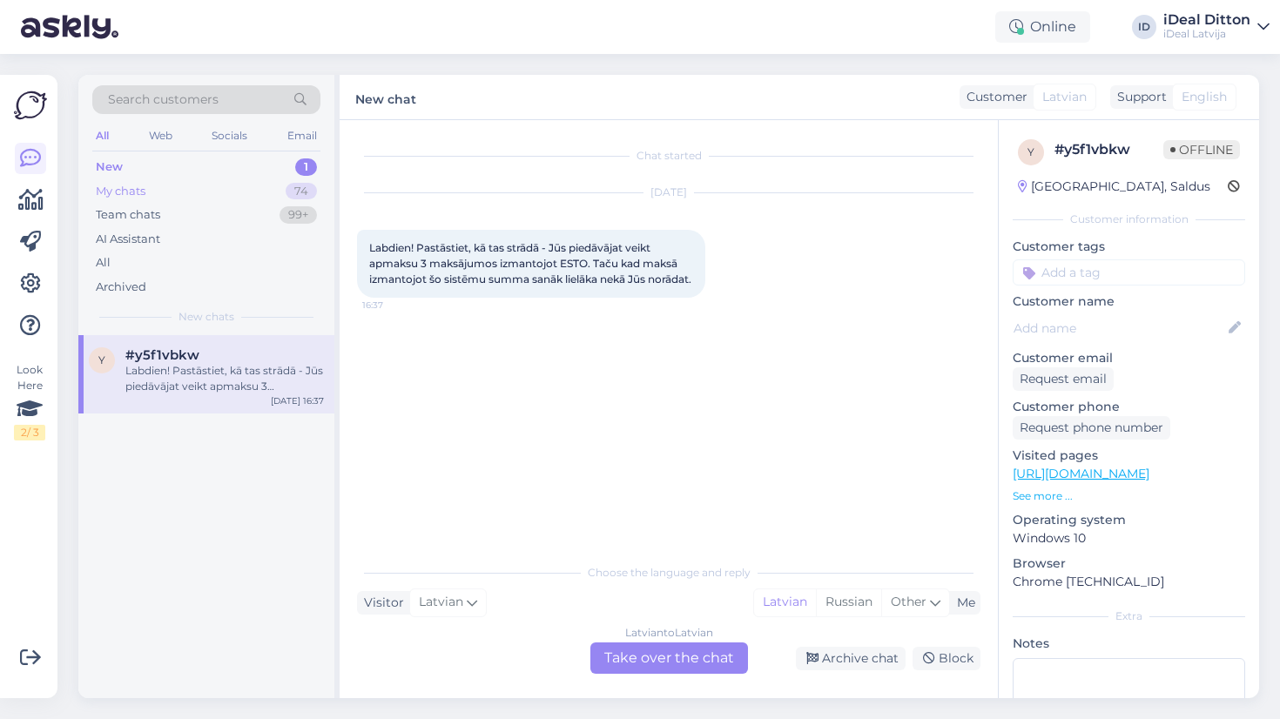
click at [138, 189] on div "My chats" at bounding box center [121, 191] width 50 height 17
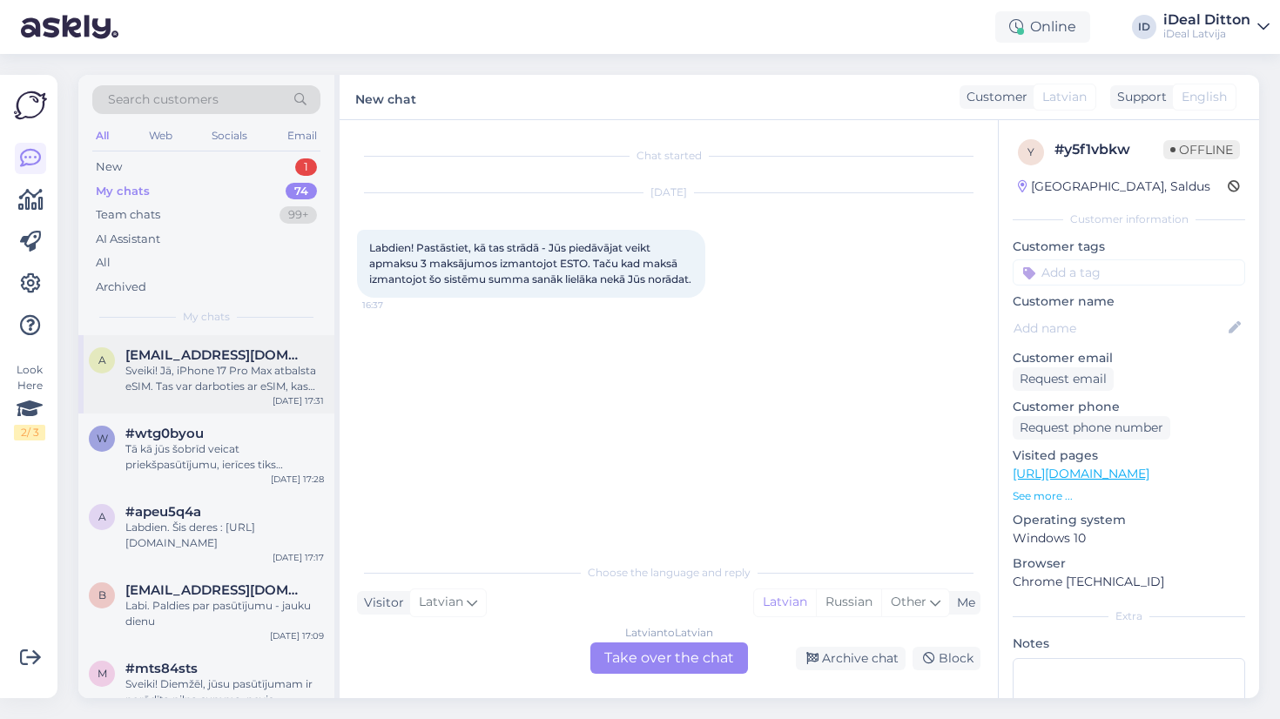
click at [186, 407] on div "a [EMAIL_ADDRESS][DOMAIN_NAME] Sveiki! Jā, iPhone 17 Pro Max atbalsta eSIM. Tas…" at bounding box center [206, 374] width 256 height 78
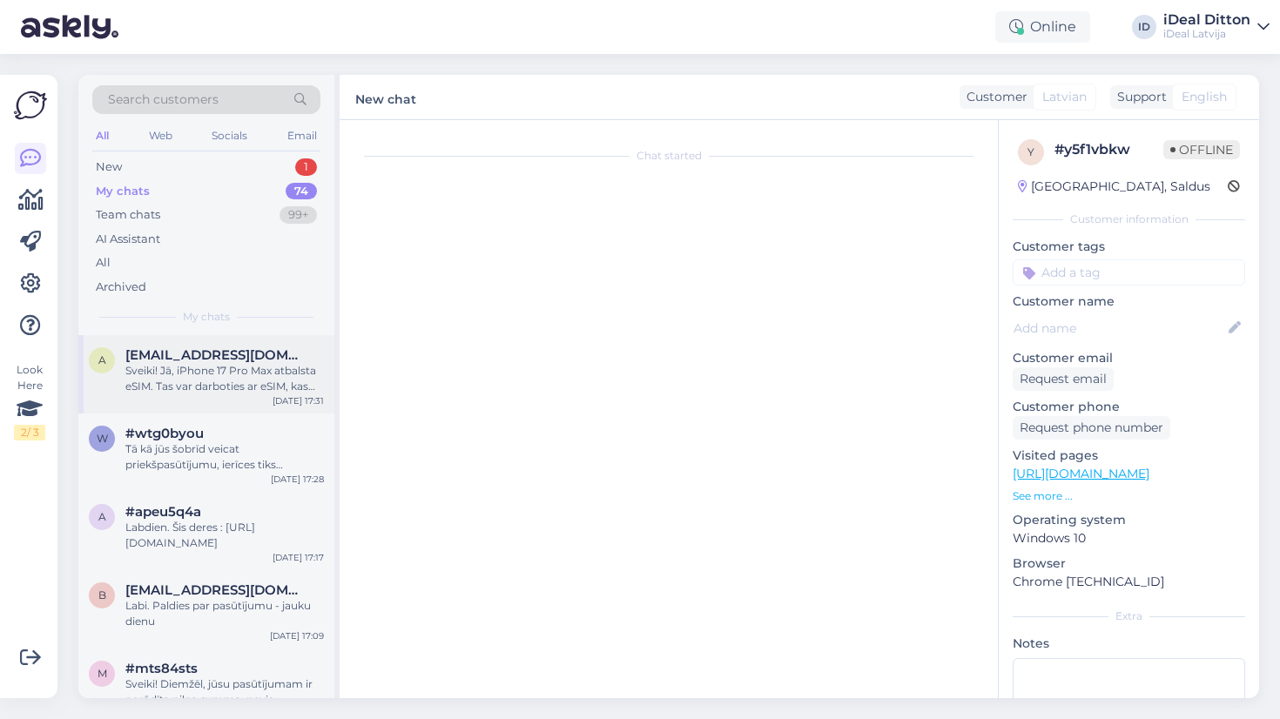
scroll to position [11, 0]
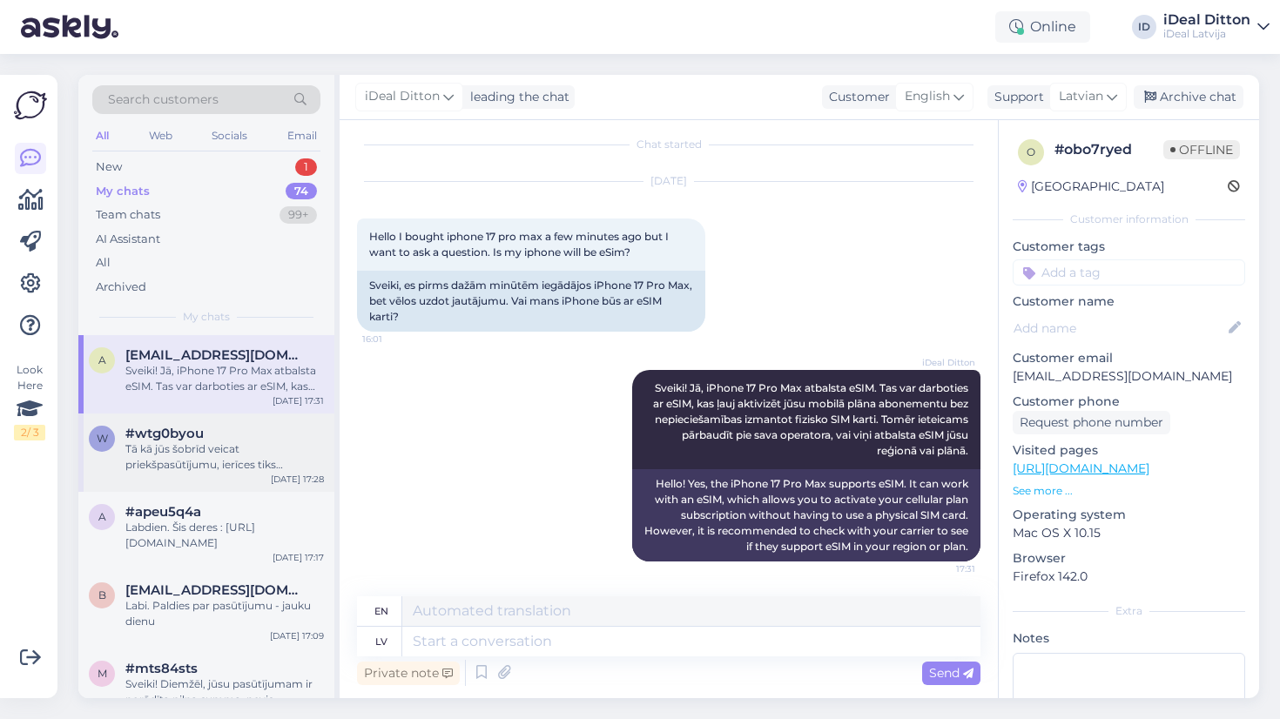
click at [191, 477] on div "w #wtg0byou Tā kā jūs šobrīd veicat priekšpasūtījumu, ierīces tiks pieejamas pā…" at bounding box center [206, 453] width 256 height 78
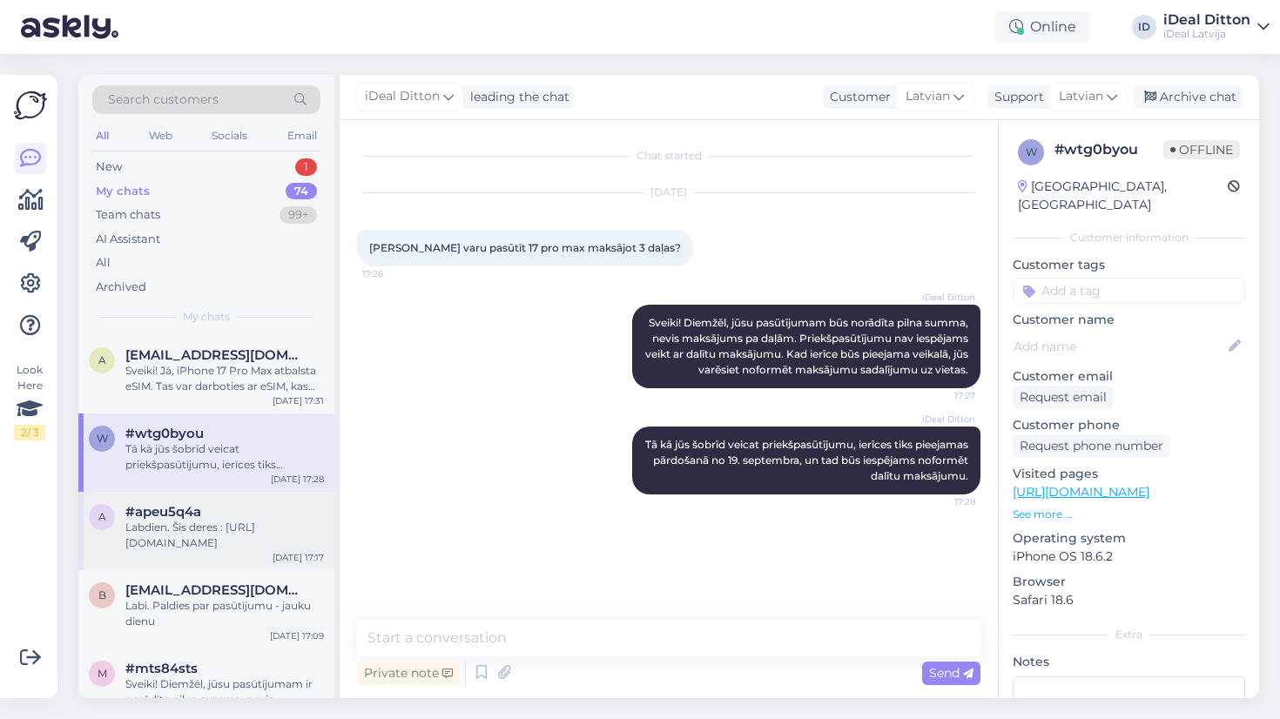
click at [213, 523] on div "Labdien. Šis deres : [URL][DOMAIN_NAME]" at bounding box center [224, 535] width 199 height 31
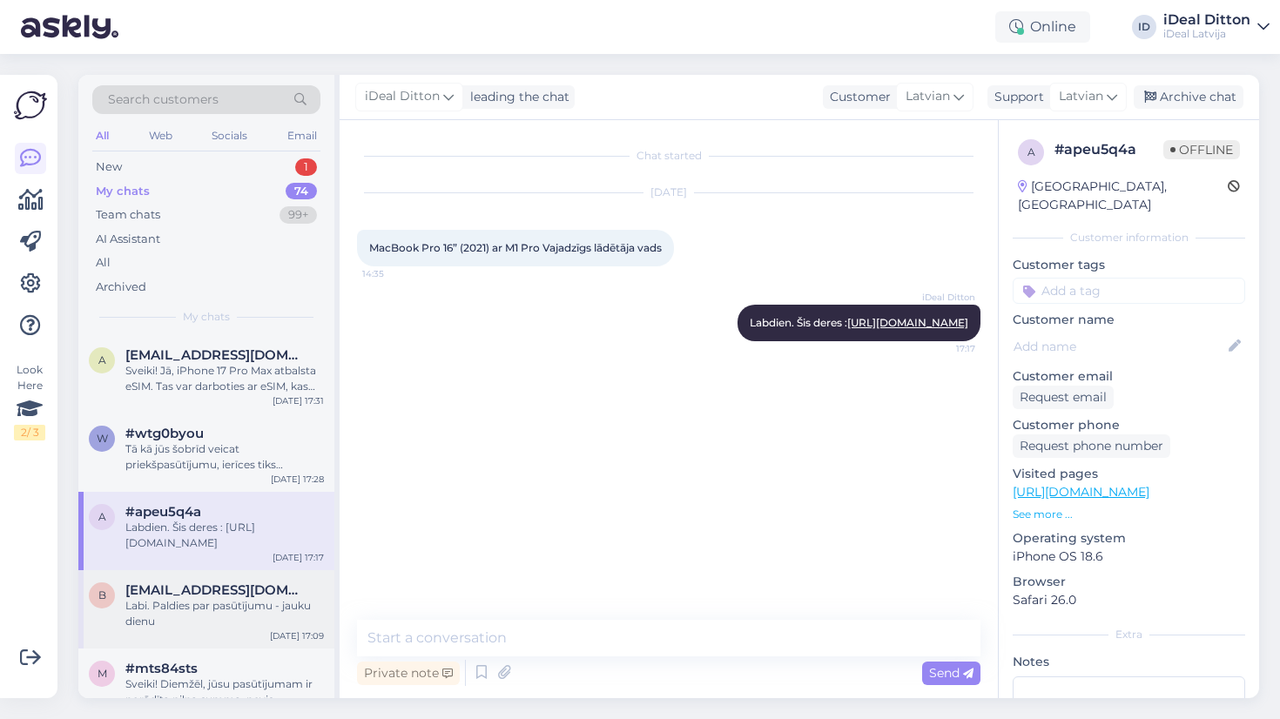
click at [197, 584] on span "[EMAIL_ADDRESS][DOMAIN_NAME]" at bounding box center [215, 591] width 181 height 16
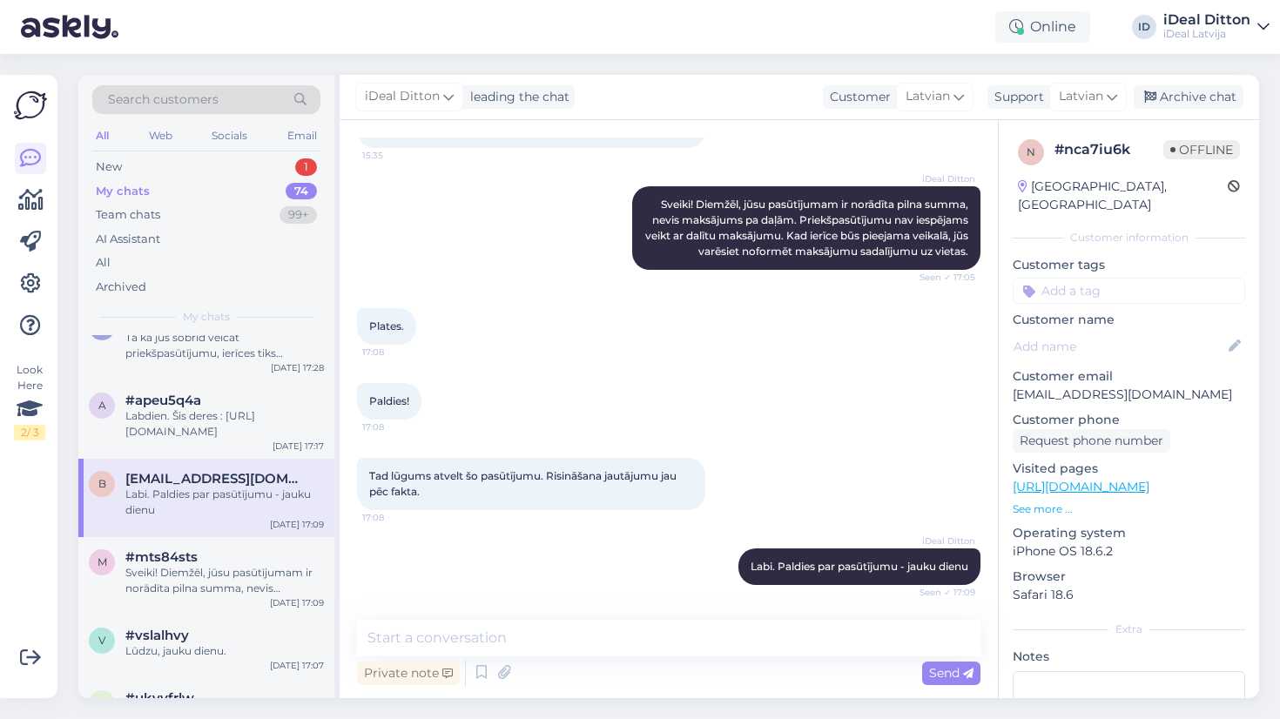
scroll to position [113, 0]
click at [198, 559] on div "#mts84sts" at bounding box center [224, 556] width 199 height 16
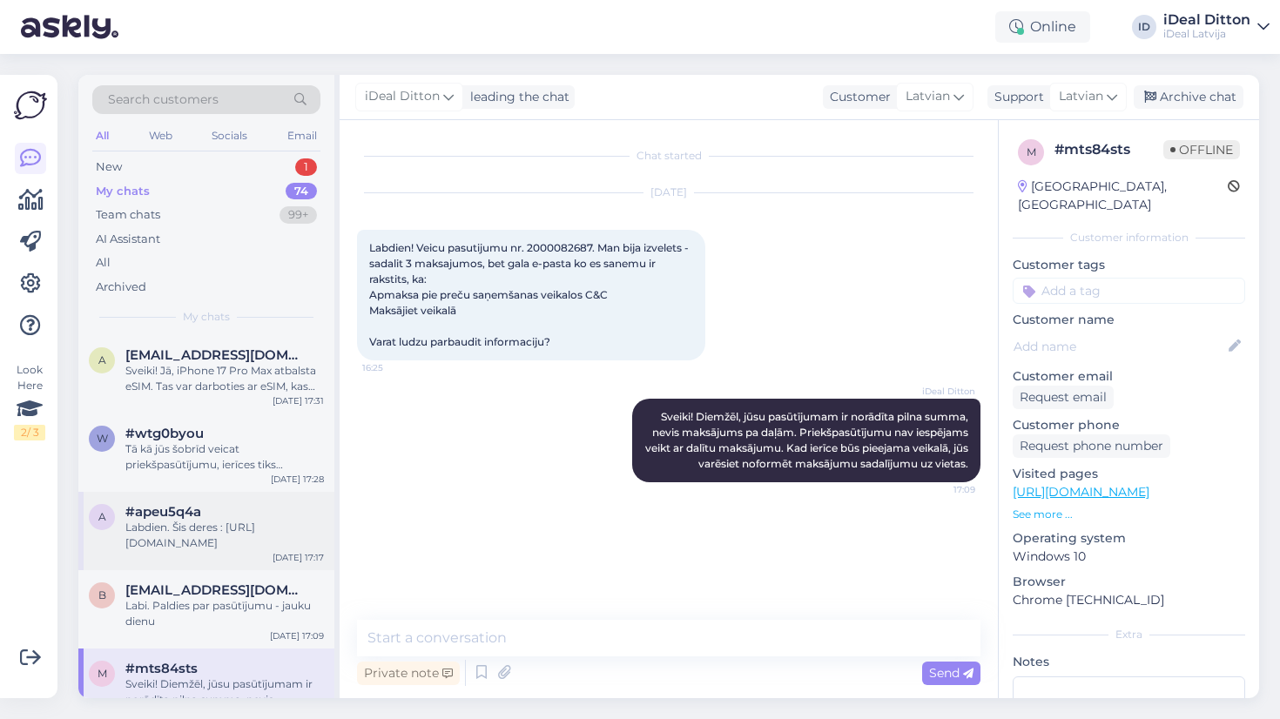
scroll to position [0, 0]
click at [124, 159] on div "New 1" at bounding box center [206, 167] width 228 height 24
